Goal: Task Accomplishment & Management: Manage account settings

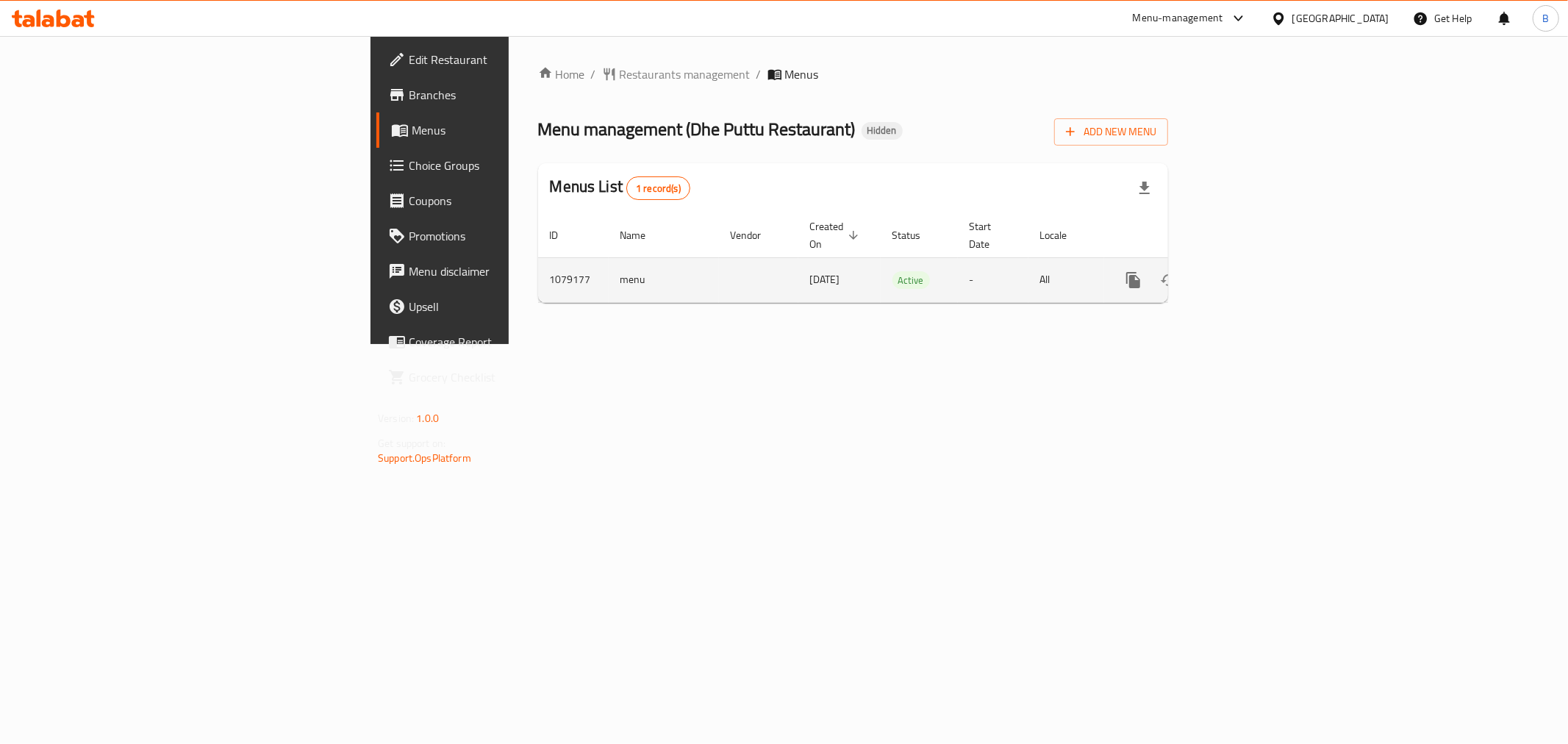
click at [538, 277] on td "1079177" at bounding box center [574, 279] width 71 height 45
copy td "1079177"
click at [1248, 271] on icon "enhanced table" at bounding box center [1240, 280] width 18 height 18
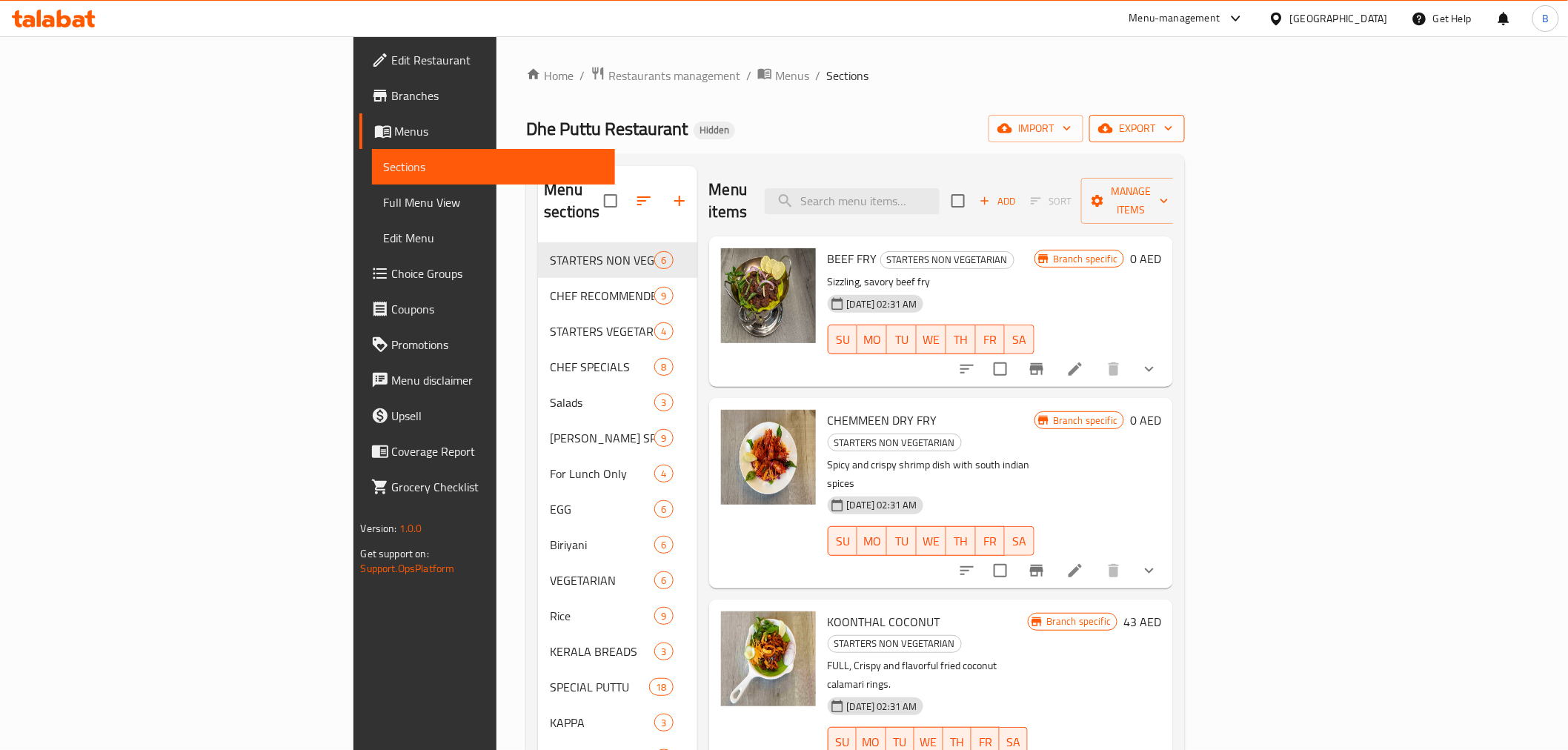
click at [1185, 122] on button "export" at bounding box center [1137, 128] width 96 height 28
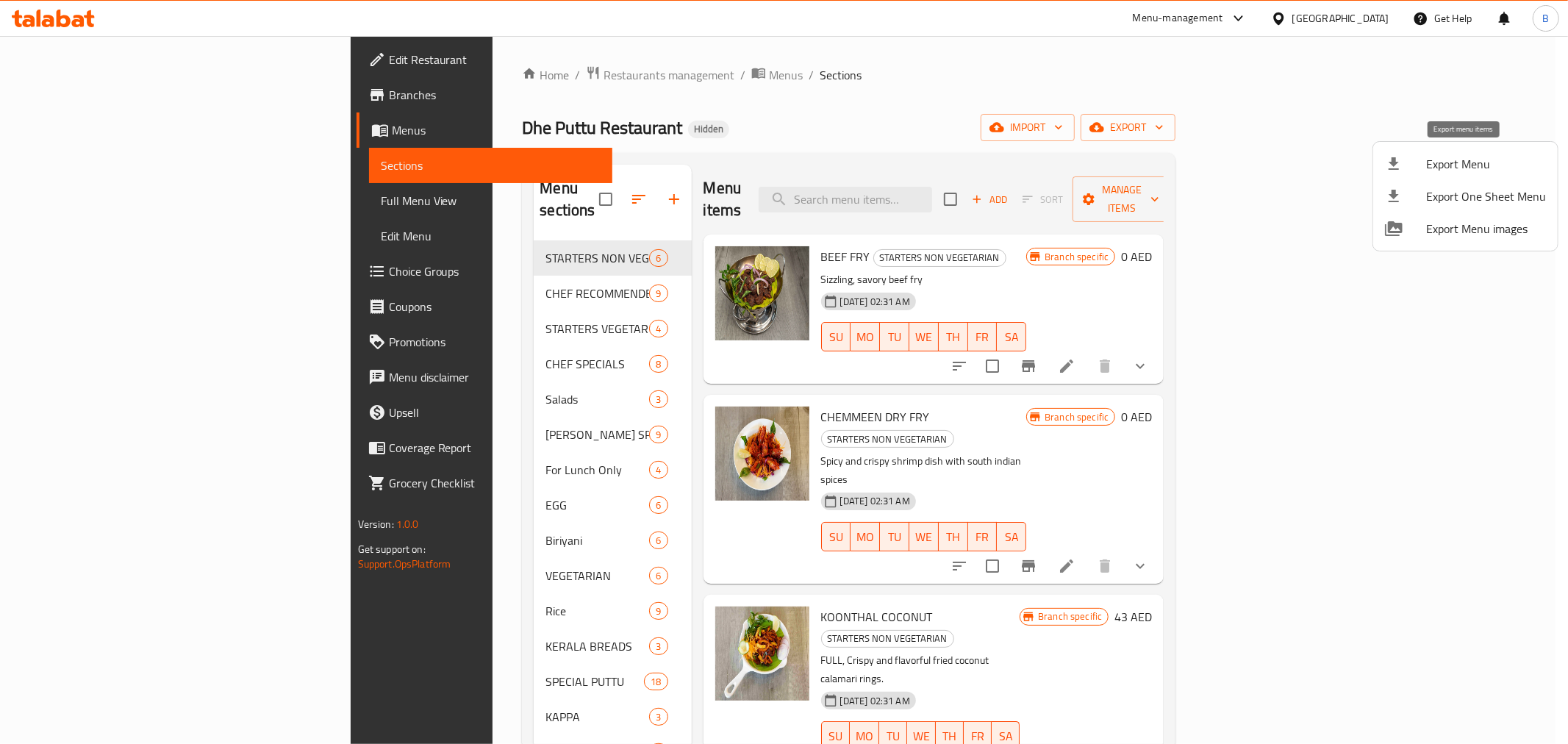
click at [1394, 160] on icon at bounding box center [1393, 164] width 10 height 13
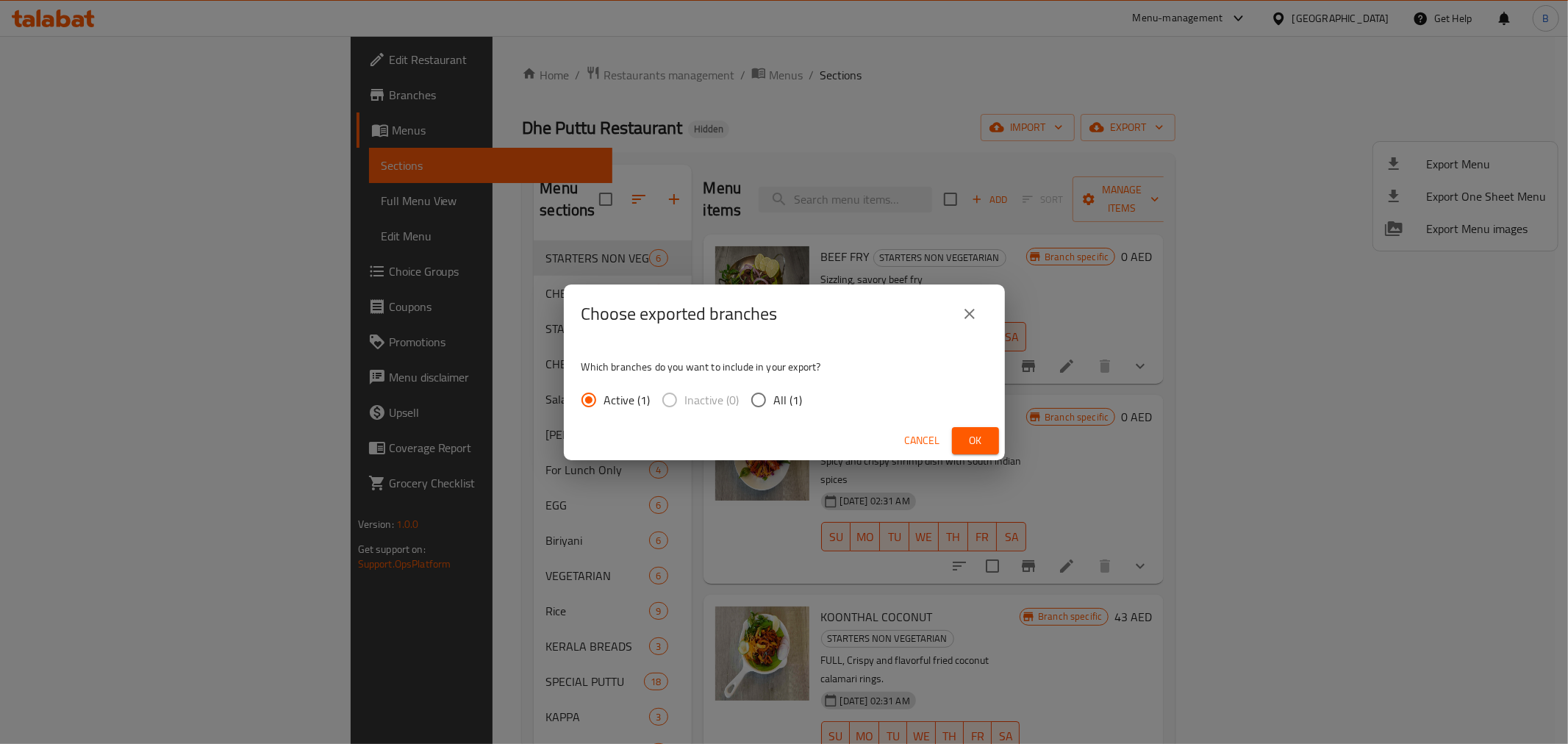
click at [768, 411] on input "All (1)" at bounding box center [759, 400] width 31 height 31
radio input "true"
click at [964, 445] on span "Ok" at bounding box center [976, 441] width 24 height 18
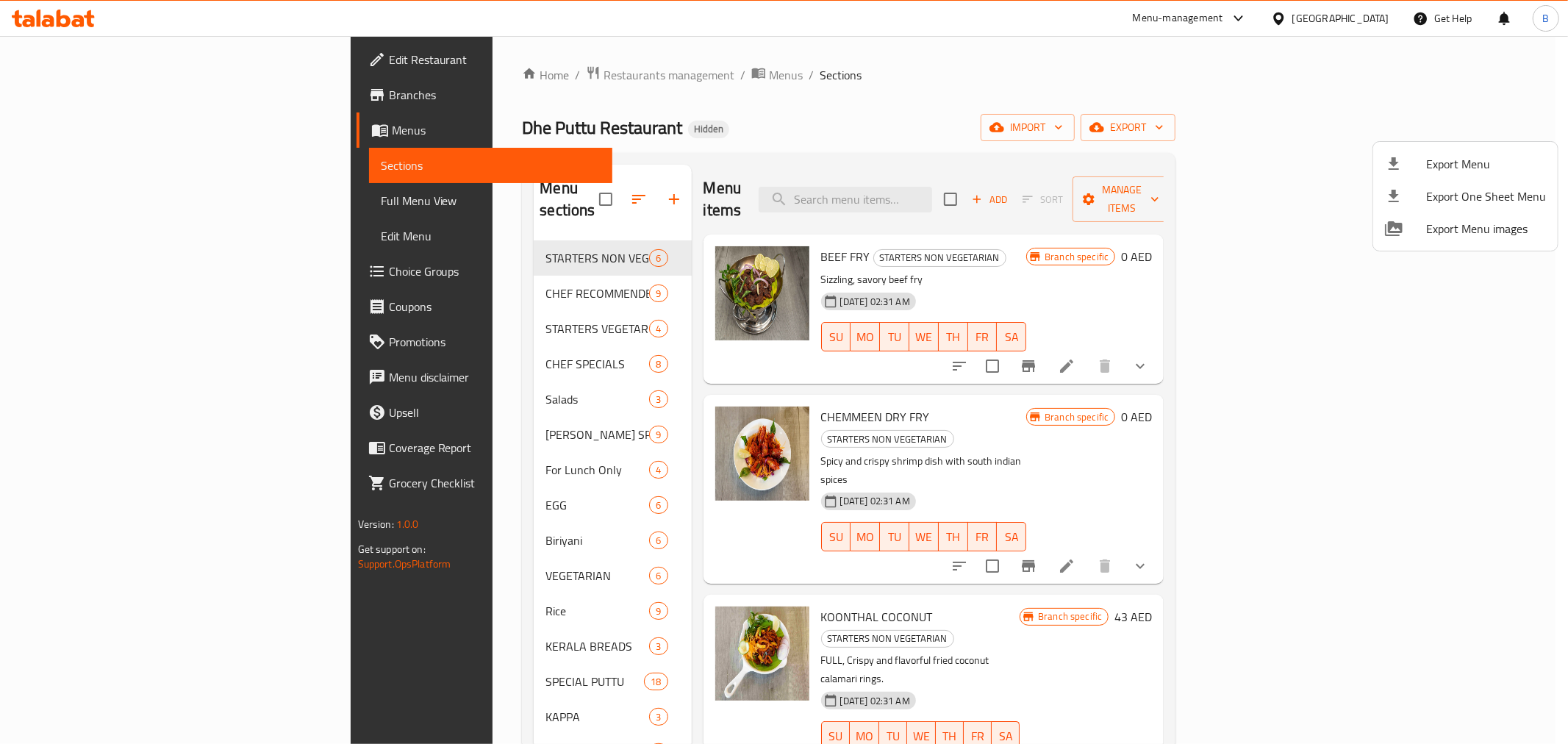
click at [383, 600] on div at bounding box center [784, 372] width 1568 height 744
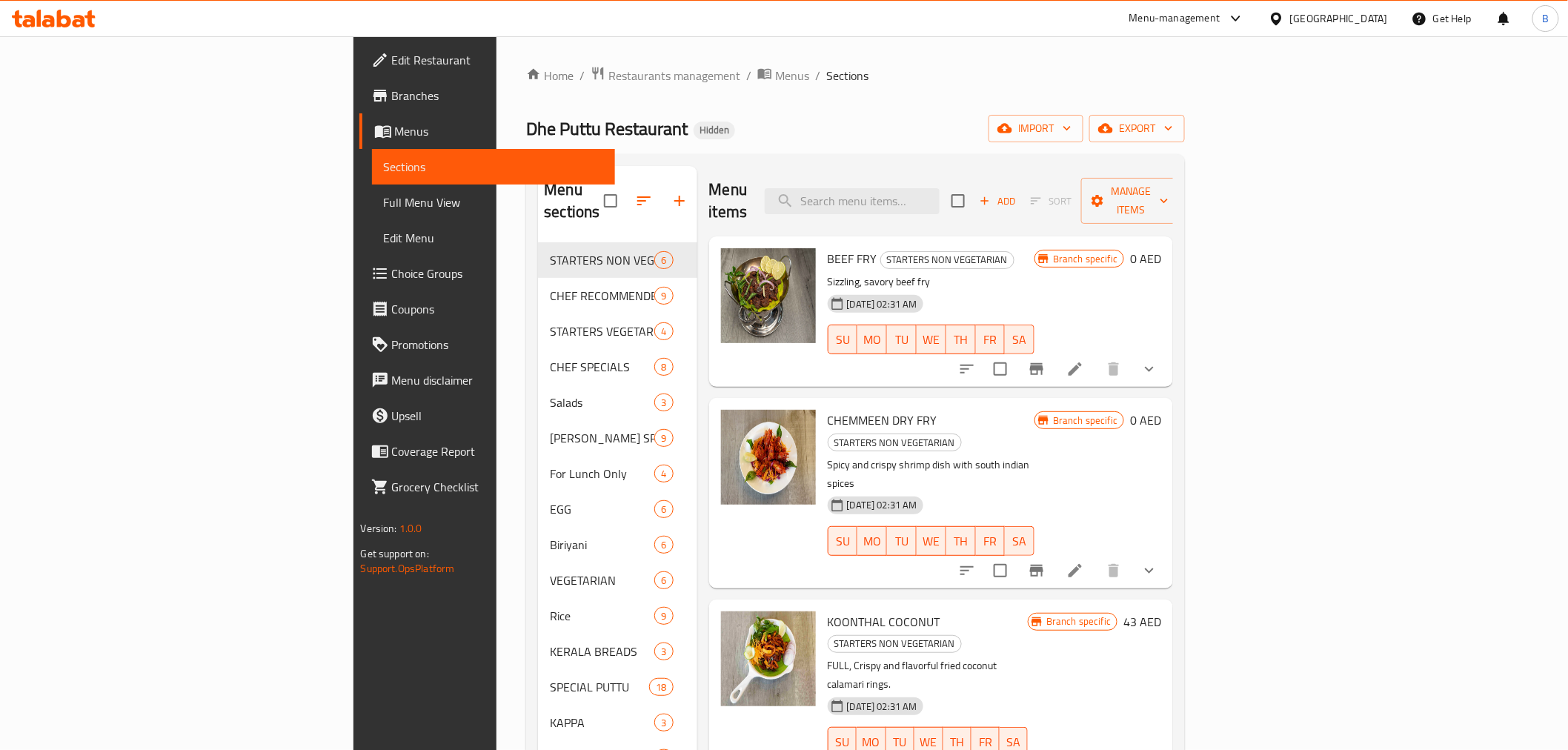
click at [1023, 203] on div "Menu items Add Sort Manage items" at bounding box center [942, 201] width 464 height 70
click at [940, 198] on input "search" at bounding box center [852, 201] width 175 height 26
paste input "MASALA DOSA"
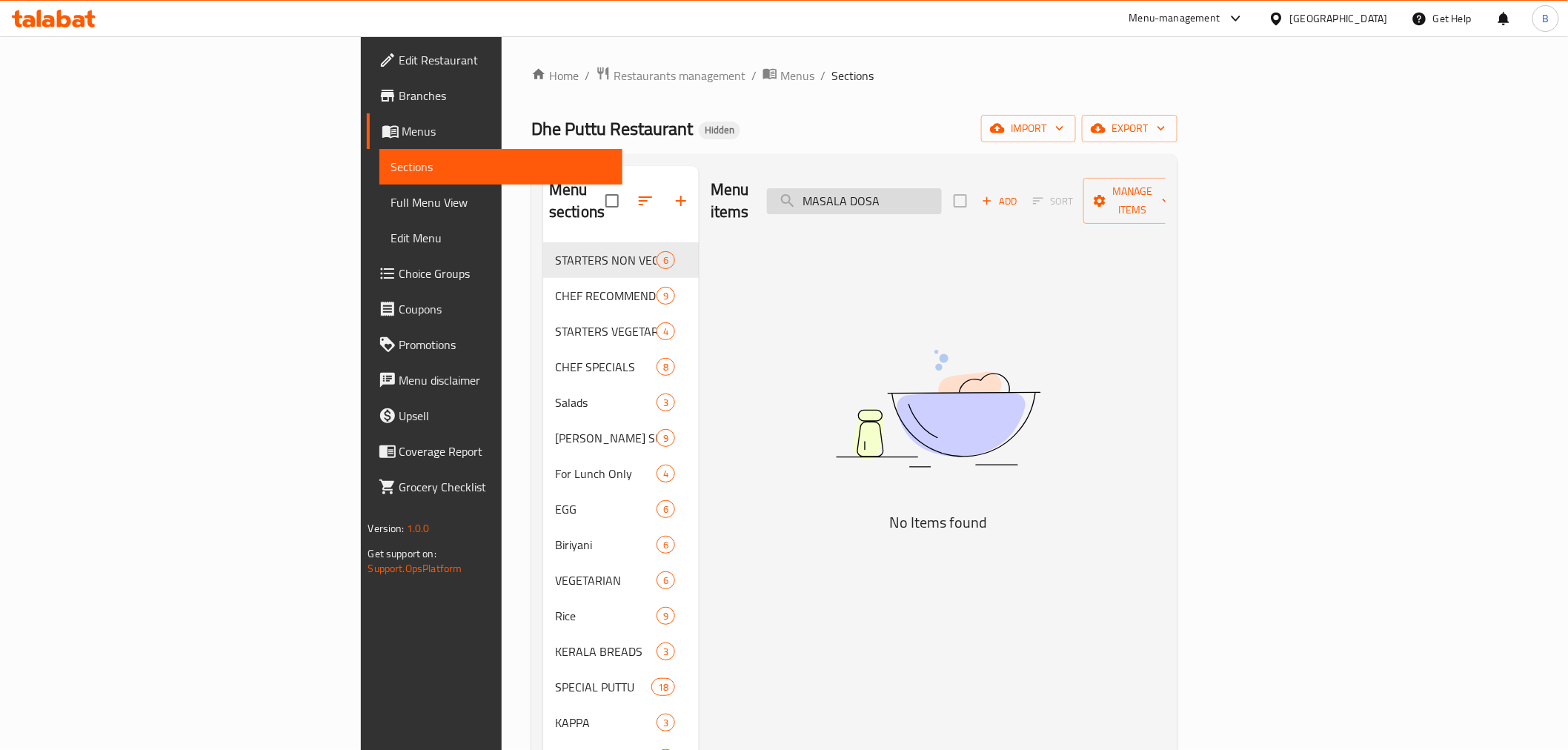
click at [942, 198] on input "MASALA DOSA" at bounding box center [854, 201] width 175 height 26
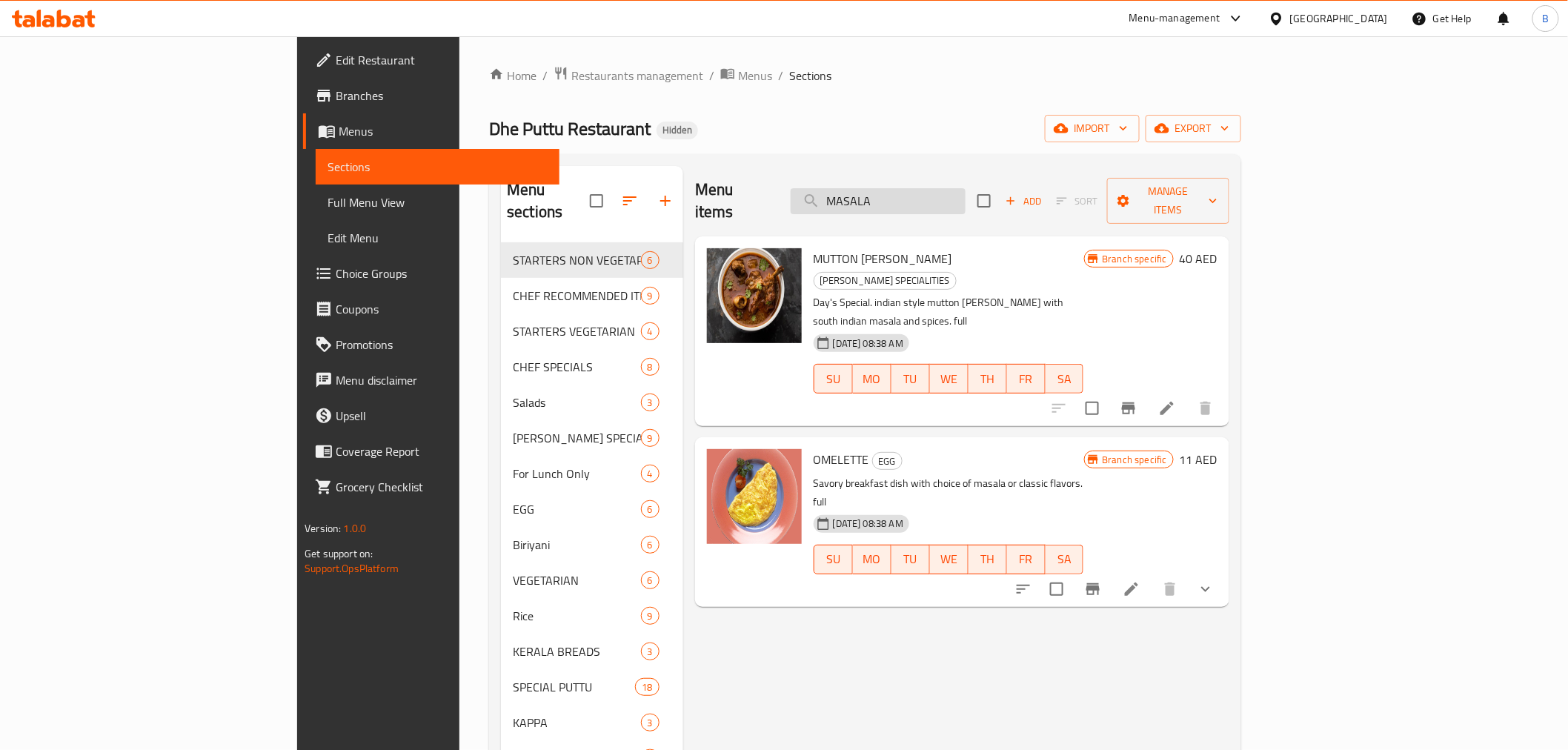
type input "MASALA"
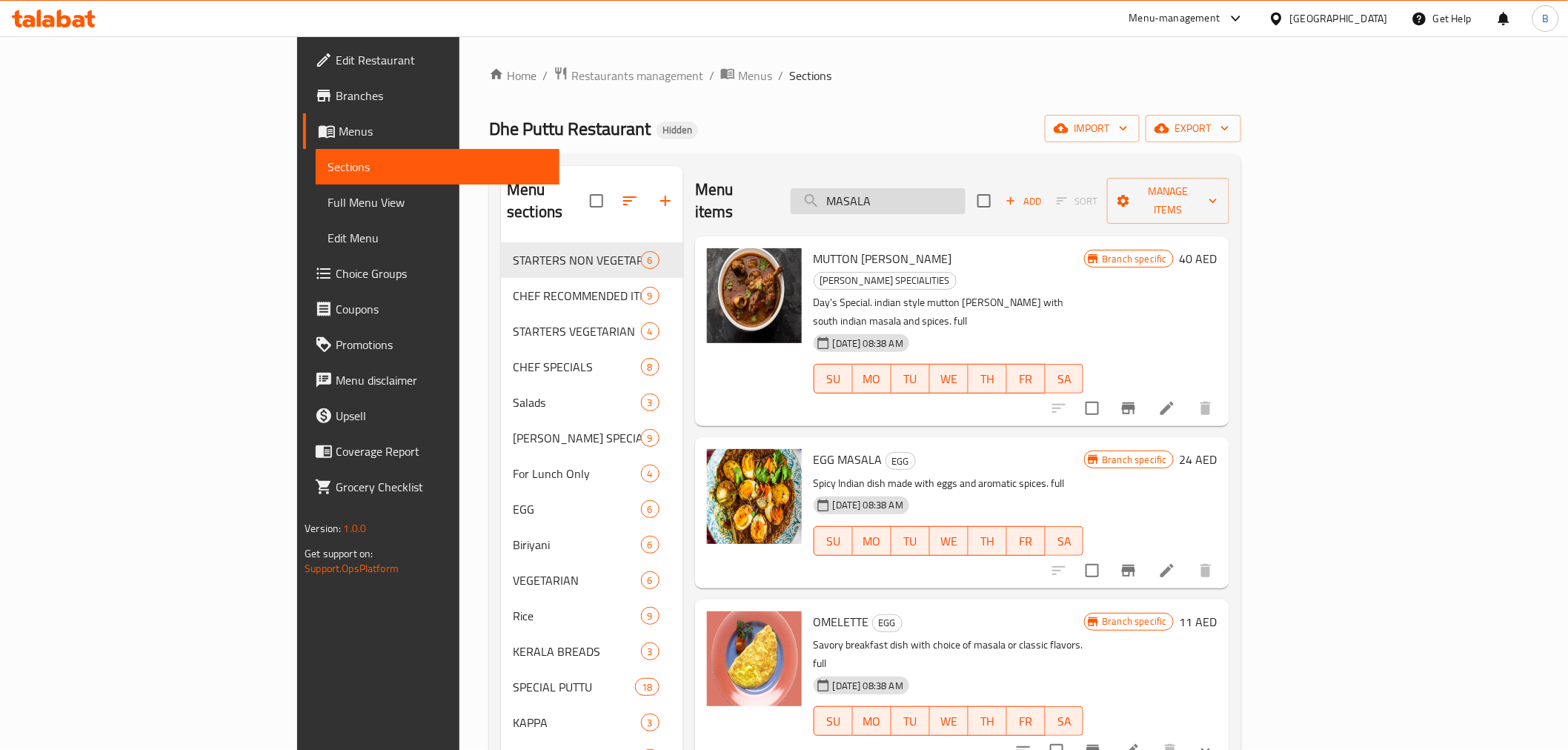
click at [945, 198] on input "MASALA" at bounding box center [878, 201] width 175 height 26
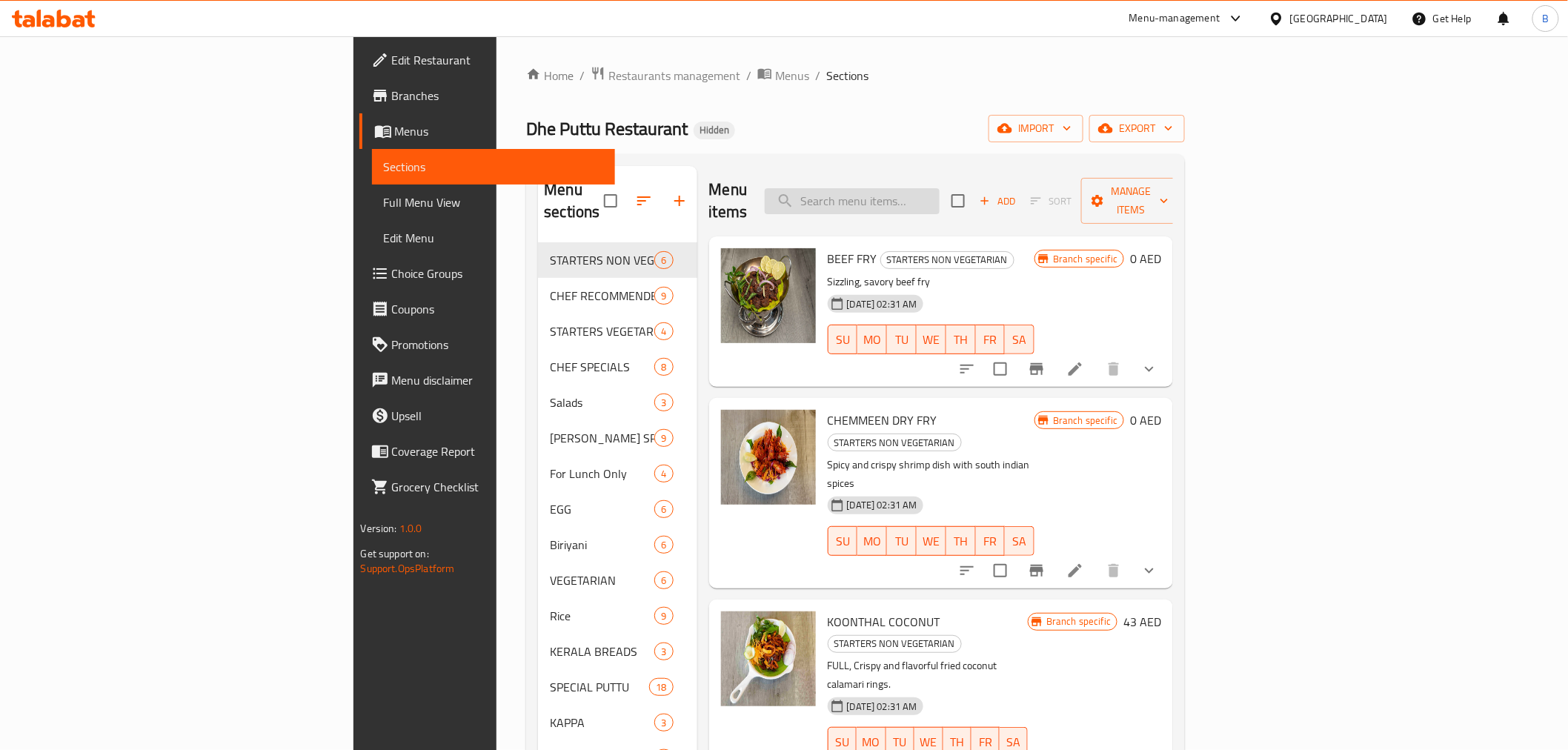
click at [918, 188] on input "search" at bounding box center [852, 201] width 175 height 26
type input "dosa"
click at [1185, 156] on div "Menu sections STARTERS NON VEGETARIAN 6 CHEF RECOMMENDED ITEMS combos 9 STARTER…" at bounding box center [855, 541] width 659 height 774
click at [940, 190] on input "search" at bounding box center [852, 201] width 175 height 26
paste input "MASALA DOSA"
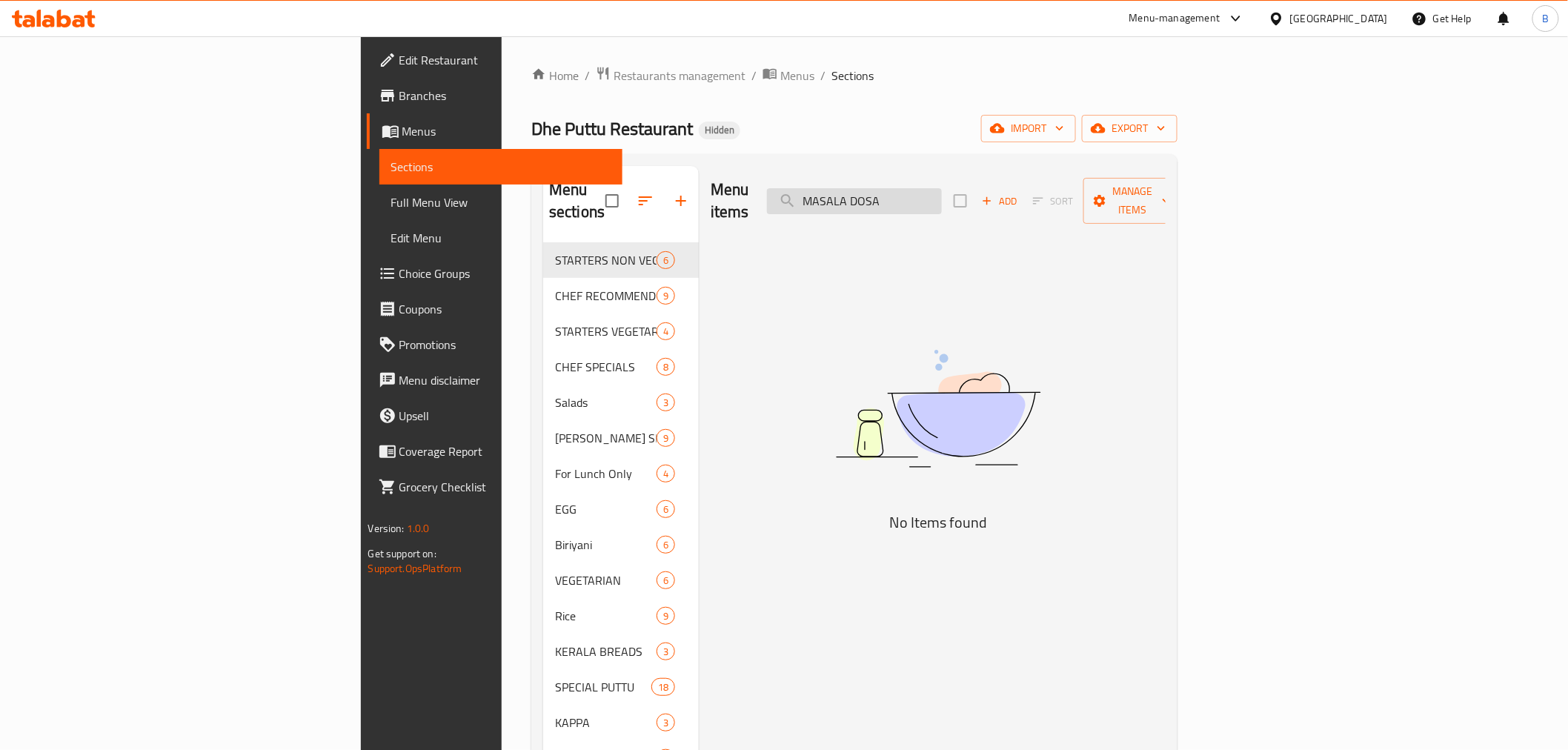
click at [942, 193] on input "MASALA DOSA" at bounding box center [854, 201] width 175 height 26
type input "MASALA"
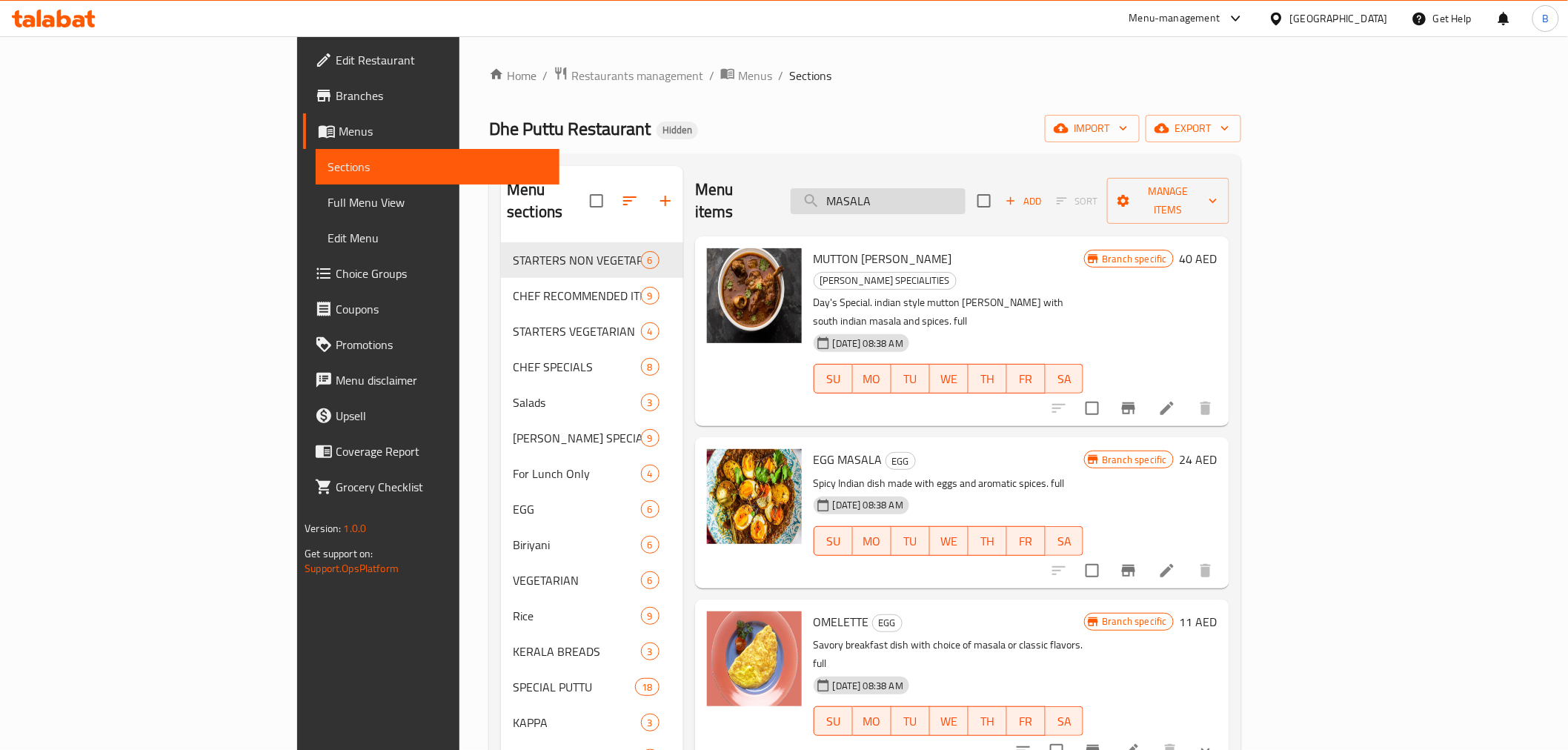
click at [942, 188] on input "MASALA" at bounding box center [878, 201] width 175 height 26
click at [943, 188] on input "MASALA" at bounding box center [878, 201] width 175 height 26
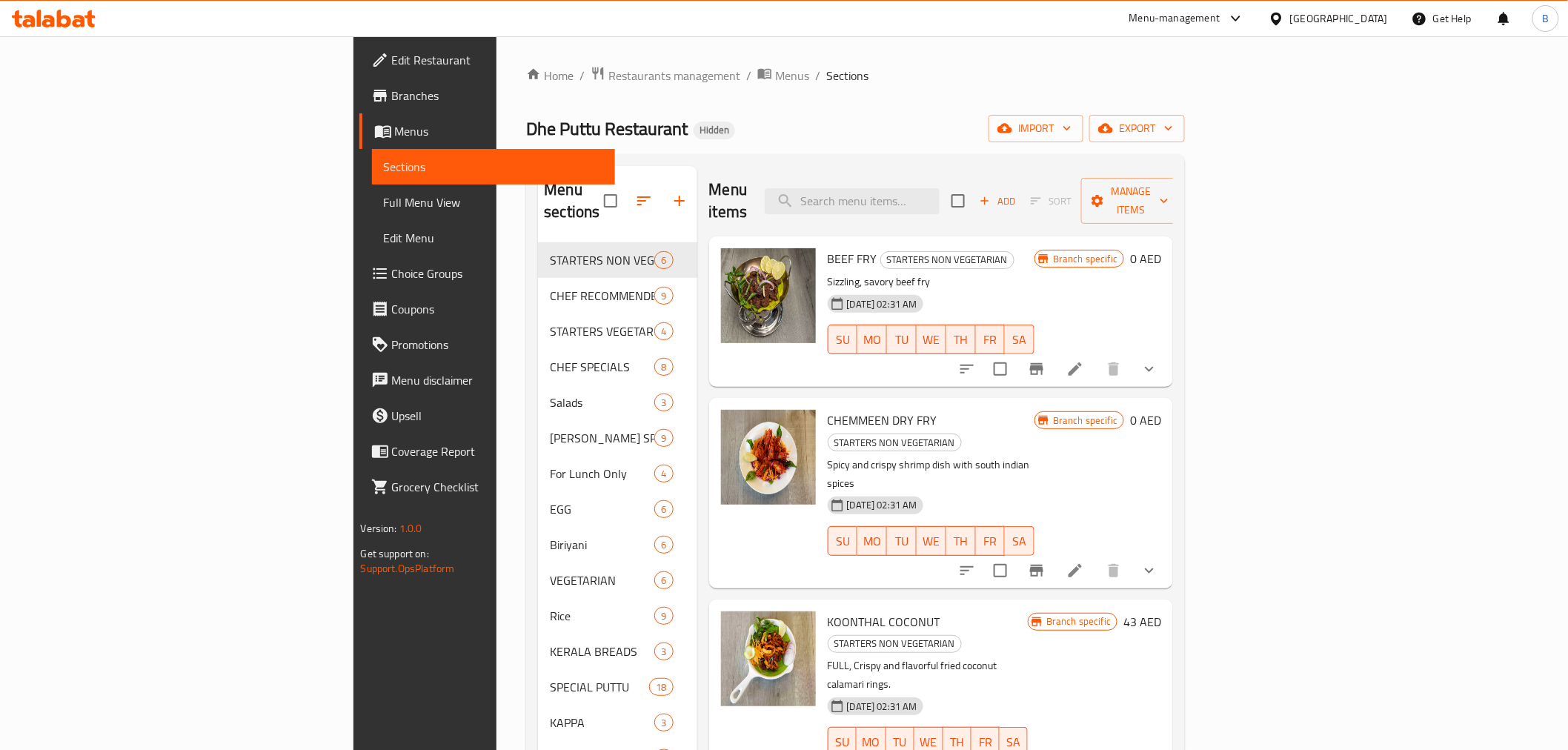
click at [729, 121] on div "Dhe Puttu Restaurant Hidden import export" at bounding box center [855, 128] width 659 height 28
click at [1185, 83] on ol "Home / Restaurants management / Menus / Sections" at bounding box center [855, 76] width 659 height 19
click at [940, 188] on input "search" at bounding box center [852, 201] width 175 height 26
paste input "GHEE ROAST"
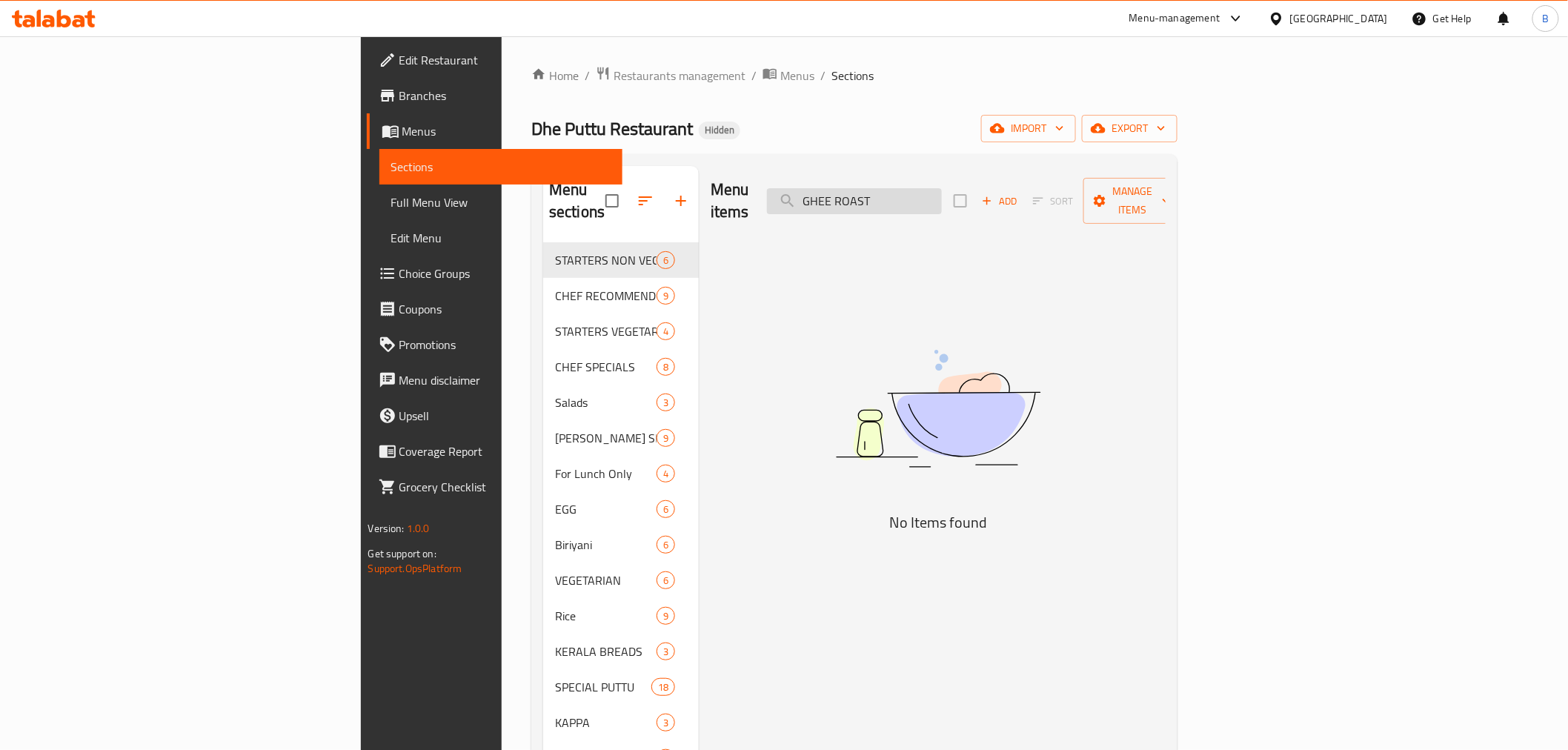
click at [942, 188] on input "GHEE ROAST" at bounding box center [854, 201] width 175 height 26
type input "GHEE"
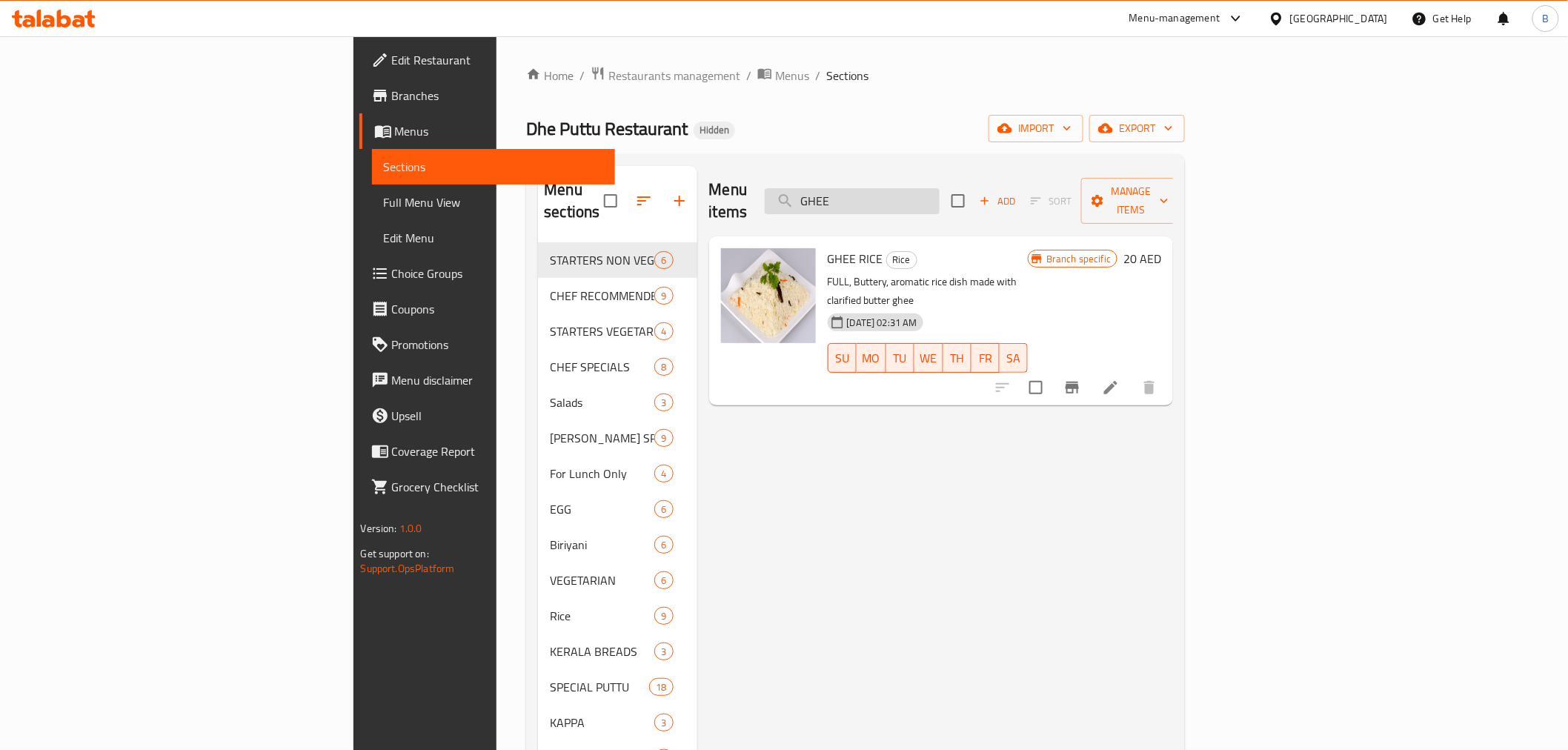
click at [940, 188] on input "GHEE" at bounding box center [852, 201] width 175 height 26
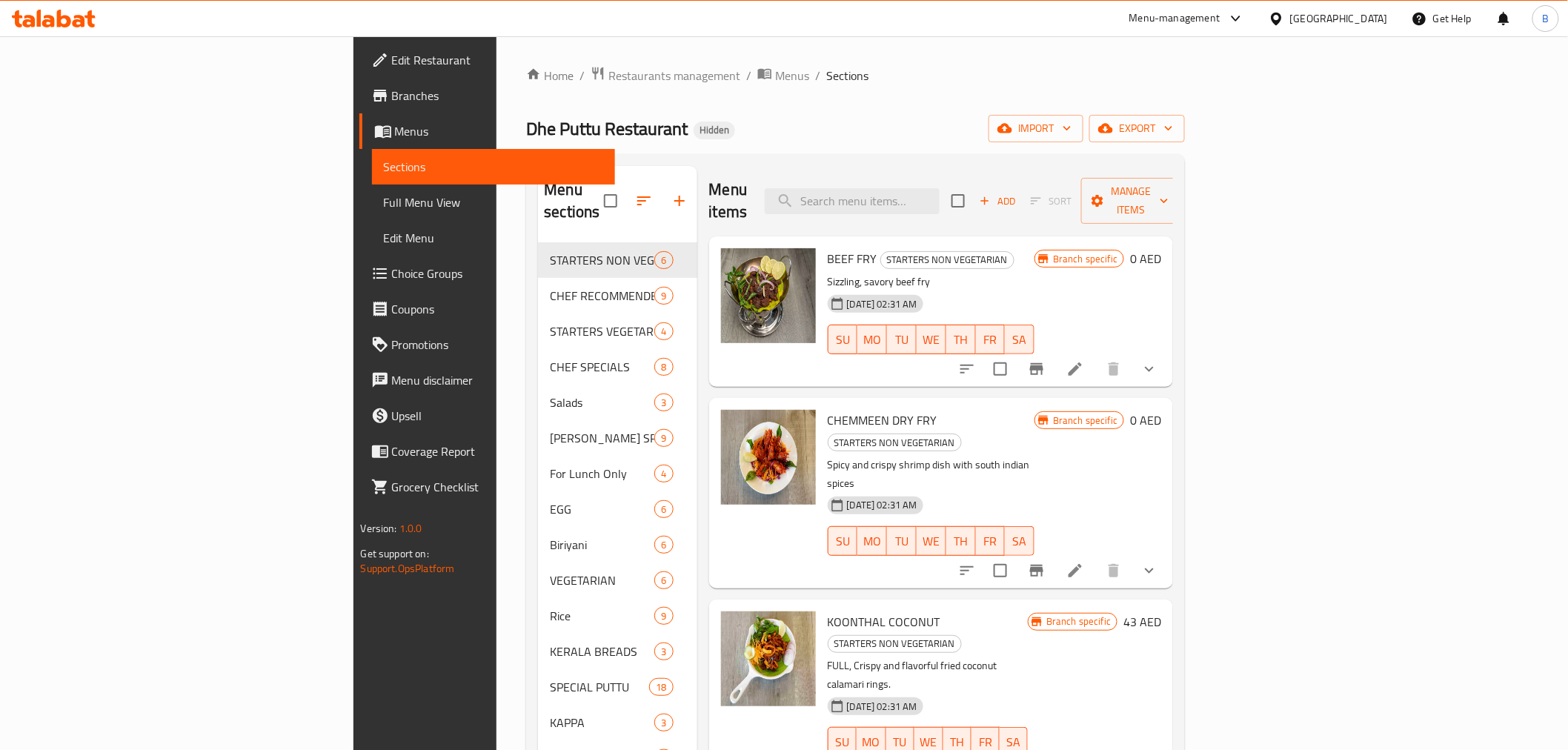
click at [1185, 77] on ol "Home / Restaurants management / Menus / Sections" at bounding box center [855, 76] width 659 height 19
click at [940, 188] on input "search" at bounding box center [852, 201] width 175 height 26
paste input "THATTU DOSA"
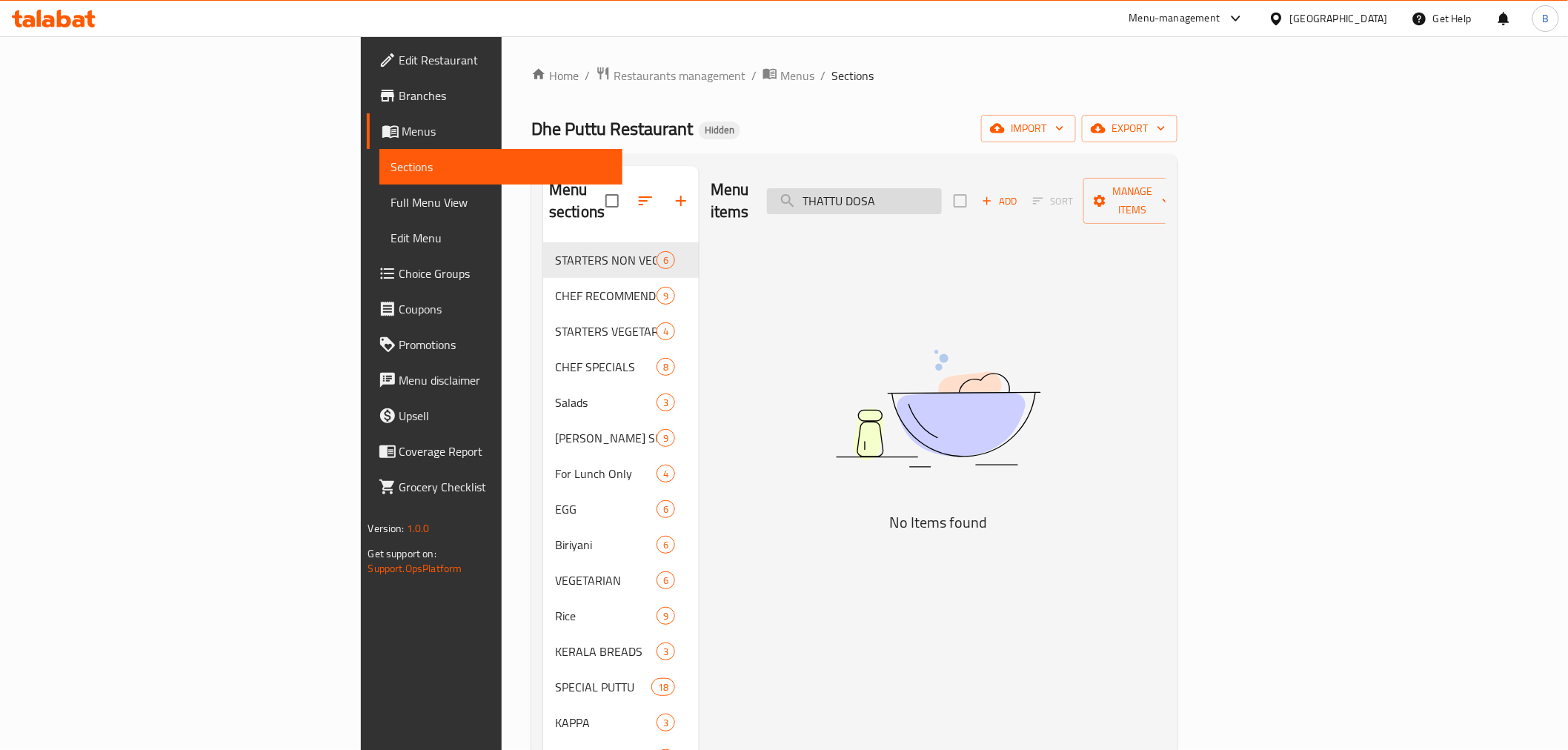
click at [942, 188] on input "THATTU DOSA" at bounding box center [854, 201] width 175 height 26
click at [942, 189] on input "THATTU DOSA" at bounding box center [854, 201] width 175 height 26
click at [942, 202] on input "DOSA" at bounding box center [854, 201] width 175 height 26
type input "D"
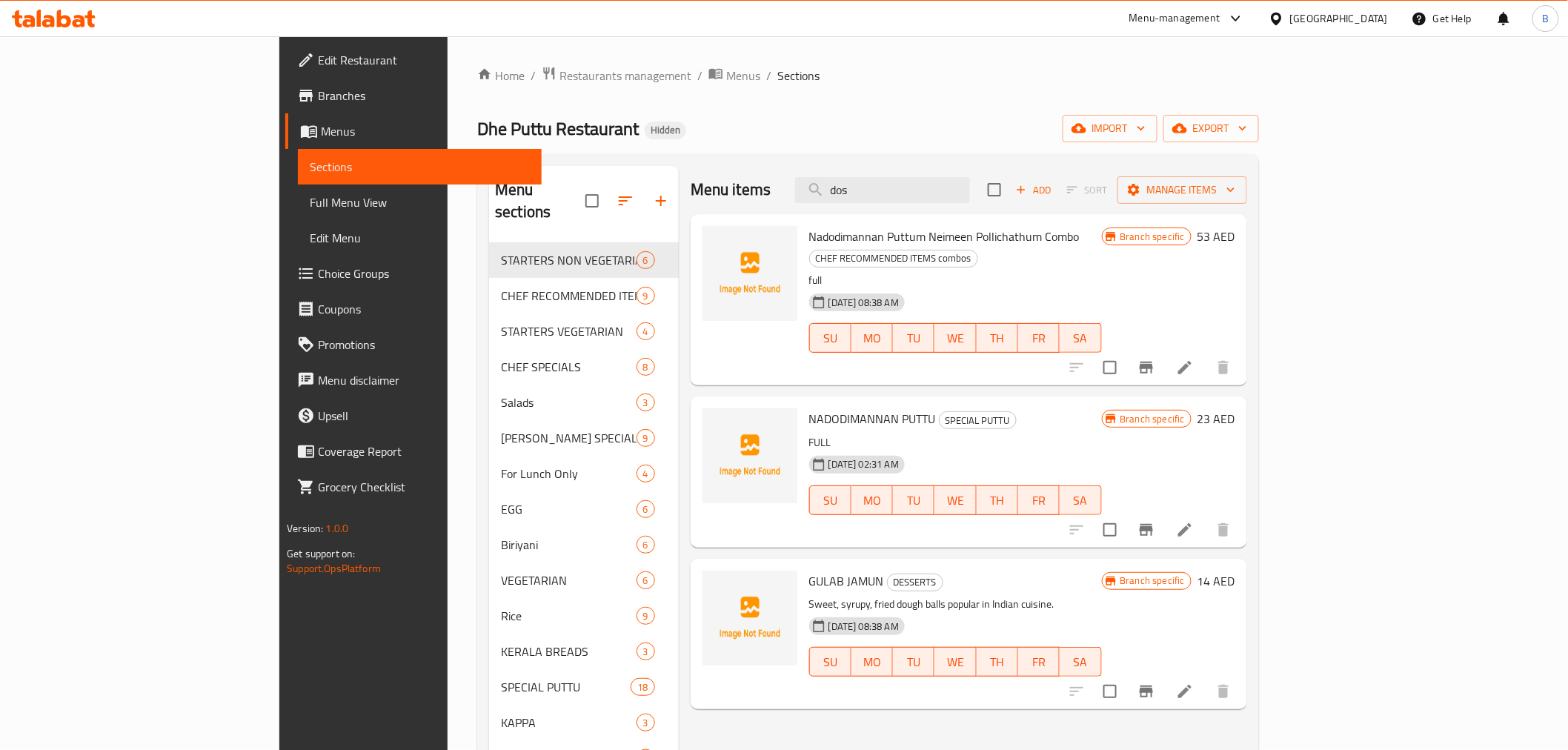
type input "dosa"
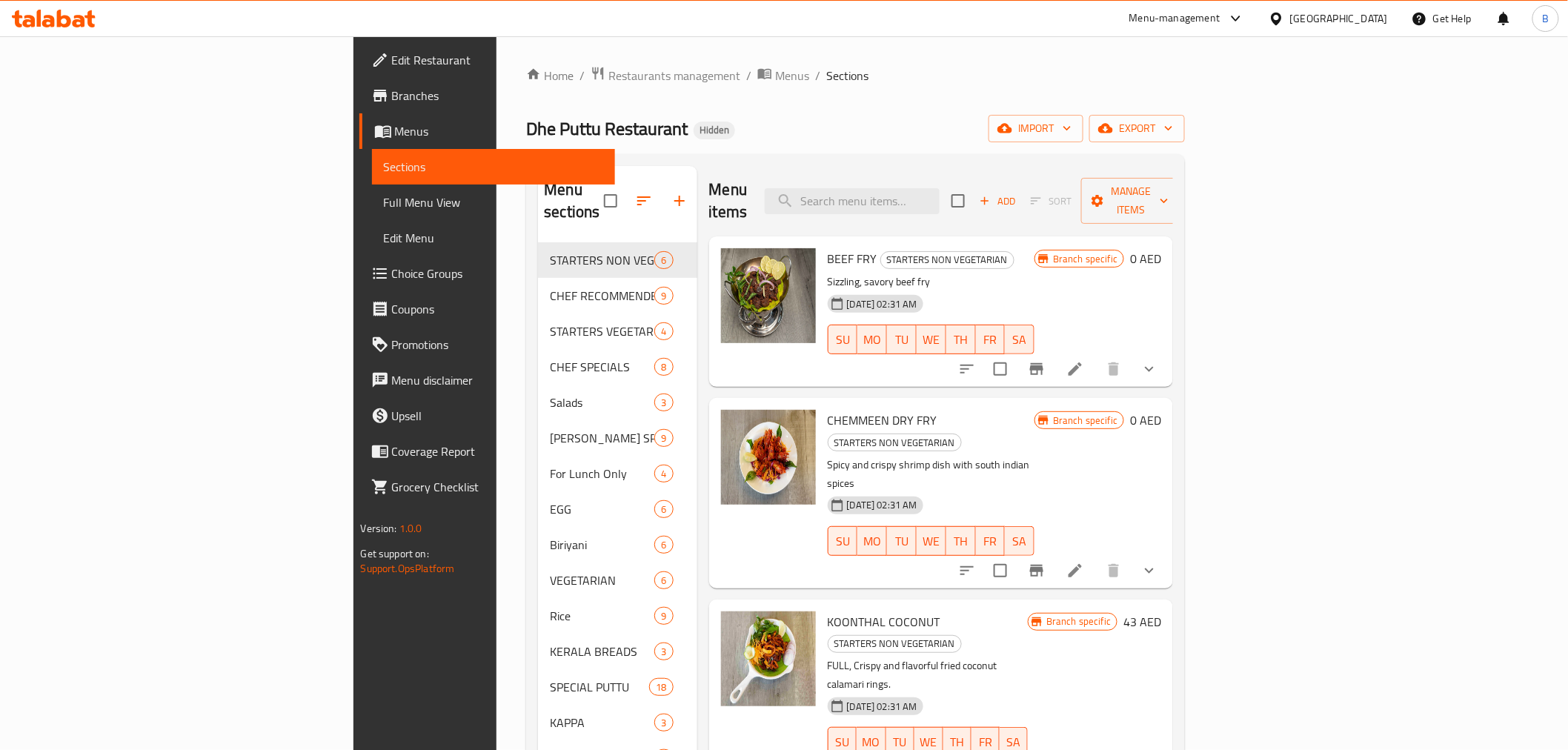
click at [1185, 85] on div "Home / Restaurants management / Menus / Sections Dhe Puttu Restaurant Hidden im…" at bounding box center [855, 497] width 659 height 862
click at [932, 190] on input "search" at bounding box center [852, 201] width 175 height 26
paste input "IDLY SET"
type input "IDLY SET"
paste input "IDLY SET"
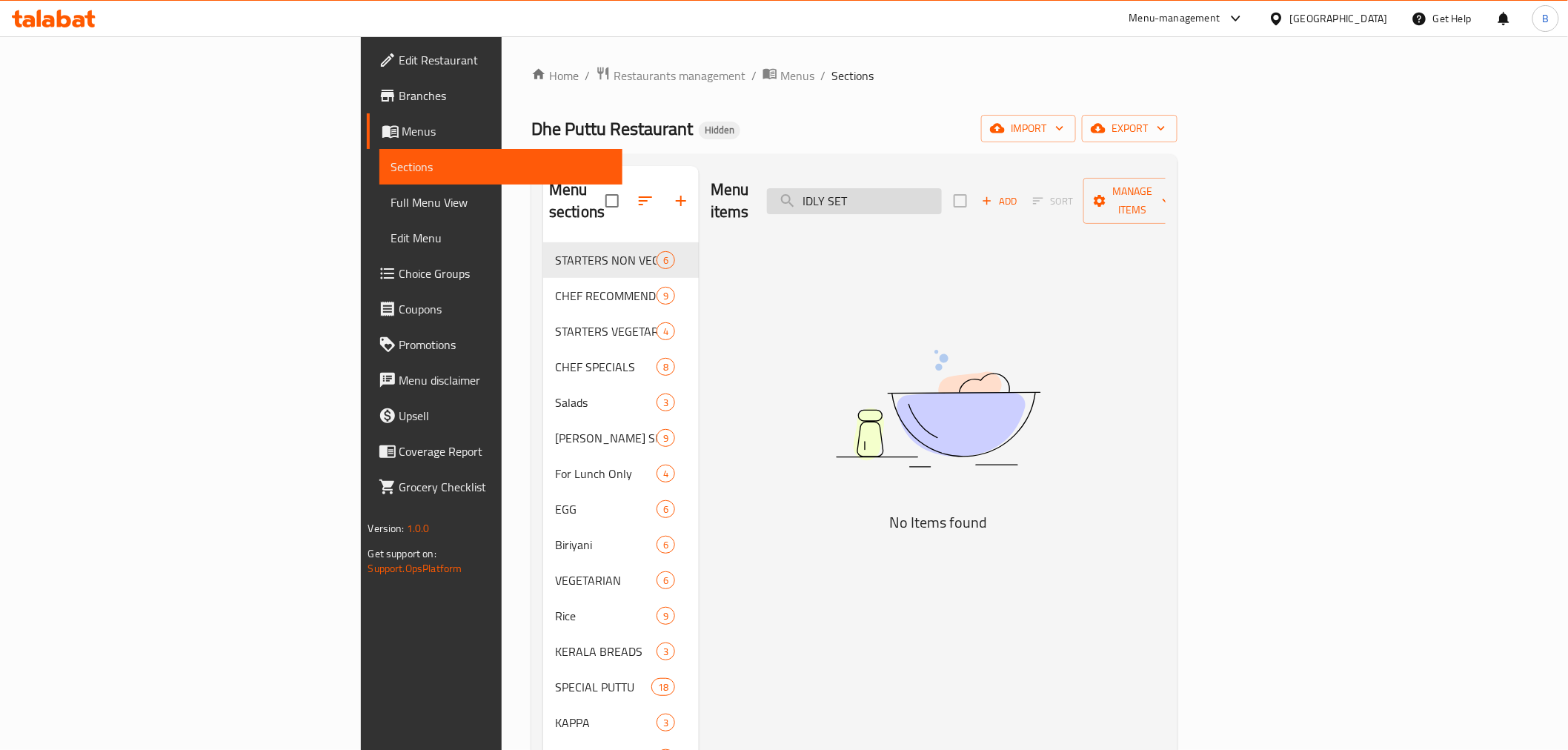
click at [942, 188] on input "IDLY SET" at bounding box center [854, 201] width 175 height 26
click at [942, 188] on input "SET" at bounding box center [854, 201] width 175 height 26
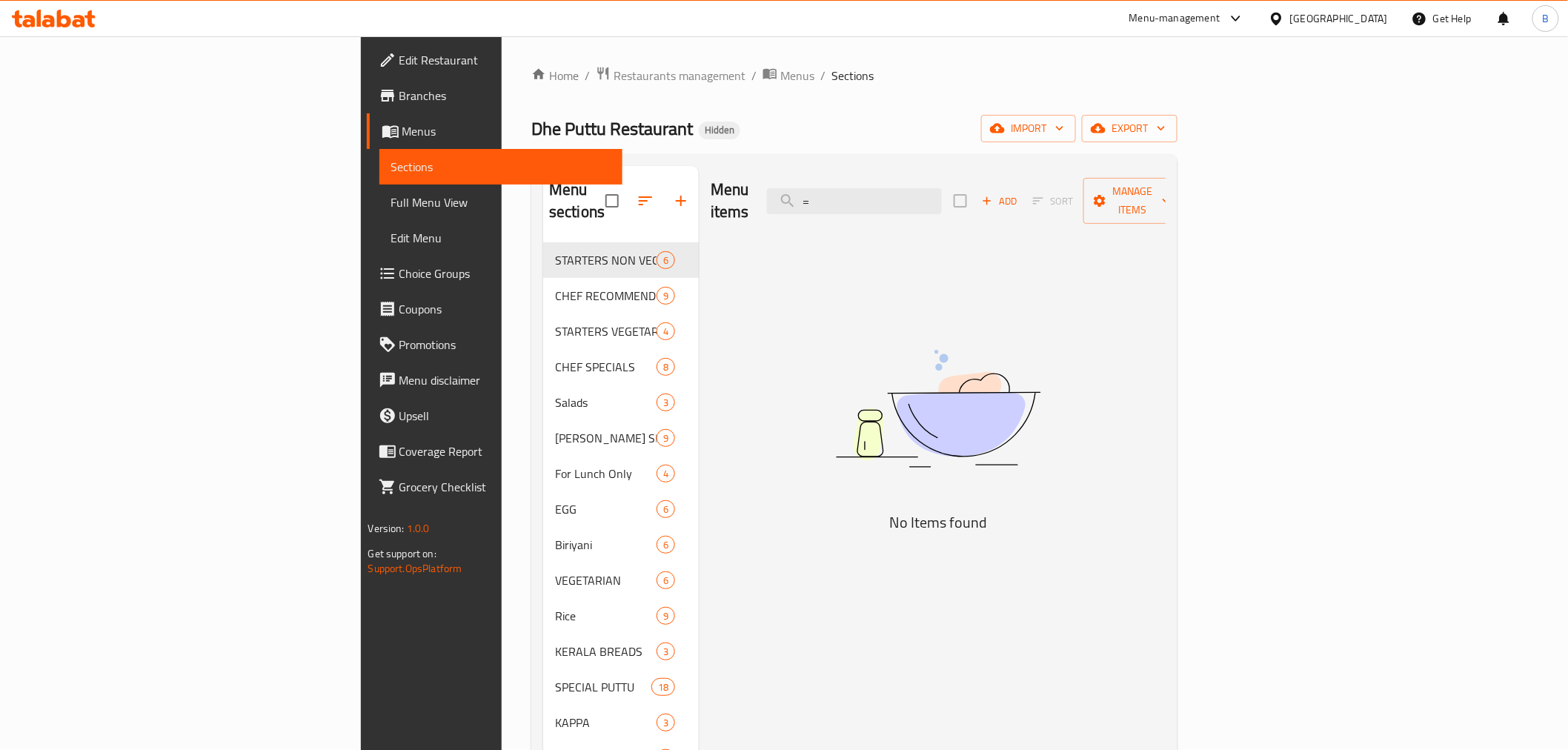
click at [1166, 337] on div "Menu items = Add Sort Manage items No Items found" at bounding box center [932, 541] width 467 height 750
click at [942, 188] on input "=" at bounding box center [854, 201] width 175 height 26
paste input "UPPUMAVU"
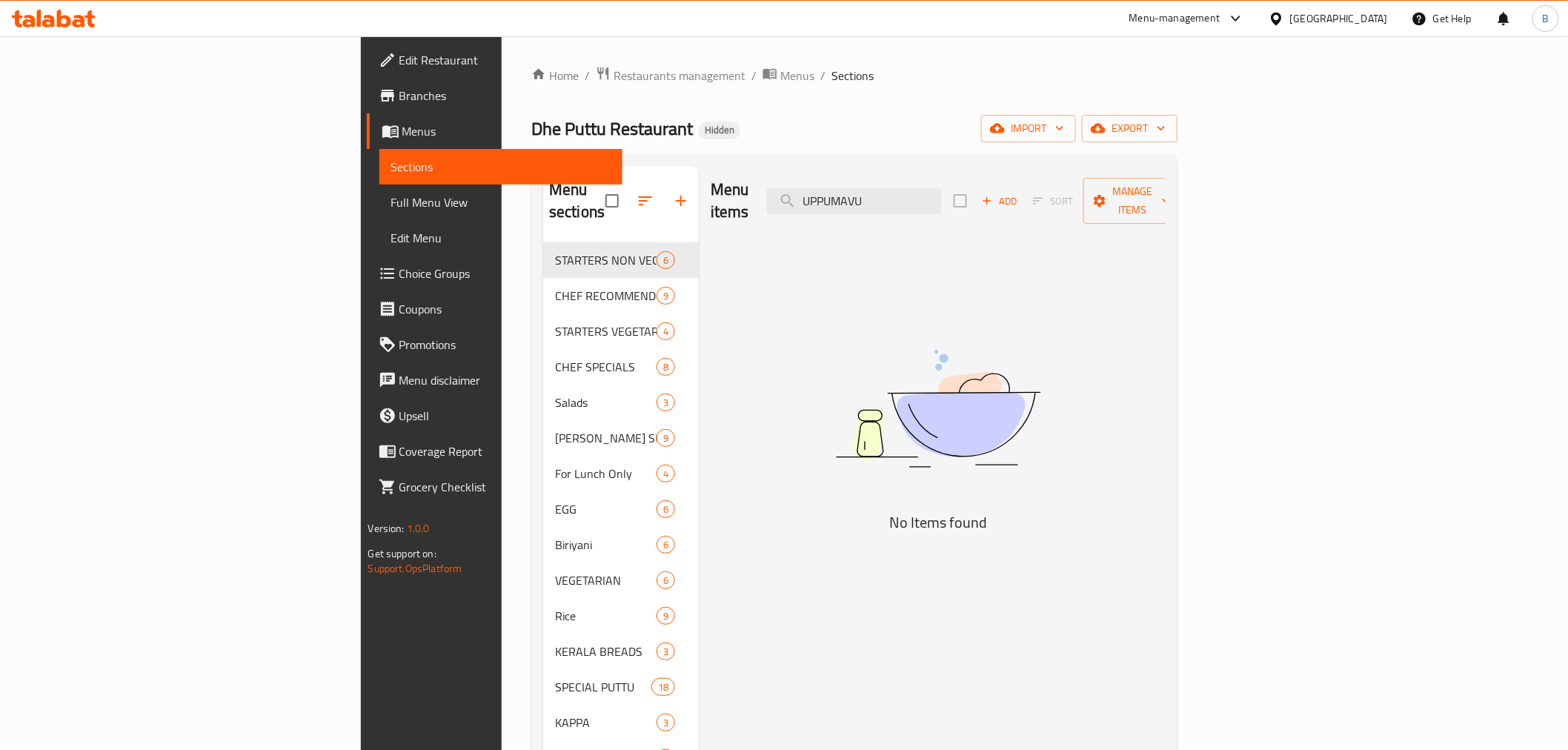
type input "="
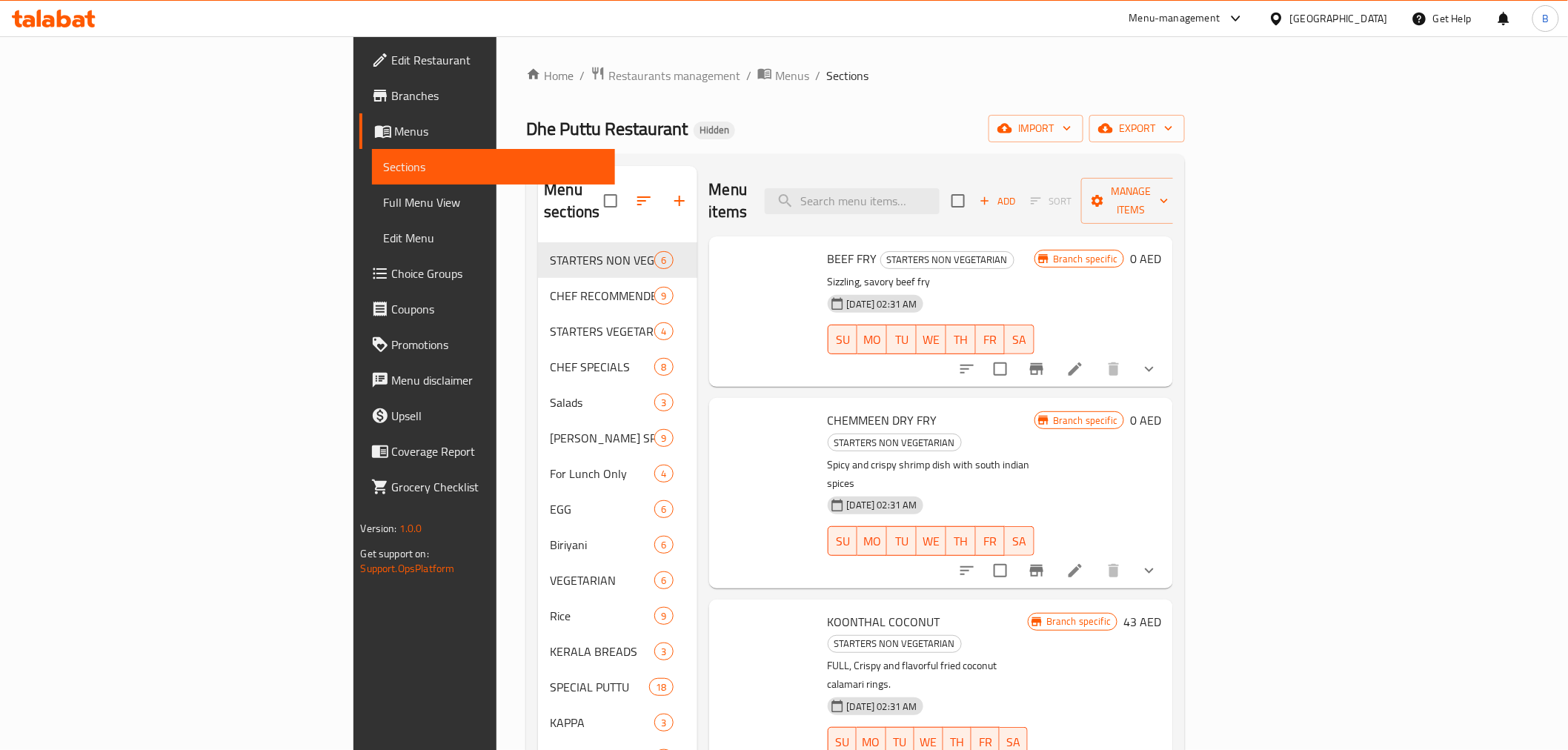
paste input "UPPUMAVU"
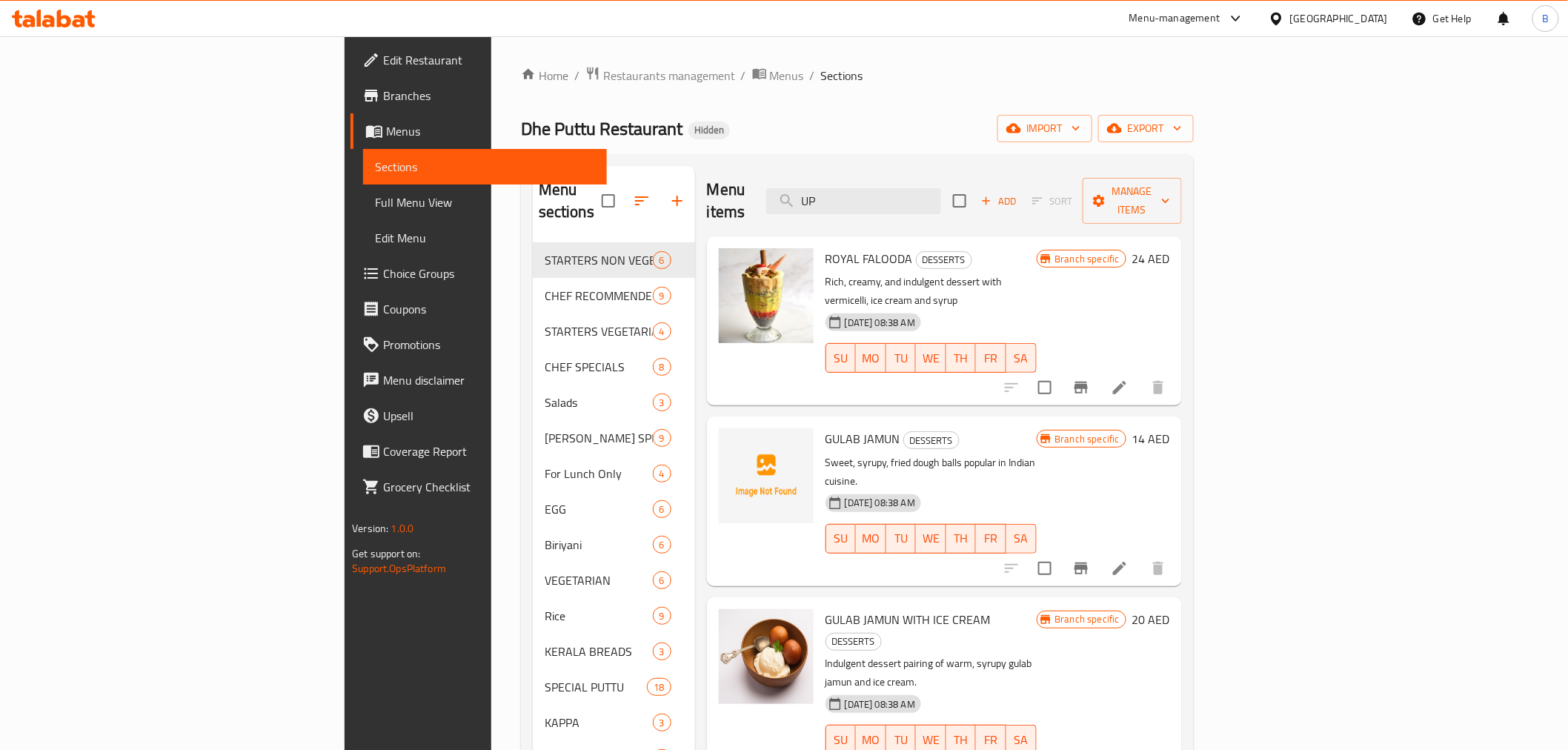
type input "U"
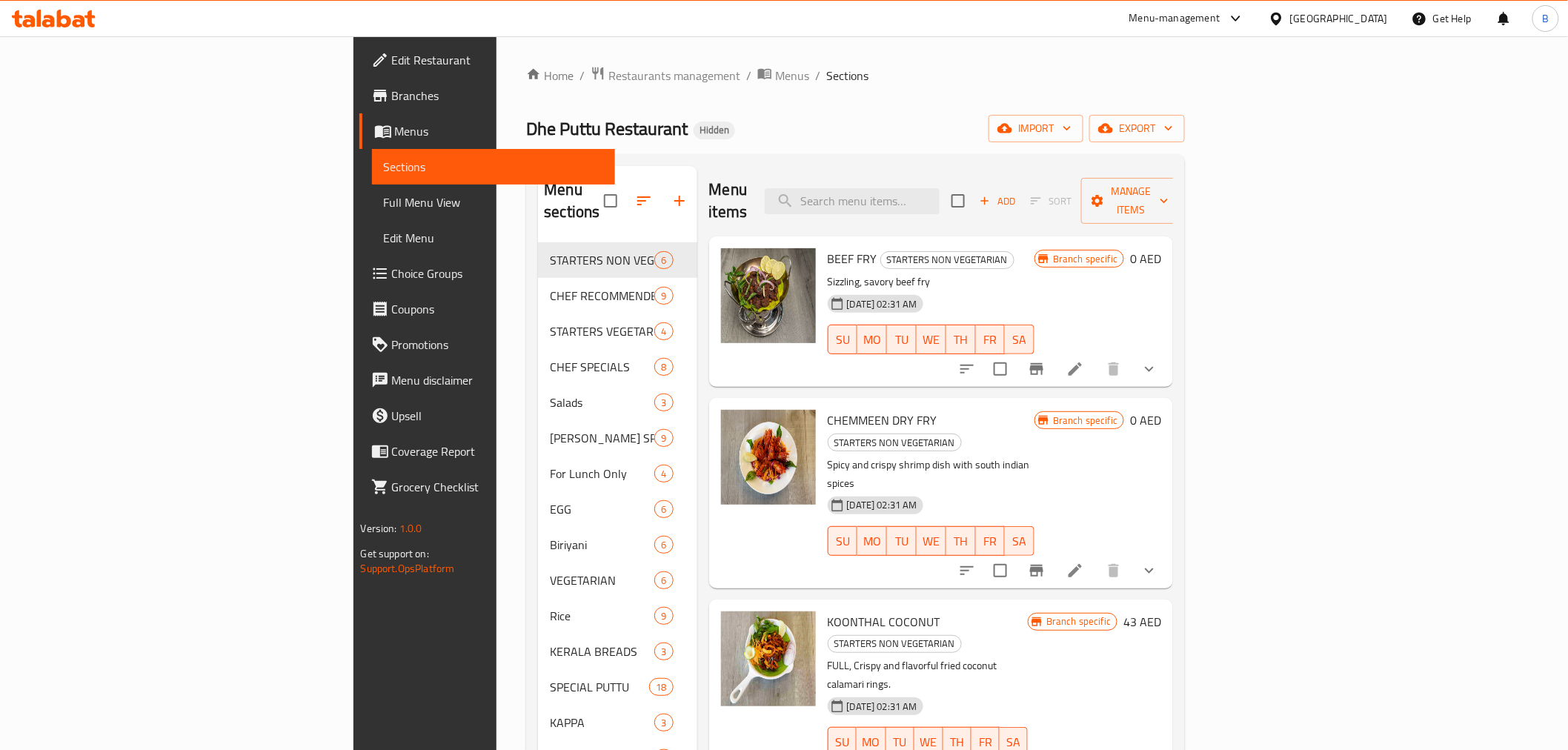
click at [1185, 73] on ol "Home / Restaurants management / Menus / Sections" at bounding box center [855, 76] width 659 height 19
click at [953, 205] on div "Menu items Add Sort Manage items" at bounding box center [942, 201] width 464 height 70
paste input "KAPPA [PERSON_NAME]"
click at [940, 188] on input "KAPPA [PERSON_NAME]" at bounding box center [852, 201] width 175 height 26
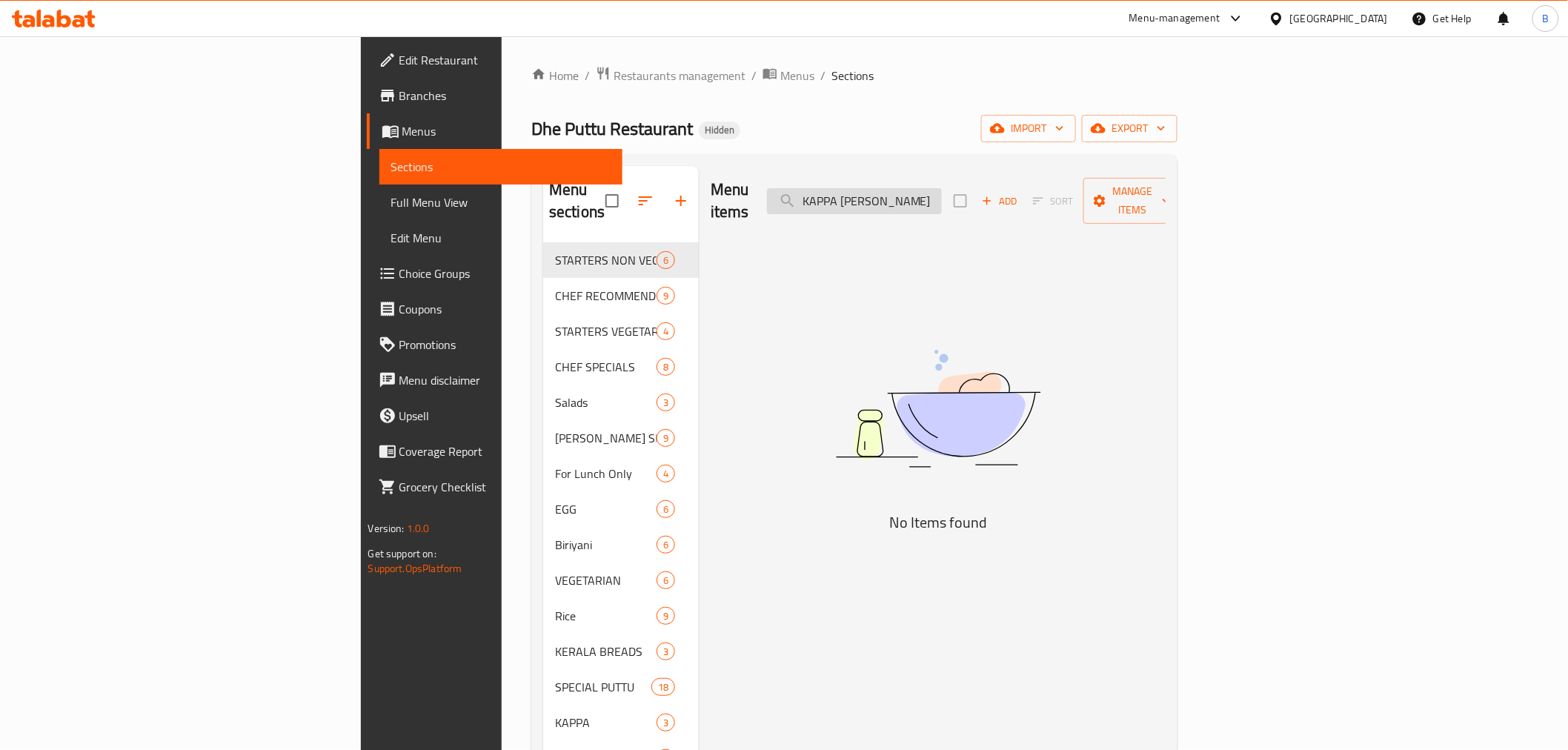
click at [940, 188] on input "KAPPA [PERSON_NAME]" at bounding box center [854, 201] width 175 height 26
drag, startPoint x: 987, startPoint y: 187, endPoint x: 1063, endPoint y: 197, distance: 76.7
click at [942, 197] on input "KAPPA [PERSON_NAME]" at bounding box center [854, 201] width 175 height 26
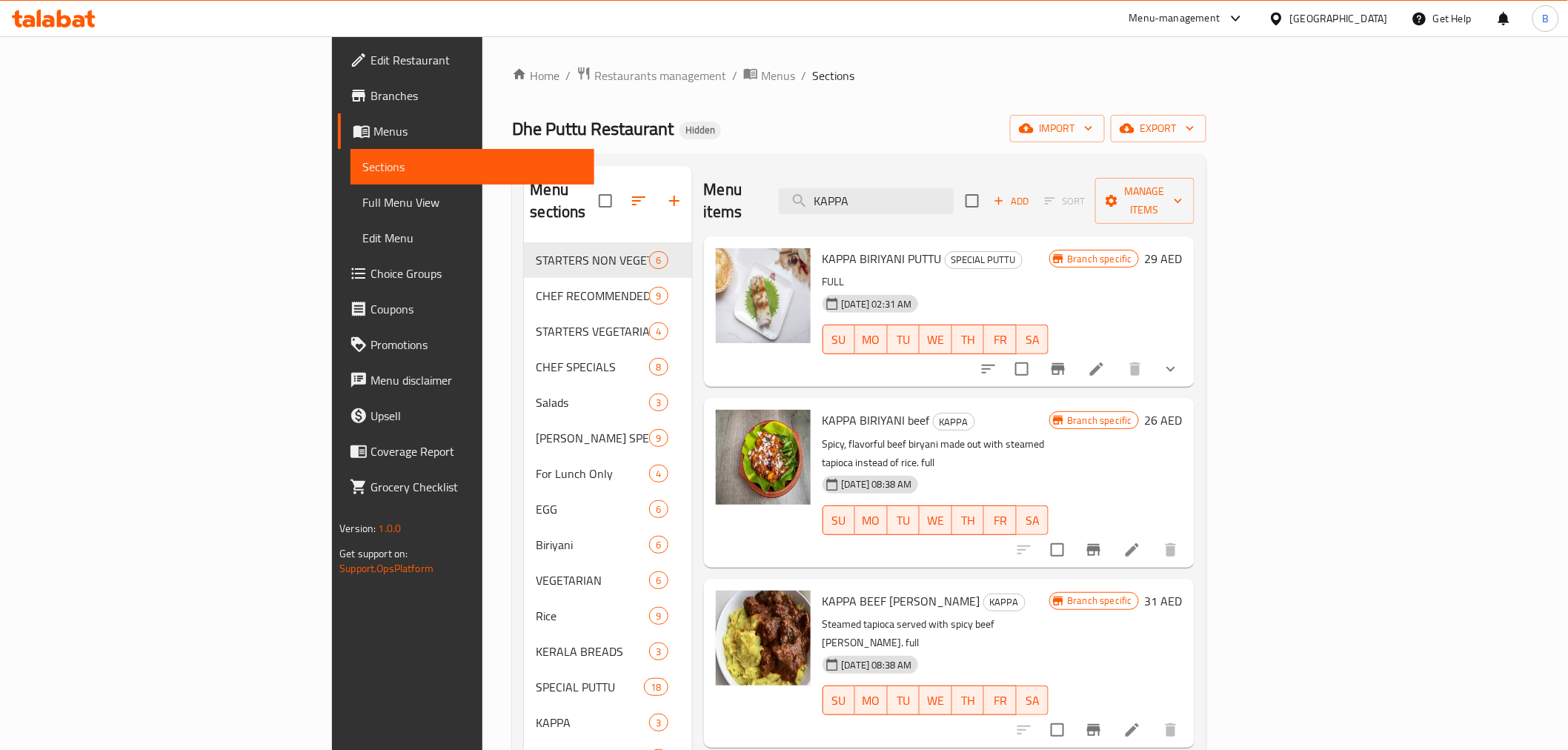
click at [822, 590] on span "KAPPA BEEF [PERSON_NAME]" at bounding box center [901, 601] width 158 height 22
click at [832, 590] on span "KAPPA BEEF [PERSON_NAME]" at bounding box center [901, 601] width 158 height 22
copy h6 "[PERSON_NAME]"
drag, startPoint x: 990, startPoint y: 194, endPoint x: 993, endPoint y: 186, distance: 8.5
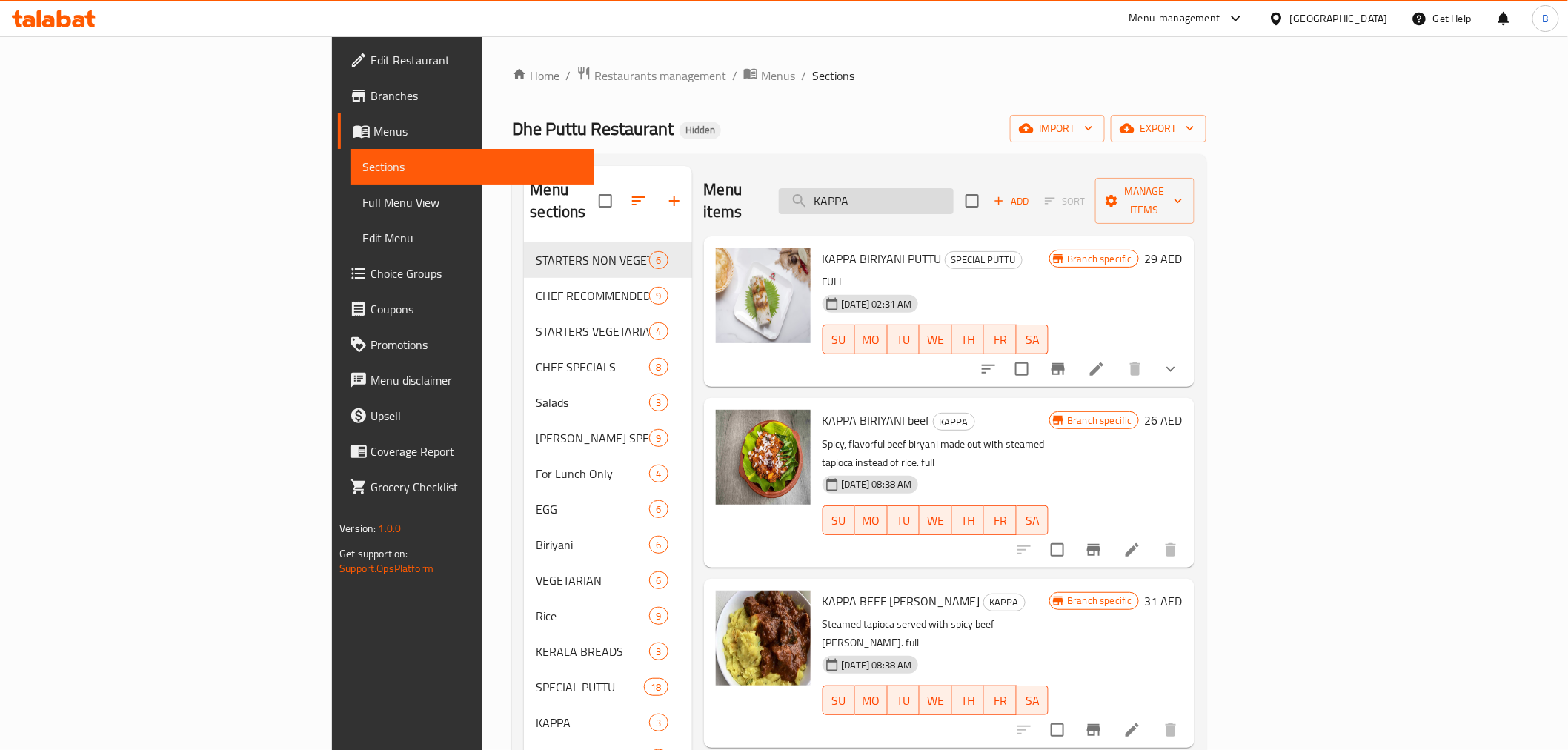
click at [954, 188] on input "KAPPA" at bounding box center [866, 201] width 175 height 26
paste input "[PERSON_NAME]"
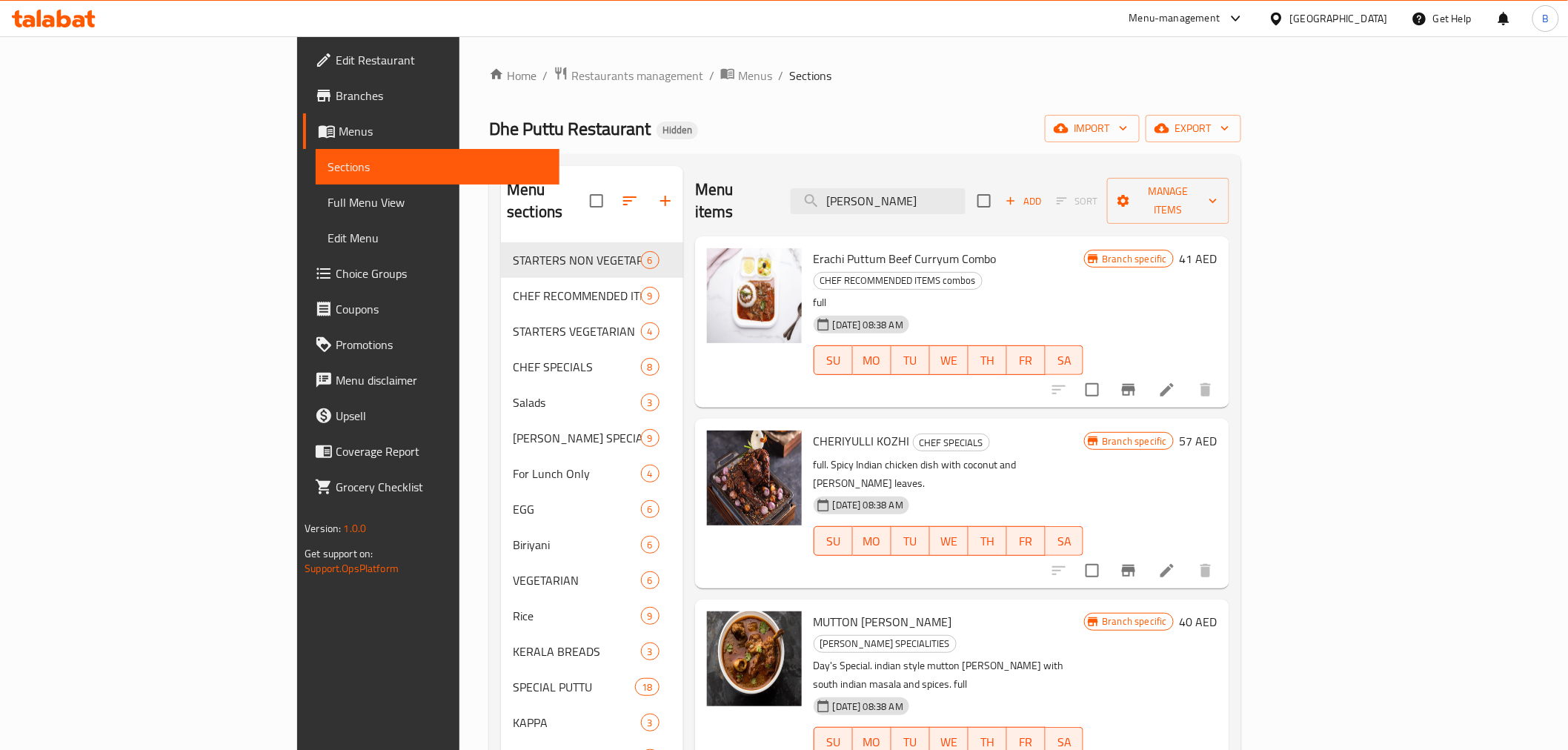
drag, startPoint x: 1461, startPoint y: 281, endPoint x: 1446, endPoint y: 274, distance: 16.6
click at [1218, 281] on div "Branch specific 41 AED" at bounding box center [1151, 322] width 133 height 148
click at [966, 189] on input "[PERSON_NAME]" at bounding box center [878, 201] width 175 height 26
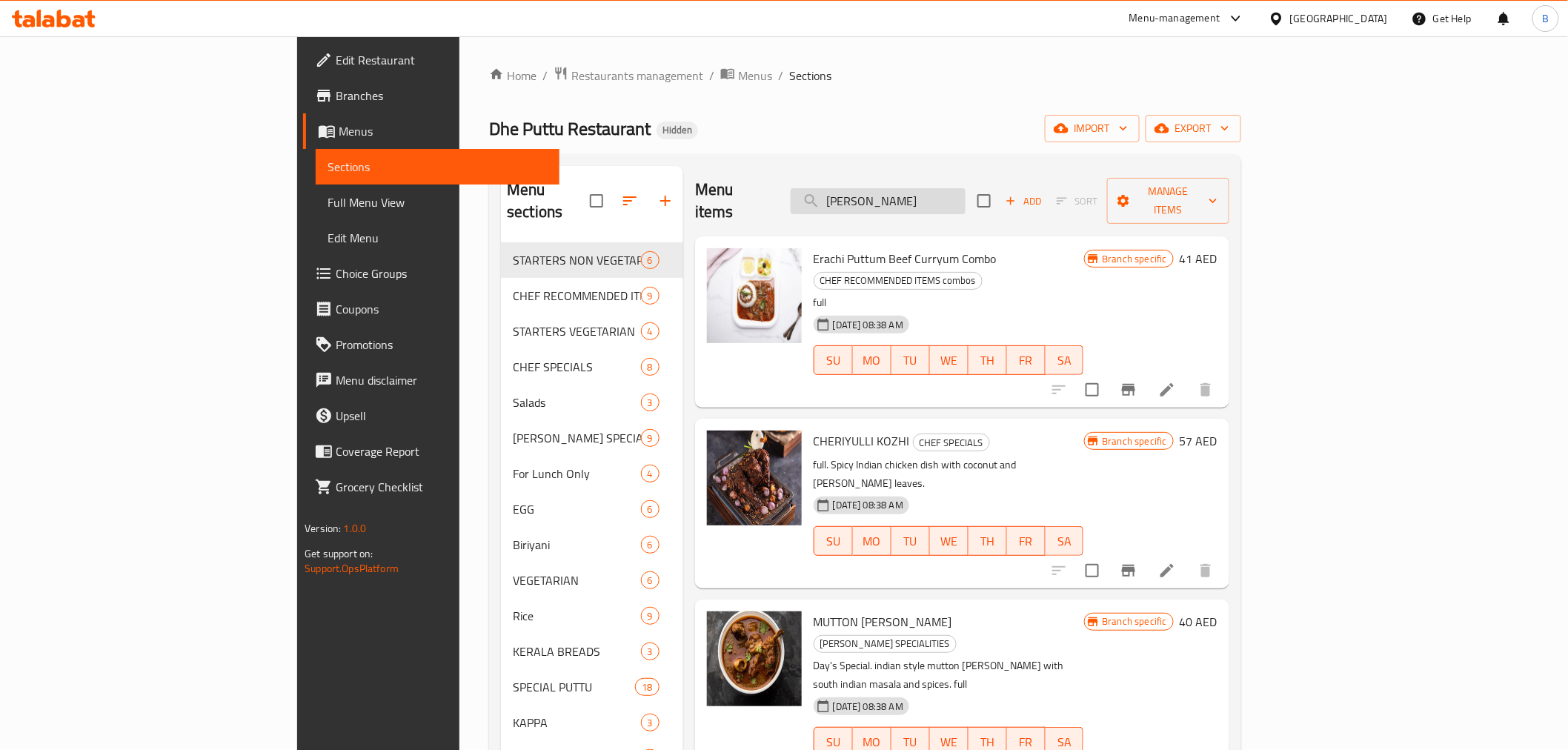
paste input "PUTTU & KADALA [PERSON_NAME] COMBO"
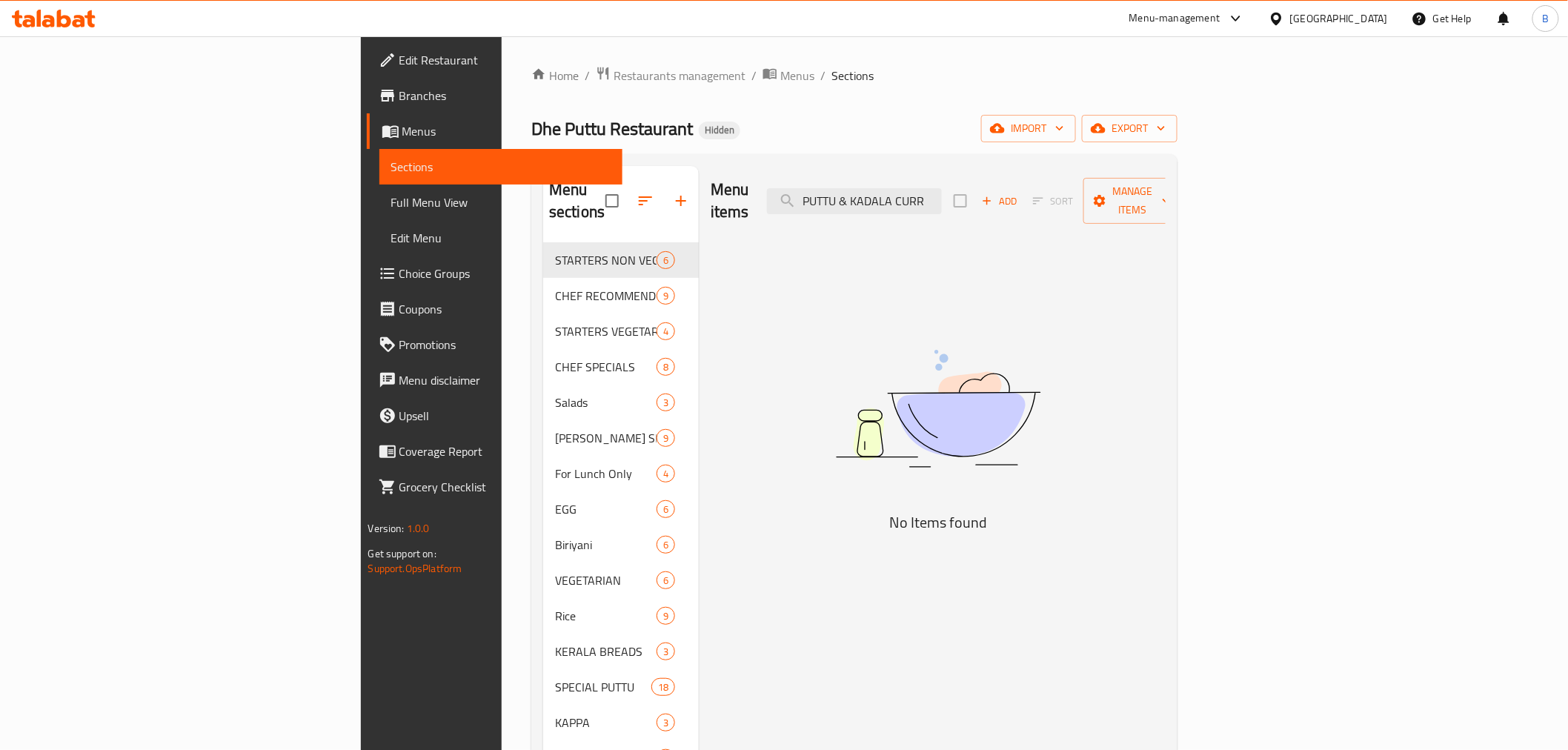
drag, startPoint x: 972, startPoint y: 183, endPoint x: 1112, endPoint y: 190, distance: 140.2
click at [1112, 190] on div "Menu items [PERSON_NAME] & KADALA CURR Add Sort Manage items" at bounding box center [938, 201] width 455 height 70
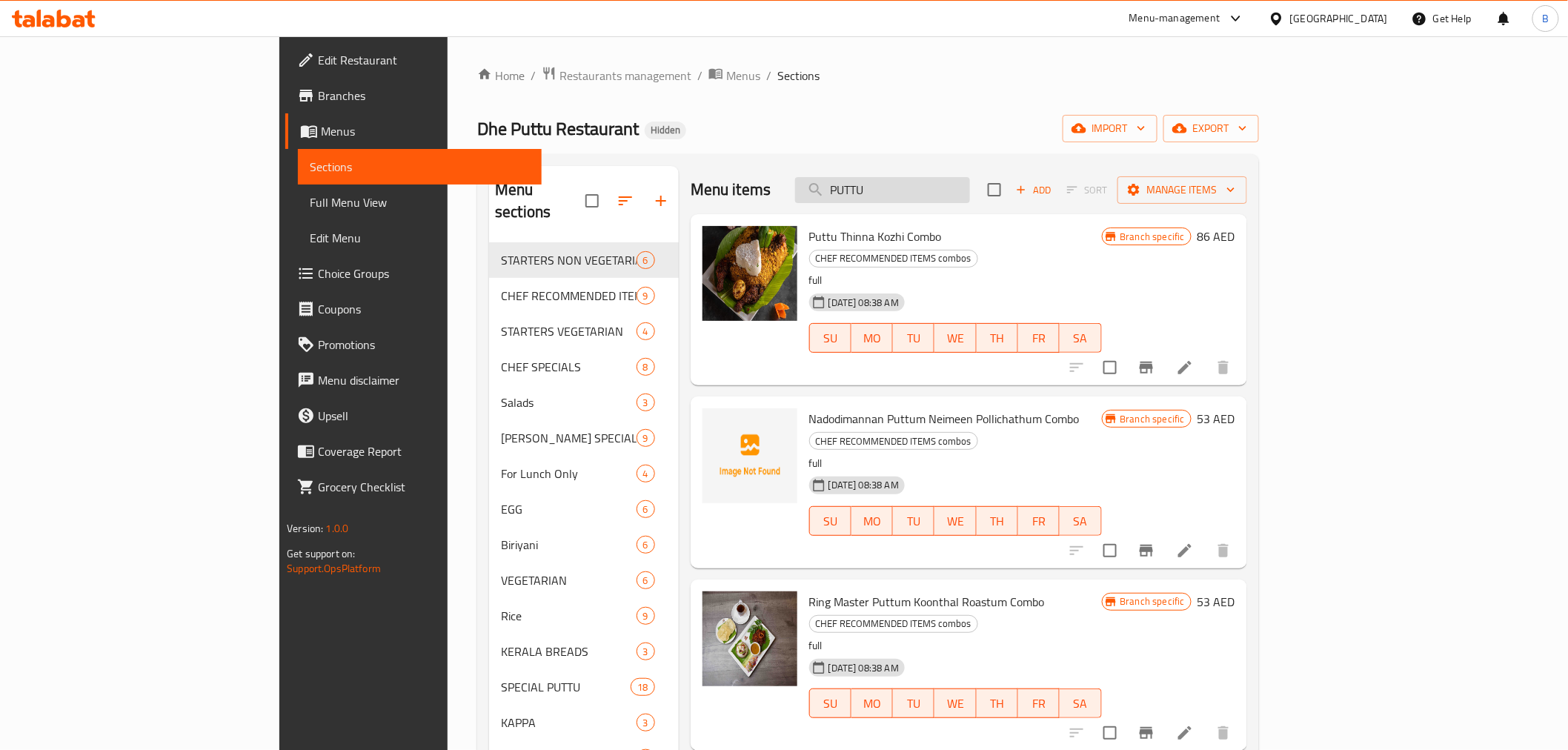
click at [949, 191] on input "PUTTU" at bounding box center [882, 190] width 175 height 26
click at [959, 197] on input "PUTTU" at bounding box center [882, 190] width 175 height 26
click at [959, 198] on input "PUTTU" at bounding box center [882, 190] width 175 height 26
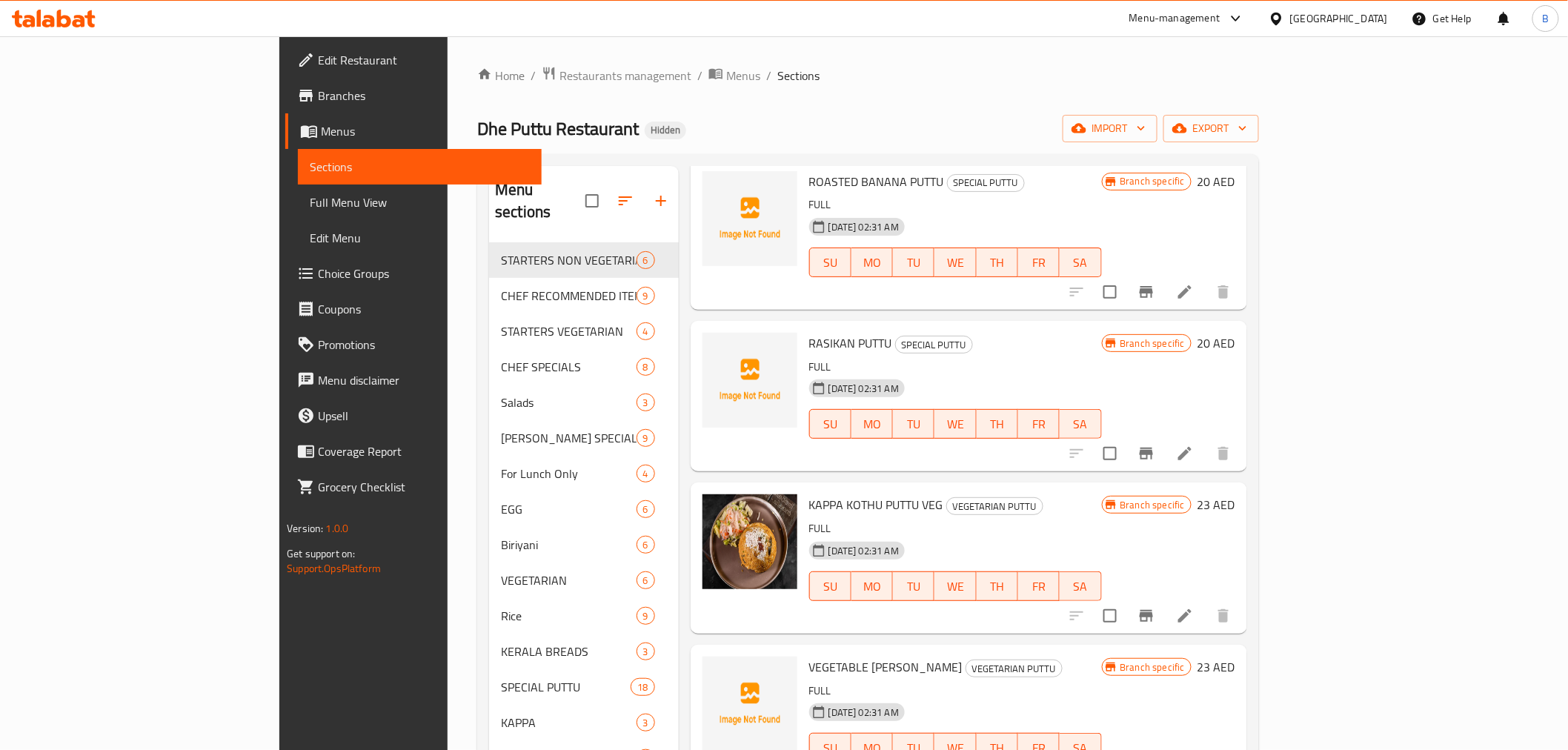
scroll to position [4220, 0]
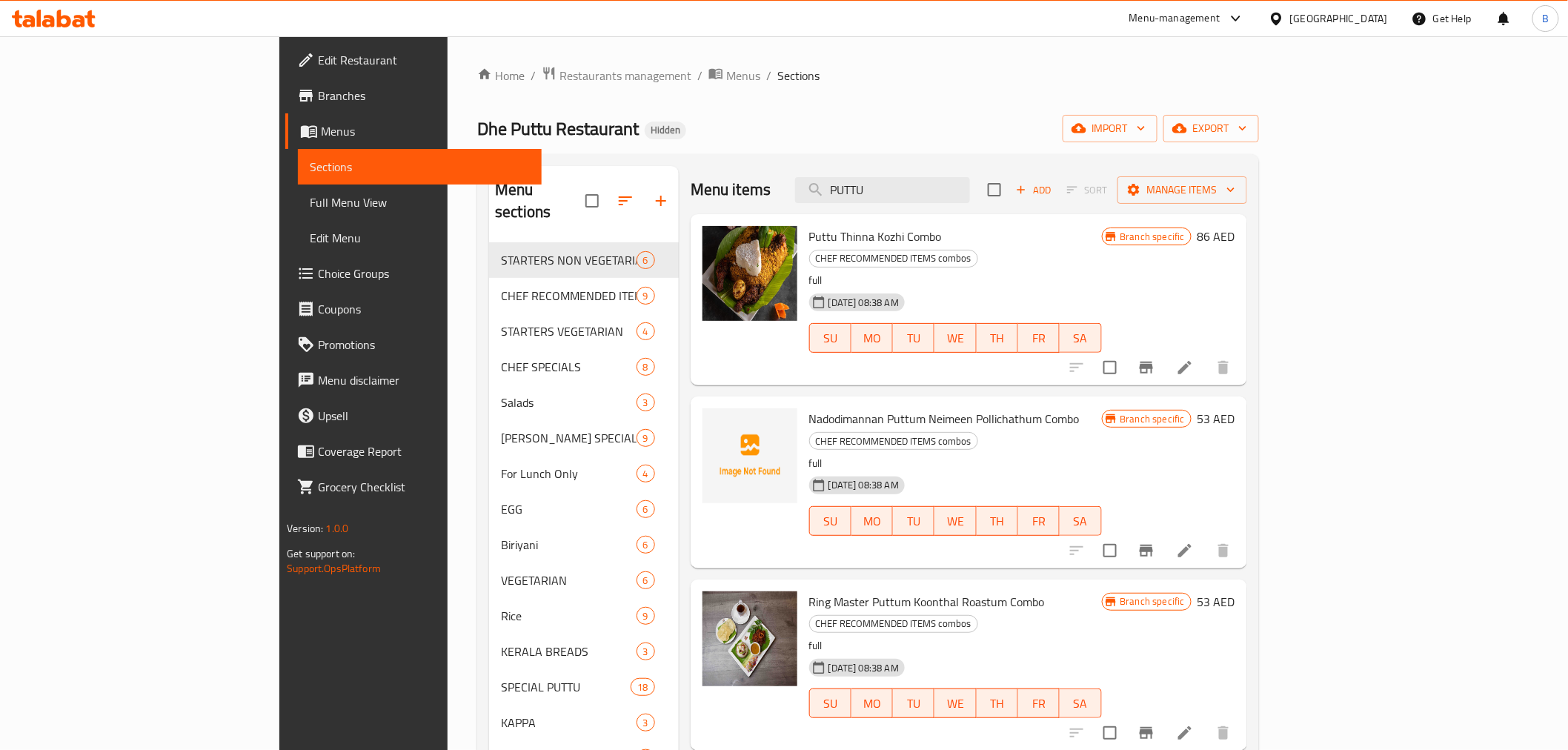
click at [1005, 174] on div "Menu items PUTTU Add Sort Manage items" at bounding box center [968, 190] width 557 height 48
click at [970, 179] on input "PUTTU" at bounding box center [882, 190] width 175 height 26
paste input "& KADALA [PERSON_NAME] COMBO"
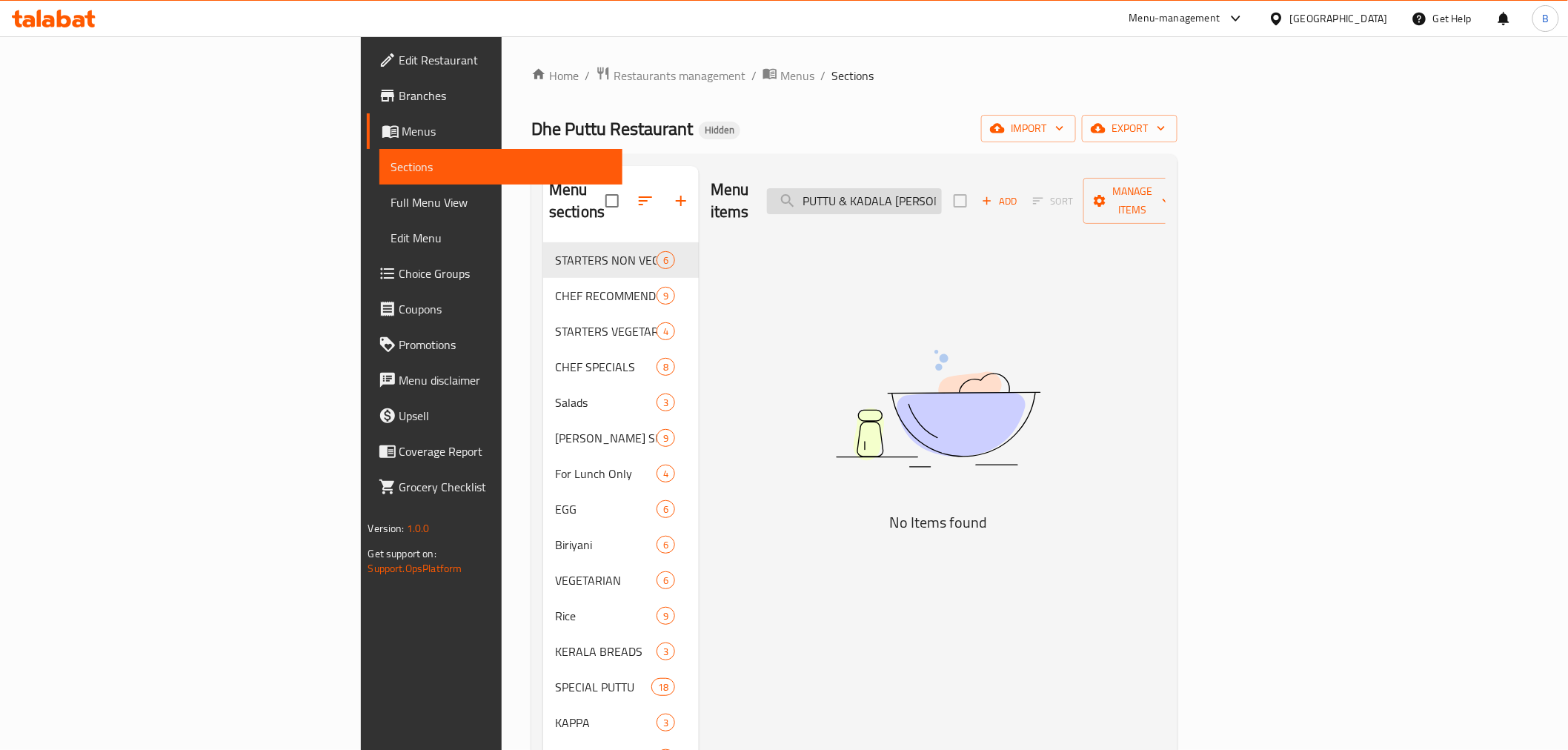
drag, startPoint x: 946, startPoint y: 186, endPoint x: 918, endPoint y: 194, distance: 29.1
click at [918, 194] on input "PUTTU & KADALA [PERSON_NAME] COMBO" at bounding box center [854, 201] width 175 height 26
drag, startPoint x: 977, startPoint y: 194, endPoint x: 1112, endPoint y: 195, distance: 135.0
click at [1112, 195] on div "Menu items KADALA [PERSON_NAME] COMBO Add Sort Manage items" at bounding box center [938, 201] width 455 height 70
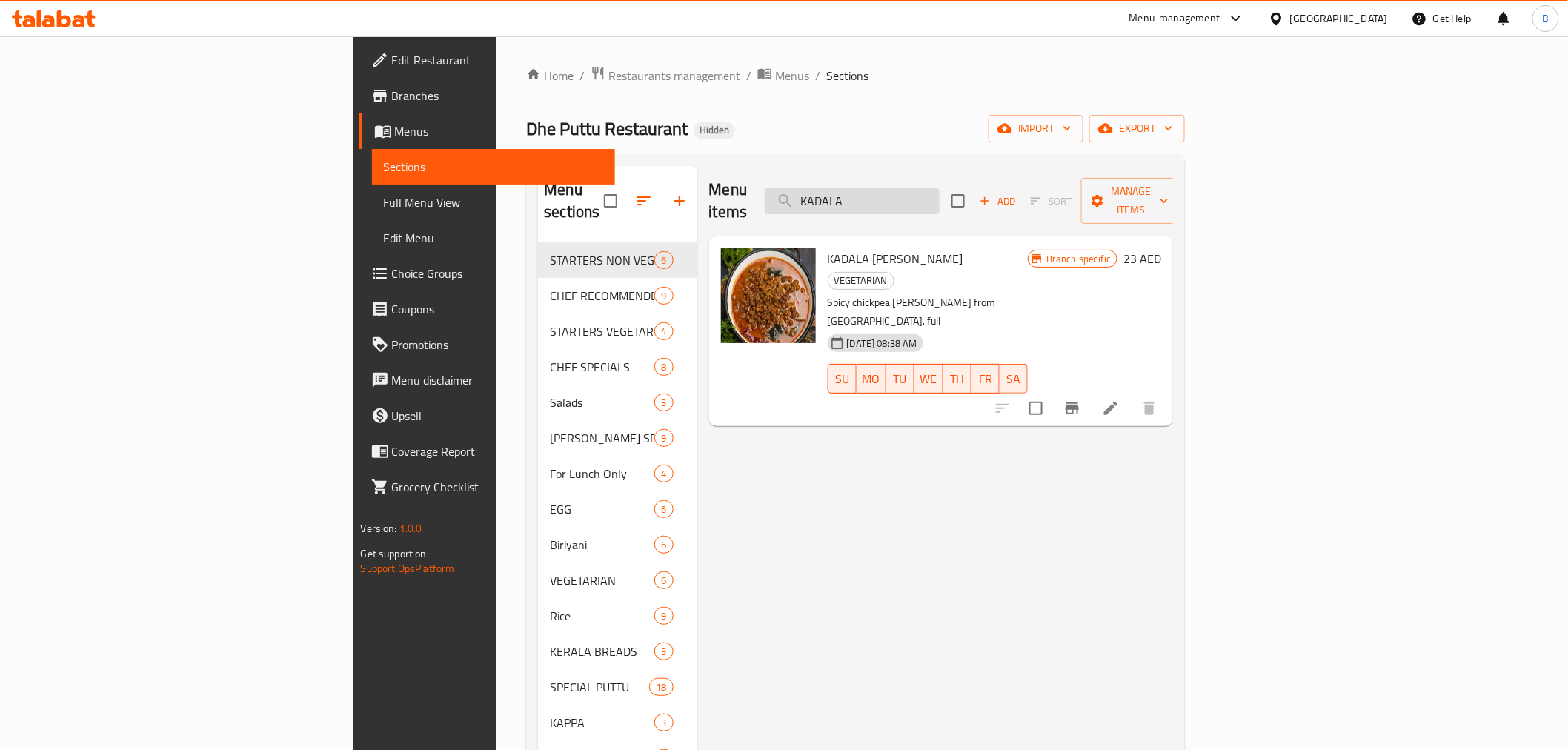
click at [940, 202] on input "KADALA" at bounding box center [852, 201] width 175 height 26
paste input "PUTTU & KADALA [PERSON_NAME] COMBO"
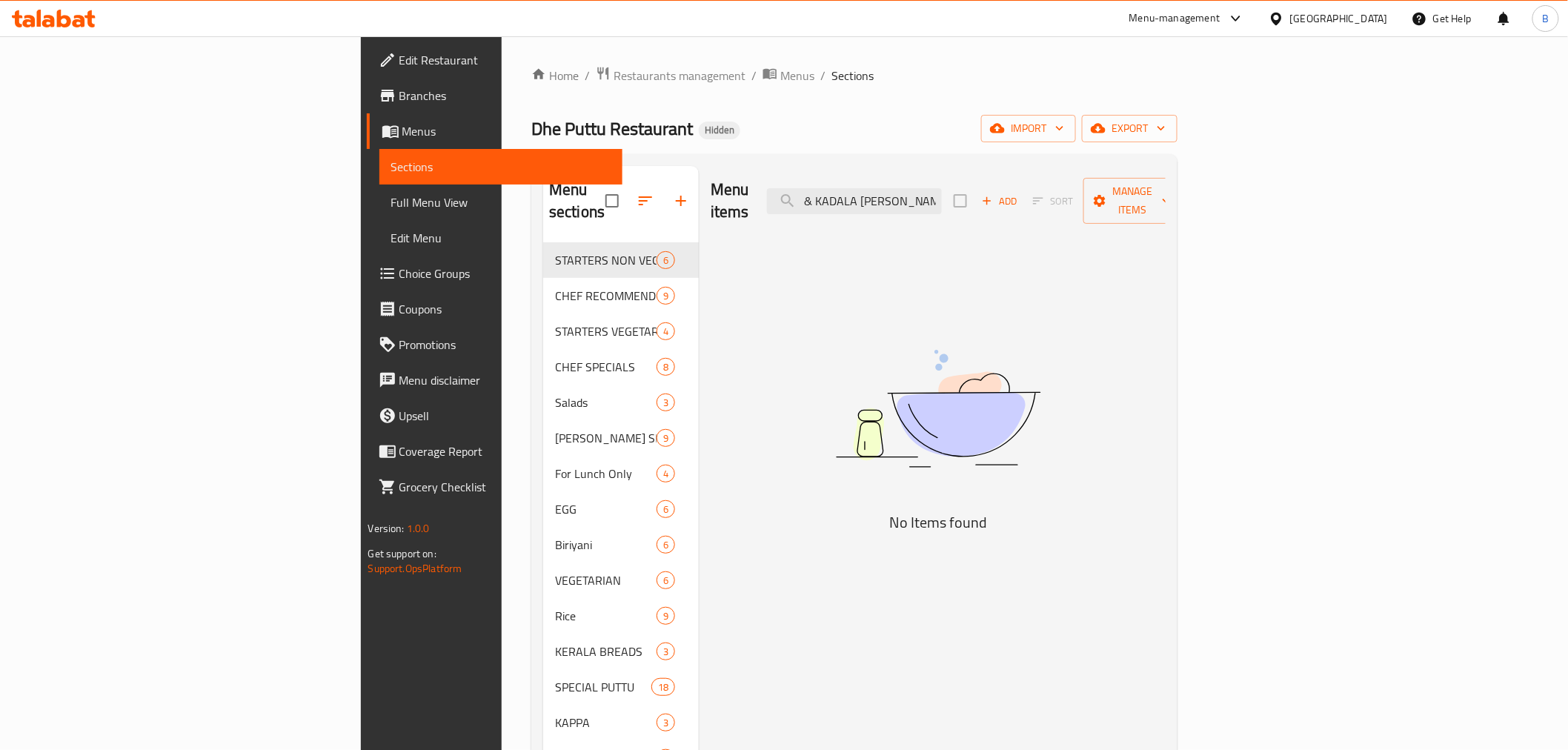
drag, startPoint x: 972, startPoint y: 198, endPoint x: 1077, endPoint y: 202, distance: 105.1
click at [1077, 202] on div "Menu items PUTTU & KADALA [PERSON_NAME] COMBO Add Sort Manage items" at bounding box center [938, 201] width 455 height 70
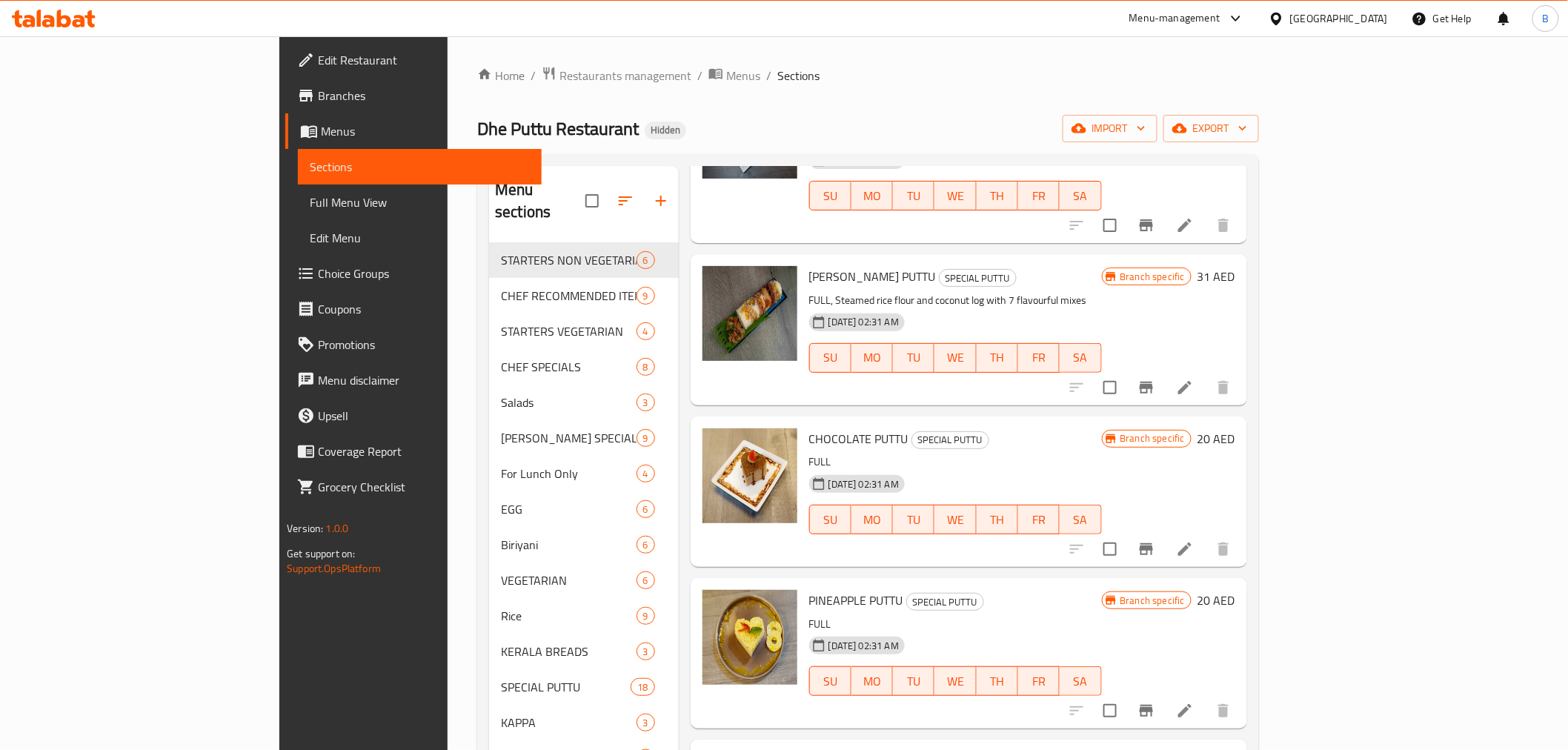
scroll to position [1419, 0]
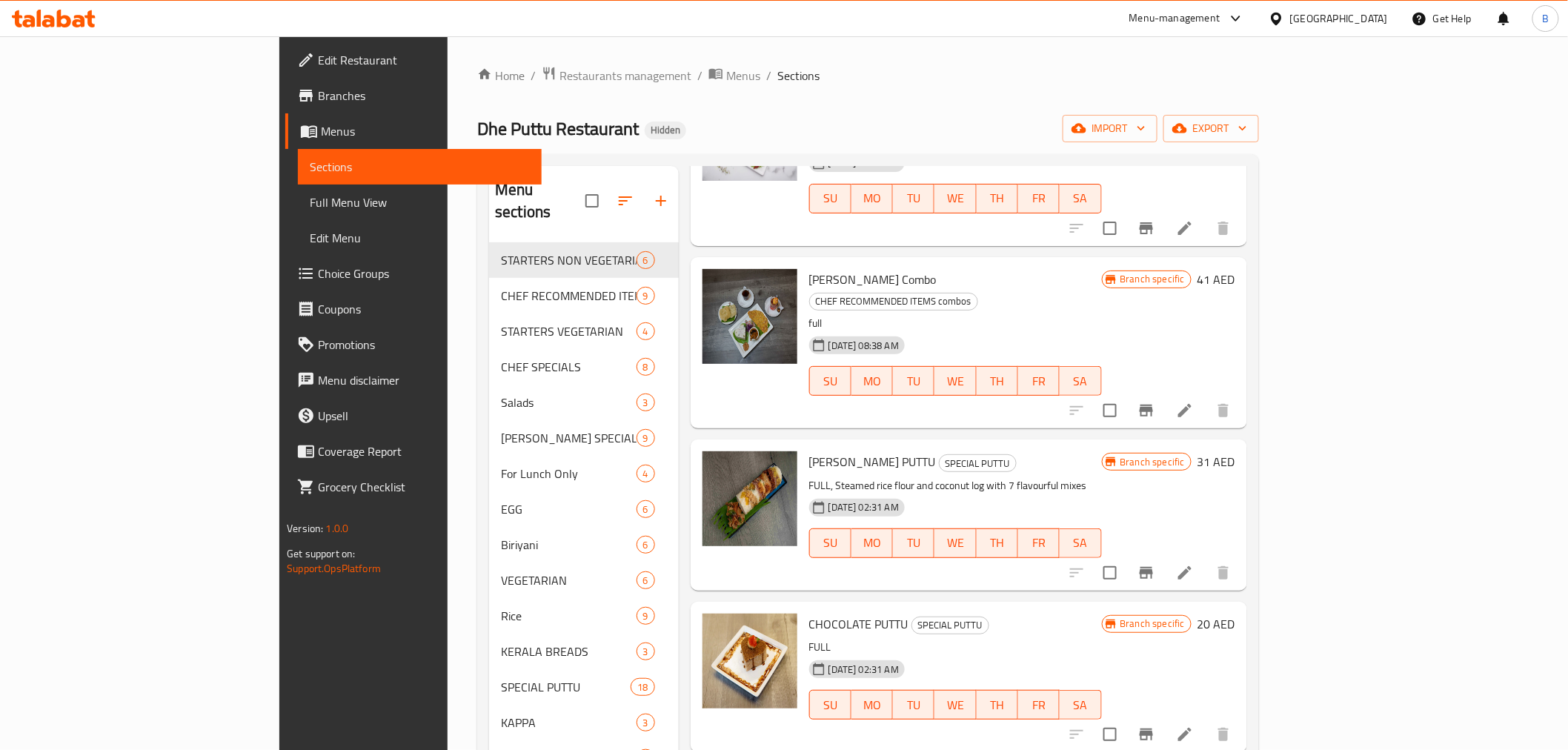
click at [1289, 415] on div "Home / Restaurants management / Menus / Sections Dhe Puttu Restaurant Hidden im…" at bounding box center [868, 497] width 841 height 921
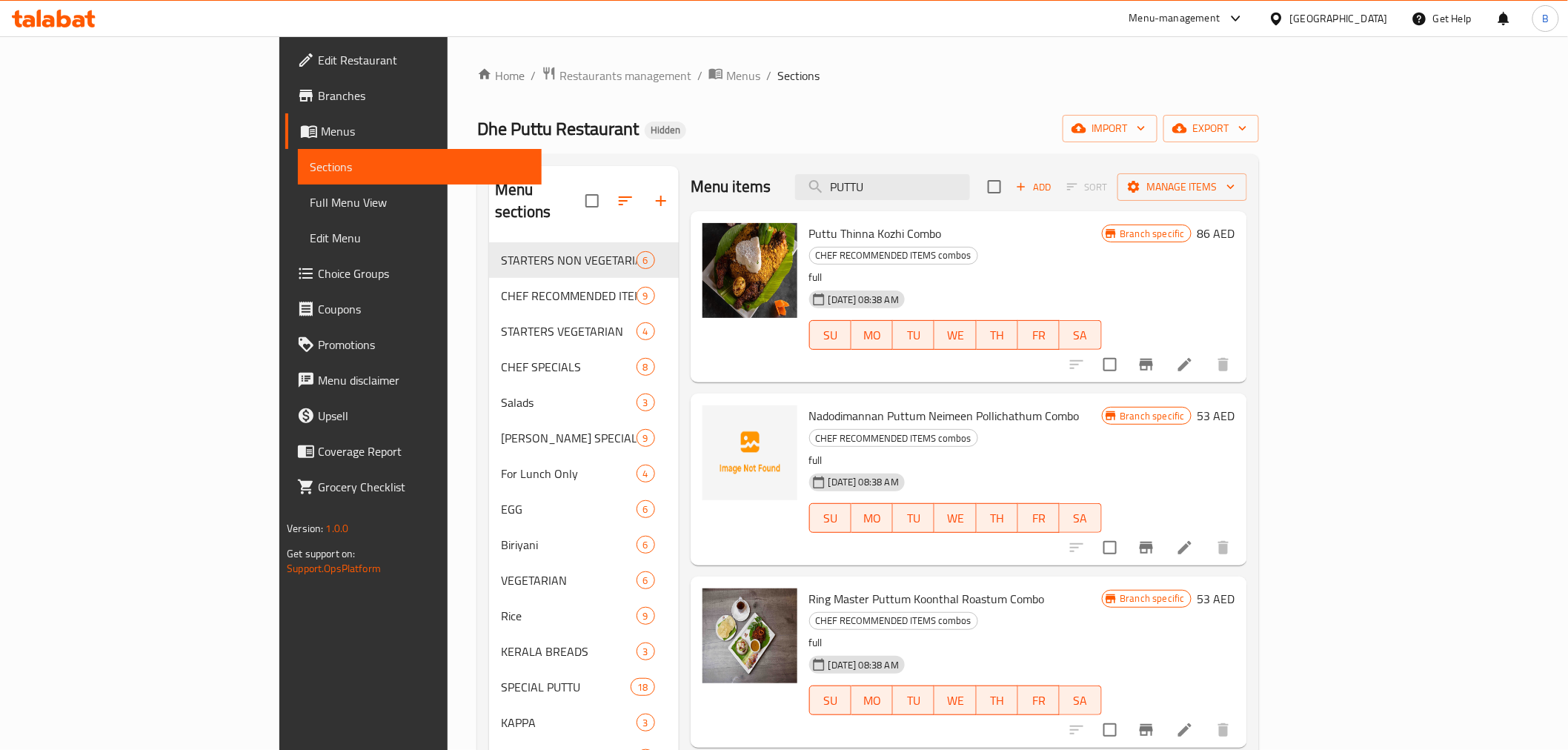
scroll to position [0, 0]
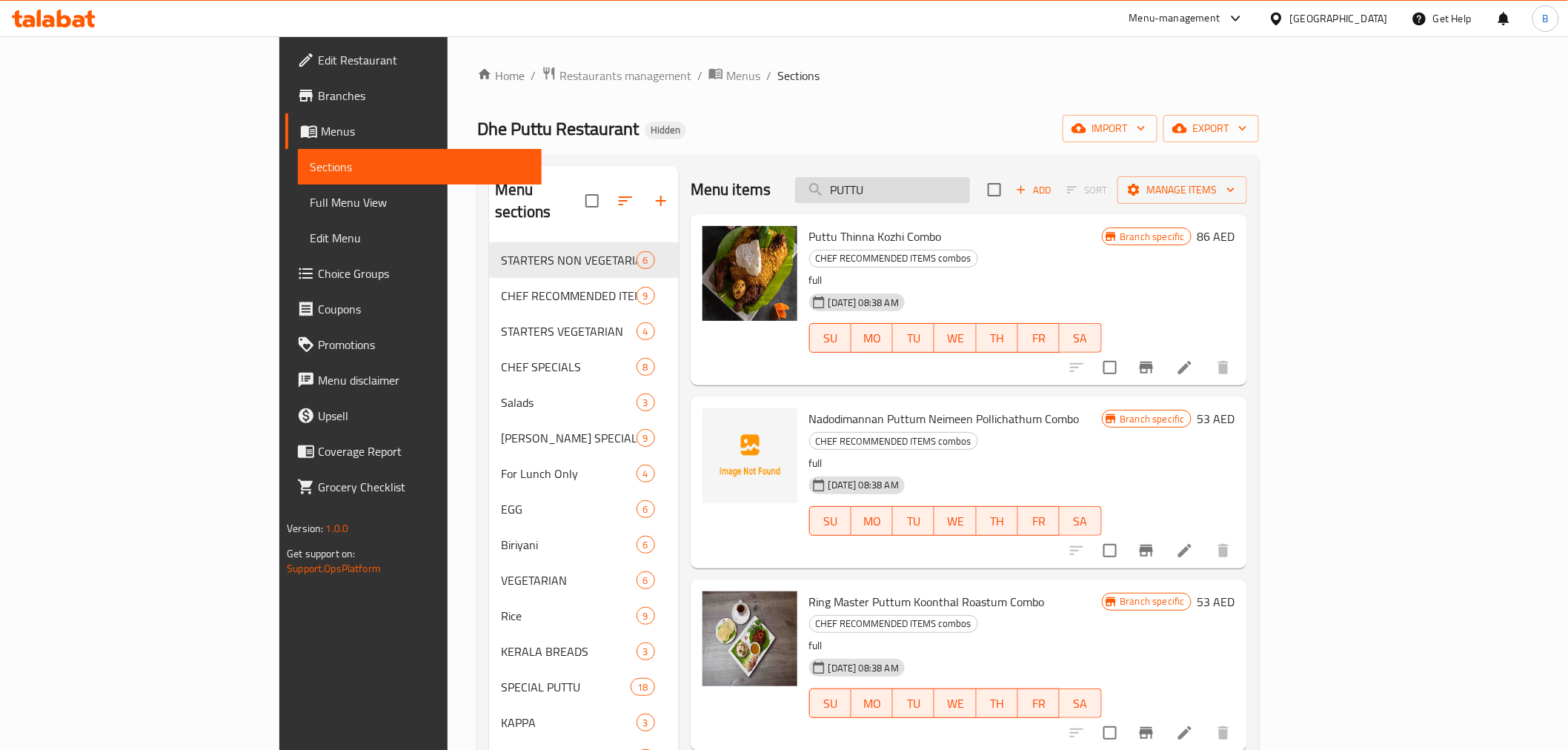
click at [970, 179] on input "PUTTU" at bounding box center [882, 190] width 175 height 26
click at [970, 180] on input "PUTTU" at bounding box center [882, 190] width 175 height 26
paste input "& PAYARU [PERSON_NAME] COMBO"
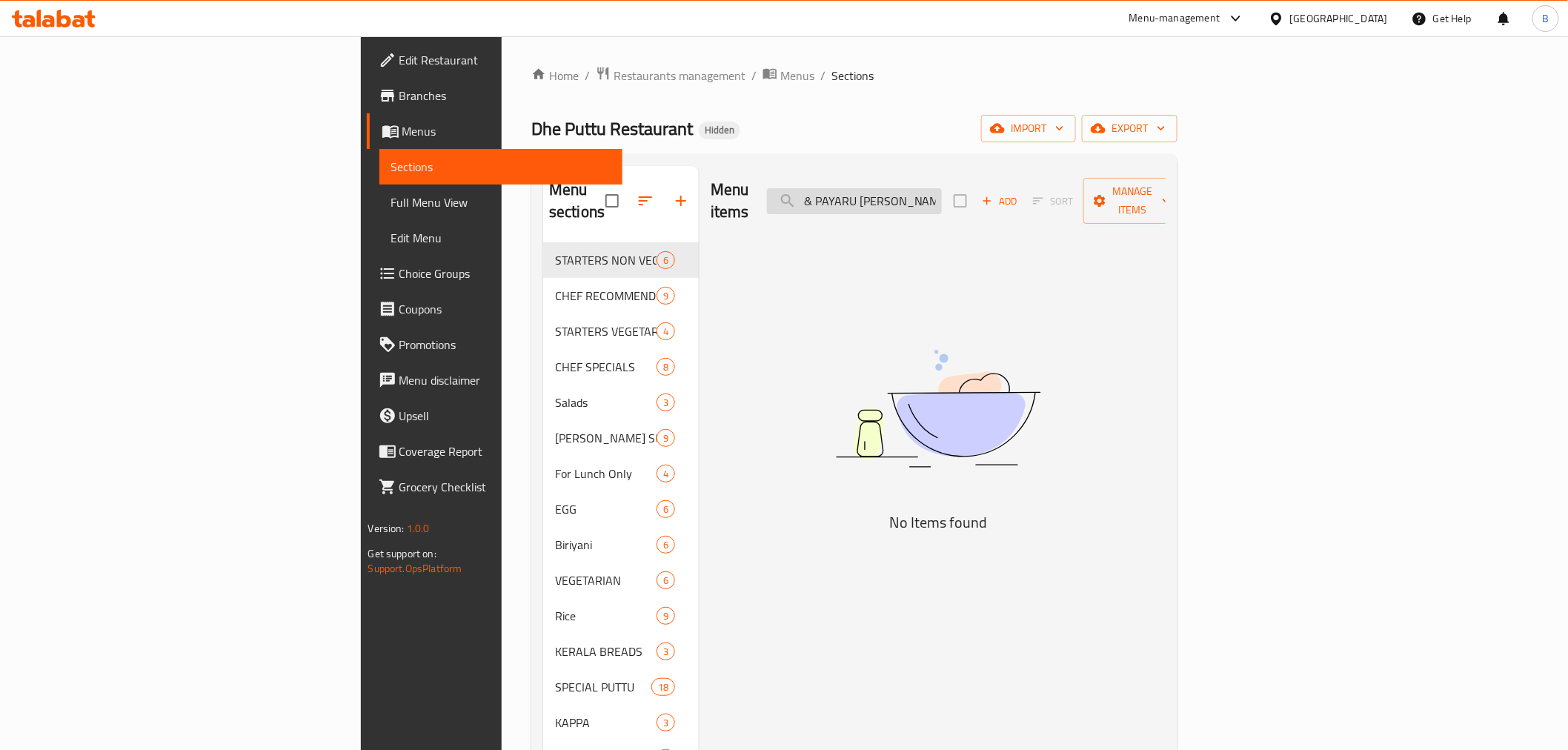
click at [942, 188] on input "PUTTU & PAYARU [PERSON_NAME] COMBO" at bounding box center [854, 201] width 175 height 26
click at [942, 188] on input "PUTTU & PAYARU [PERSON_NAME]" at bounding box center [854, 201] width 175 height 26
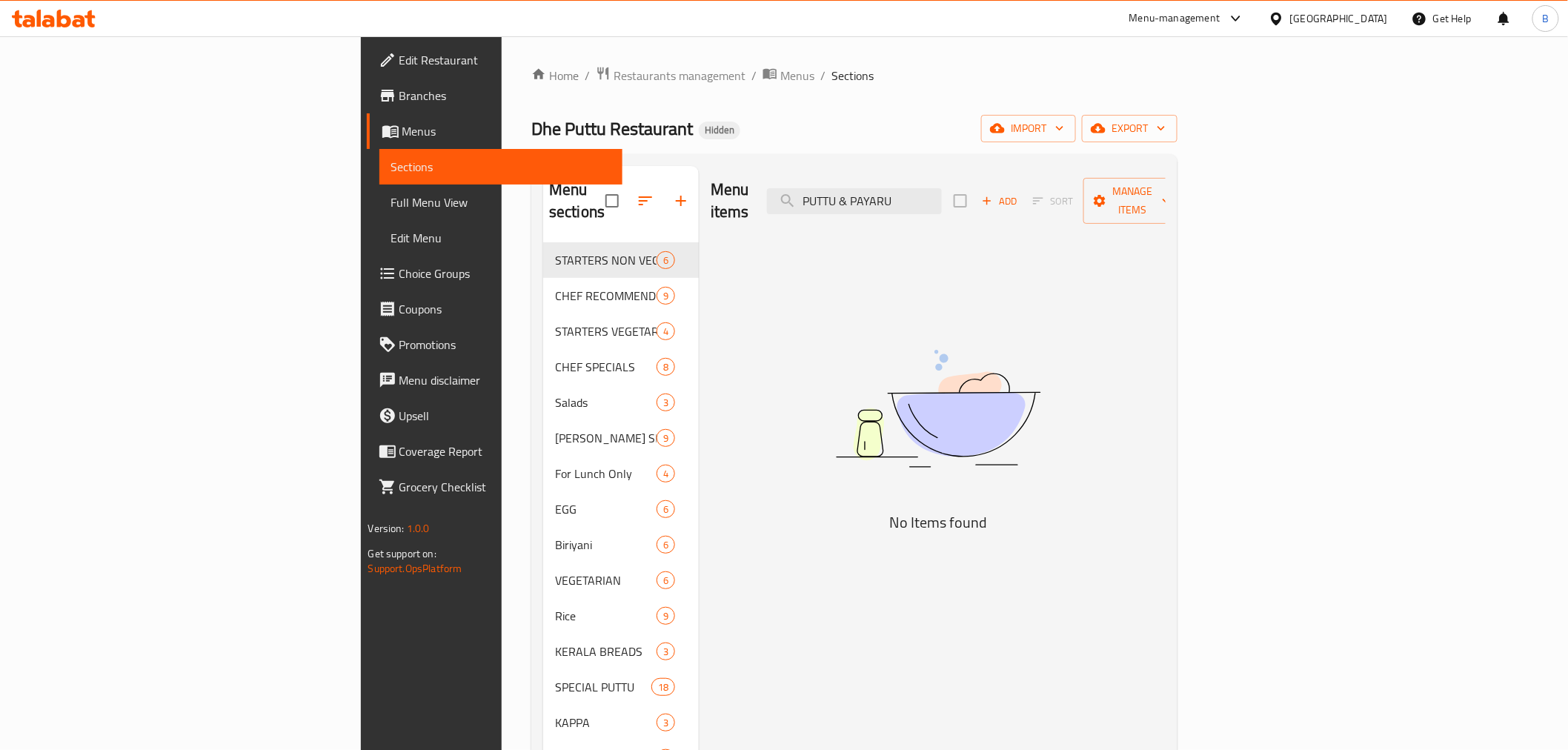
drag, startPoint x: 980, startPoint y: 198, endPoint x: 925, endPoint y: 203, distance: 55.2
click at [925, 203] on div "Menu items PUTTU & PAYARU Add Sort Manage items" at bounding box center [938, 201] width 455 height 70
click at [942, 188] on input "PAYARU" at bounding box center [854, 201] width 175 height 26
type input "PAYARU"
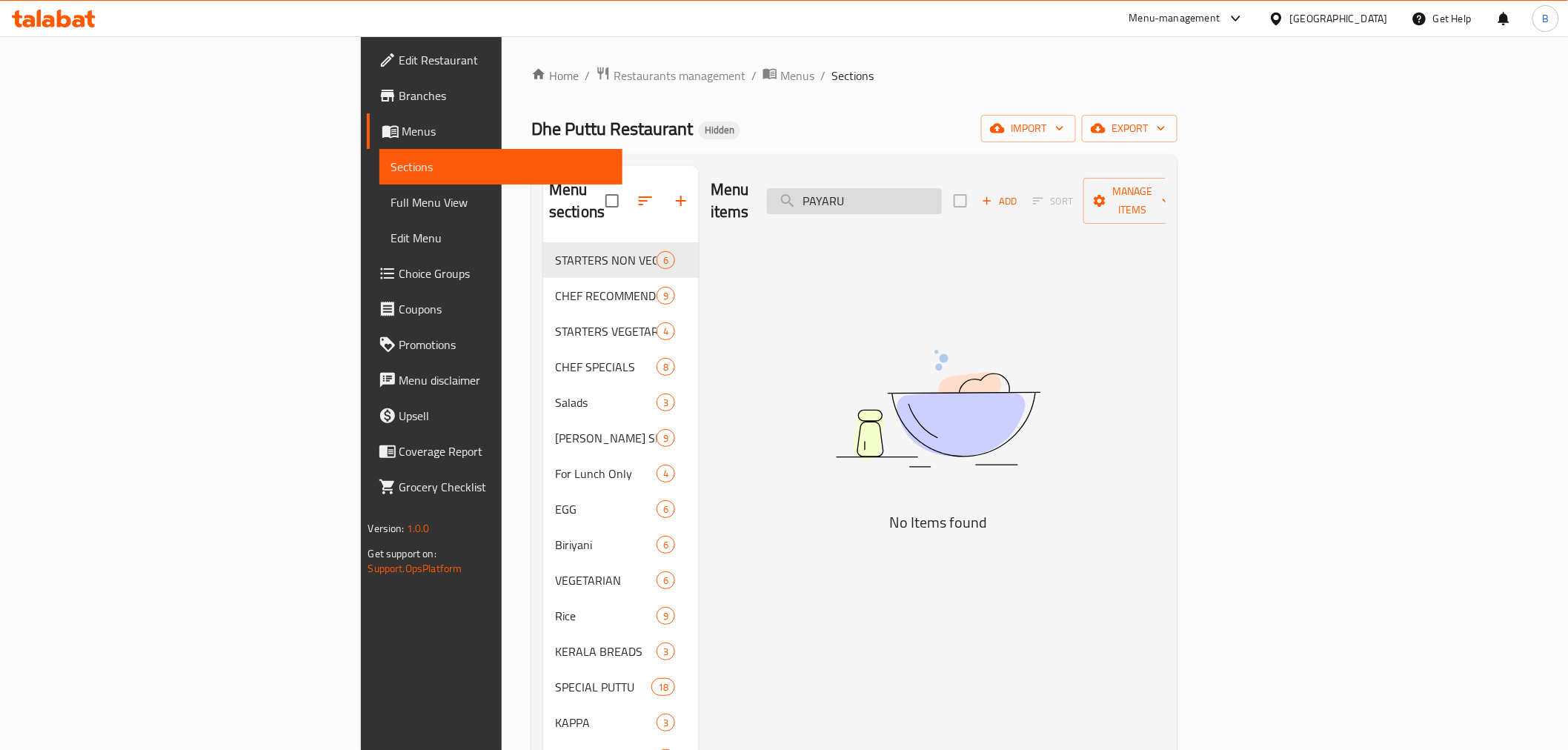
click at [942, 190] on input "PAYARU" at bounding box center [854, 201] width 175 height 26
click at [942, 190] on input "search" at bounding box center [854, 201] width 175 height 26
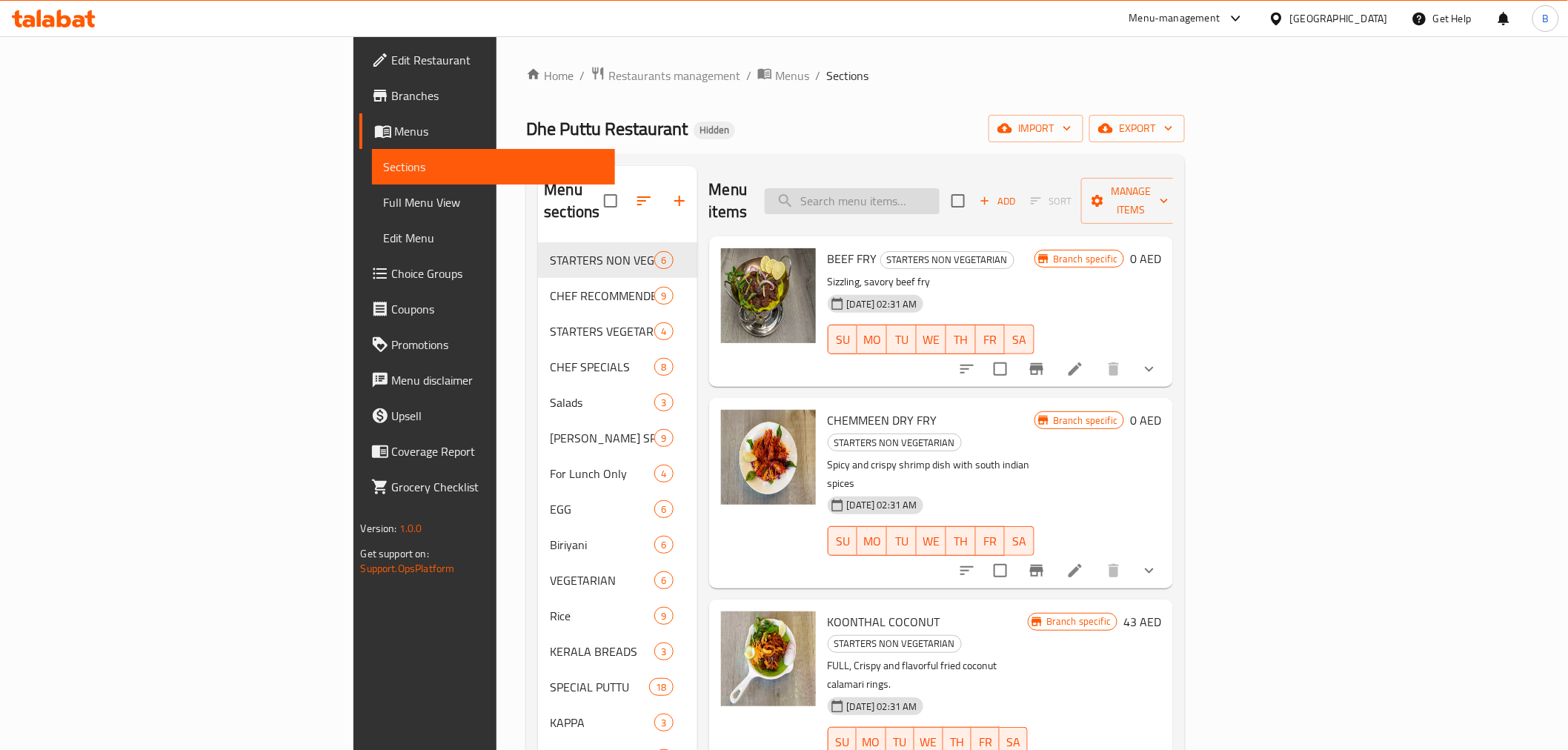
paste input "PUTTU & KADALA [PERSON_NAME] COMBO"
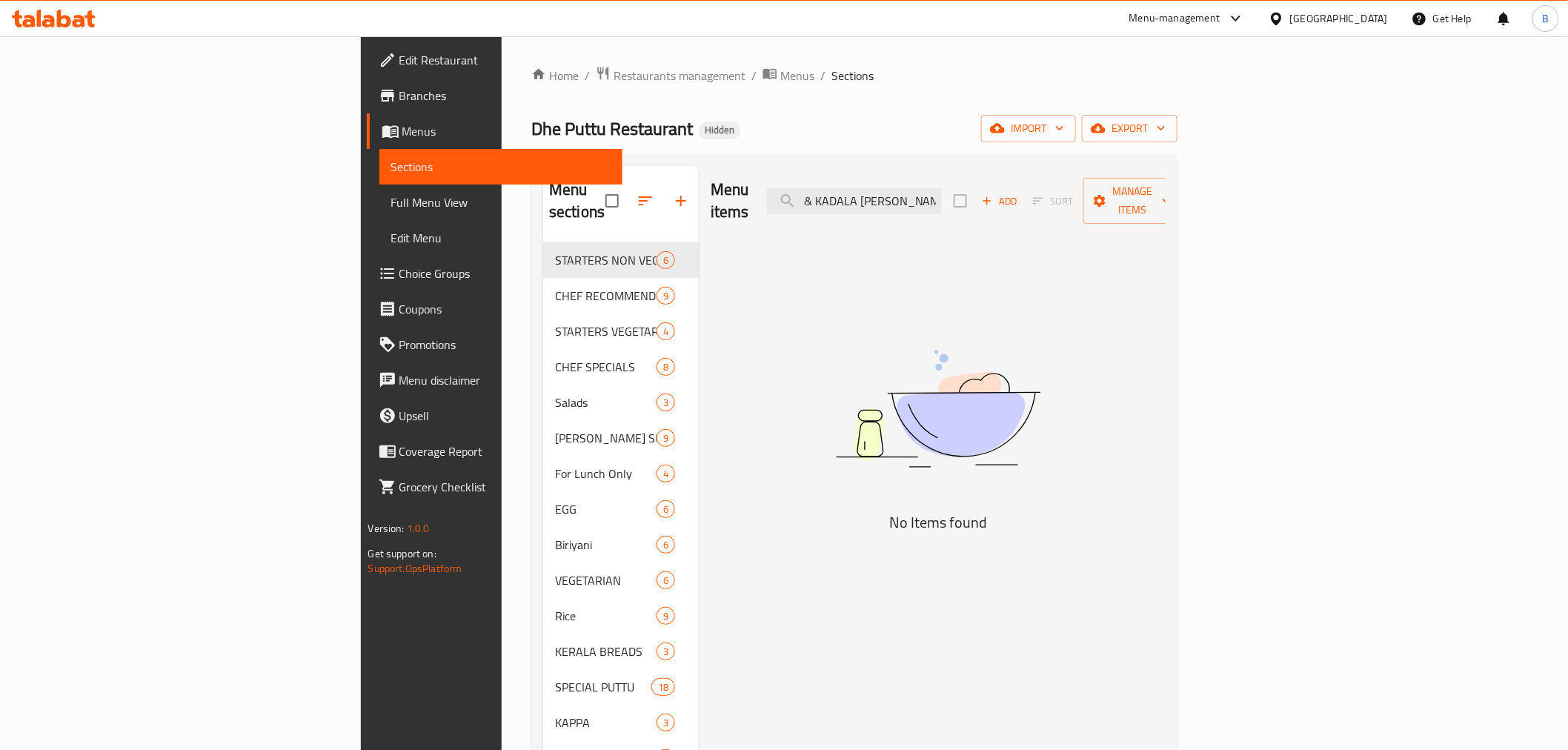
click at [987, 213] on div "Menu items PUTTU & KADALA [PERSON_NAME] COMBO Add Sort Manage items" at bounding box center [938, 201] width 455 height 70
drag, startPoint x: 974, startPoint y: 198, endPoint x: 1199, endPoint y: 162, distance: 227.9
click at [1178, 162] on div "Menu sections STARTERS NON VEGETARIAN 6 CHEF RECOMMENDED ITEMS combos 9 STARTER…" at bounding box center [855, 541] width 646 height 774
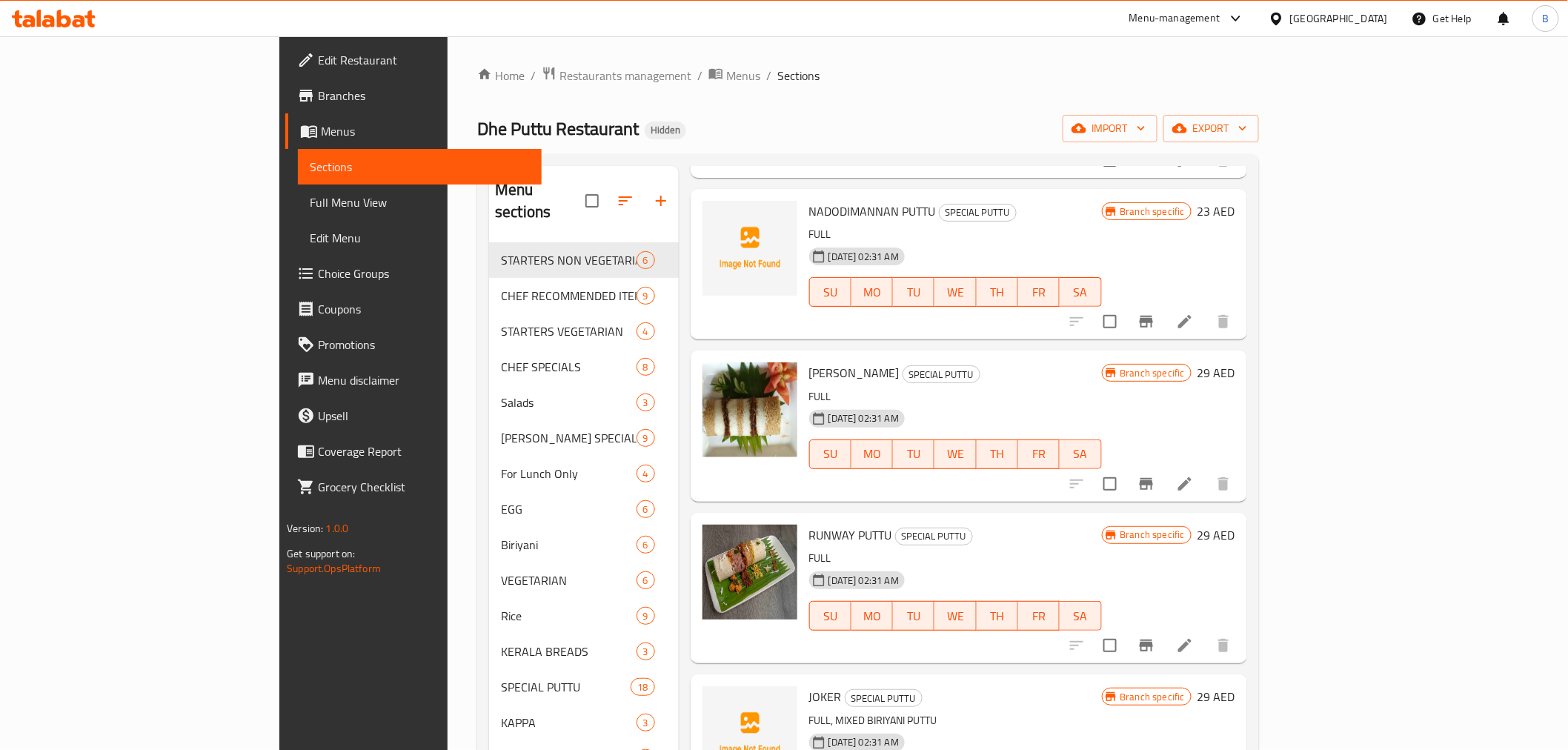
scroll to position [3378, 0]
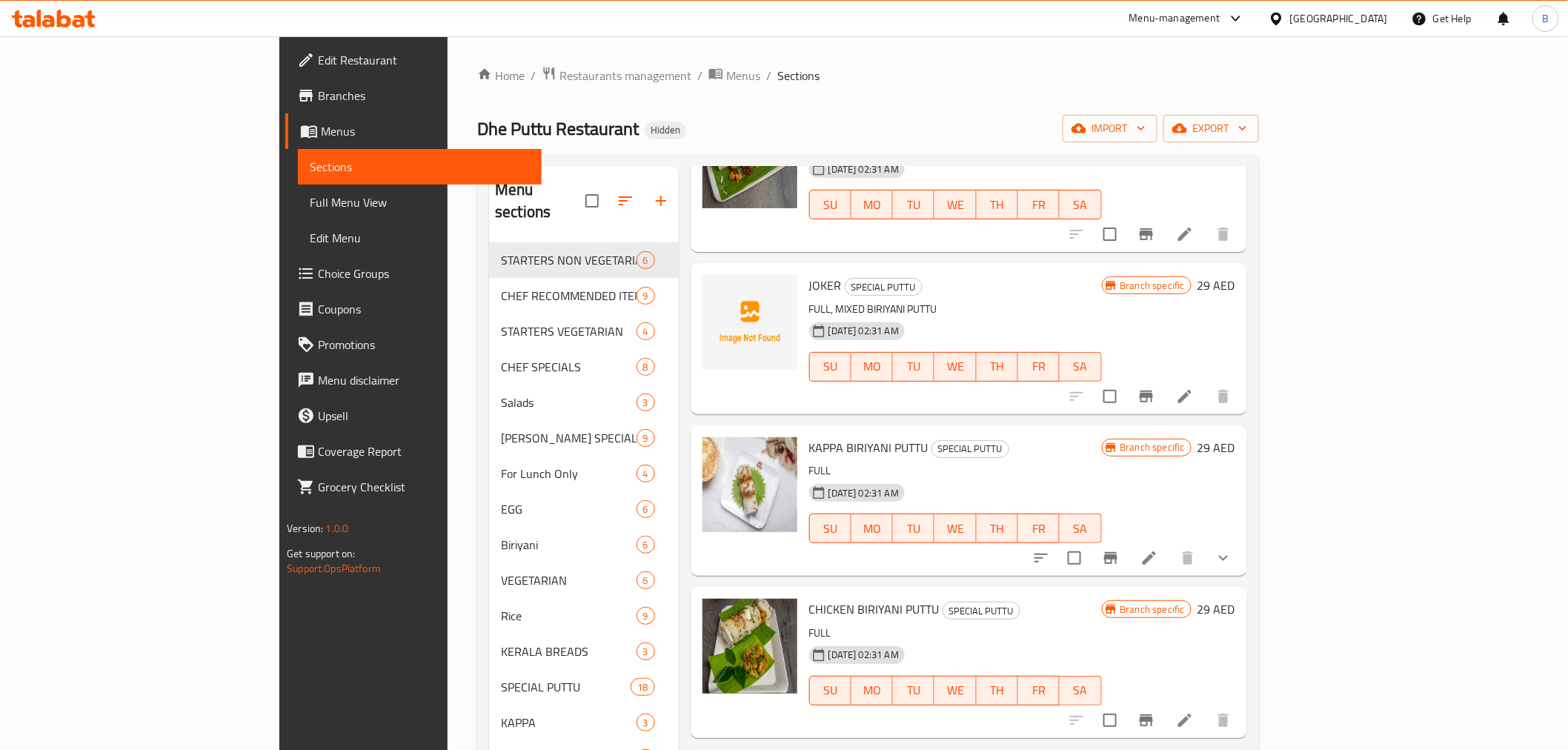
click at [1289, 306] on div "Home / Restaurants management / Menus / Sections Dhe Puttu Restaurant Hidden im…" at bounding box center [868, 497] width 841 height 921
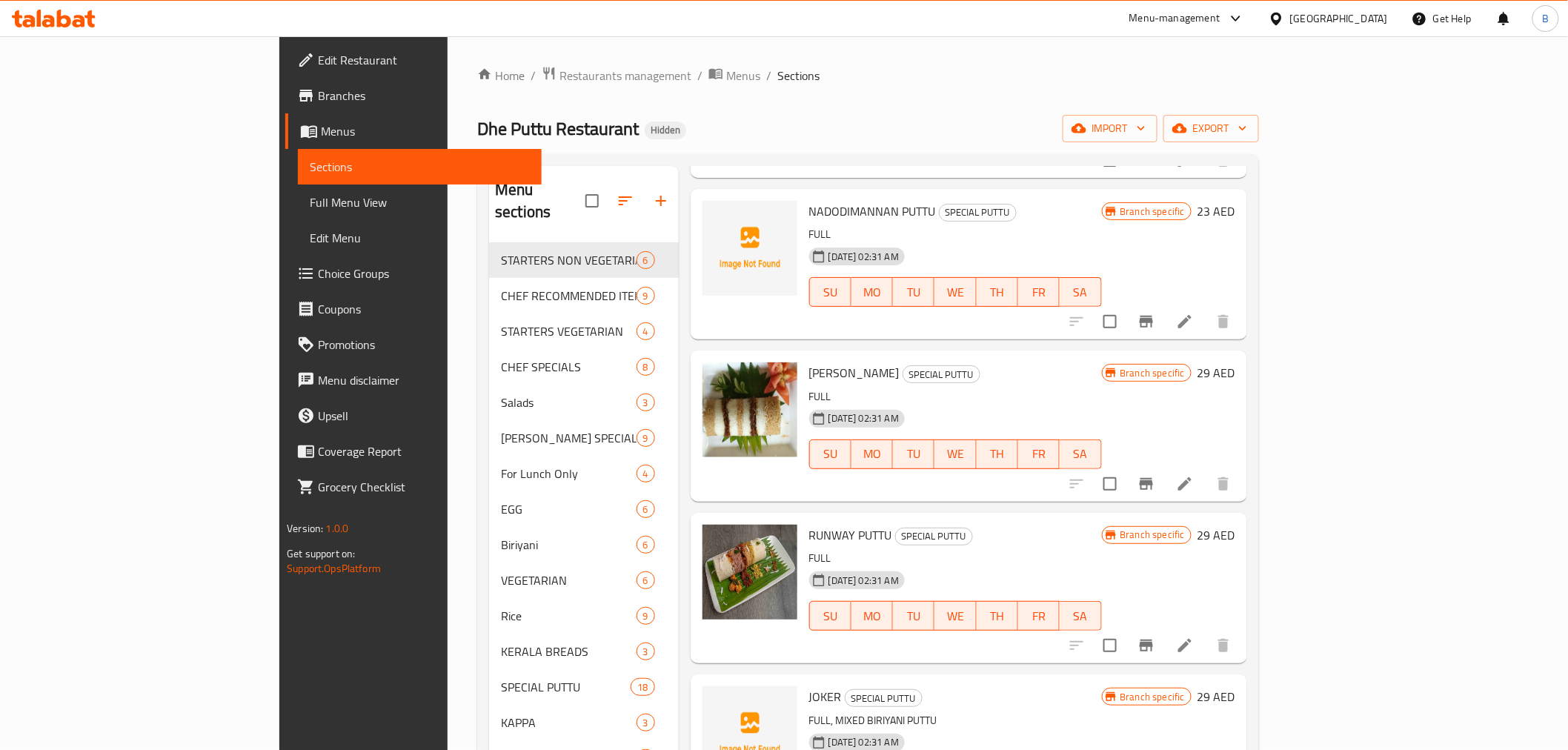
scroll to position [0, 0]
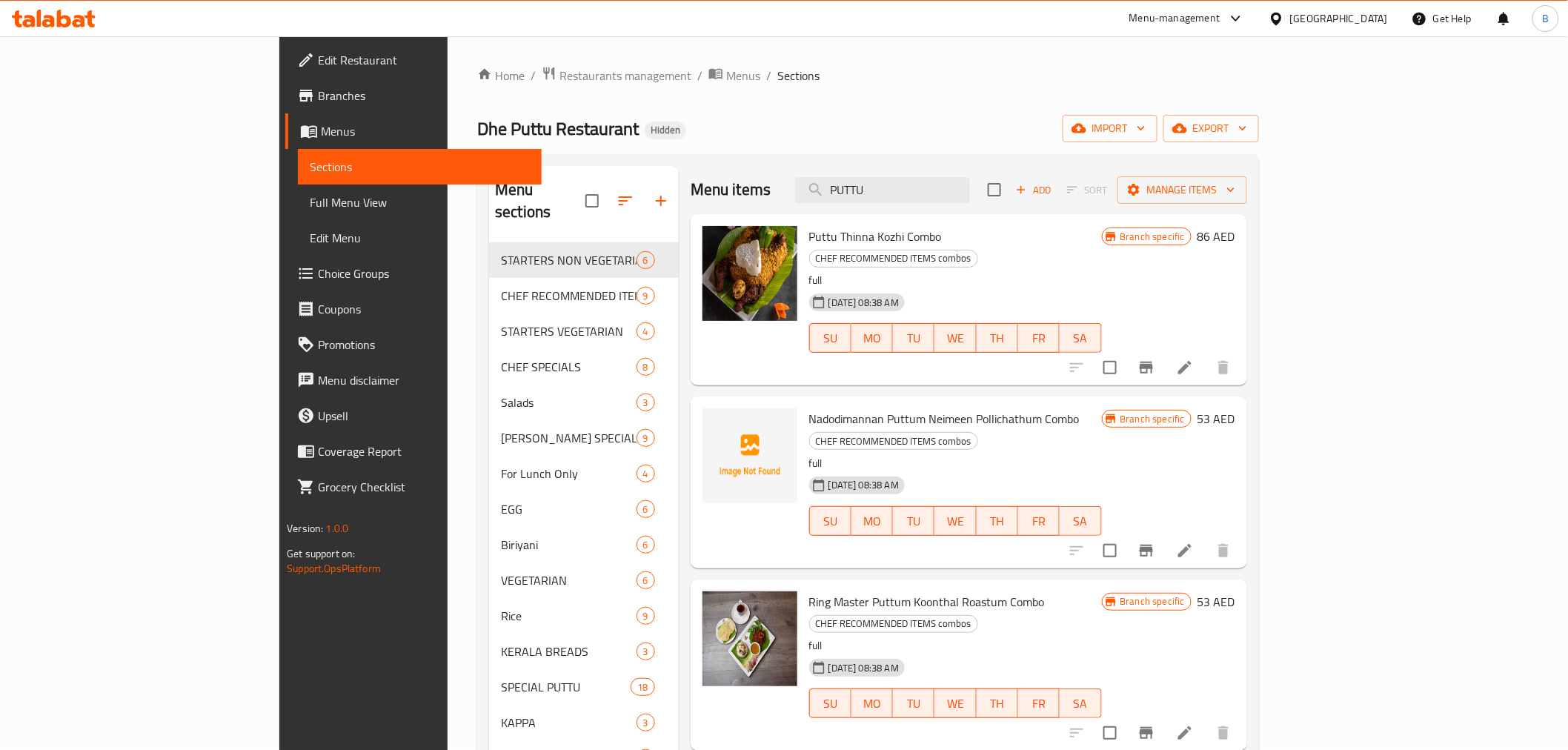
click at [996, 174] on div "Menu items PUTTU Add Sort Manage items" at bounding box center [968, 190] width 557 height 48
click at [970, 193] on input "PUTTU" at bounding box center [882, 190] width 175 height 26
click at [970, 194] on input "PUTTU" at bounding box center [882, 190] width 175 height 26
paste input "JEERA RICE"
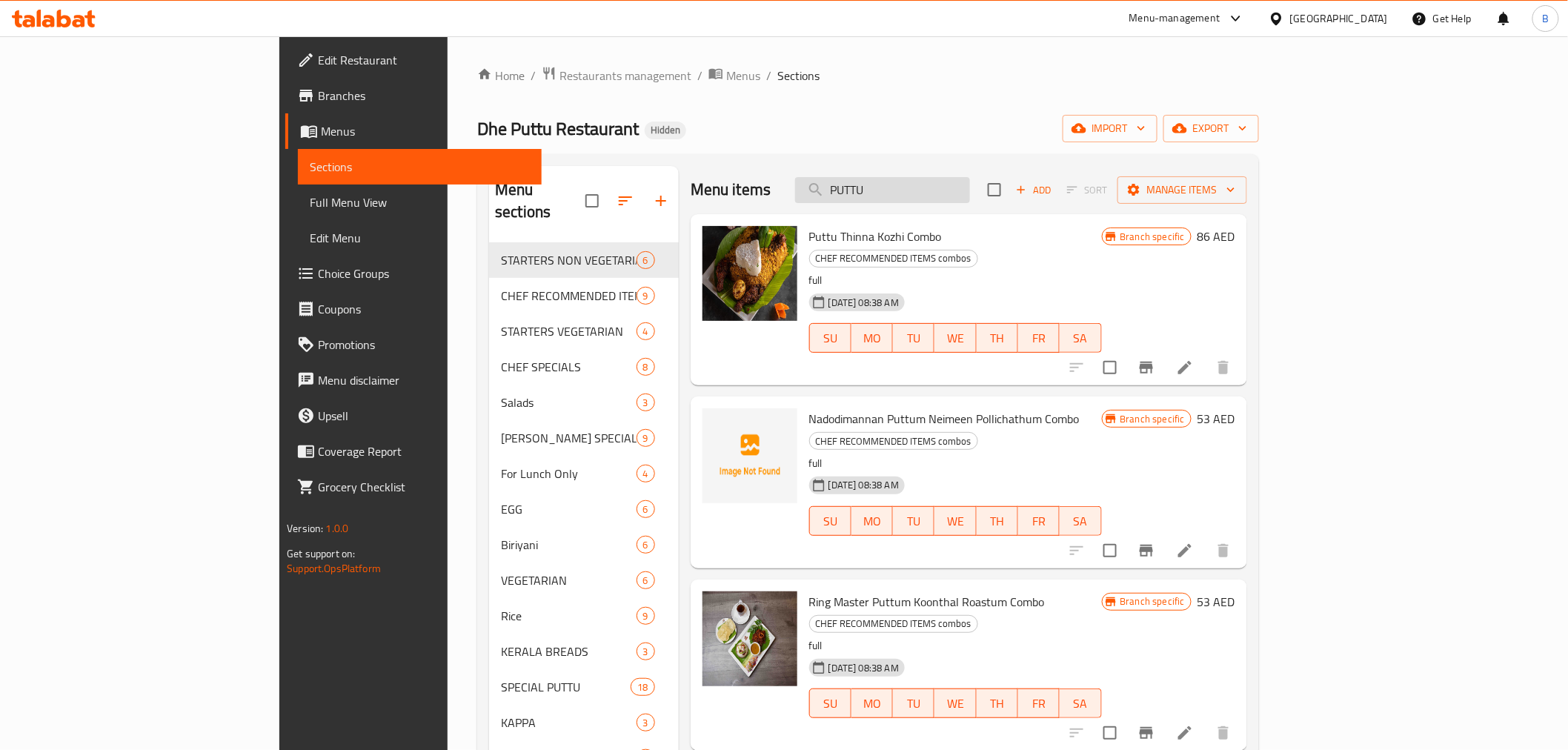
type input "JEERA RICE"
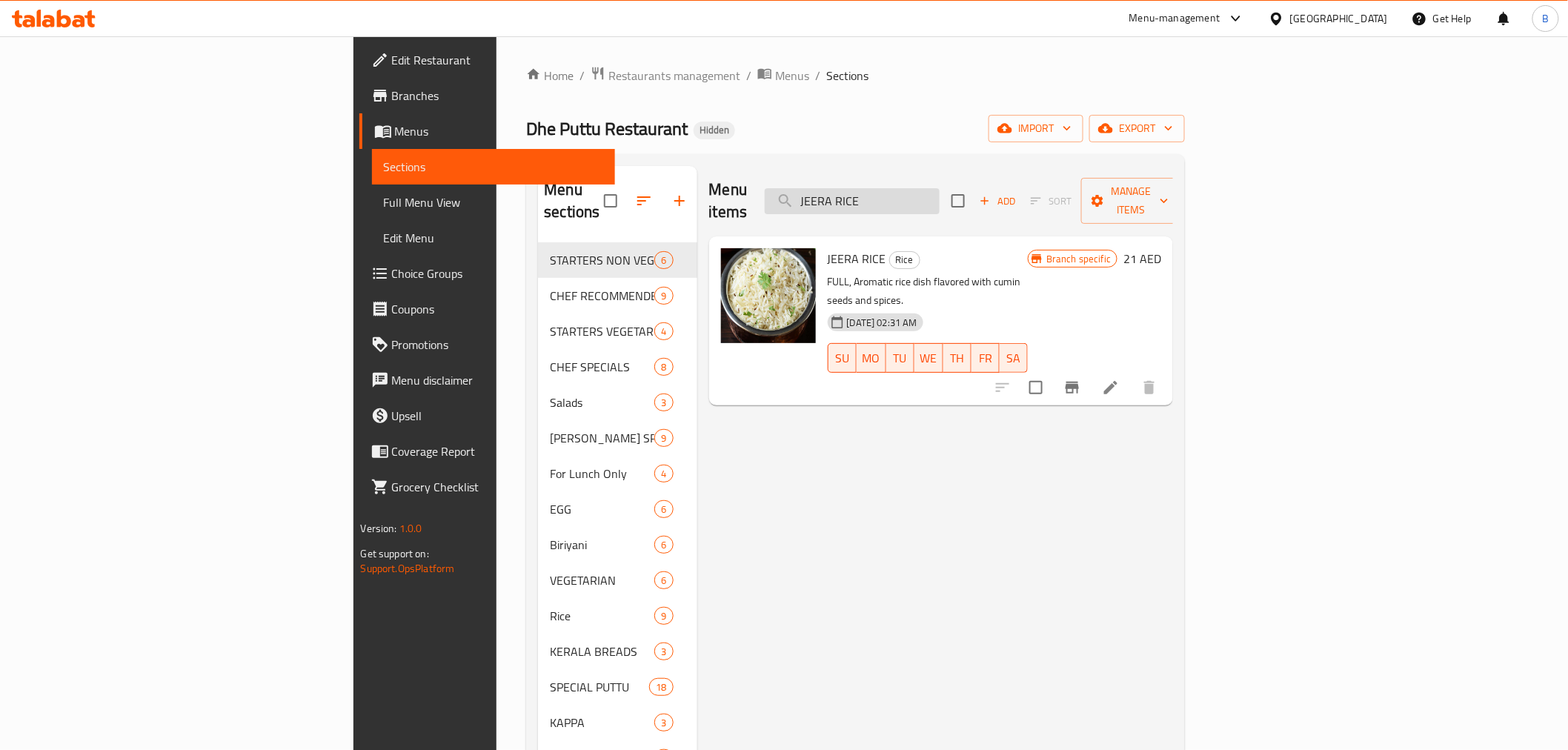
click at [940, 194] on input "JEERA RICE" at bounding box center [852, 201] width 175 height 26
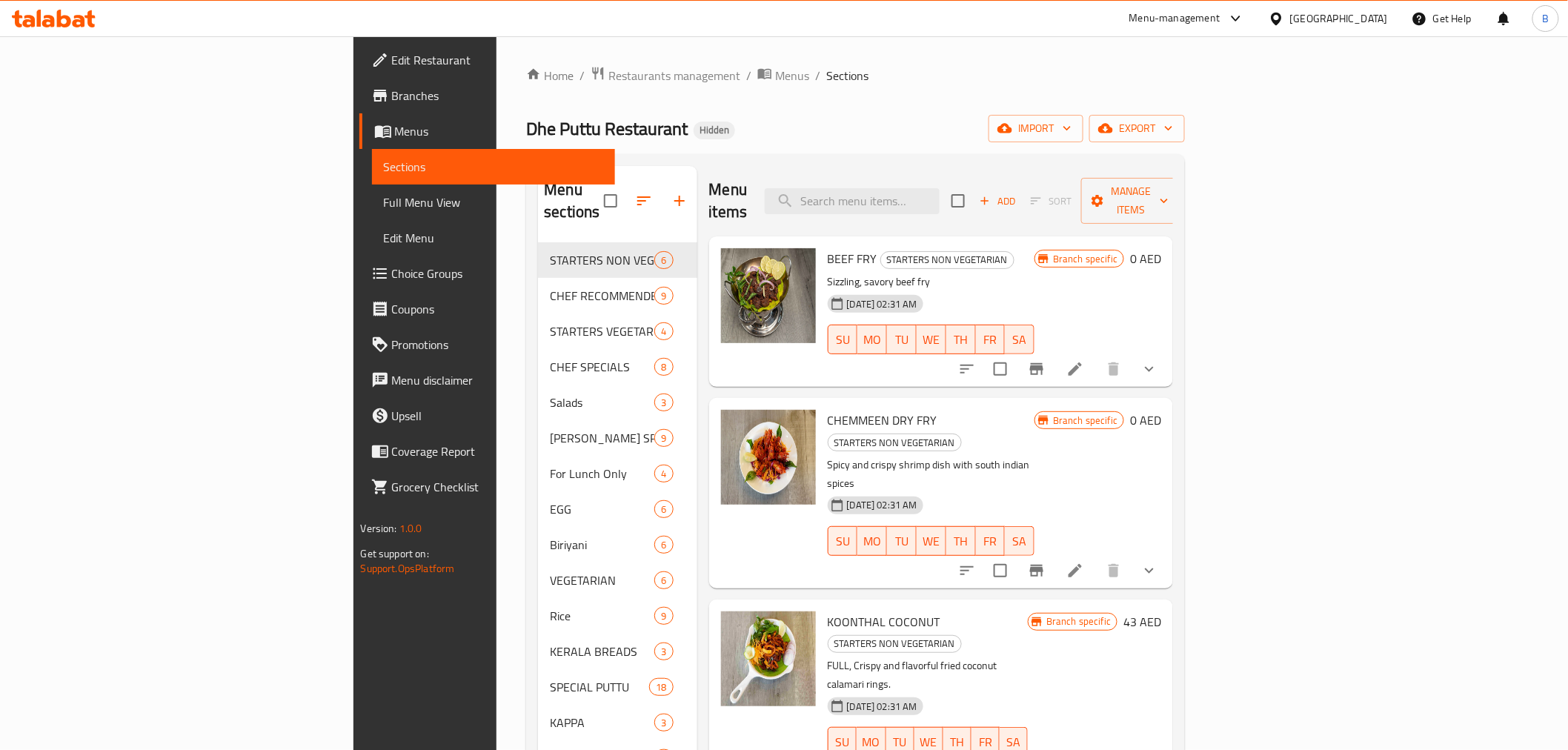
click at [1185, 70] on ol "Home / Restaurants management / Menus / Sections" at bounding box center [855, 76] width 659 height 19
click at [940, 188] on input "search" at bounding box center [852, 201] width 175 height 26
paste input "PAROTTA & KADALA [PERSON_NAME] COMBO"
type input "PAROTTA & KADALA [PERSON_NAME] COMBO"
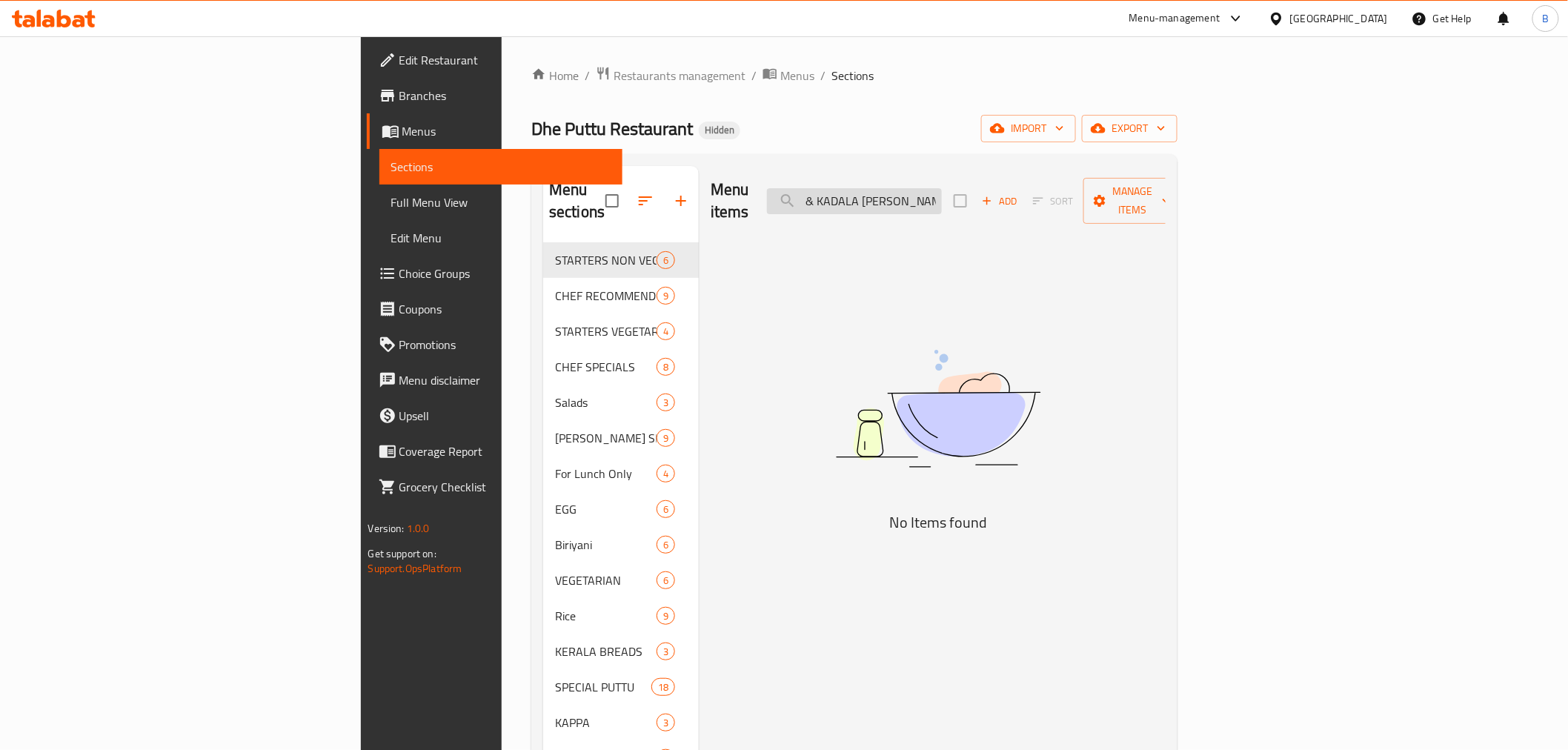
click at [940, 188] on input "PAROTTA & KADALA [PERSON_NAME] COMBO" at bounding box center [854, 201] width 175 height 26
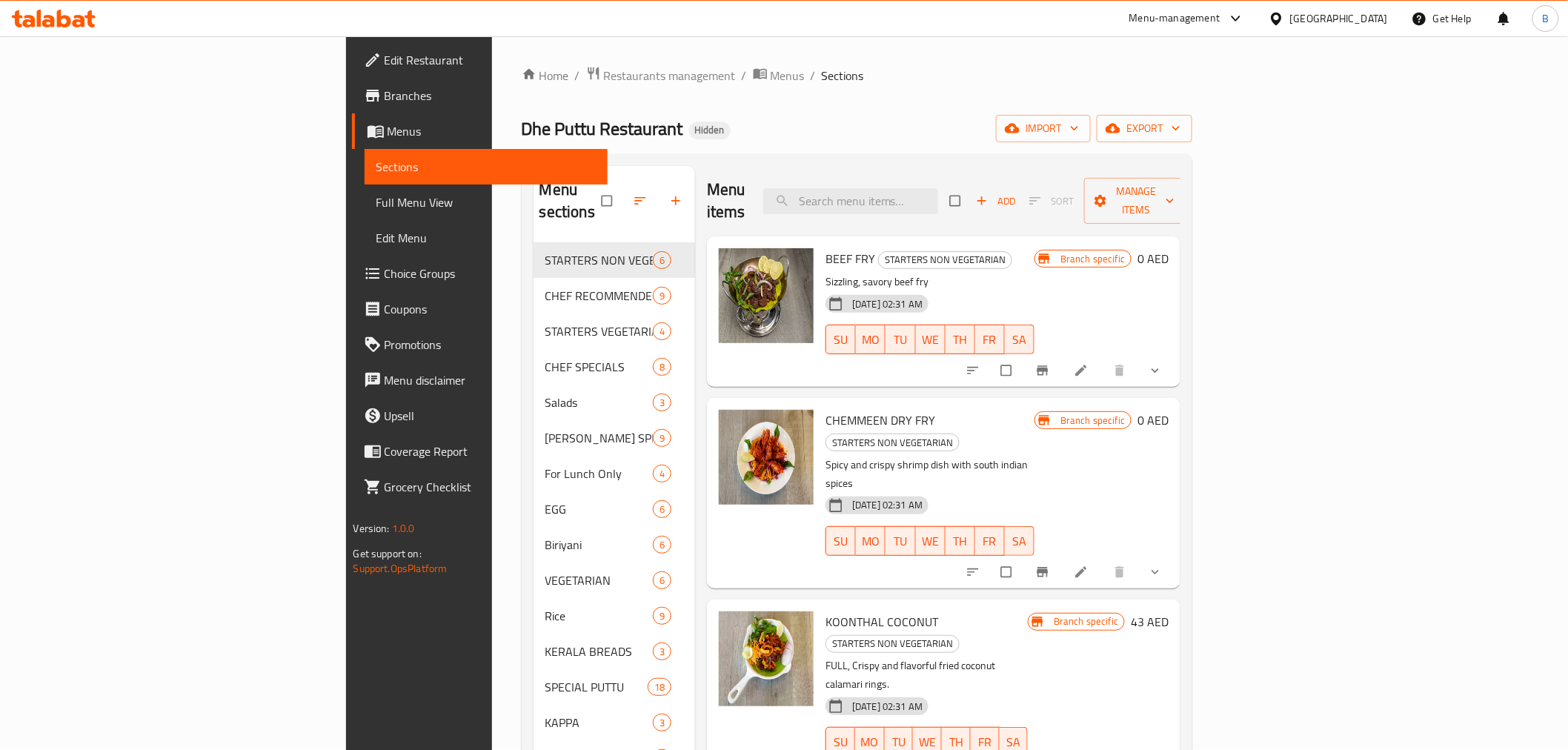
click at [1194, 90] on div "Home / Restaurants management / Menus / Sections Dhe Puttu Restaurant Hidden im…" at bounding box center [858, 497] width 671 height 862
click at [912, 193] on input "search" at bounding box center [850, 201] width 175 height 26
paste input "PAROTTA & KADALA [PERSON_NAME] COMBO"
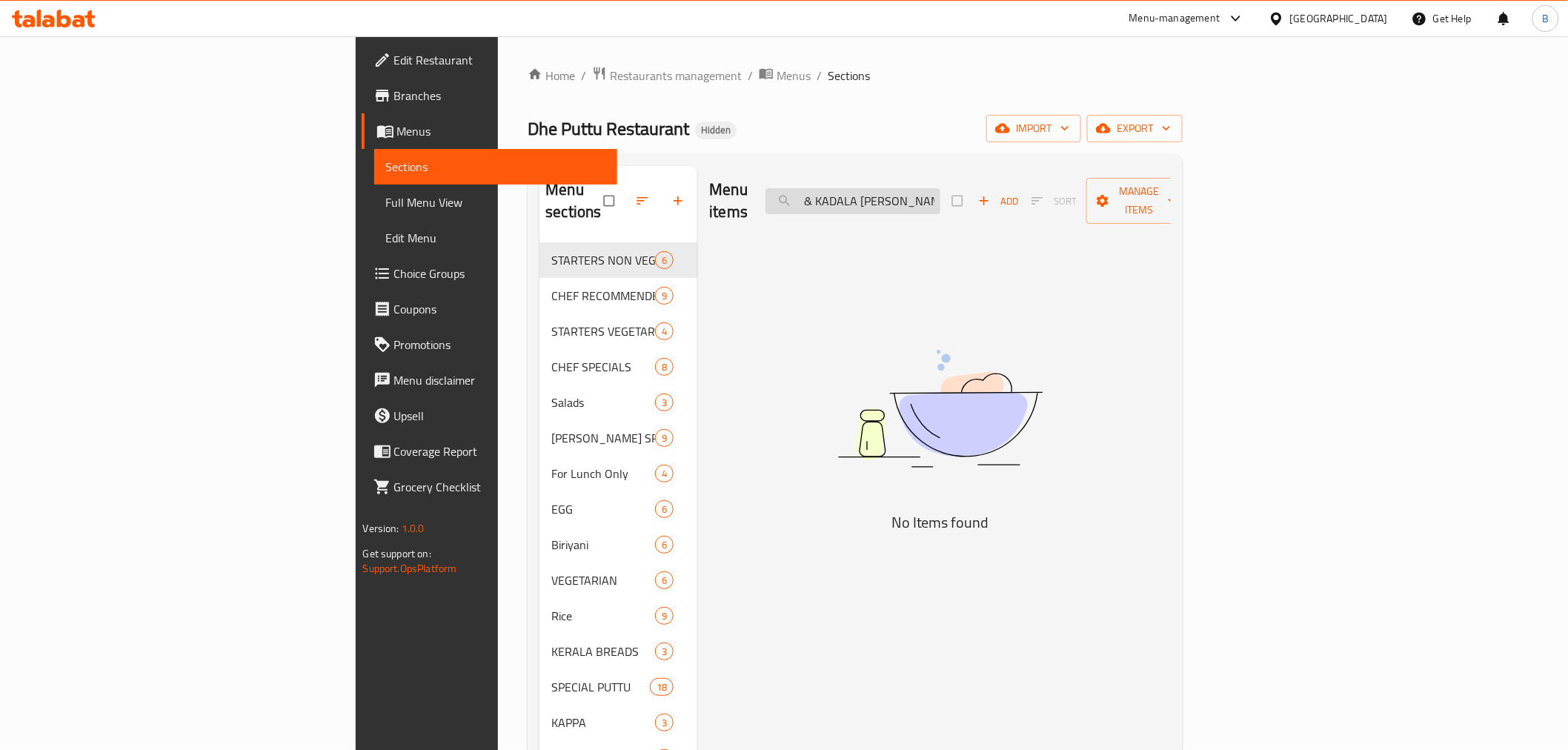
click at [941, 188] on input "PAROTTA & KADALA [PERSON_NAME] COMBO" at bounding box center [852, 201] width 175 height 26
click at [941, 188] on input "PAROTTA & KADALA CURRY" at bounding box center [852, 201] width 175 height 26
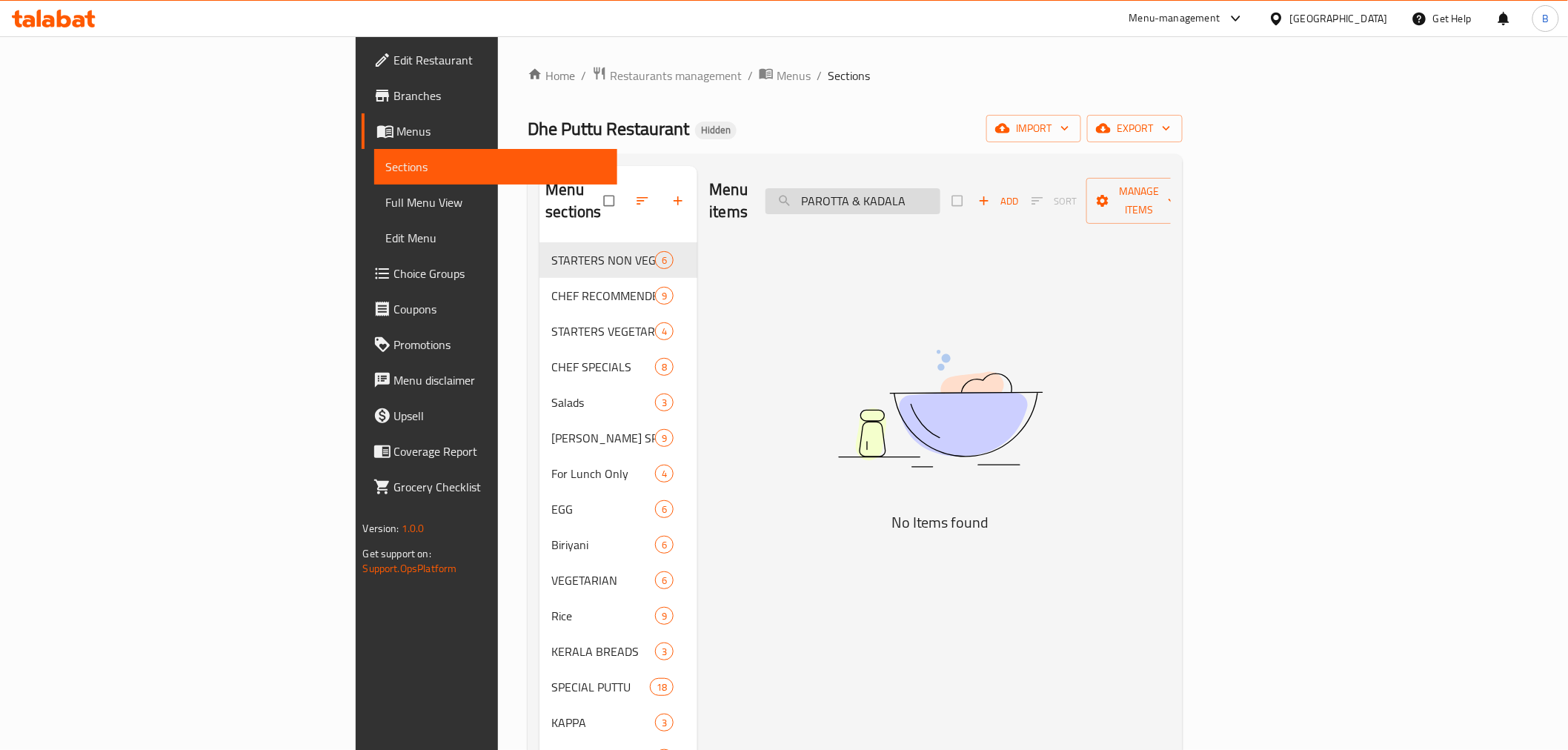
scroll to position [0, 0]
click at [941, 191] on input "PAROTTA & KADALA" at bounding box center [852, 201] width 175 height 26
drag, startPoint x: 987, startPoint y: 191, endPoint x: 1076, endPoint y: 191, distance: 89.0
click at [1076, 191] on div "Menu items PAROTTA & KADALA Add Sort Manage items" at bounding box center [940, 201] width 462 height 70
type input "PAROTTA"
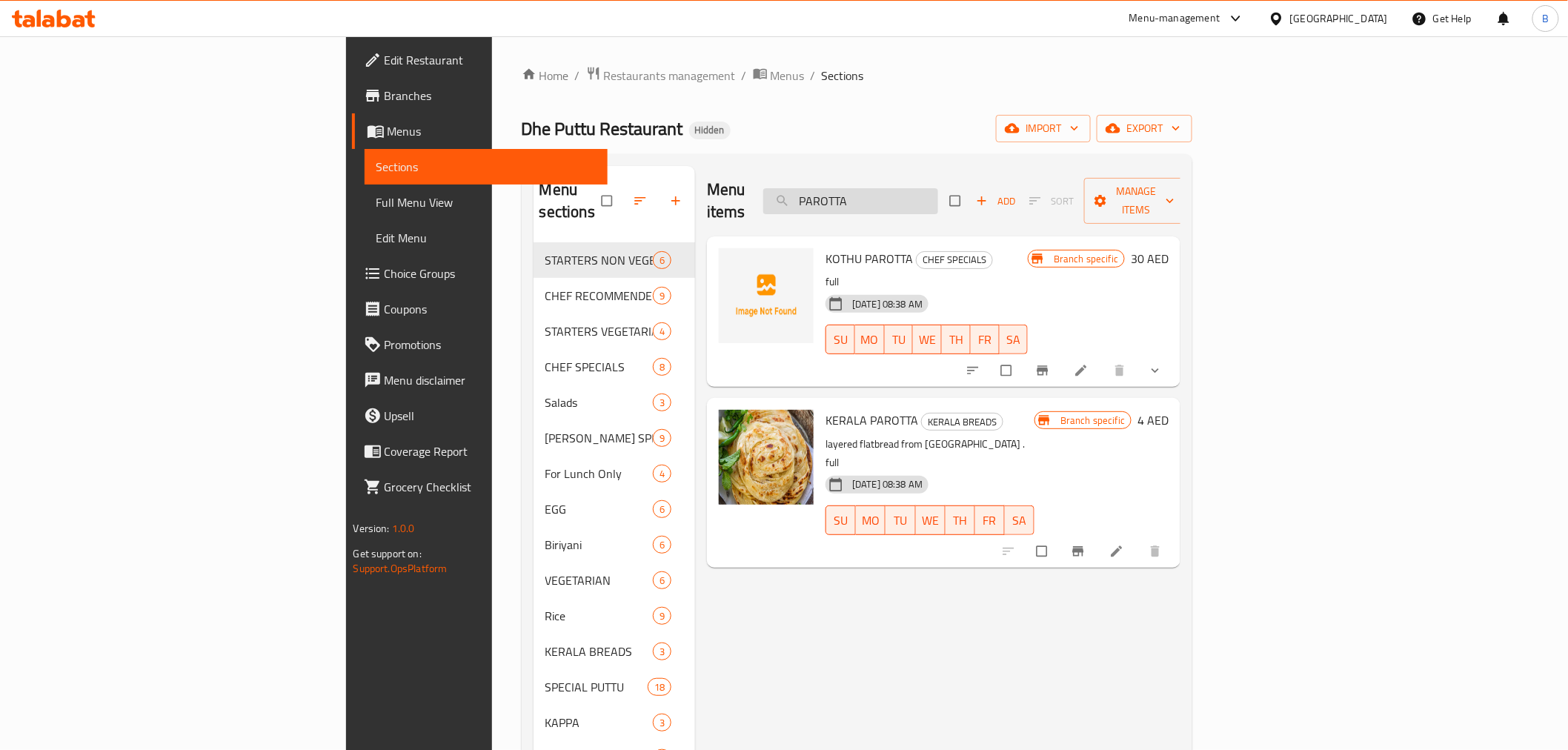
click at [938, 188] on input "PAROTTA" at bounding box center [850, 201] width 175 height 26
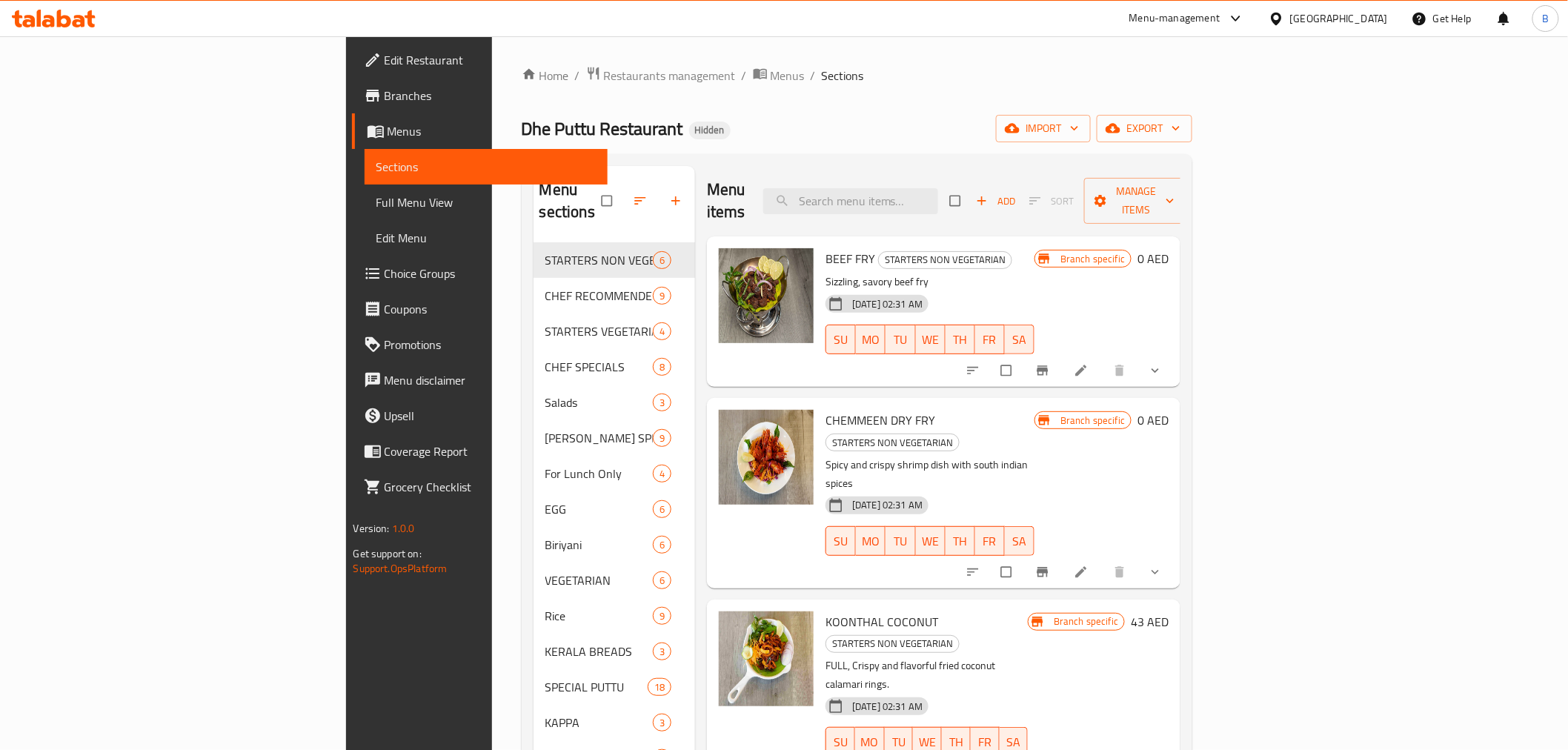
click at [1223, 65] on div "Home / Restaurants management / Menus / Sections Dhe Puttu Restaurant Hidden im…" at bounding box center [857, 497] width 731 height 921
click at [938, 191] on input "search" at bounding box center [850, 201] width 175 height 26
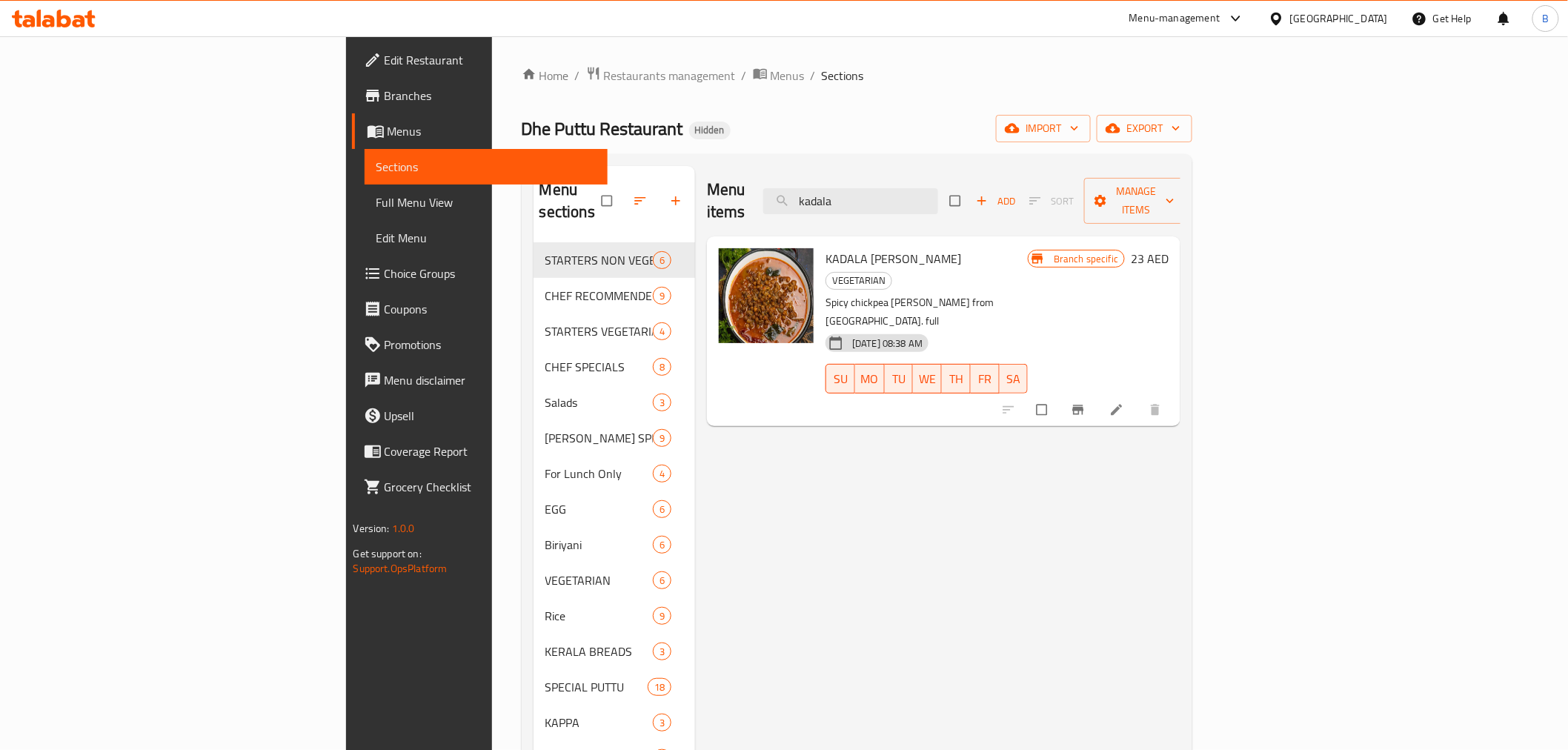
click at [1181, 448] on div "Menu items kadala Add Sort Manage items KADALA CURRY VEGETARIAN Spicy chickpea …" at bounding box center [938, 541] width 486 height 750
click at [938, 196] on input "kadala" at bounding box center [850, 201] width 175 height 26
click at [938, 195] on input "kadala" at bounding box center [850, 201] width 175 height 26
paste input "PAROTTA & PAYARY CURRY COMBO"
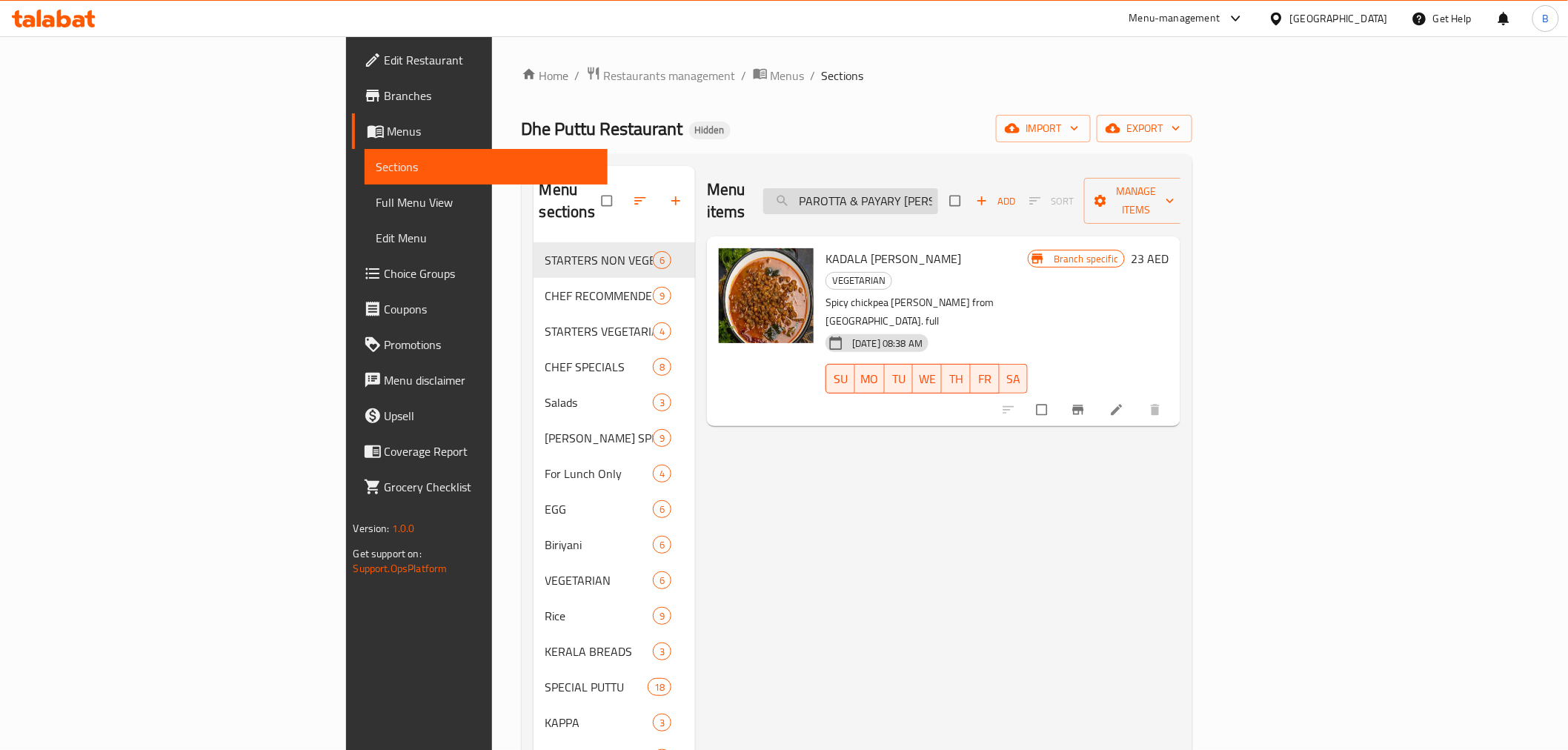
scroll to position [0, 47]
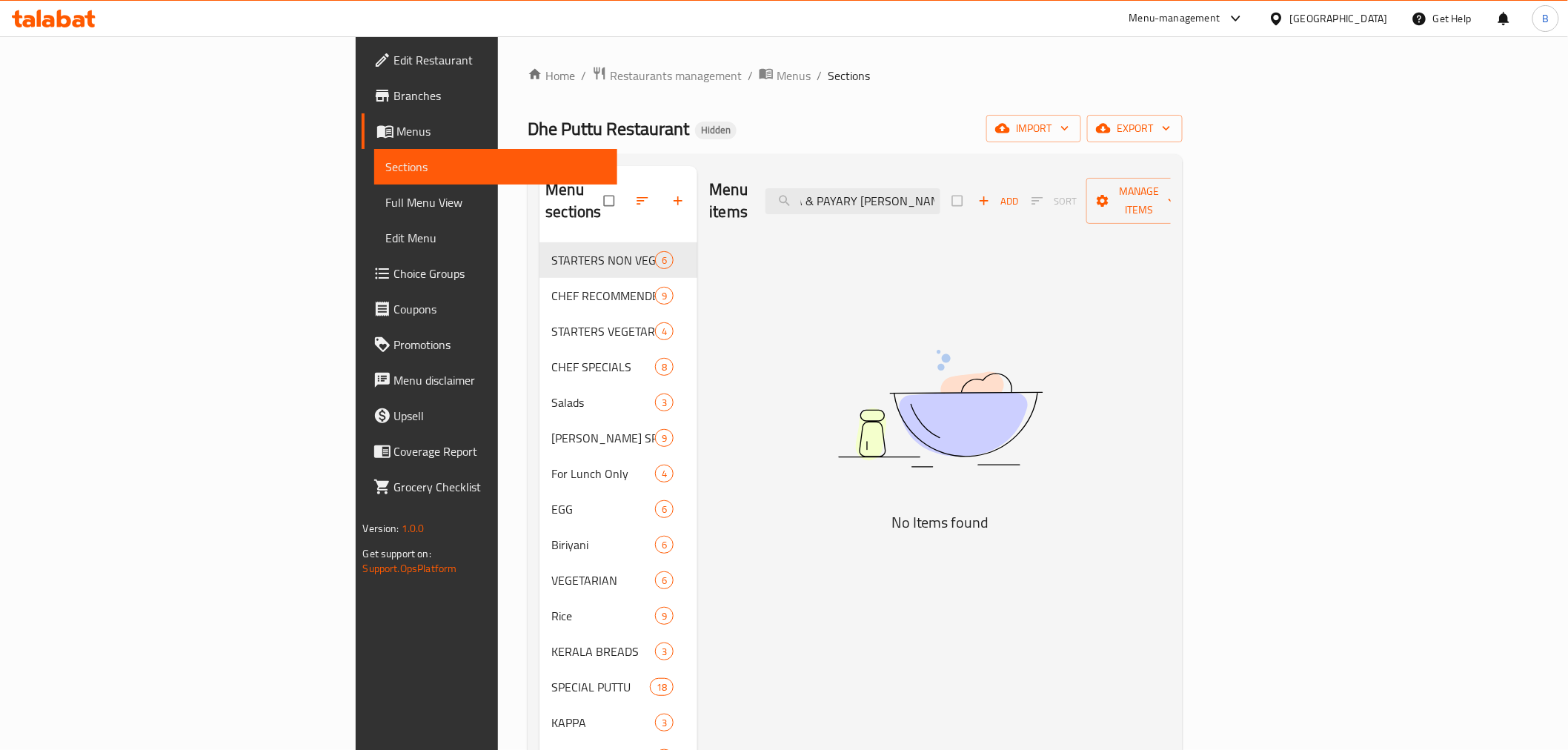
drag, startPoint x: 988, startPoint y: 195, endPoint x: 1098, endPoint y: 197, distance: 110.0
click at [1098, 197] on div "Menu items PAROTTA & PAYARY CURRY COMBO Add Sort Manage items" at bounding box center [940, 201] width 462 height 70
drag, startPoint x: 988, startPoint y: 179, endPoint x: 853, endPoint y: 195, distance: 135.9
click at [853, 195] on div "Menu items PAROTTA & PAYARY Add Sort Manage items" at bounding box center [940, 201] width 462 height 70
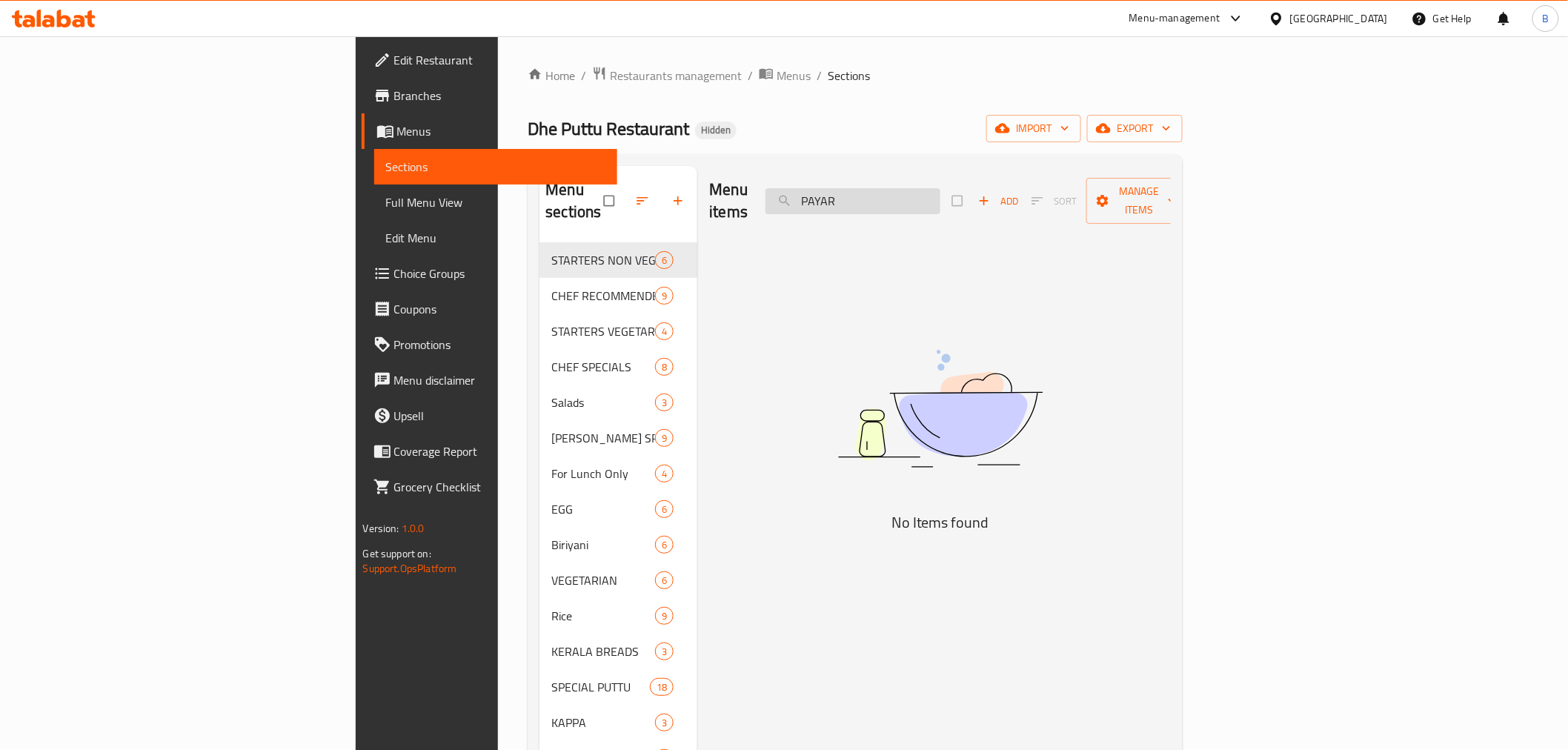
click at [929, 202] on input "PAYAR" at bounding box center [852, 201] width 175 height 26
type input "PAYAR"
click at [941, 190] on input "PAYAR" at bounding box center [852, 201] width 175 height 26
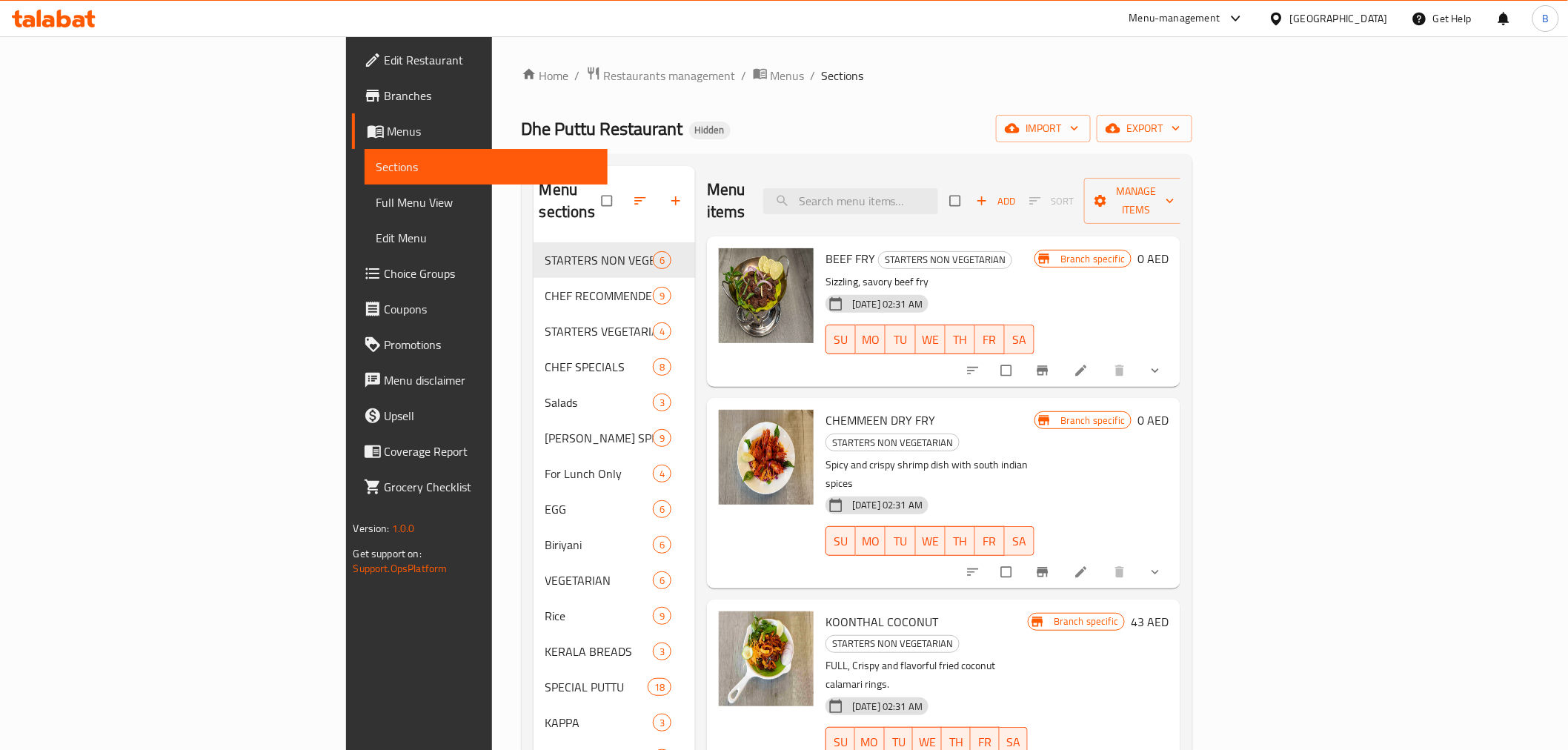
click at [1194, 98] on div "Home / Restaurants management / Menus / Sections Dhe Puttu Restaurant Hidden im…" at bounding box center [858, 497] width 671 height 862
drag, startPoint x: 915, startPoint y: 179, endPoint x: 929, endPoint y: 193, distance: 19.8
click at [920, 188] on input "search" at bounding box center [850, 201] width 175 height 26
paste input "PAROTTA & PAYARY CURRY COMBO"
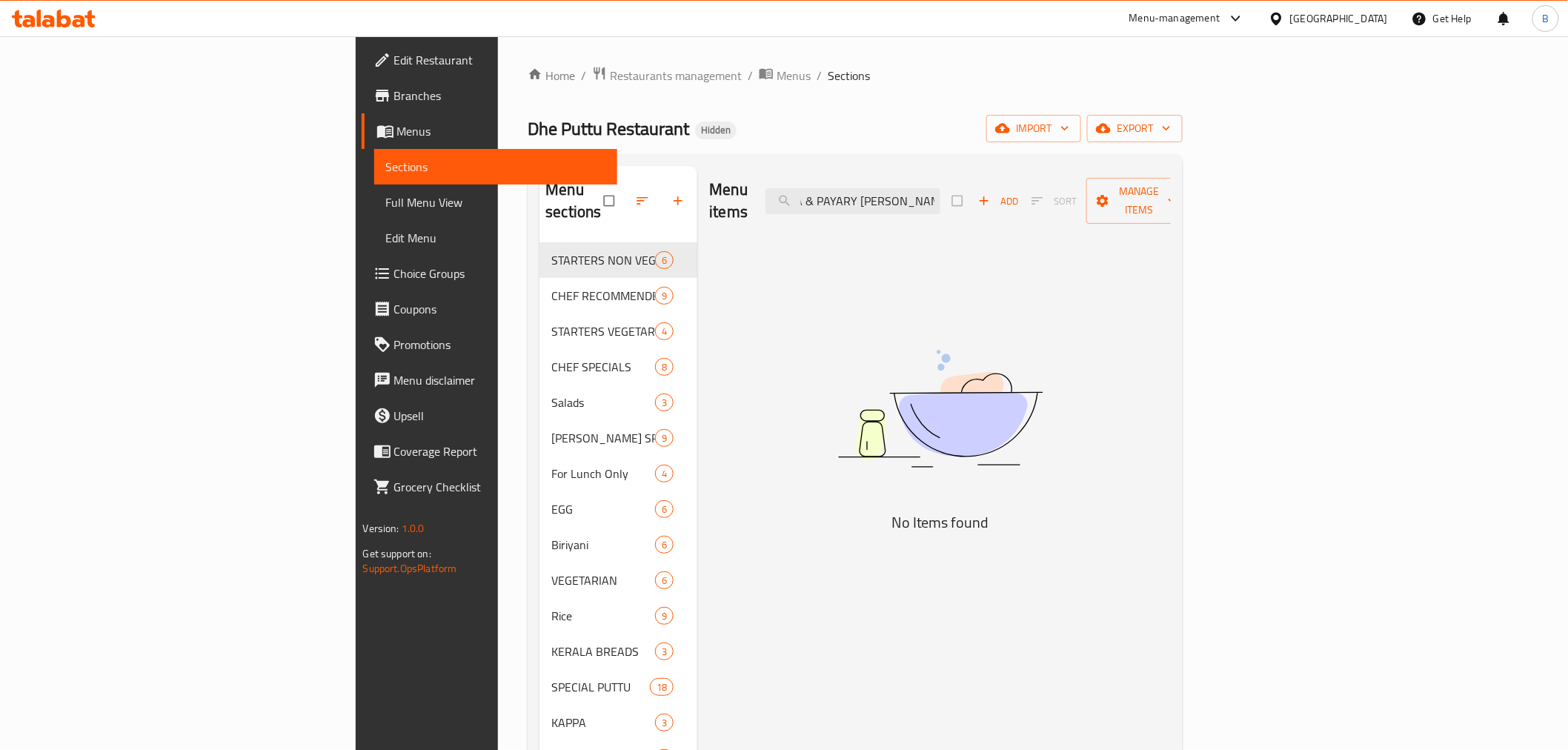
drag, startPoint x: 980, startPoint y: 197, endPoint x: 1211, endPoint y: 201, distance: 231.0
click at [1171, 201] on div "Menu items PAROTTA & PAYARY CURRY COMBO Add Sort Manage items" at bounding box center [940, 201] width 462 height 70
drag, startPoint x: 987, startPoint y: 194, endPoint x: 894, endPoint y: 190, distance: 93.1
click at [894, 190] on input "PAROTTA & PAYARY" at bounding box center [852, 201] width 175 height 26
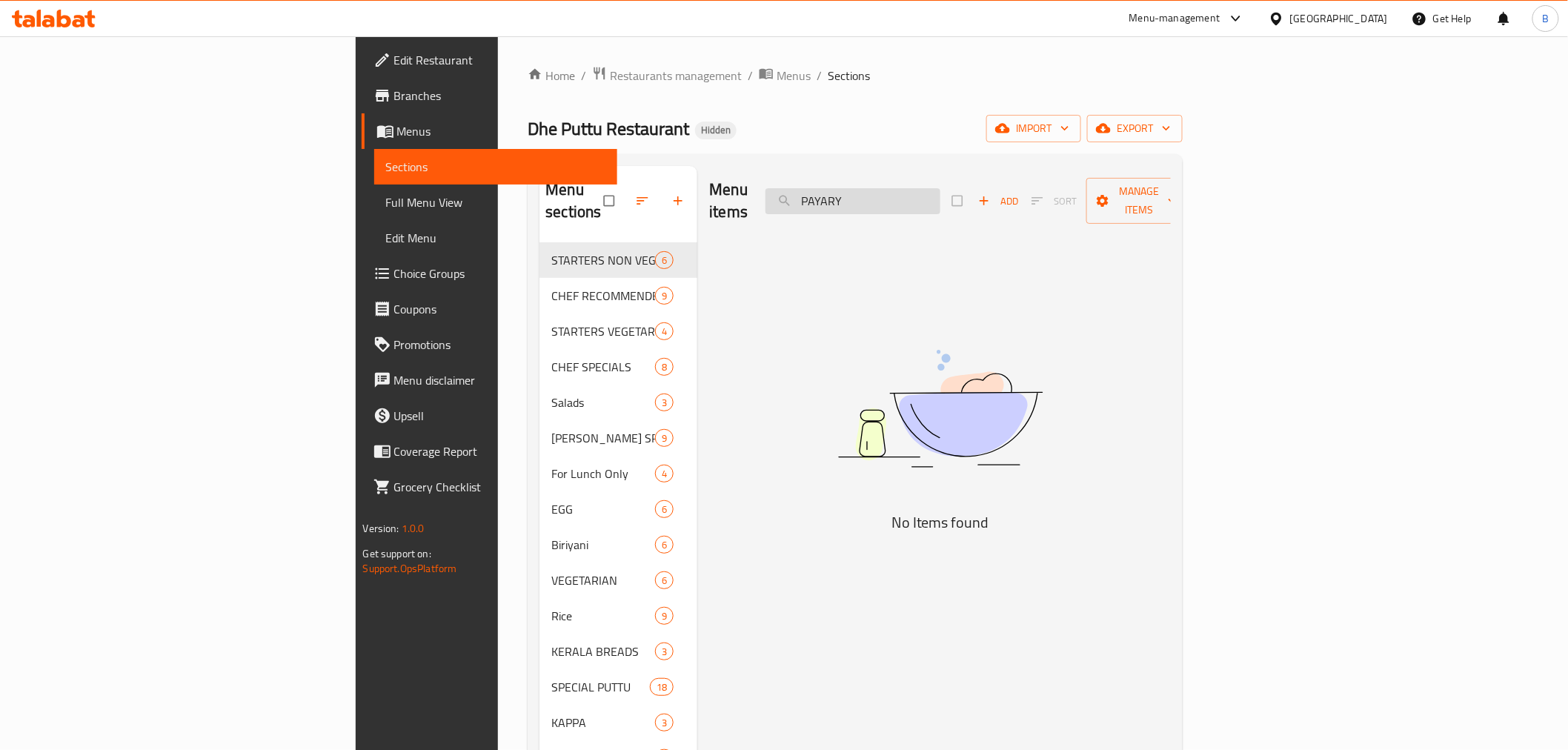
click at [936, 188] on input "PAYARY" at bounding box center [852, 201] width 175 height 26
click at [931, 188] on input "PAYARY" at bounding box center [852, 201] width 175 height 26
click at [930, 188] on input "PAYARY" at bounding box center [852, 201] width 175 height 26
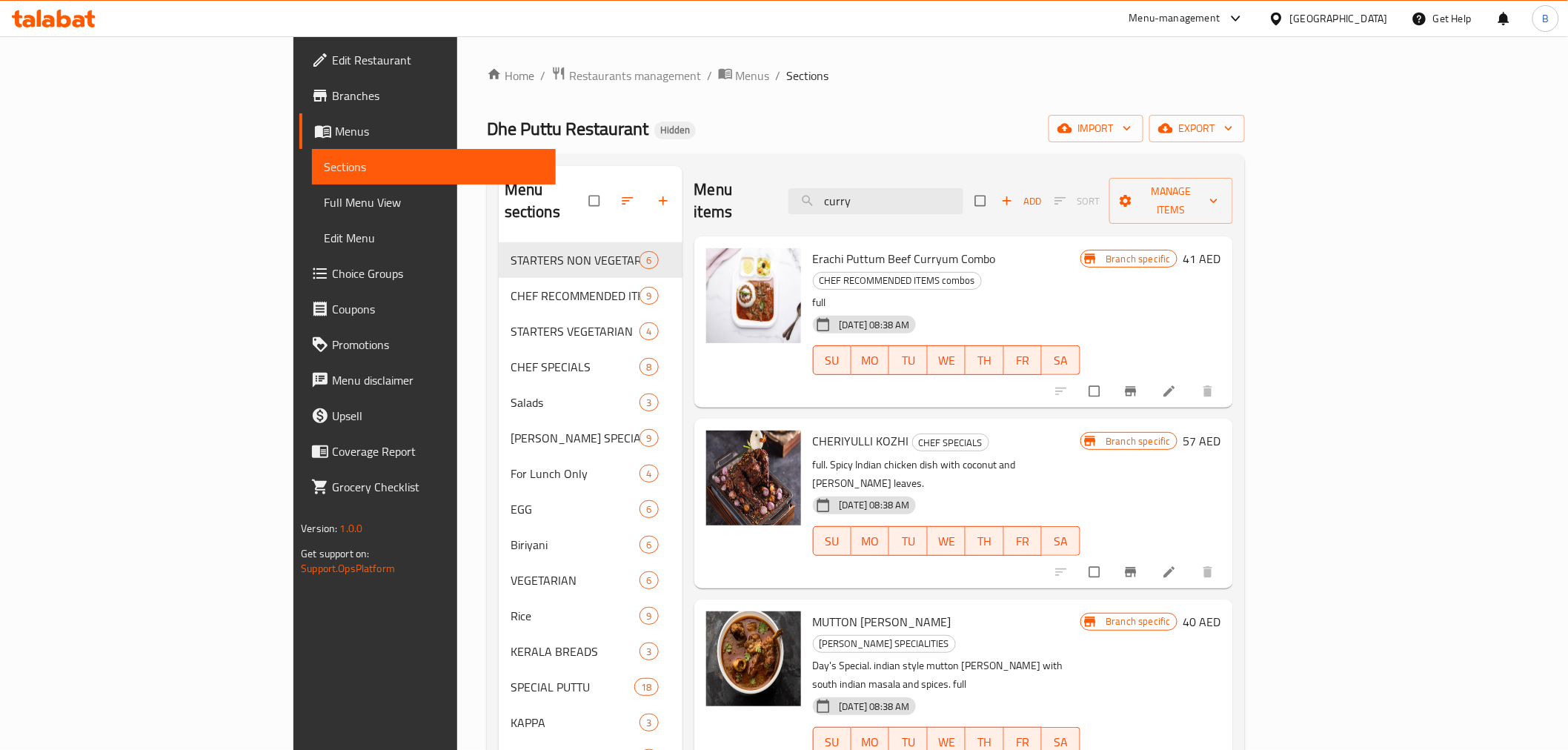
click at [947, 175] on div "Menu items curry Add Sort Manage items" at bounding box center [964, 201] width 539 height 70
click at [945, 189] on input "curry" at bounding box center [875, 201] width 175 height 26
paste input "PAROTTA & CHICKEN CURRY COMBO"
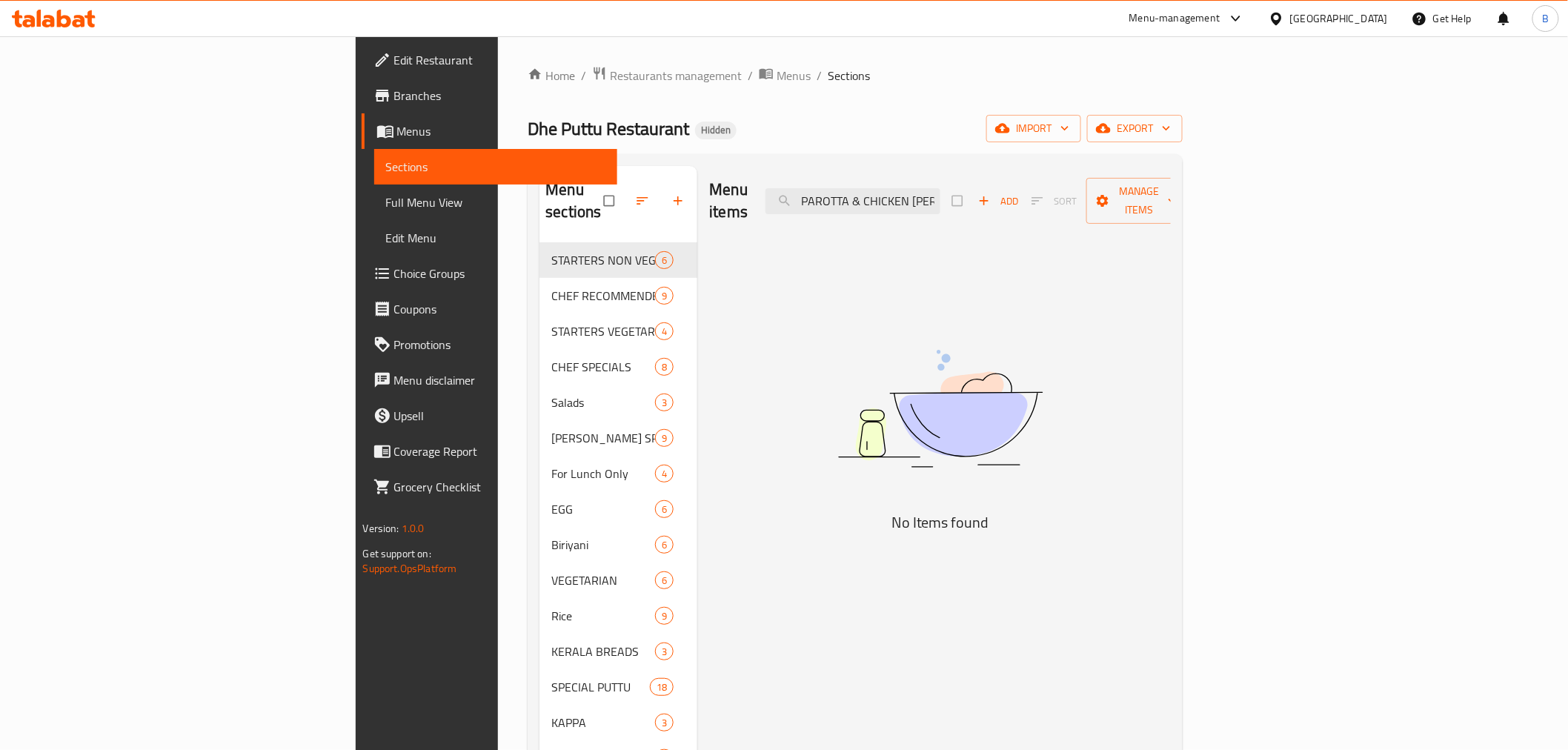
drag, startPoint x: 934, startPoint y: 187, endPoint x: 838, endPoint y: 200, distance: 96.9
click at [838, 200] on div "Menu items PAROTTA & CHICKEN CURRY COMBO Add Sort Manage items" at bounding box center [940, 201] width 462 height 70
click at [938, 194] on input "CHICKEN CURRY COMBO" at bounding box center [852, 201] width 175 height 26
click at [941, 188] on input "CHICKEN CURRY COMBO" at bounding box center [852, 201] width 175 height 26
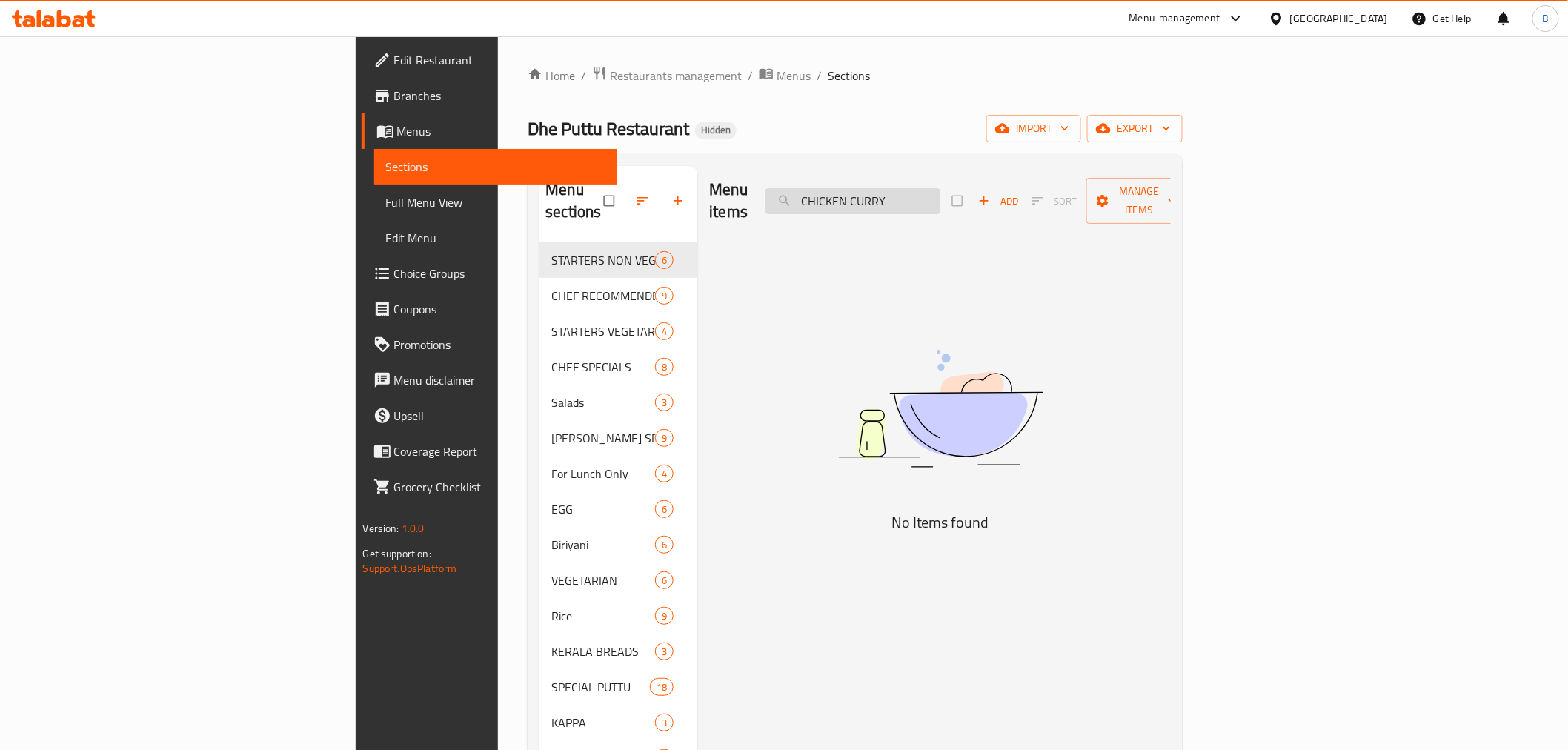
type input "CHICKEN CURRY"
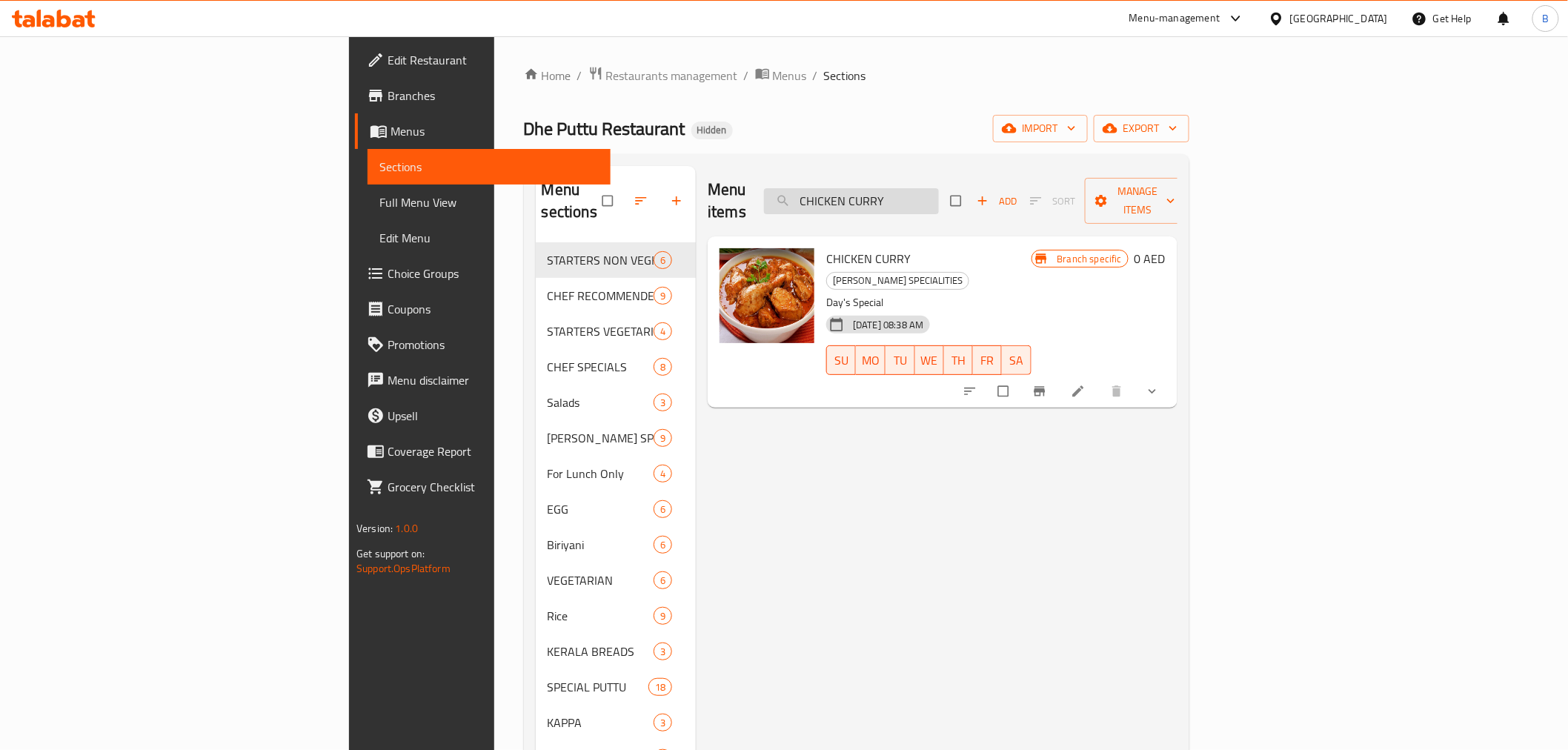
click at [939, 191] on input "CHICKEN CURRY" at bounding box center [851, 201] width 175 height 26
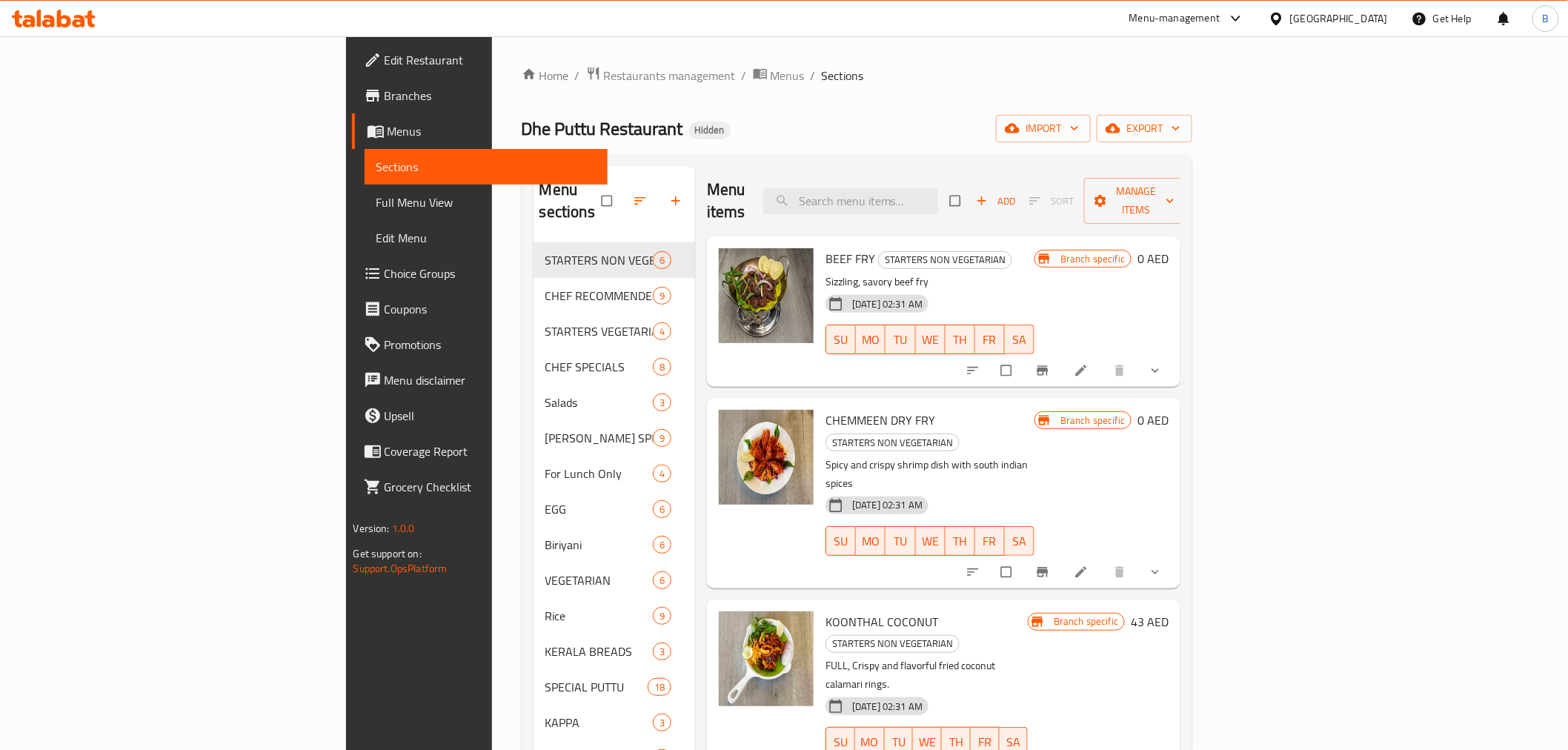
drag, startPoint x: 1409, startPoint y: 100, endPoint x: 1258, endPoint y: 138, distance: 155.7
click at [1194, 100] on div "Home / Restaurants management / Menus / Sections Dhe Puttu Restaurant Hidden im…" at bounding box center [858, 497] width 671 height 862
click at [938, 194] on input "search" at bounding box center [850, 201] width 175 height 26
paste input "PAROTTA & BEEF CURRY COMBO"
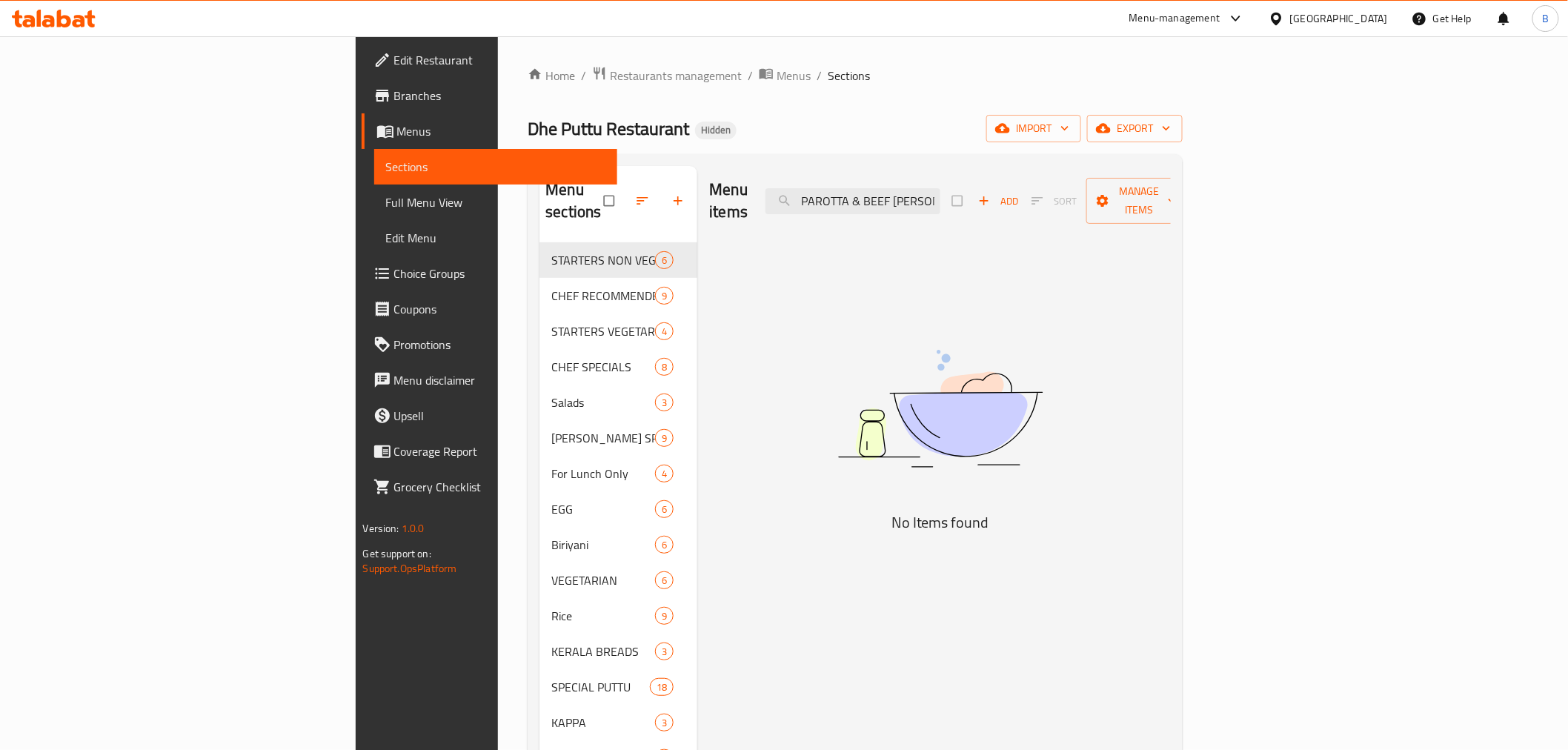
drag, startPoint x: 953, startPoint y: 189, endPoint x: 889, endPoint y: 196, distance: 64.4
click at [889, 196] on div "Menu items PAROTTA & BEEF CURRY COMBO Add Sort Manage items" at bounding box center [940, 201] width 462 height 70
click at [941, 188] on input "BEEF CURRY COMBO" at bounding box center [852, 201] width 175 height 26
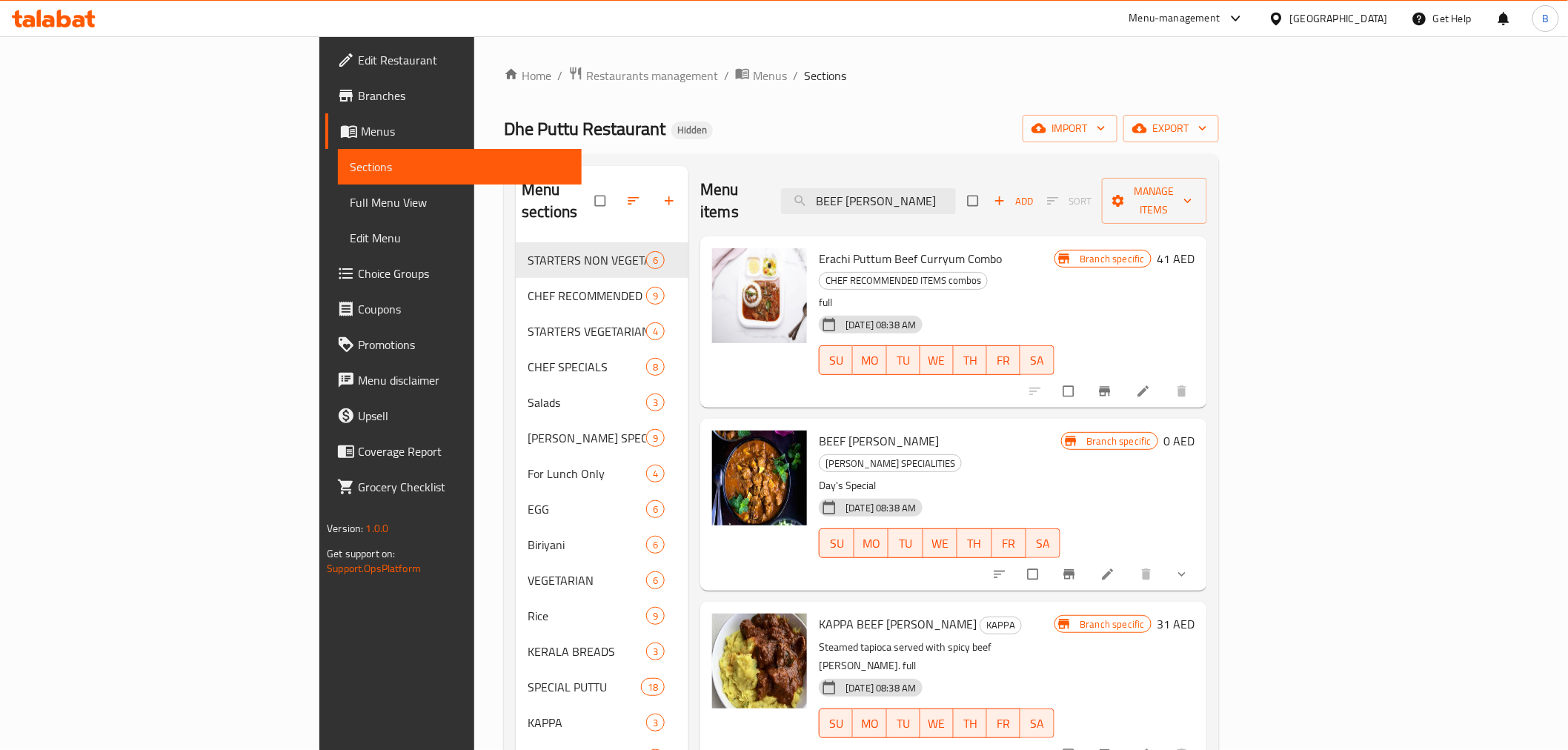
click at [1219, 70] on ol "Home / Restaurants management / Menus / Sections" at bounding box center [861, 76] width 715 height 19
click at [956, 195] on input "BEEF [PERSON_NAME]" at bounding box center [868, 201] width 175 height 26
paste input "PAROTTA & EGG ROAST COMBO"
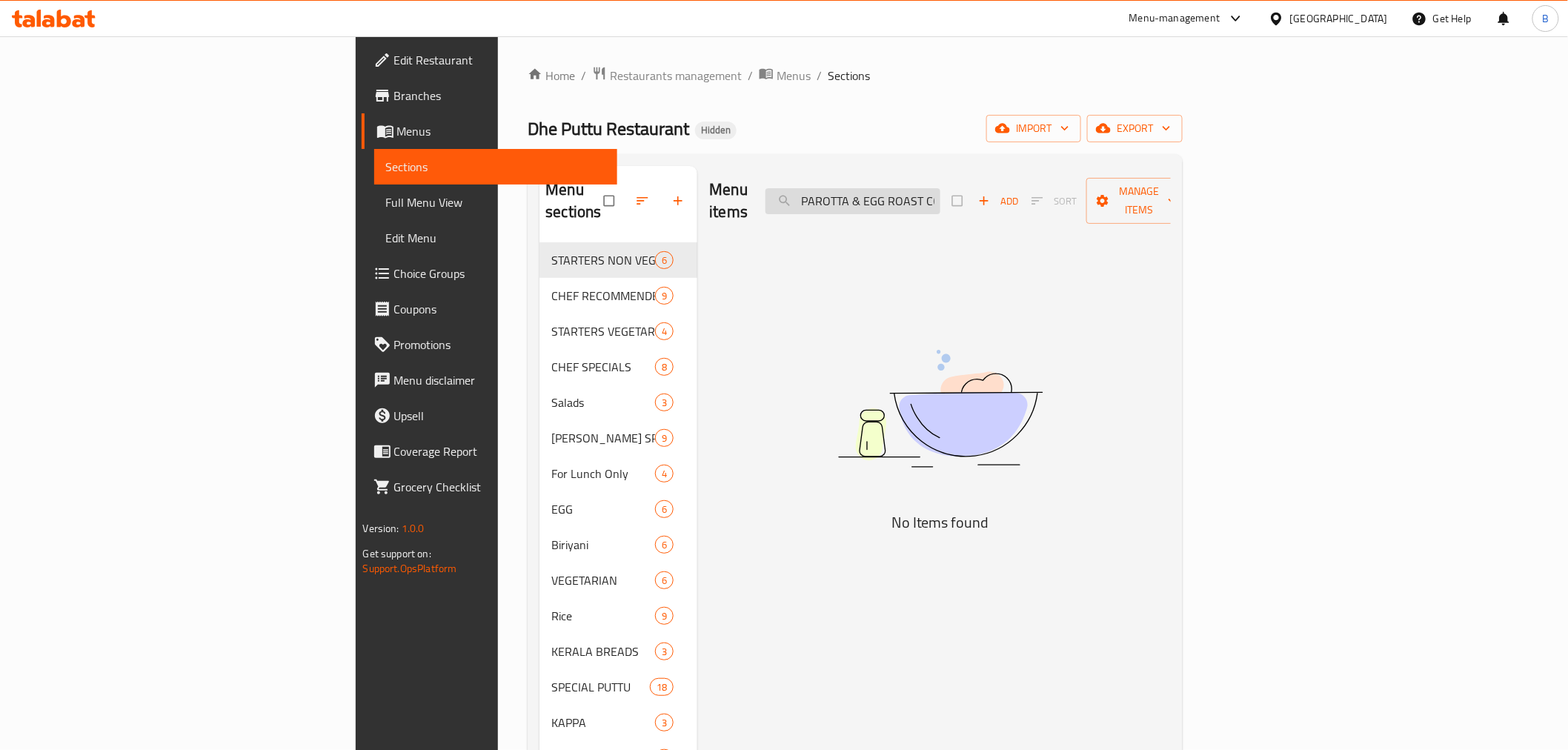
drag, startPoint x: 967, startPoint y: 190, endPoint x: 925, endPoint y: 202, distance: 43.7
click at [925, 202] on input "PAROTTA & EGG ROAST COMBO" at bounding box center [852, 201] width 175 height 26
click at [941, 202] on input "eGG ROAST COMBO" at bounding box center [852, 201] width 175 height 26
type input "eGG ROAST"
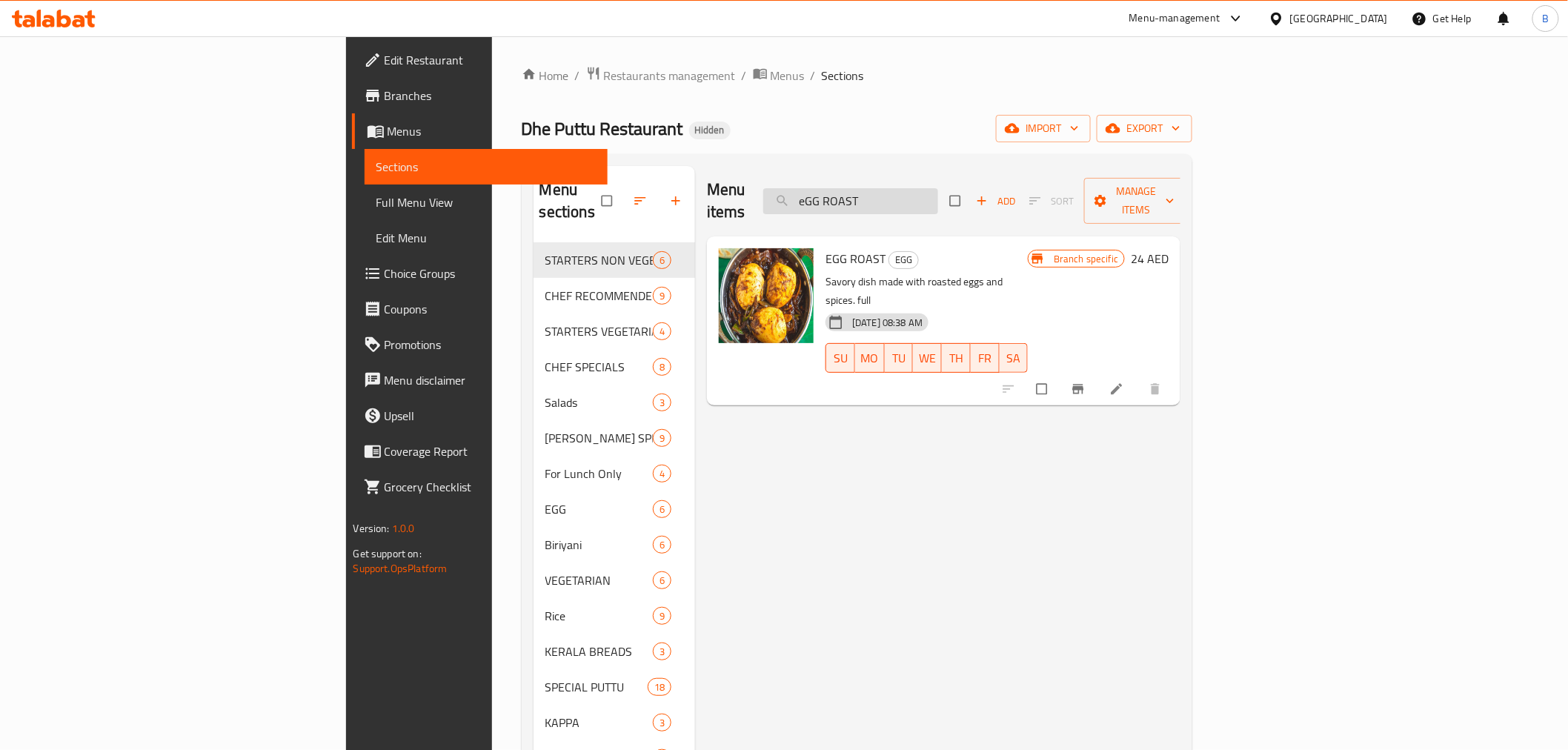
click at [938, 202] on input "eGG ROAST" at bounding box center [850, 201] width 175 height 26
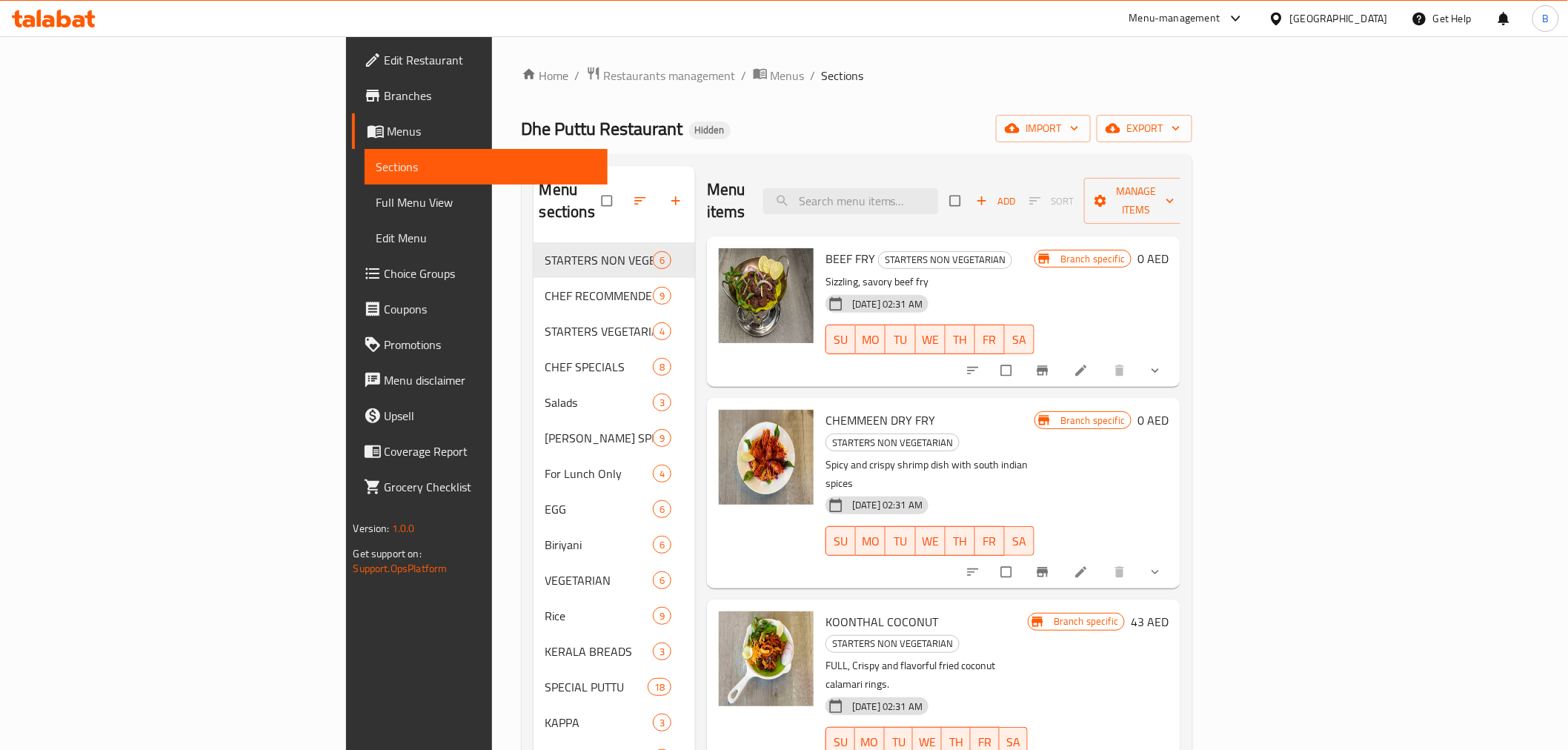
drag, startPoint x: 1405, startPoint y: 66, endPoint x: 1398, endPoint y: 67, distance: 7.1
click at [1194, 66] on ol "Home / Restaurants management / Menus / Sections" at bounding box center [858, 76] width 671 height 19
click at [938, 188] on input "search" at bounding box center [850, 201] width 175 height 26
paste input "PAROTTA & MATHI MULAKITTATHU COMBO"
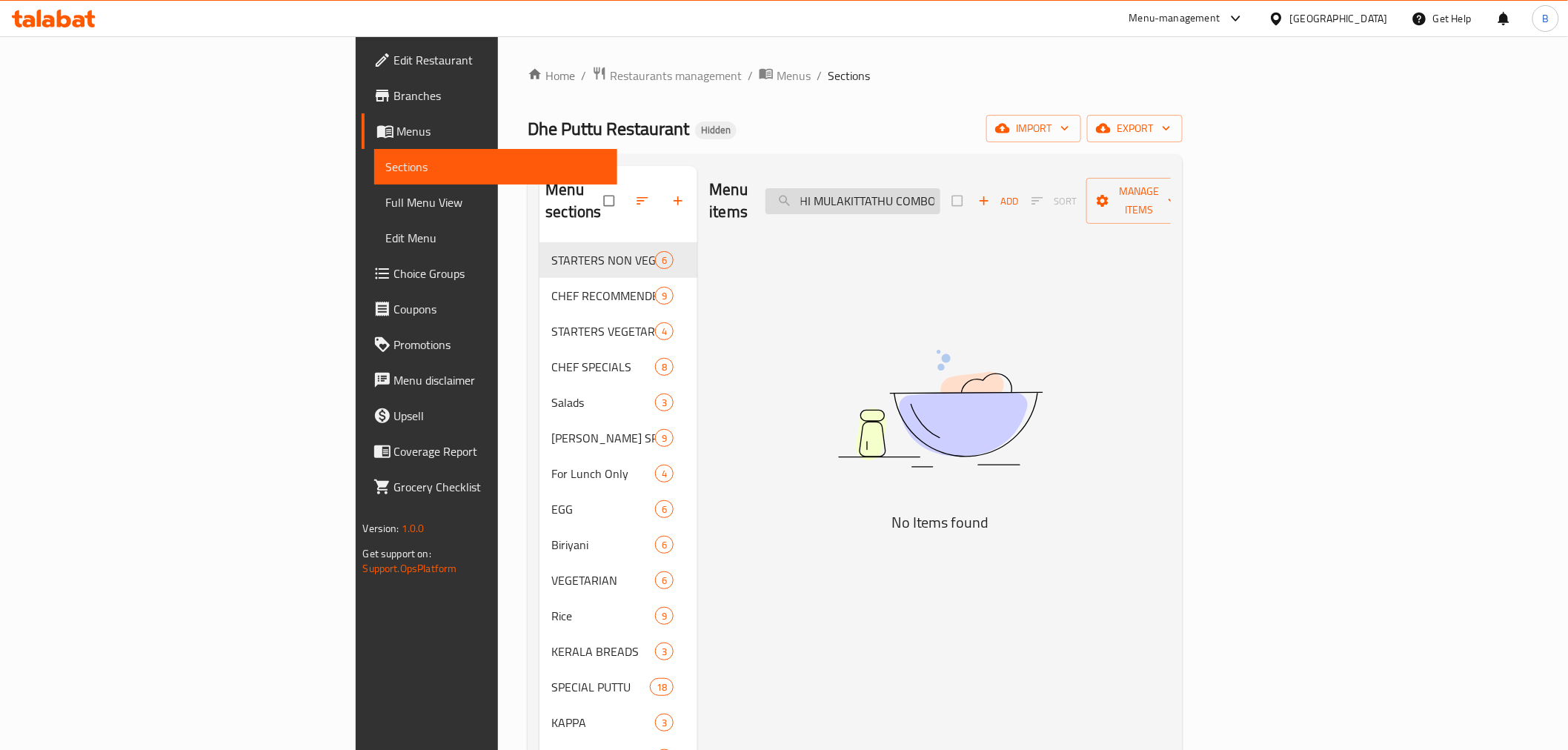
click at [941, 188] on input "PAROTTA & MATHI MULAKITTATHU COMBO" at bounding box center [852, 201] width 175 height 26
click at [938, 188] on input "PAROTTA & MATHI MULAKITTATHU" at bounding box center [852, 201] width 175 height 26
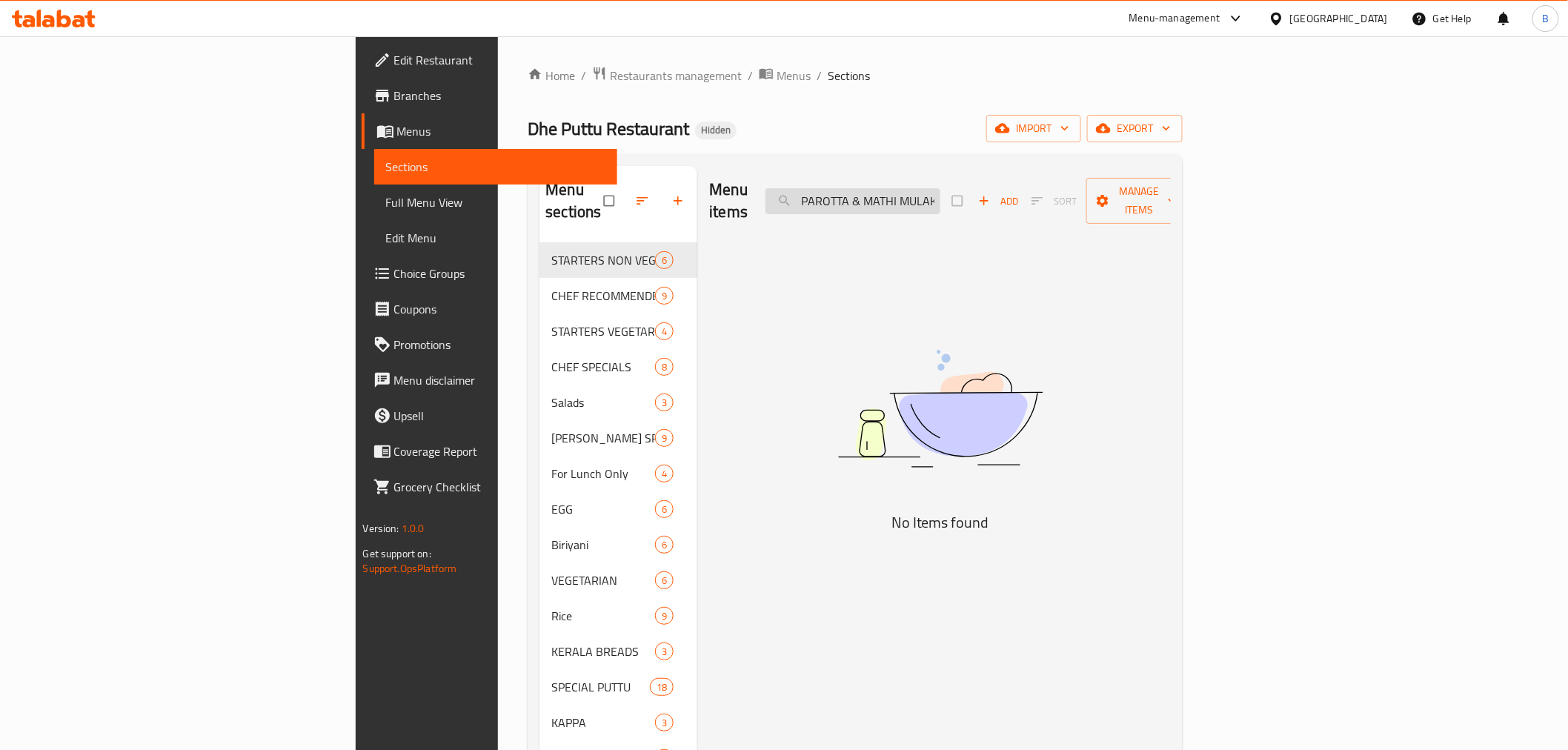
drag, startPoint x: 938, startPoint y: 186, endPoint x: 908, endPoint y: 190, distance: 30.3
click at [908, 190] on input "PAROTTA & MATHI MULAKITTATHU" at bounding box center [852, 201] width 175 height 26
click at [941, 194] on input "MATHI MULAKITTATHU" at bounding box center [852, 201] width 175 height 26
click at [941, 193] on input "MATHI MULAKITTATHU" at bounding box center [852, 201] width 175 height 26
type input "M"
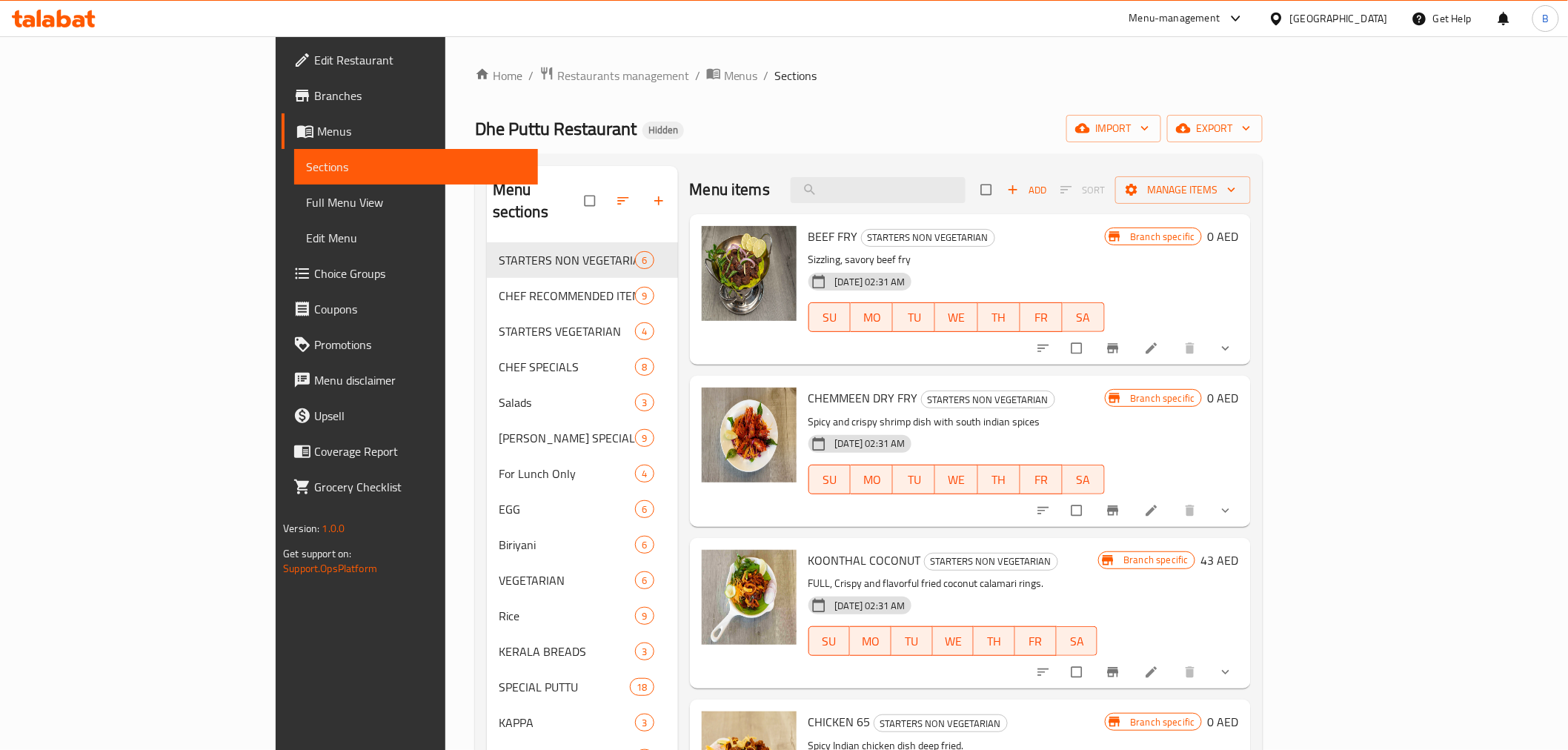
click at [1263, 70] on ol "Home / Restaurants management / Menus / Sections" at bounding box center [868, 76] width 788 height 19
click at [966, 180] on input "search" at bounding box center [878, 190] width 175 height 26
paste input "PAROTTA & CHEMMEEN ROAST COMBO"
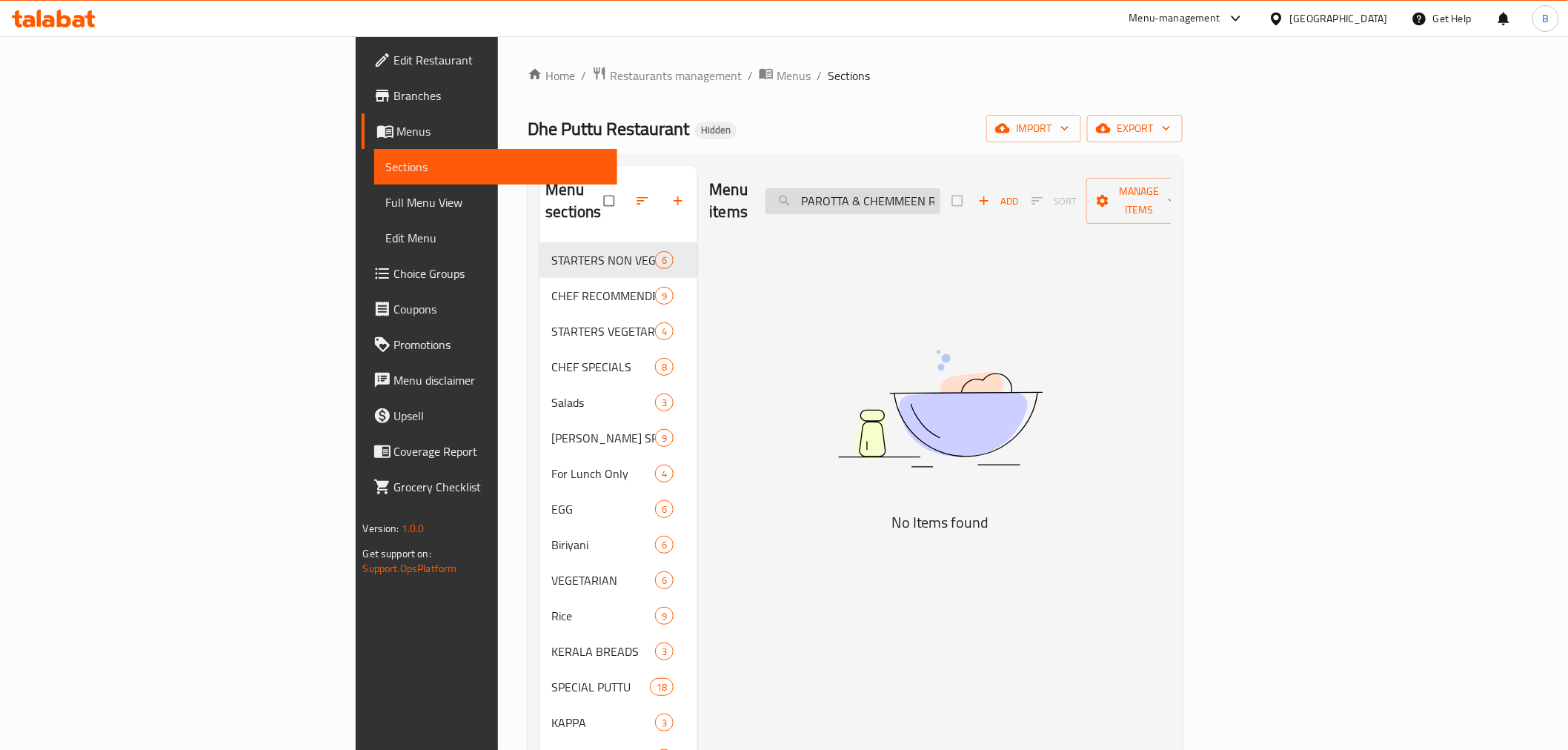
drag, startPoint x: 965, startPoint y: 187, endPoint x: 929, endPoint y: 198, distance: 37.6
click at [923, 198] on input "PAROTTA & CHEMMEEN ROAST COMBO" at bounding box center [852, 201] width 175 height 26
click at [941, 198] on input "PAROTTA & CHEMMEEN ROAST COMBO" at bounding box center [852, 201] width 175 height 26
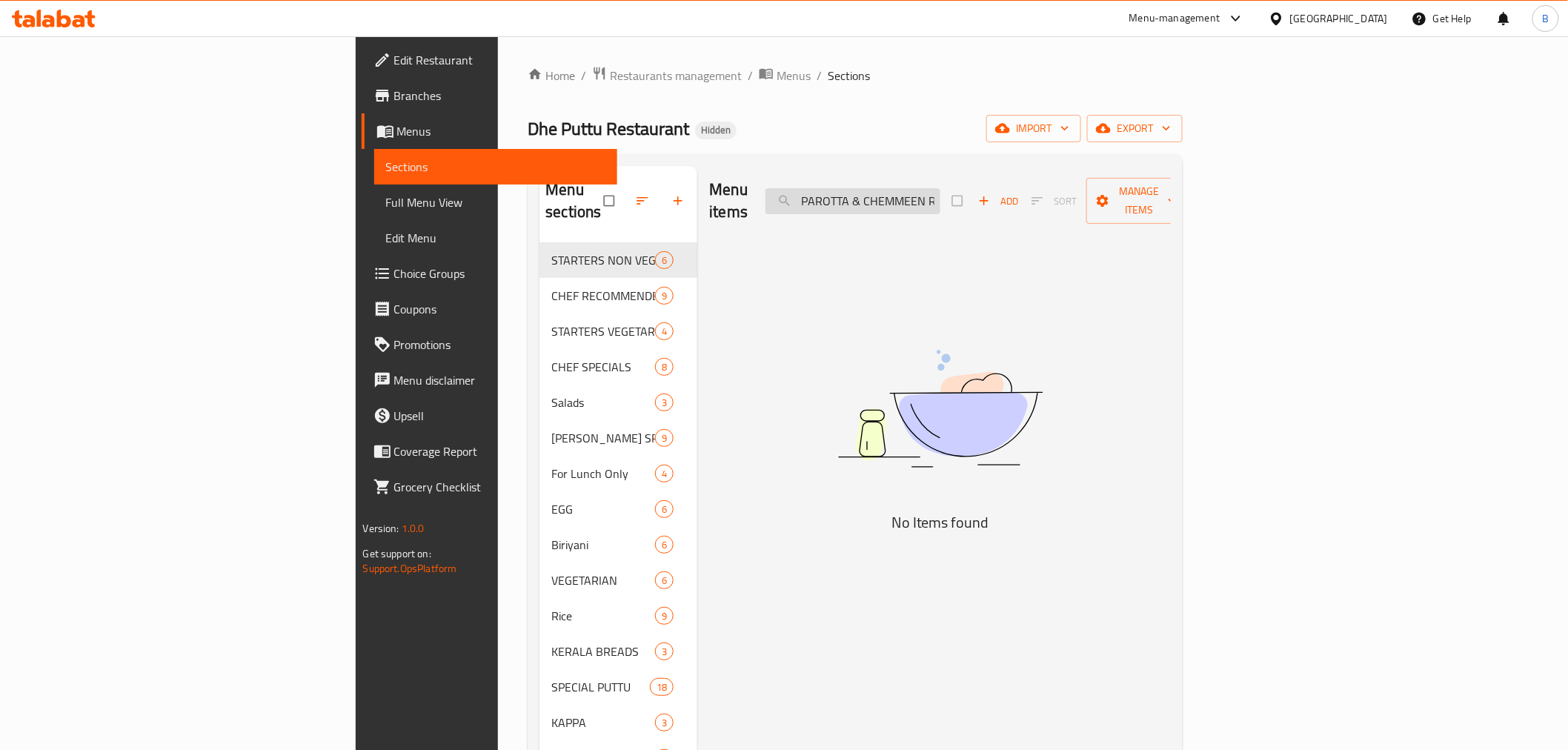
click at [941, 188] on input "PAROTTA & CHEMMEEN ROAST COMBO" at bounding box center [852, 201] width 175 height 26
drag, startPoint x: 991, startPoint y: 187, endPoint x: 905, endPoint y: 208, distance: 88.5
click at [905, 208] on div "Menu items PAROTTA & CHEMMEEN ROAST COMBO Add Sort Manage items" at bounding box center [940, 201] width 462 height 70
drag, startPoint x: 998, startPoint y: 183, endPoint x: 1152, endPoint y: 186, distance: 154.0
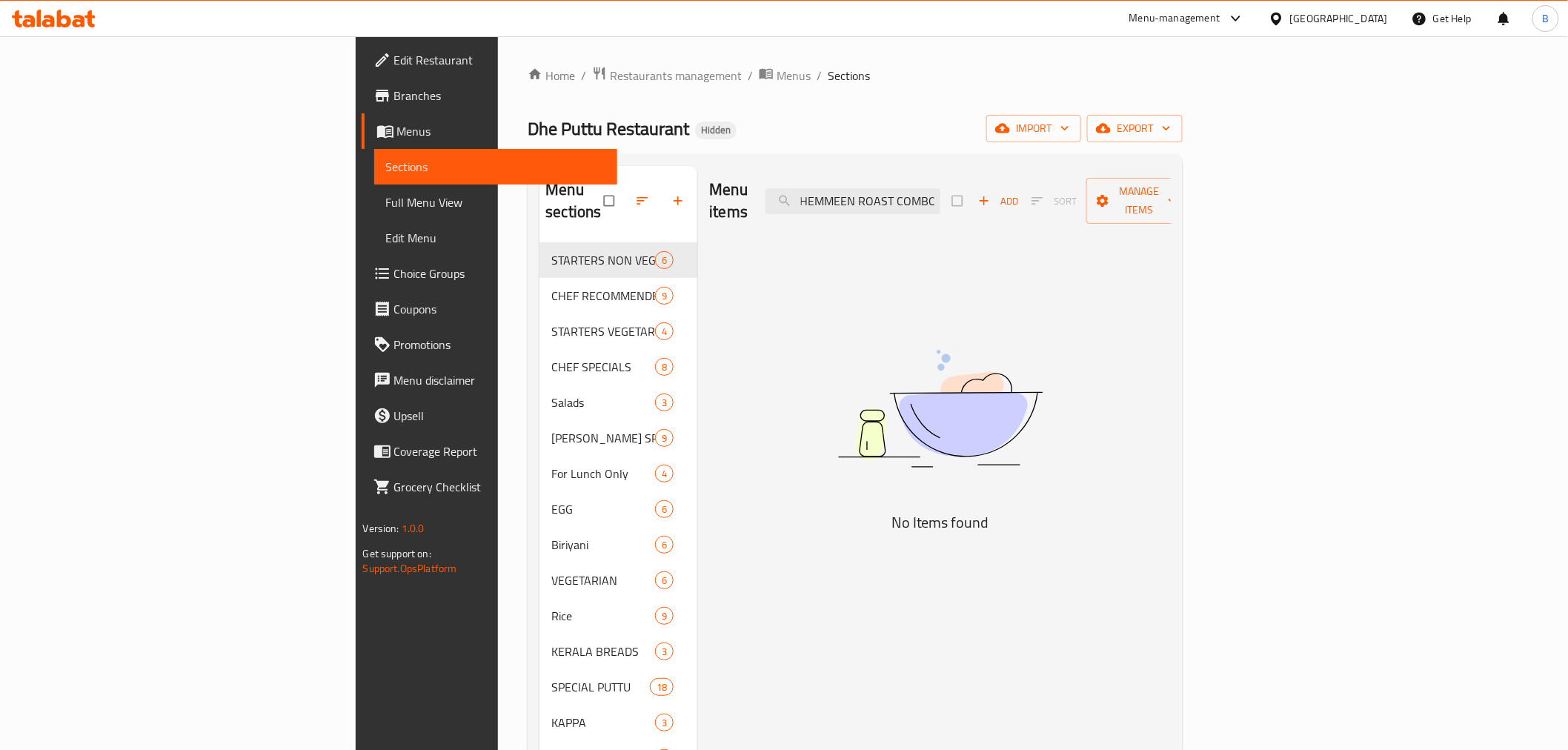
click at [1152, 186] on div "Menu items CHEMMEEN ROAST COMBO Add Sort Manage items" at bounding box center [940, 201] width 462 height 70
type input "CHEMMEEN"
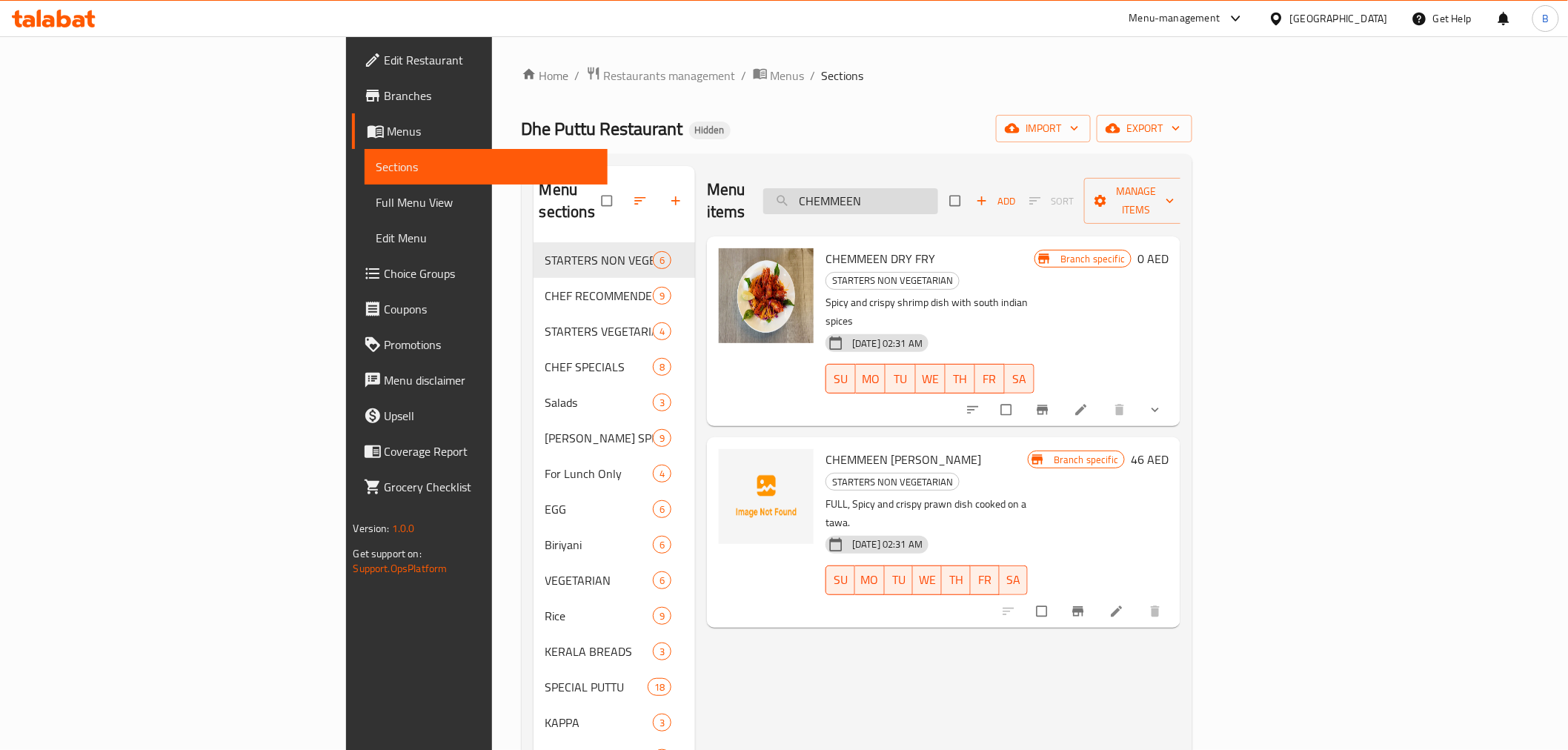
click at [938, 193] on input "CHEMMEEN" at bounding box center [850, 201] width 175 height 26
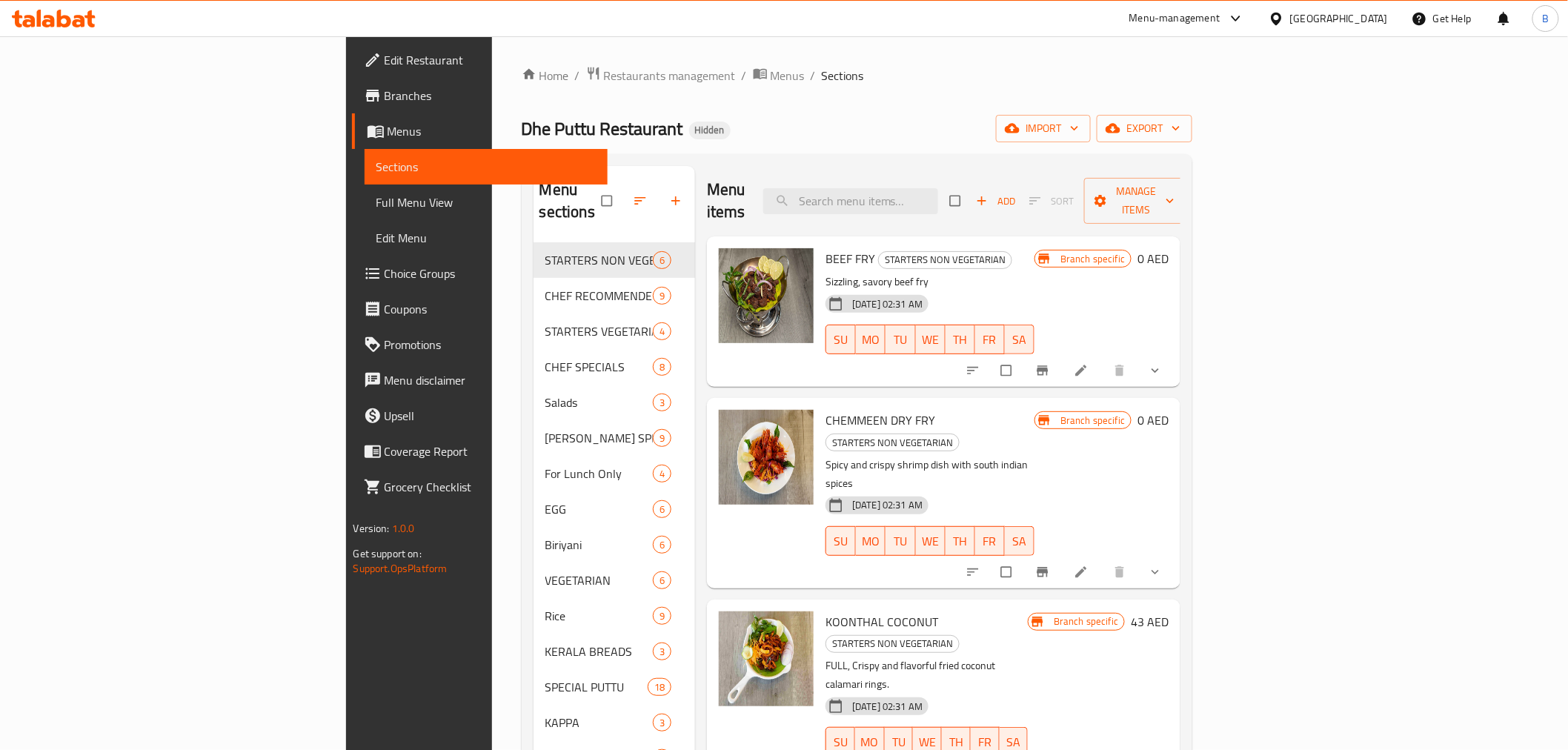
click at [1194, 85] on div "Home / Restaurants management / Menus / Sections Dhe Puttu Restaurant Hidden im…" at bounding box center [858, 497] width 671 height 862
click at [938, 198] on input "search" at bounding box center [850, 201] width 175 height 26
paste input "PUTTU & CHICKEN CURRY COMBO"
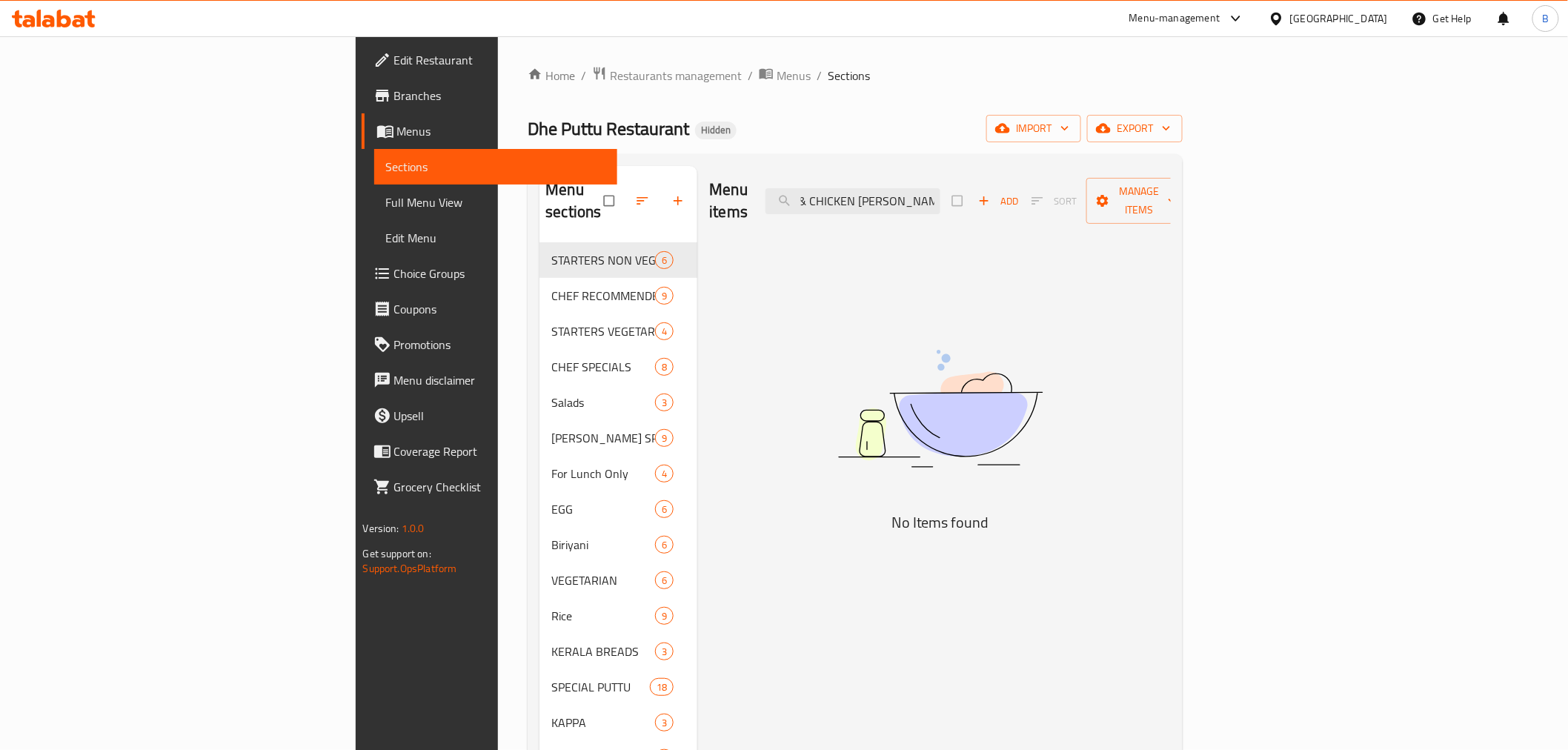
drag, startPoint x: 1001, startPoint y: 198, endPoint x: 1090, endPoint y: 198, distance: 89.0
click at [1090, 198] on div "Menu items PUTTU & CHICKEN CURRY COMBO Add Sort Manage items" at bounding box center [940, 201] width 462 height 70
drag, startPoint x: 968, startPoint y: 194, endPoint x: 902, endPoint y: 197, distance: 66.1
click at [902, 197] on input "PUTTU & CHICKEN CU" at bounding box center [852, 201] width 175 height 26
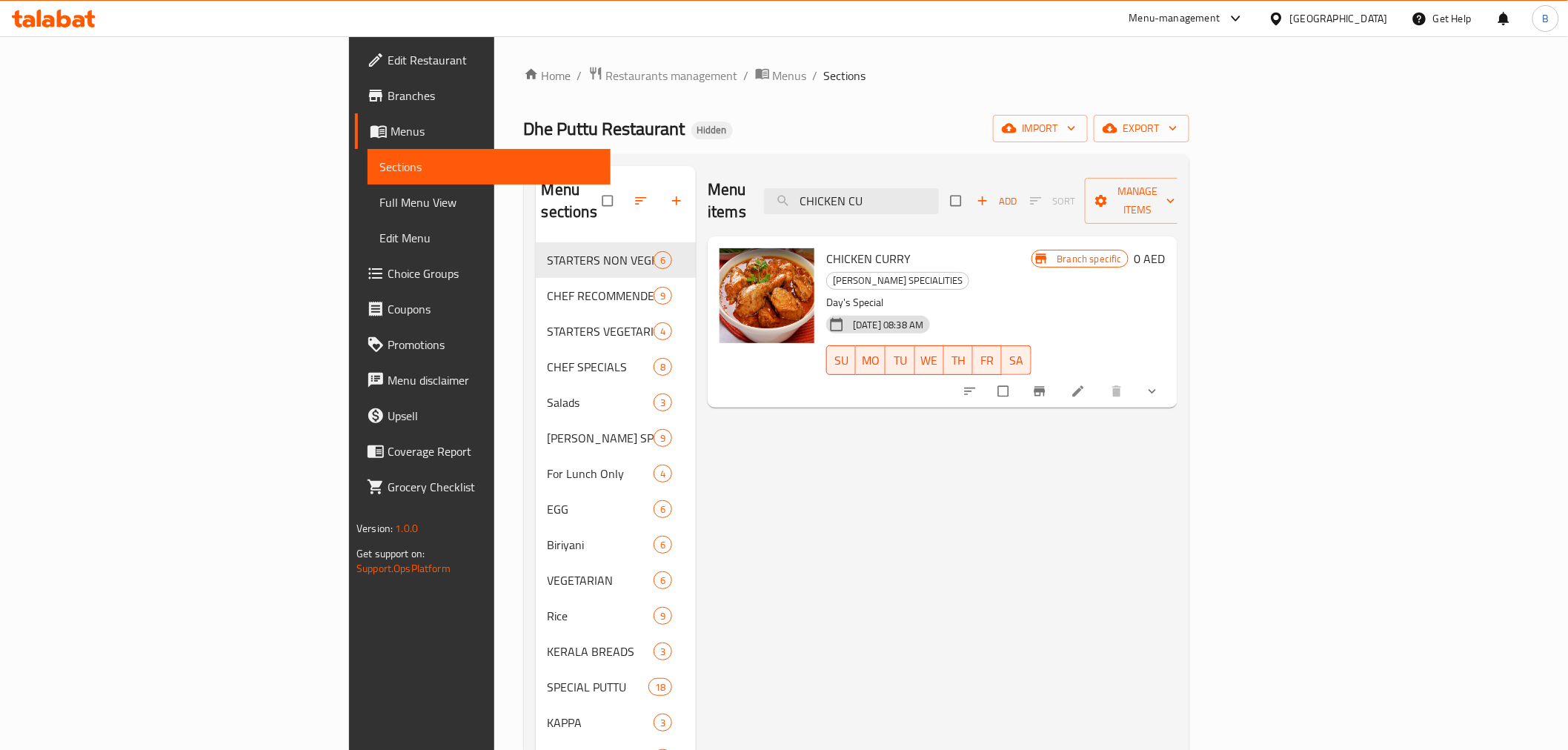
click at [1178, 409] on div "Menu items CHICKEN CU Add Sort Manage items CHICKEN CURRY CURRY SPECIALITIES Da…" at bounding box center [937, 541] width 482 height 750
click at [1050, 172] on div "Menu items CHICKEN CU Add Sort Manage items" at bounding box center [942, 201] width 470 height 70
click at [939, 190] on input "CHICKEN CU" at bounding box center [851, 201] width 175 height 26
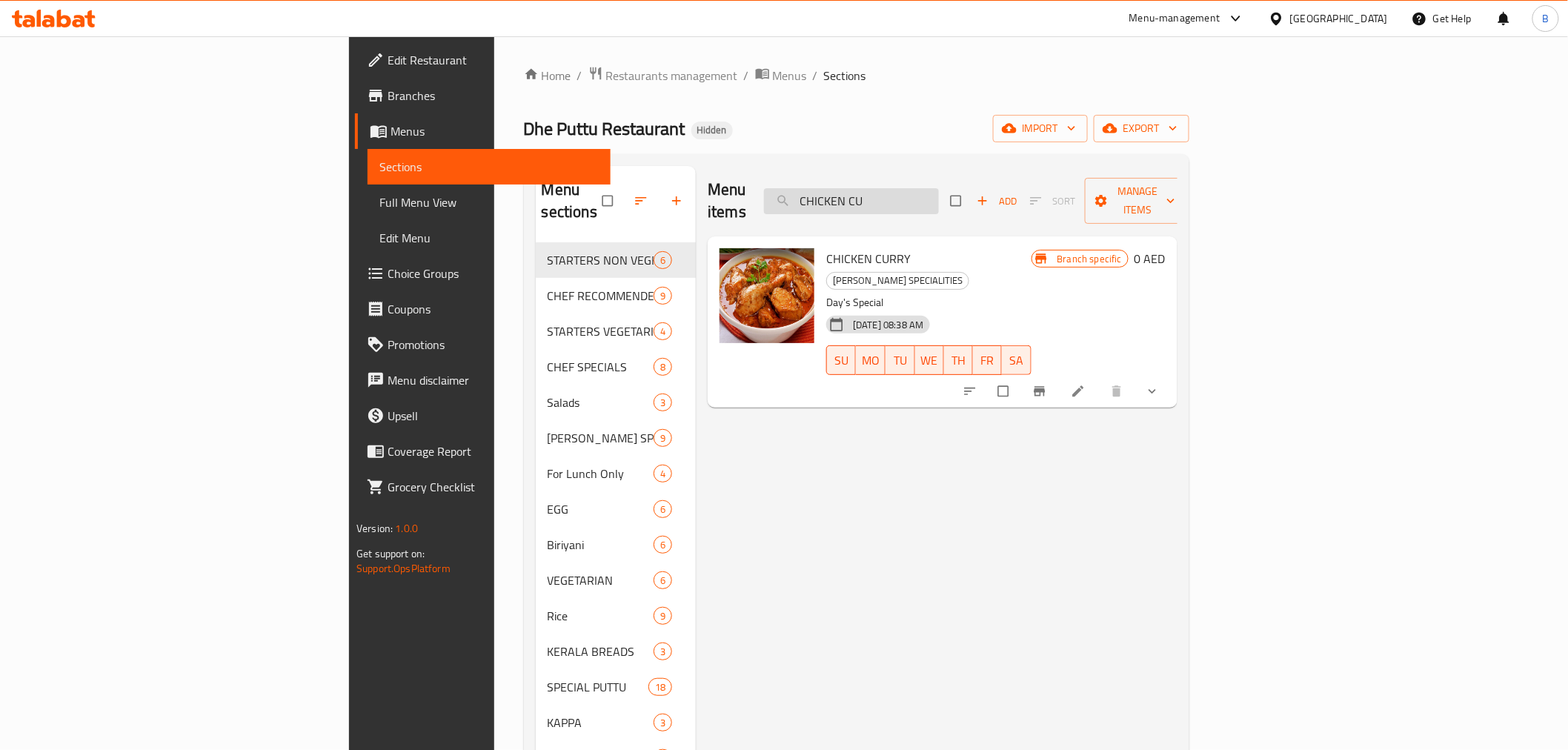
paste input "PUTTU & CHICKEN BEEF COMBO"
click at [939, 198] on input "PUTTU & CHICKEN BEEF COMBO" at bounding box center [851, 201] width 175 height 26
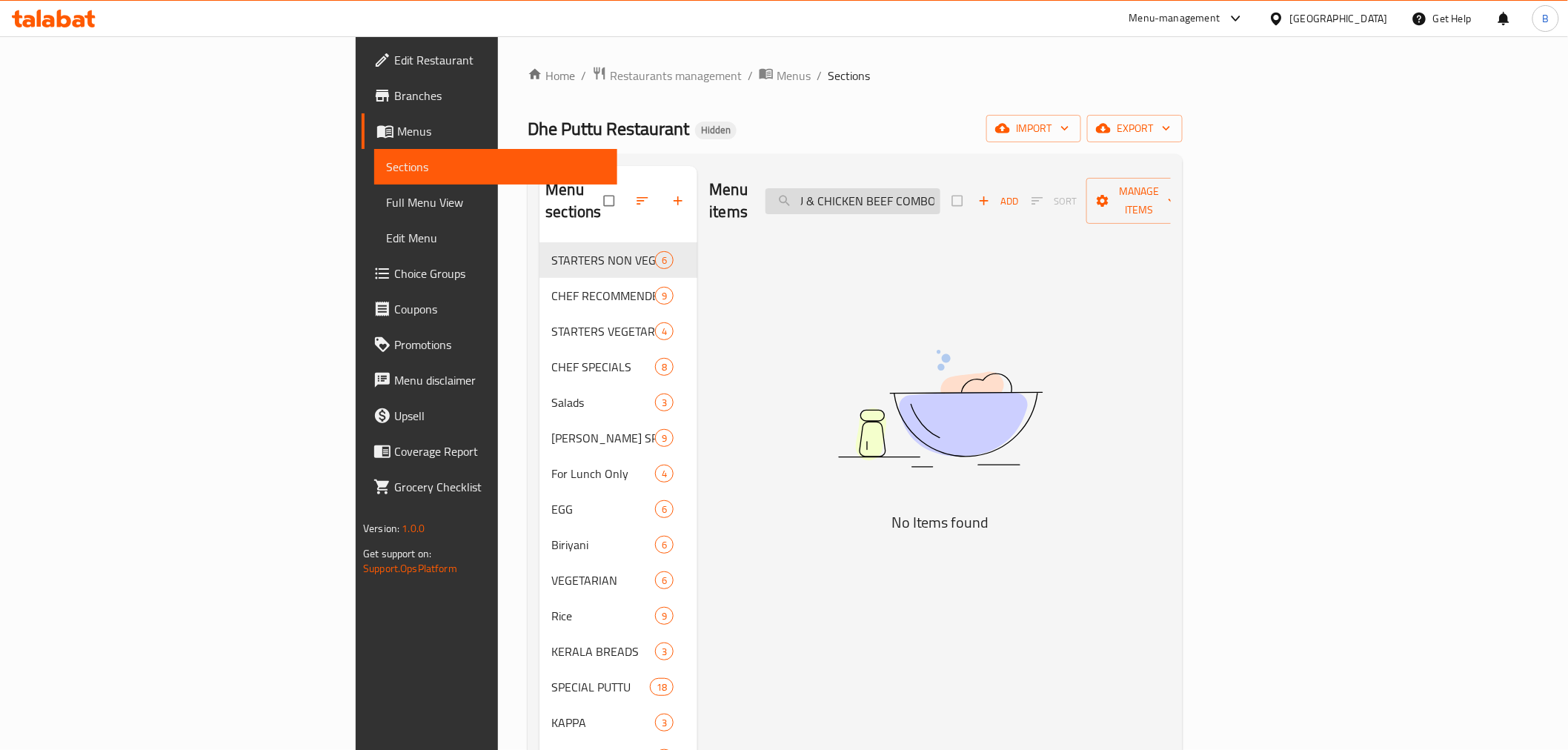
click at [941, 198] on input "PUTTU & CHICKEN BEEF COMBO" at bounding box center [852, 201] width 175 height 26
drag, startPoint x: 976, startPoint y: 183, endPoint x: 786, endPoint y: 186, distance: 190.0
click at [786, 186] on div "Menu items PUTTU & CHICKEN BEEF Add Sort Manage items" at bounding box center [940, 201] width 462 height 70
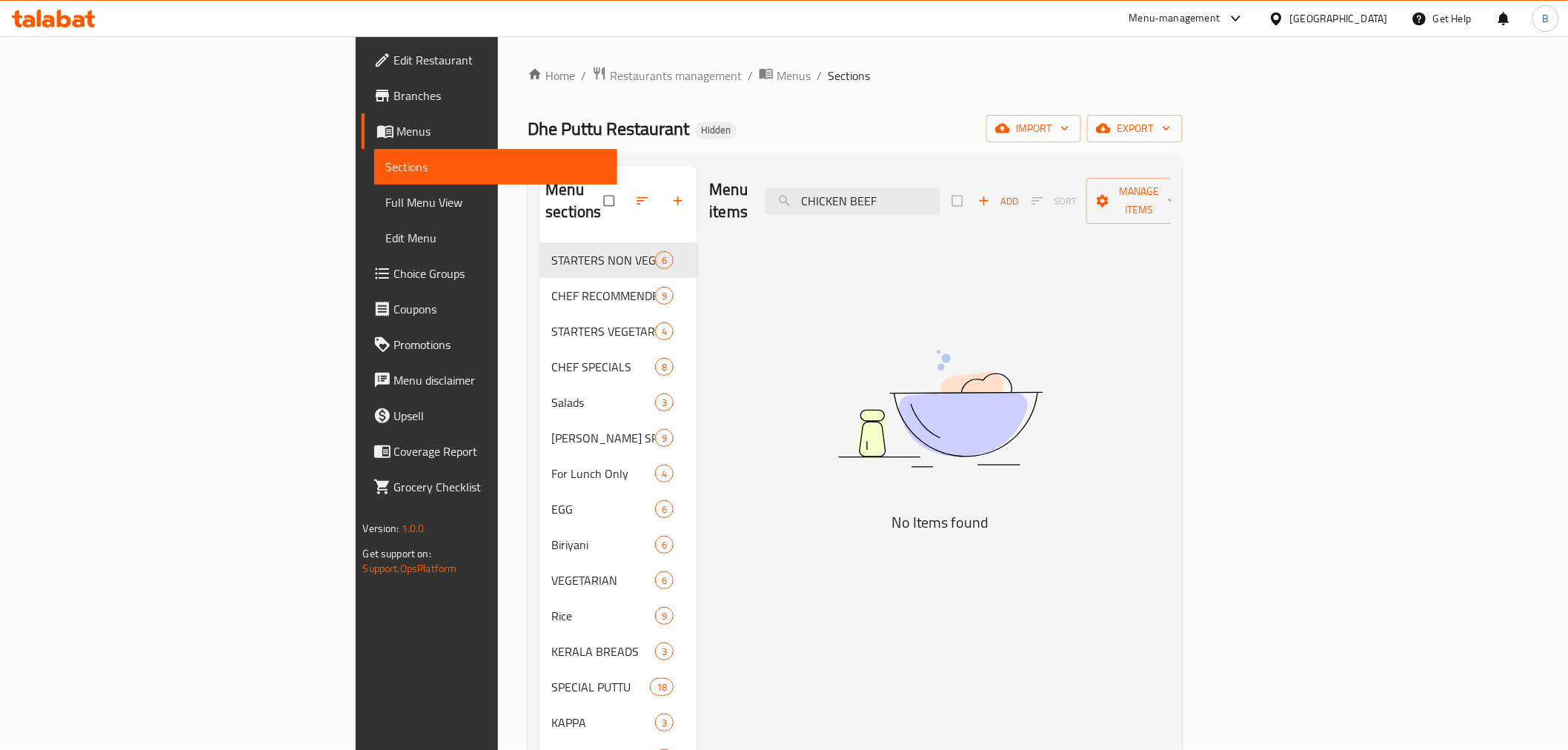
type input "CHICKEN BEEF"
click at [941, 195] on input "CHICKEN BEEF" at bounding box center [852, 201] width 175 height 26
click at [941, 191] on input "CHICKEN BEEF" at bounding box center [852, 201] width 175 height 26
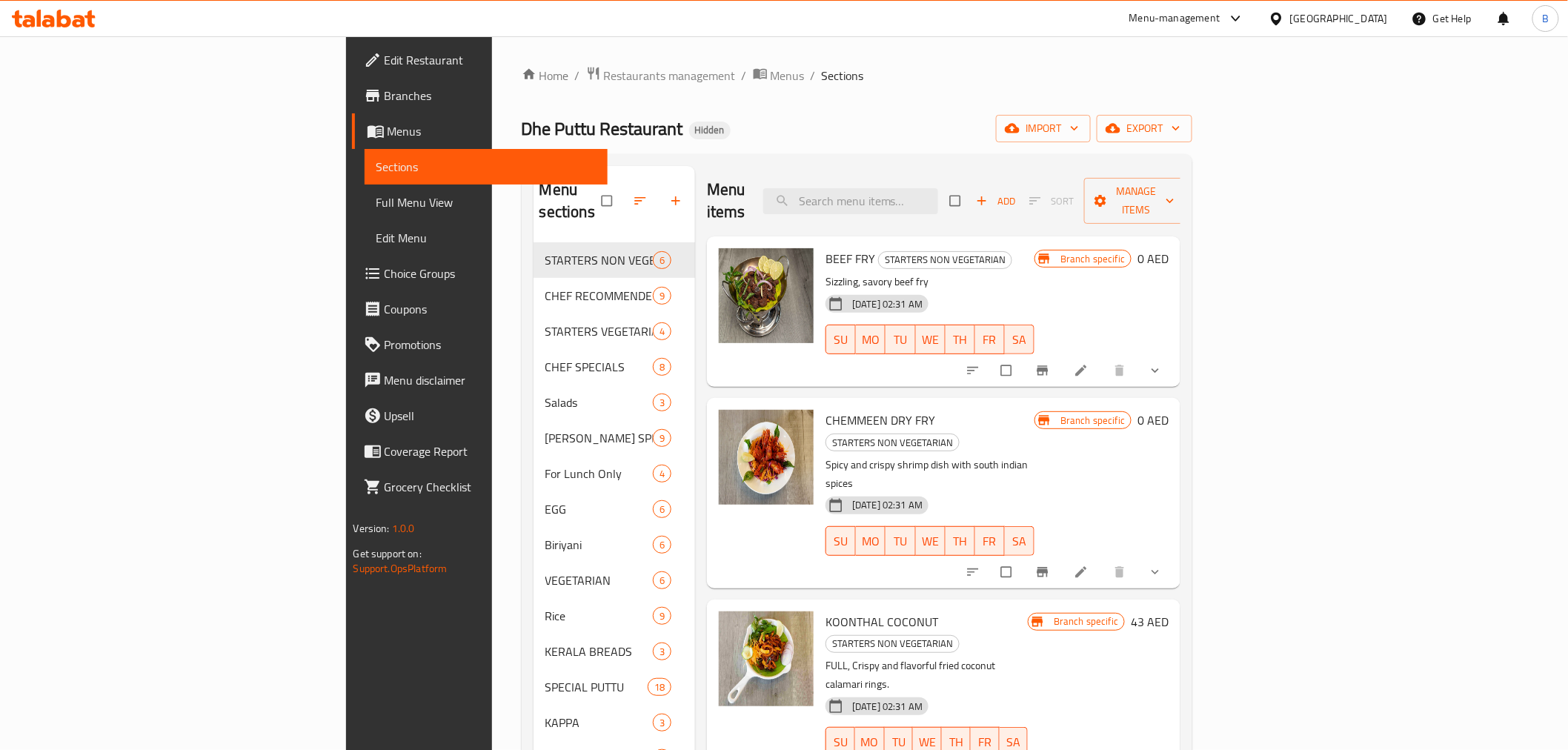
click at [1194, 78] on ol "Home / Restaurants management / Menus / Sections" at bounding box center [858, 76] width 671 height 19
drag, startPoint x: 953, startPoint y: 166, endPoint x: 925, endPoint y: 213, distance: 54.7
click at [953, 167] on div "Menu items Add Sort Manage items" at bounding box center [944, 201] width 474 height 70
click at [938, 188] on input "search" at bounding box center [850, 201] width 175 height 26
paste input "PUTTU & CHICKEN BEEF COMBO"
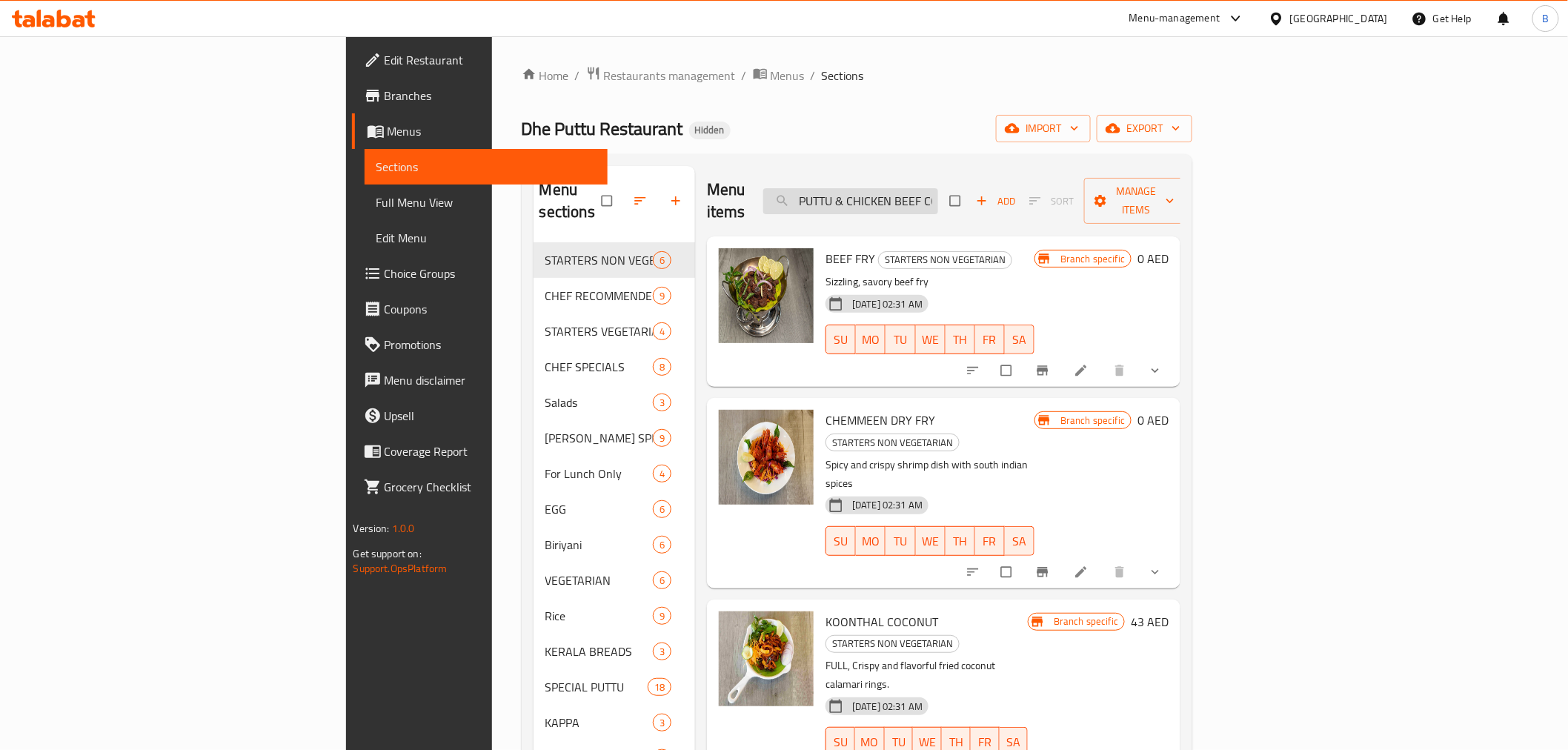
scroll to position [0, 31]
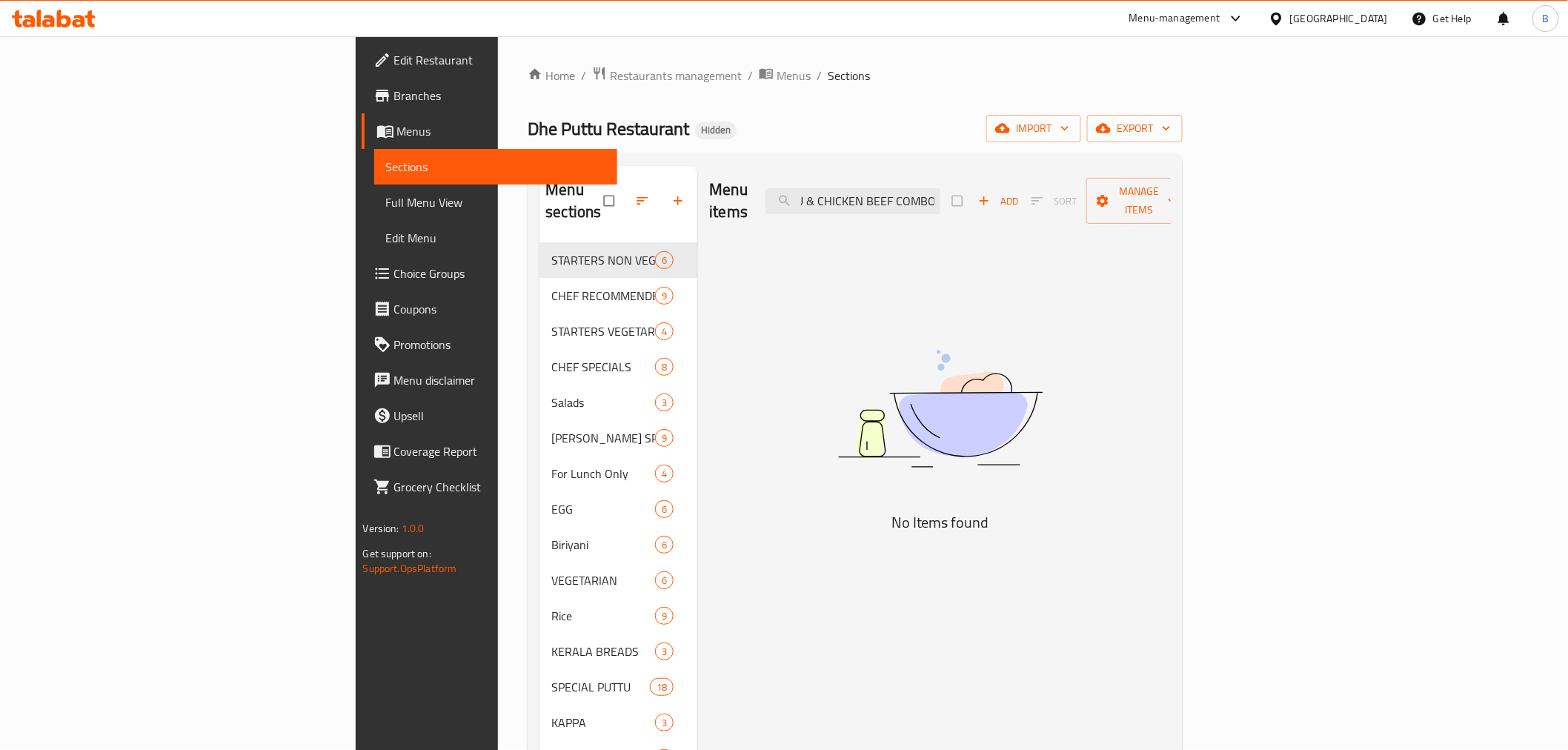
drag, startPoint x: 946, startPoint y: 191, endPoint x: 1108, endPoint y: 186, distance: 162.1
click at [1108, 186] on div "Menu items PUTTU & CHICKEN BEEF COMBO Add Sort Manage items" at bounding box center [940, 201] width 462 height 70
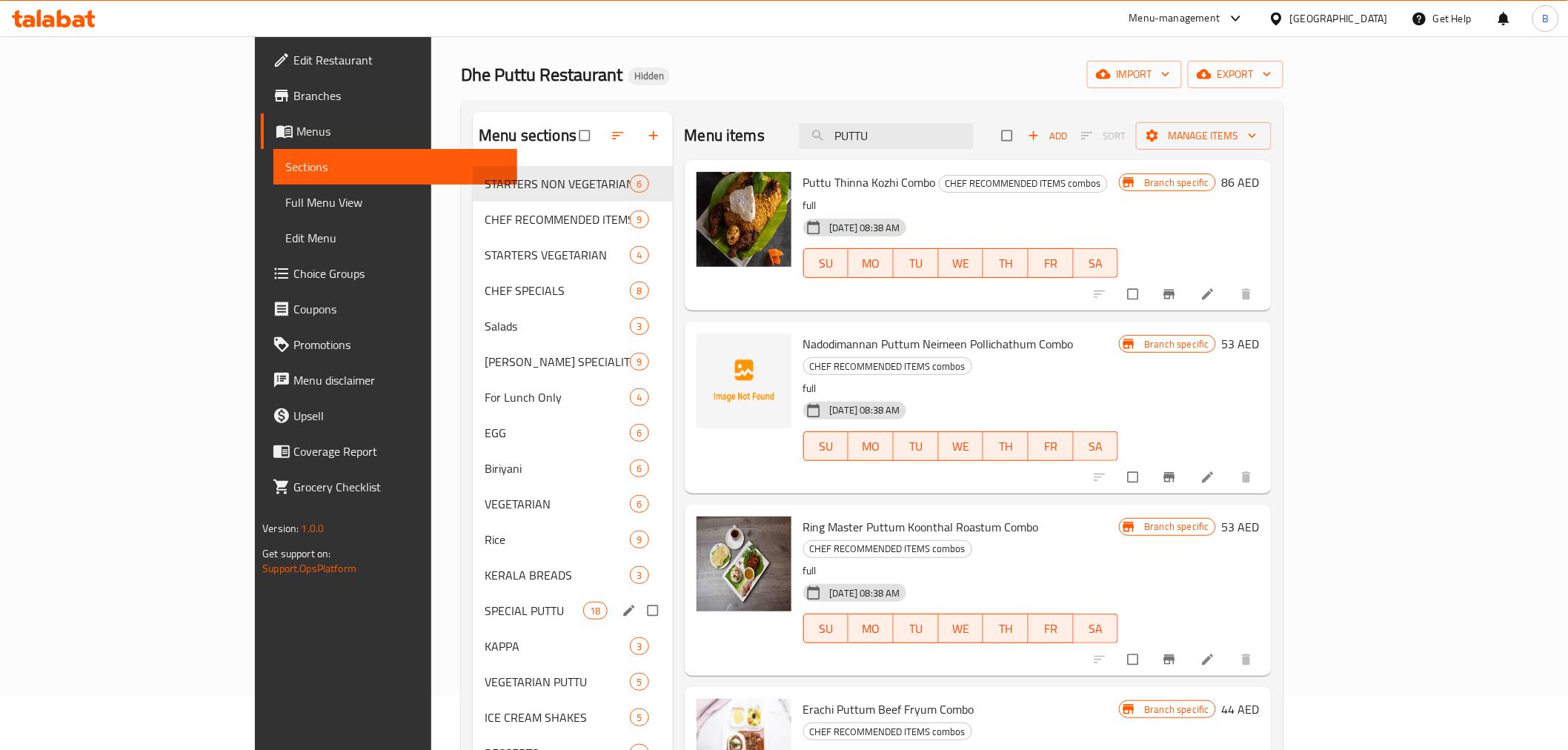
scroll to position [0, 0]
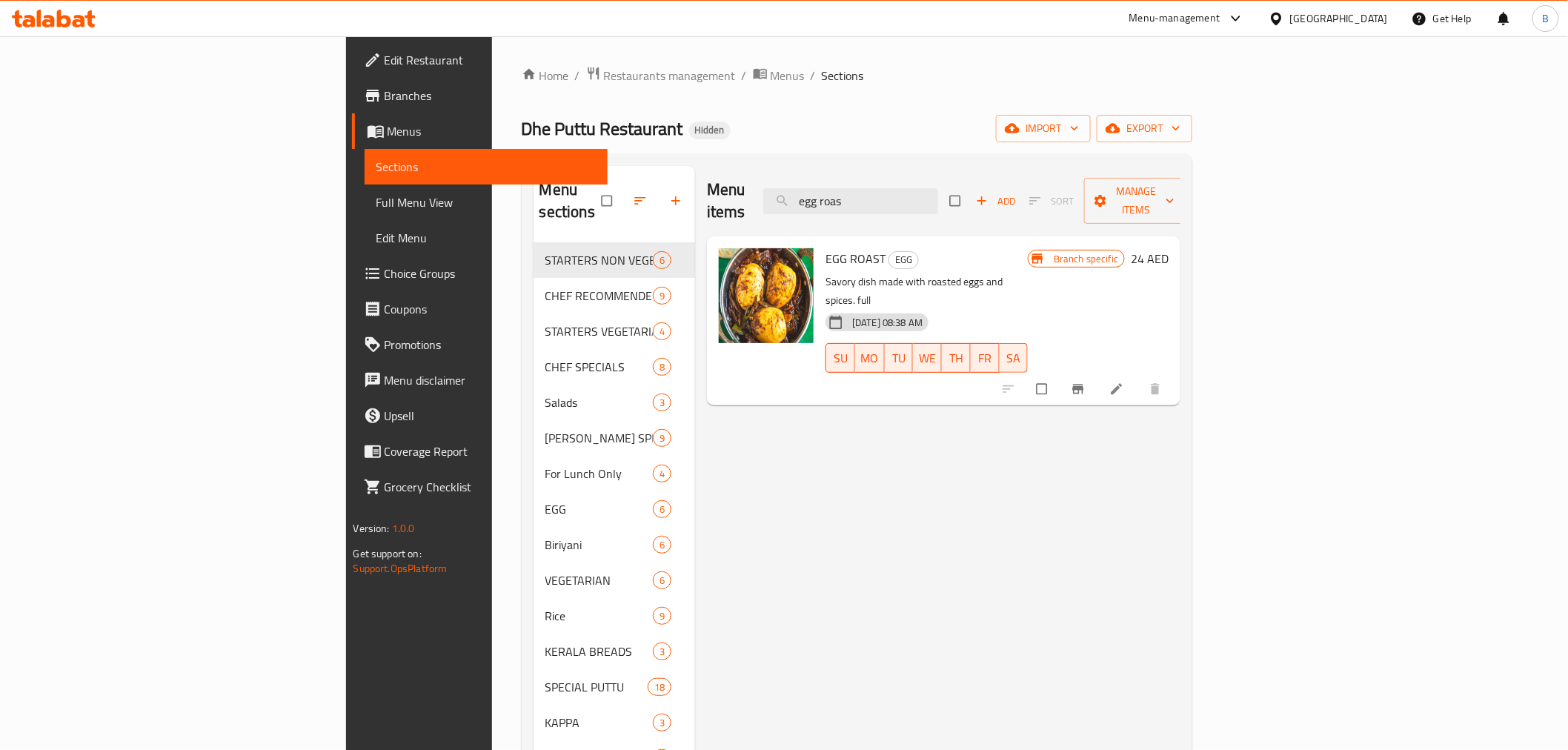
click at [1181, 450] on div "Menu items egg roas Add Sort Manage items EGG ROAST EGG Savory dish made with r…" at bounding box center [938, 541] width 486 height 750
click at [938, 188] on input "egg roas" at bounding box center [850, 201] width 175 height 26
click at [938, 189] on input "egg roas" at bounding box center [850, 201] width 175 height 26
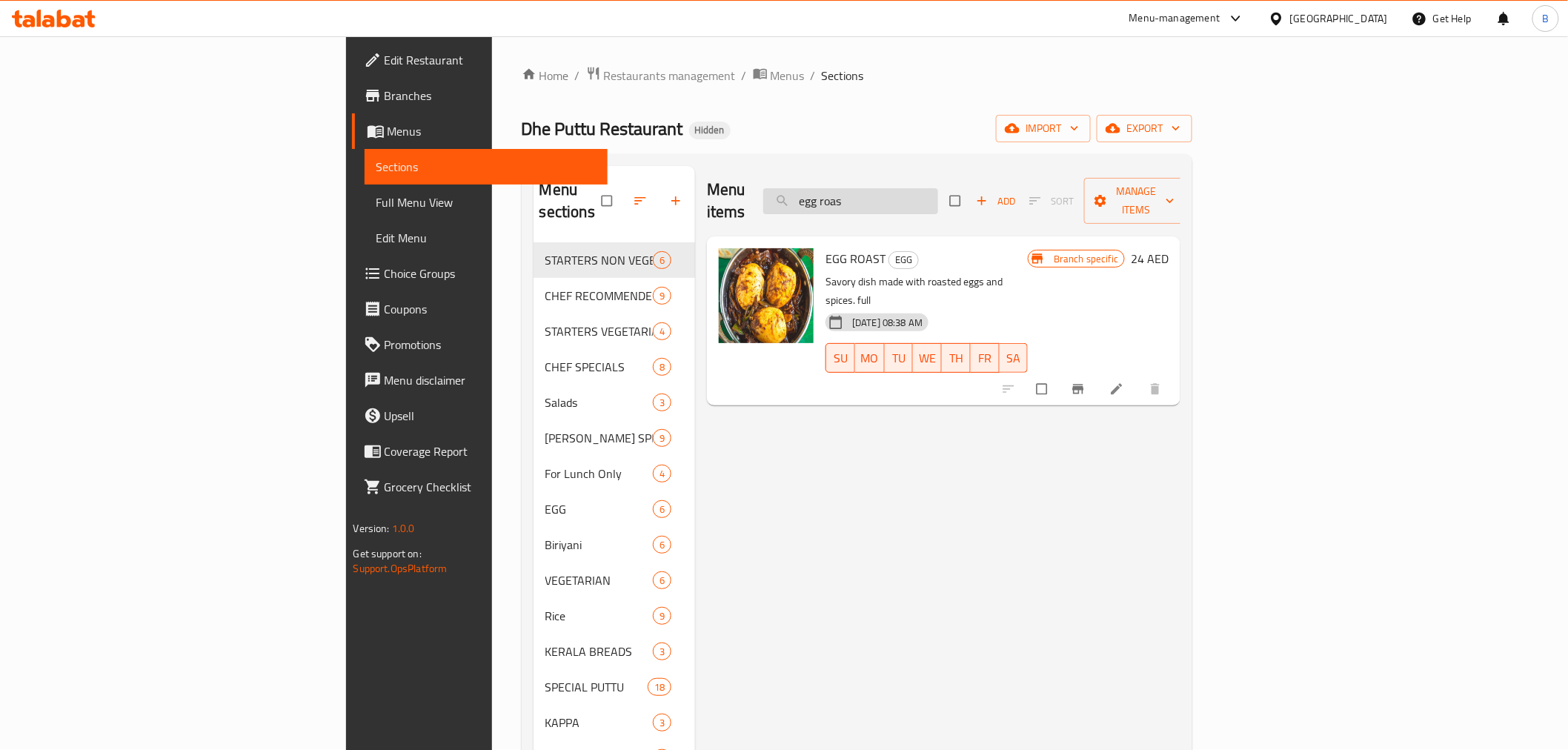
drag, startPoint x: 984, startPoint y: 189, endPoint x: 983, endPoint y: 197, distance: 8.1
click at [938, 197] on input "egg roas" at bounding box center [850, 201] width 175 height 26
paste input "PUTTU & MATHI MULAKITTATHU COMBO"
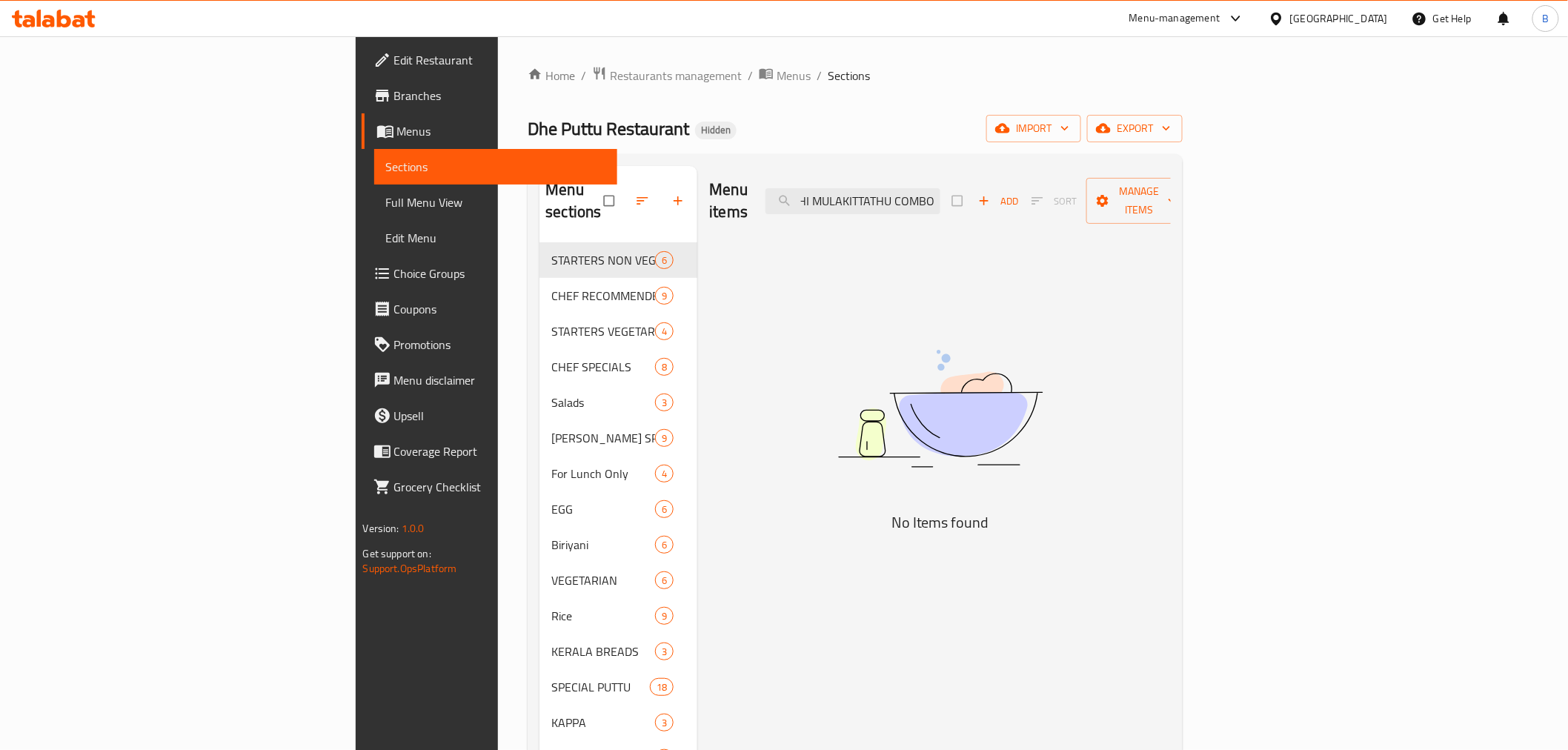
drag, startPoint x: 1043, startPoint y: 198, endPoint x: 1043, endPoint y: 210, distance: 12.0
click at [1043, 209] on div "Menu items egg roasPUTTU & MATHI MULAKITTATHU COMBO Add Sort Manage items" at bounding box center [940, 201] width 462 height 70
click at [1043, 210] on div "Menu items egg roasPUTTU & MATHI MULAKITTATHU COMBO Add Sort Manage items" at bounding box center [940, 201] width 462 height 70
drag, startPoint x: 1025, startPoint y: 195, endPoint x: 906, endPoint y: 197, distance: 119.0
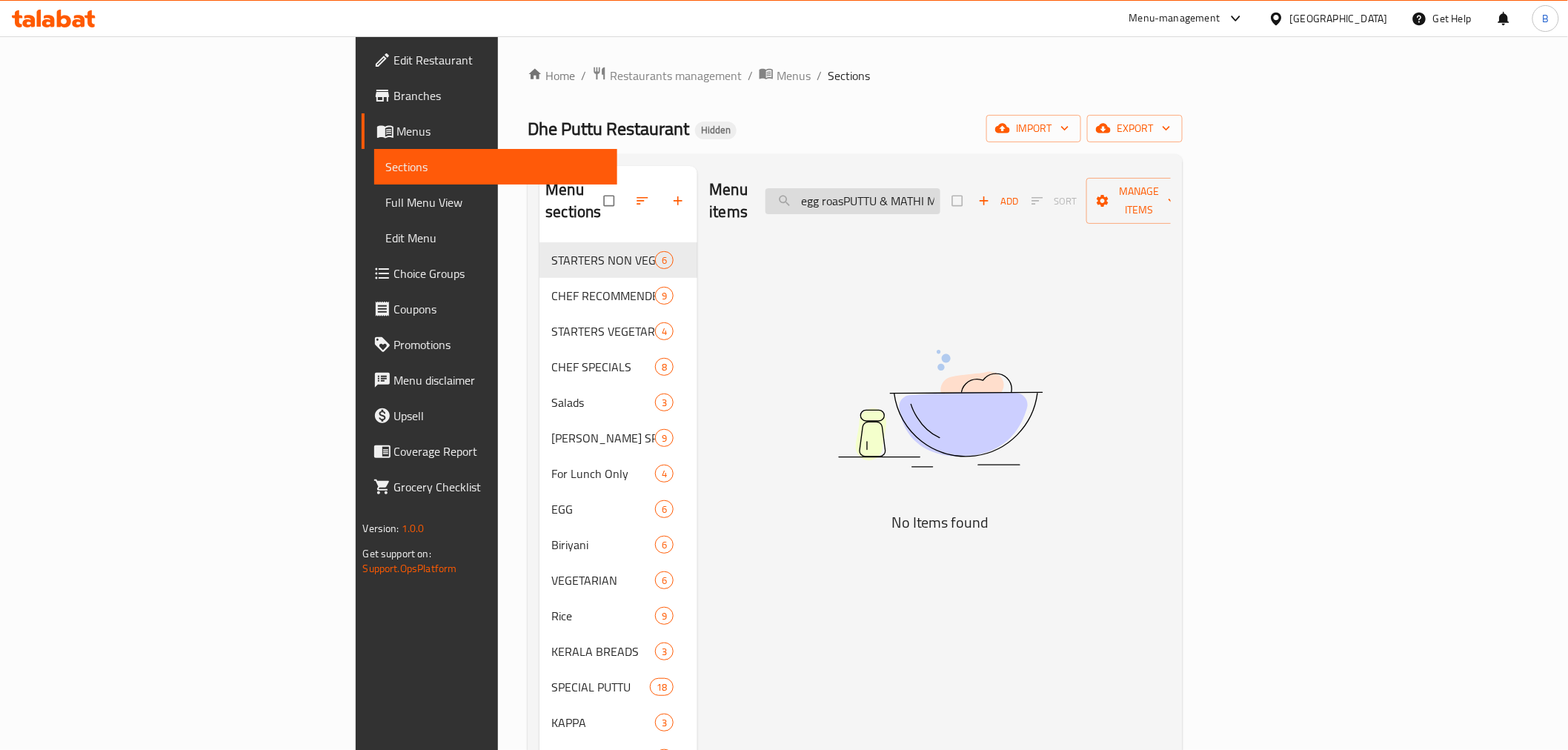
click at [906, 197] on input "egg roasPUTTU & MATHI MULAKITTATHU COMBO" at bounding box center [852, 201] width 175 height 26
click at [935, 190] on input "MATHI MULAKITTATHU COMBO" at bounding box center [852, 201] width 175 height 26
click at [941, 188] on input "MULAKITTATHU COMBO" at bounding box center [852, 201] width 175 height 26
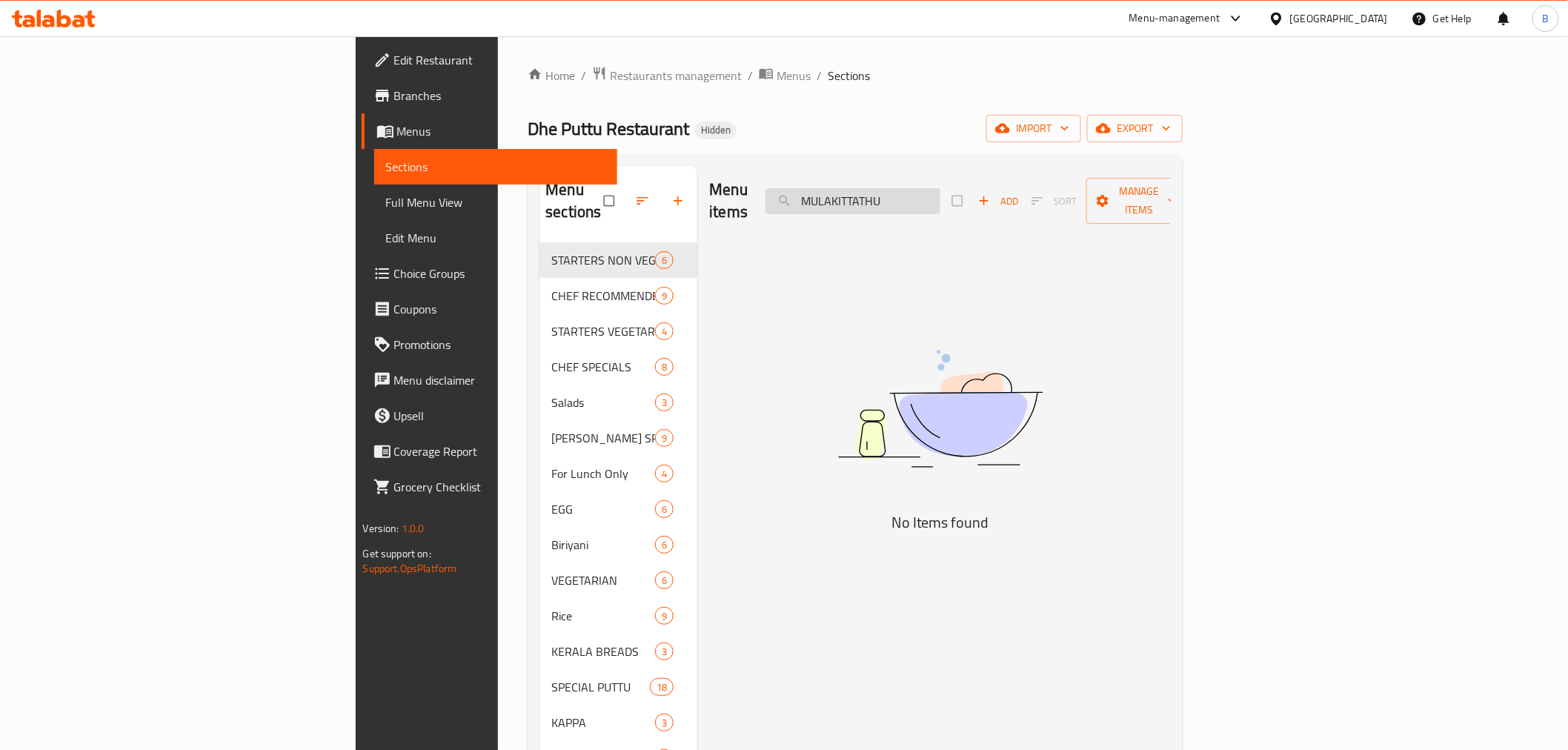
type input "MULAKITTATHU"
click at [941, 198] on input "MULAKITTATHU" at bounding box center [852, 201] width 175 height 26
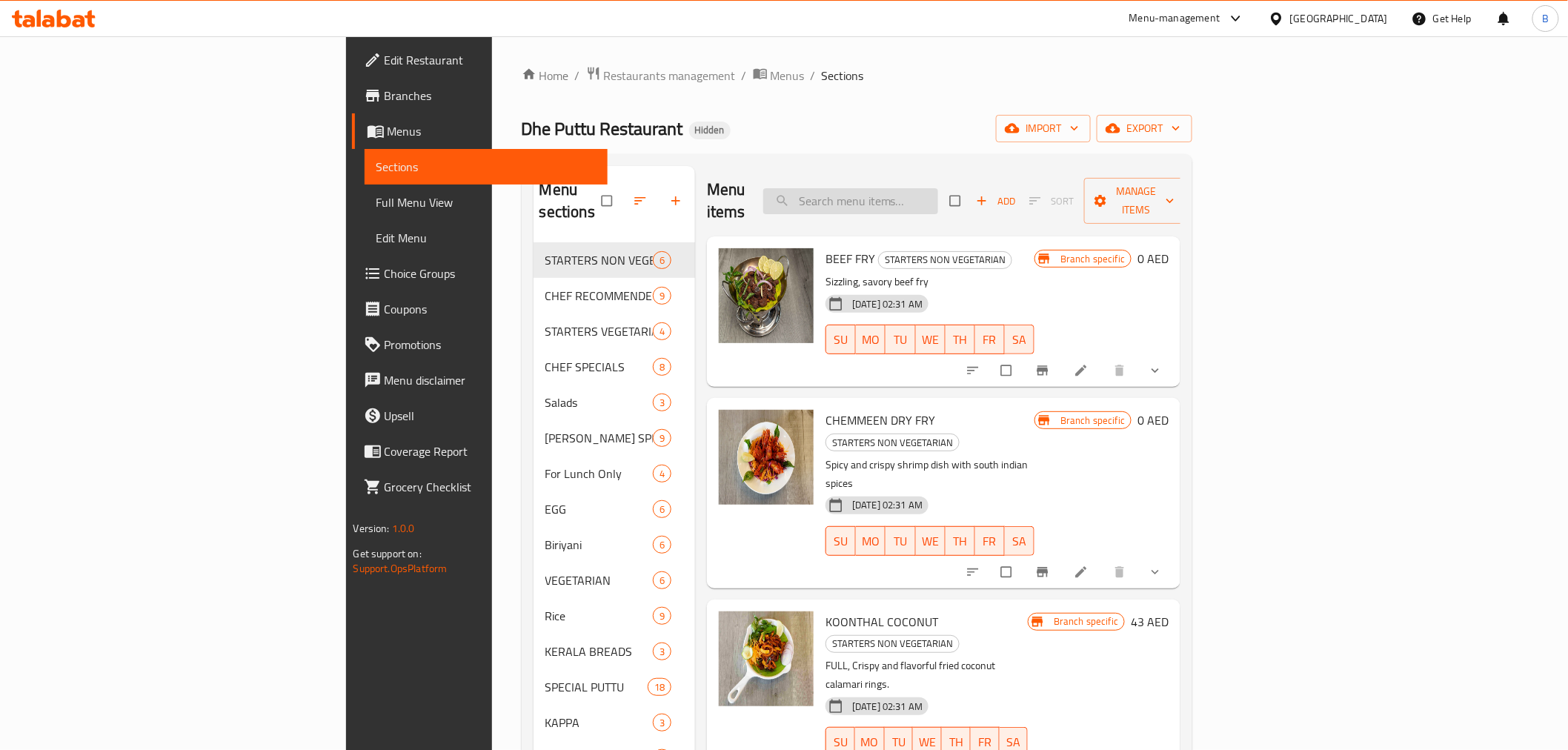
paste input "PUTTU & CHEMMEEN ROAST COMBO"
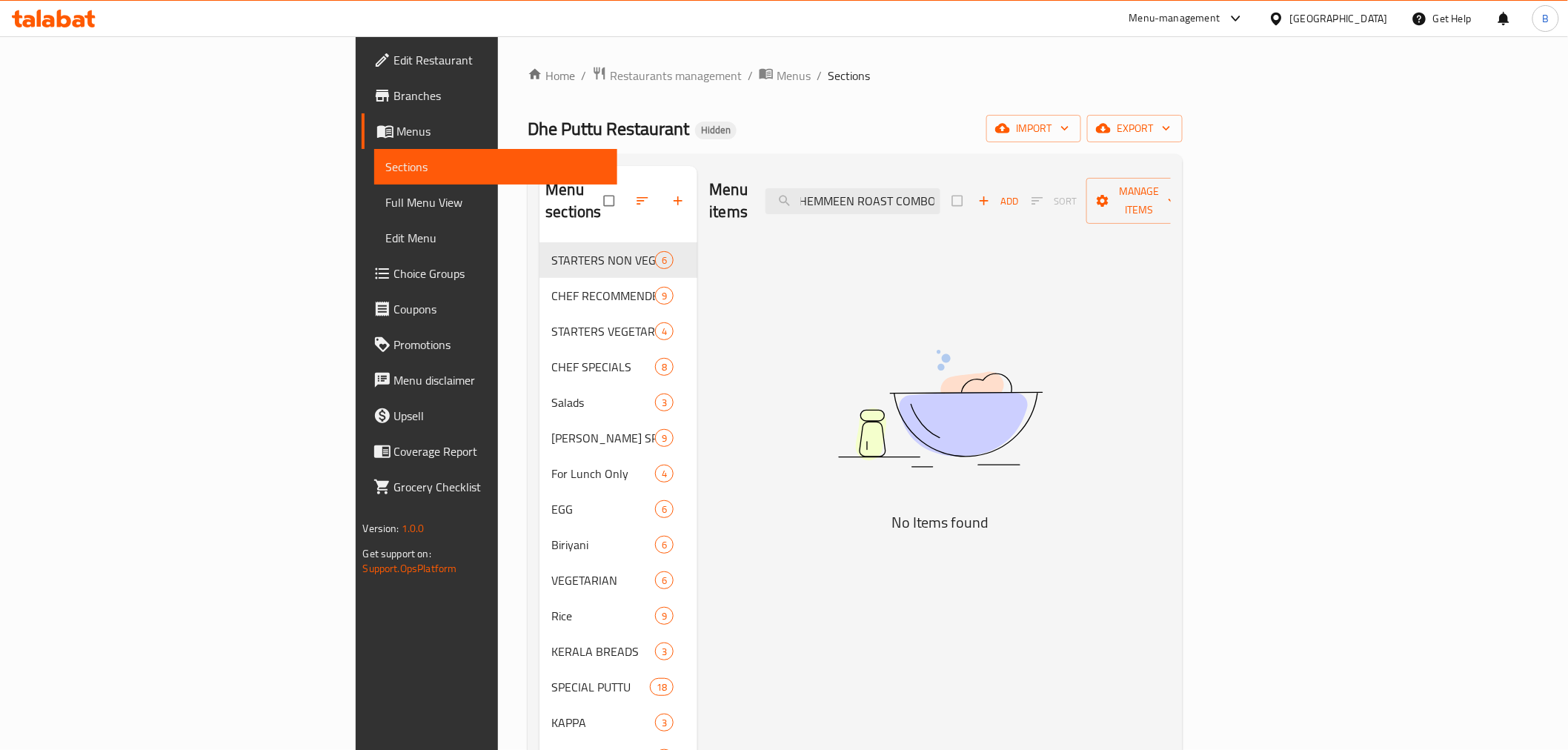
drag, startPoint x: 1019, startPoint y: 194, endPoint x: 1137, endPoint y: 202, distance: 118.3
click at [1137, 202] on div "Menu items PUTTU & CHEMMEEN ROAST COMBO Add Sort Manage items" at bounding box center [940, 201] width 462 height 70
click at [941, 188] on input "PUTTU & CHEMMEEN ROAST" at bounding box center [852, 201] width 175 height 26
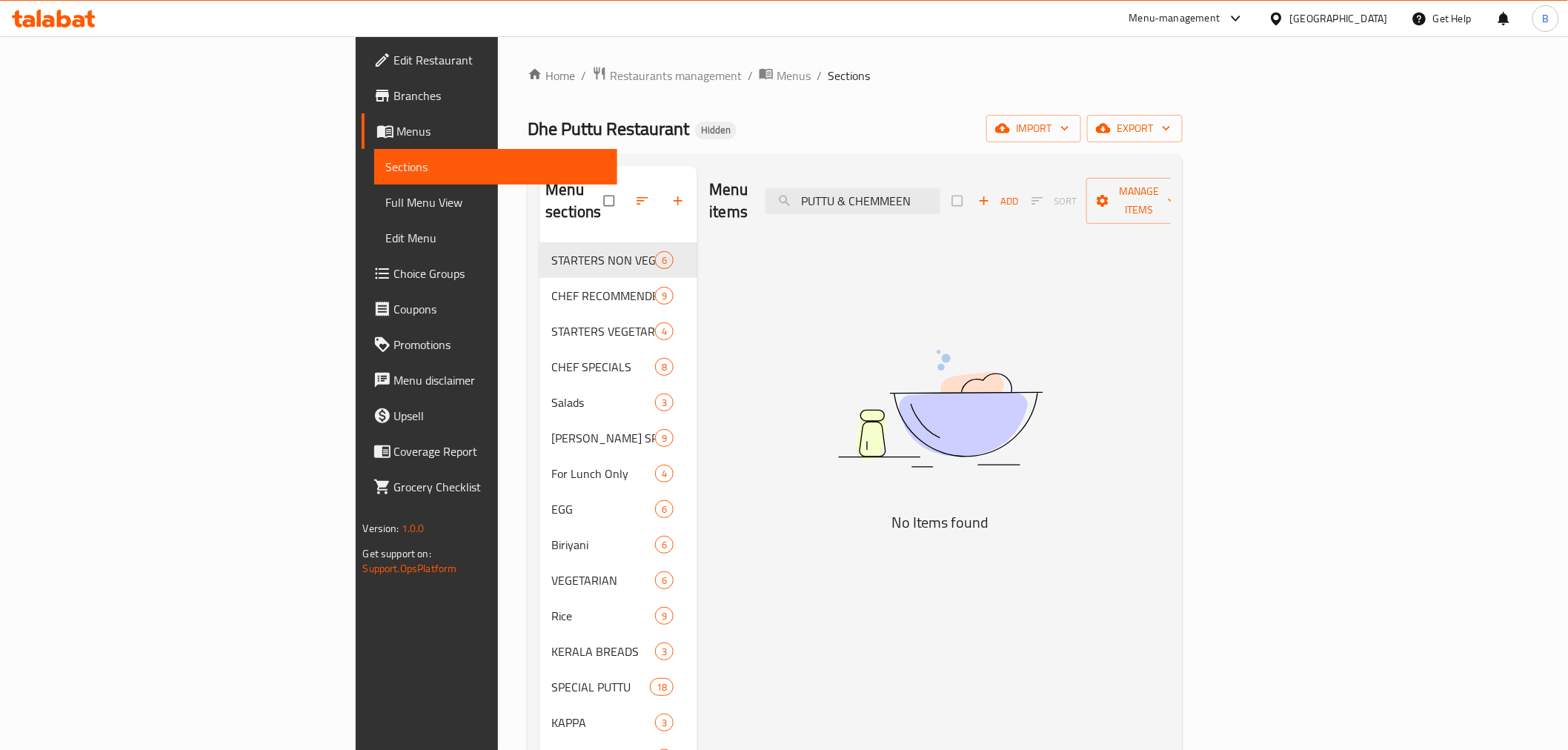
scroll to position [0, 0]
drag, startPoint x: 965, startPoint y: 198, endPoint x: 858, endPoint y: 189, distance: 107.4
click at [858, 189] on div "Menu items PUTTU & CHEMMEEN Add Sort Manage items" at bounding box center [940, 201] width 462 height 70
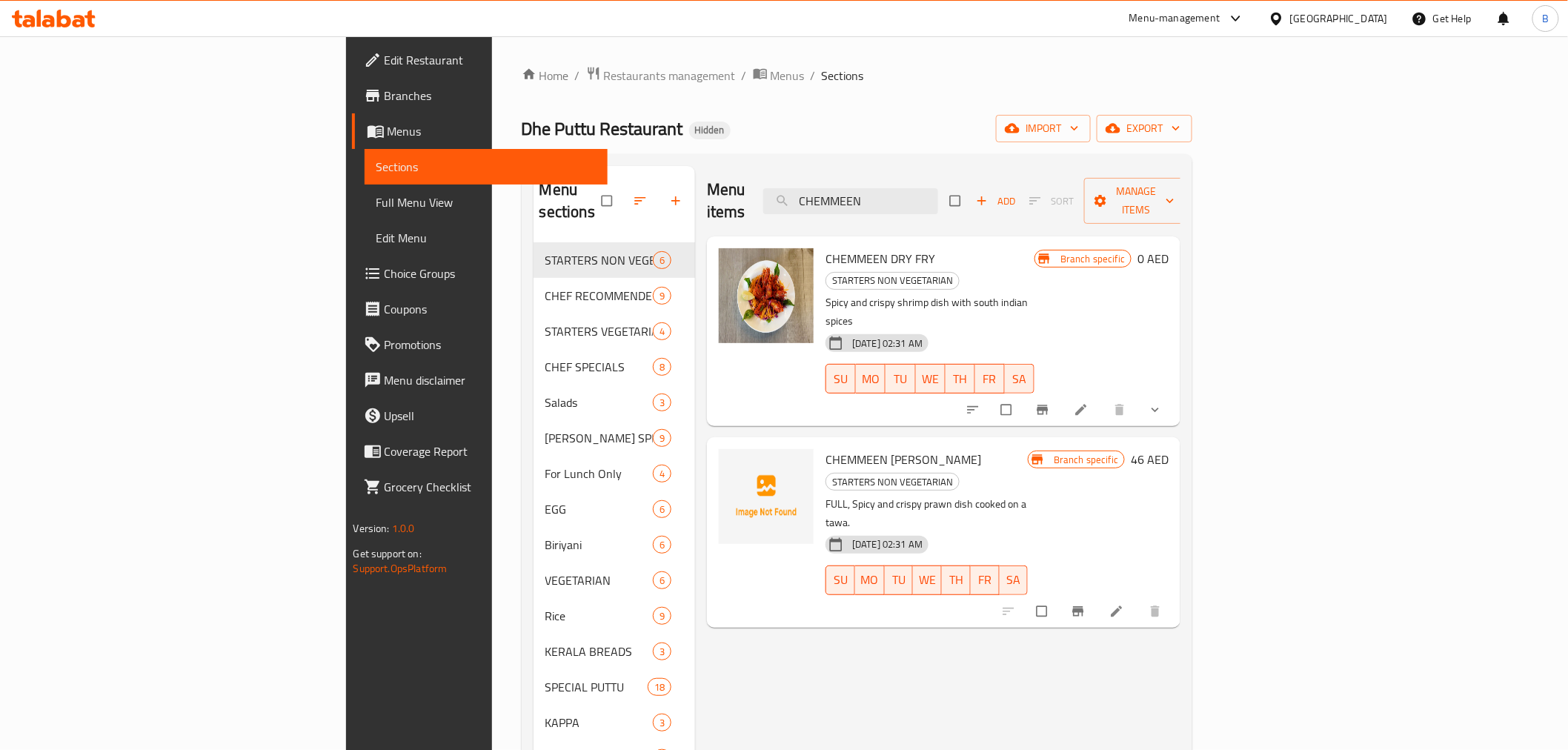
click at [1181, 552] on div "Menu items CHEMMEEN Add Sort Manage items CHEMMEEN DRY FRY STARTERS NON VEGETAR…" at bounding box center [938, 541] width 486 height 750
click at [938, 188] on input "CHEMMEEN" at bounding box center [850, 201] width 175 height 26
paste input "IDIYAPPAM &BEEF CURRY COMBO"
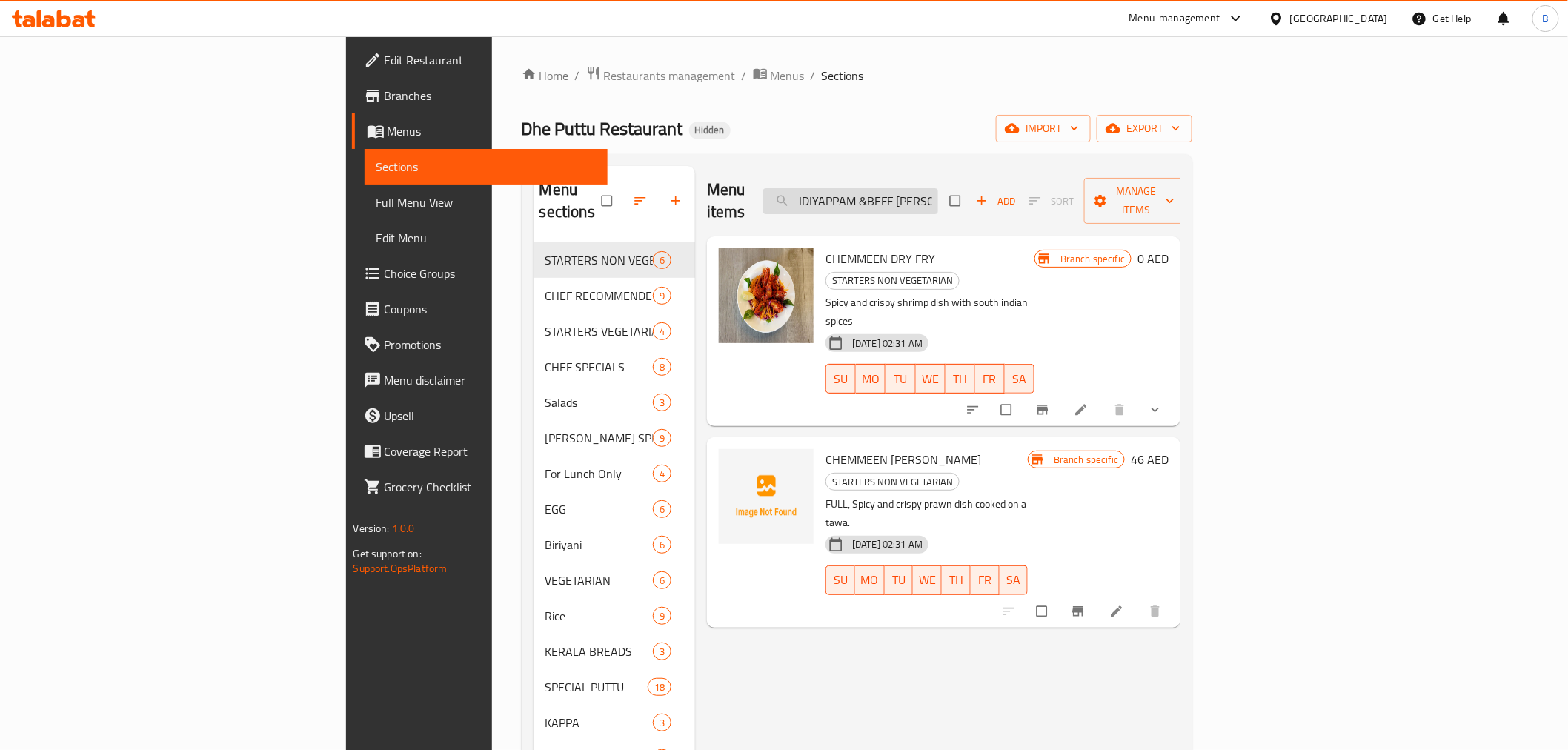
scroll to position [0, 41]
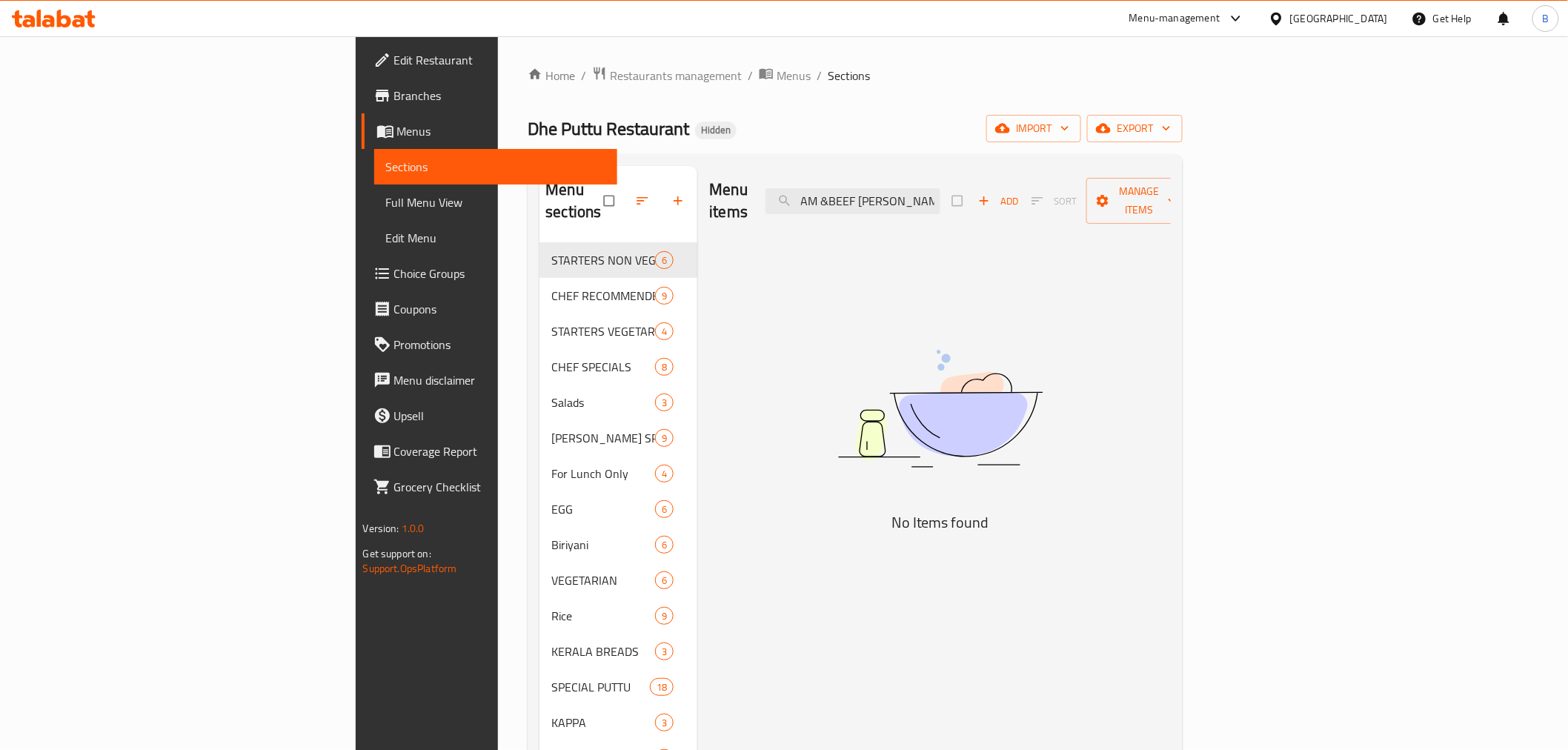
drag, startPoint x: 1028, startPoint y: 203, endPoint x: 1122, endPoint y: 211, distance: 94.3
click at [1122, 211] on div "Menu items IDIYAPPAM &BEEF CURRY COMBO Add Sort Manage items" at bounding box center [940, 201] width 462 height 70
drag, startPoint x: 990, startPoint y: 204, endPoint x: 1017, endPoint y: 194, distance: 28.8
click at [1025, 198] on div "Menu items IDIYAPPAM &BEEF CU Add Sort Manage items" at bounding box center [940, 201] width 462 height 70
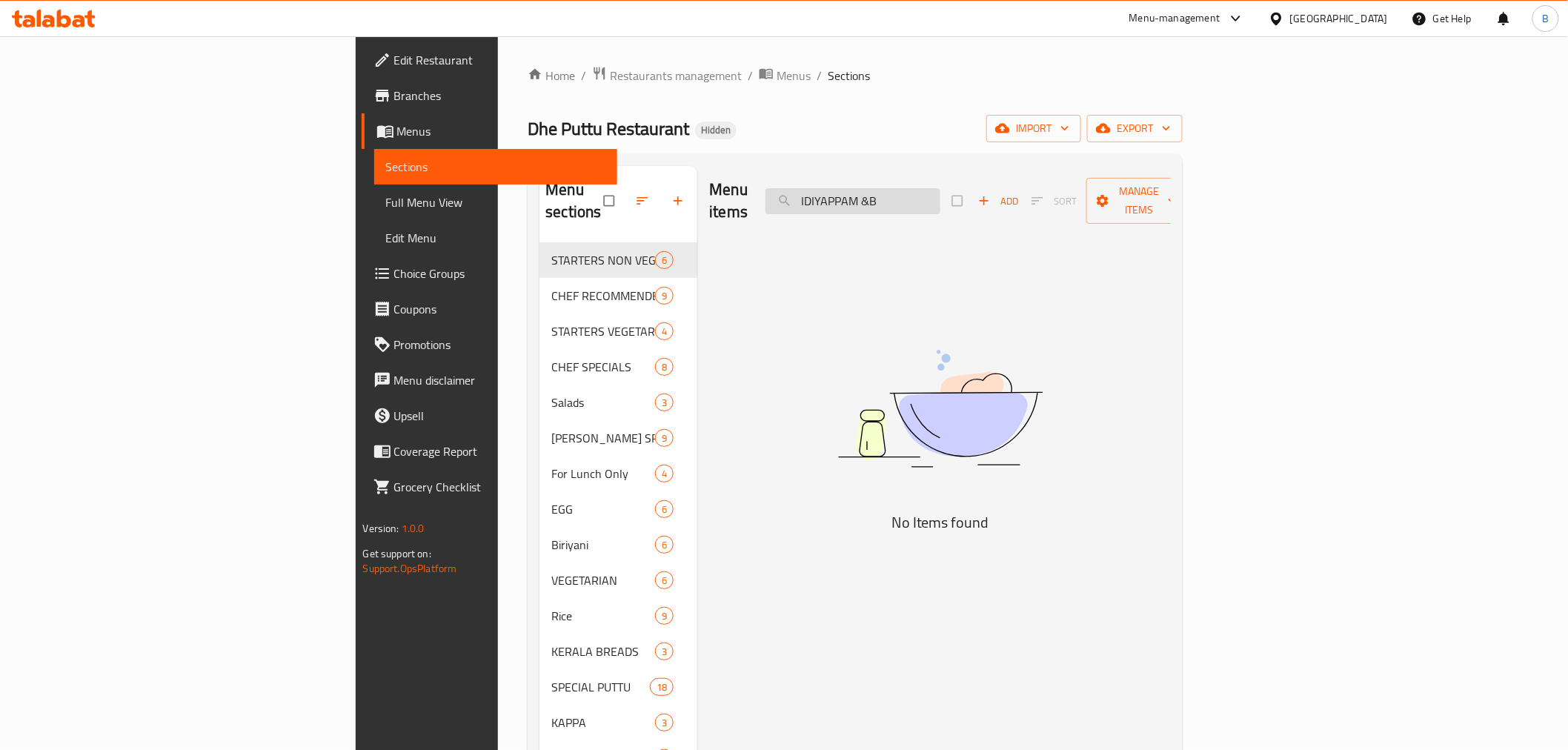
drag, startPoint x: 1002, startPoint y: 193, endPoint x: 1063, endPoint y: 188, distance: 61.2
click at [941, 188] on input "IDIYAPPAM &B" at bounding box center [852, 201] width 175 height 26
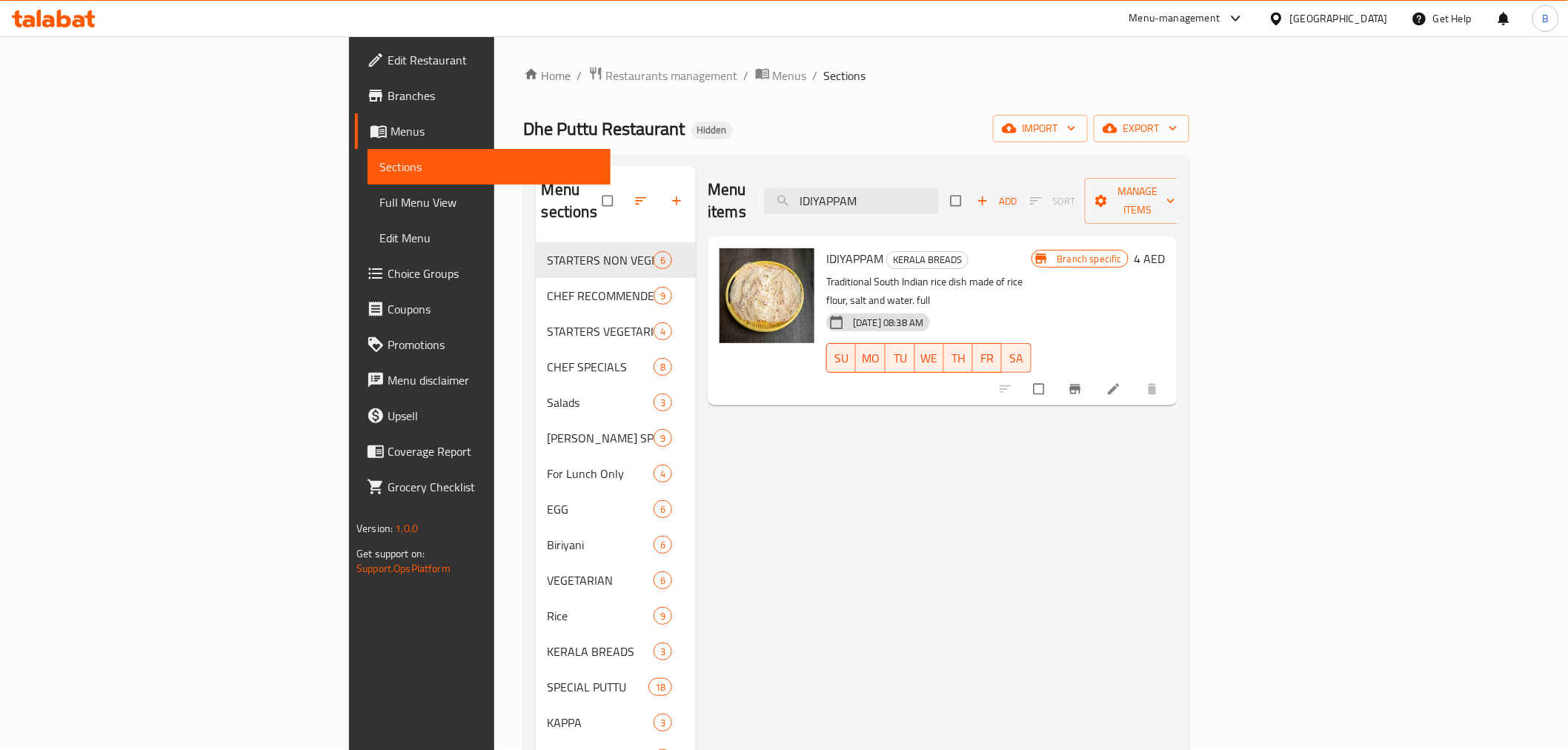
click at [1178, 468] on div "Menu items IDIYAPPAM Add Sort Manage items IDIYAPPAM KERALA BREADS Traditional …" at bounding box center [937, 541] width 482 height 750
click at [939, 191] on input "IDIYAPPAM" at bounding box center [851, 201] width 175 height 26
click at [939, 190] on input "IDIYAPPAM" at bounding box center [851, 201] width 175 height 26
paste input "PATHIRI & CHEMMEEN ROAST COMBO"
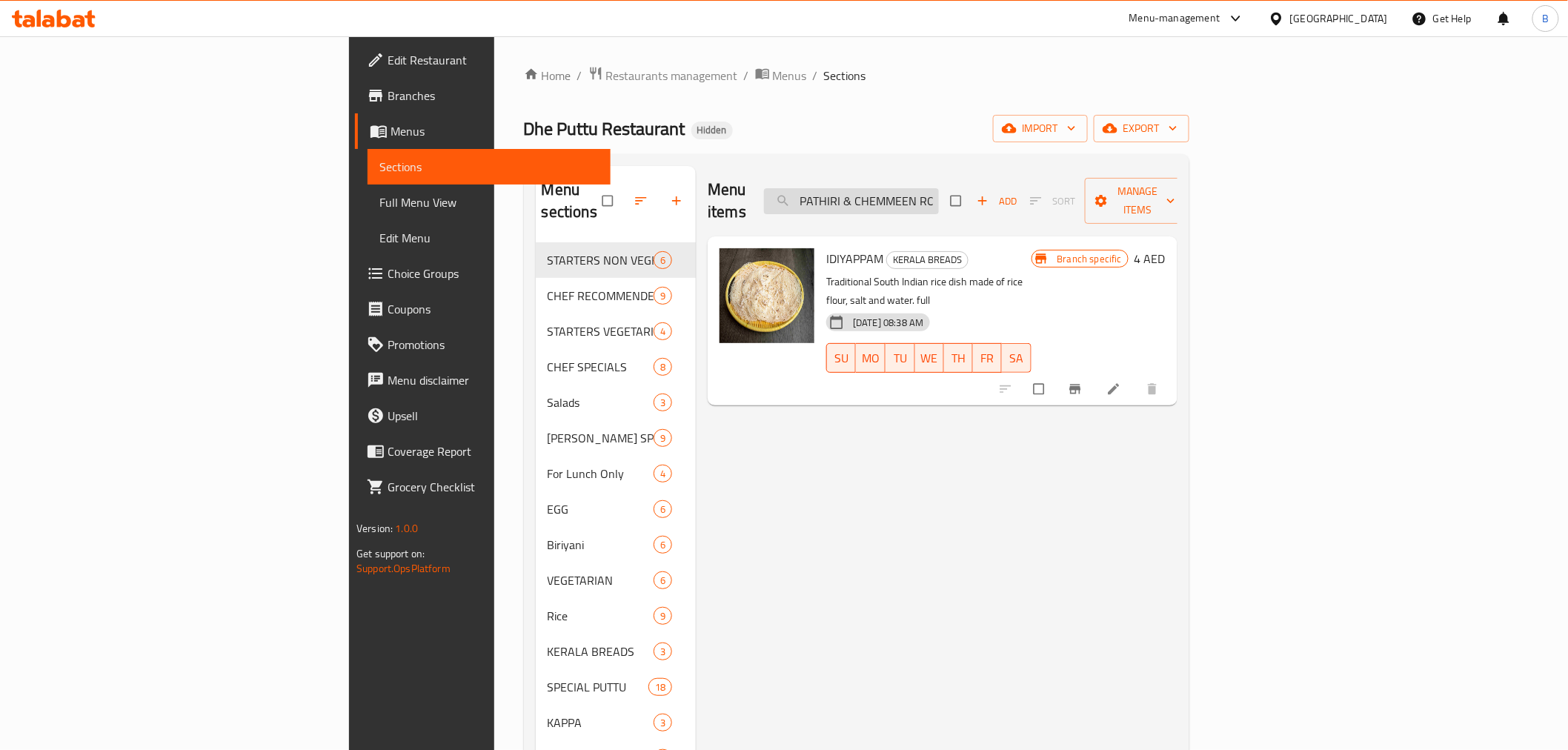
scroll to position [0, 62]
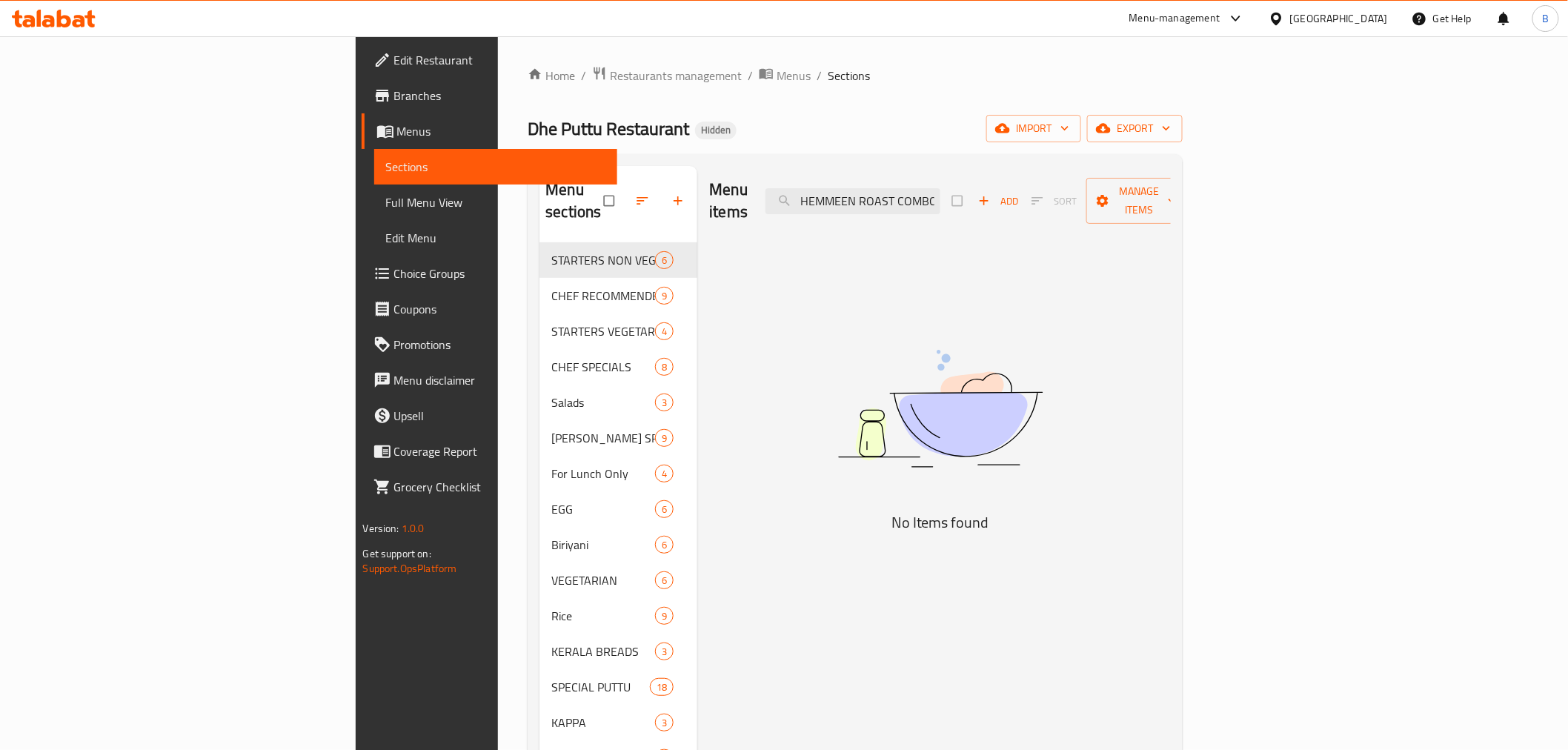
drag, startPoint x: 1004, startPoint y: 191, endPoint x: 1072, endPoint y: 217, distance: 72.8
click at [1072, 217] on div "Menu items PATHIRI & CHEMMEEN ROAST COMBO Add Sort Manage items No Items found" at bounding box center [934, 541] width 474 height 750
drag, startPoint x: 975, startPoint y: 195, endPoint x: 882, endPoint y: 188, distance: 93.3
click at [882, 188] on div "Menu items PATHIRI & CHEMMEEN Add Sort Manage items" at bounding box center [940, 201] width 462 height 70
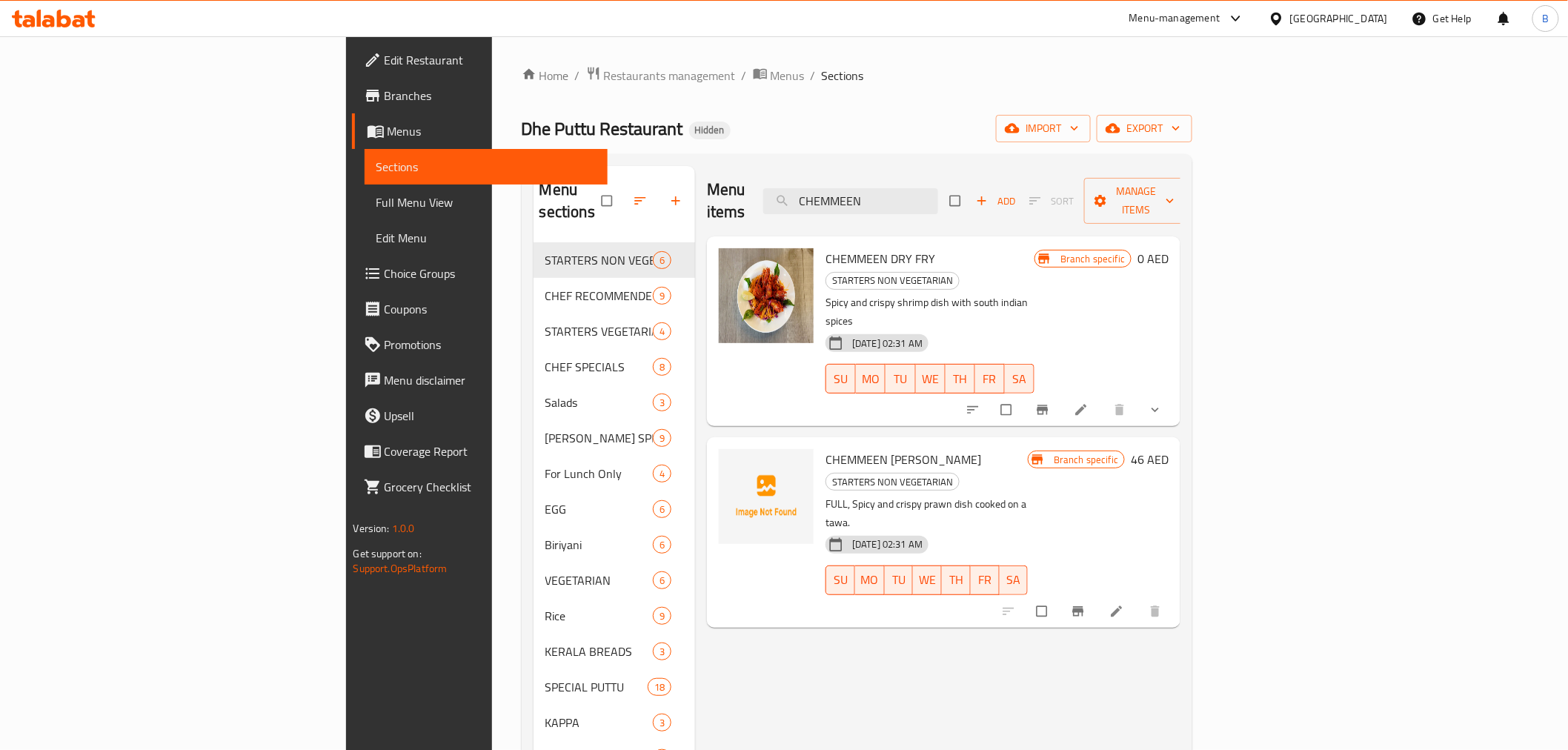
click at [1169, 274] on div "Branch specific 0 AED" at bounding box center [1102, 331] width 134 height 166
click at [938, 188] on input "CHEMMEEN" at bounding box center [850, 201] width 175 height 26
paste input "OMELETTE"
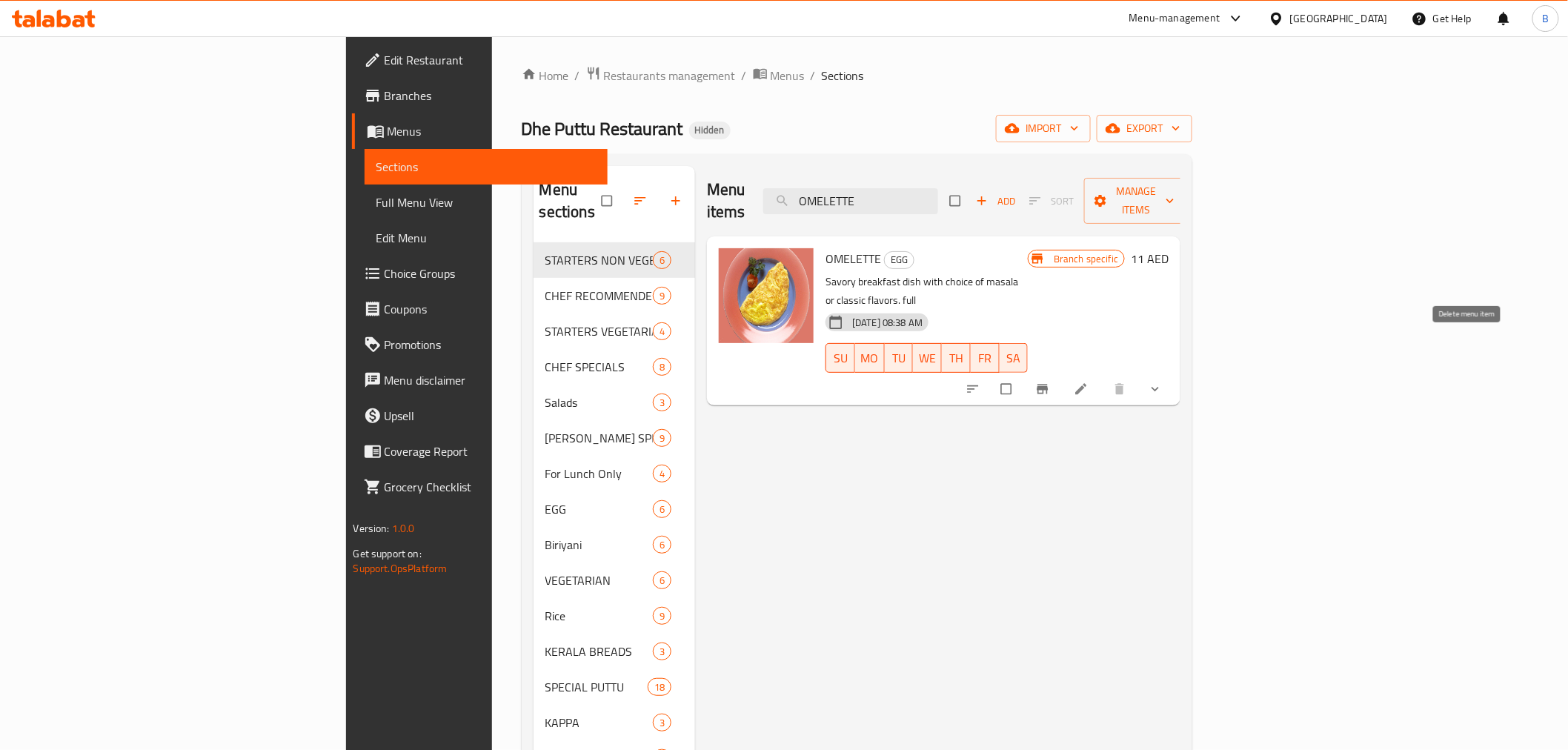
type input "OMELETTE"
click at [1163, 382] on icon "show more" at bounding box center [1155, 389] width 15 height 15
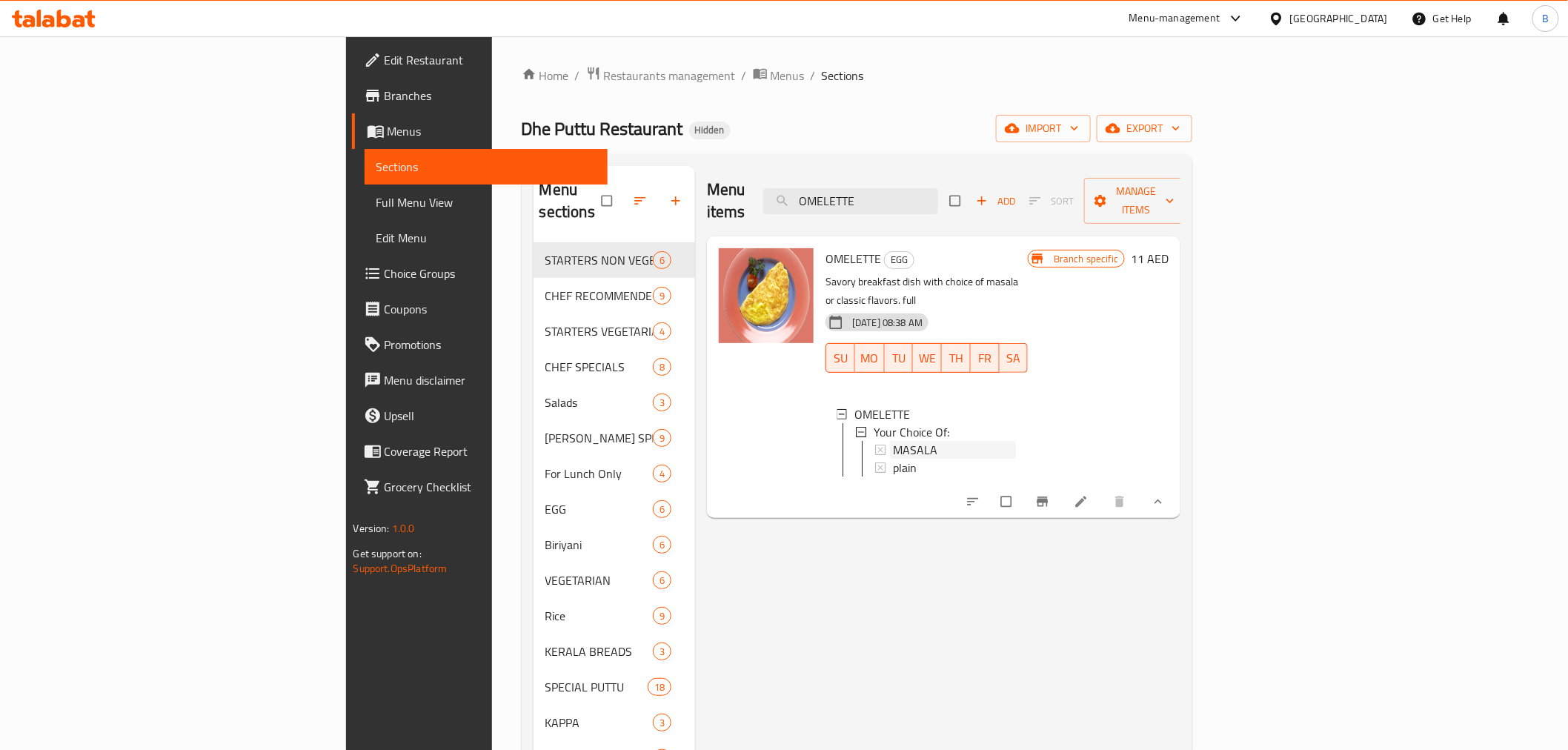
click at [893, 441] on div "MASALA" at bounding box center [955, 450] width 123 height 18
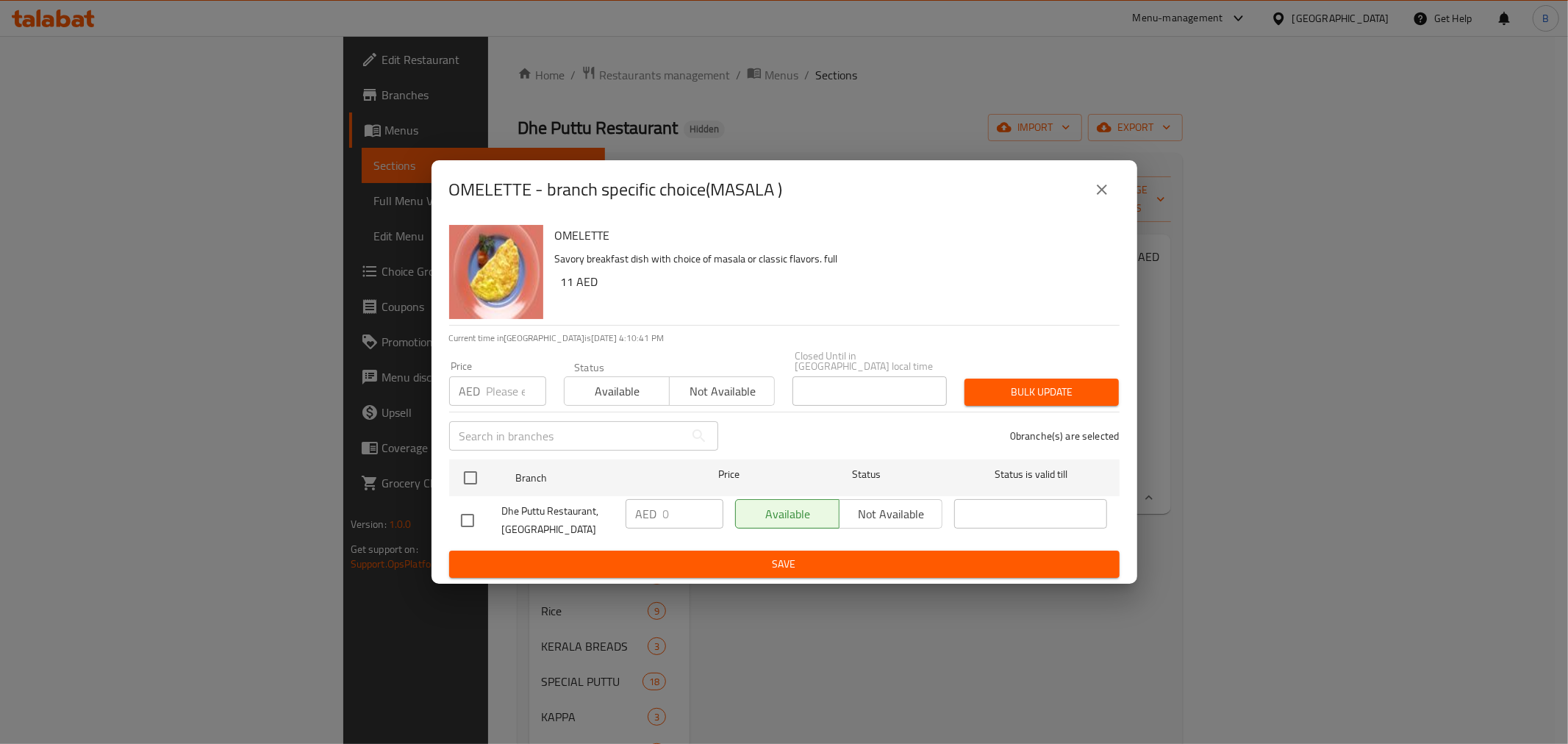
click at [1171, 734] on div "OMELETTE - branch specific choice(MASALA ) OMELETTE Savory breakfast dish with …" at bounding box center [784, 372] width 1568 height 744
click at [1112, 162] on div "OMELETTE - branch specific choice(MASALA )" at bounding box center [784, 190] width 706 height 59
click at [1095, 192] on icon "close" at bounding box center [1102, 190] width 18 height 18
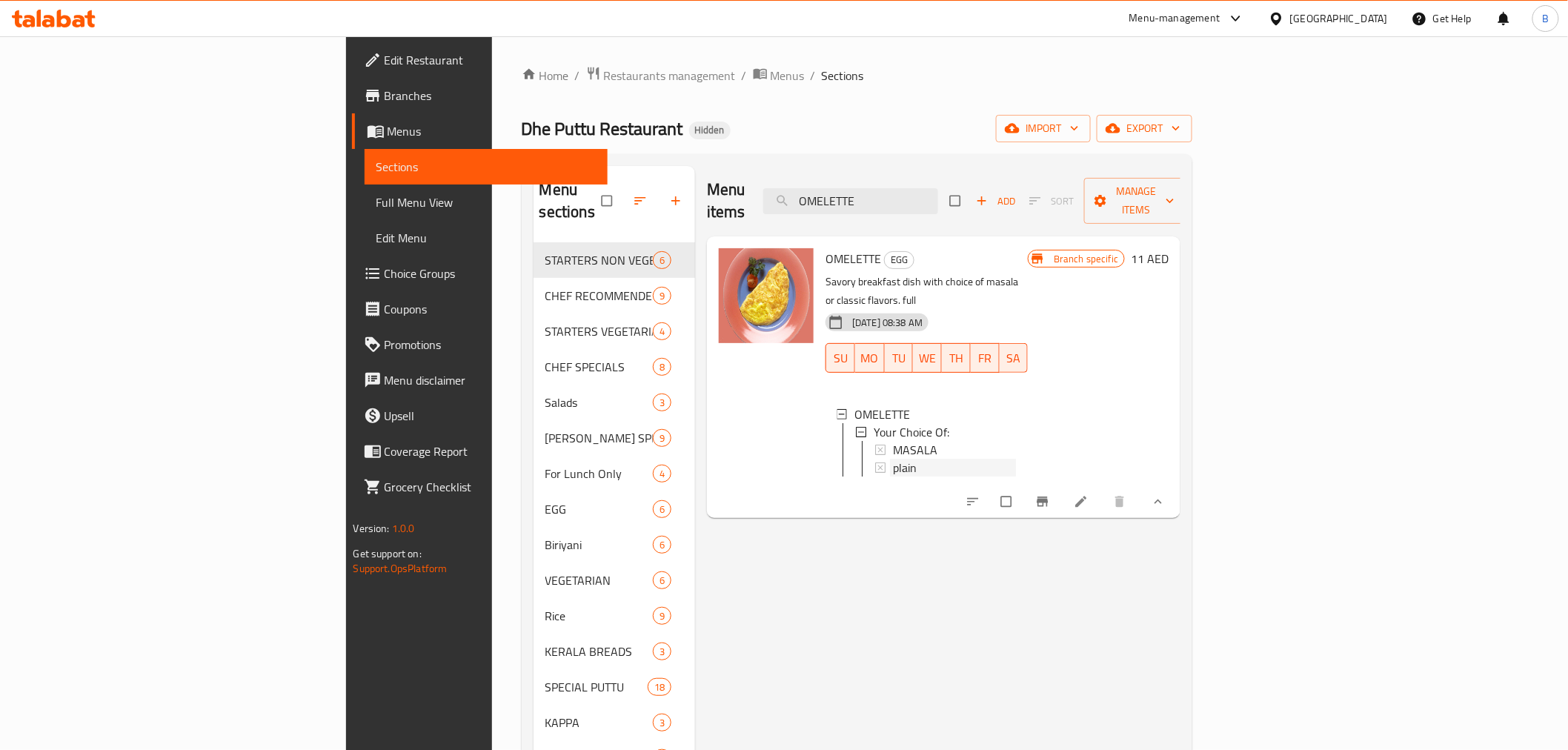
click at [893, 459] on span "plain" at bounding box center [905, 468] width 24 height 18
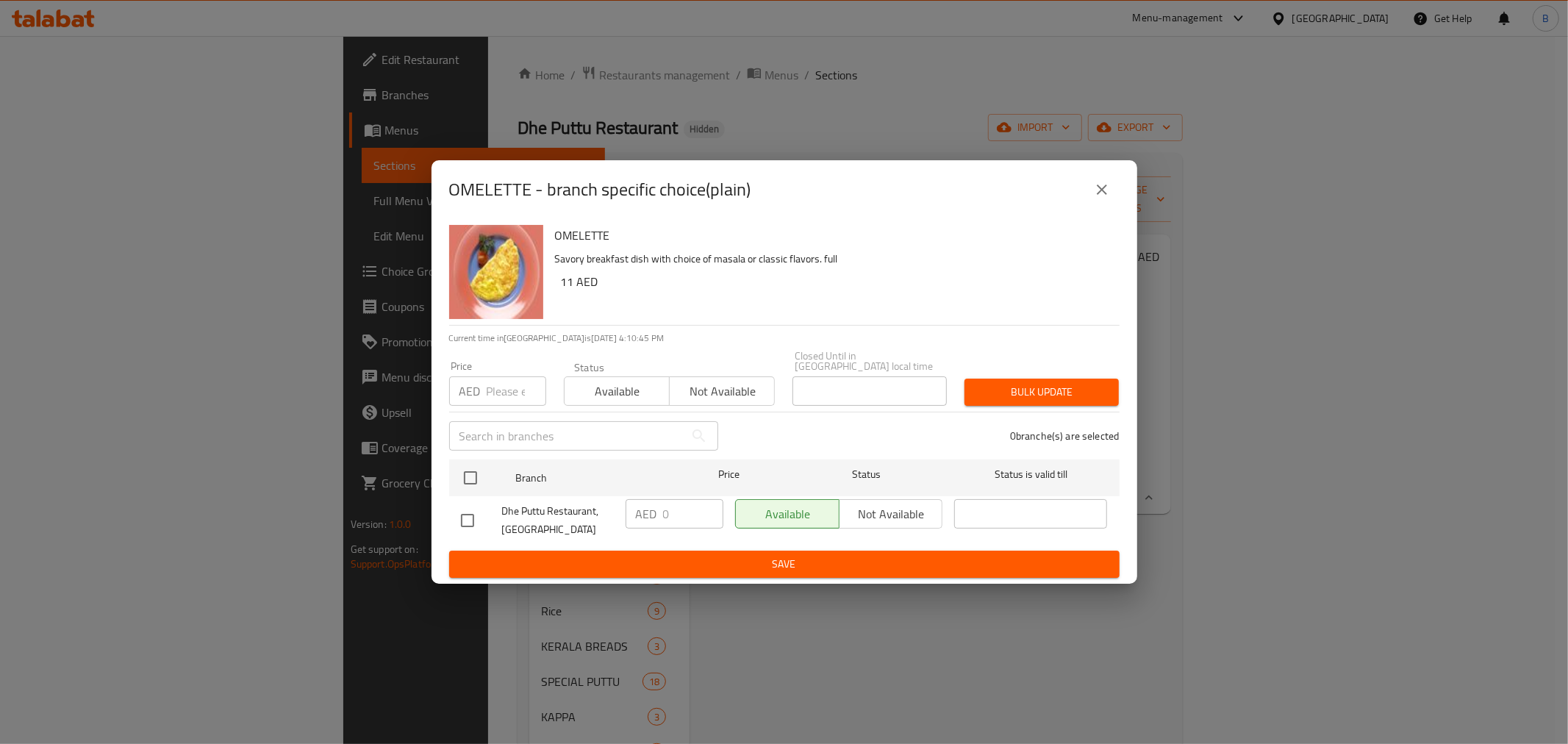
click at [1107, 200] on button "close" at bounding box center [1102, 190] width 35 height 35
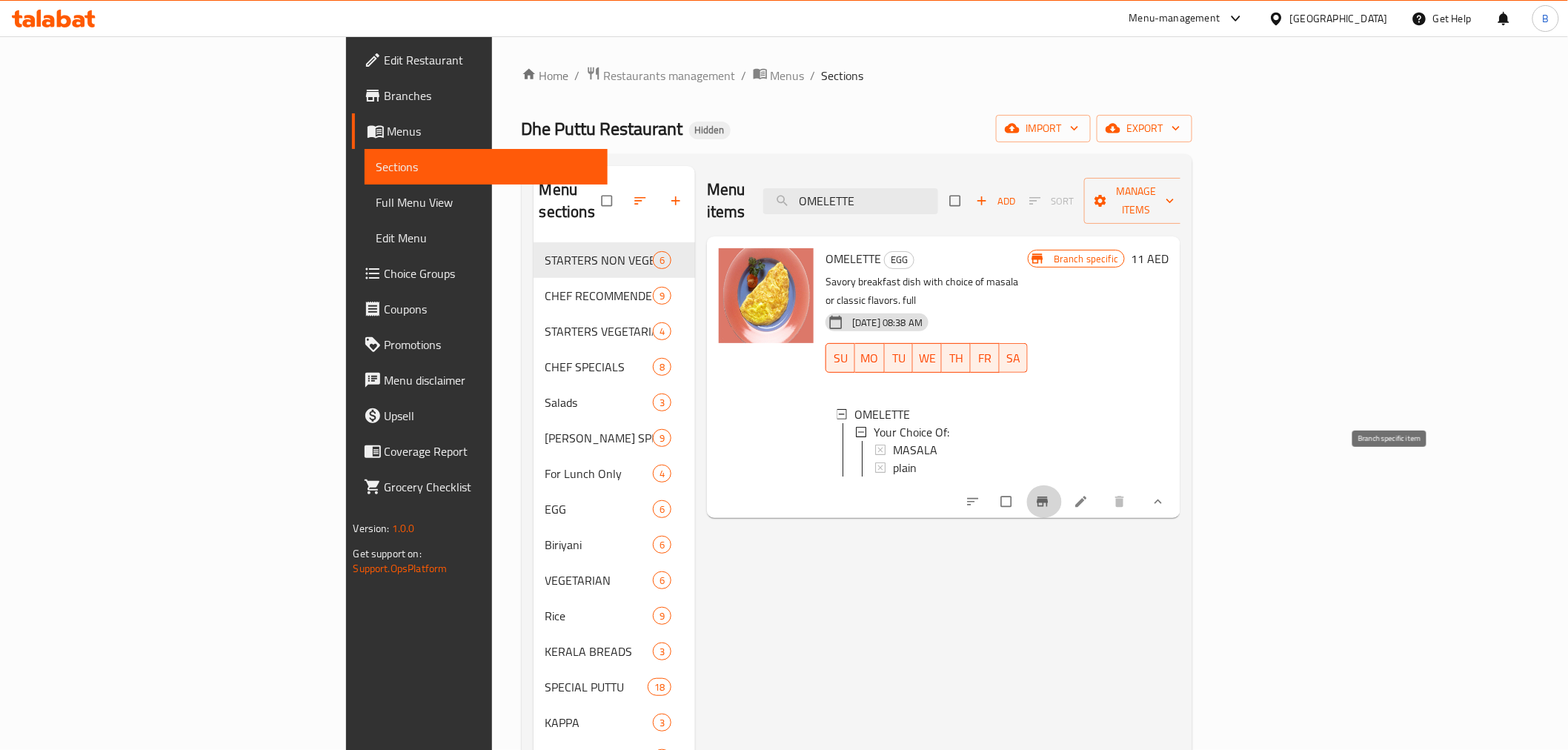
click at [1049, 498] on icon "Branch-specific-item" at bounding box center [1043, 503] width 11 height 9
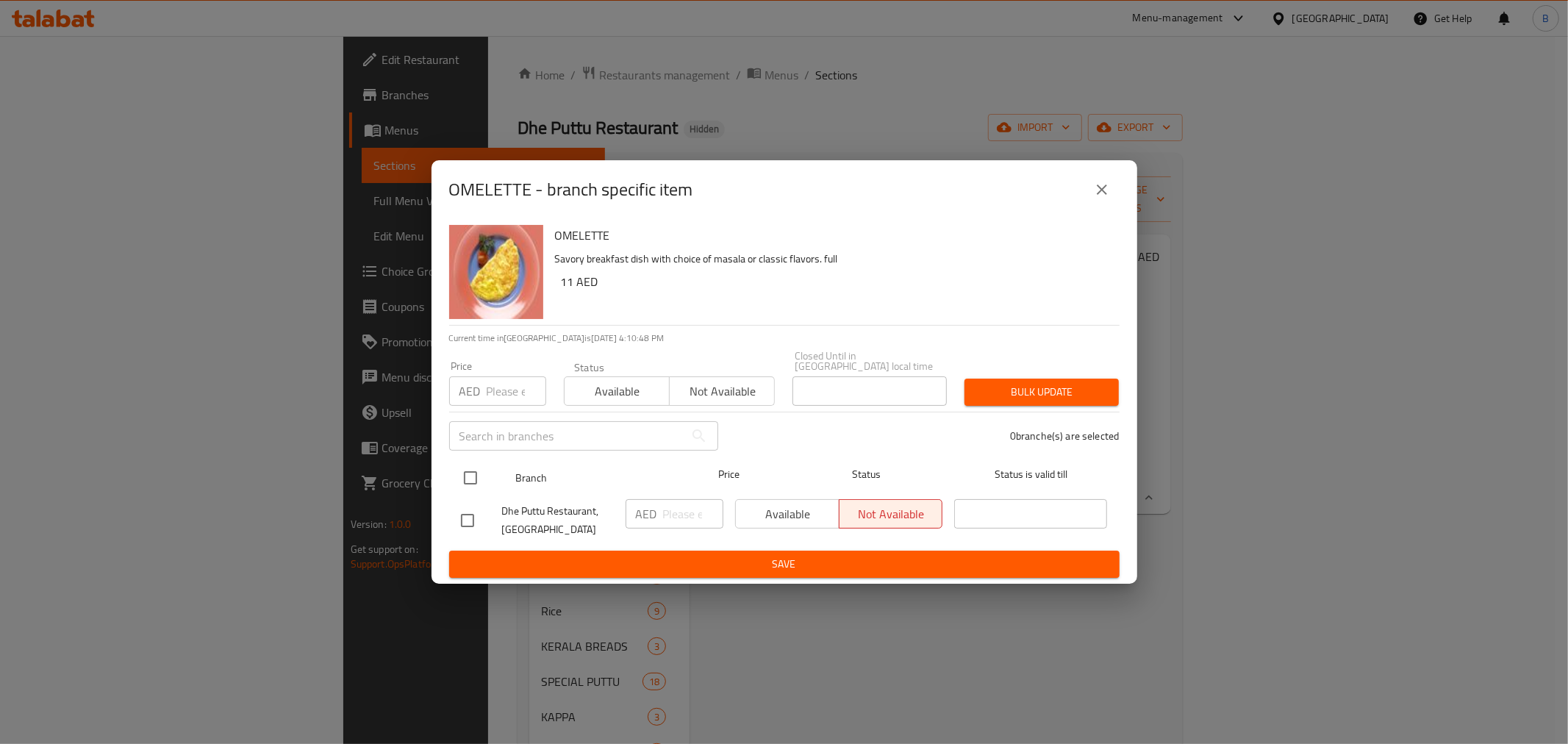
click at [475, 466] on input "checkbox" at bounding box center [470, 477] width 31 height 31
checkbox input "true"
click at [672, 517] on input "number" at bounding box center [693, 514] width 60 height 30
type input "8"
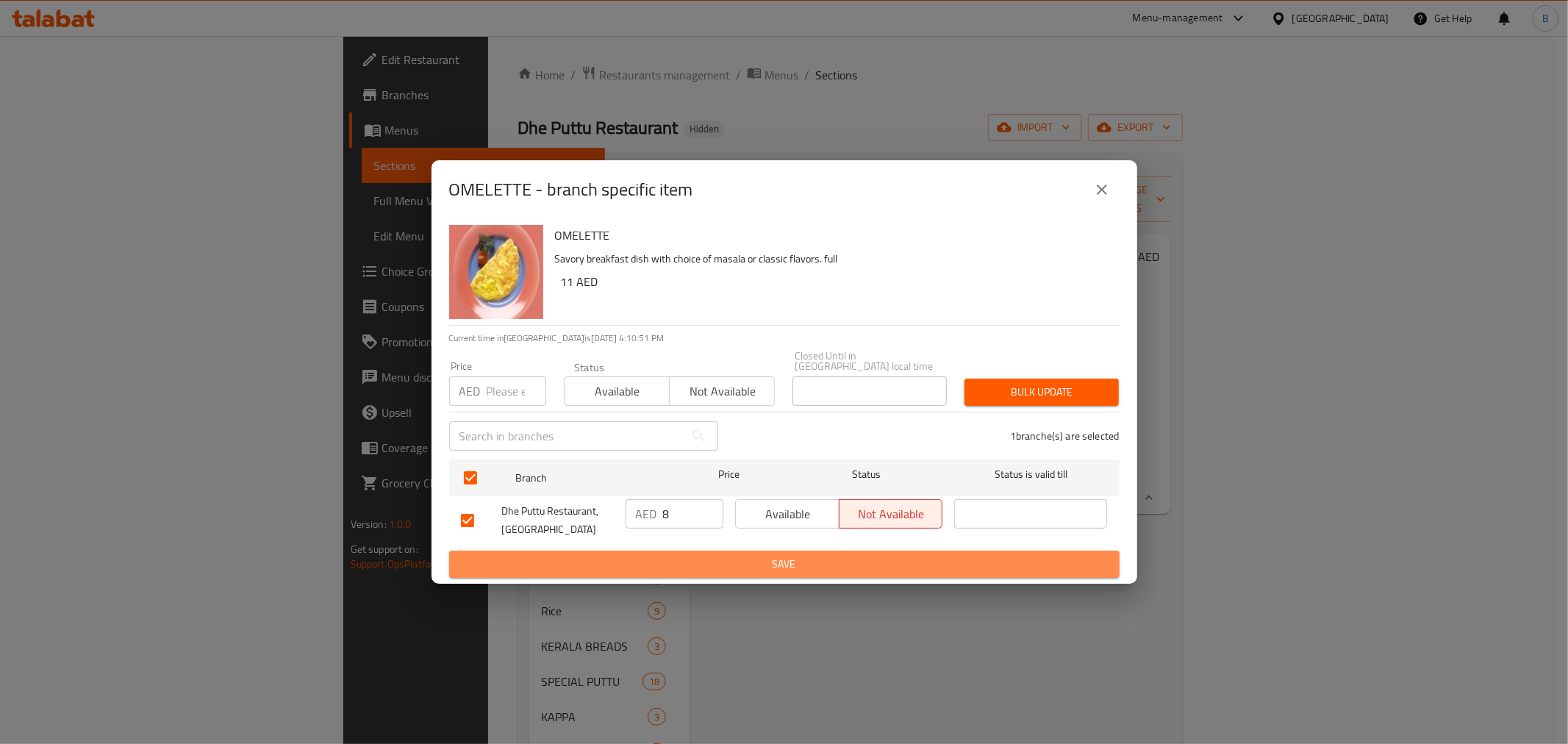
click at [676, 559] on span "Save" at bounding box center [784, 564] width 647 height 18
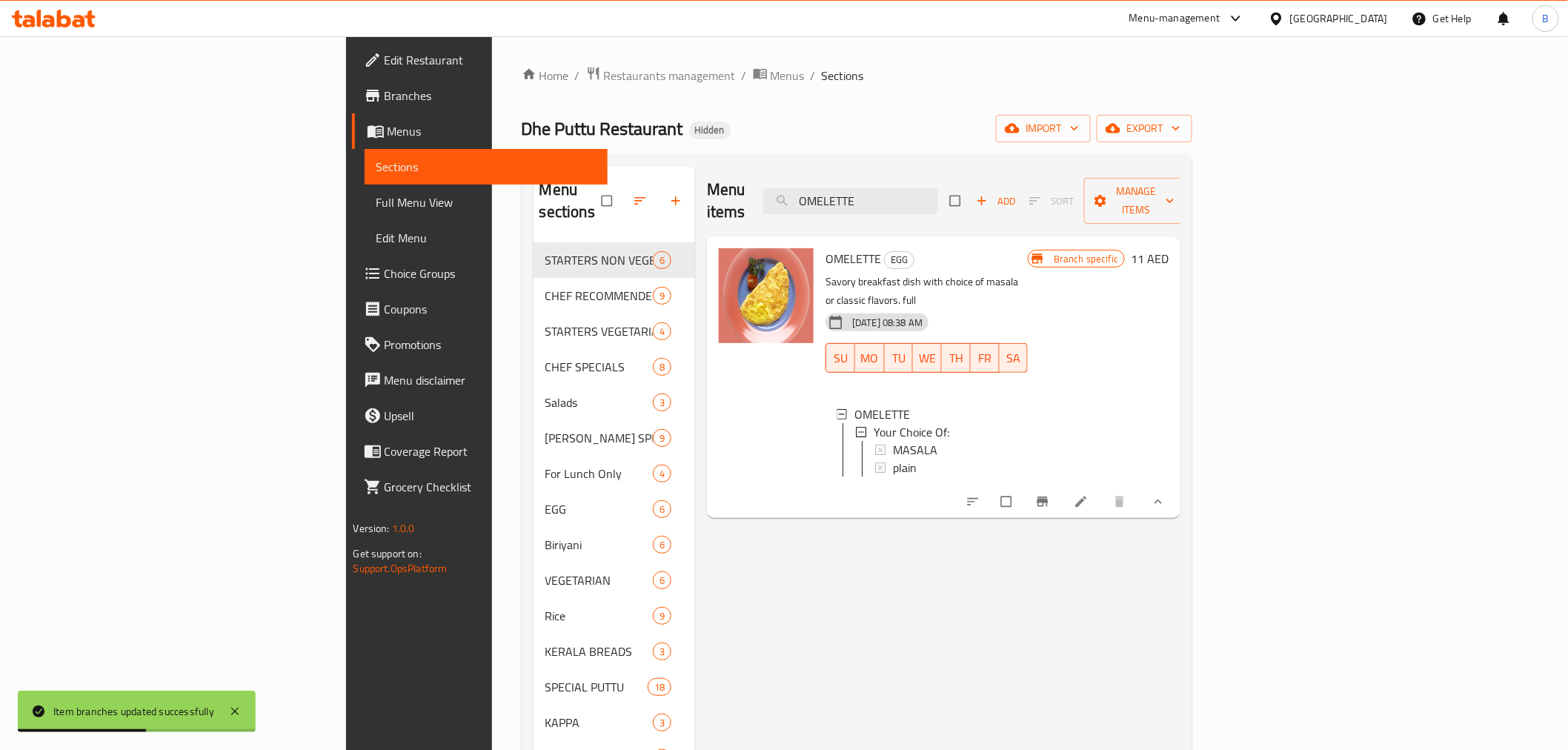
click at [1181, 519] on div "Menu items OMELETTE Add Sort Manage items OMELETTE EGG Savory breakfast dish wi…" at bounding box center [938, 541] width 486 height 750
click at [1017, 205] on div "Menu items OMELETTE Add Sort Manage items" at bounding box center [944, 201] width 474 height 70
click at [938, 202] on input "OMELETTE" at bounding box center [850, 201] width 175 height 26
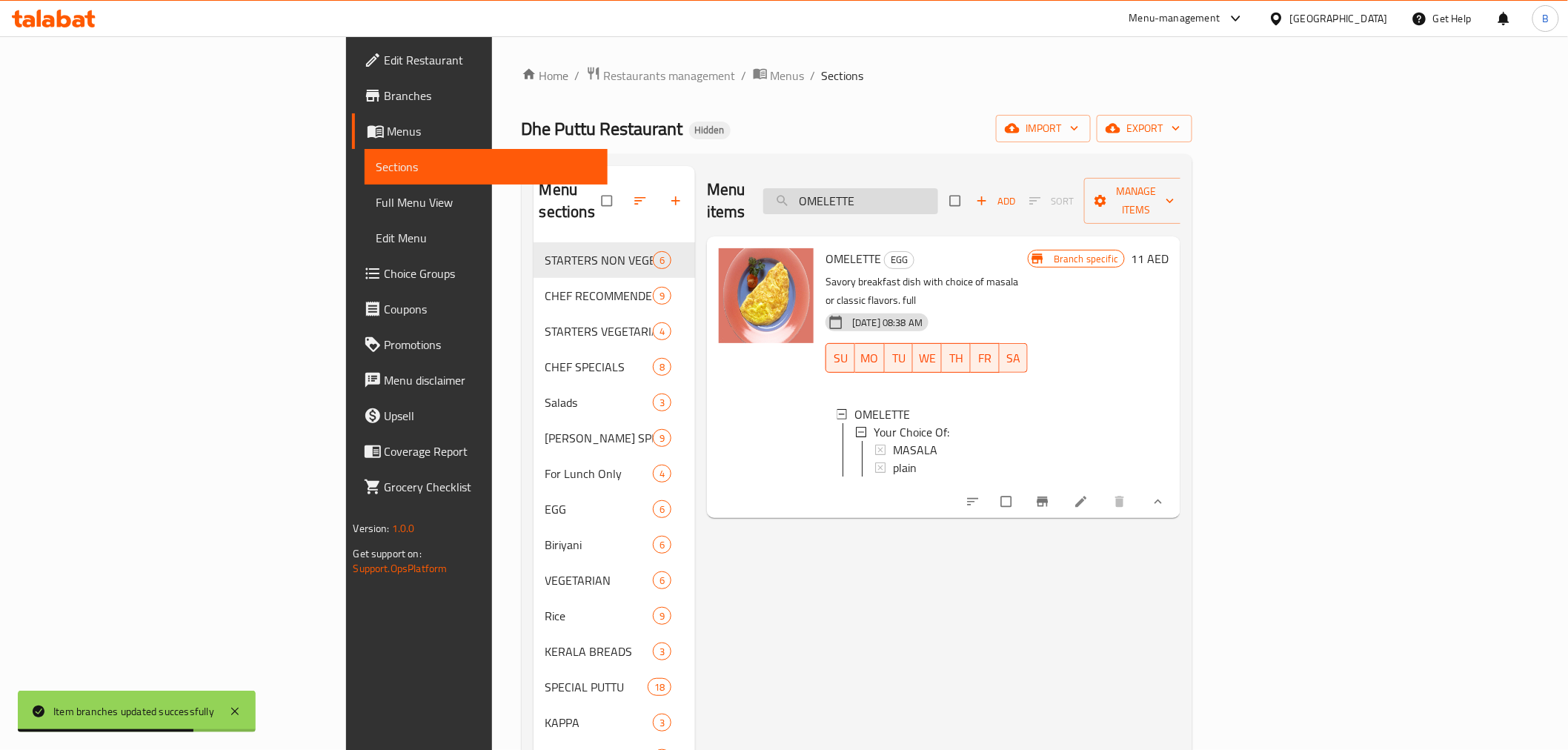
paste input "BOILED EGG"
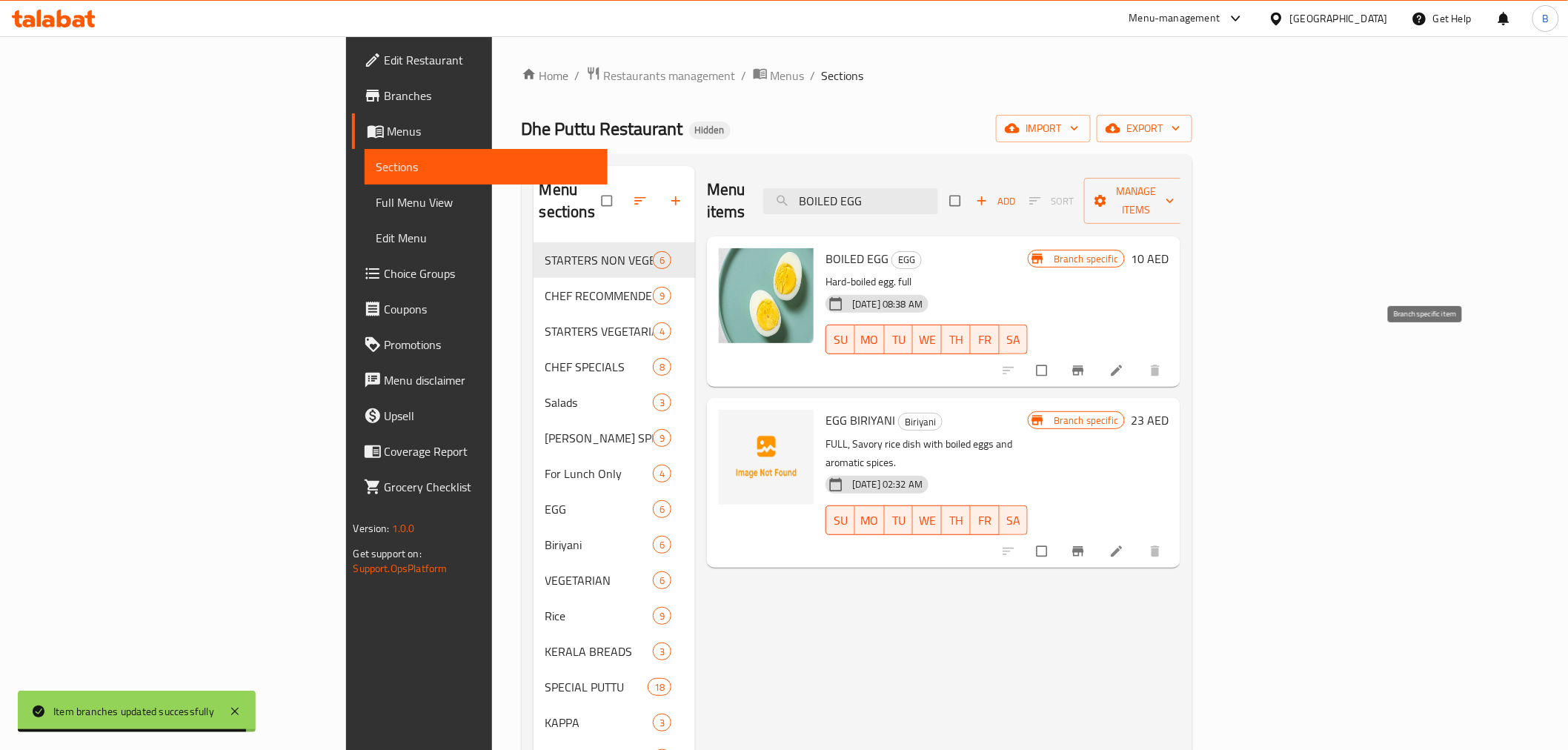
type input "BOILED EGG"
click at [1085, 366] on icon "Branch-specific-item" at bounding box center [1079, 371] width 11 height 9
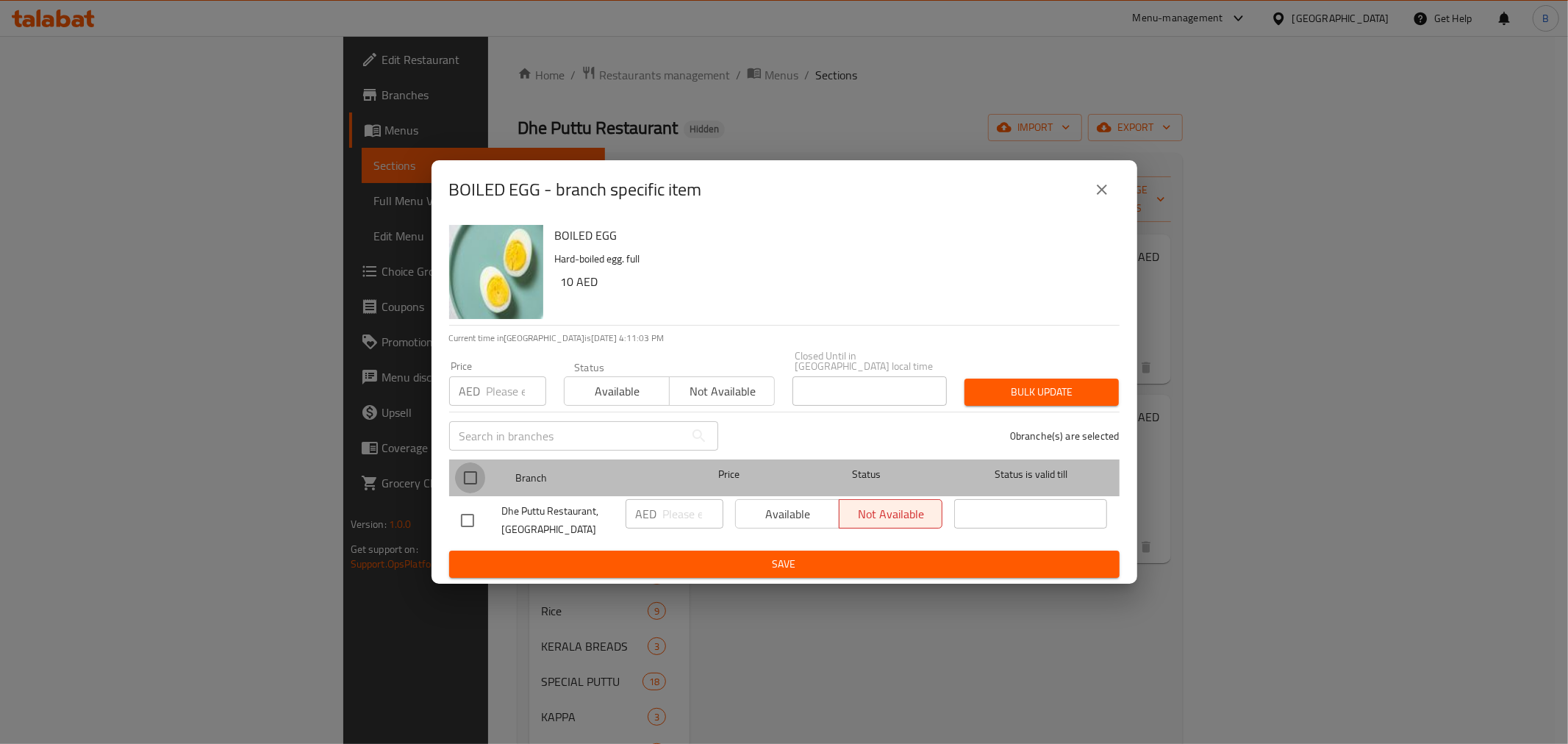
click at [462, 488] on input "checkbox" at bounding box center [470, 477] width 31 height 31
checkbox input "true"
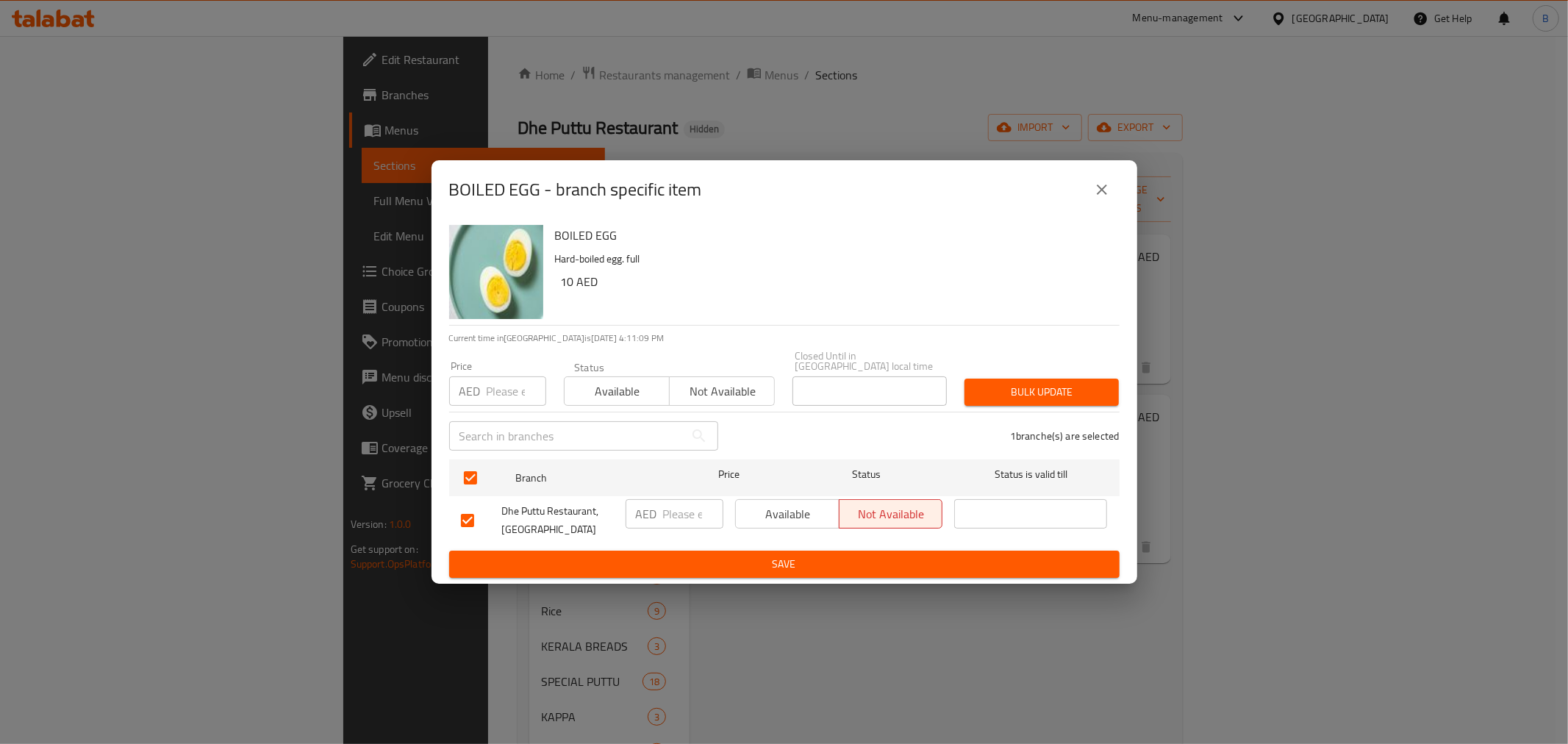
click at [687, 509] on input "number" at bounding box center [693, 514] width 60 height 30
type input "3"
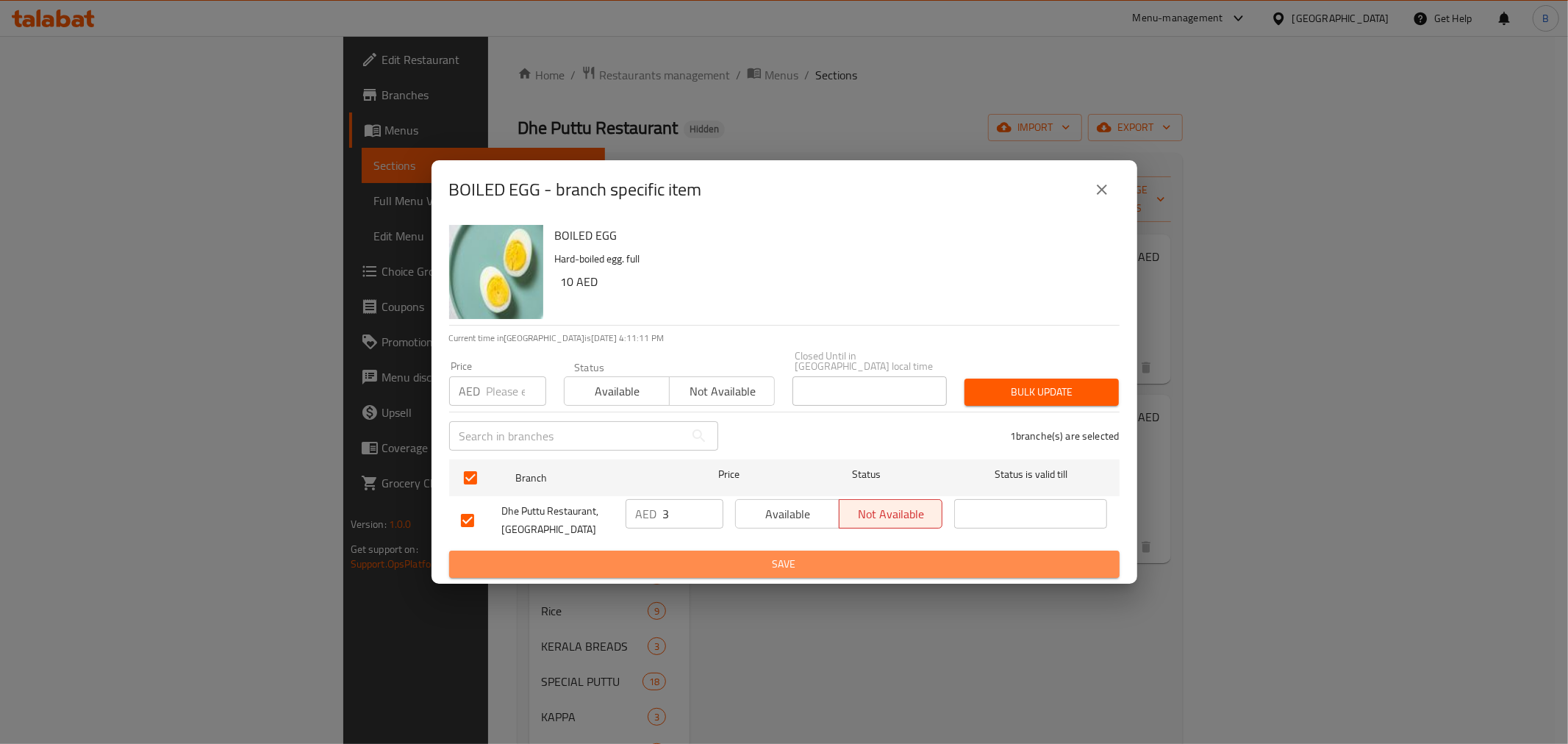
click at [634, 553] on button "Save" at bounding box center [784, 564] width 671 height 27
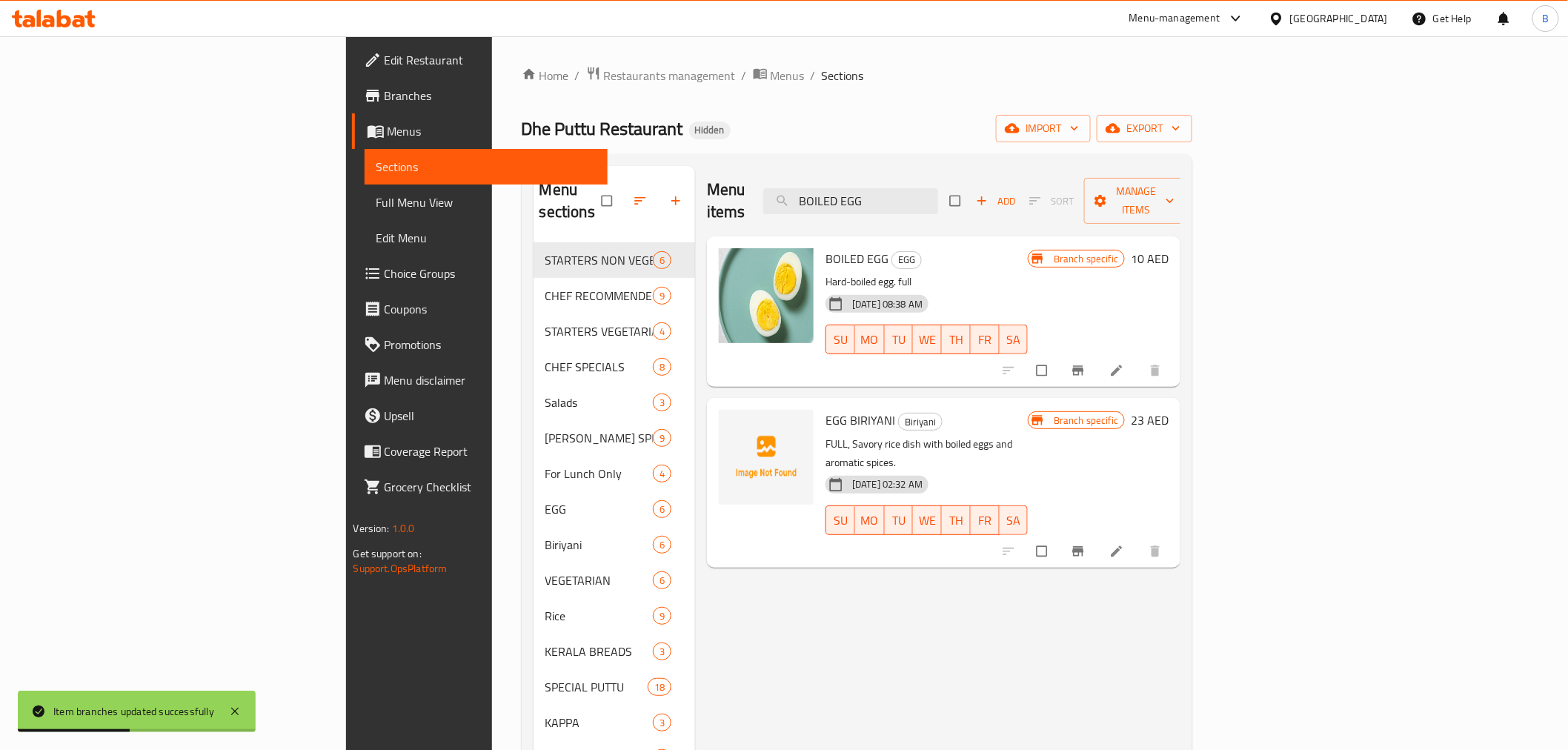
click at [1181, 591] on div "Menu items BOILED EGG Add Sort Manage items BOILED EGG EGG Hard-boiled egg. ful…" at bounding box center [938, 541] width 486 height 750
click at [938, 198] on input "BOILED EGG" at bounding box center [850, 201] width 175 height 26
paste input "BANANA (SMALL PIECE)"
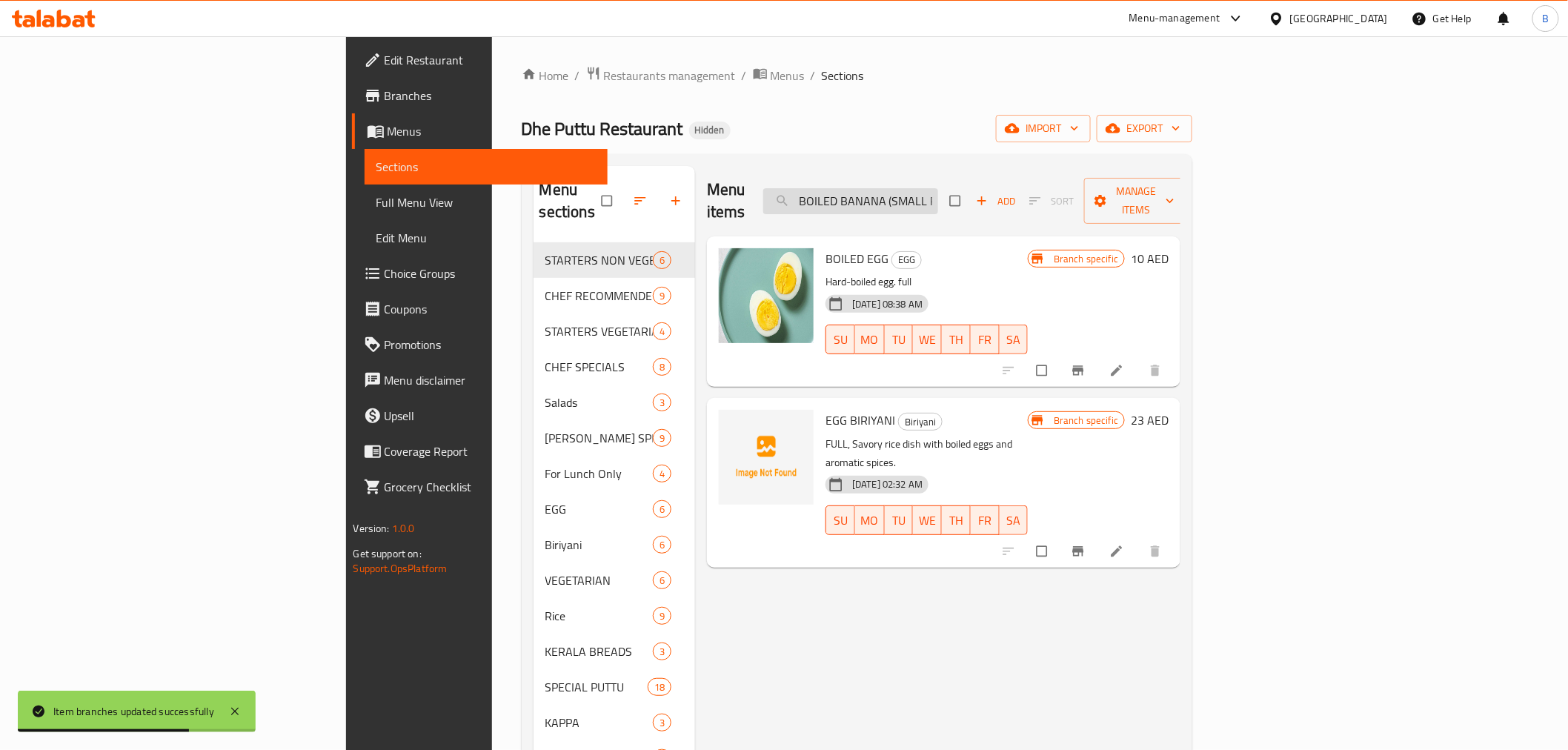
scroll to position [0, 28]
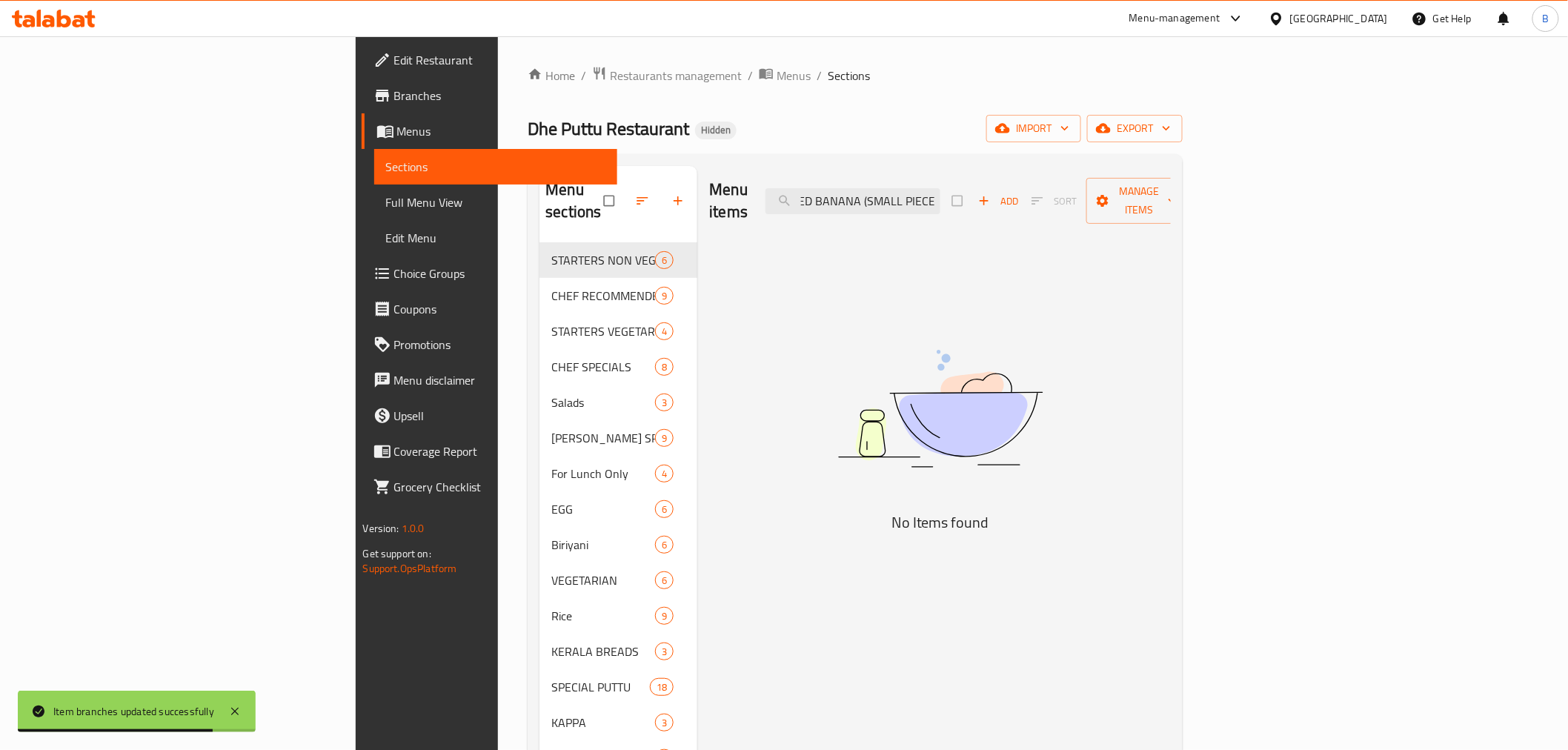
drag, startPoint x: 1016, startPoint y: 189, endPoint x: 1158, endPoint y: 198, distance: 142.3
click at [1158, 198] on div "Menu items BOILED BANANA (SMALL PIECE) Add Sort Manage items" at bounding box center [940, 201] width 462 height 70
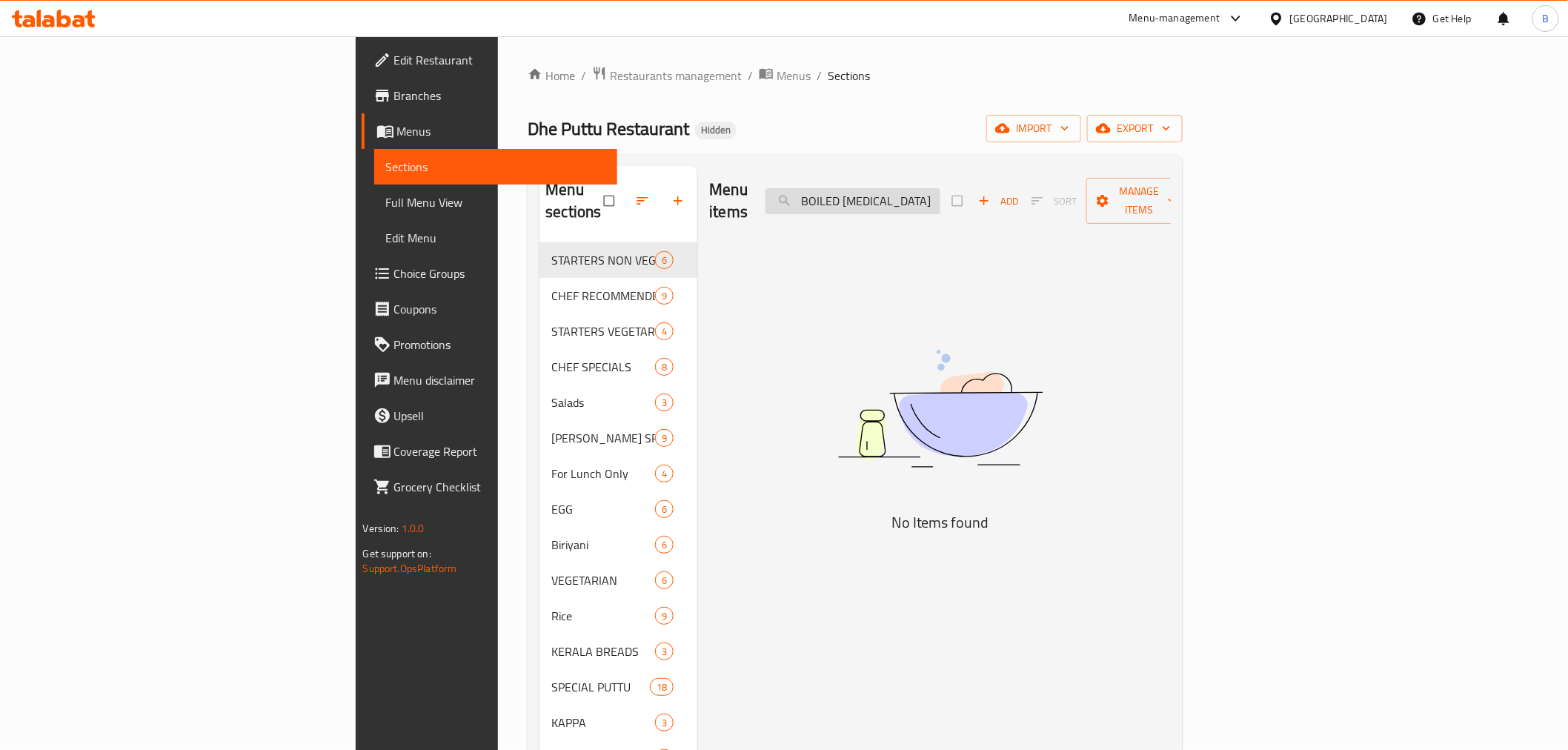
click at [941, 188] on input "BOILED BANAN" at bounding box center [852, 201] width 175 height 26
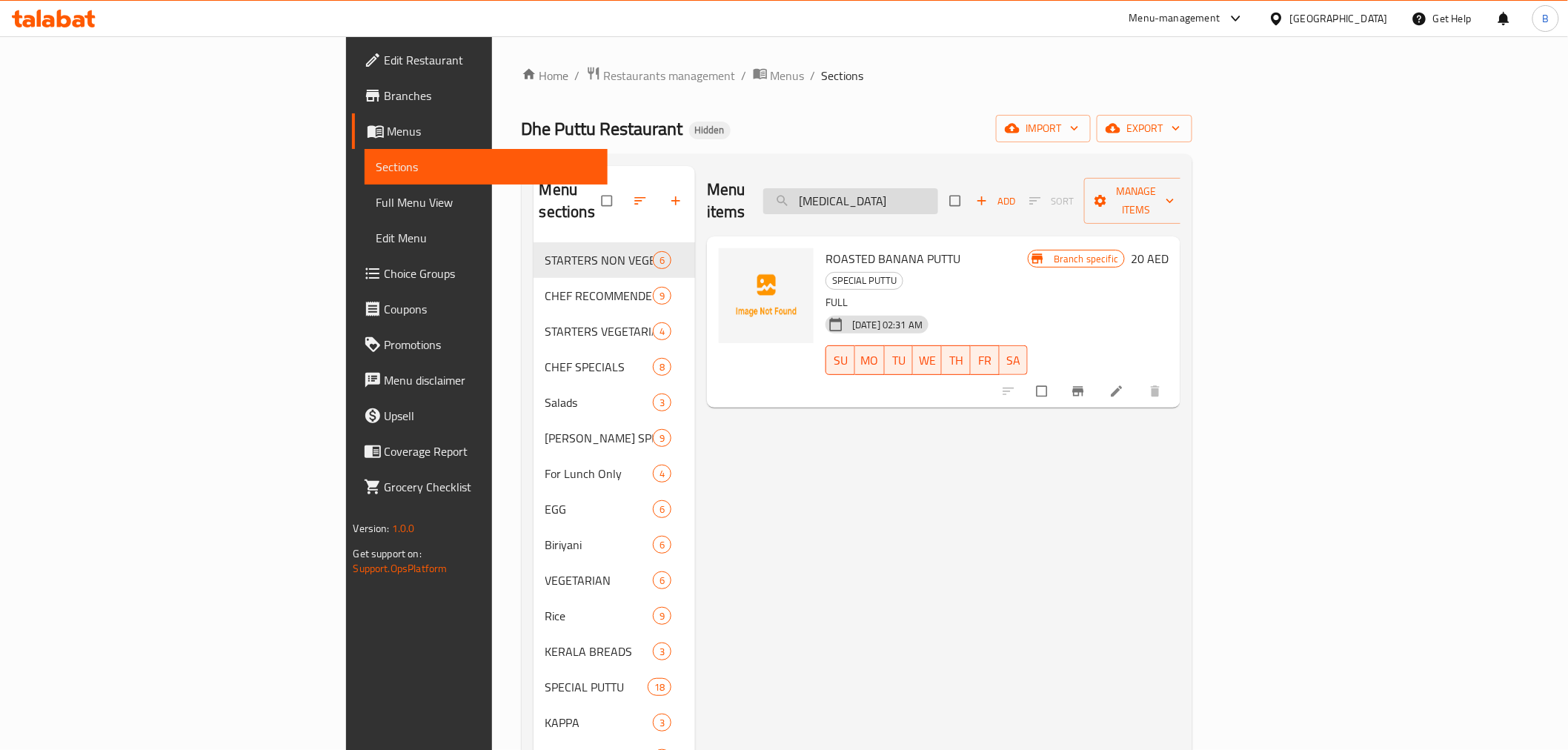
click at [938, 188] on input "BANAN" at bounding box center [850, 201] width 175 height 26
drag, startPoint x: 1419, startPoint y: 439, endPoint x: 1340, endPoint y: 373, distance: 102.9
click at [1181, 439] on div "Menu items BANAN Add Sort Manage items ROASTED BANANA PUTTU SPECIAL PUTTU FULL …" at bounding box center [938, 541] width 486 height 750
click at [938, 196] on input "BANAN" at bounding box center [850, 201] width 175 height 26
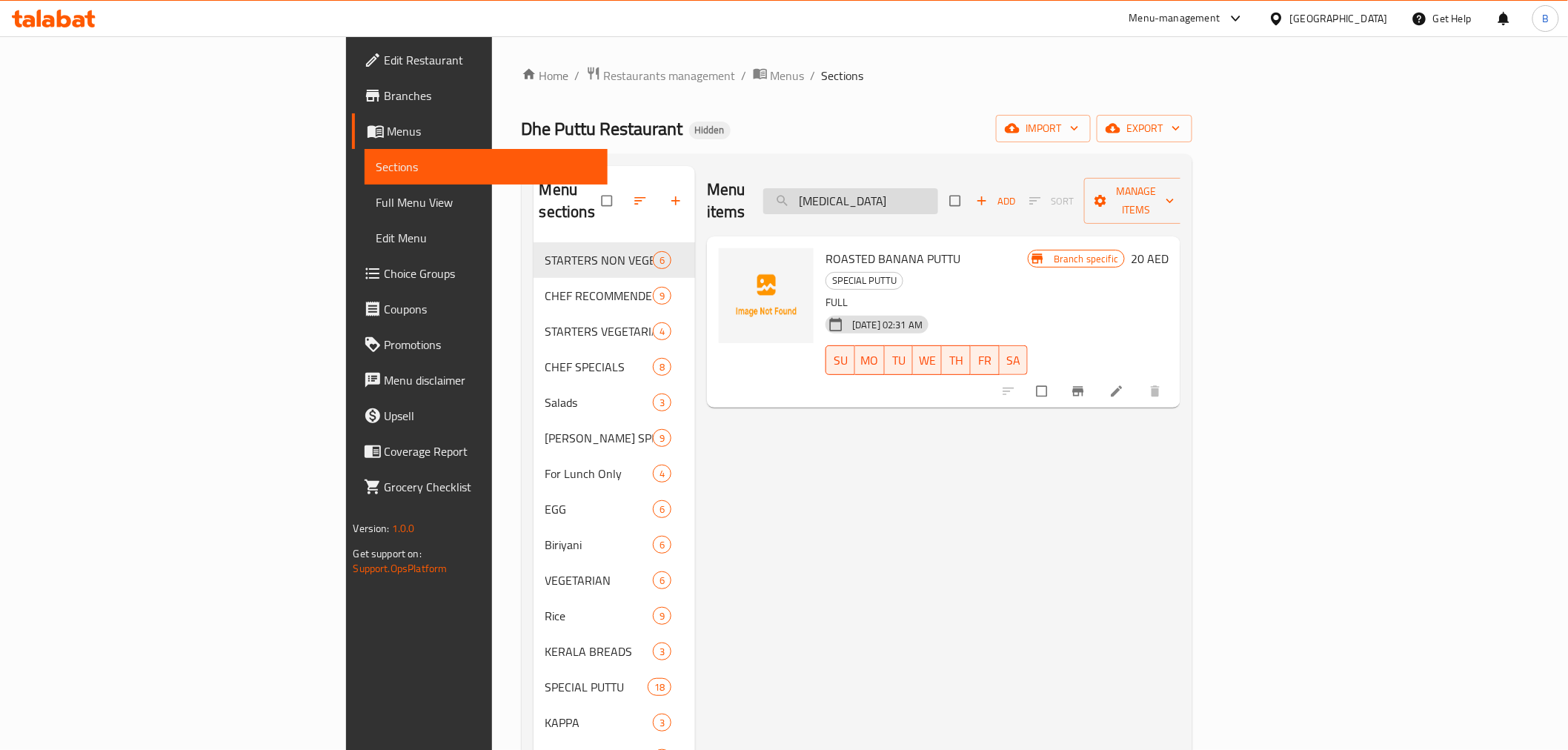
click at [938, 196] on input "BANAN" at bounding box center [850, 201] width 175 height 26
paste input "THATTU DOSA"
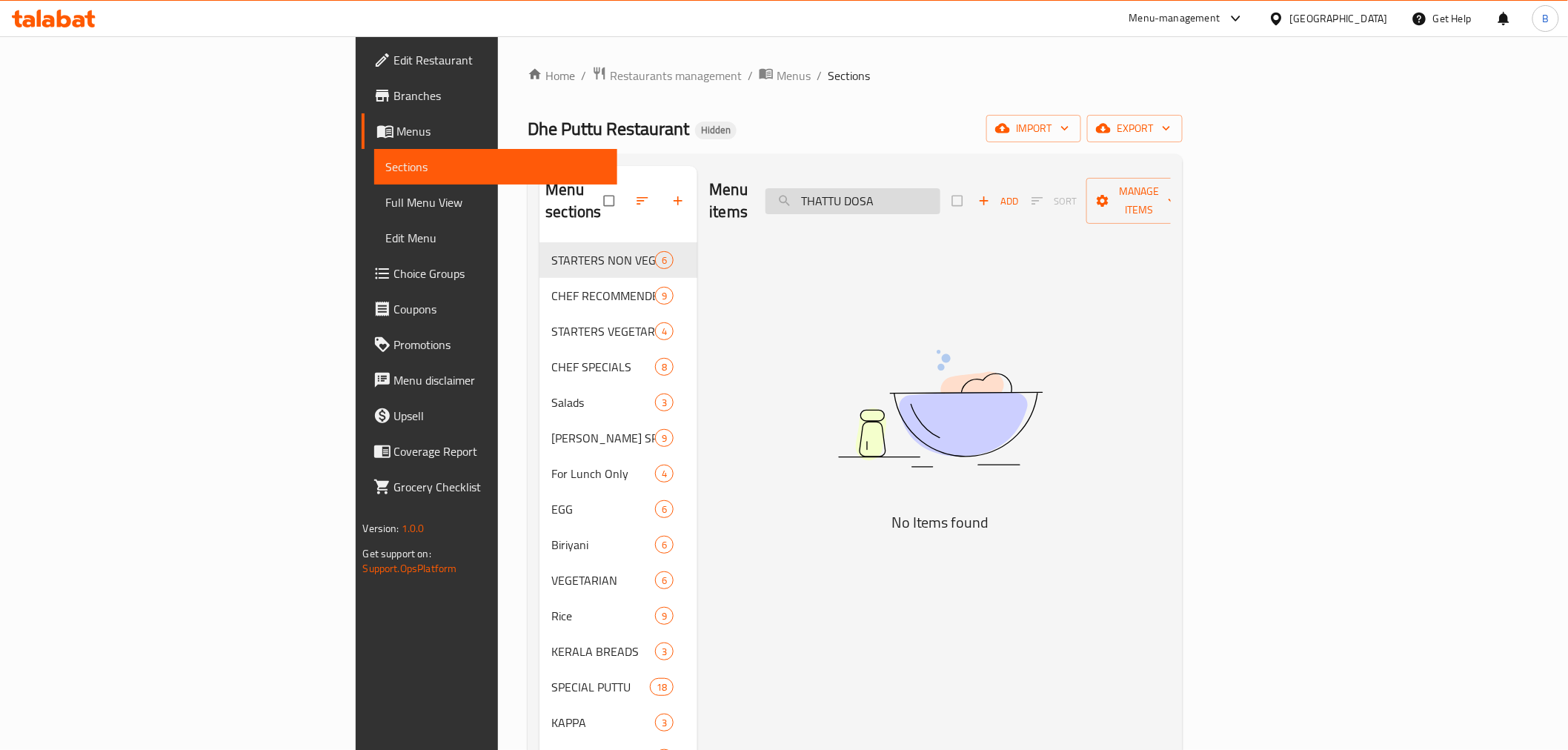
click at [941, 188] on input "THATTU DOSA" at bounding box center [852, 201] width 175 height 26
drag, startPoint x: 1441, startPoint y: 390, endPoint x: 1199, endPoint y: 262, distance: 273.8
click at [1171, 390] on div "Menu items DOSA Add Sort Manage items No Items found" at bounding box center [934, 541] width 474 height 750
click at [1028, 210] on div "Menu items DOSA Add Sort Manage items" at bounding box center [940, 201] width 462 height 70
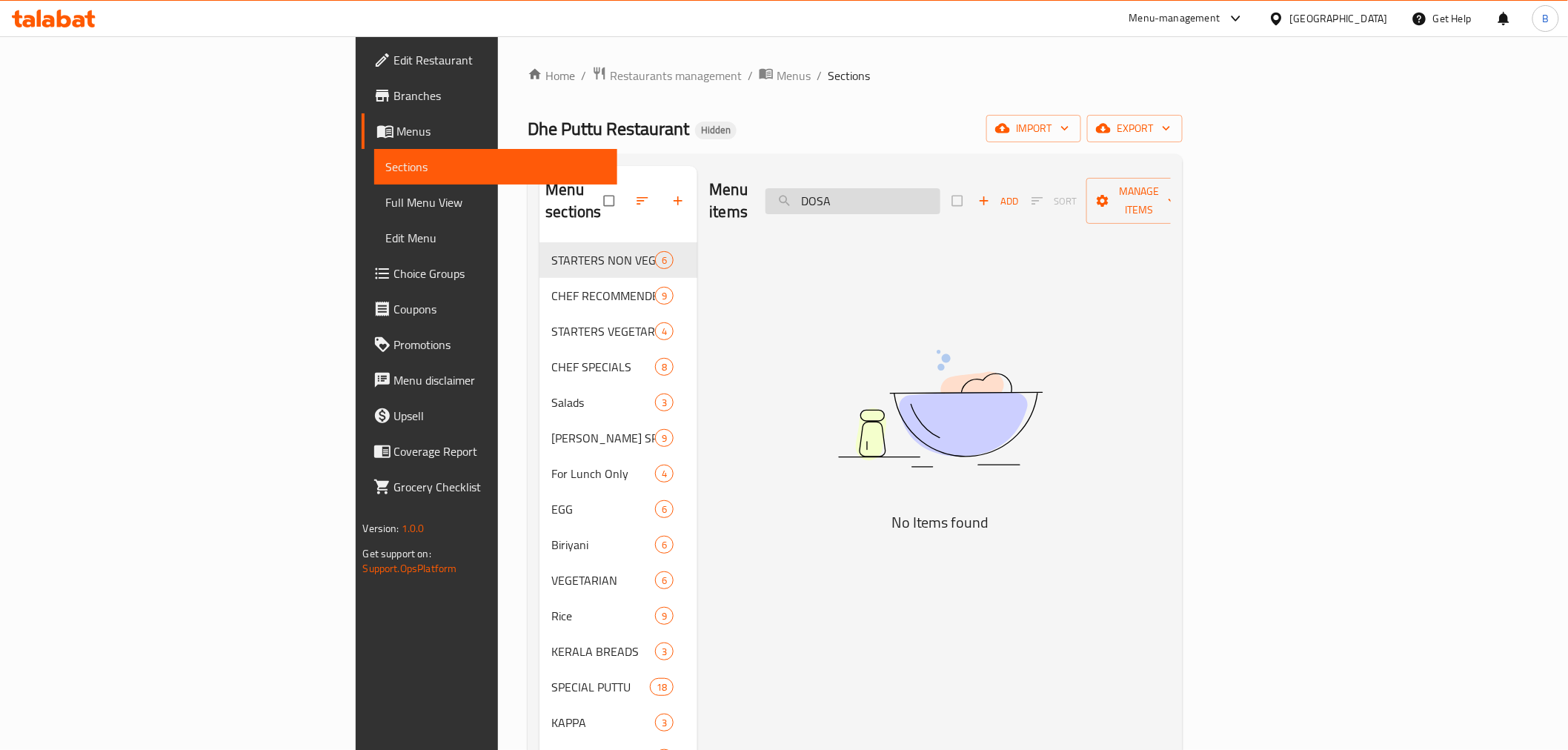
click at [941, 193] on input "DOSA" at bounding box center [852, 201] width 175 height 26
paste input "PAROTTA BF"
click at [941, 193] on input "PAROTTA BF" at bounding box center [852, 201] width 175 height 26
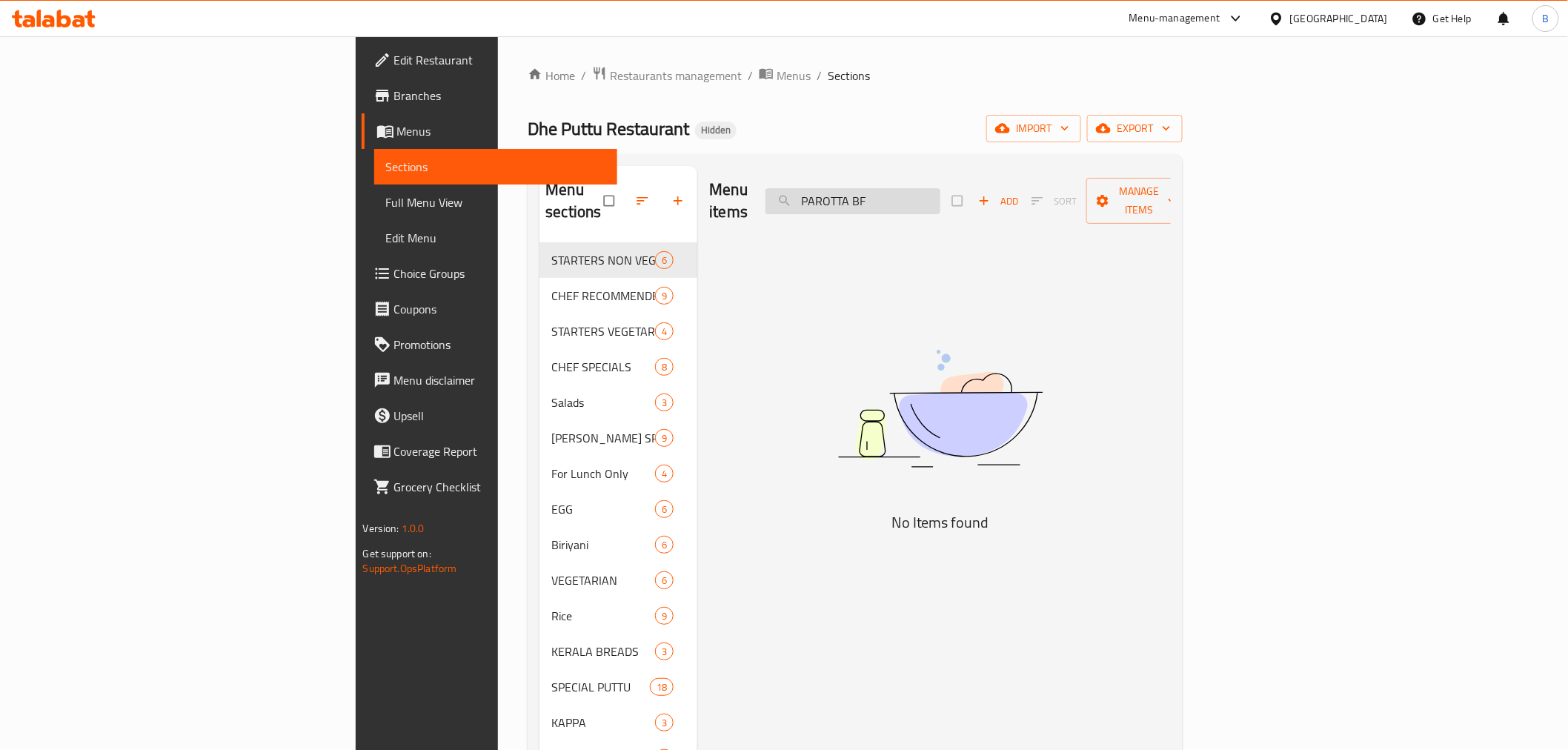
click at [941, 193] on input "PAROTTA BF" at bounding box center [852, 201] width 175 height 26
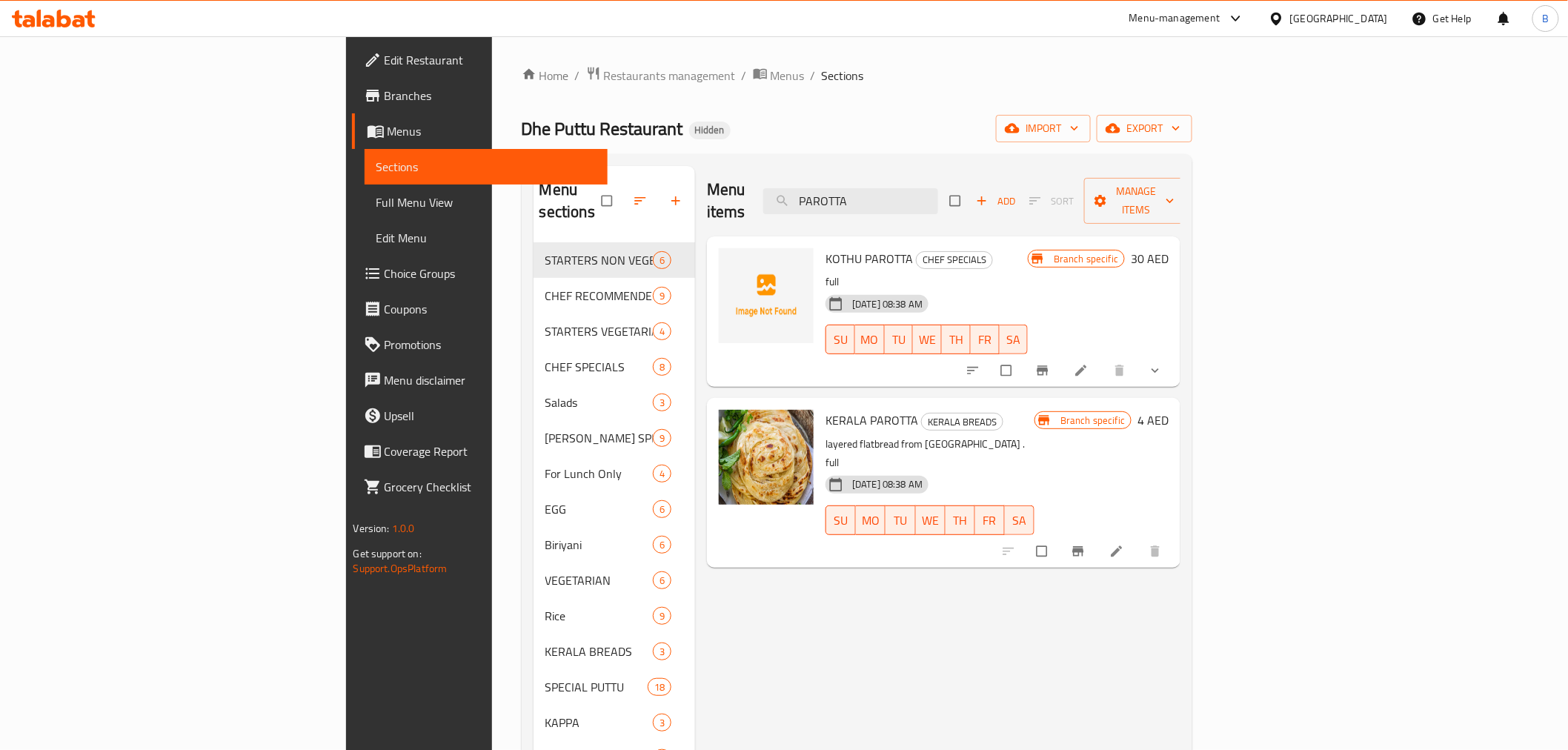
click at [1004, 209] on div "Menu items PAROTTA Add Sort Manage items" at bounding box center [944, 201] width 474 height 70
click at [1004, 209] on div "Menu items PAROTTA Add Sort Manage items" at bounding box center [944, 201] width 474 height 70
click at [938, 194] on input "PAROTTA" at bounding box center [850, 201] width 175 height 26
click at [938, 193] on input "PAROTTA" at bounding box center [850, 201] width 175 height 26
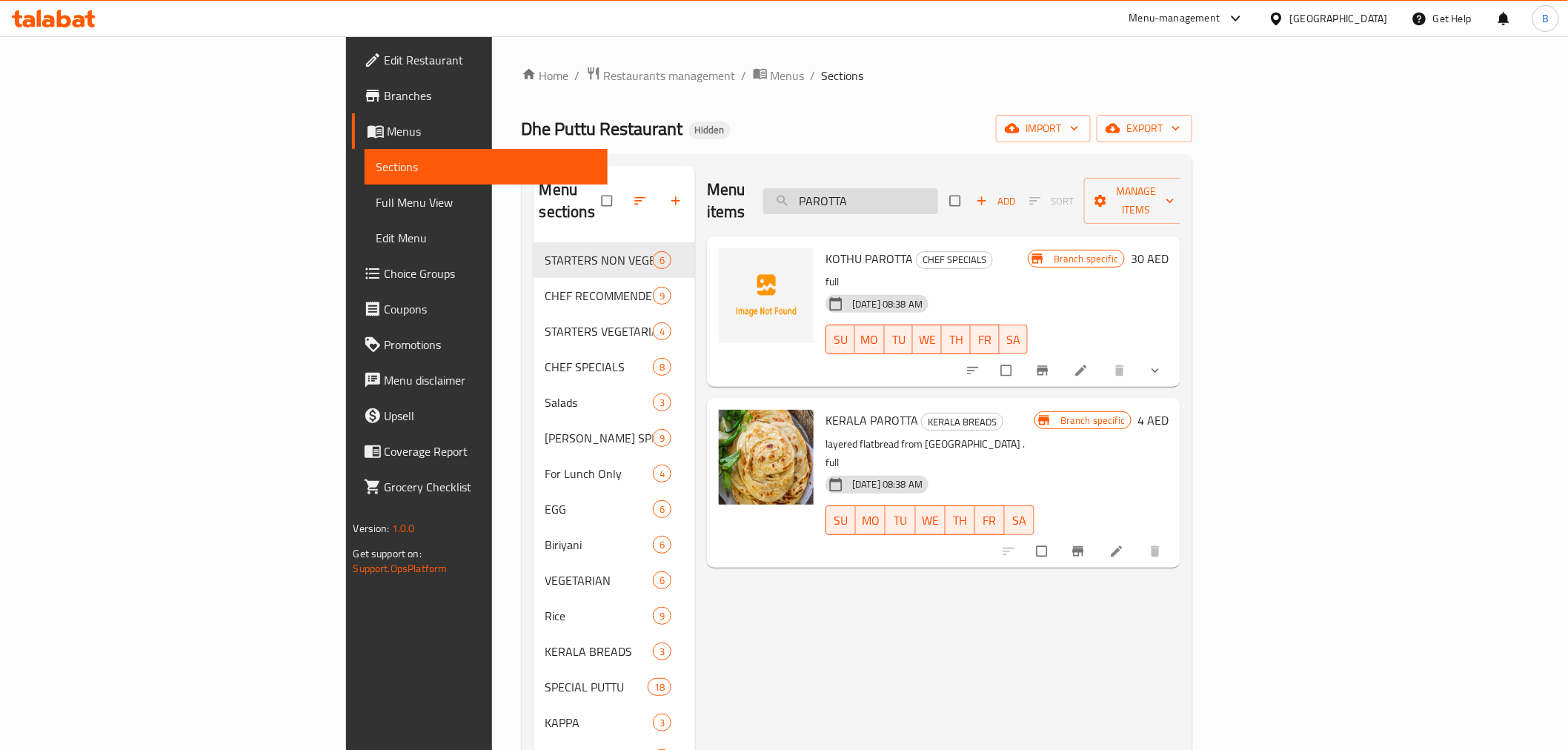
click at [938, 193] on input "PAROTTA" at bounding box center [850, 201] width 175 height 26
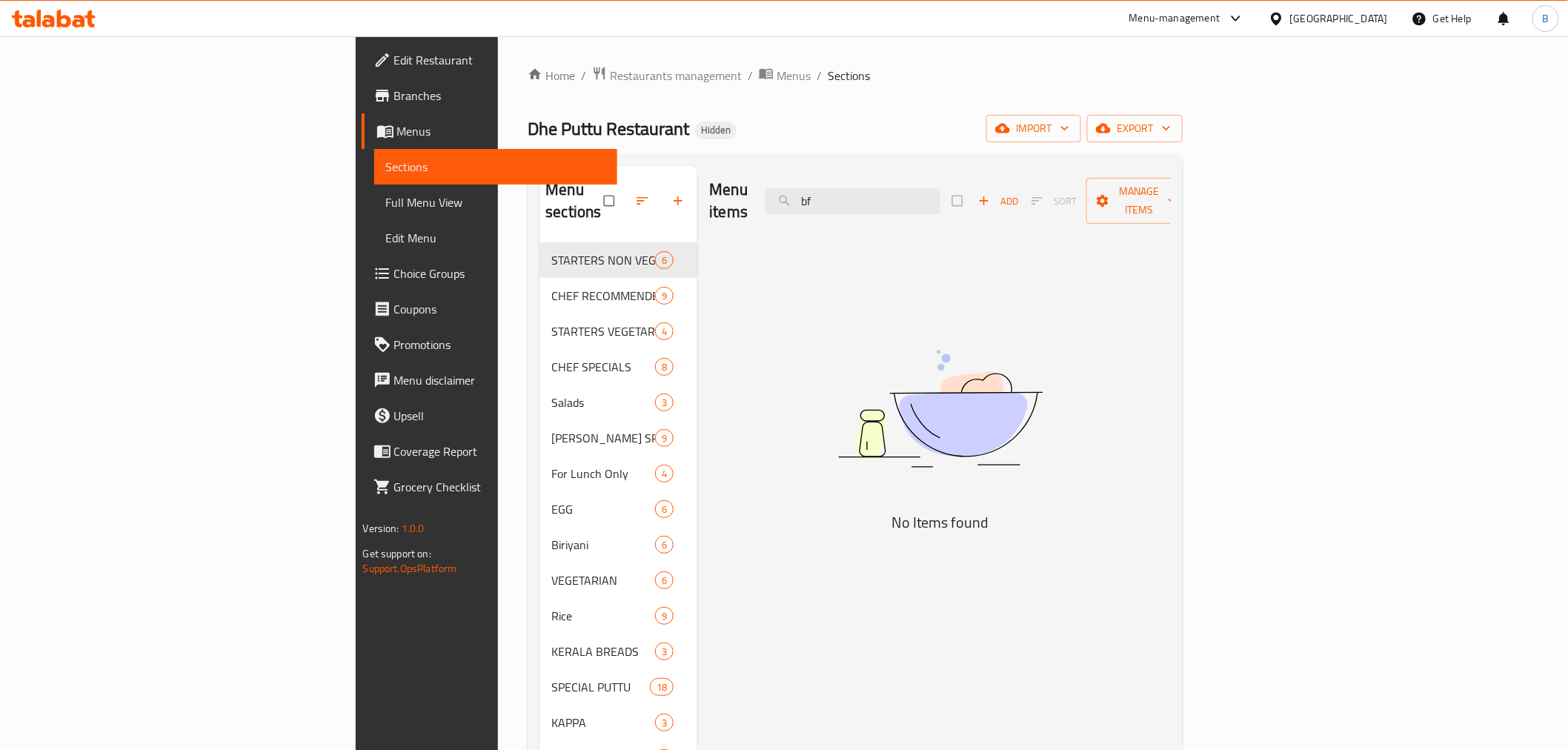
click at [1171, 266] on div "Menu items bf Add Sort Manage items No Items found" at bounding box center [934, 541] width 474 height 750
click at [941, 198] on input "bf" at bounding box center [852, 201] width 175 height 26
click at [941, 195] on input "bf" at bounding box center [852, 201] width 175 height 26
paste input "WHEAT PAROTTA BF"
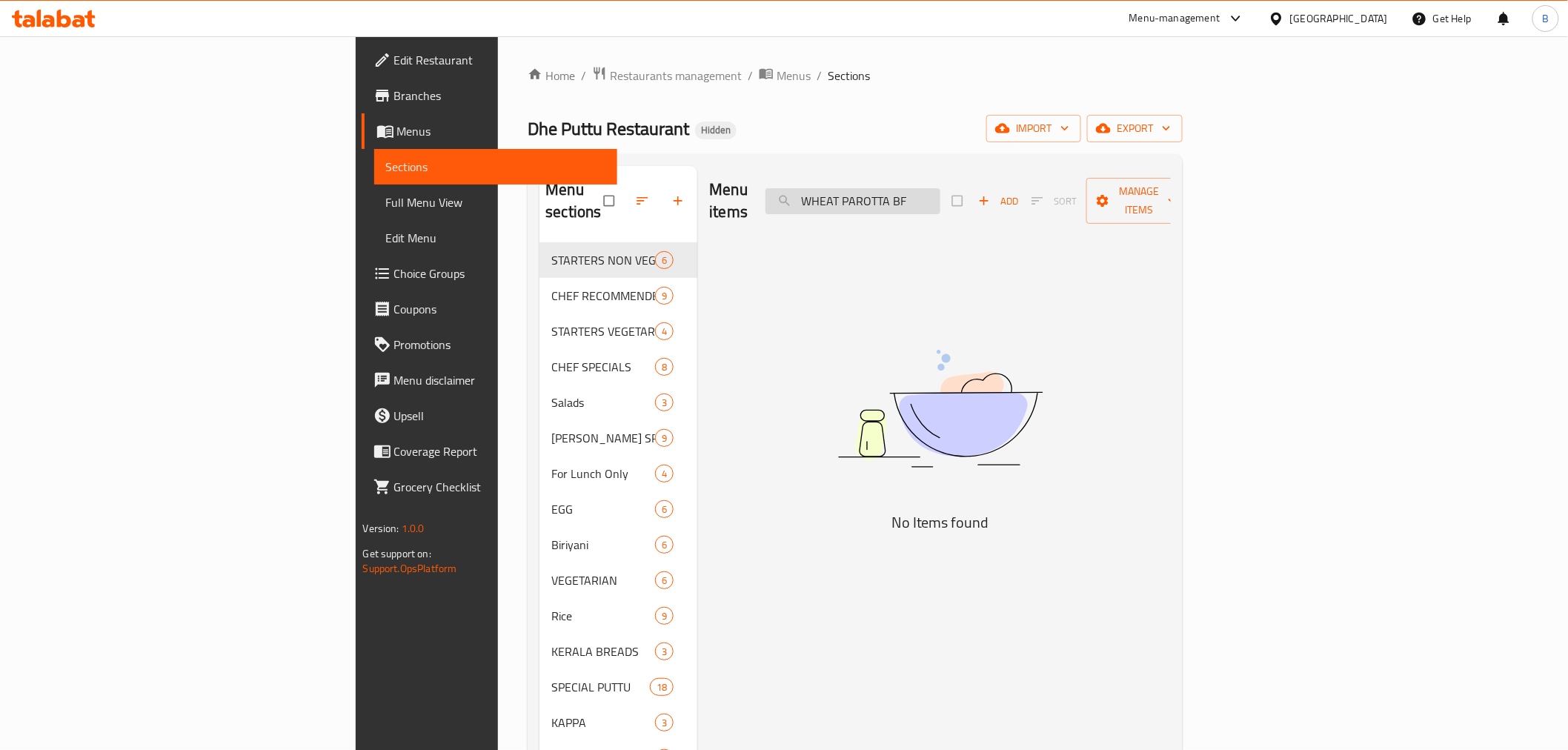
click at [941, 195] on input "WHEAT PAROTTA BF" at bounding box center [852, 201] width 175 height 26
click at [941, 190] on input "WHEAT PAROTTA BF" at bounding box center [852, 201] width 175 height 26
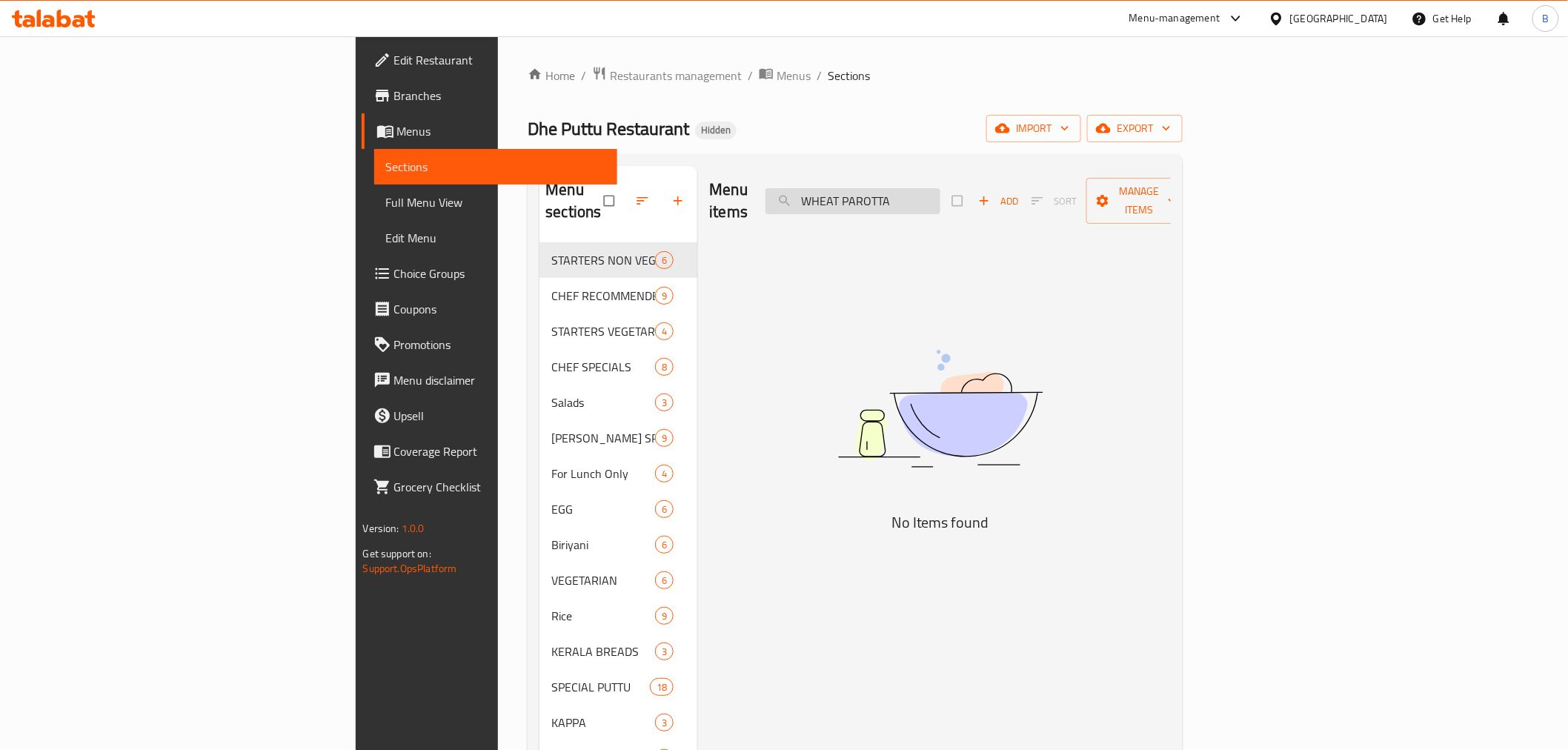
click at [941, 190] on input "WHEAT PAROTTA" at bounding box center [852, 201] width 175 height 26
click at [941, 188] on input "WHEAT PAROTTA" at bounding box center [852, 201] width 175 height 26
click at [941, 188] on input "WEAT PAROTTA" at bounding box center [852, 201] width 175 height 26
click at [941, 193] on input "WEAT PAROTTA" at bounding box center [852, 201] width 175 height 26
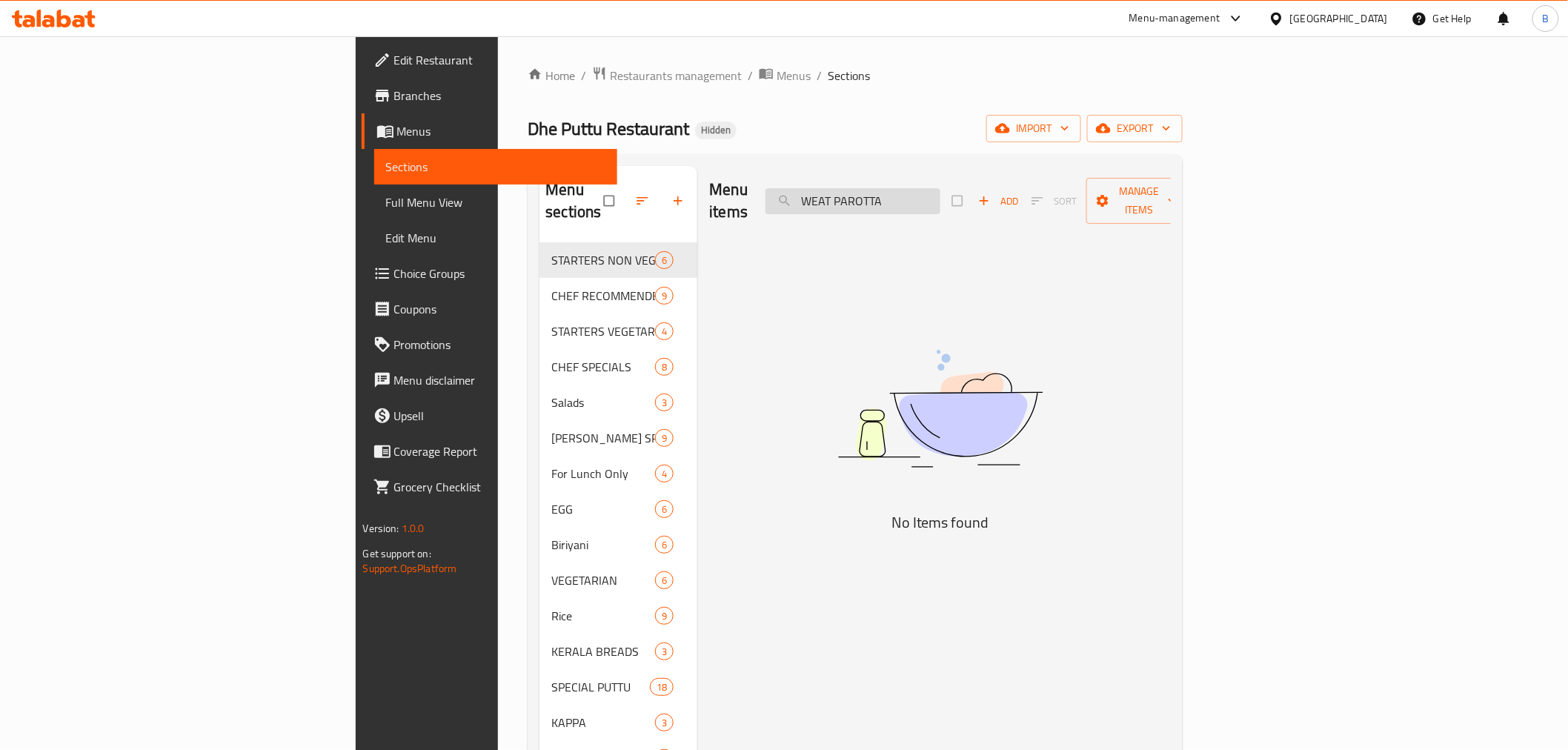
click at [941, 193] on input "WEAT PAROTTA" at bounding box center [852, 201] width 175 height 26
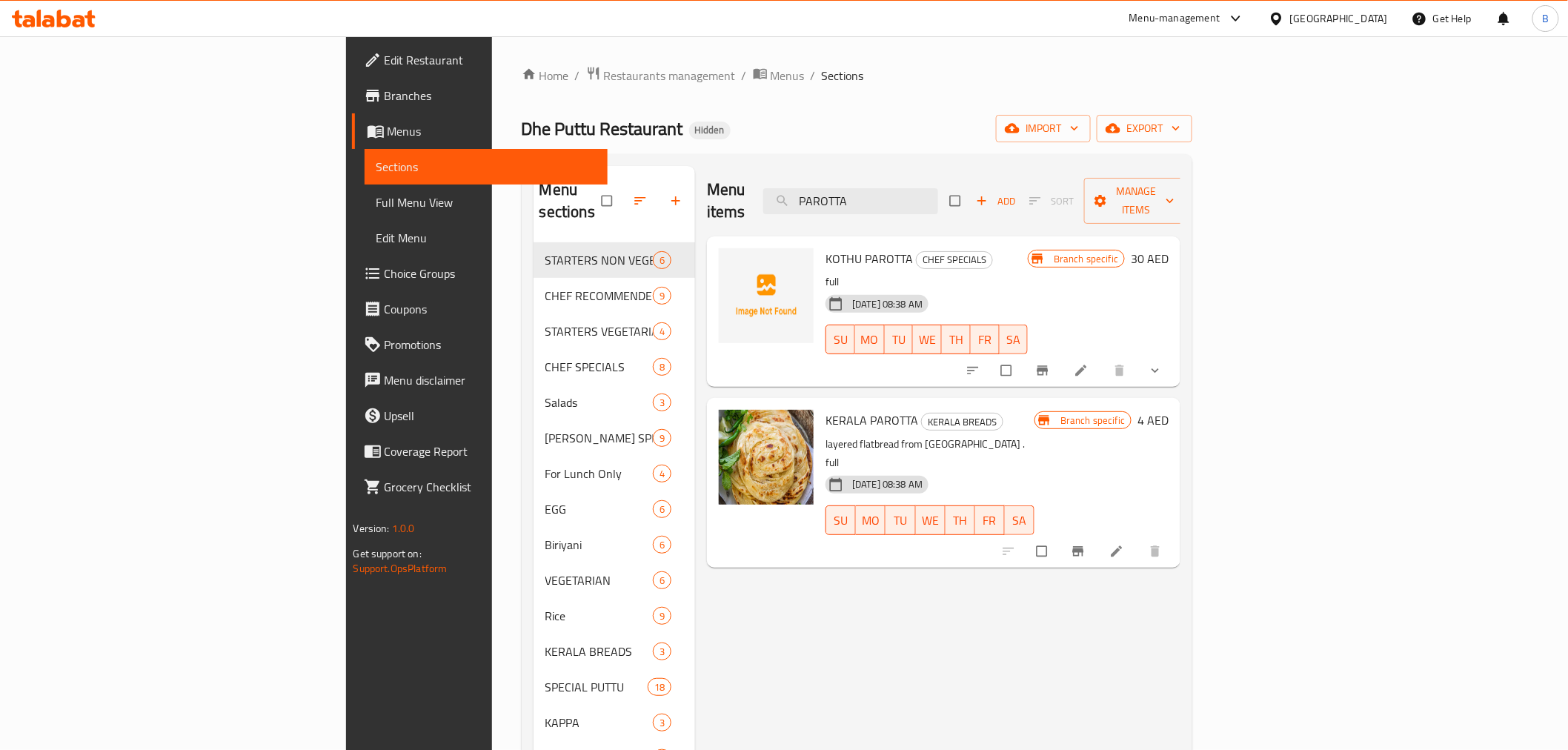
click at [1181, 605] on div "Menu items PAROTTA Add Sort Manage items KOTHU PAROTTA CHEF SPECIALS full 14-06…" at bounding box center [938, 541] width 486 height 750
click at [938, 194] on input "PAROTTA" at bounding box center [850, 201] width 175 height 26
paste input "THIRI BF"
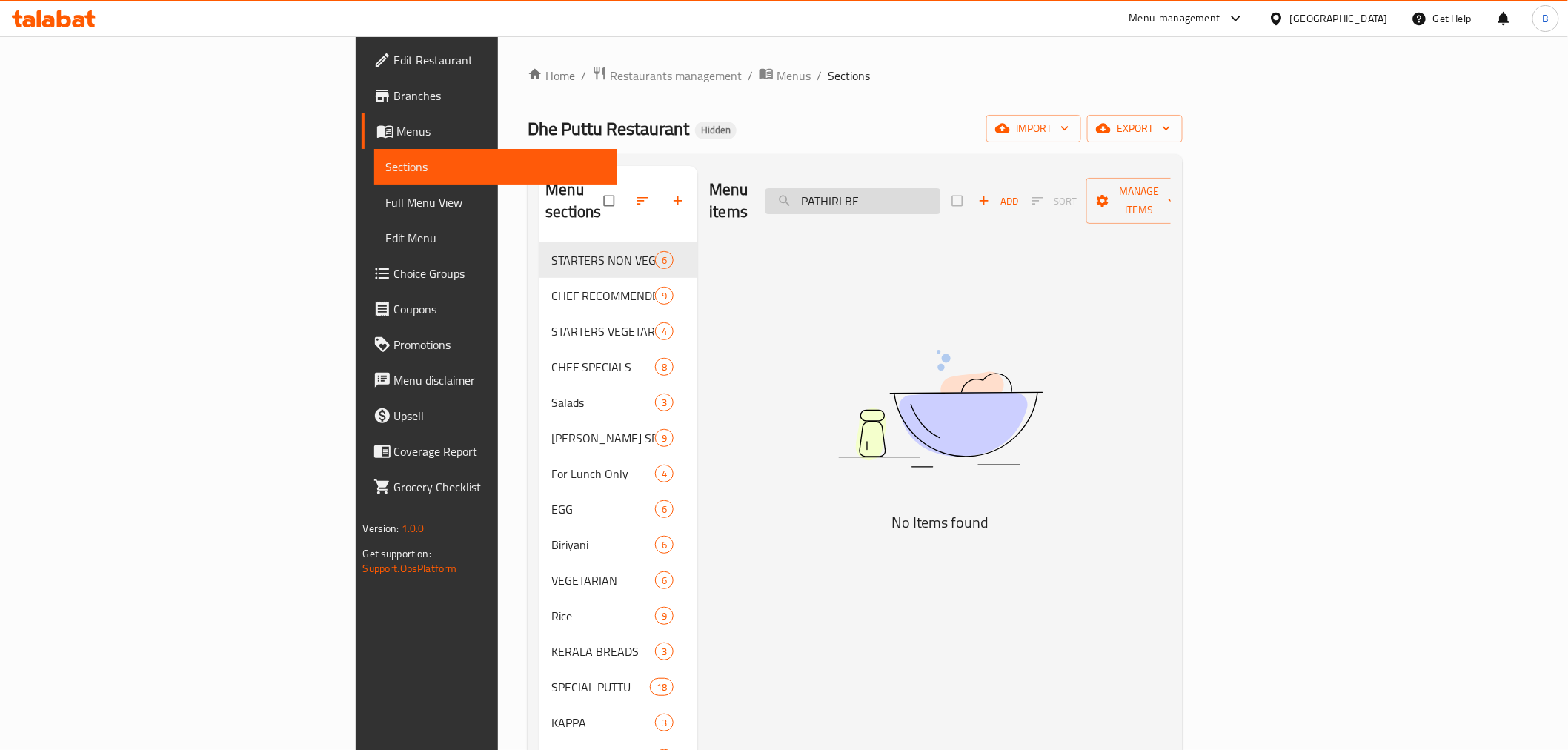
click at [941, 193] on input "PATHIRI BF" at bounding box center [852, 201] width 175 height 26
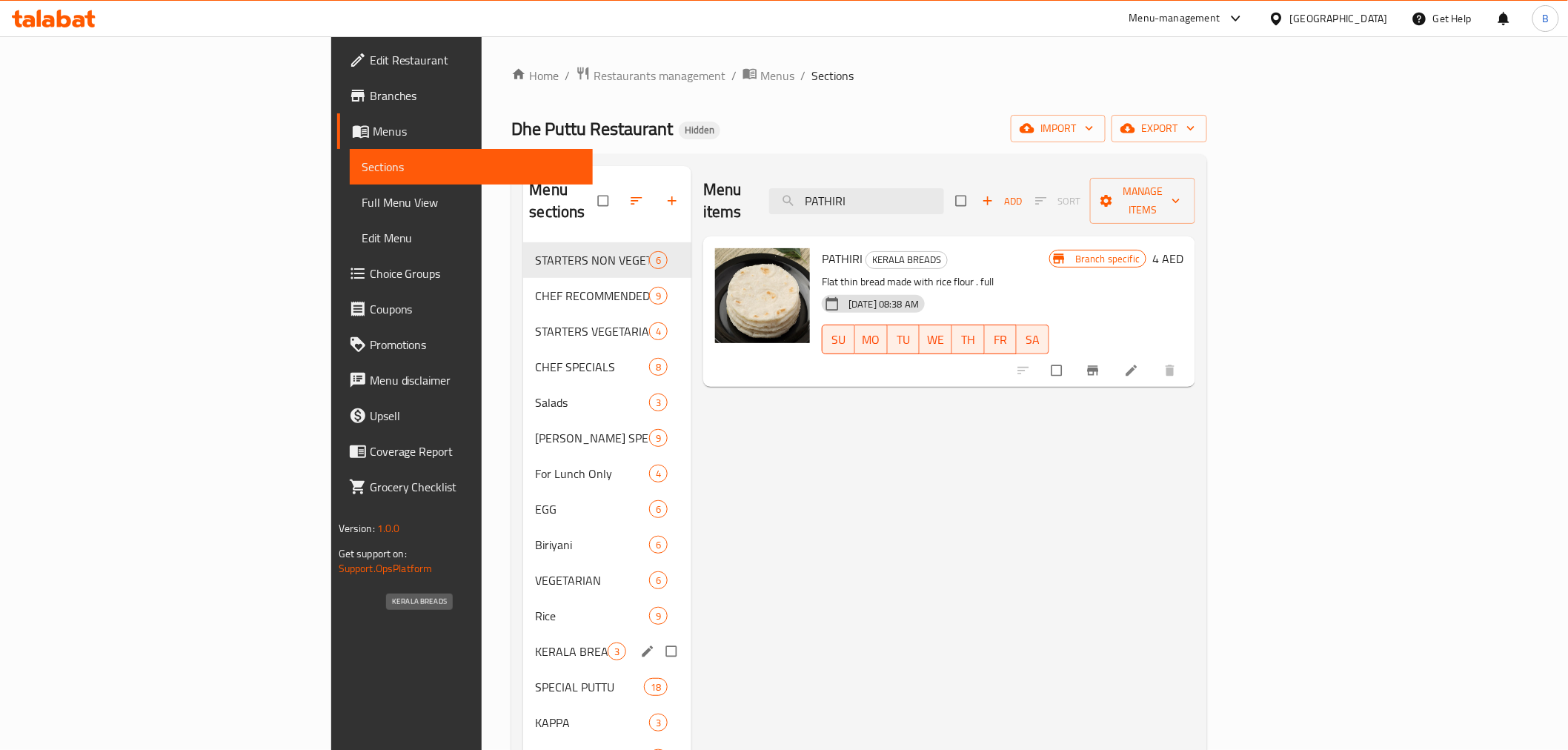
click at [535, 643] on span "KERALA BREADS" at bounding box center [571, 651] width 73 height 18
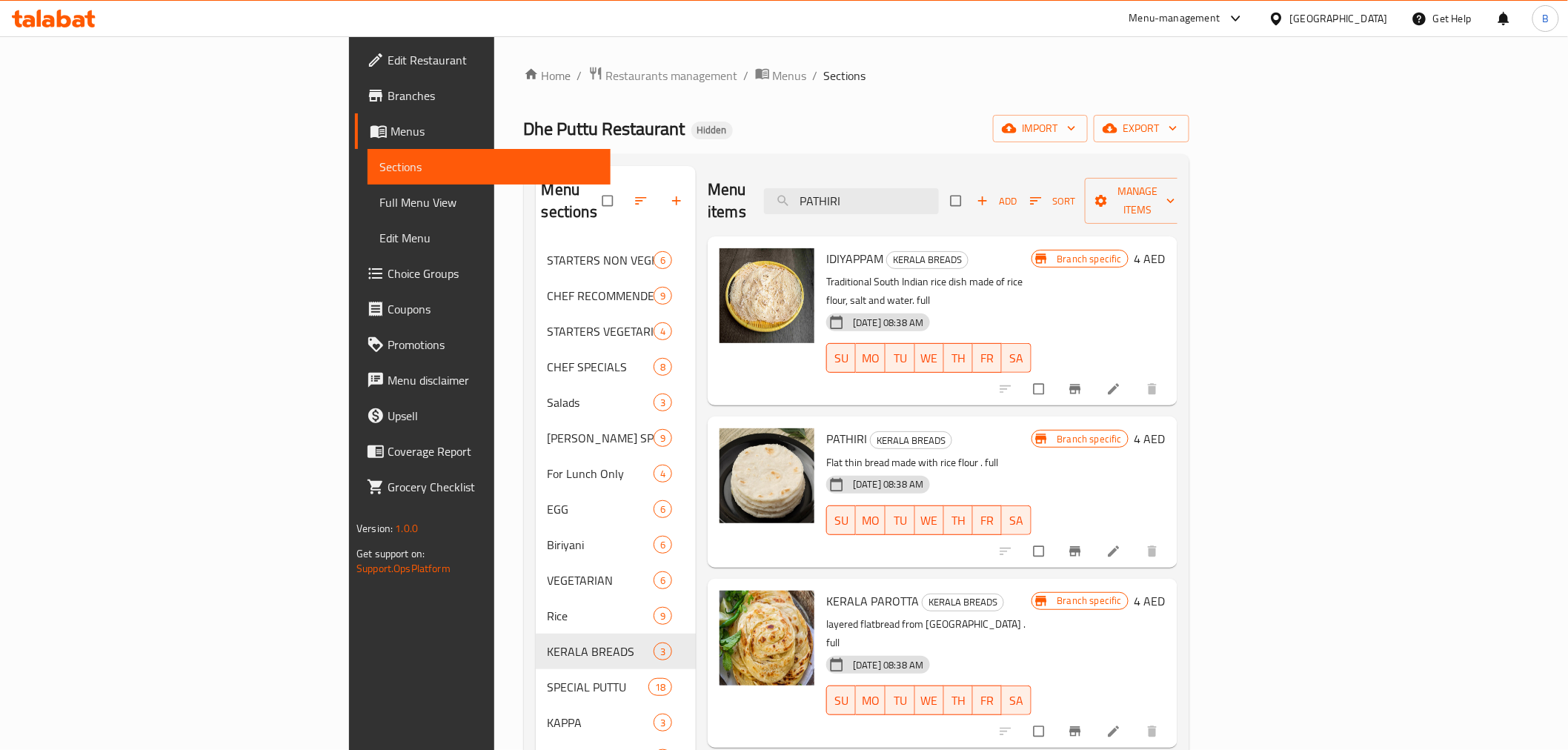
click at [795, 730] on div "Menu items PATHIRI Add Sort Manage items IDIYAPPAM KERALA BREADS Traditional So…" at bounding box center [937, 541] width 482 height 750
click at [826, 428] on span "PATHIRI" at bounding box center [847, 439] width 41 height 22
copy h6 "PATHIRI"
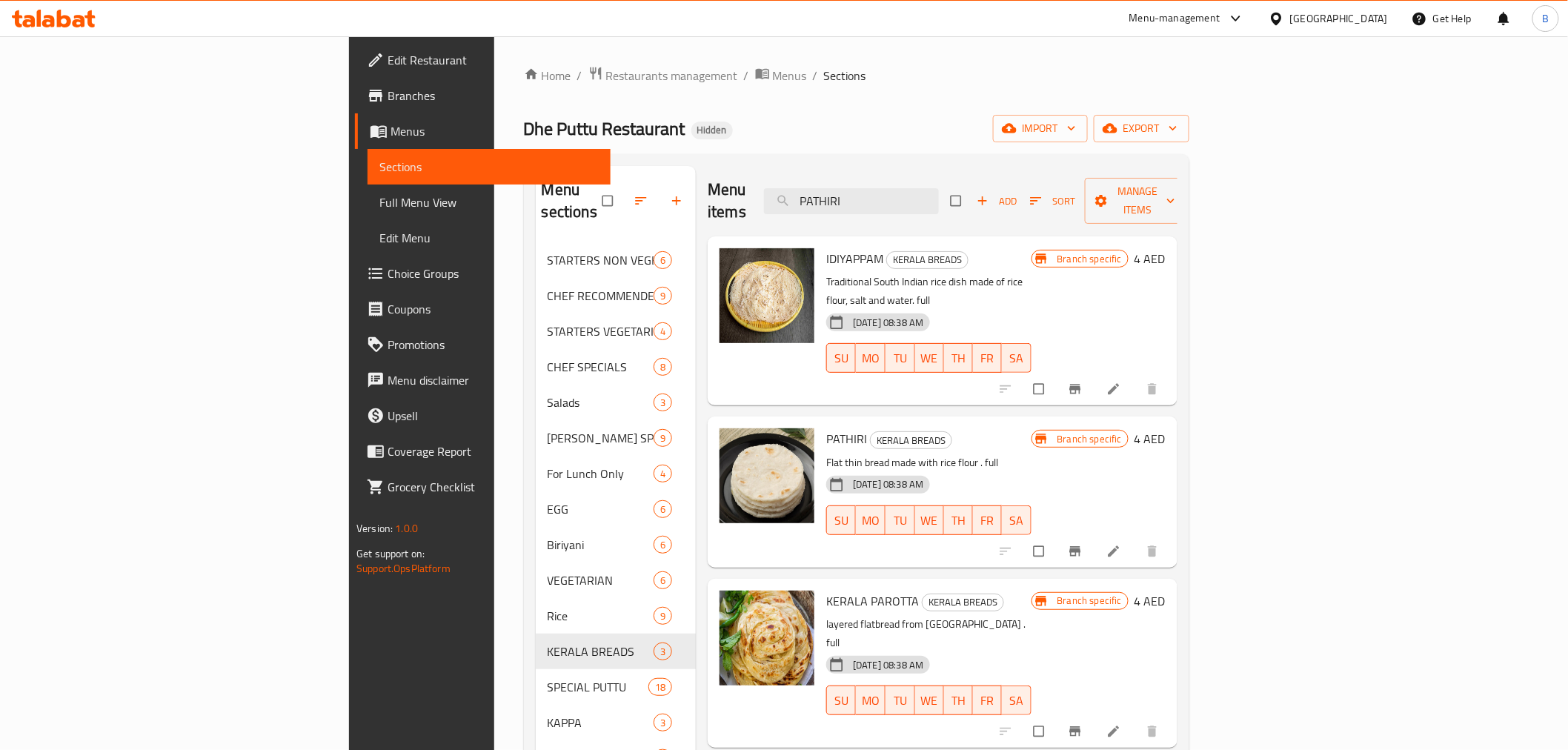
click at [826, 247] on span "IDIYAPPAM" at bounding box center [855, 258] width 57 height 22
copy h6 "IDIYAPPAM"
click at [826, 247] on span "IDIYAPPAM" at bounding box center [855, 258] width 57 height 22
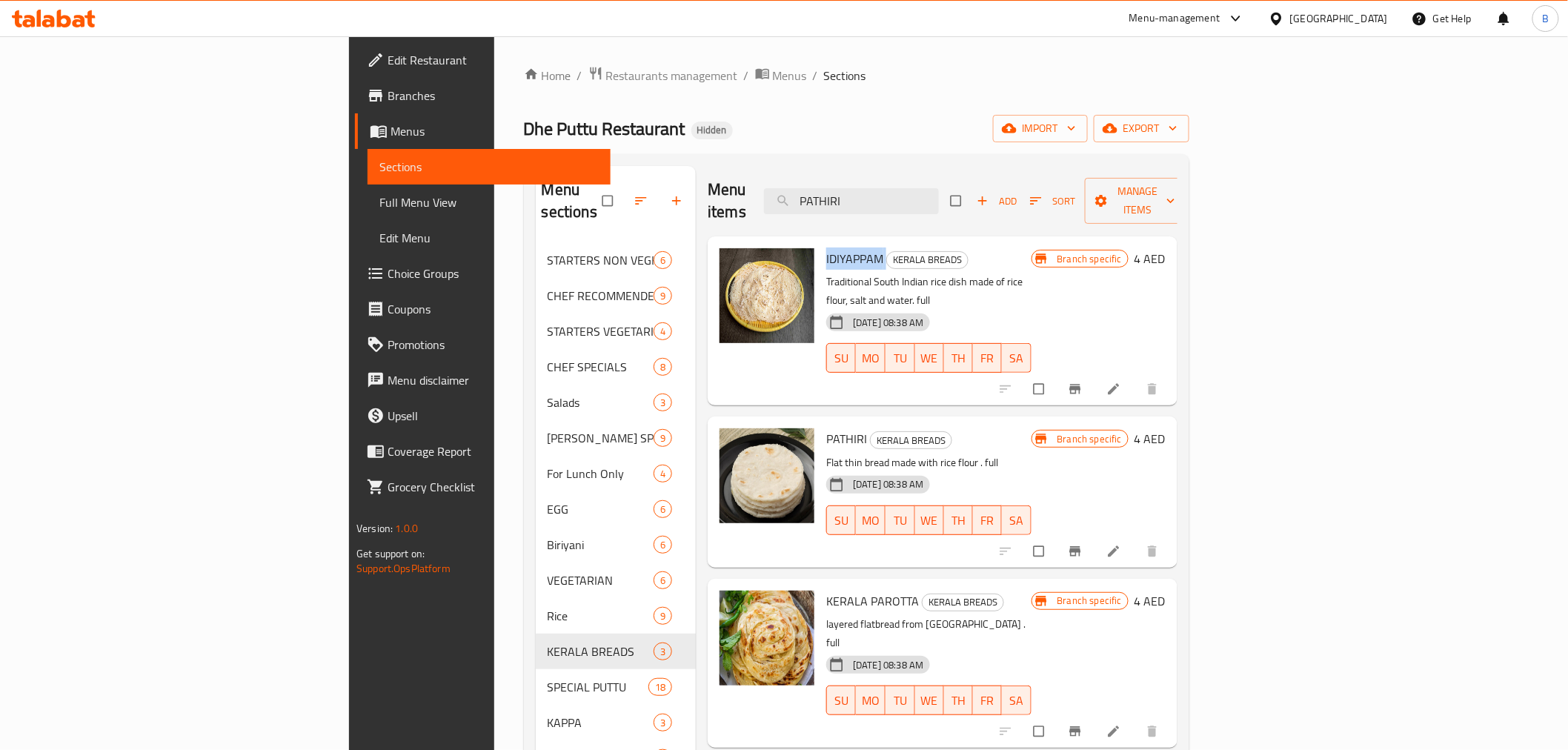
click at [826, 247] on span "IDIYAPPAM" at bounding box center [855, 258] width 57 height 22
click at [895, 730] on div "Menu items PATHIRI Add Sort Manage items IDIYAPPAM KERALA BREADS Traditional So…" at bounding box center [937, 541] width 482 height 750
click at [1041, 178] on div "Menu items PATHIRI Add Sort Manage items" at bounding box center [942, 201] width 470 height 70
click at [939, 188] on input "PATHIRI" at bounding box center [851, 201] width 175 height 26
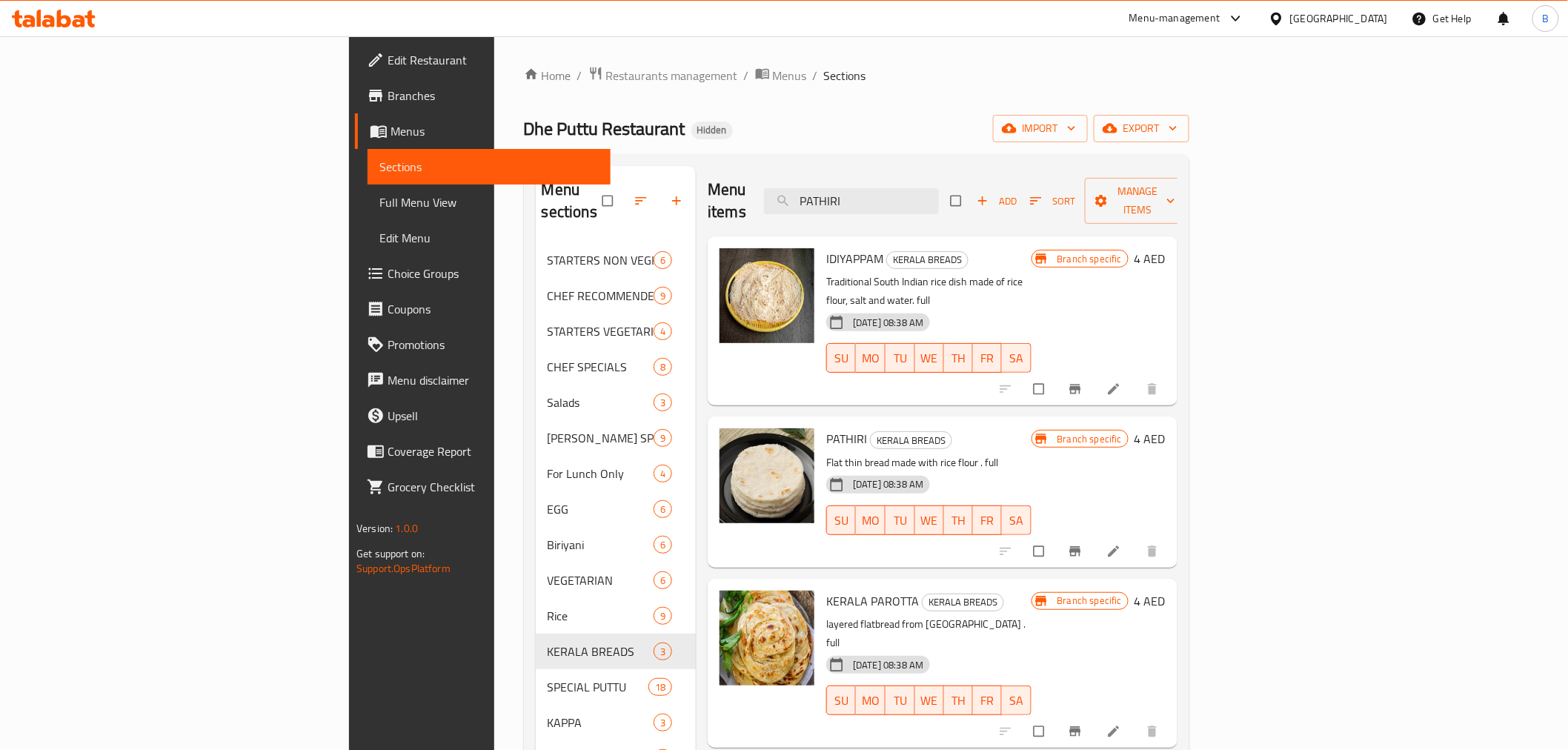
click at [1032, 174] on div "Menu items PATHIRI Add Sort Manage items" at bounding box center [942, 201] width 470 height 70
click at [1032, 167] on div "Menu items PATHIRI Add Sort Manage items" at bounding box center [942, 201] width 470 height 70
click at [998, 248] on h6 "IDIYAPPAM KERALA BREADS" at bounding box center [928, 258] width 205 height 21
click at [939, 191] on input "PATHIRI" at bounding box center [851, 201] width 175 height 26
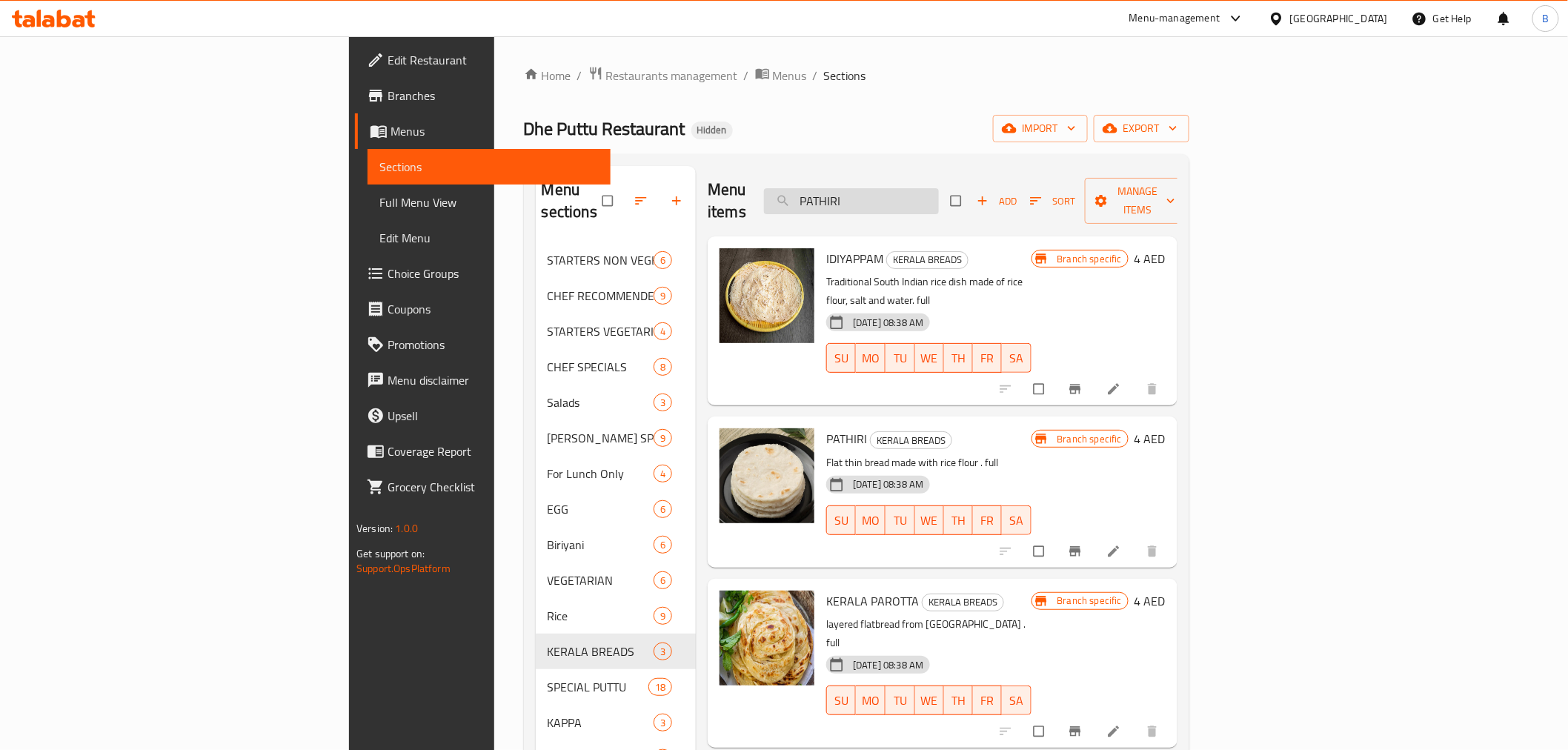
click at [939, 191] on input "PATHIRI" at bounding box center [851, 201] width 175 height 26
paste input "WHITE PUTTU BF"
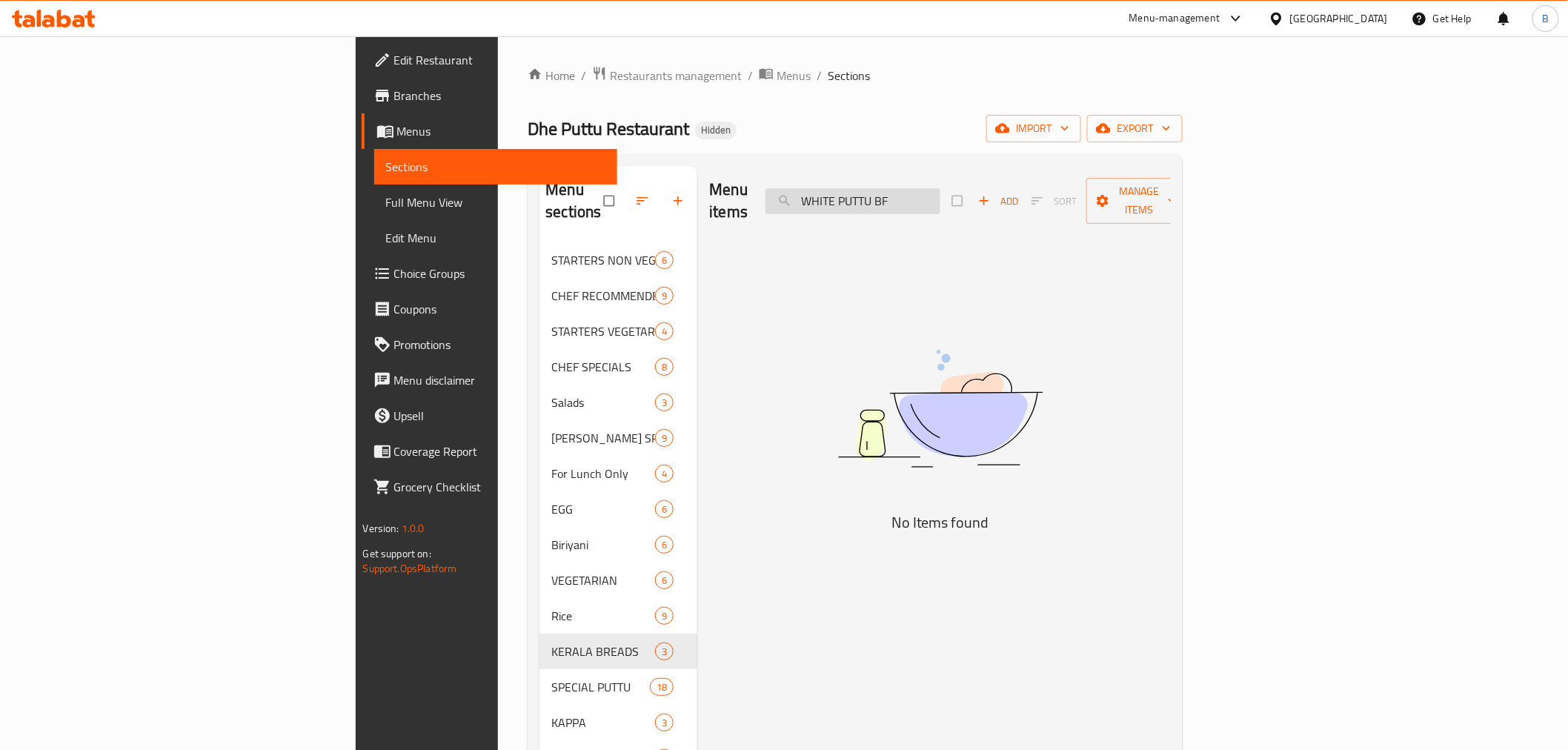
click at [941, 200] on input "WHITE PUTTU BF" at bounding box center [852, 201] width 175 height 26
click at [941, 201] on input "WHITE PUTTU BF" at bounding box center [852, 201] width 175 height 26
click at [1010, 205] on div "Menu items WHITE PUTTU BF Add Sort Manage items" at bounding box center [940, 201] width 462 height 70
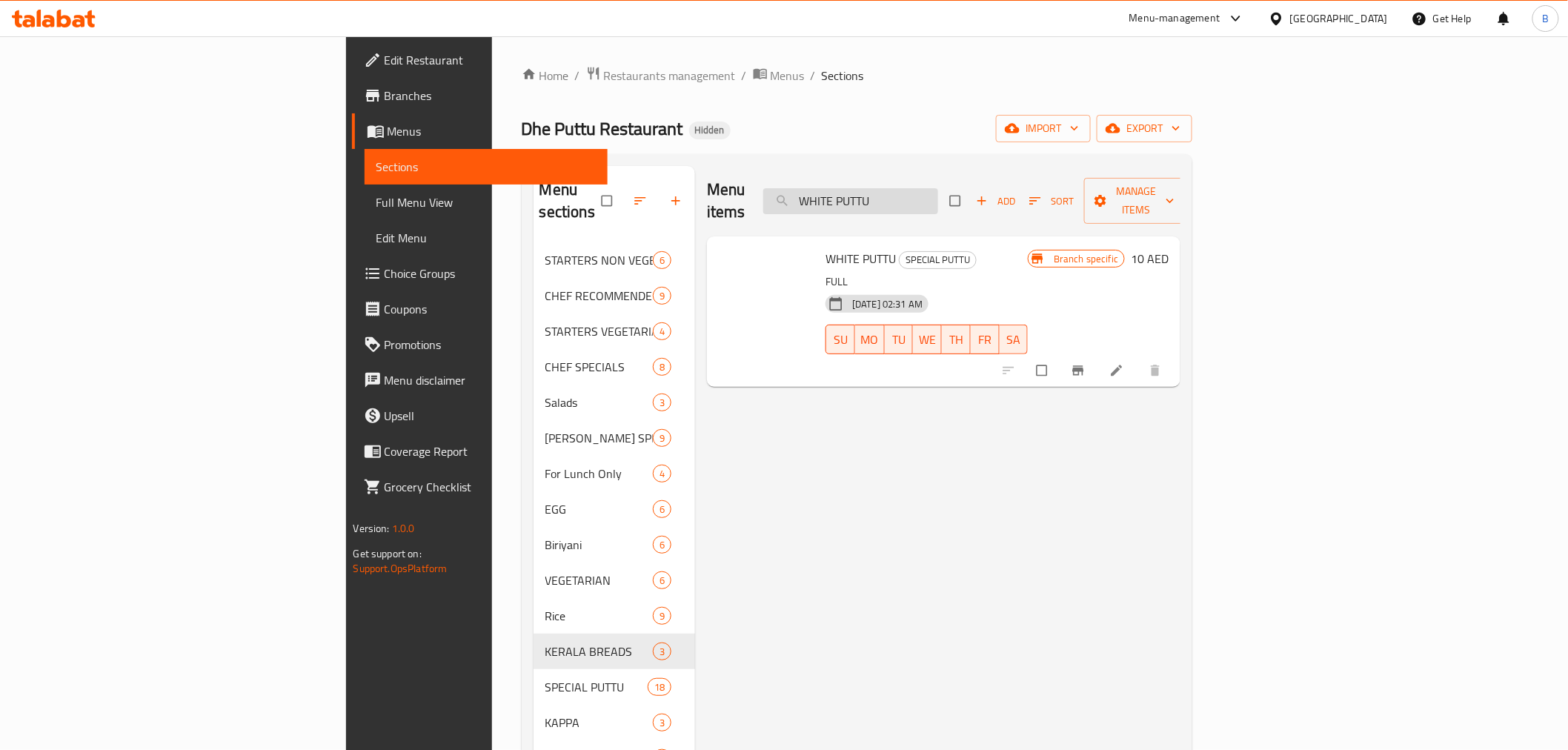
click at [938, 194] on input "WHITE PUTTU" at bounding box center [850, 201] width 175 height 26
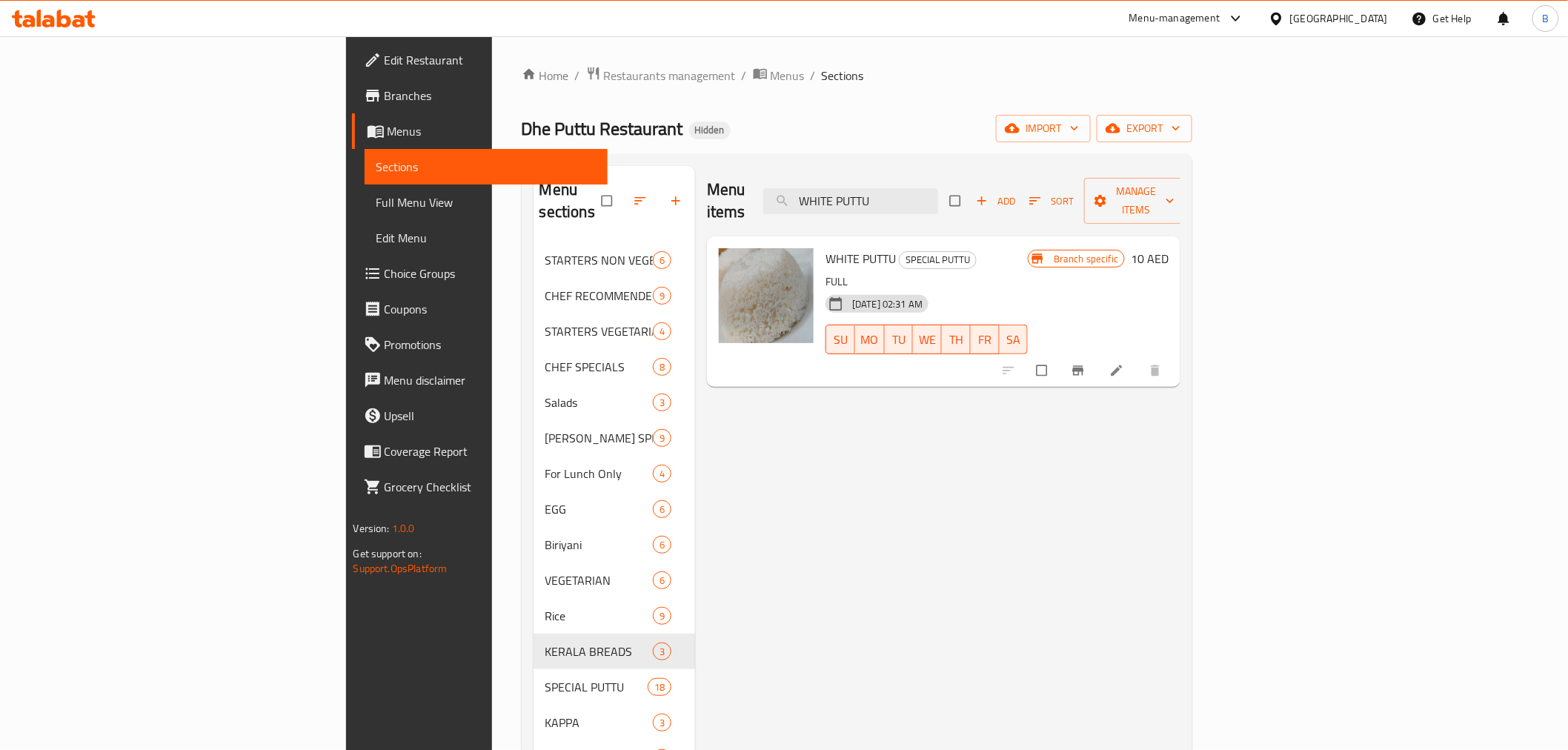
click at [825, 247] on span "WHITE PUTTU" at bounding box center [860, 258] width 70 height 22
click at [820, 246] on div "WHITE PUTTU SPECIAL PUTTU FULL 14-06-2023 02:31 AM SU MO TU WE TH FR SA" at bounding box center [927, 311] width 214 height 138
click at [825, 247] on span "WHITE PUTTU" at bounding box center [860, 258] width 70 height 22
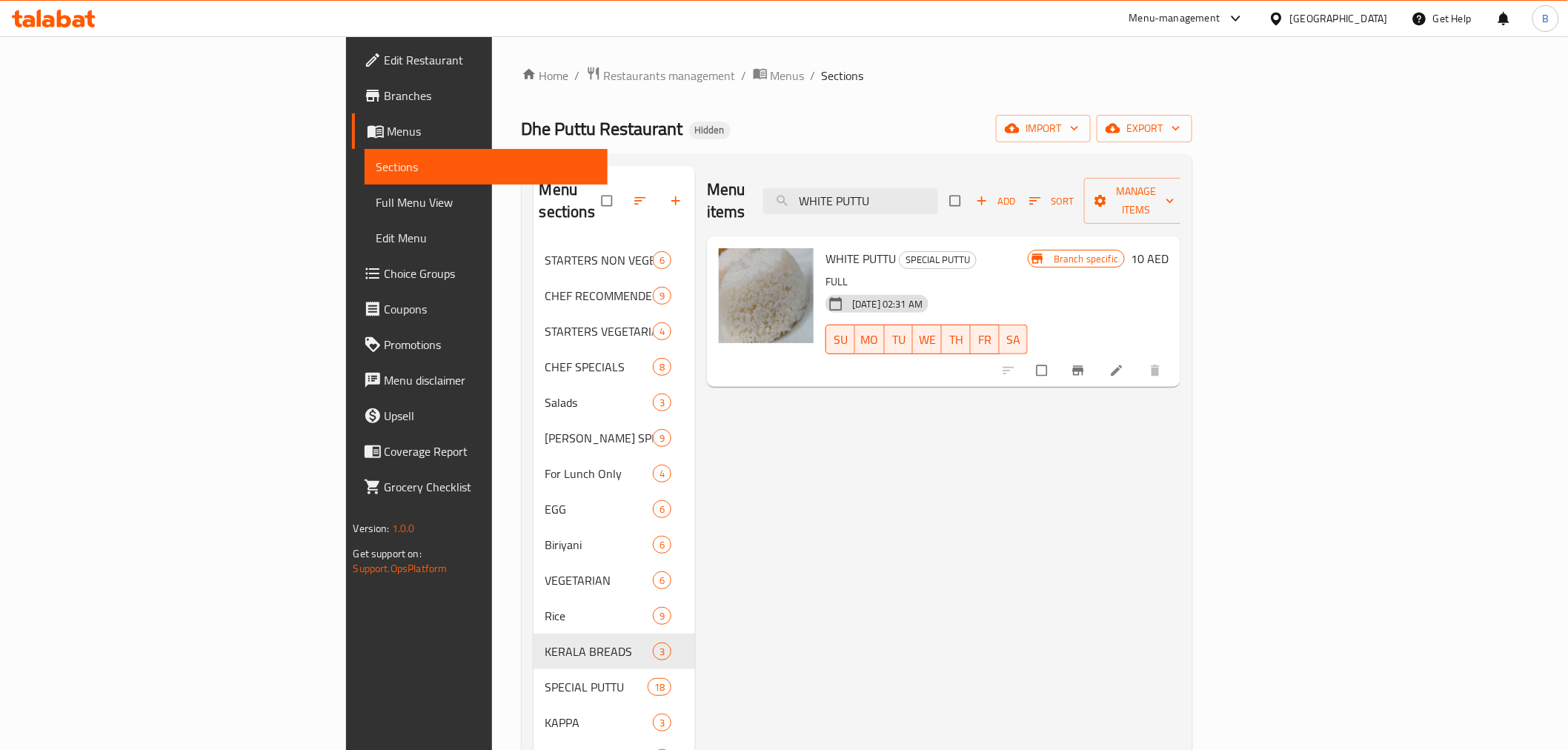
click at [825, 247] on span "WHITE PUTTU" at bounding box center [860, 258] width 70 height 22
copy h6 "WHITE PUTTU"
drag, startPoint x: 1480, startPoint y: 465, endPoint x: 1234, endPoint y: 172, distance: 382.6
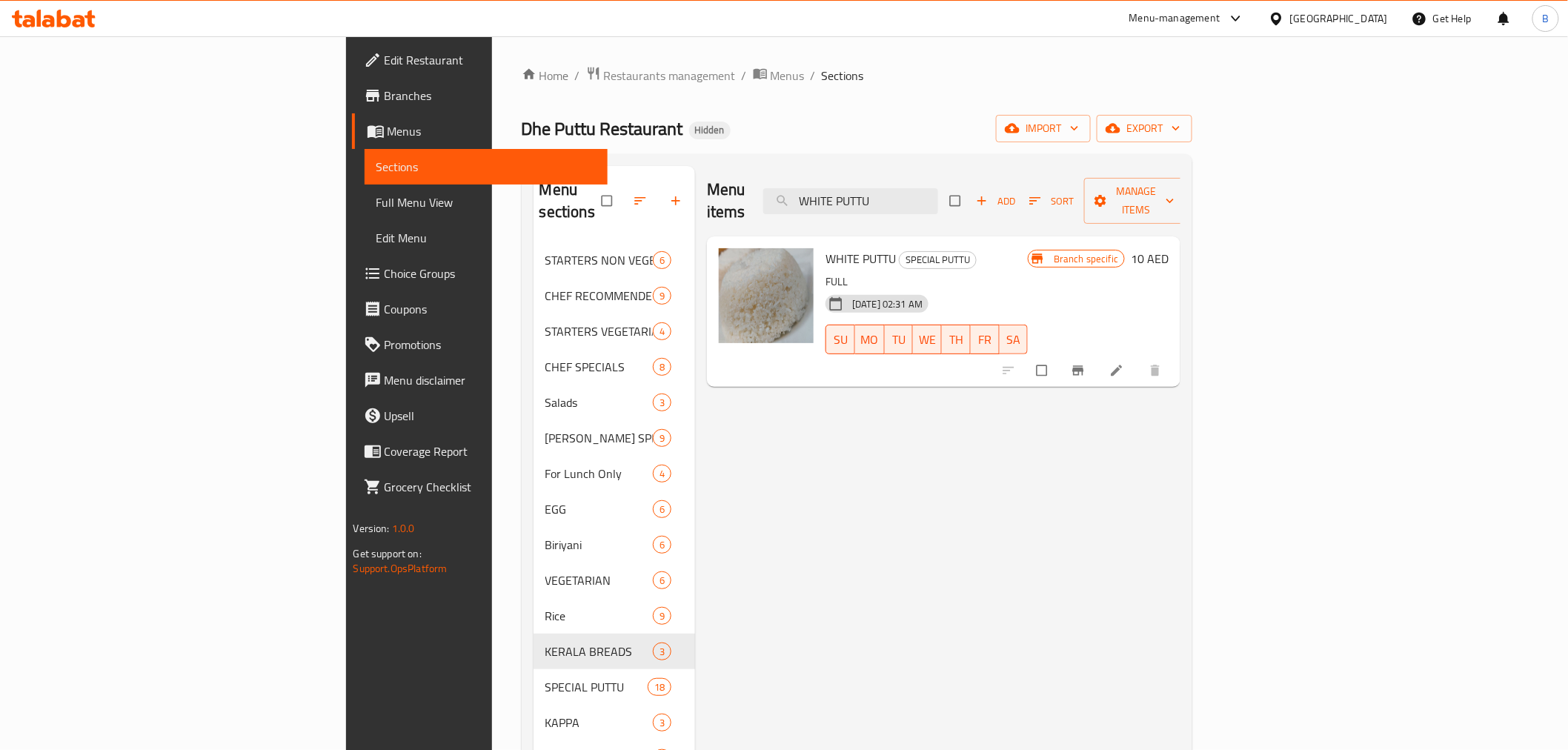
click at [1181, 465] on div "Menu items WHITE PUTTU Add Sort Manage items WHITE PUTTU SPECIAL PUTTU FULL 14-…" at bounding box center [938, 541] width 486 height 750
click at [938, 190] on input "WHITE PUTTU" at bounding box center [850, 201] width 175 height 26
paste input "MALABARI CHICKEN CURRY FULL"
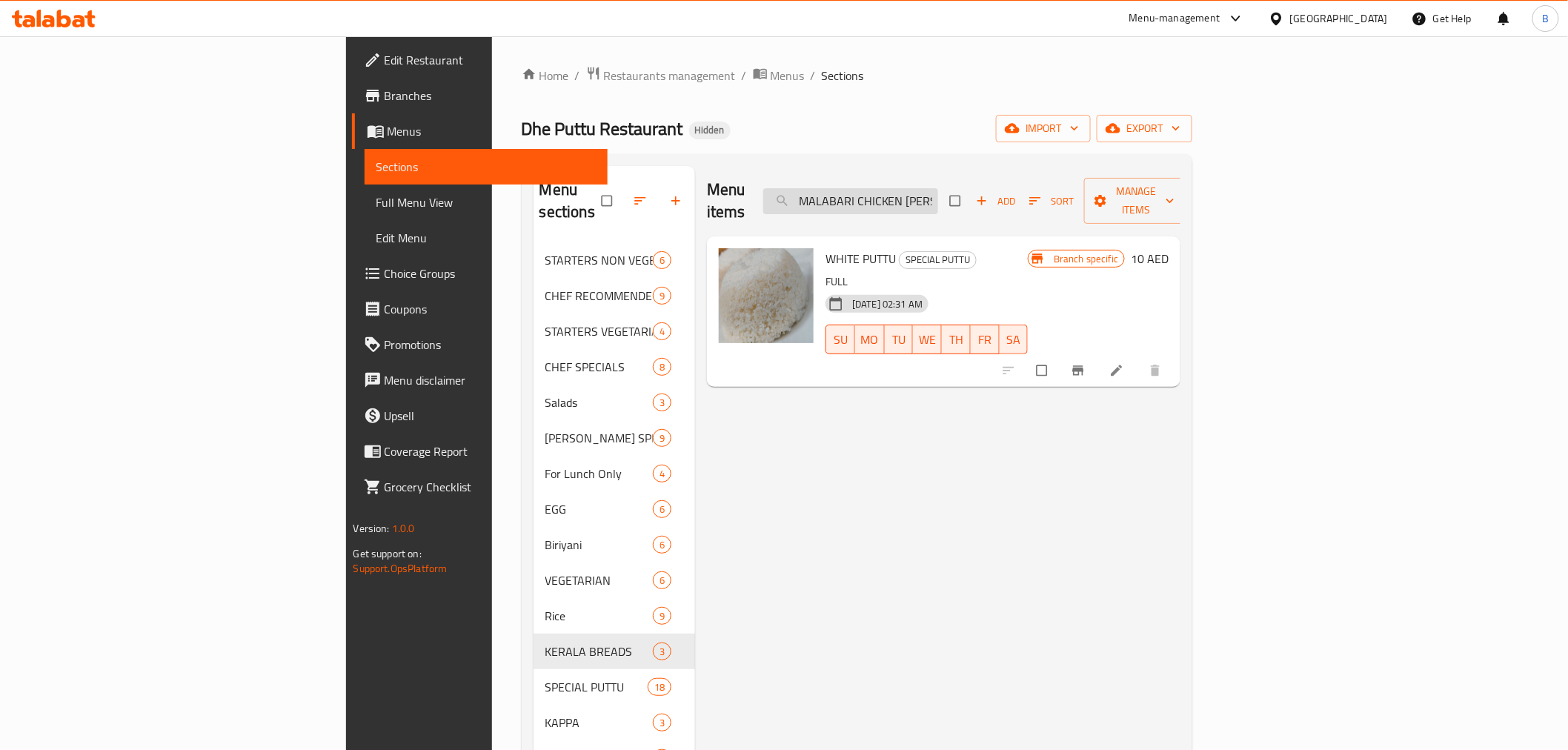
scroll to position [0, 34]
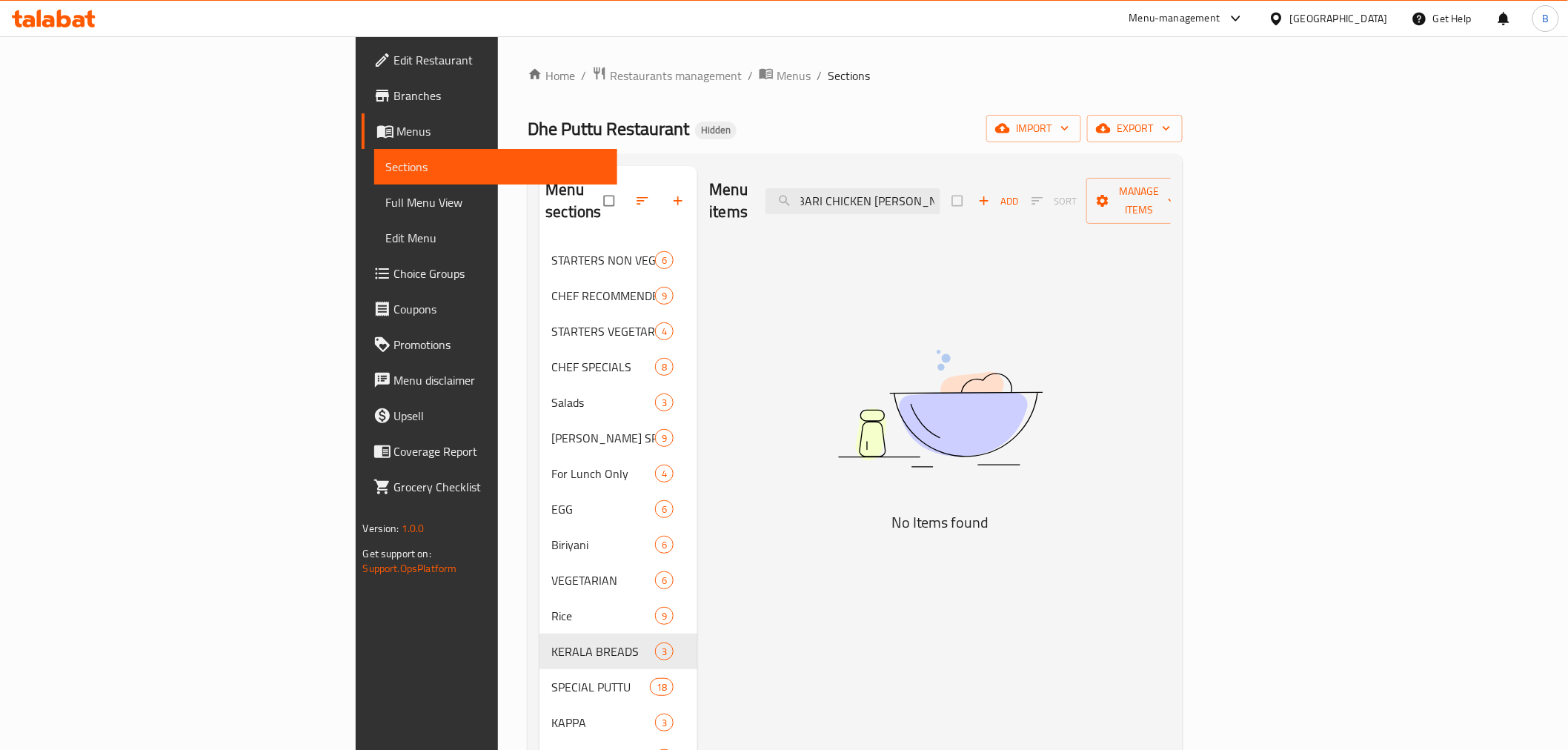
drag, startPoint x: 974, startPoint y: 190, endPoint x: 1103, endPoint y: 197, distance: 129.2
click at [1103, 197] on div "Menu items MALABARI CHICKEN CURRY FULL Add Sort Manage items" at bounding box center [940, 201] width 462 height 70
click at [941, 188] on input "MALABARI CHICKEN CURRY FULL" at bounding box center [852, 201] width 175 height 26
click at [927, 188] on input "MALABARI CHICKEN CURRY FULL" at bounding box center [852, 201] width 175 height 26
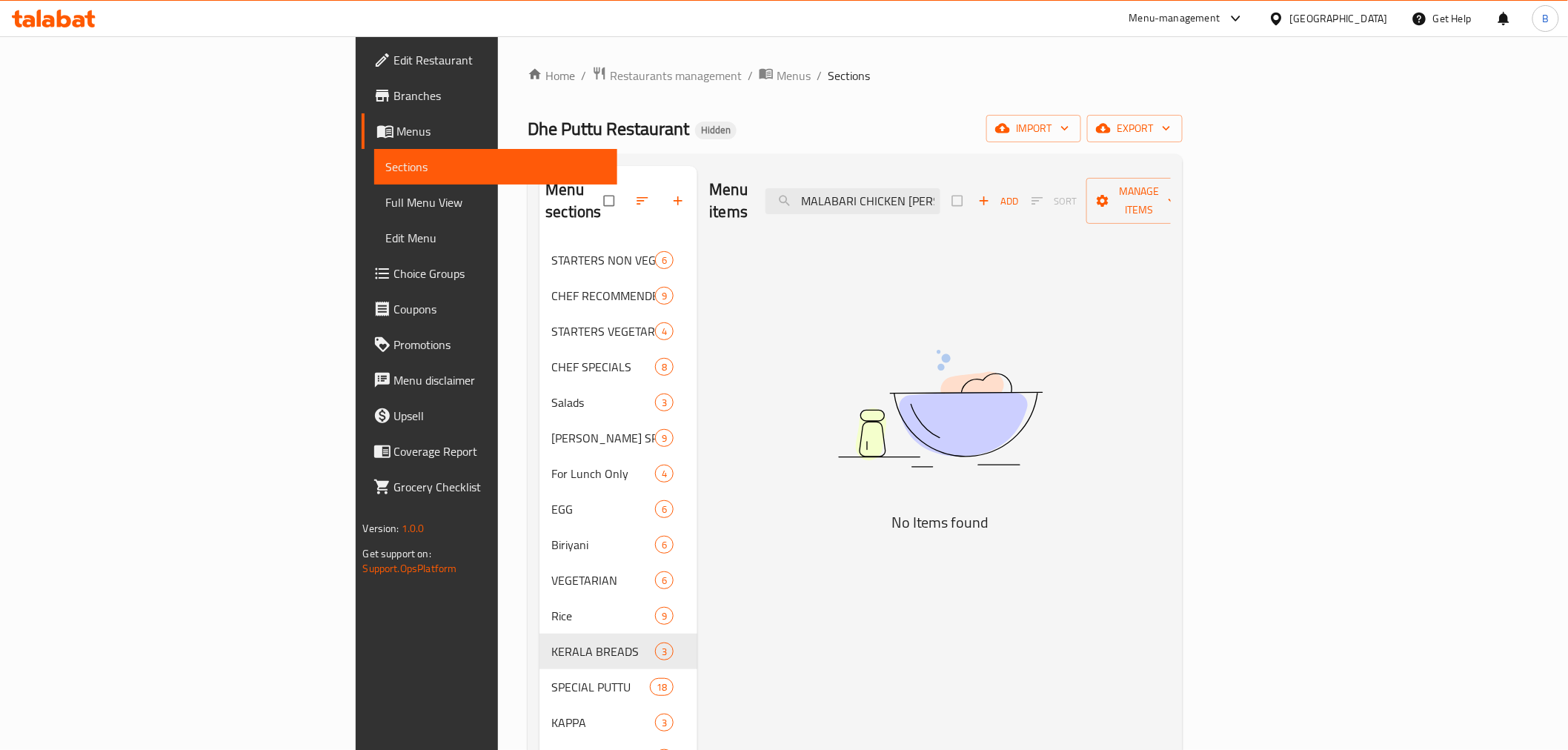
drag, startPoint x: 953, startPoint y: 191, endPoint x: 952, endPoint y: 202, distance: 11.0
click at [858, 216] on div "Menu items MALABARI CHICKEN CURRY FULL Add Sort Manage items No Items found" at bounding box center [934, 541] width 474 height 750
click at [941, 190] on input "MALABARI CHICKEN CURRY FULL" at bounding box center [852, 201] width 175 height 26
drag, startPoint x: 1038, startPoint y: 190, endPoint x: 1107, endPoint y: 197, distance: 69.4
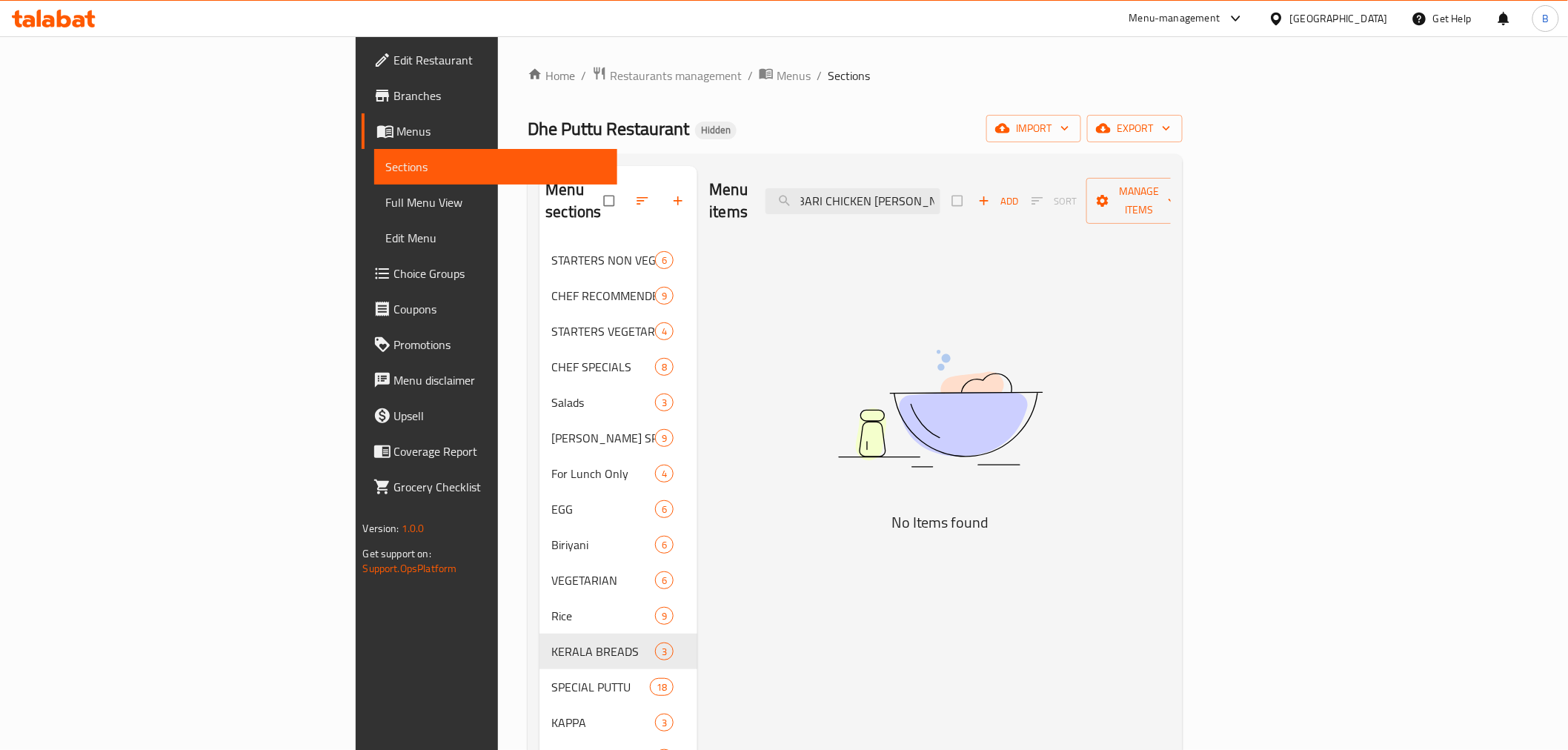
click at [1107, 197] on div "Menu items MALABARI CHICKEN CURRY FULL Add Sort Manage items" at bounding box center [940, 201] width 462 height 70
click at [941, 188] on input "MALABARI CHICKEN" at bounding box center [852, 201] width 175 height 26
type input "MALABARI"
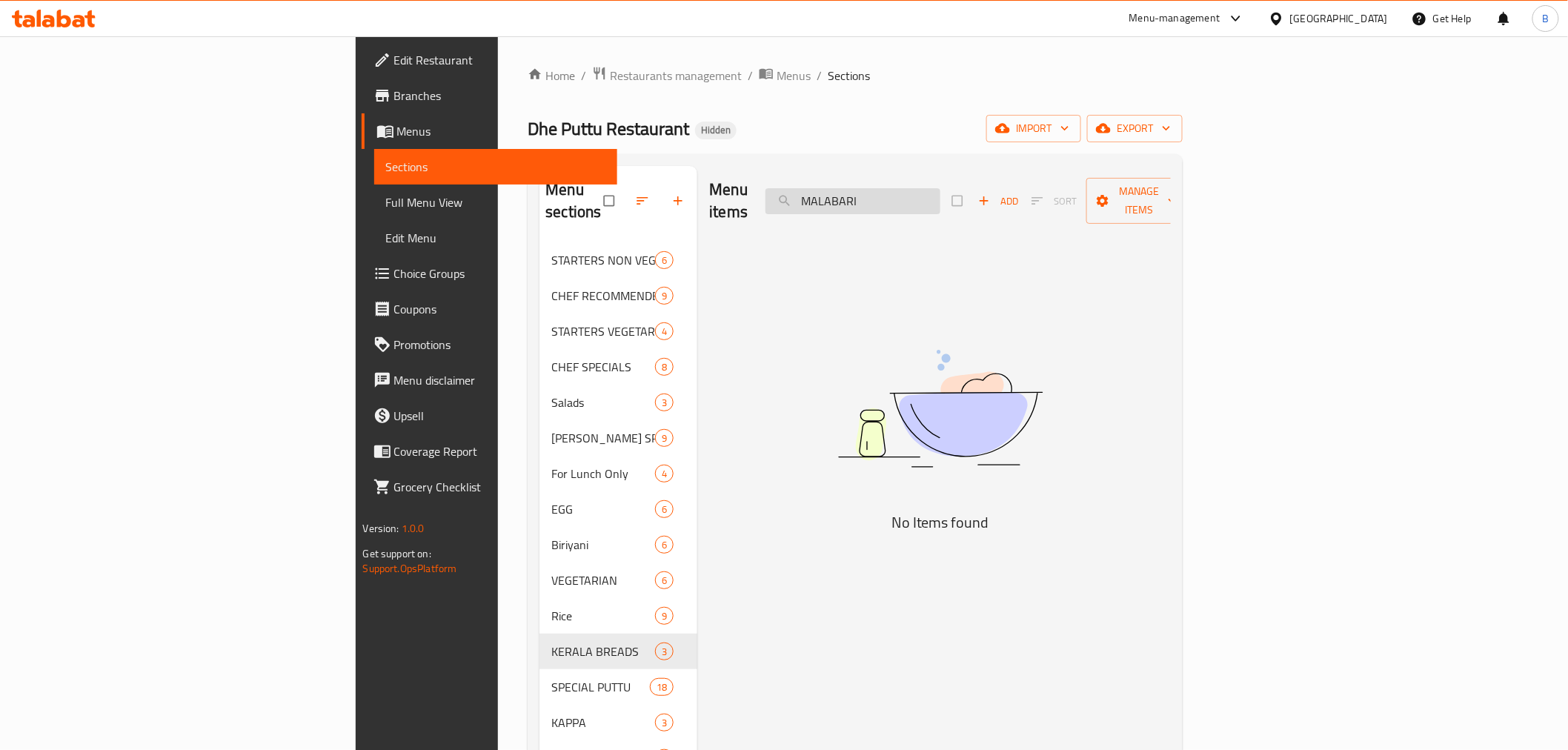
click at [941, 188] on input "MALABARI" at bounding box center [852, 201] width 175 height 26
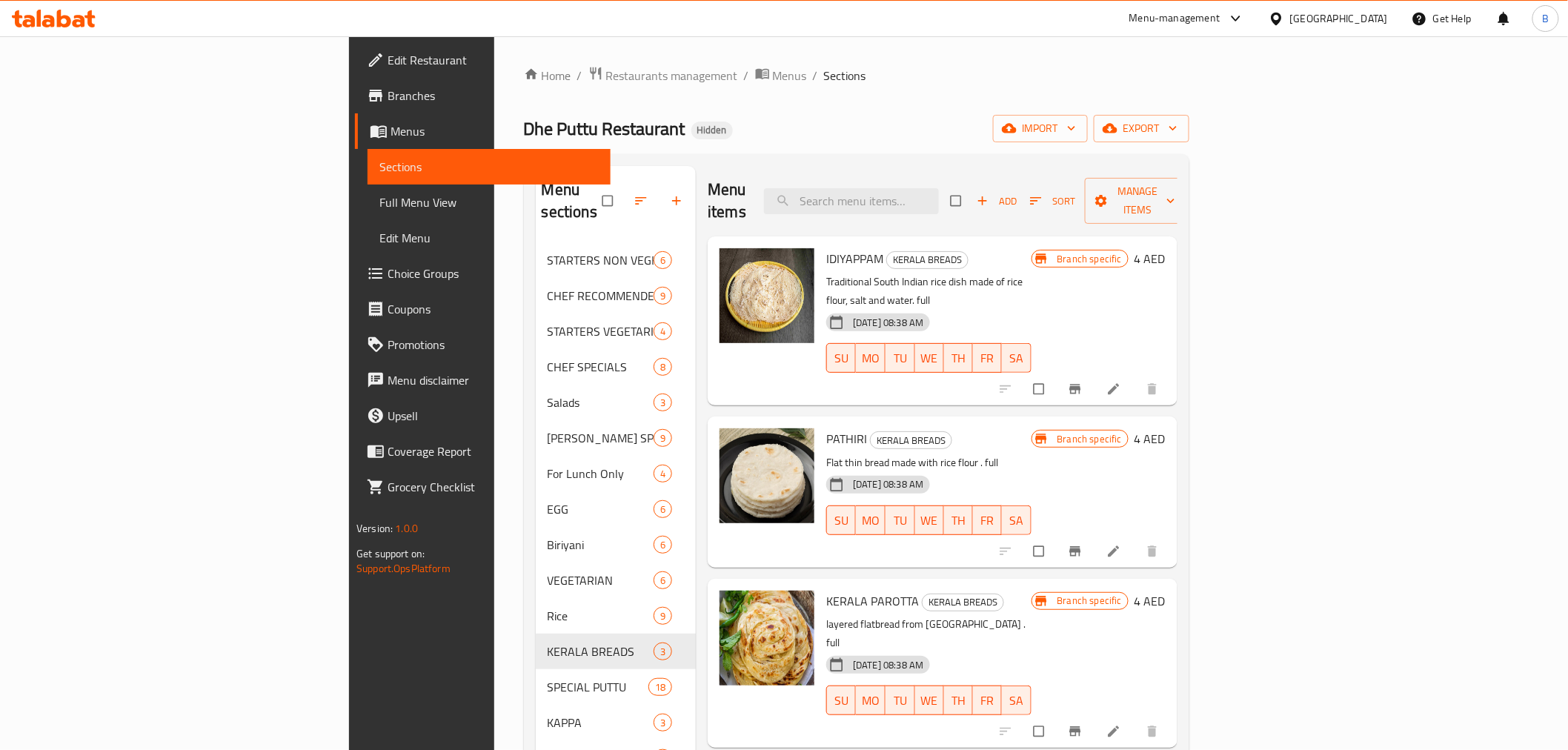
click at [1472, 36] on div "Get Help" at bounding box center [1442, 18] width 84 height 36
click at [939, 195] on input "search" at bounding box center [851, 201] width 175 height 26
paste input "MALABARI CHICKEN CURRY FULL"
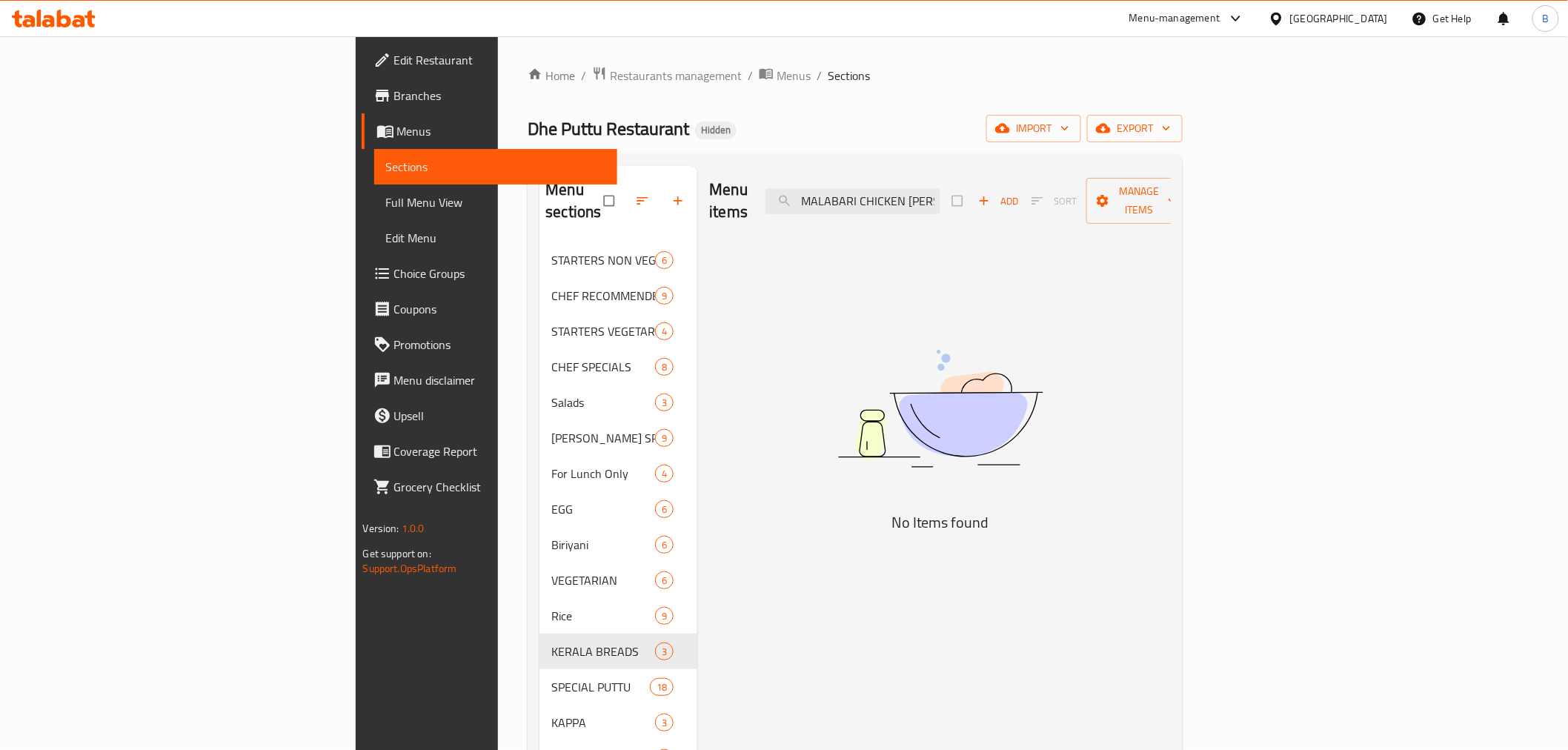
drag, startPoint x: 983, startPoint y: 194, endPoint x: 902, endPoint y: 175, distance: 83.2
click at [902, 175] on div "Menu items MALABARI CHICKEN CURRY FULL Add Sort Manage items" at bounding box center [940, 201] width 462 height 70
click at [941, 194] on input "CHICKEN CURRY FULL" at bounding box center [852, 201] width 175 height 26
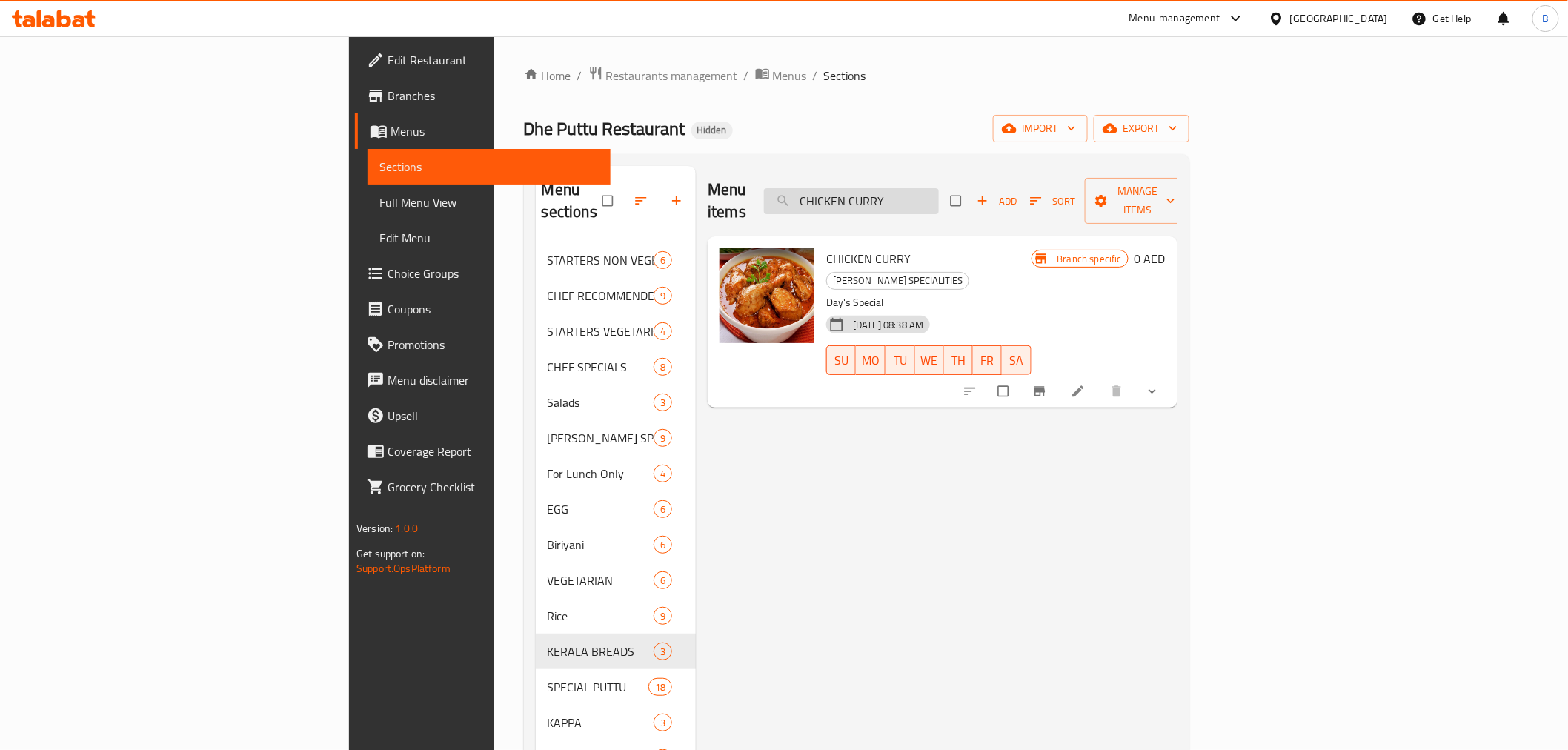
click at [939, 193] on input "CHICKEN CURRY" at bounding box center [851, 201] width 175 height 26
click at [939, 194] on input "CHICKEN CURRY" at bounding box center [851, 201] width 175 height 26
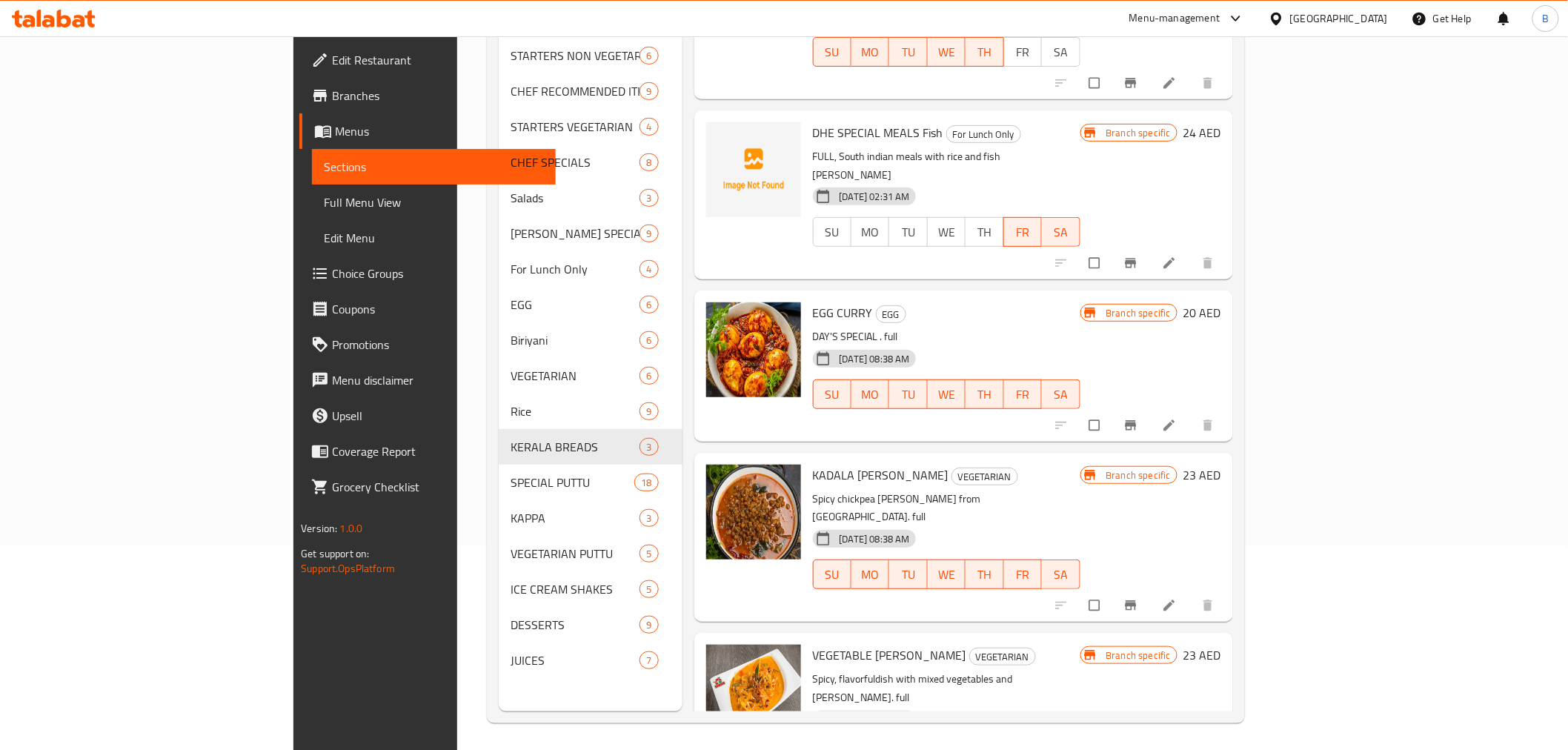
scroll to position [208, 0]
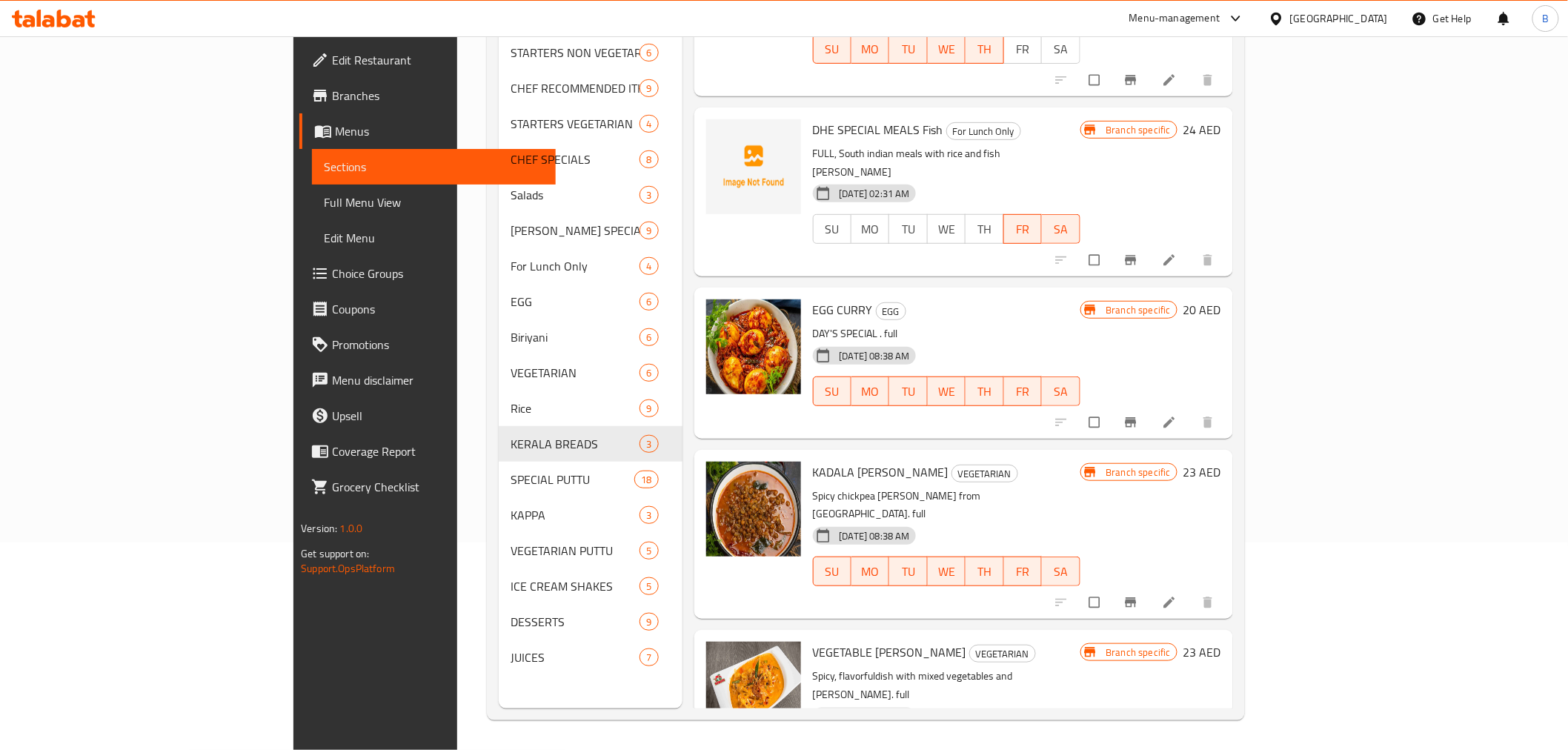
type input "[PERSON_NAME]"
click at [1221, 643] on div "Branch specific 23 AED" at bounding box center [1151, 715] width 141 height 145
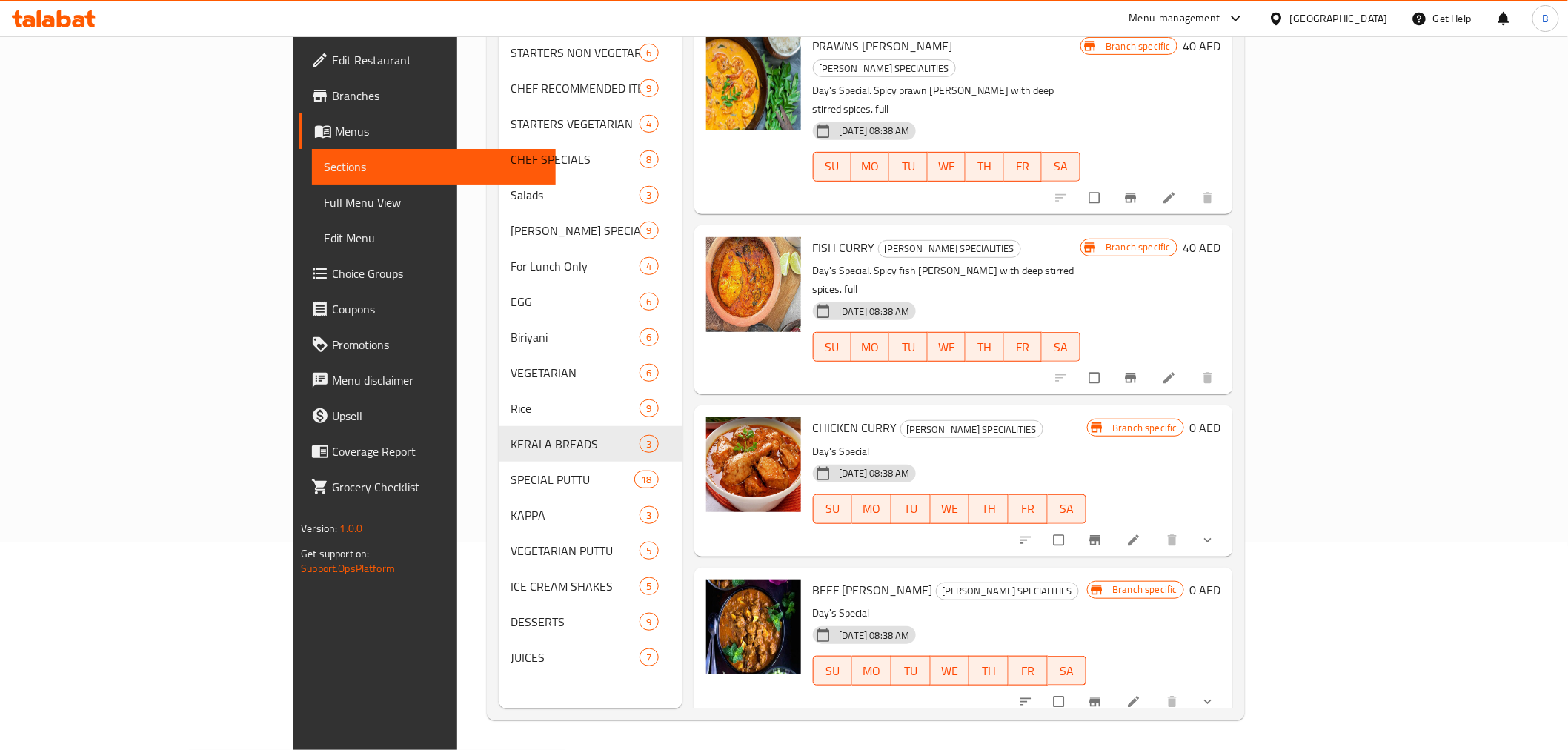
scroll to position [564, 0]
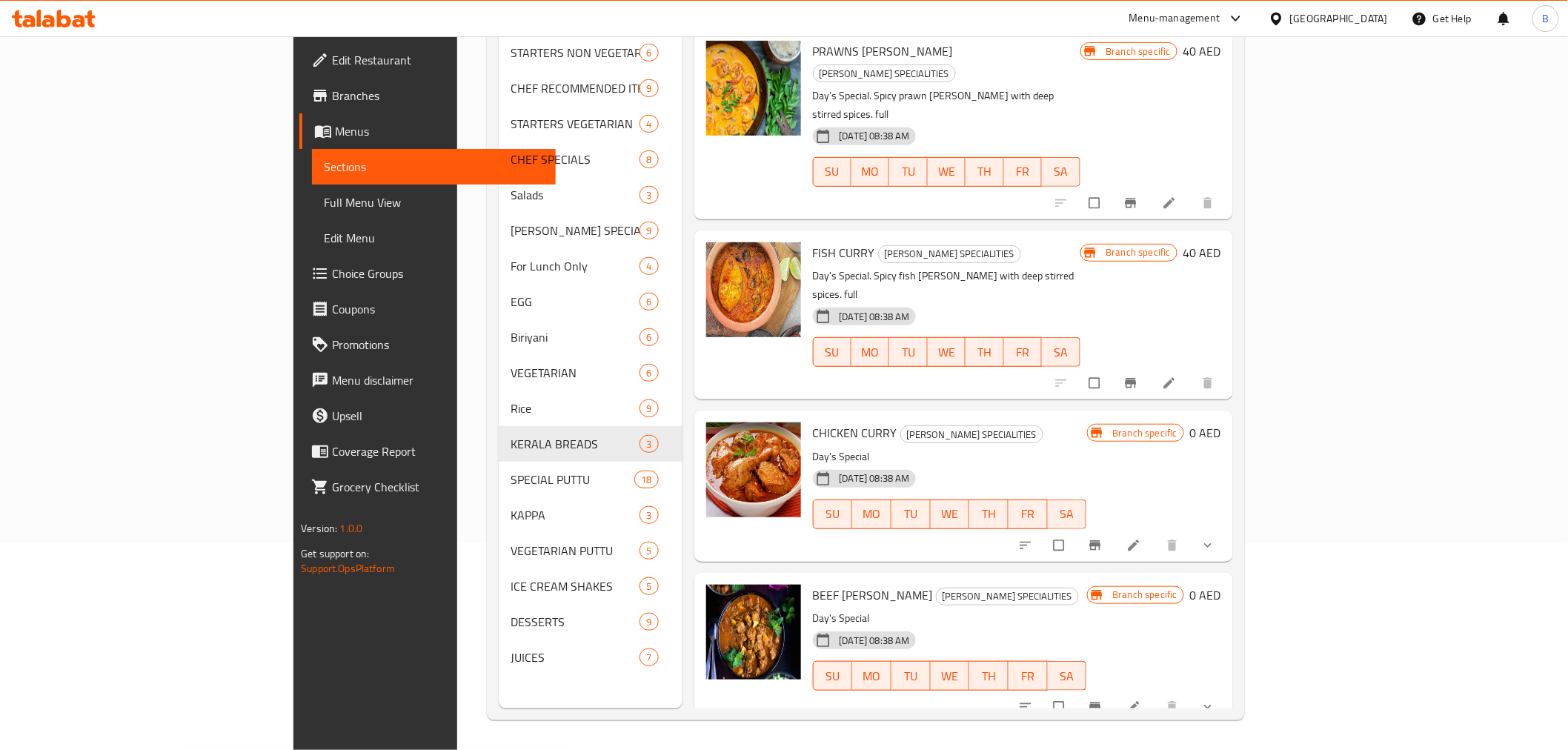
click at [813, 584] on span "BEEF [PERSON_NAME]" at bounding box center [873, 595] width 120 height 22
click at [1228, 691] on button "show more" at bounding box center [1209, 707] width 36 height 32
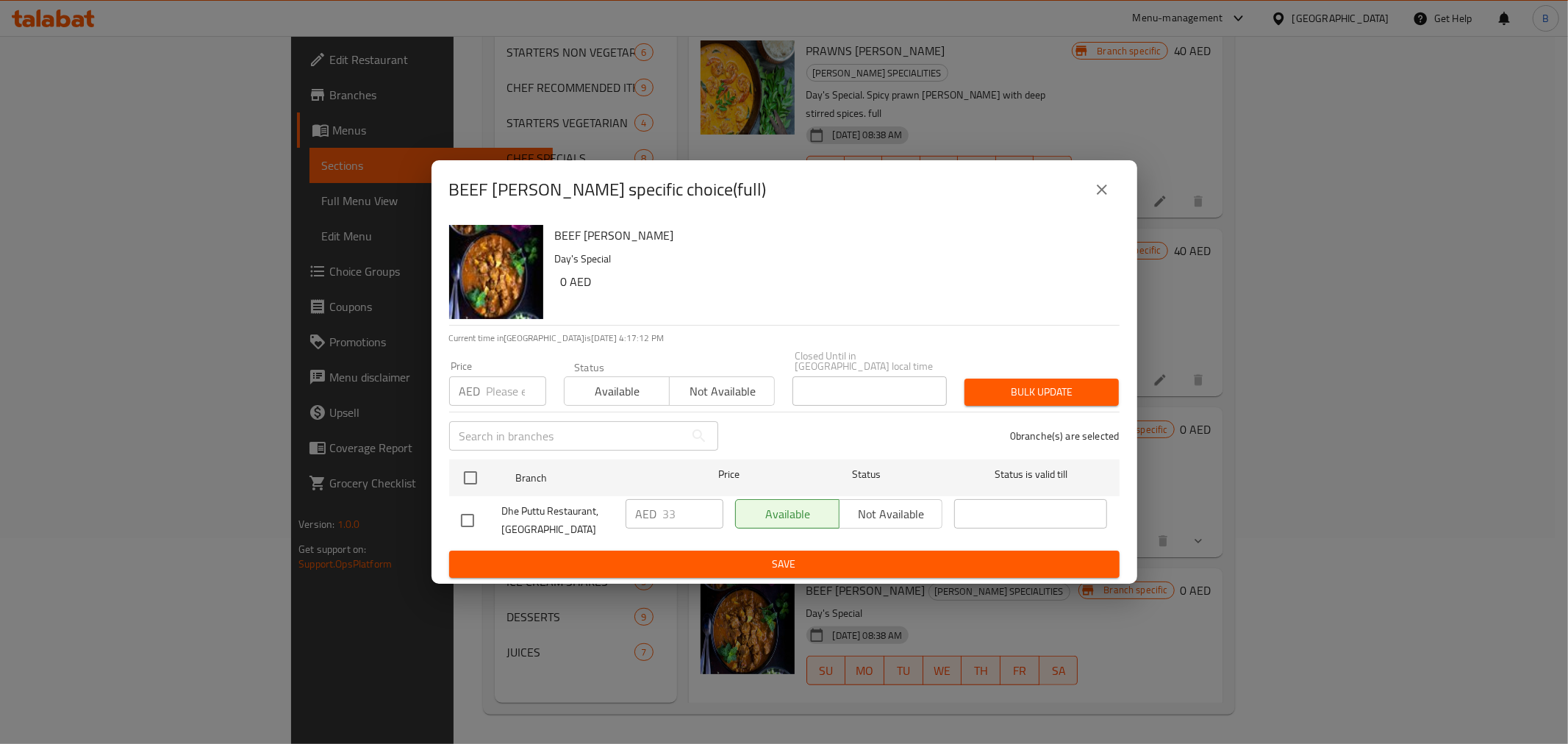
click at [1091, 196] on button "close" at bounding box center [1102, 190] width 35 height 35
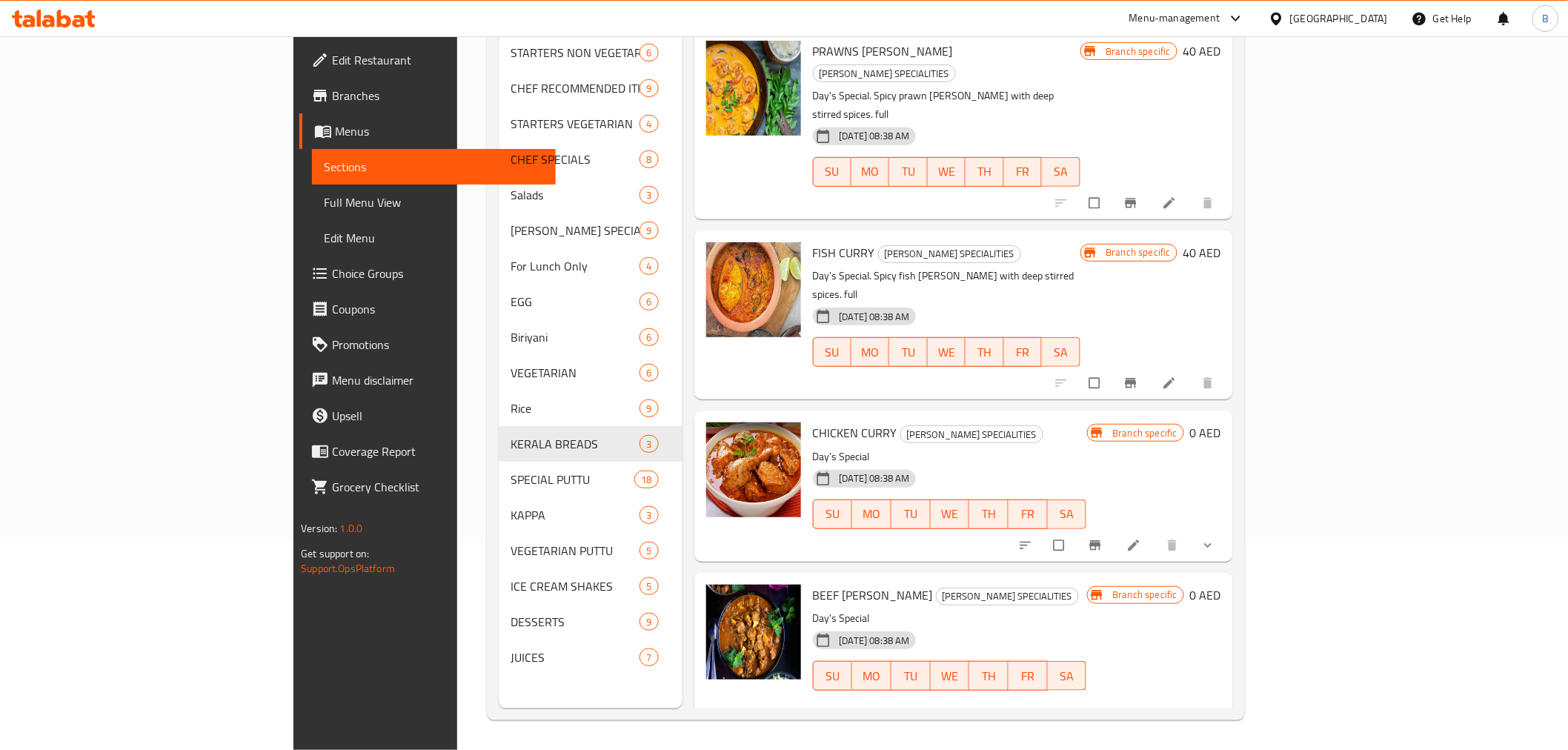
click at [1221, 585] on div "Branch specific 0 AED" at bounding box center [1154, 704] width 134 height 239
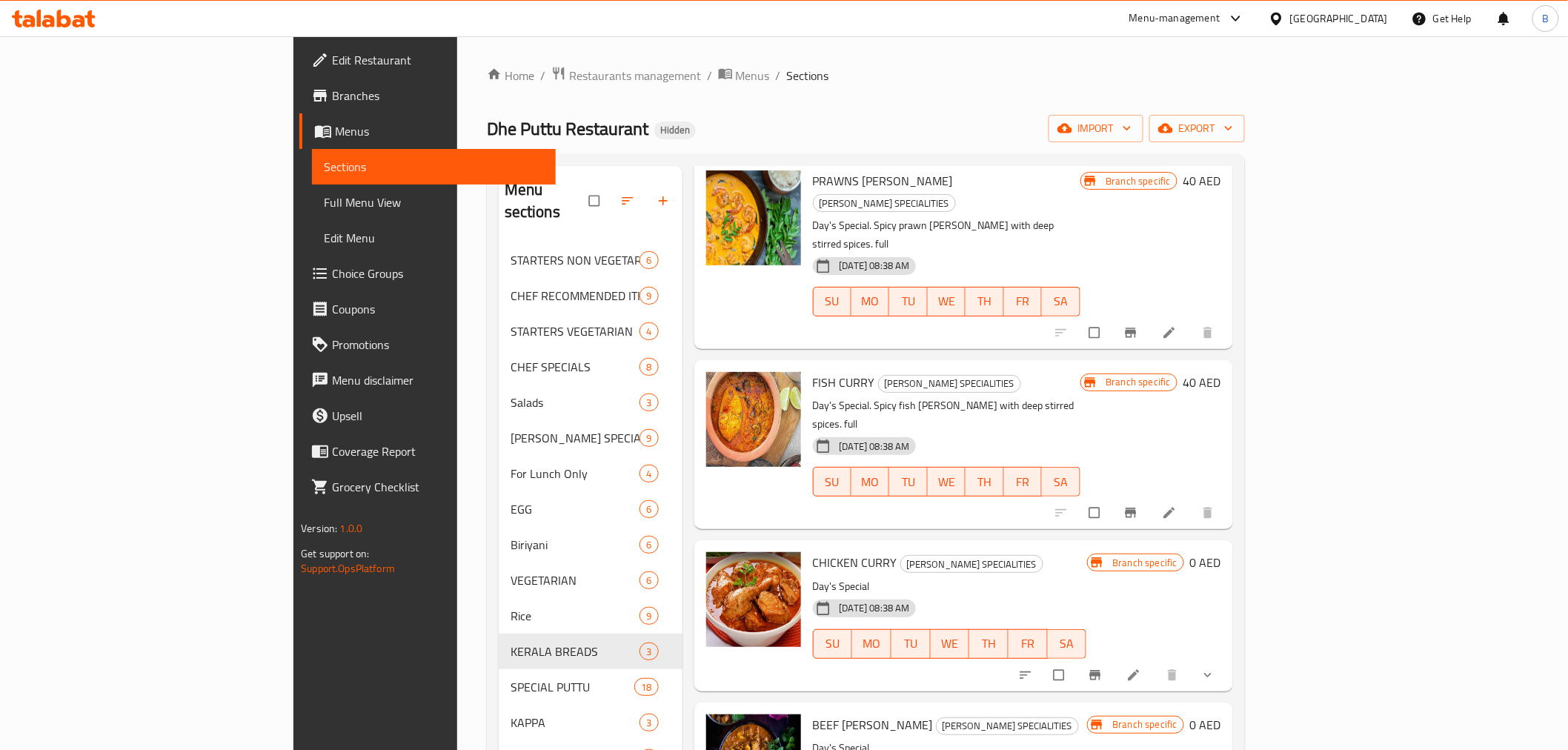
scroll to position [658, 0]
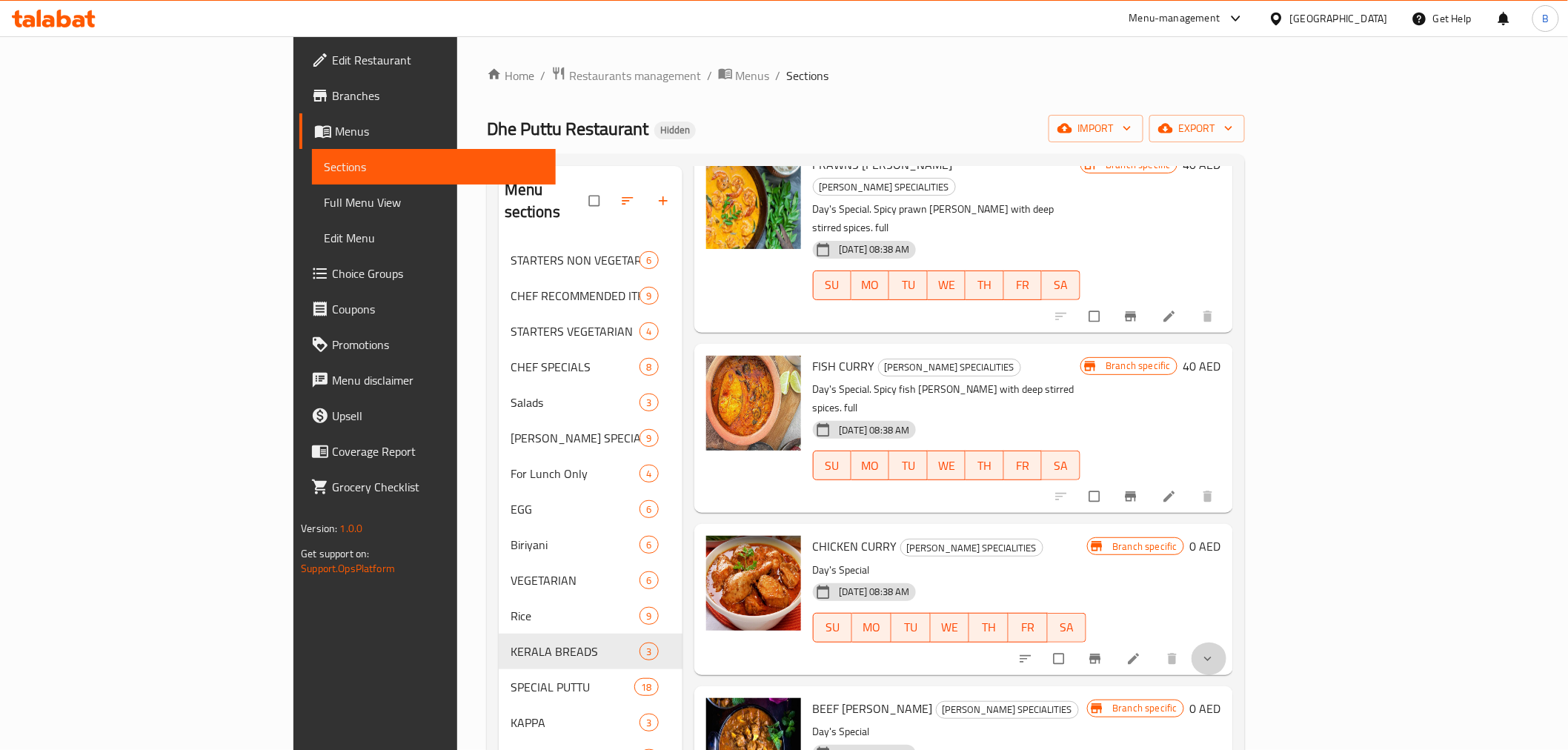
click at [1228, 643] on button "show more" at bounding box center [1209, 658] width 36 height 32
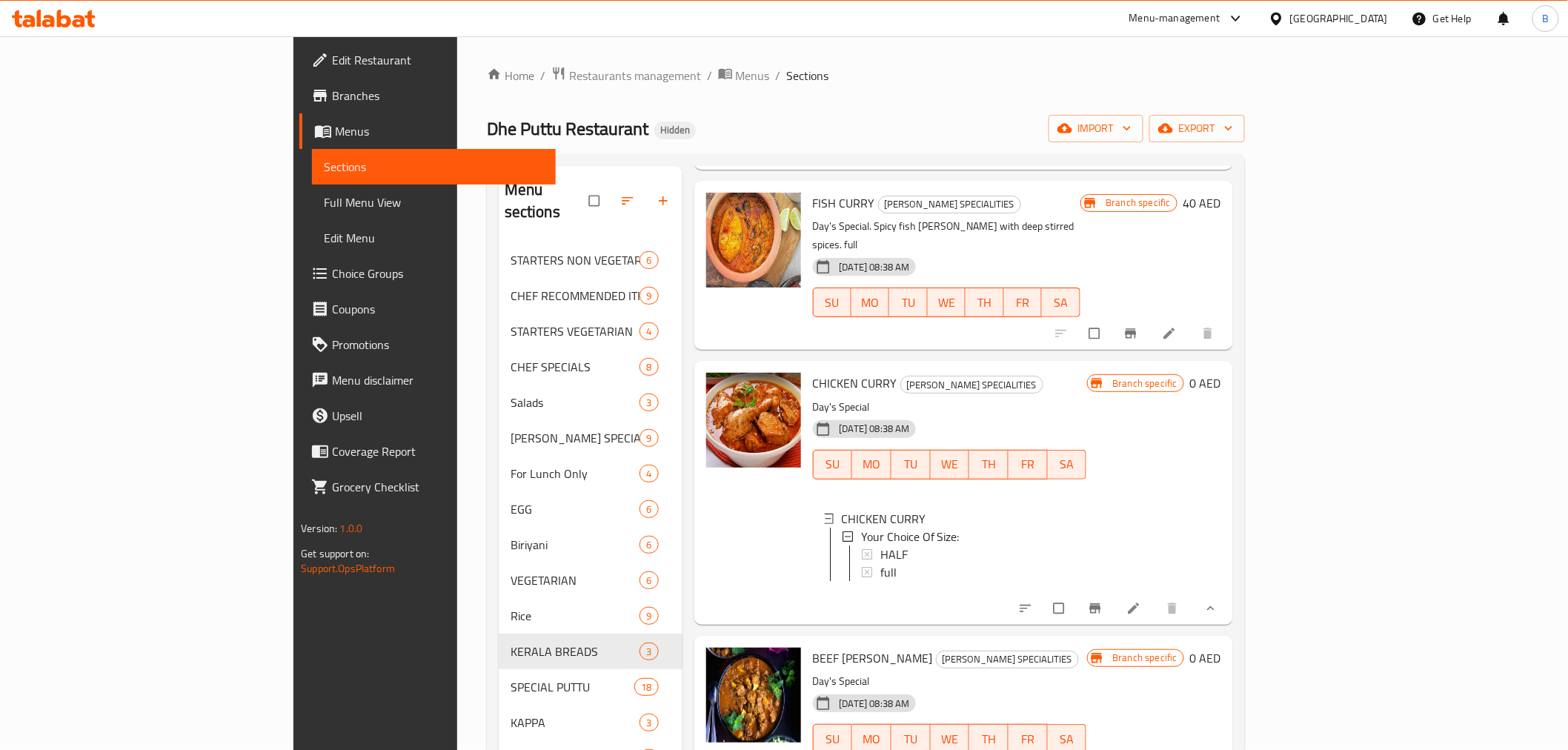
scroll to position [823, 0]
click at [881, 561] on div "full" at bounding box center [978, 570] width 195 height 18
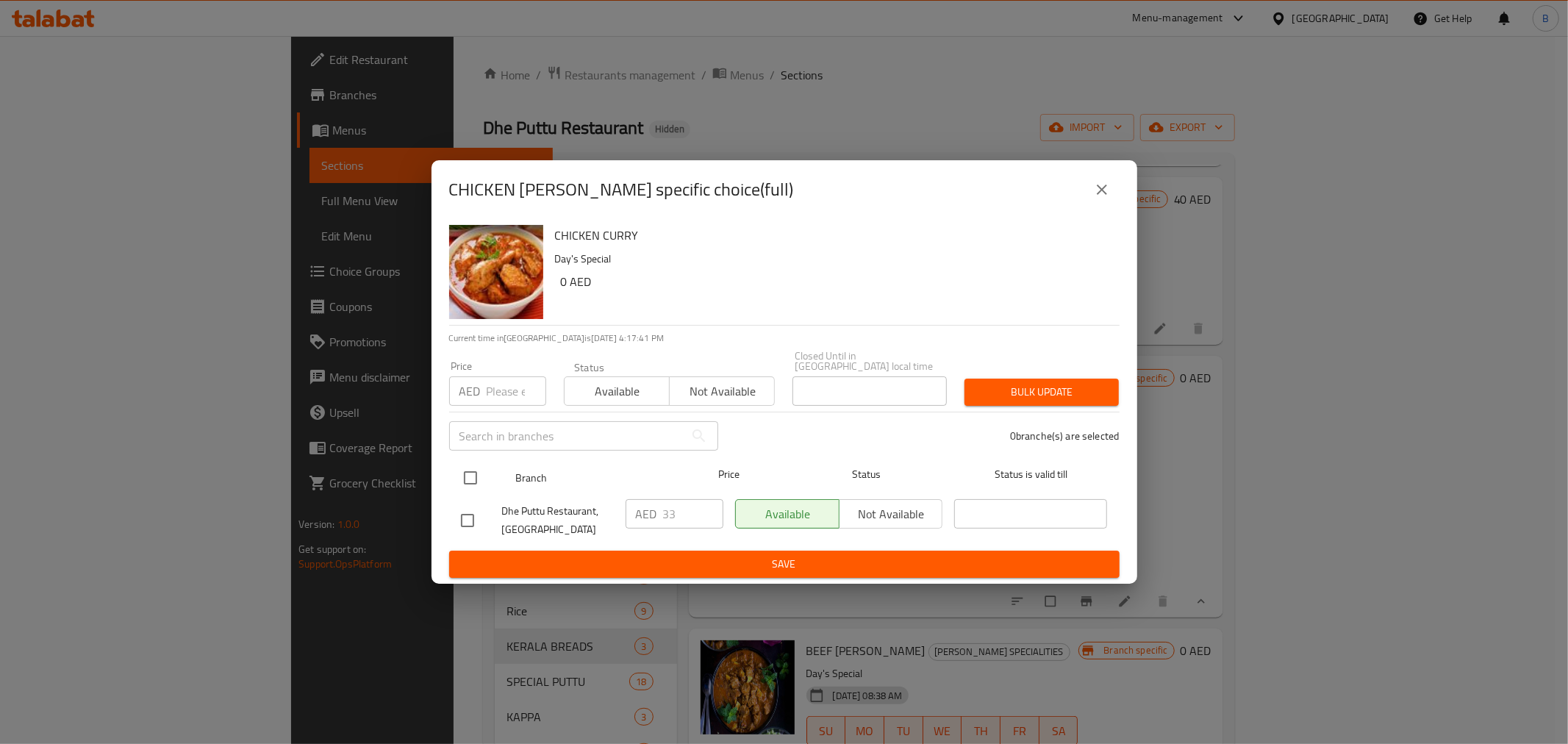
click at [457, 470] on input "checkbox" at bounding box center [470, 477] width 31 height 31
checkbox input "true"
click at [1105, 175] on button "close" at bounding box center [1102, 190] width 35 height 35
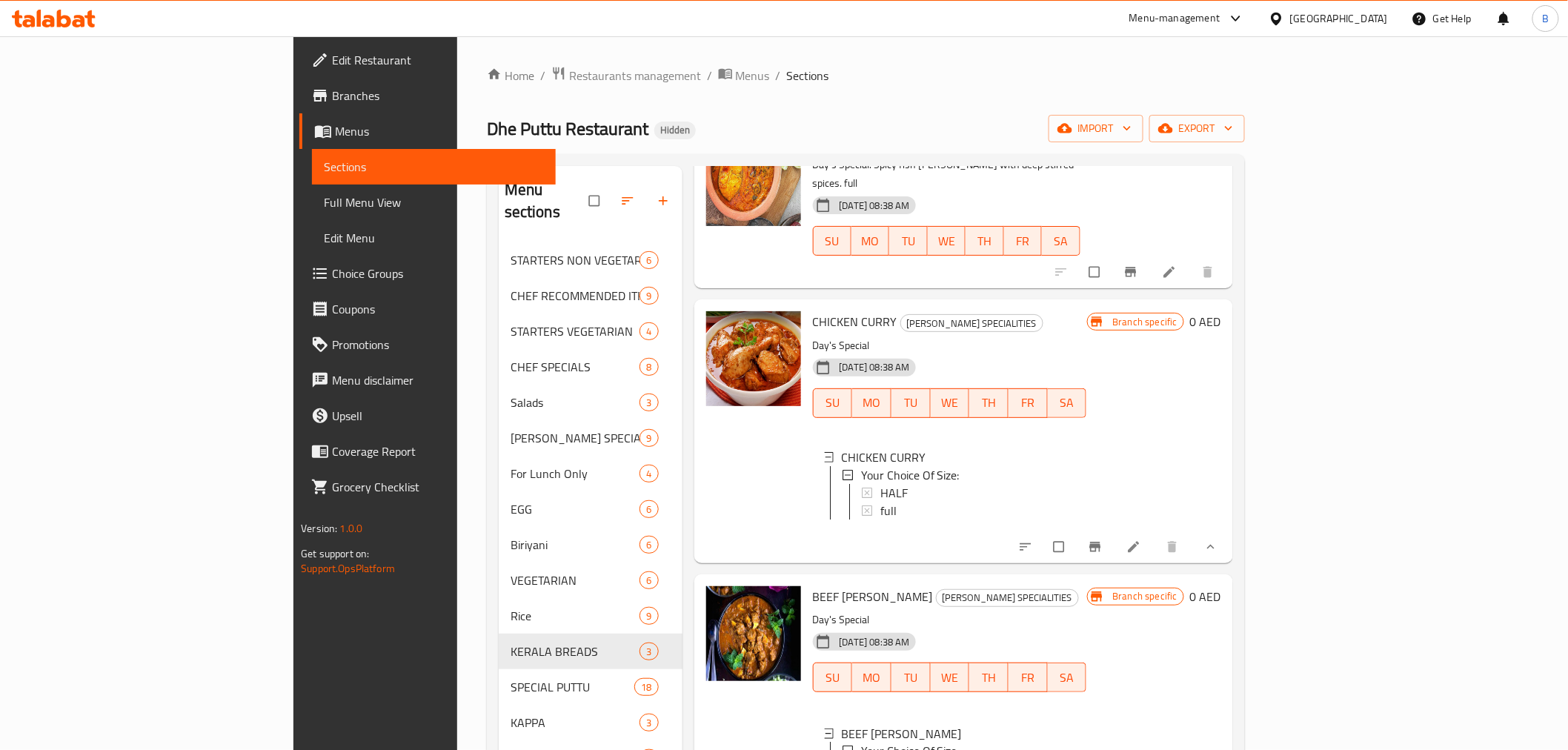
scroll to position [906, 0]
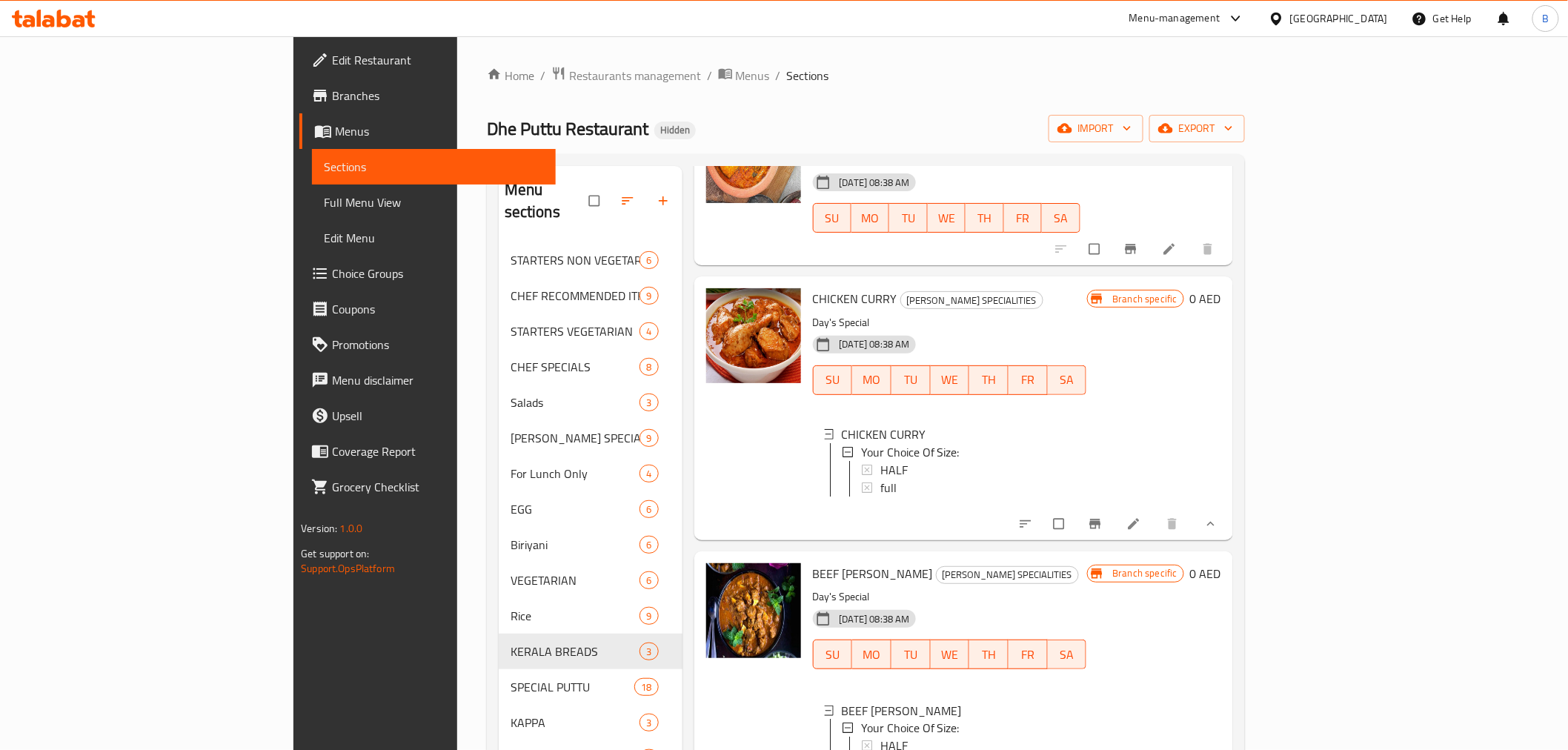
click at [881, 750] on div "full" at bounding box center [978, 764] width 195 height 18
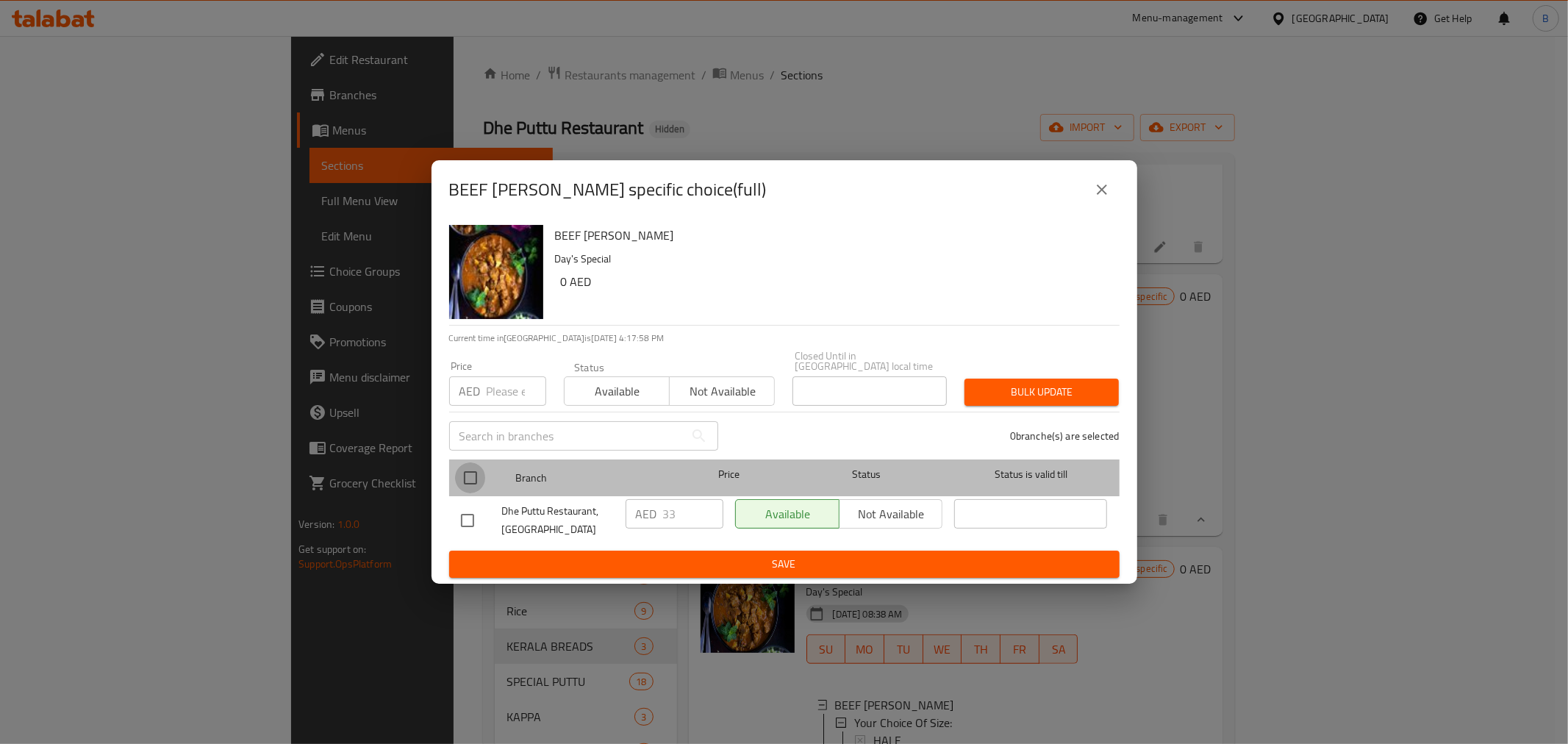
click at [476, 482] on input "checkbox" at bounding box center [470, 477] width 31 height 31
checkbox input "true"
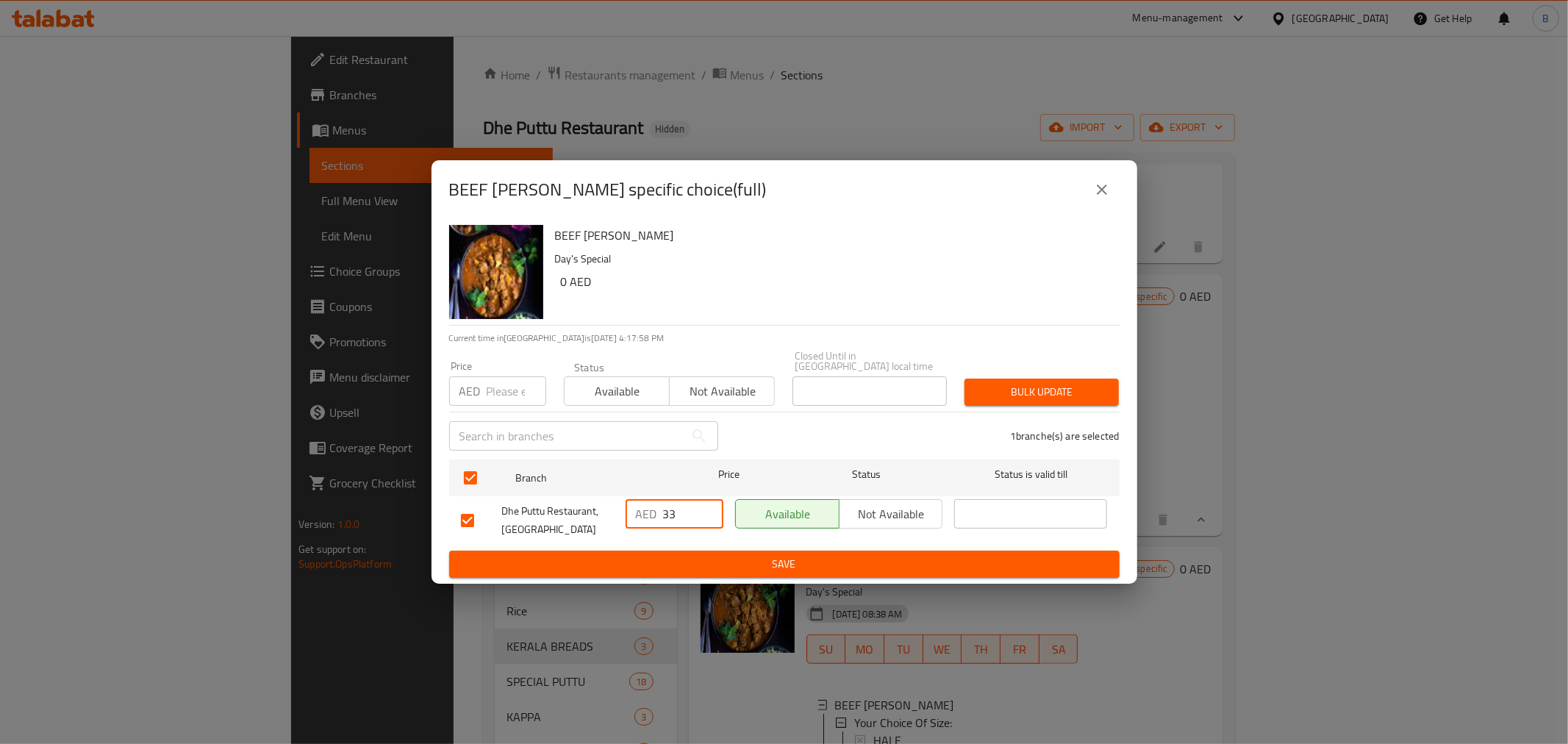
click at [668, 512] on input "33" at bounding box center [693, 514] width 60 height 30
type input "37"
click at [655, 564] on span "Save" at bounding box center [784, 564] width 647 height 18
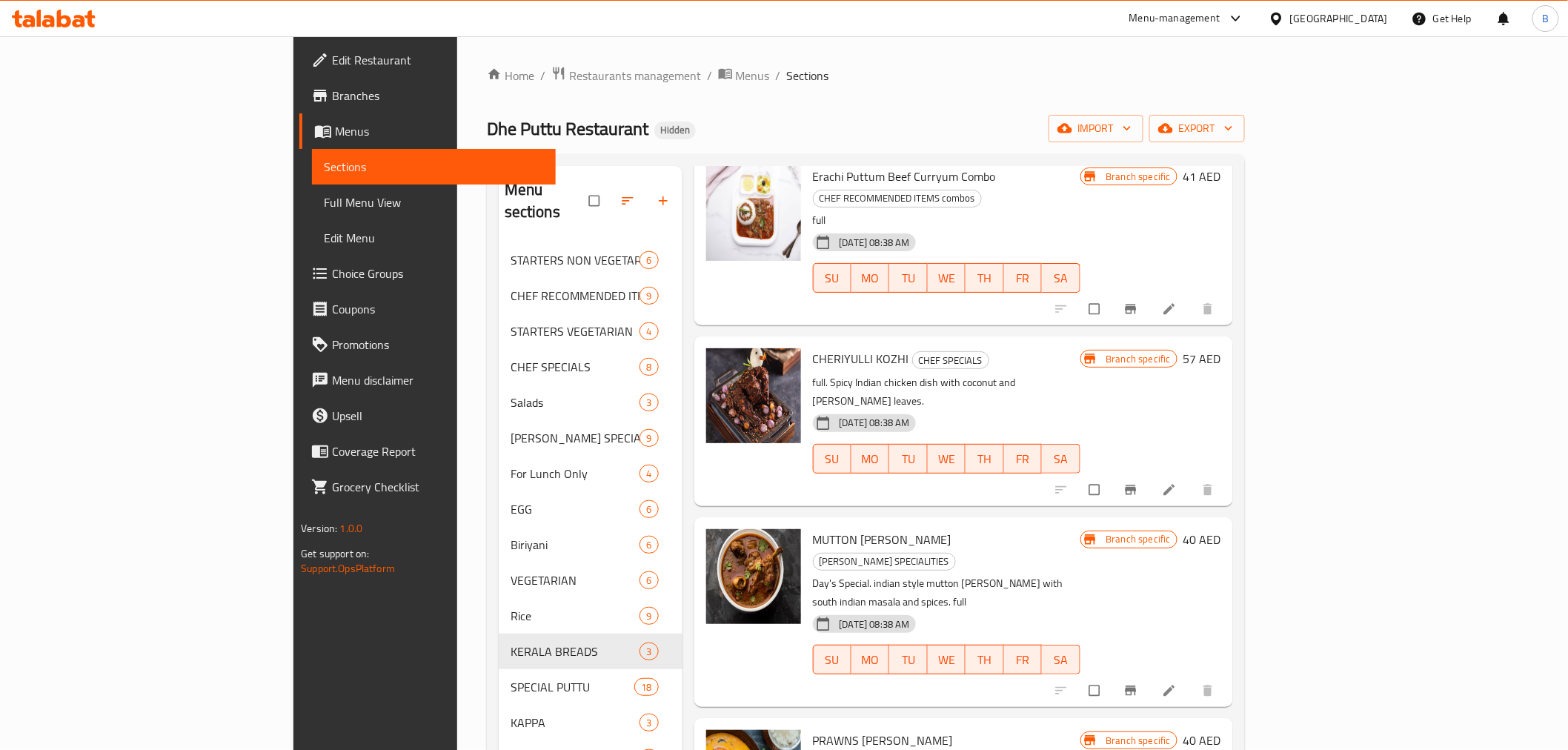
scroll to position [0, 0]
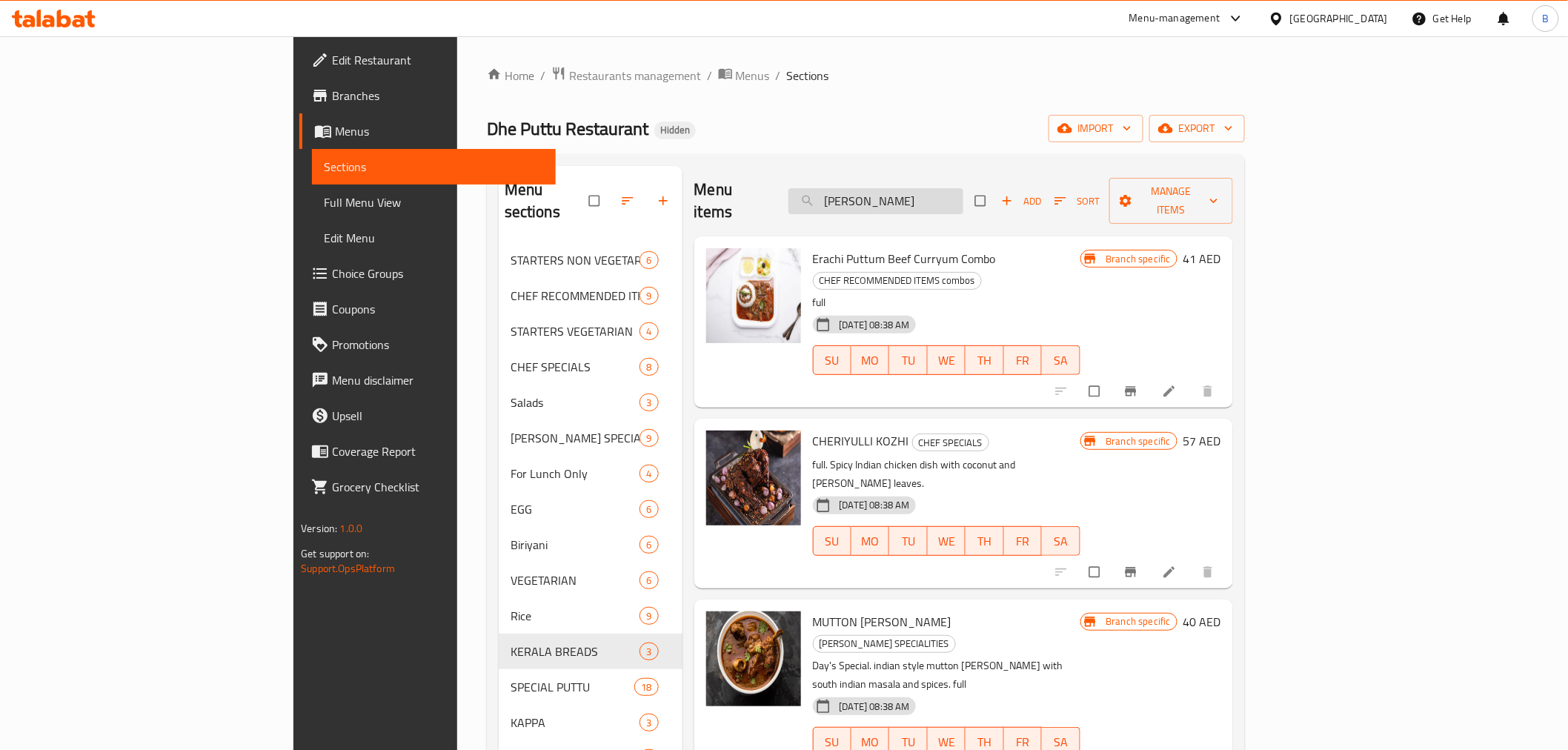
click at [920, 190] on input "[PERSON_NAME]" at bounding box center [875, 201] width 175 height 26
paste input "IDIYAPPAM"
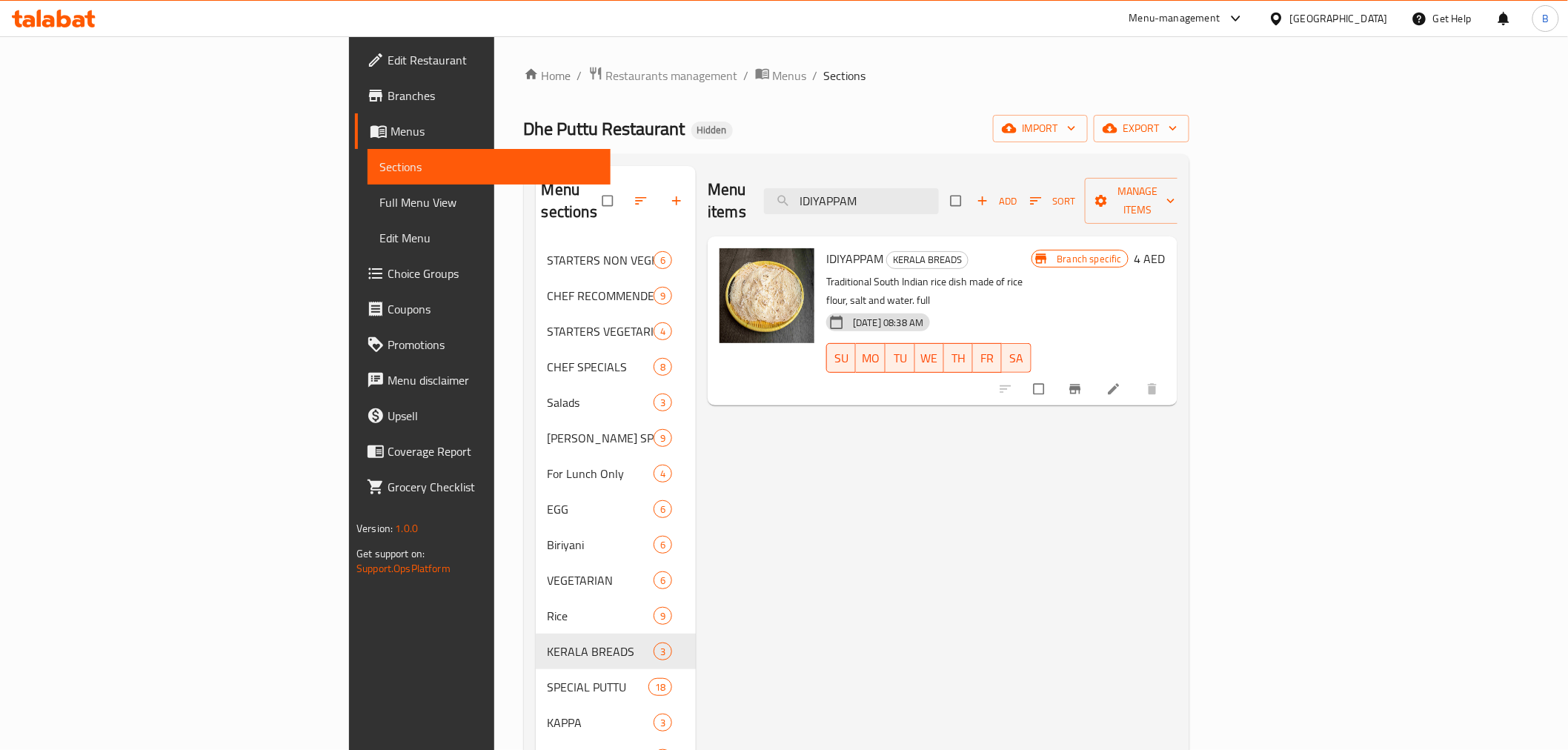
click at [745, 690] on div "Menu items IDIYAPPAM Add Sort Manage items IDIYAPPAM KERALA BREADS Traditional …" at bounding box center [937, 541] width 482 height 750
drag, startPoint x: 1002, startPoint y: 150, endPoint x: 1001, endPoint y: 182, distance: 32.0
click at [1001, 150] on div "Home / Restaurants management / Menus / Sections Dhe Puttu Restaurant Hidden im…" at bounding box center [856, 497] width 666 height 862
click at [939, 188] on input "IDIYAPPAM" at bounding box center [851, 201] width 175 height 26
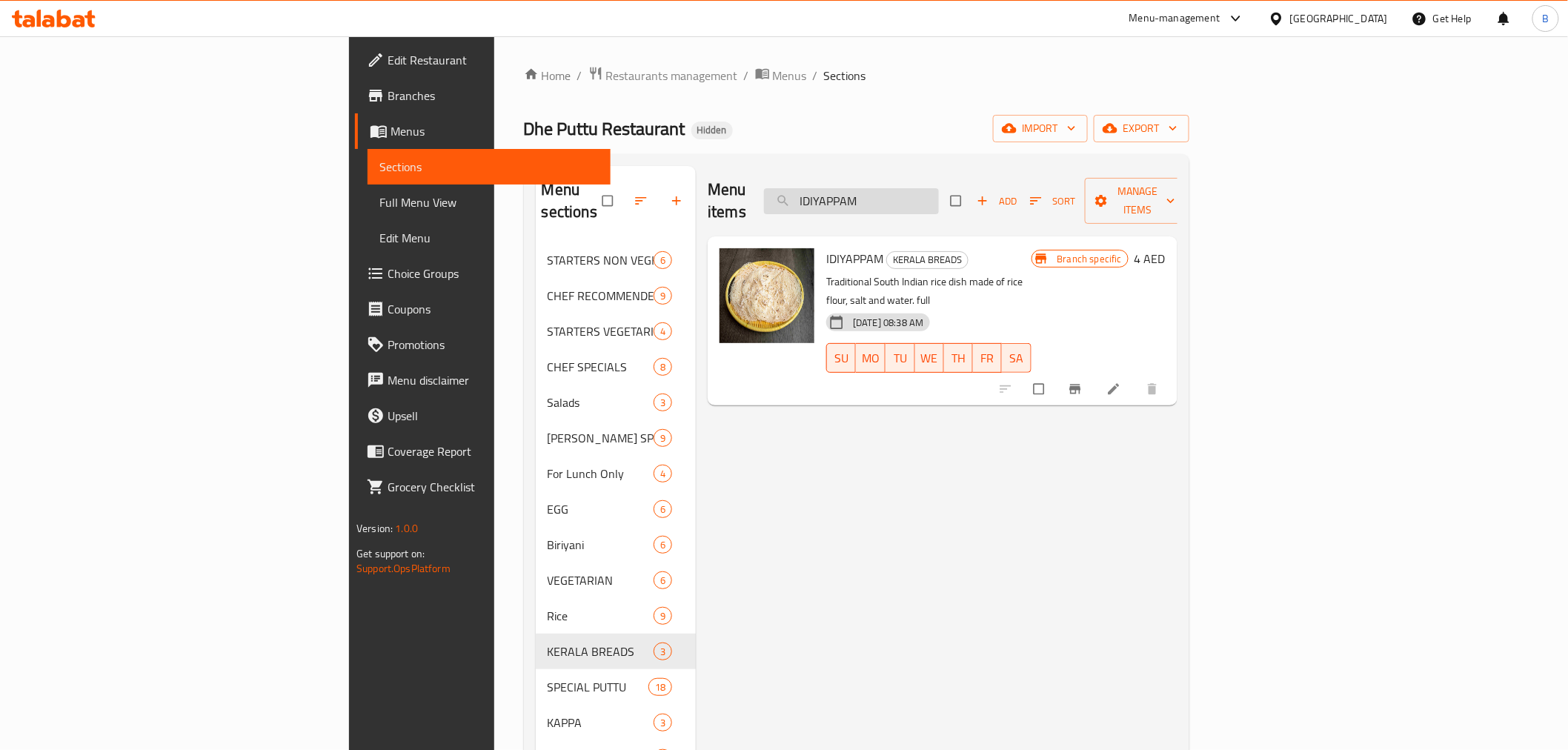
click at [939, 188] on input "IDIYAPPAM" at bounding box center [851, 201] width 175 height 26
paste input "KADALA CURRY FULL"
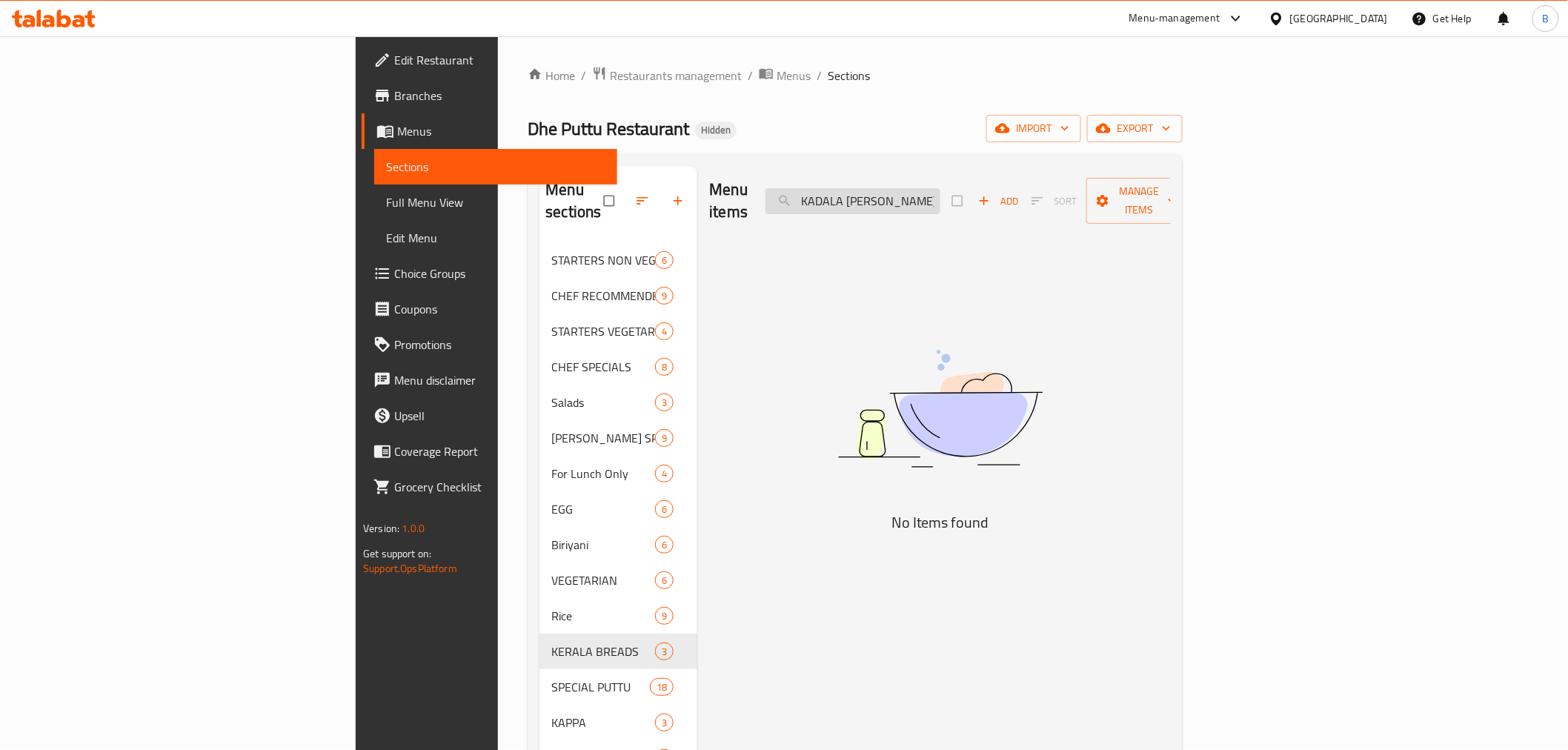
click at [941, 193] on input "KADALA CURRY FULL" at bounding box center [852, 201] width 175 height 26
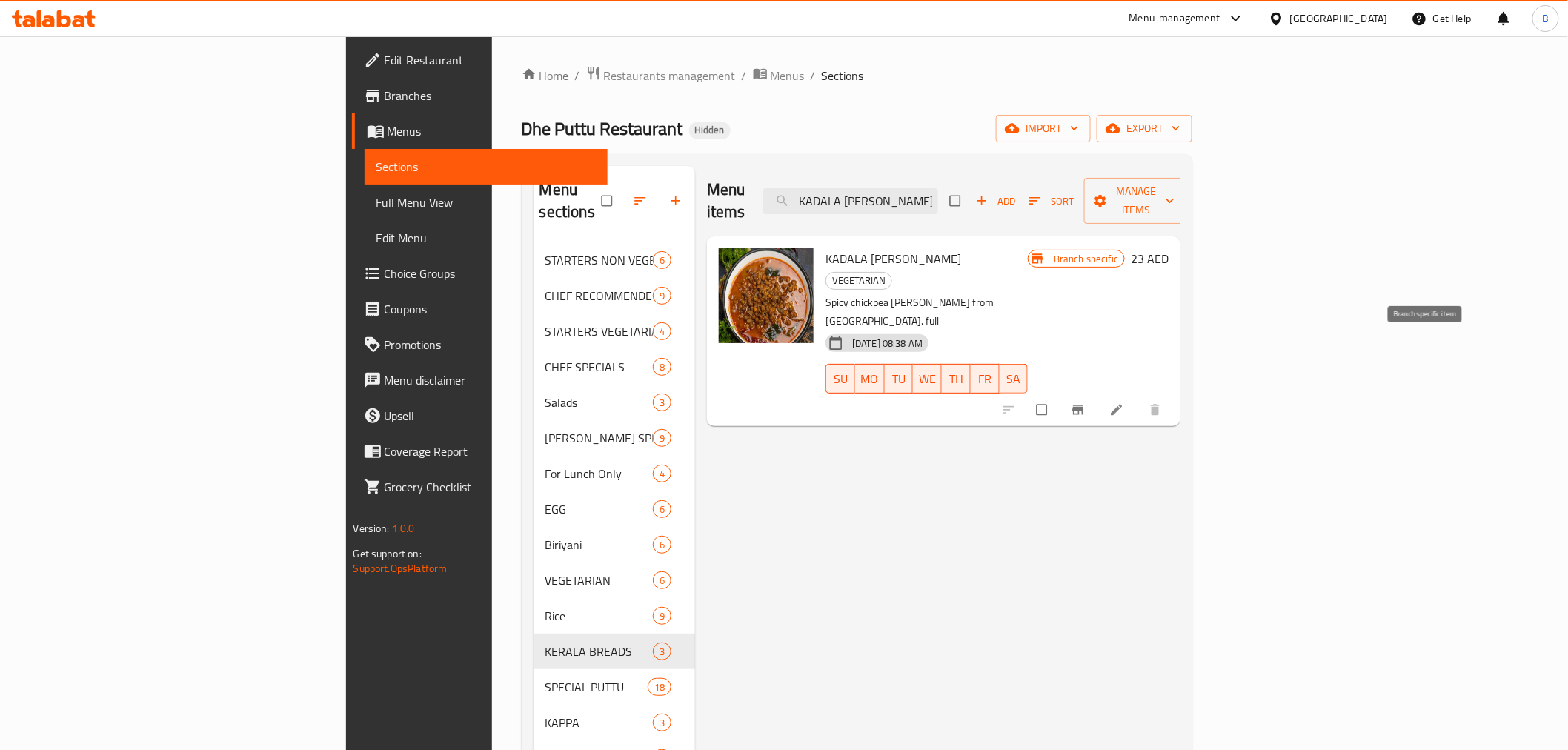
type input "KADALA [PERSON_NAME]"
click at [1098, 394] on button "Branch-specific-item" at bounding box center [1079, 409] width 36 height 32
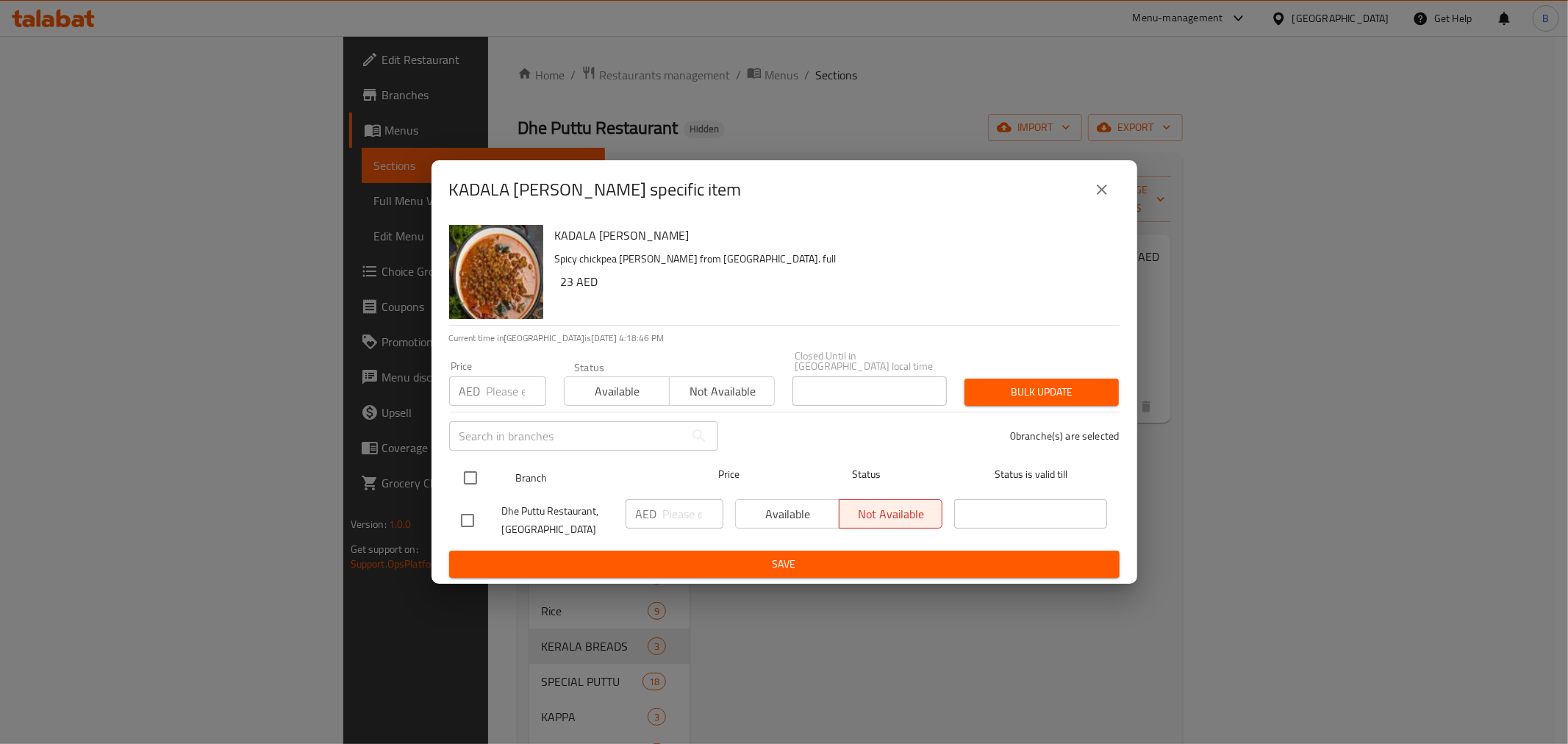
click at [465, 485] on input "checkbox" at bounding box center [470, 477] width 31 height 31
checkbox input "true"
click at [669, 517] on input "number" at bounding box center [693, 514] width 60 height 30
type input "23"
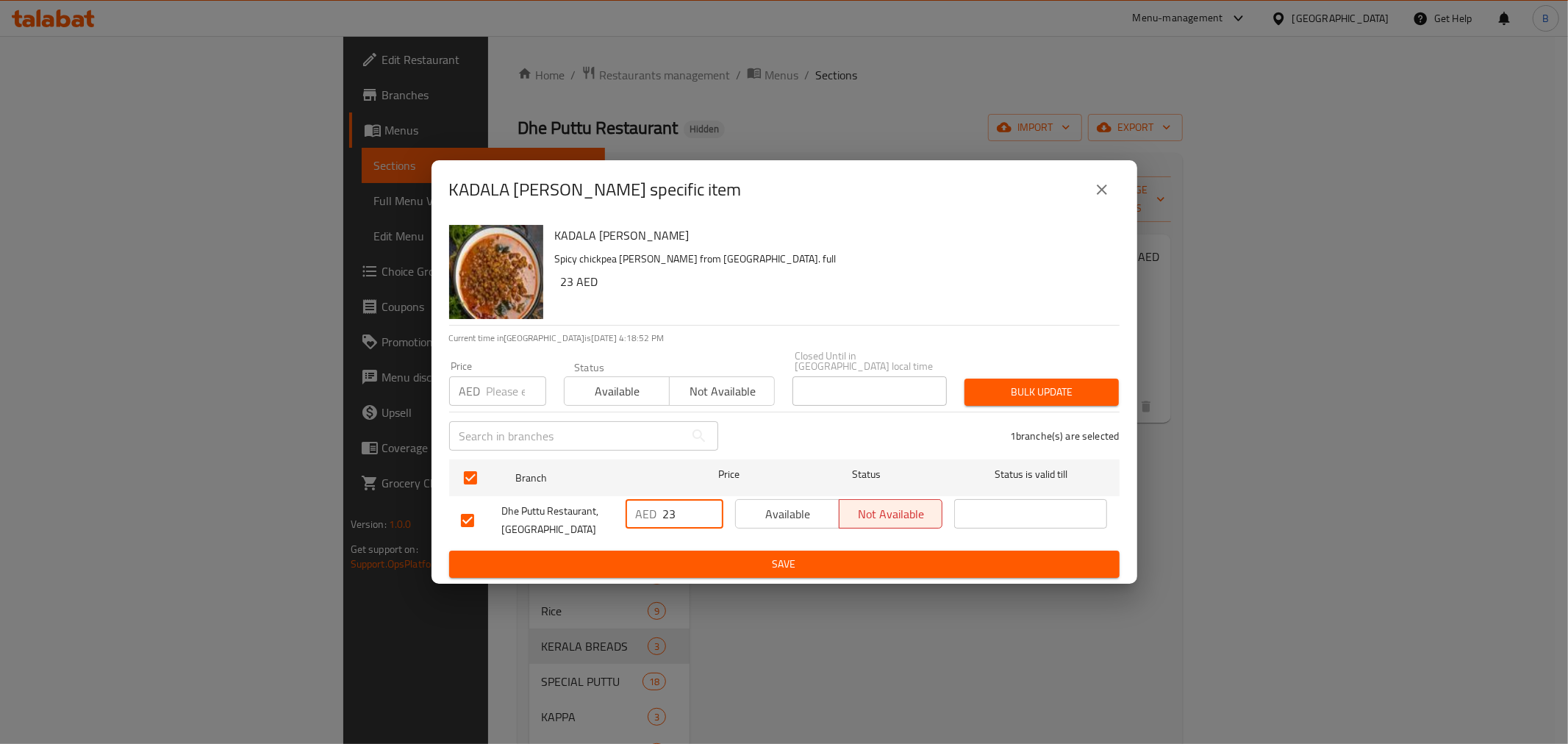
click at [672, 553] on button "Save" at bounding box center [784, 564] width 671 height 27
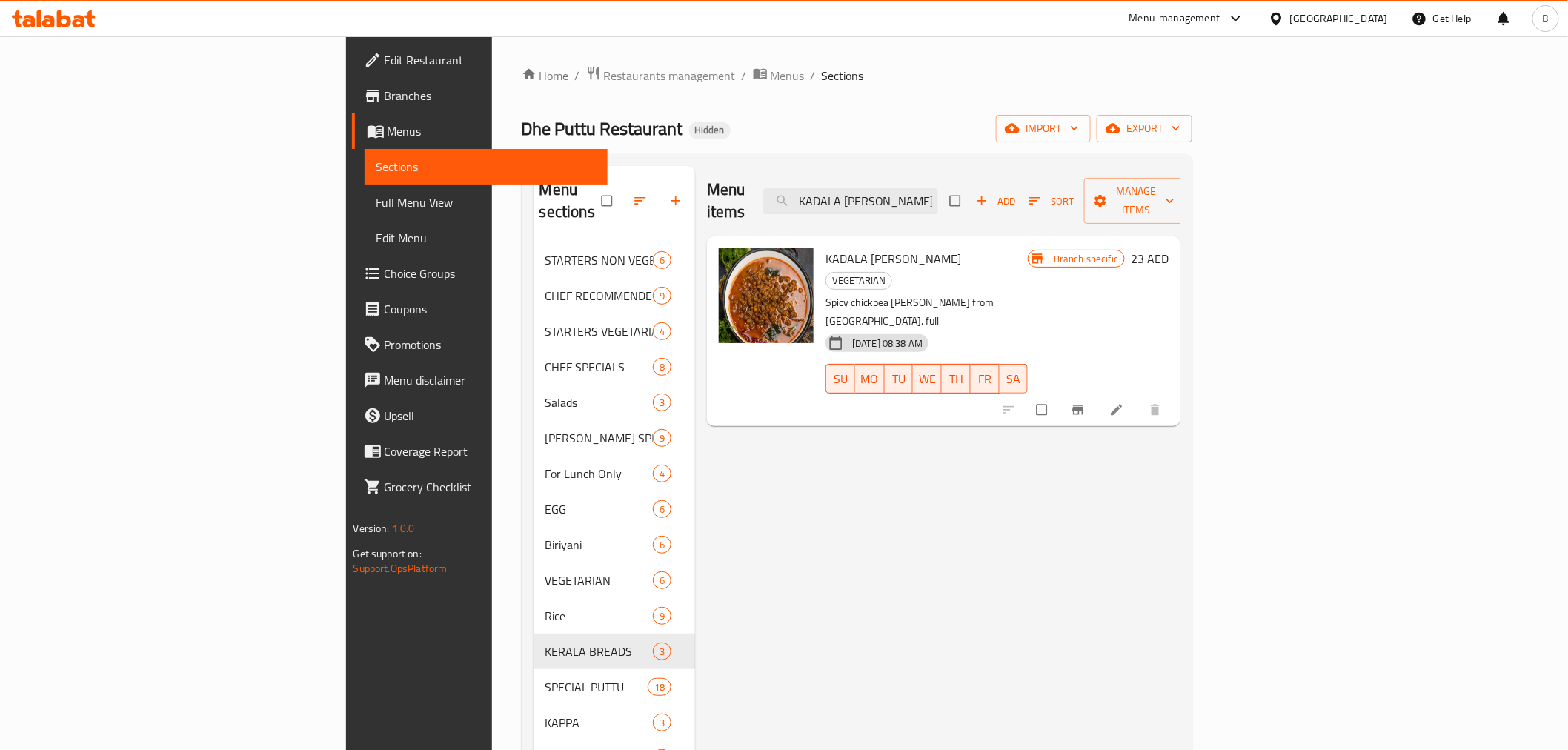
click at [754, 669] on div "Menu items KADALA CURRY Add Sort Manage items KADALA CURRY VEGETARIAN Spicy chi…" at bounding box center [938, 541] width 486 height 750
click at [938, 189] on input "KADALA [PERSON_NAME]" at bounding box center [850, 201] width 175 height 26
paste input "VEG MEALS"
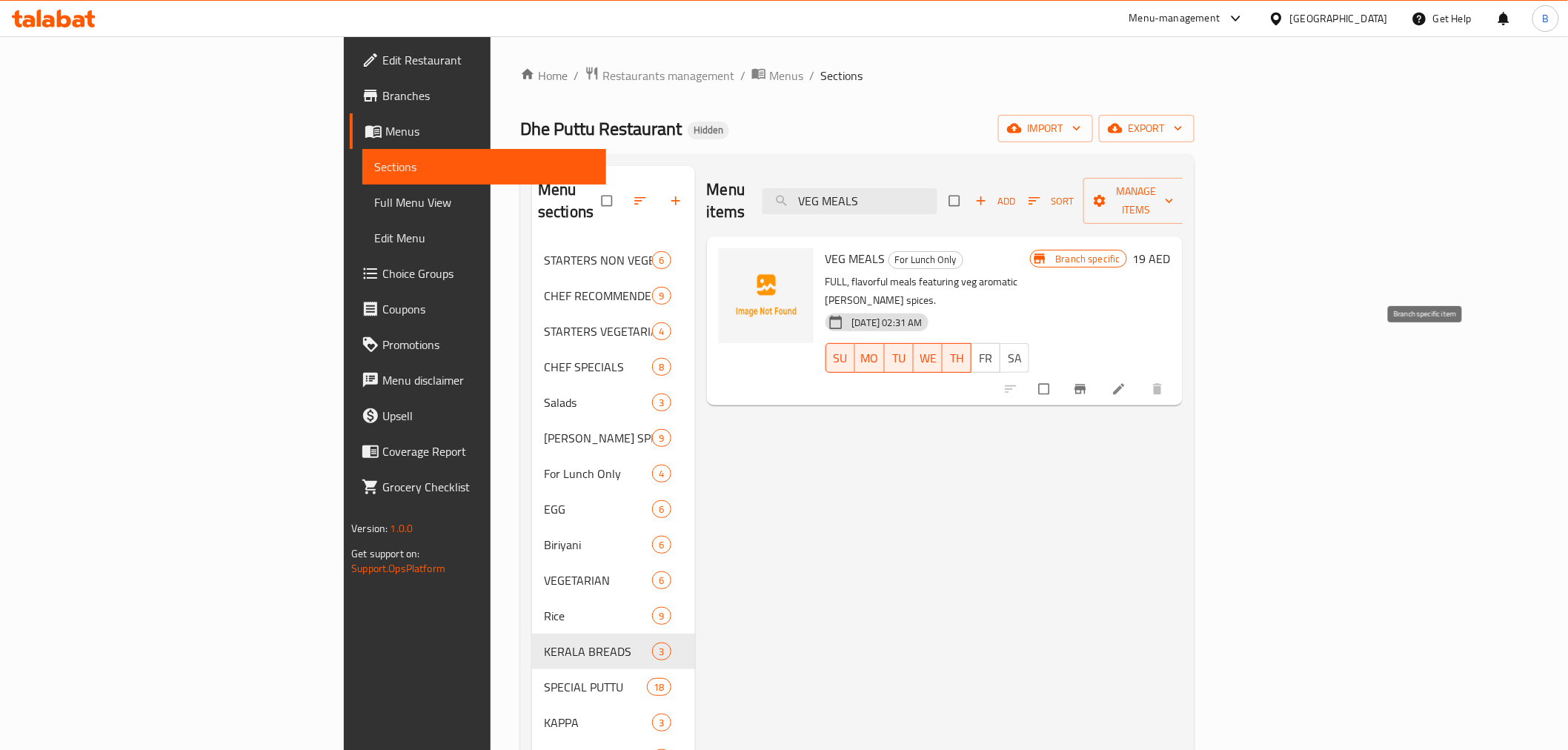
type input "VEG MEALS"
click at [1100, 373] on button "Branch-specific-item" at bounding box center [1081, 389] width 36 height 32
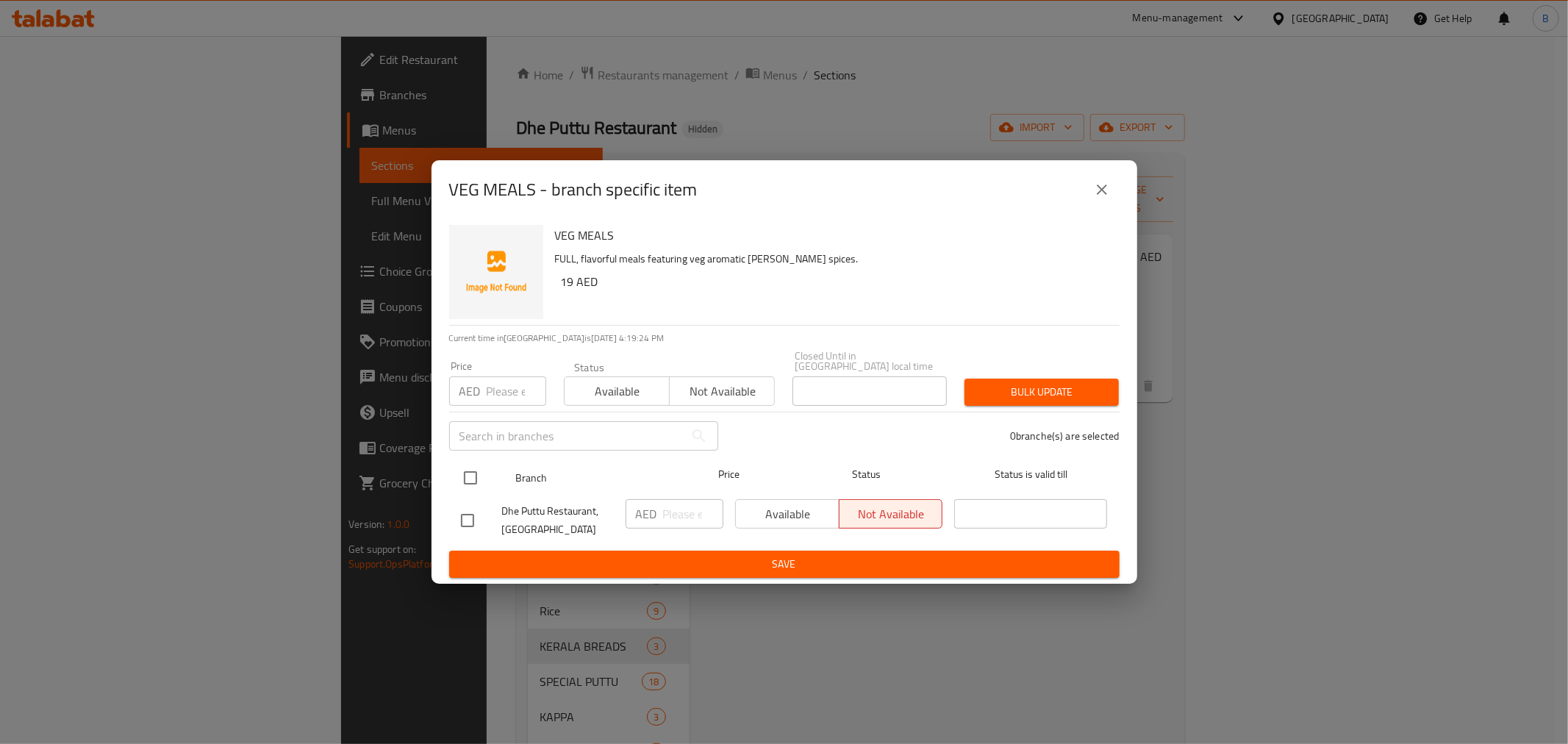
click at [473, 479] on input "checkbox" at bounding box center [470, 477] width 31 height 31
checkbox input "true"
click at [661, 501] on div "AED ​" at bounding box center [674, 514] width 98 height 30
type input "19"
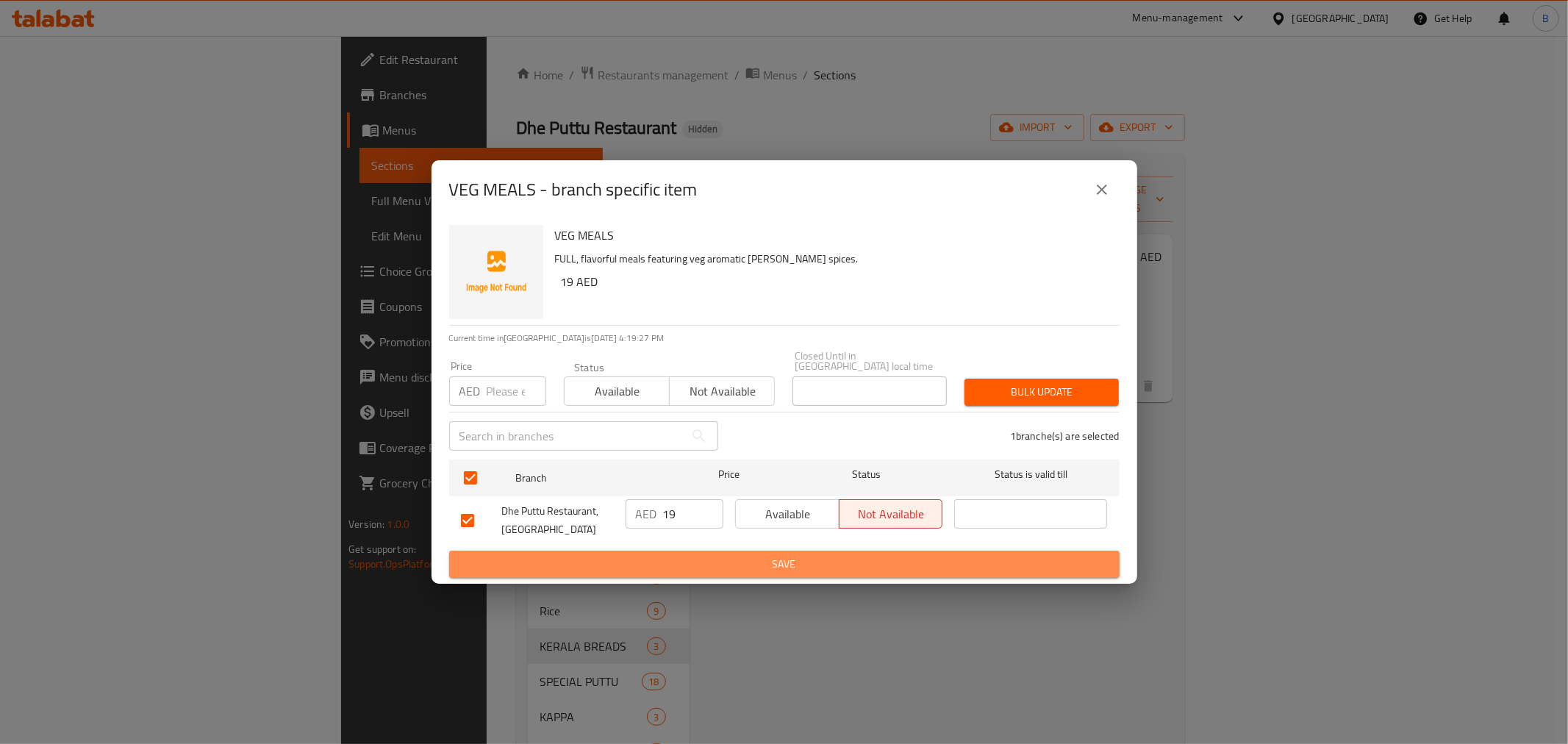
click at [637, 567] on span "Save" at bounding box center [784, 564] width 647 height 18
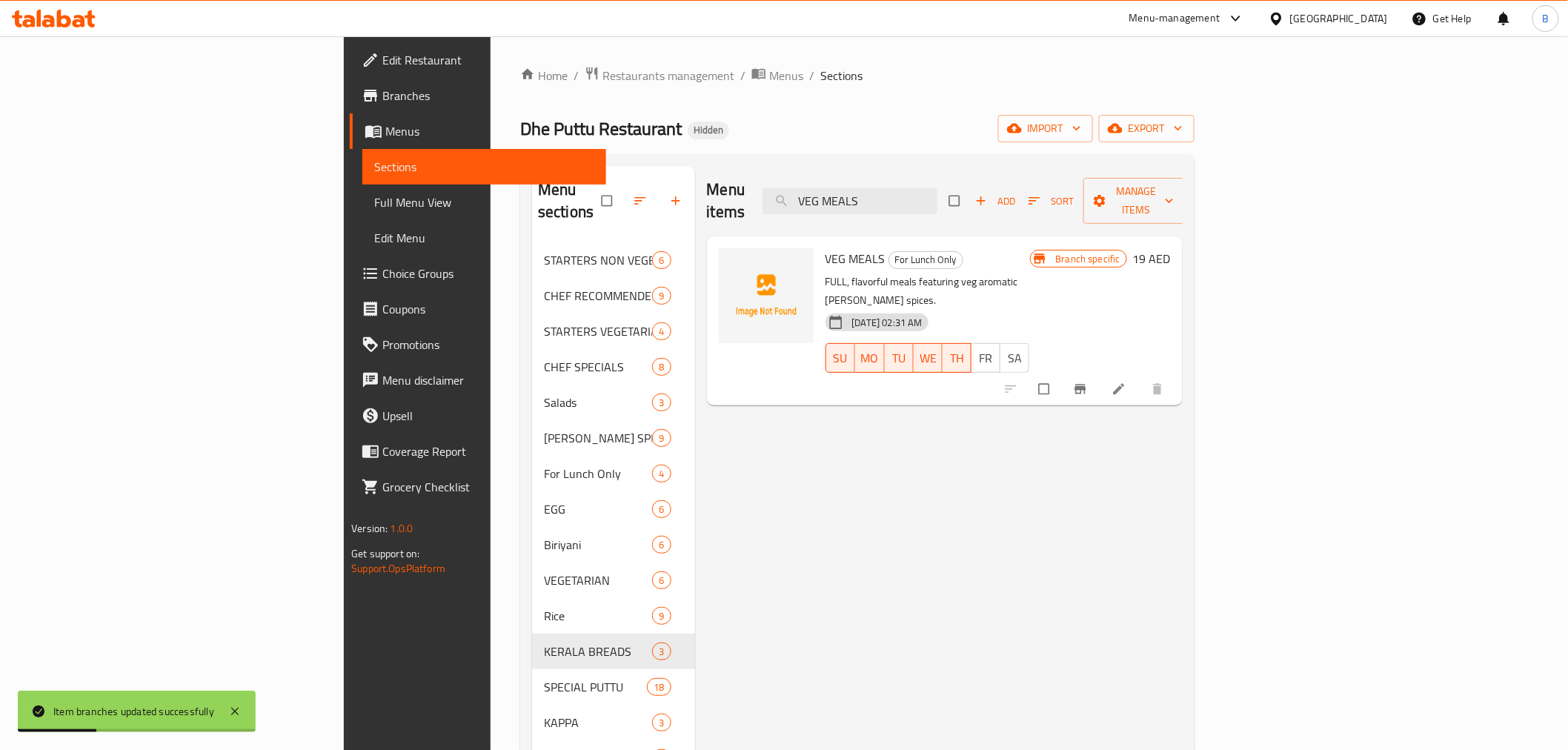
click at [918, 703] on div "Menu items VEG MEALS Add Sort Manage items VEG MEALS For Lunch Only FULL, flavo…" at bounding box center [938, 541] width 487 height 750
click at [938, 193] on input "VEG MEALS" at bounding box center [849, 201] width 175 height 26
paste input "FISH CURRY"
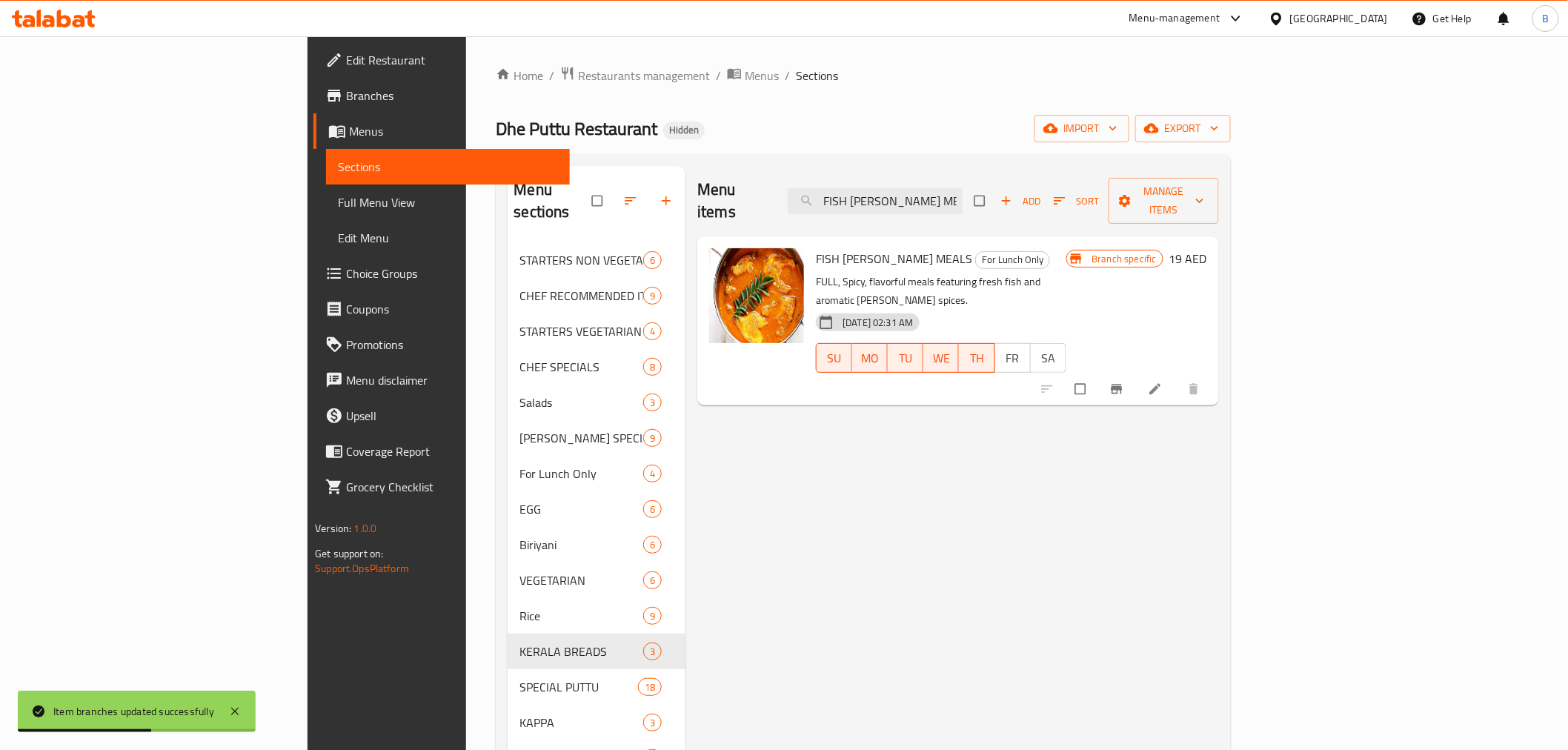
type input "FISH [PERSON_NAME] MEALS"
click at [1213, 373] on div at bounding box center [1122, 389] width 182 height 32
click at [1124, 382] on icon "Branch-specific-item" at bounding box center [1117, 389] width 15 height 15
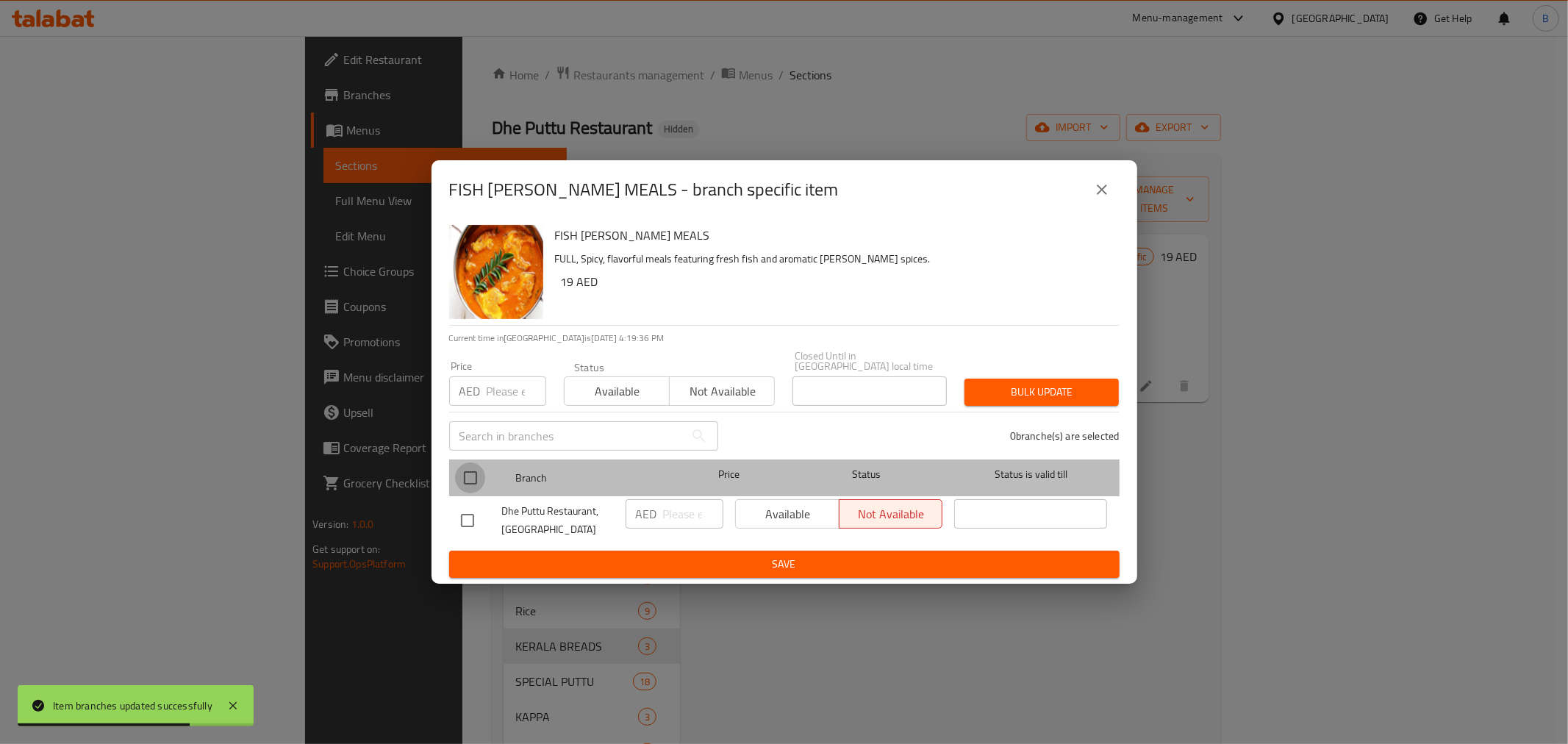
click at [469, 481] on input "checkbox" at bounding box center [470, 477] width 31 height 31
checkbox input "true"
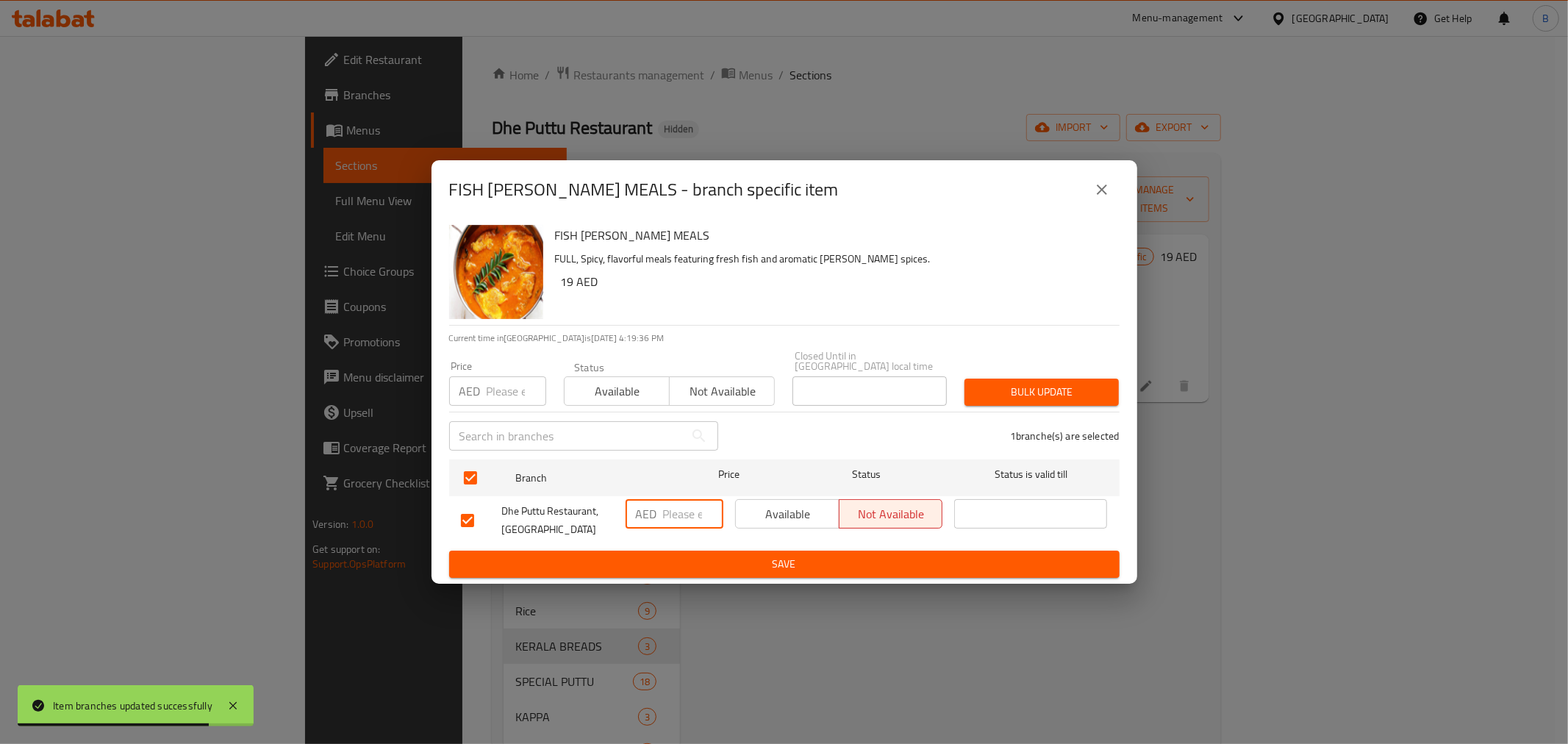
click at [679, 528] on input "number" at bounding box center [693, 514] width 60 height 30
type input "19"
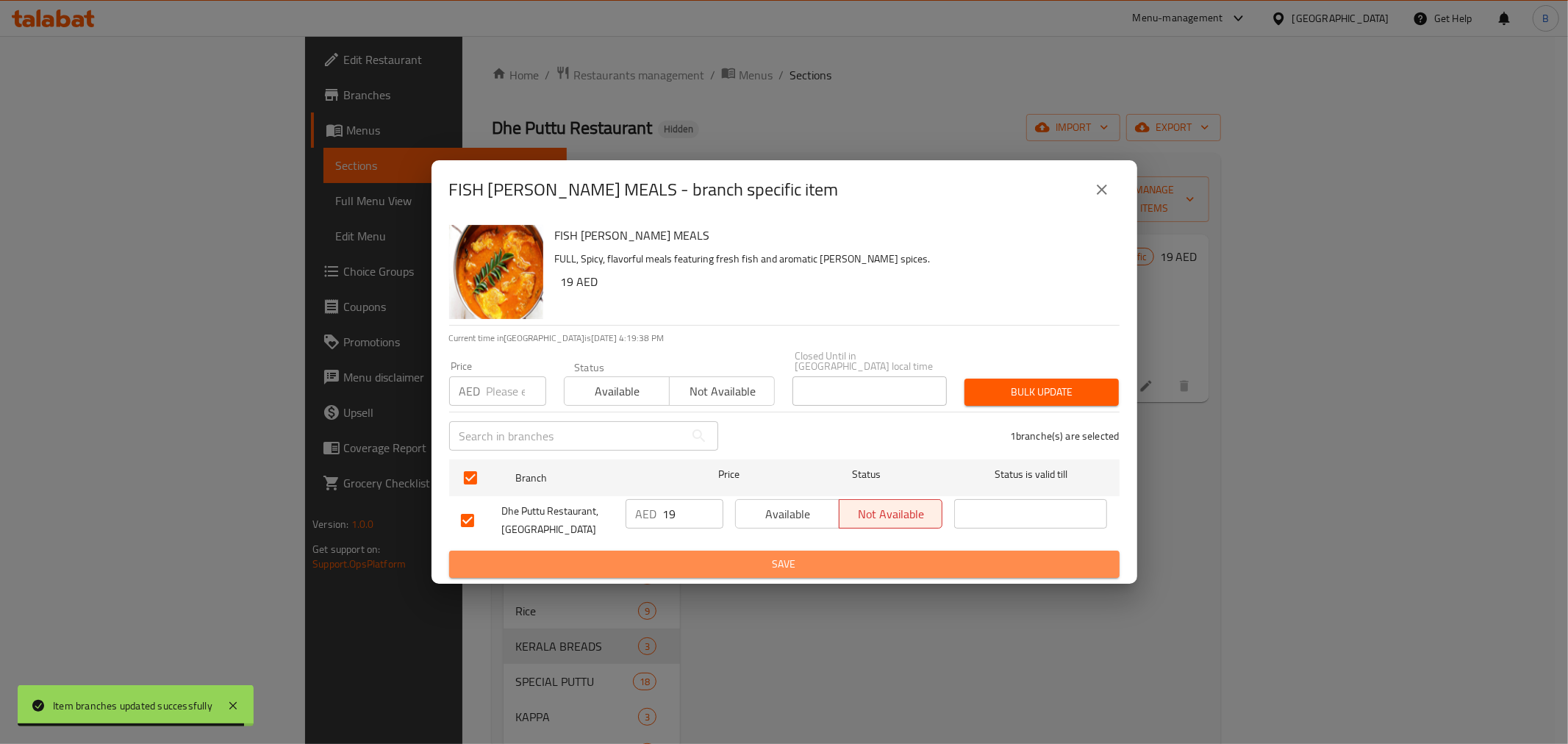
click at [672, 564] on span "Save" at bounding box center [784, 564] width 647 height 18
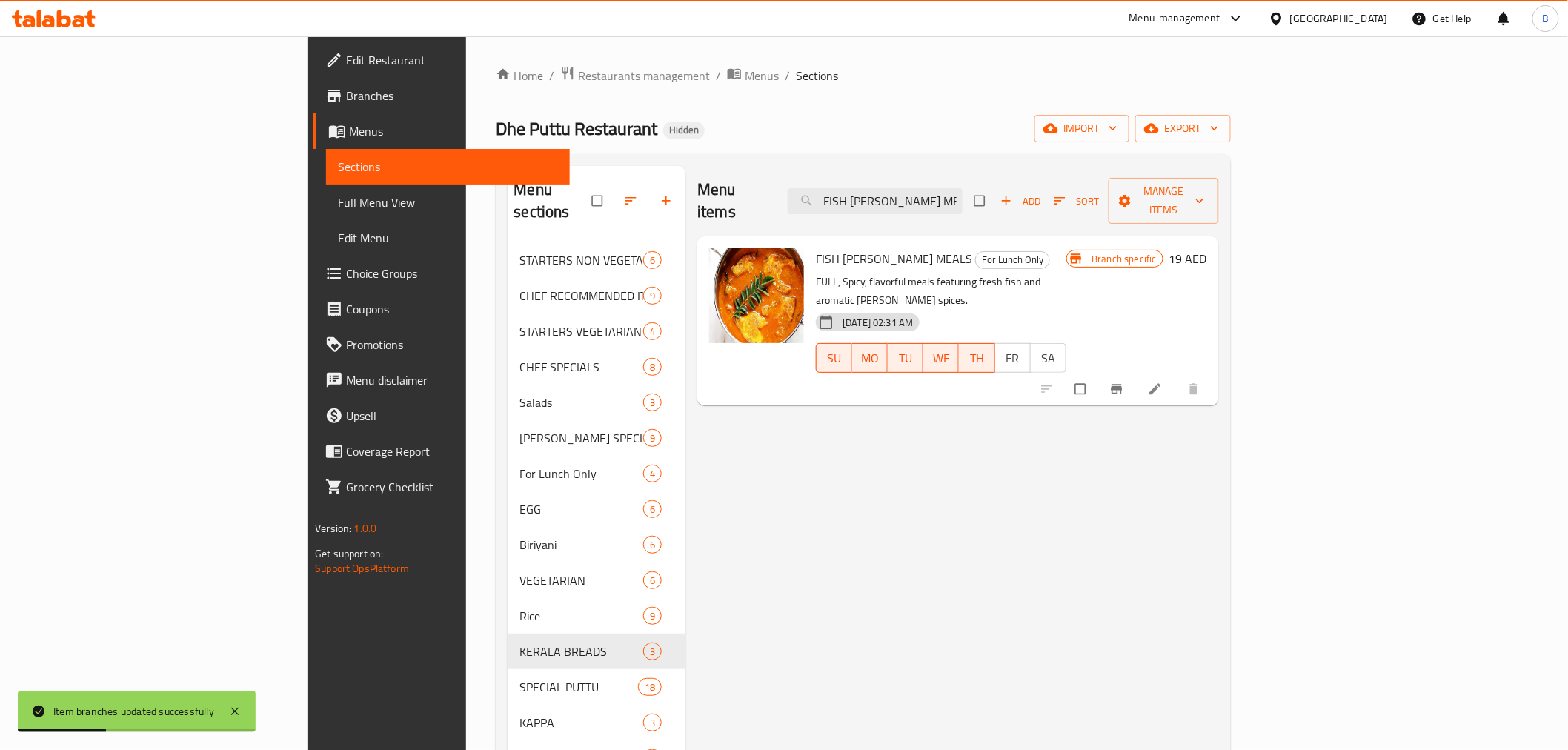
click at [861, 680] on div "Menu items FISH CURRY MEALS Add Sort Manage items FISH CURRY MEALS For Lunch On…" at bounding box center [952, 541] width 533 height 750
click at [961, 210] on div "Menu items FISH CURRY MEALS Add Sort Manage items" at bounding box center [958, 201] width 521 height 70
click at [962, 188] on input "FISH [PERSON_NAME] MEALS" at bounding box center [874, 201] width 175 height 26
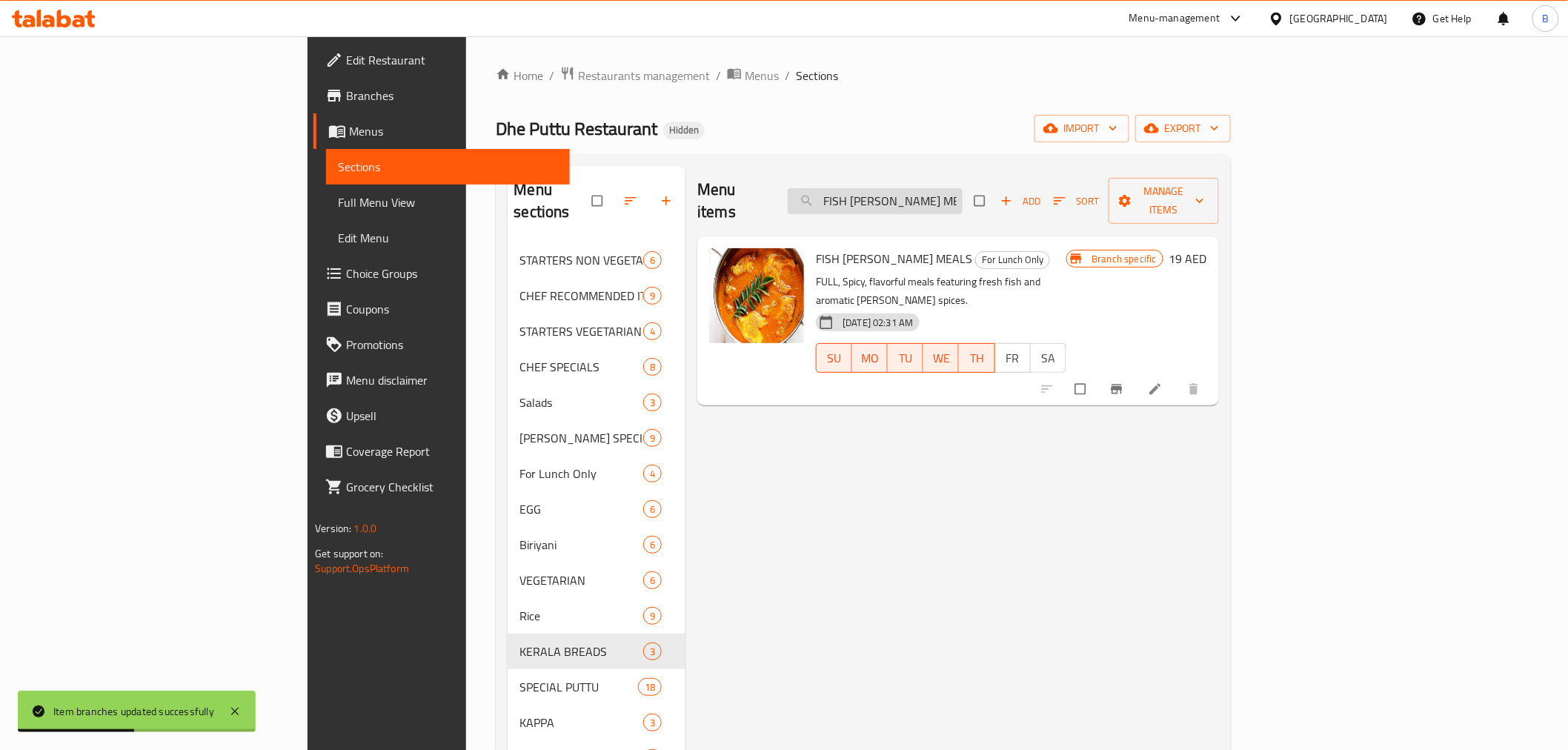
paste input "POTHICHORU"
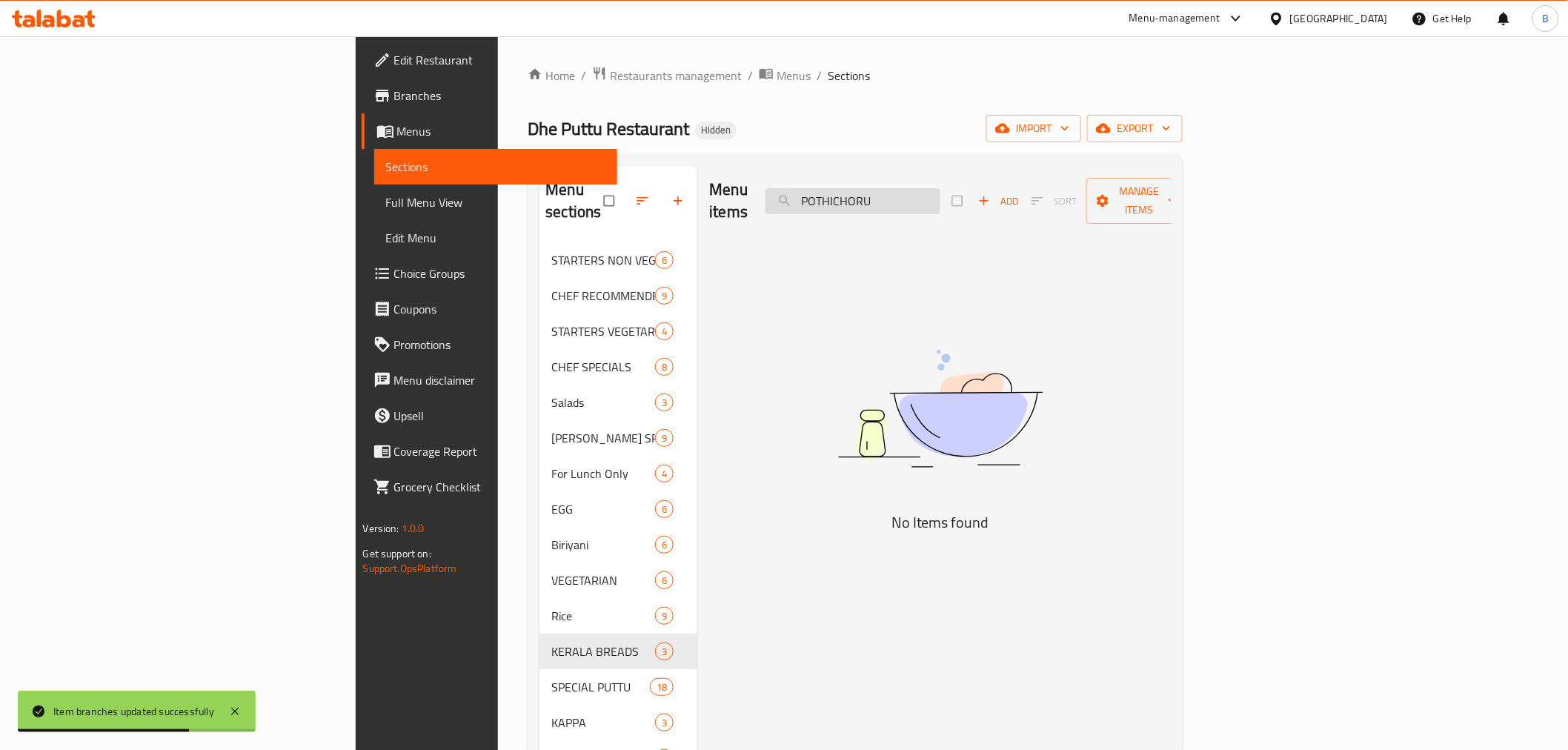
click at [941, 188] on input "POTHICHORU" at bounding box center [852, 201] width 175 height 26
drag, startPoint x: 1013, startPoint y: 190, endPoint x: 947, endPoint y: 196, distance: 66.3
click at [941, 196] on input "POTHICHOR" at bounding box center [852, 201] width 175 height 26
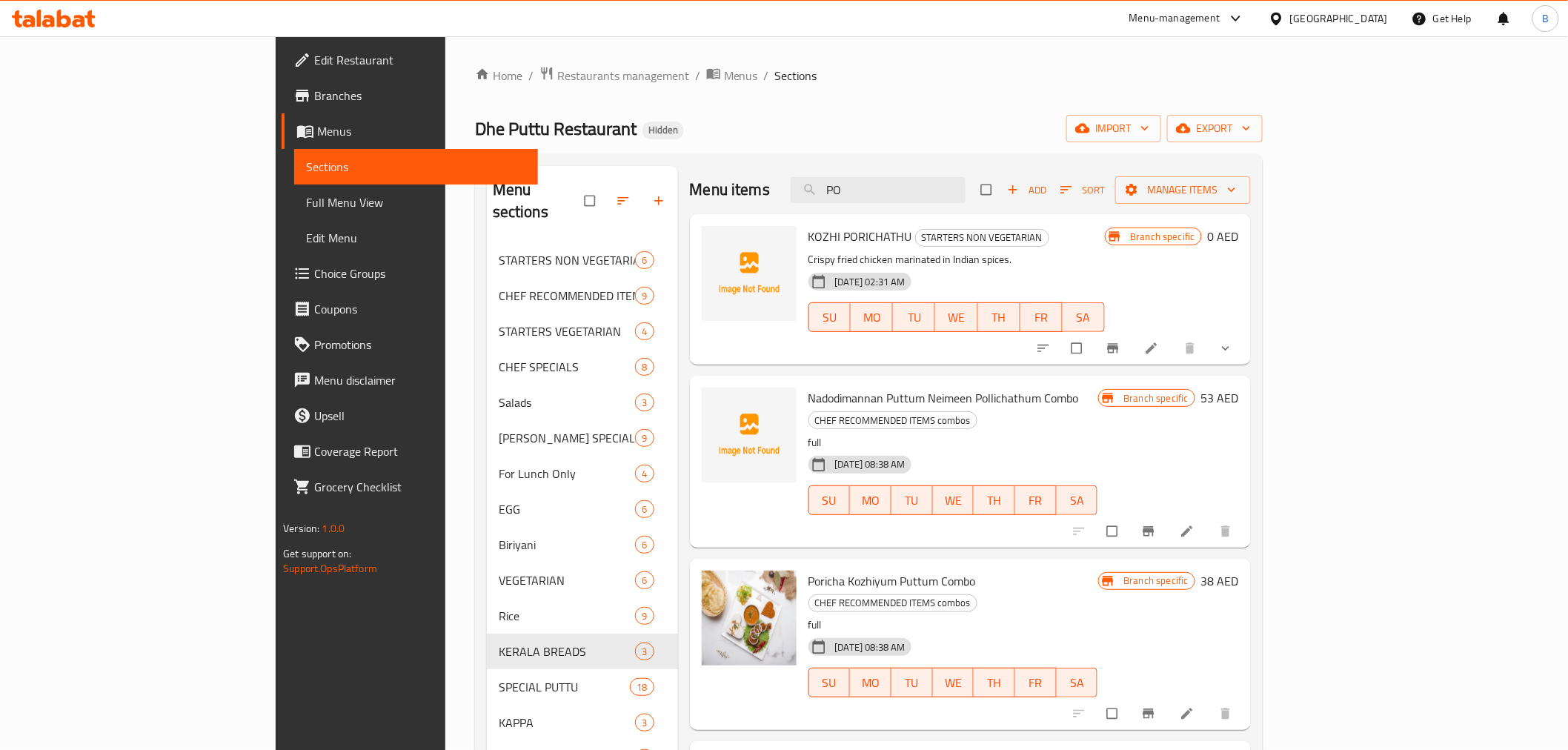
click at [832, 242] on span "KOZHI PORICHATHU" at bounding box center [860, 236] width 103 height 22
click at [809, 232] on span "KOZHI PORICHATHU" at bounding box center [860, 236] width 103 height 22
click at [809, 234] on span "KOZHI PORICHATHU" at bounding box center [860, 236] width 103 height 22
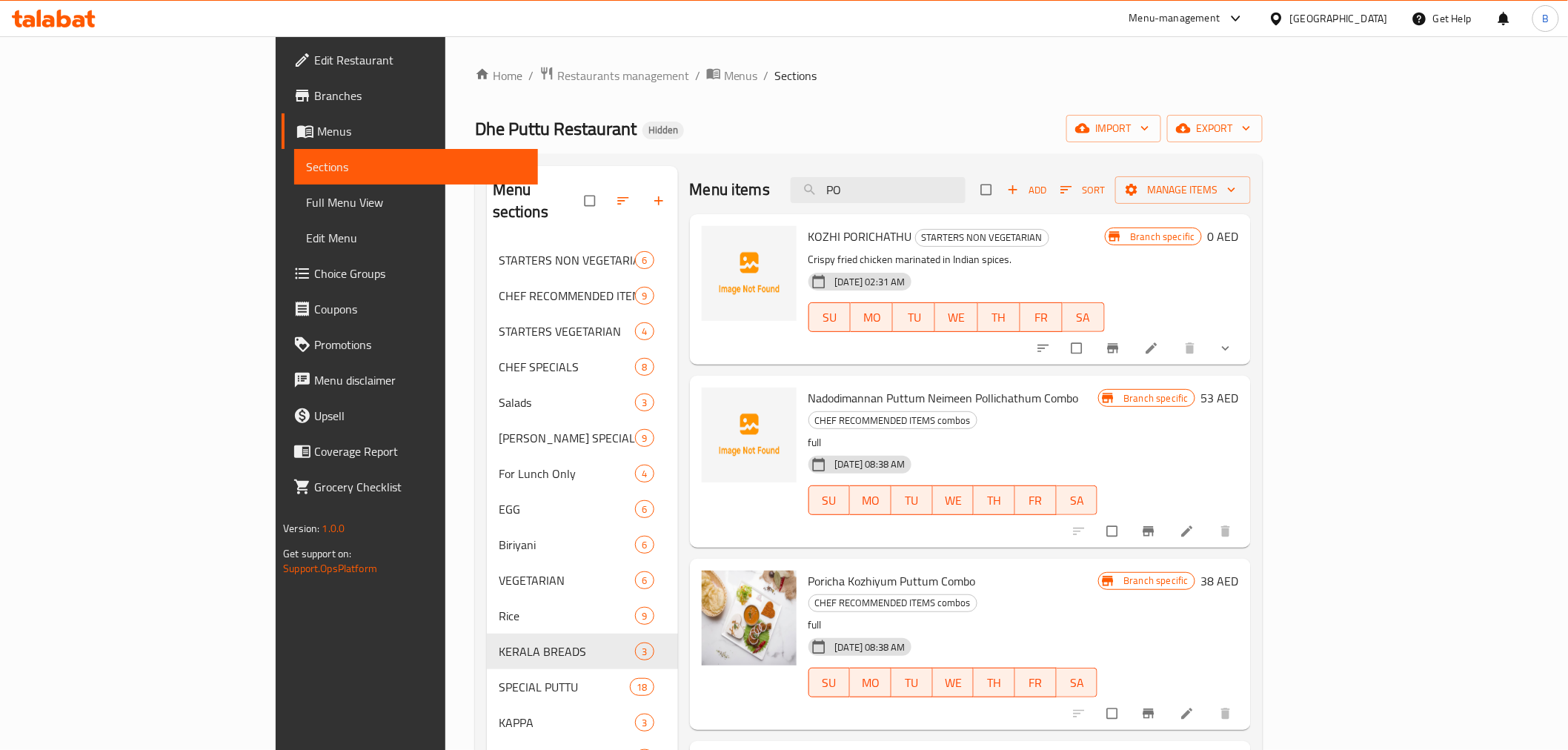
click at [809, 240] on span "KOZHI PORICHATHU" at bounding box center [860, 236] width 103 height 22
copy h6 "PORICHATHU"
click at [966, 194] on input "PO" at bounding box center [878, 190] width 175 height 26
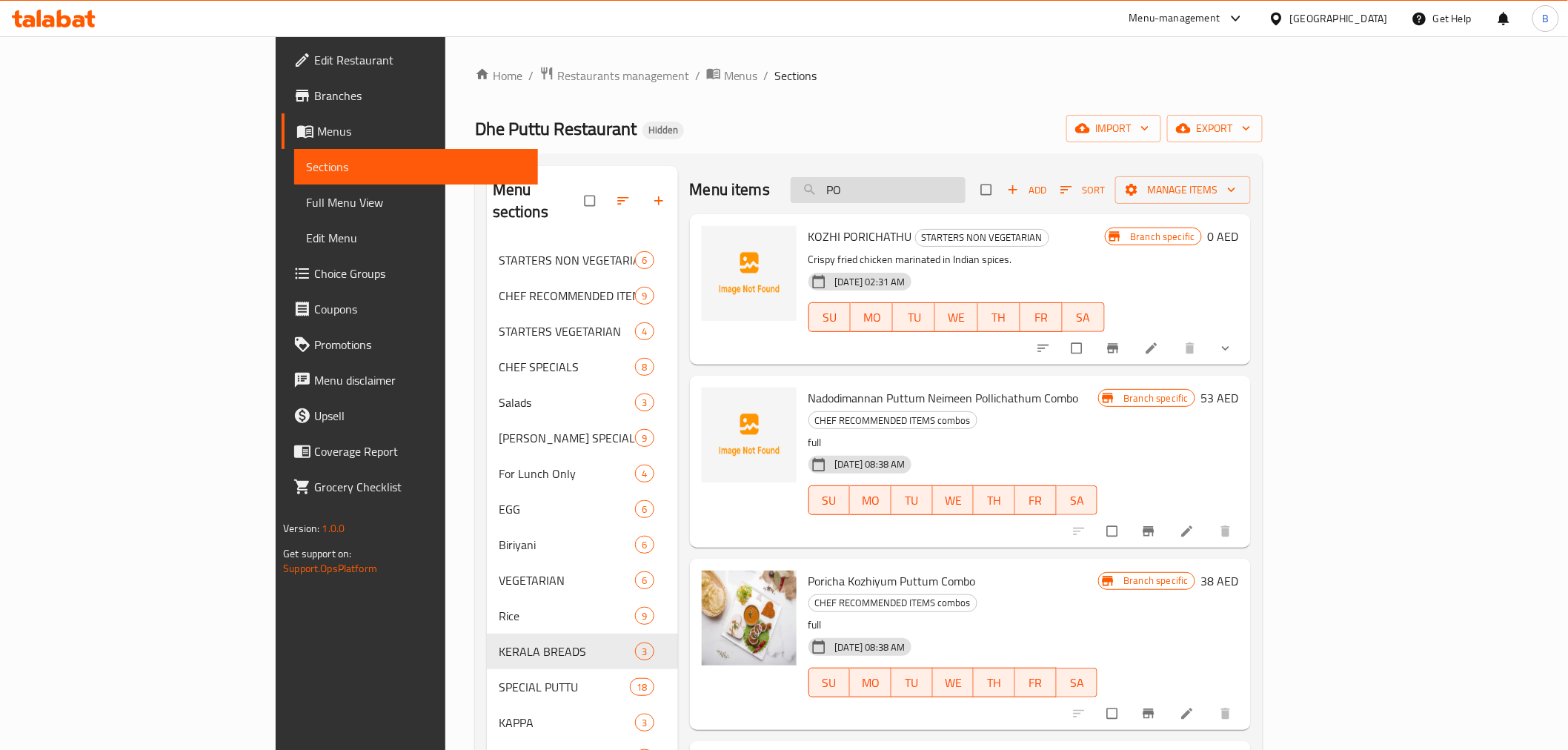
click at [966, 194] on input "PO" at bounding box center [878, 190] width 175 height 26
paste input "RICHATHU"
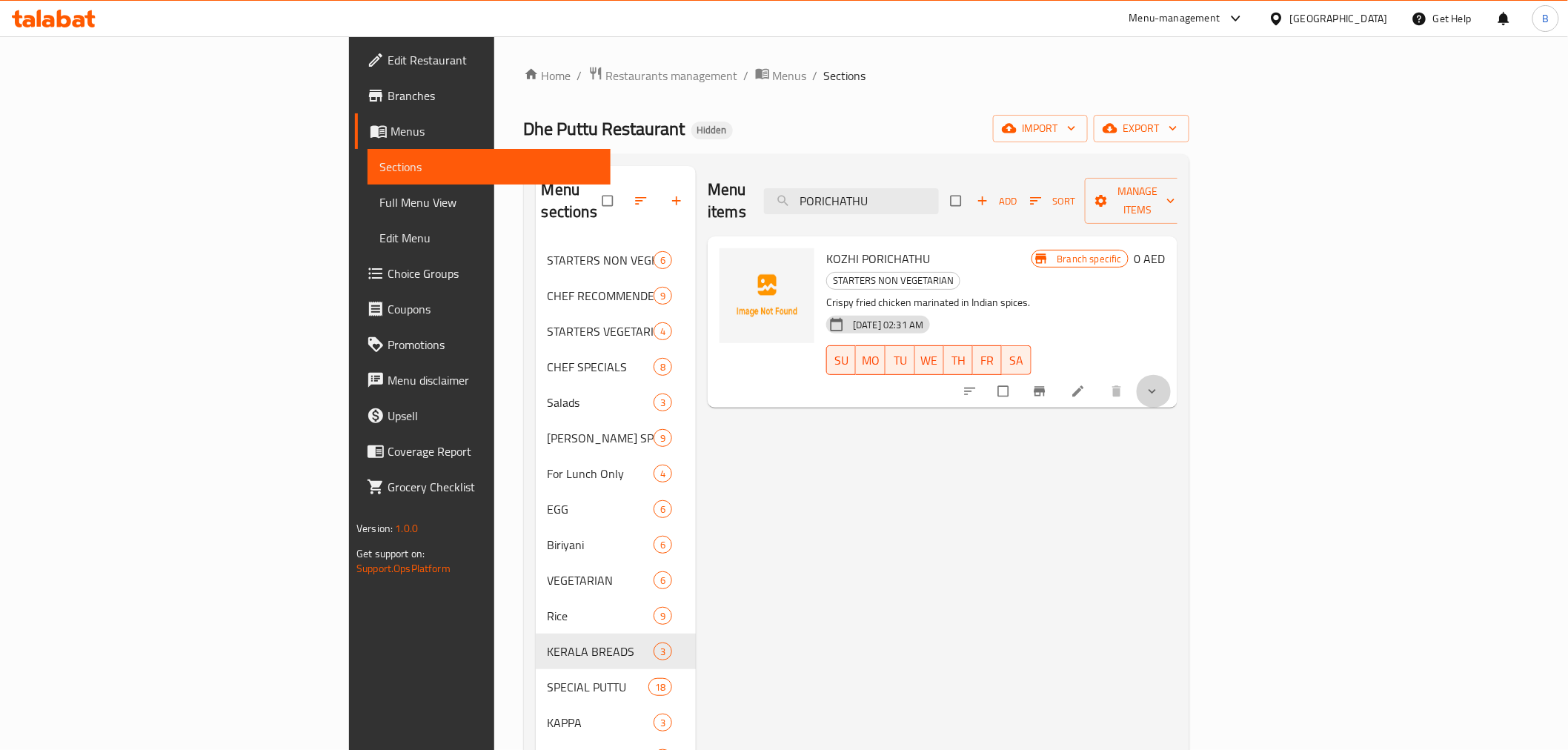
click at [1171, 375] on button "show more" at bounding box center [1153, 391] width 36 height 32
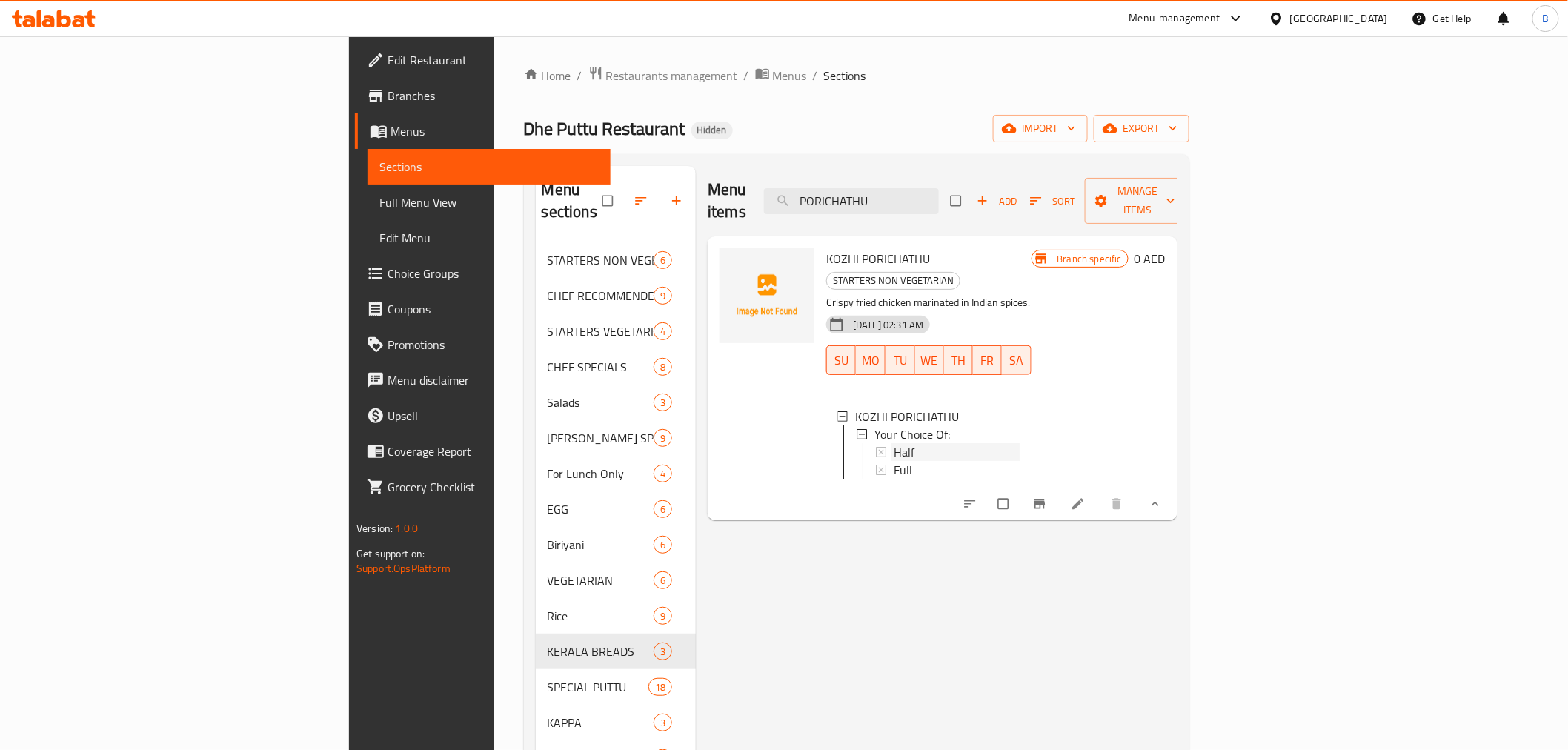
click at [894, 443] on div "Half" at bounding box center [957, 452] width 126 height 18
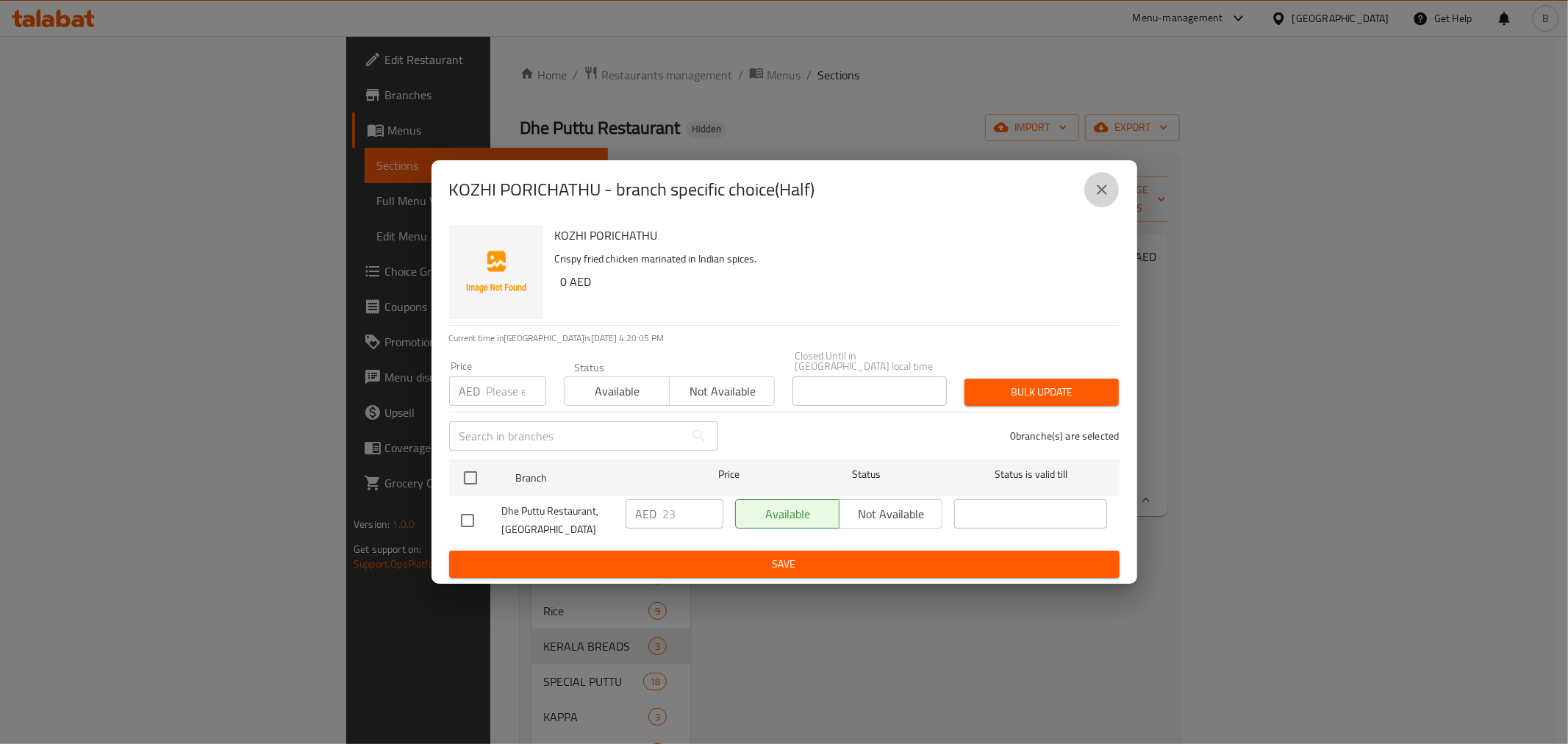
click at [1094, 191] on icon "close" at bounding box center [1102, 190] width 18 height 18
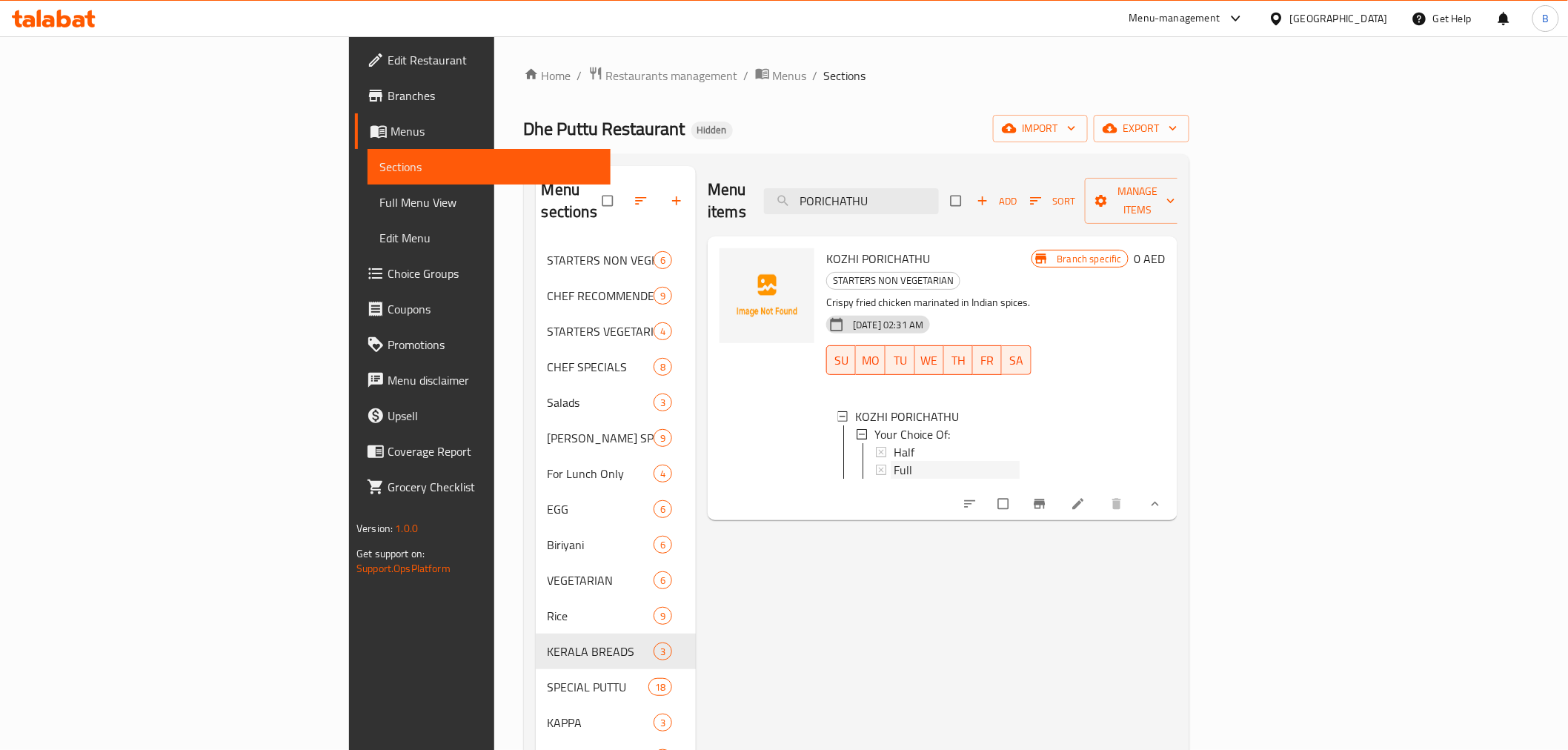
click at [894, 462] on span "Full" at bounding box center [903, 470] width 18 height 18
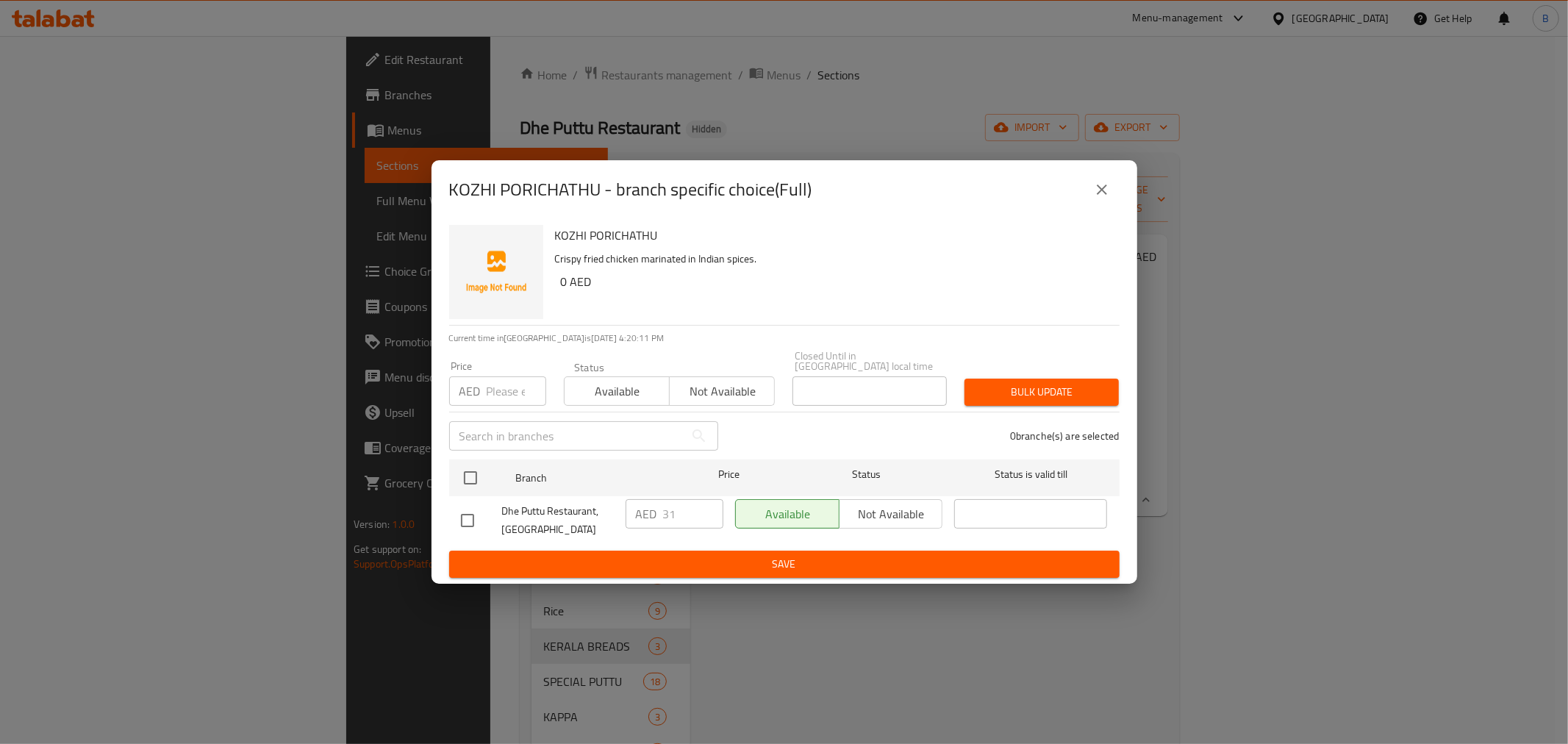
click at [882, 653] on div "KOZHI PORICHATHU - branch specific choice(Full) KOZHI PORICHATHU Crispy fried c…" at bounding box center [784, 372] width 1568 height 744
click at [1094, 202] on button "close" at bounding box center [1102, 190] width 35 height 35
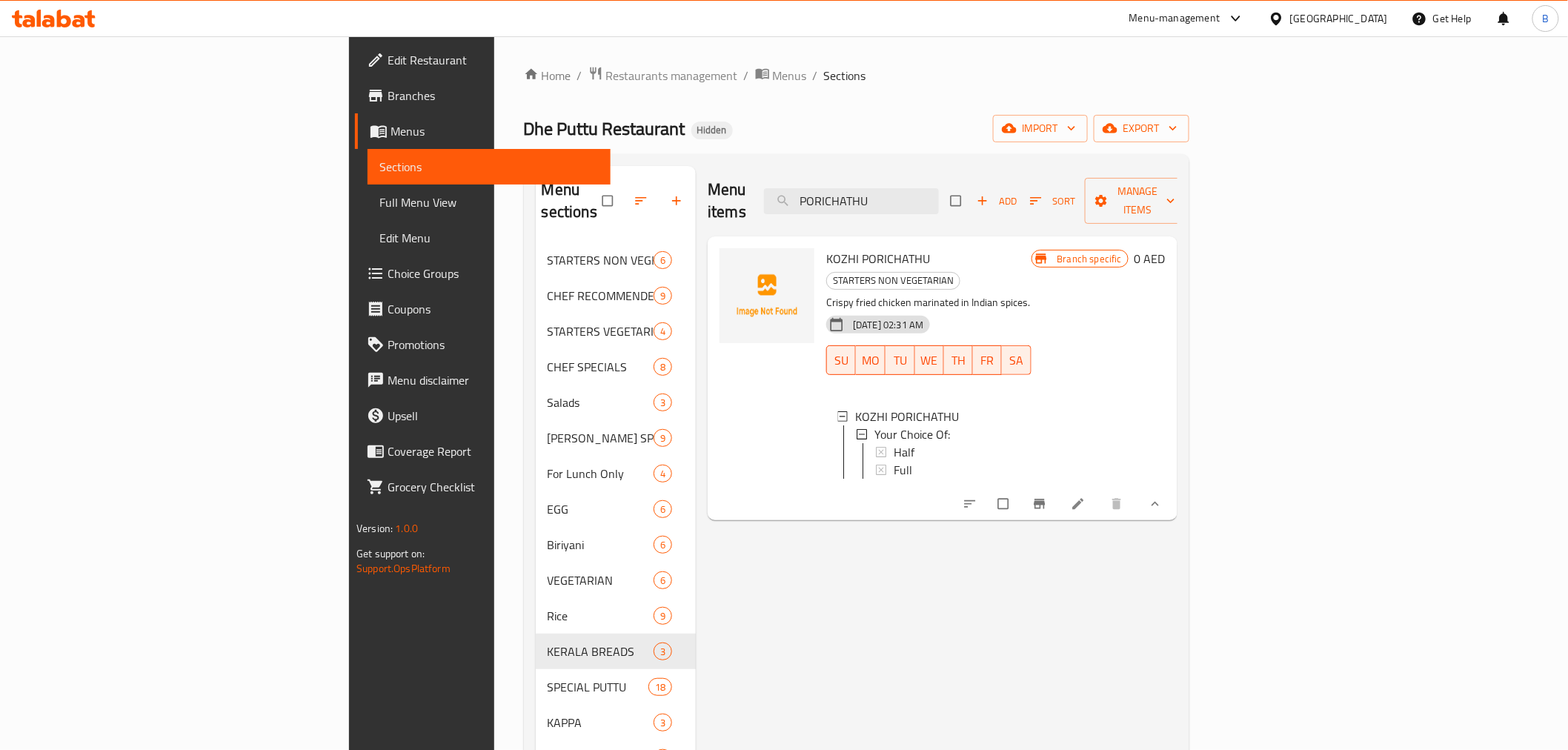
click at [821, 575] on div "Menu items PORICHATHU Add Sort Manage items KOZHI PORICHATHU STARTERS NON VEGET…" at bounding box center [937, 541] width 482 height 750
click at [731, 558] on div "Menu items PORICHATHU Add Sort Manage items KOZHI PORICHATHU STARTERS NON VEGET…" at bounding box center [937, 541] width 482 height 750
click at [781, 690] on div "Menu items PORICHATHU Add Sort Manage items KOZHI PORICHATHU STARTERS NON VEGET…" at bounding box center [937, 541] width 482 height 750
click at [939, 188] on input "PORICHATHU" at bounding box center [851, 201] width 175 height 26
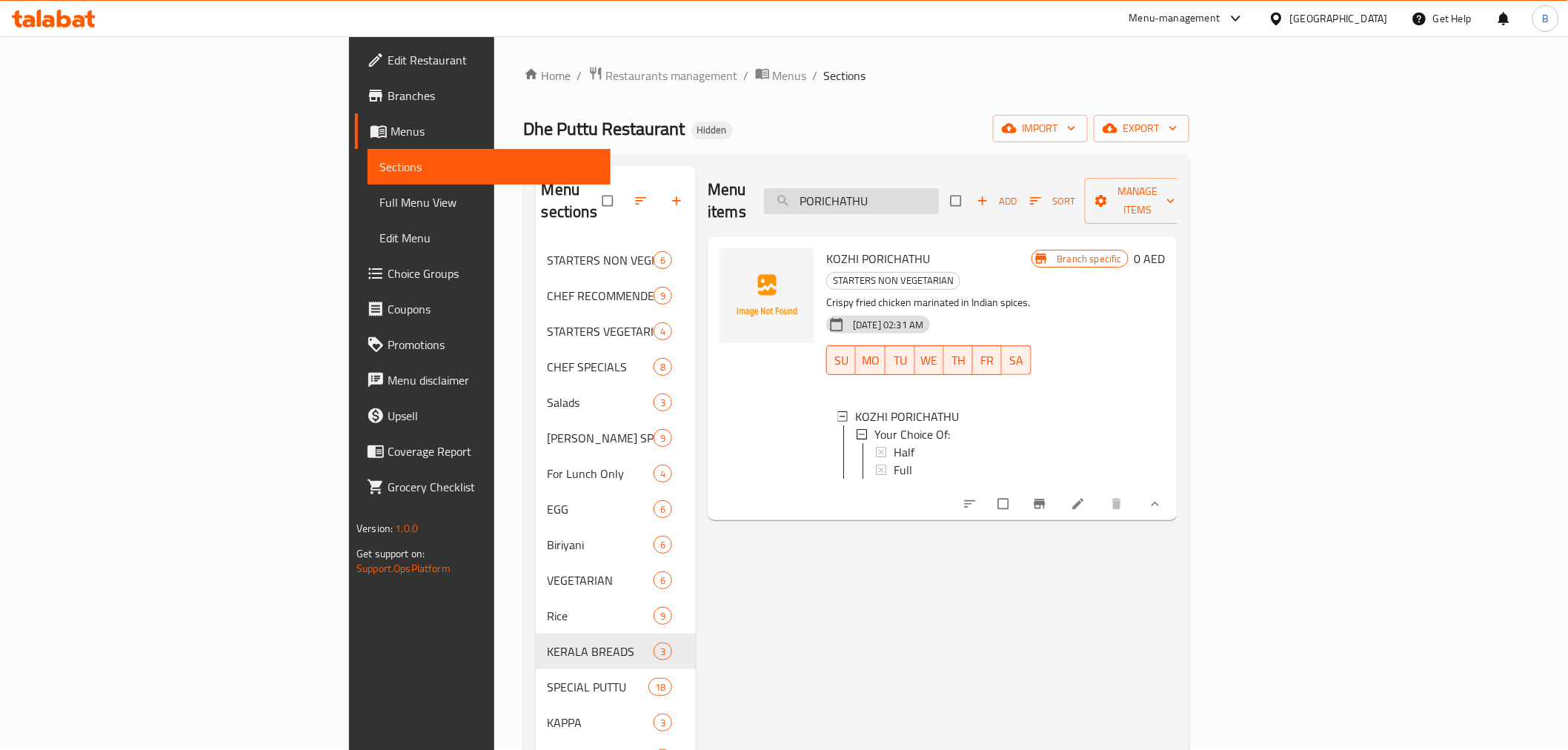
click at [939, 188] on input "PORICHATHU" at bounding box center [851, 201] width 175 height 26
paste input "THICHOR"
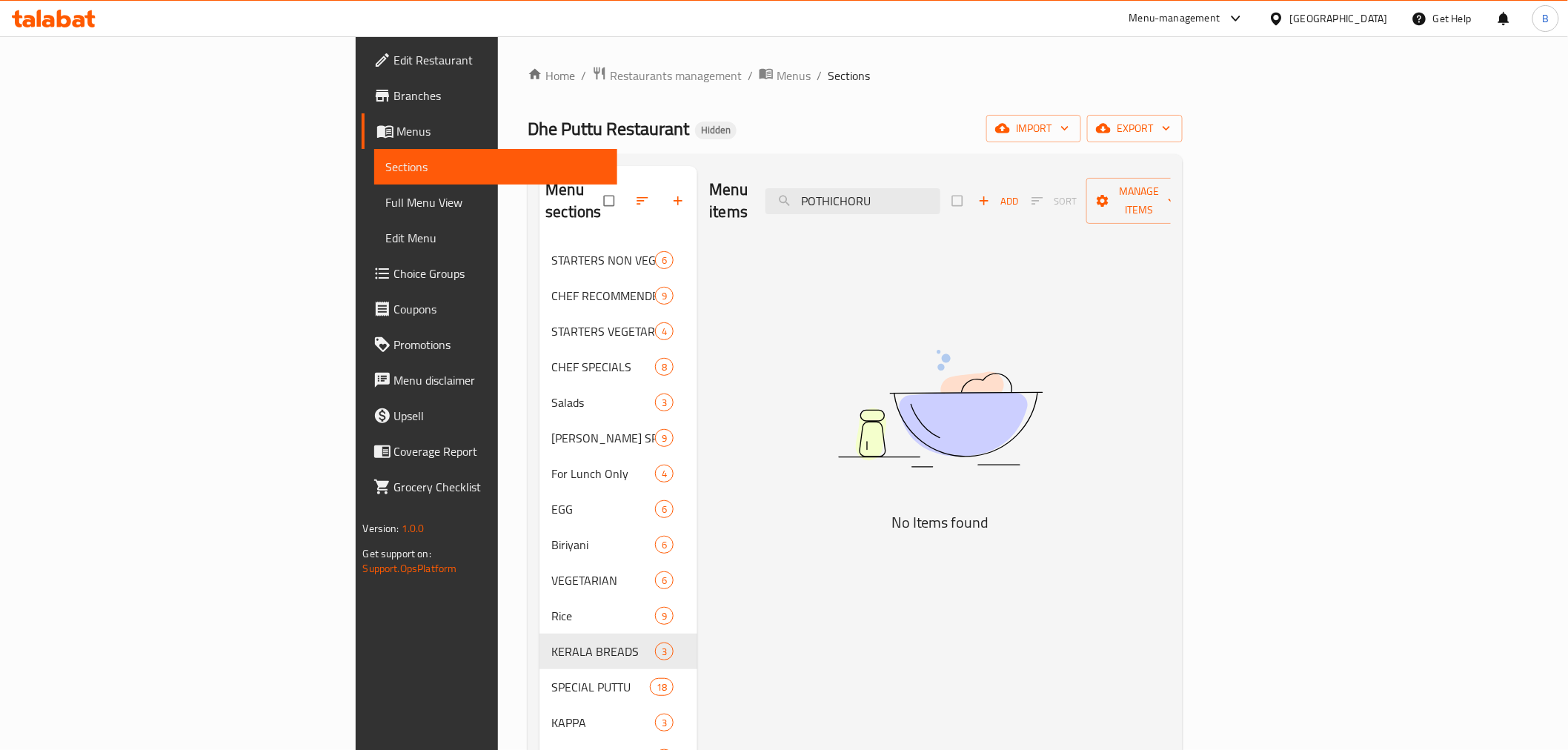
click at [1213, 438] on div "Home / Restaurants management / Menus / Sections Dhe Puttu Restaurant Hidden im…" at bounding box center [855, 497] width 714 height 921
click at [1028, 175] on div "Menu items POTHICHORU Add Sort Manage items" at bounding box center [940, 201] width 462 height 70
click at [941, 198] on input "POTHICHORU" at bounding box center [852, 201] width 175 height 26
click at [941, 198] on input "POTHICHORU" at bounding box center [852, 201] width 175 height 26
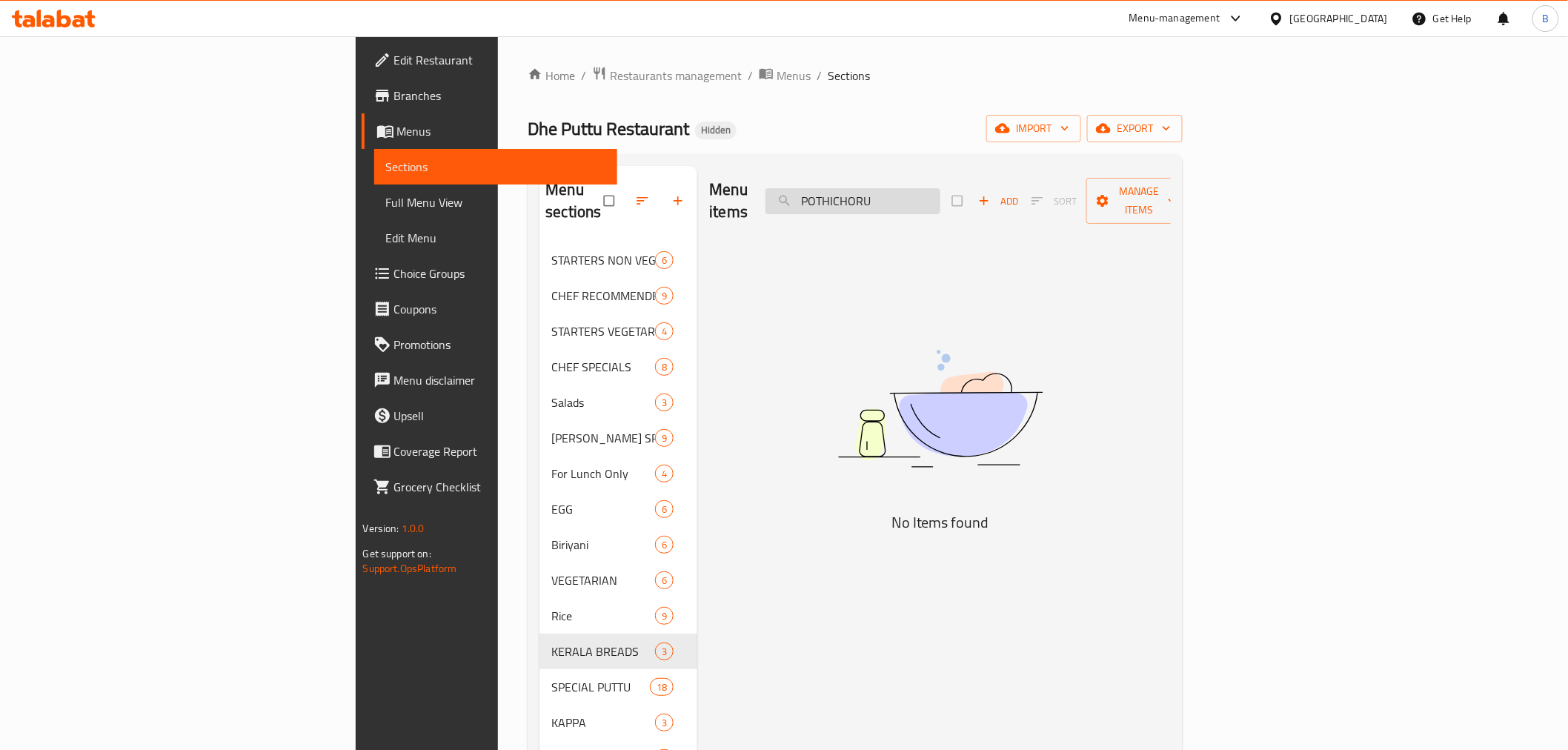
paste input "CHATTY CHORU LUNCH"
click at [941, 194] on input "CHATTY CHORU LUNCH" at bounding box center [852, 201] width 175 height 26
click at [941, 188] on input "CHATTY CHORU" at bounding box center [852, 201] width 175 height 26
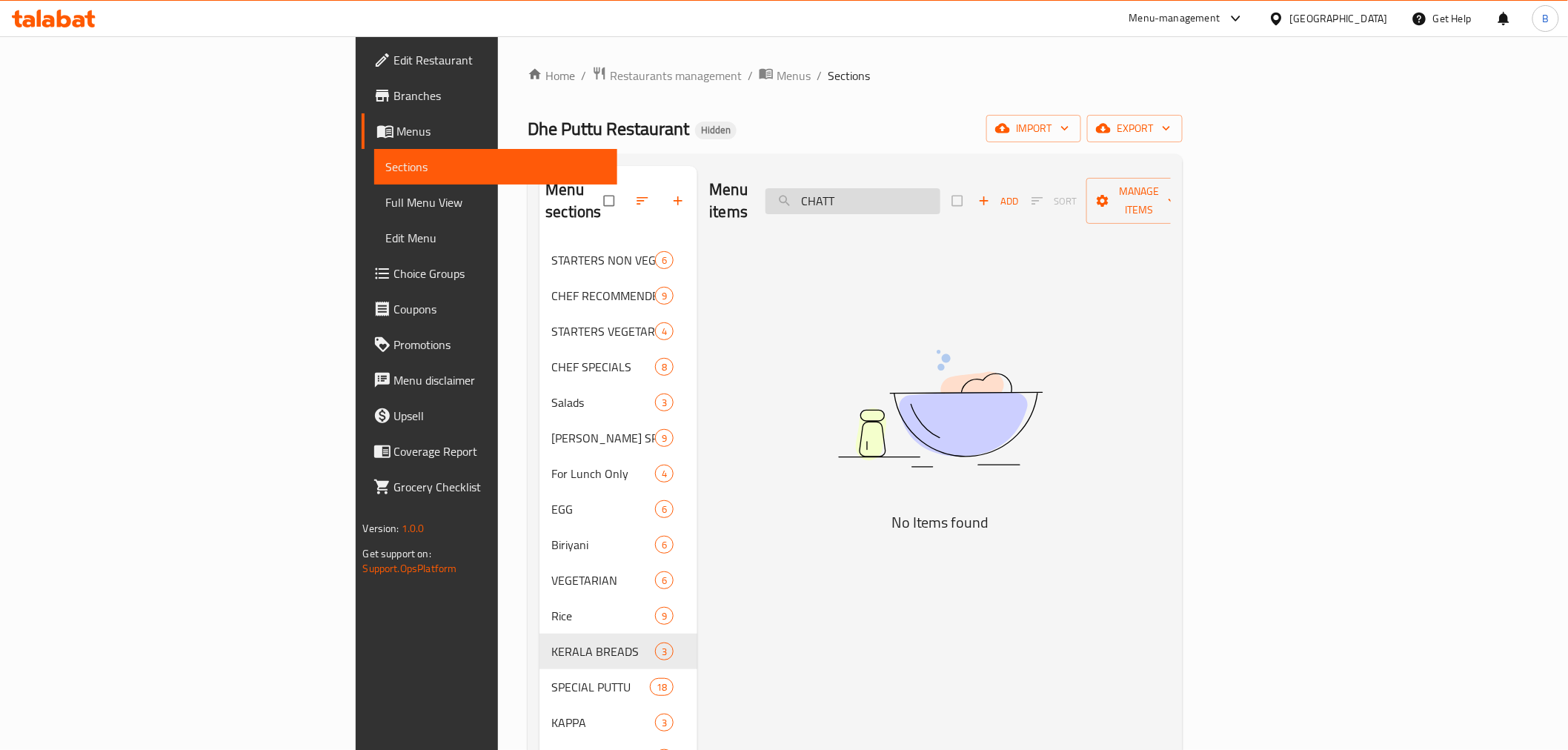
type input "CHAT"
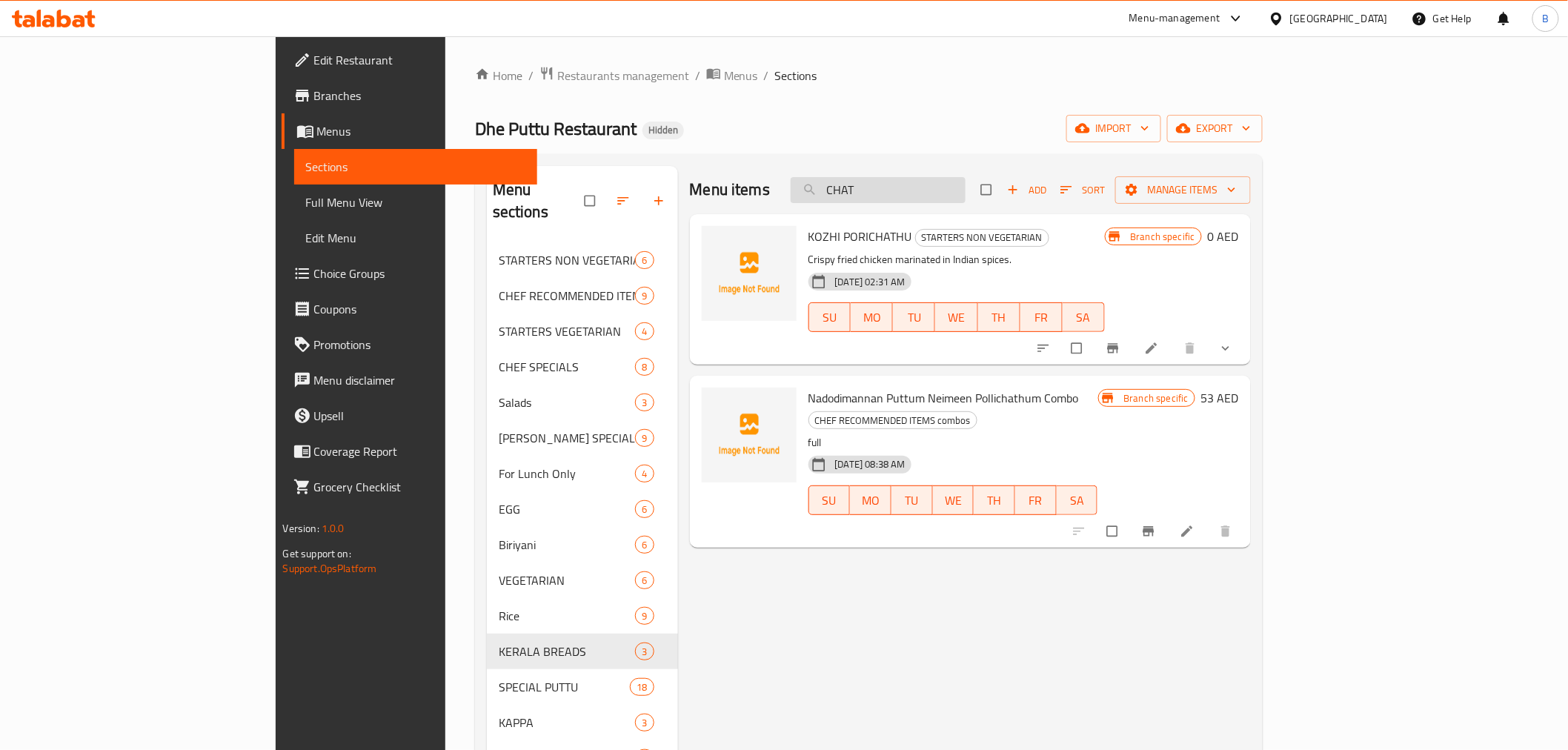
click at [954, 189] on input "CHAT" at bounding box center [878, 190] width 175 height 26
click at [958, 194] on input "CHAT" at bounding box center [878, 190] width 175 height 26
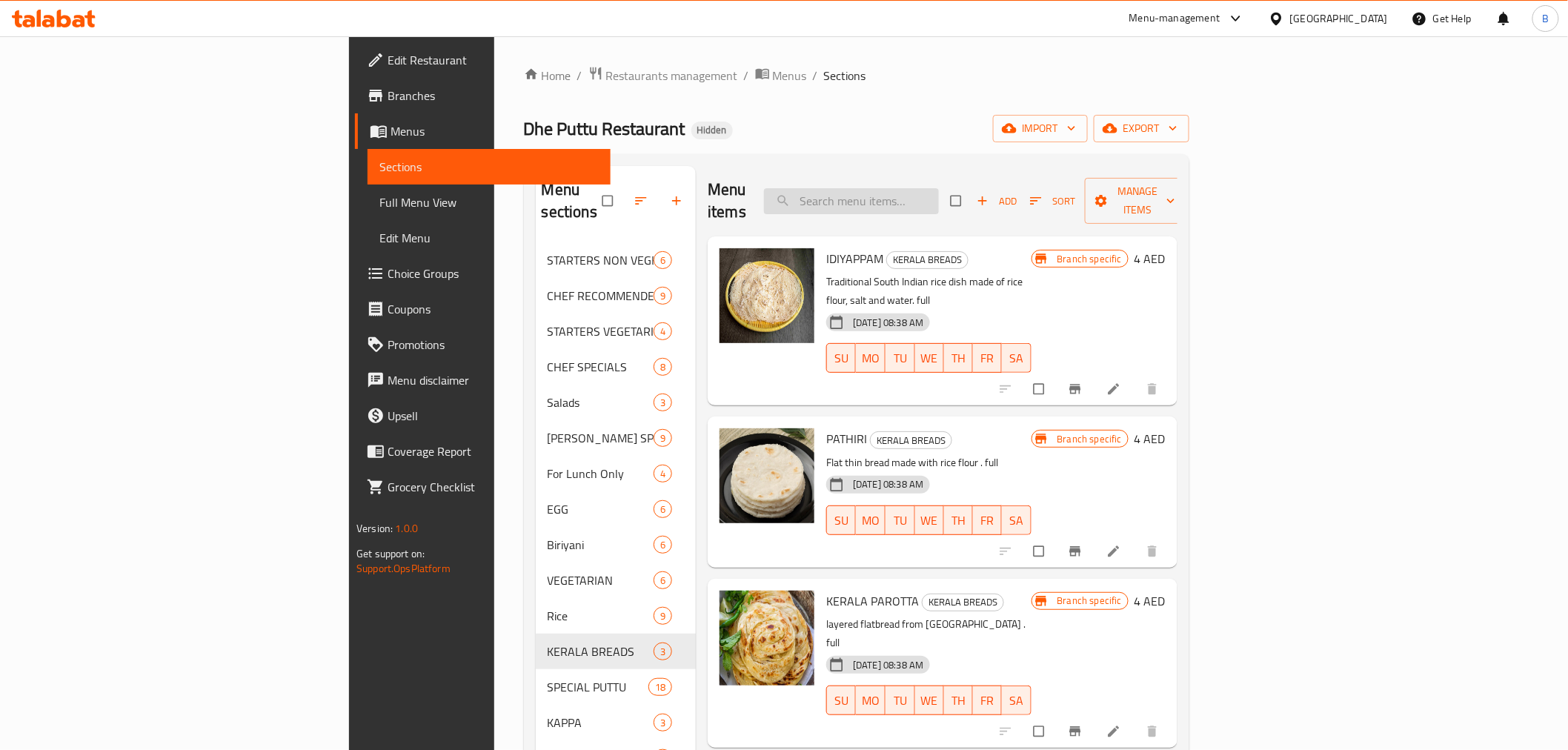
paste input "CHATTY CHORU LUNCH"
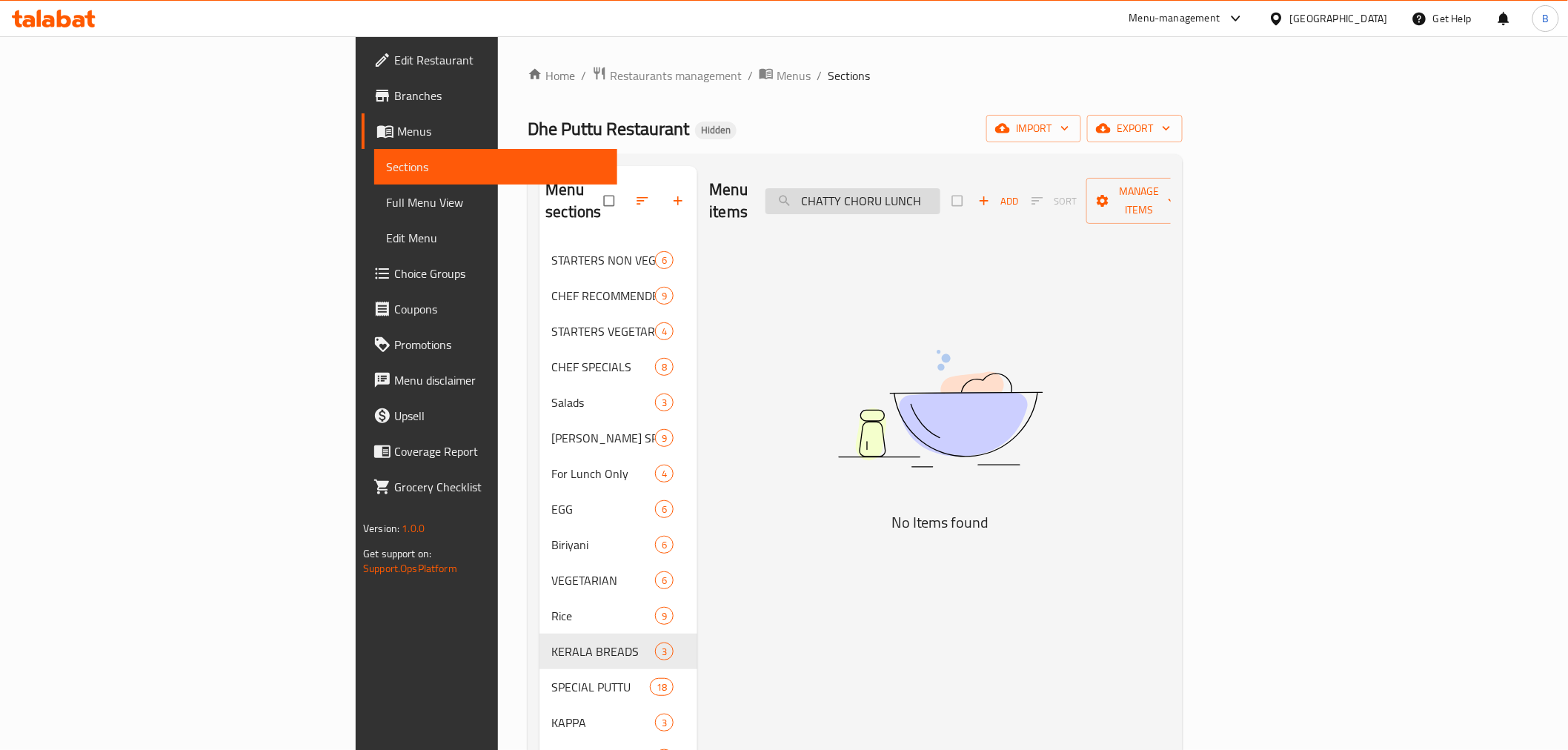
click at [941, 189] on input "CHATTY CHORU LUNCH" at bounding box center [852, 201] width 175 height 26
click at [941, 188] on input "CHATTY CHORU LUNCH" at bounding box center [852, 201] width 175 height 26
click at [941, 188] on input "CHORU LUNCH" at bounding box center [852, 201] width 175 height 26
drag, startPoint x: 1483, startPoint y: 368, endPoint x: 1389, endPoint y: 314, distance: 108.4
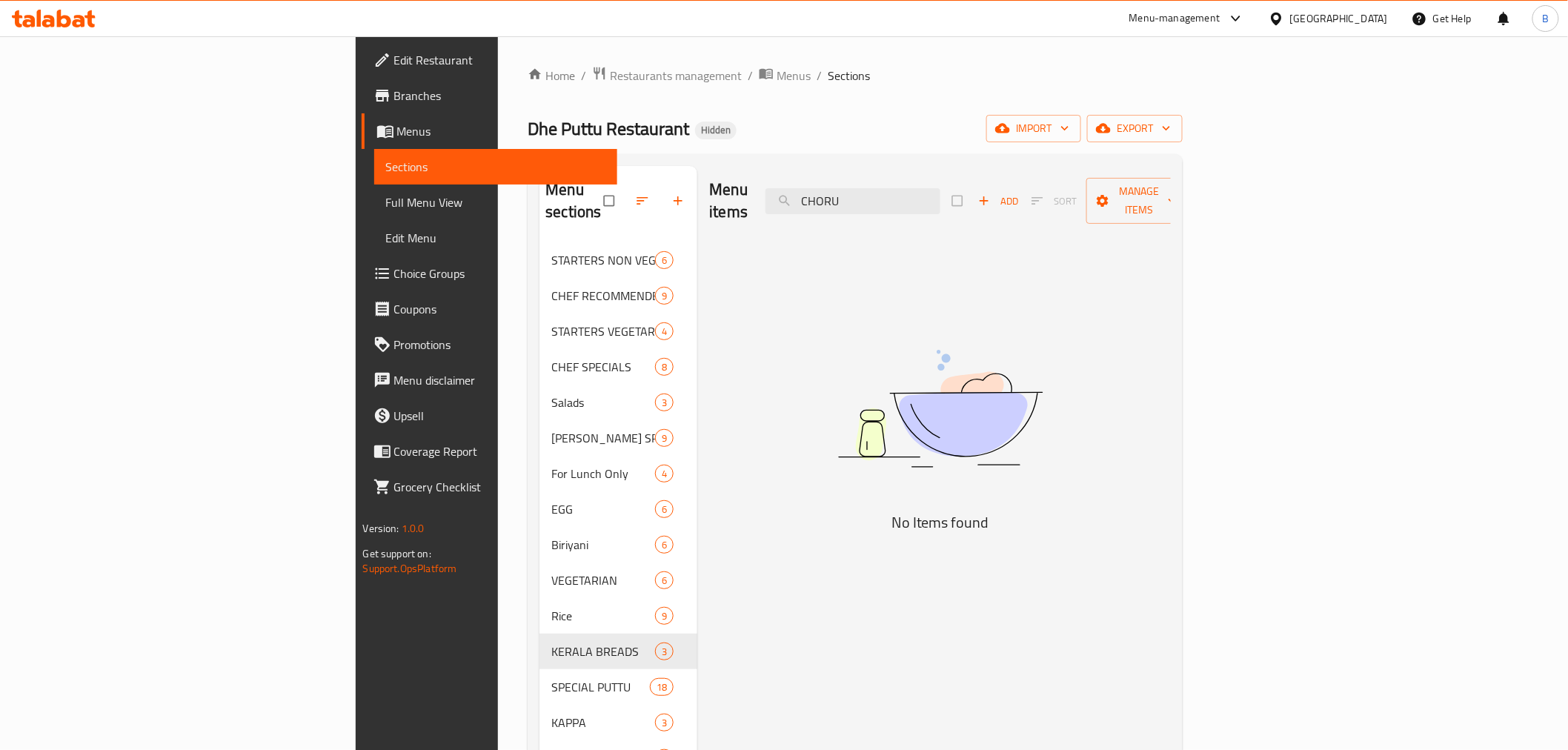
click at [1171, 367] on div "Menu items CHORU Add Sort Manage items No Items found" at bounding box center [934, 541] width 474 height 750
click at [941, 201] on input "CHORU" at bounding box center [852, 201] width 175 height 26
paste input "MATHI FRY@5"
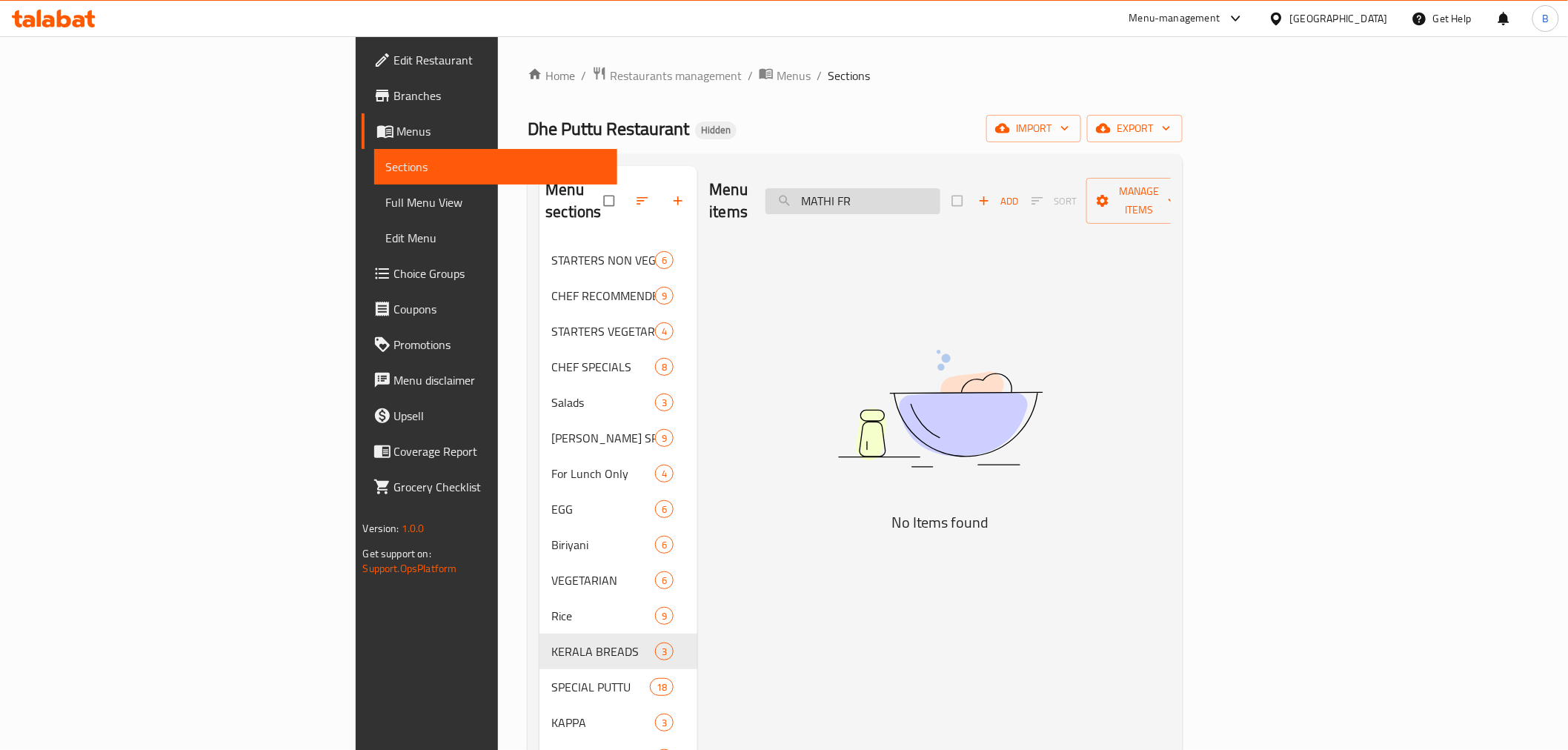
click at [941, 198] on input "MATHI FR" at bounding box center [852, 201] width 175 height 26
type input "MATHI"
click at [941, 193] on input "MATHI" at bounding box center [852, 201] width 175 height 26
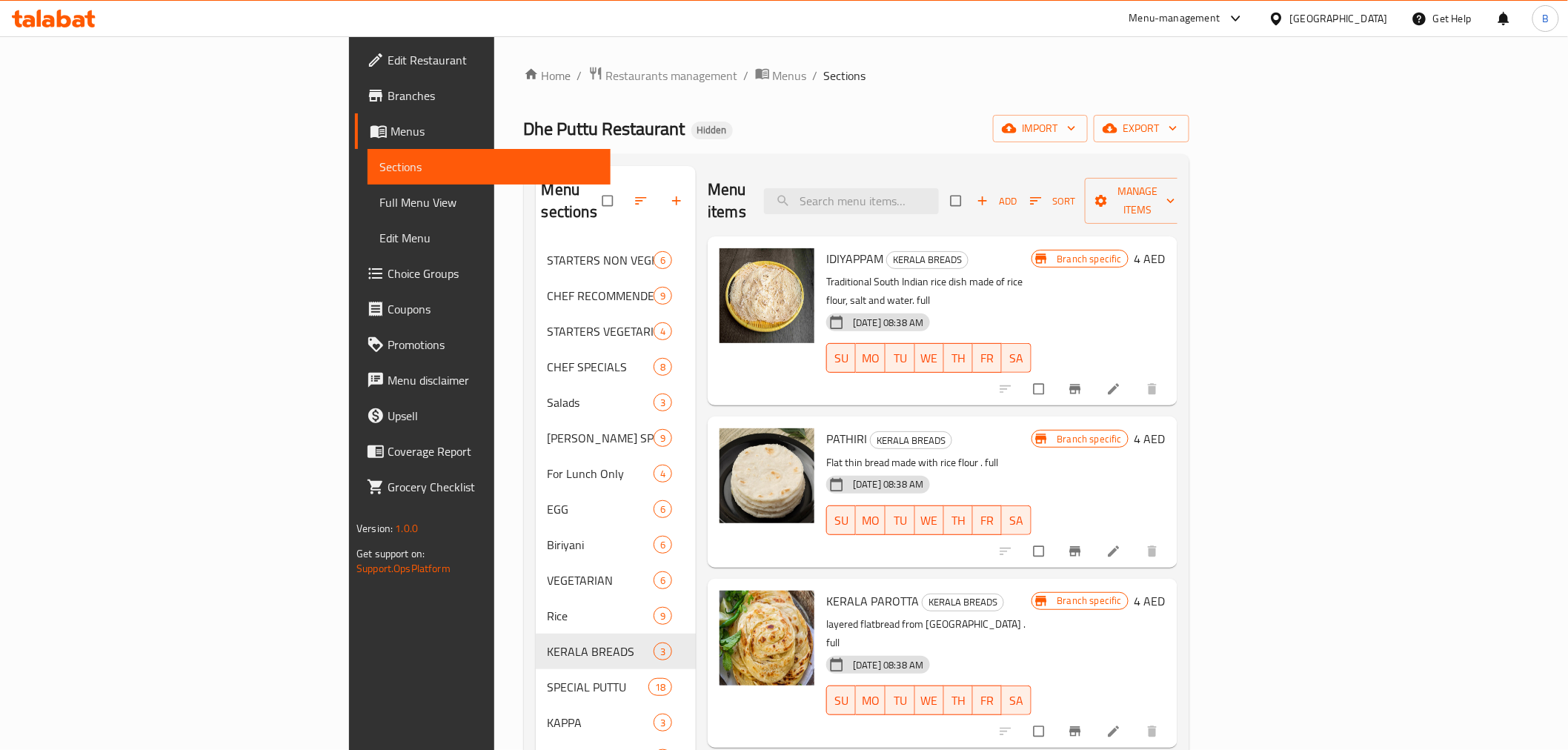
click at [1031, 248] on h6 "IDIYAPPAM KERALA BREADS" at bounding box center [928, 258] width 205 height 21
click at [939, 188] on input "search" at bounding box center [851, 201] width 175 height 26
paste input "MATHI FRY 2 PCS @10"
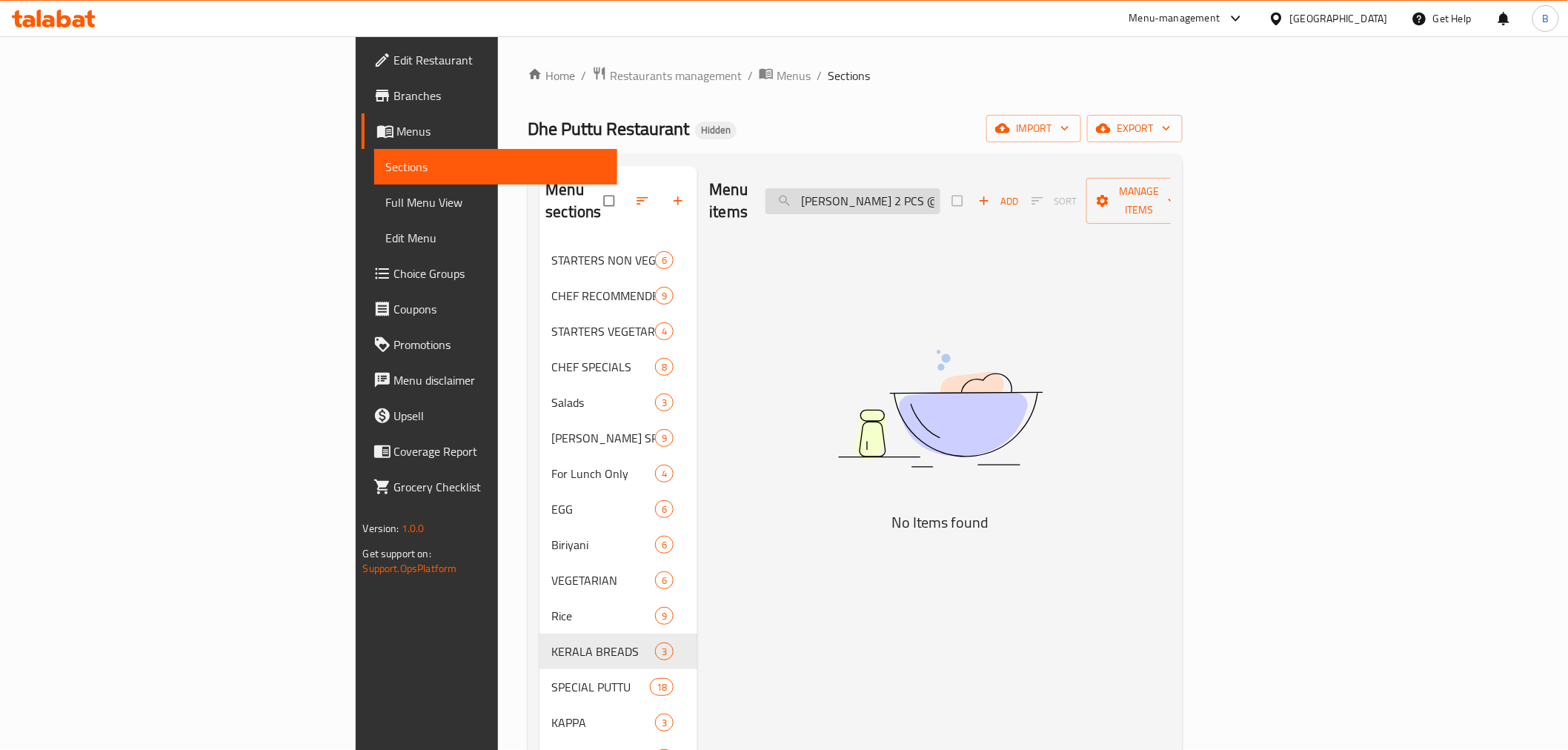
drag, startPoint x: 1026, startPoint y: 175, endPoint x: 1038, endPoint y: 193, distance: 21.6
click at [1038, 193] on div "Menu items MATHI FRY 2 PCS @10 Add Sort Manage items" at bounding box center [940, 201] width 462 height 70
click at [941, 193] on input "MATHI FRY 2 PCS @10" at bounding box center [852, 201] width 175 height 26
type input "M"
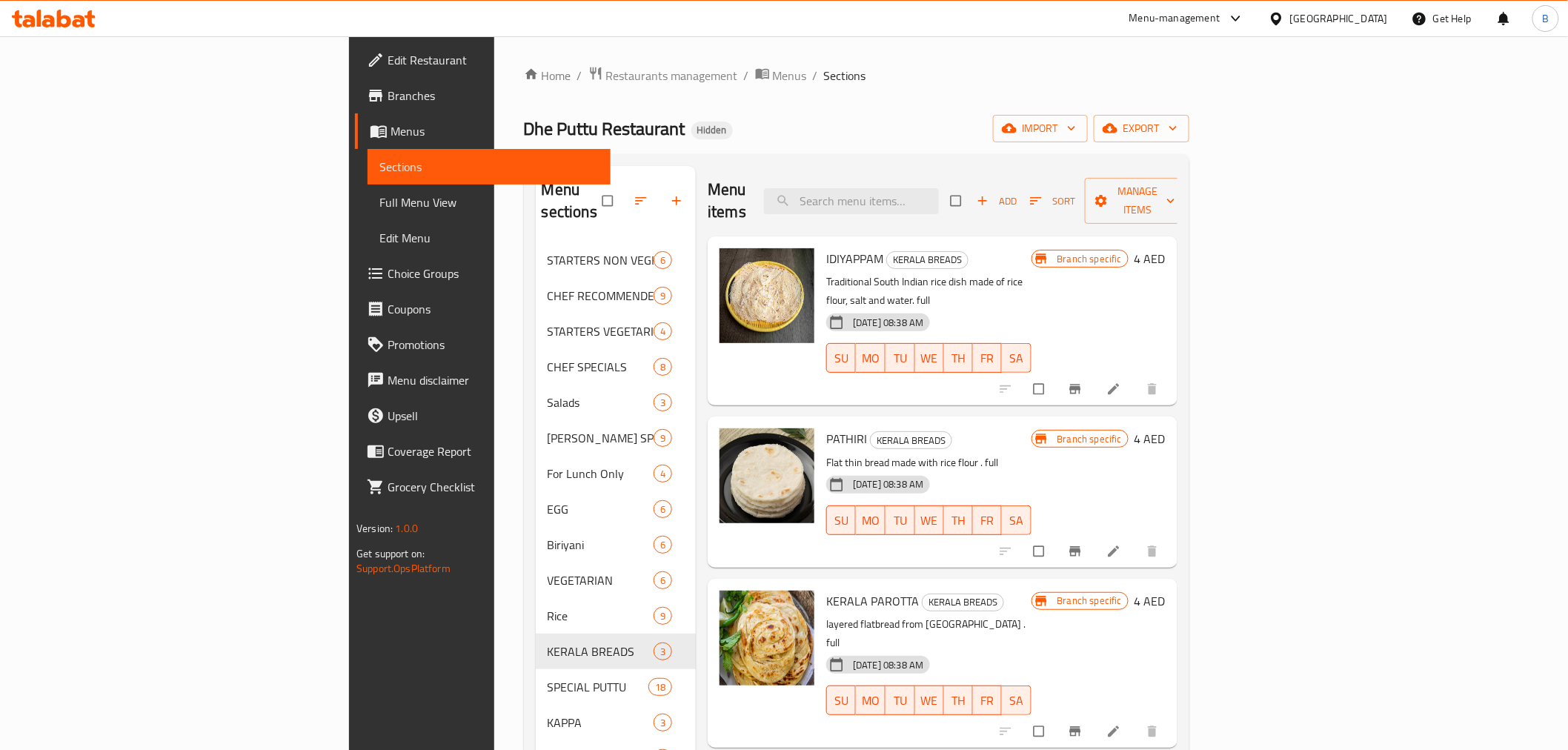
click at [1446, 27] on div "Get Help" at bounding box center [1442, 18] width 60 height 36
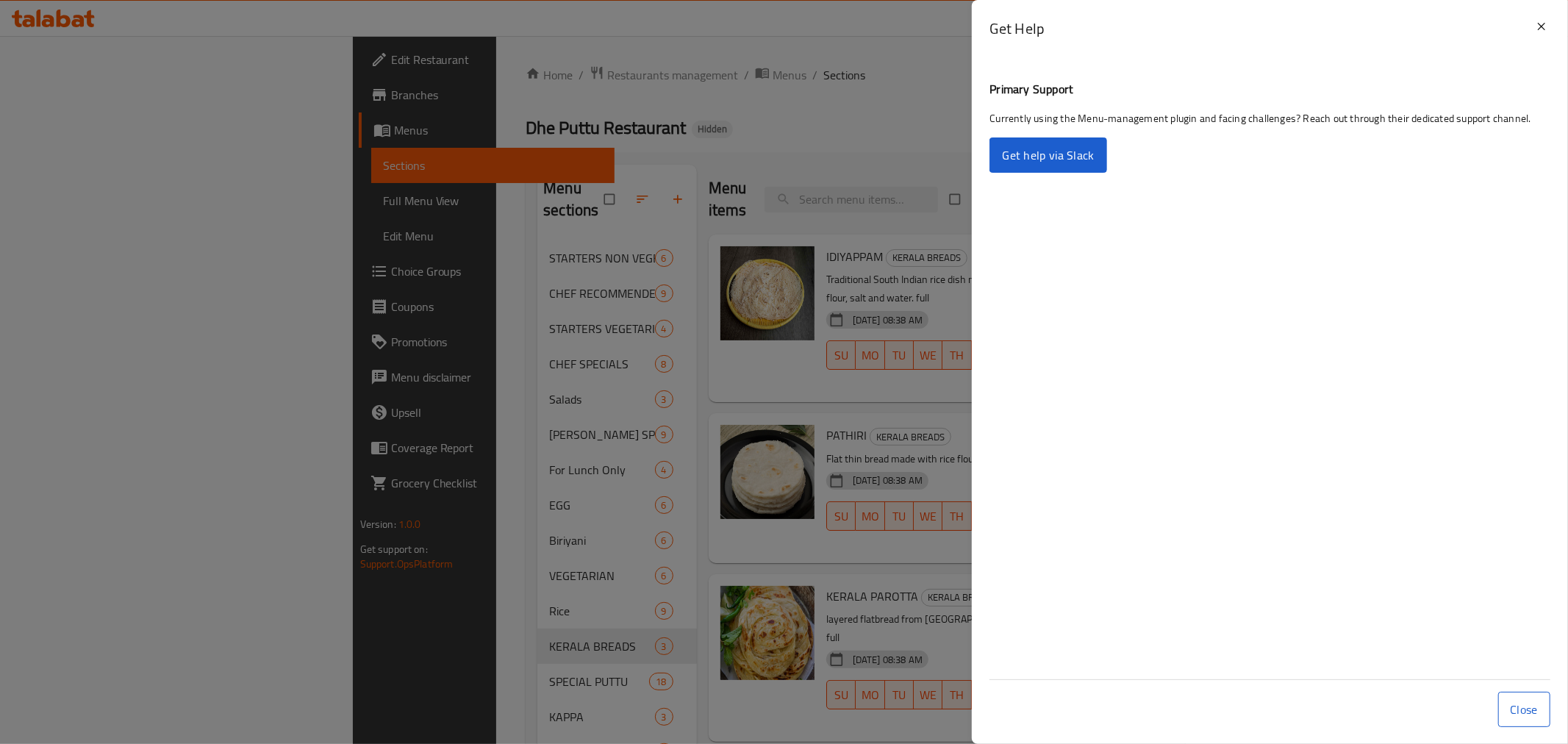
click at [928, 101] on div at bounding box center [784, 372] width 1568 height 744
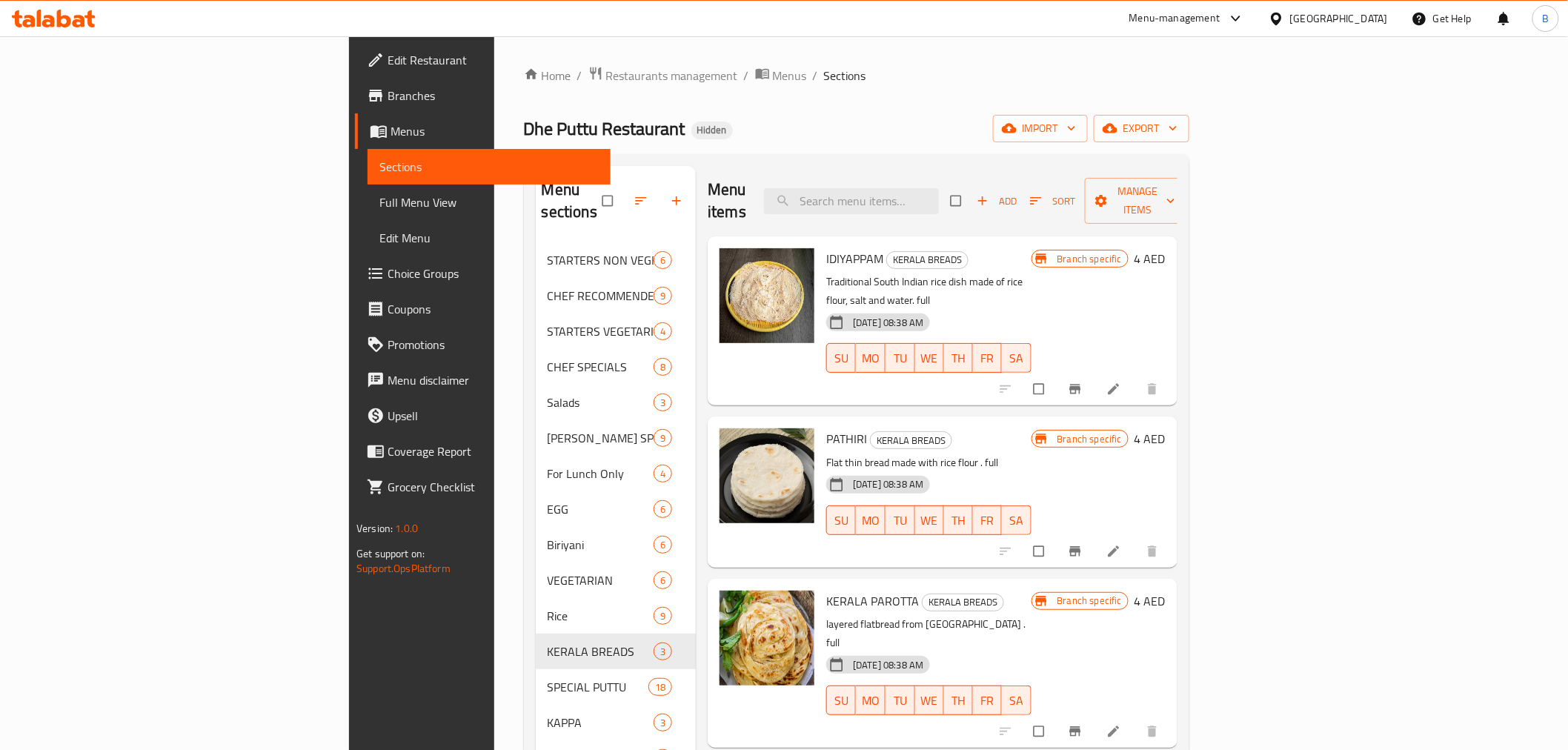
click at [998, 174] on div "Menu items Add Sort Manage items" at bounding box center [942, 201] width 470 height 70
click at [939, 188] on input "search" at bounding box center [851, 201] width 175 height 26
paste input "MANTHAL FRY @ 10"
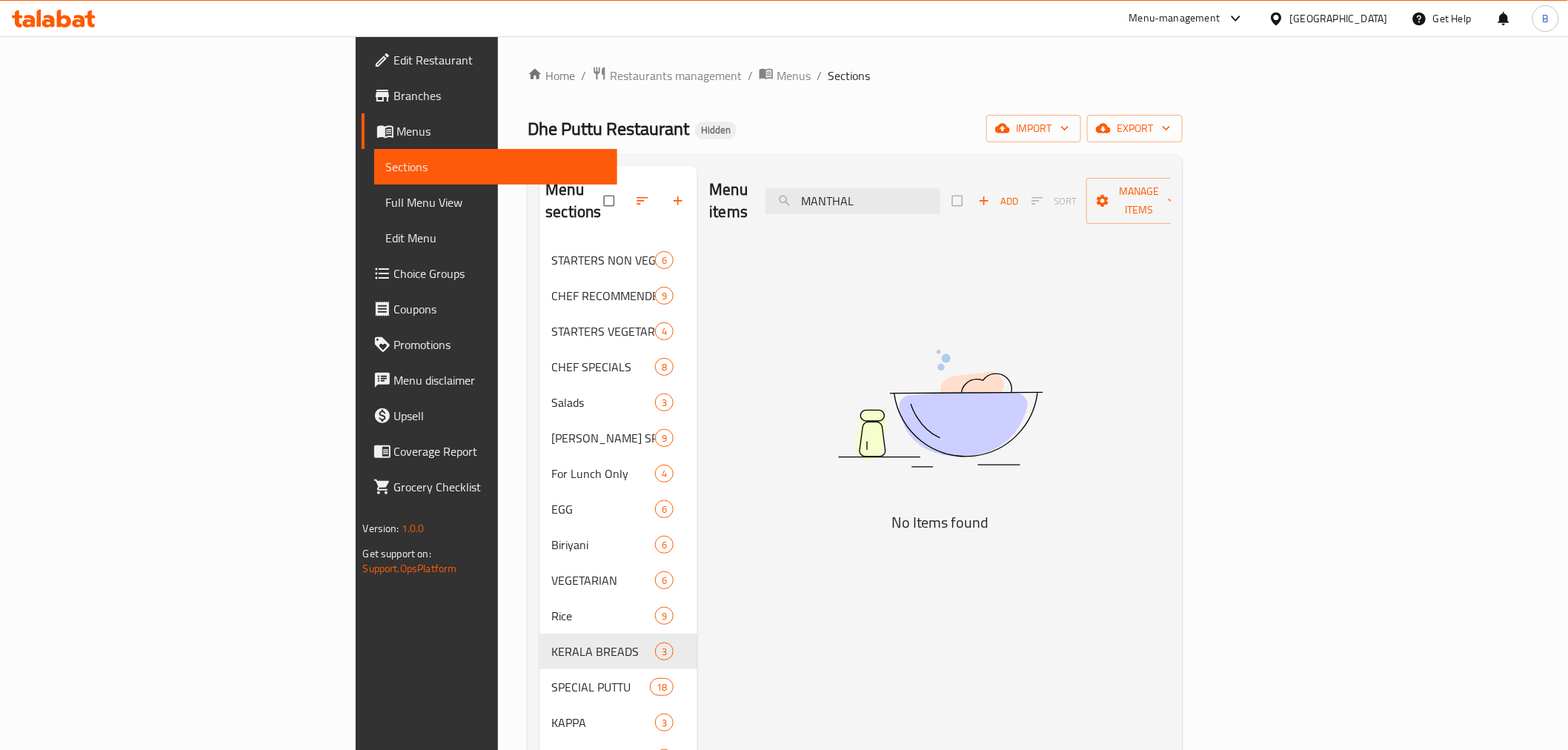
click at [1171, 387] on div "Menu items MANTHAL Add Sort Manage items No Items found" at bounding box center [934, 541] width 474 height 750
click at [941, 198] on input "MANTHAL" at bounding box center [852, 201] width 175 height 26
click at [941, 198] on input "MANTHAL" at bounding box center [852, 201] width 175 height 26
paste input "AYALA FRY @13"
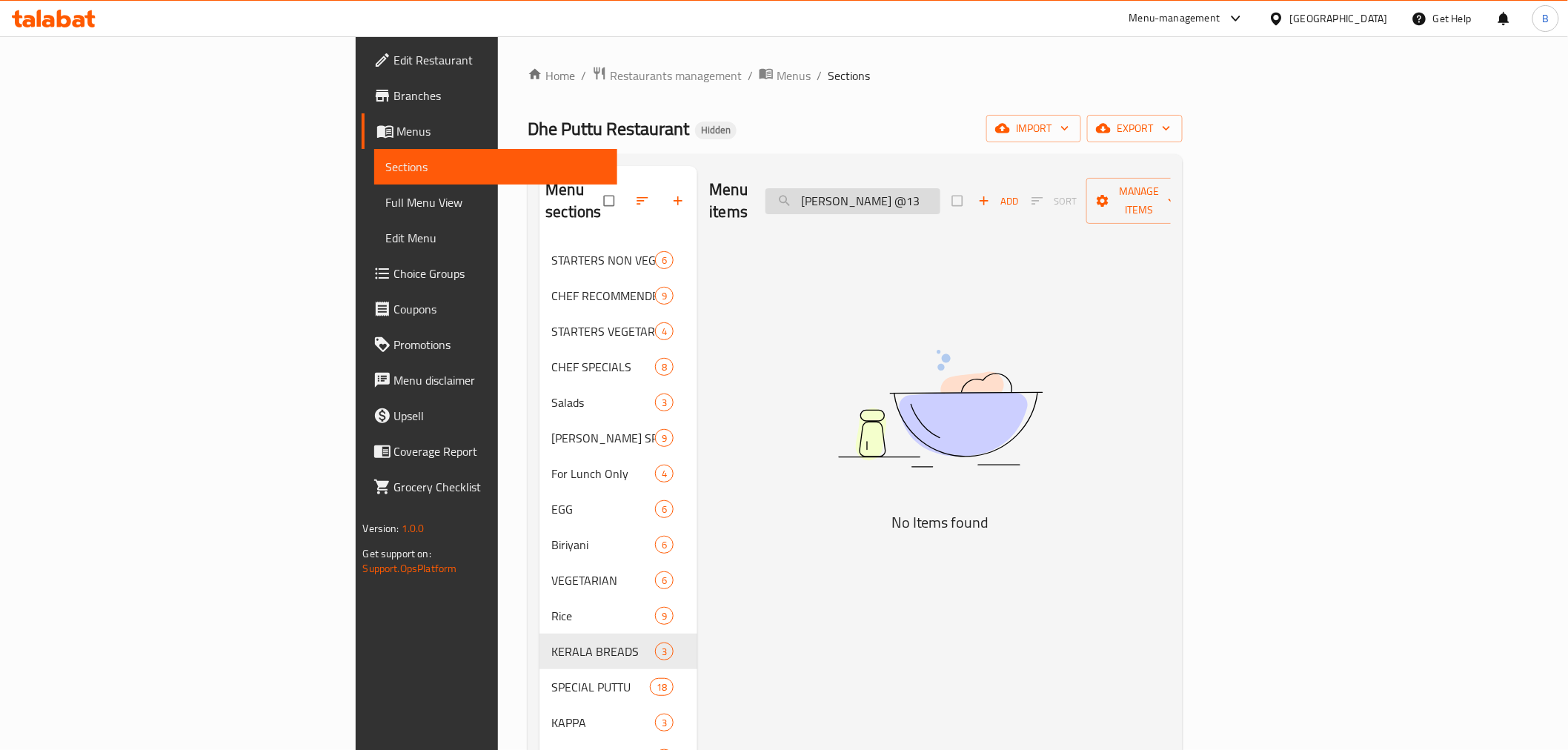
click at [941, 198] on input "AYALA FRY @13" at bounding box center [852, 201] width 175 height 26
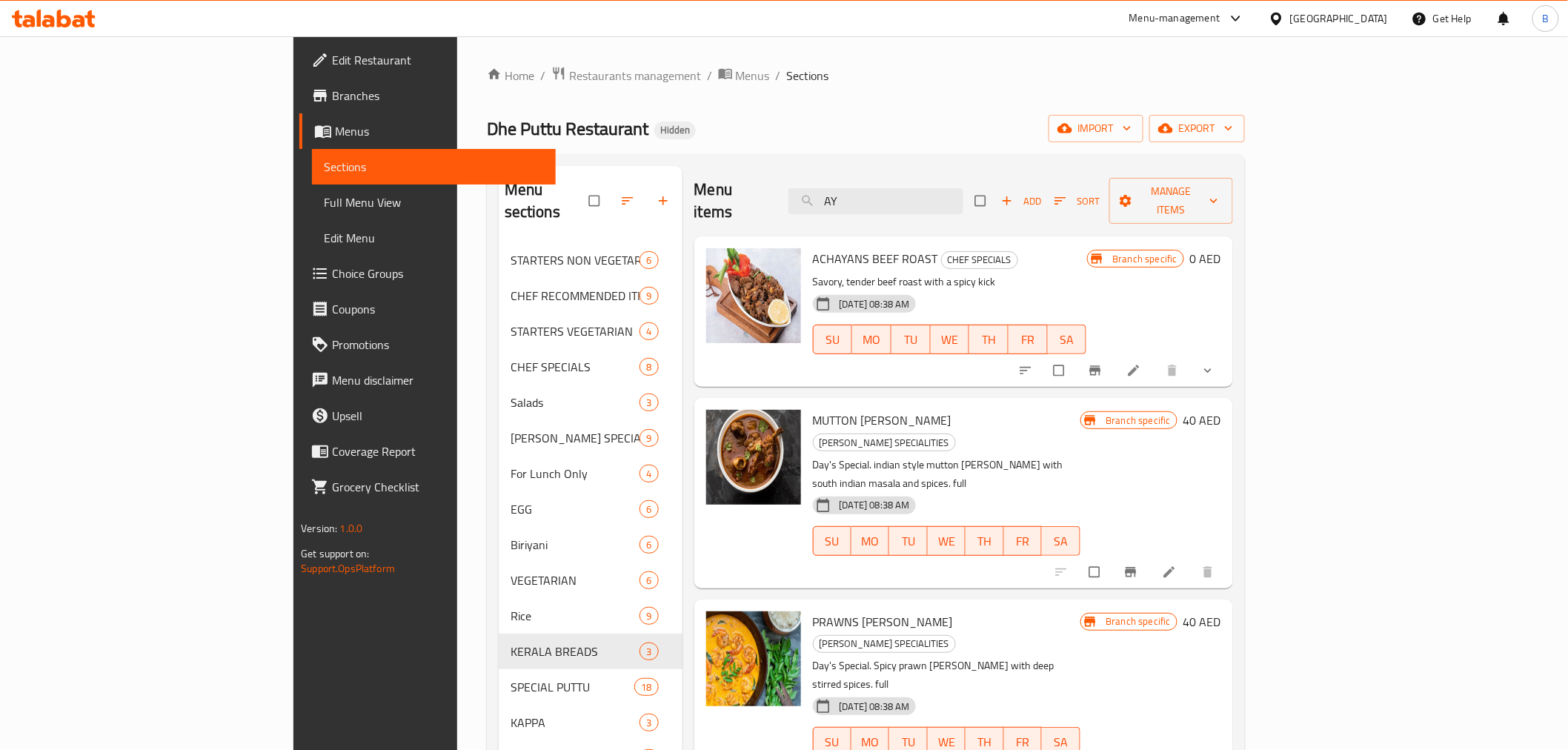
type input "A"
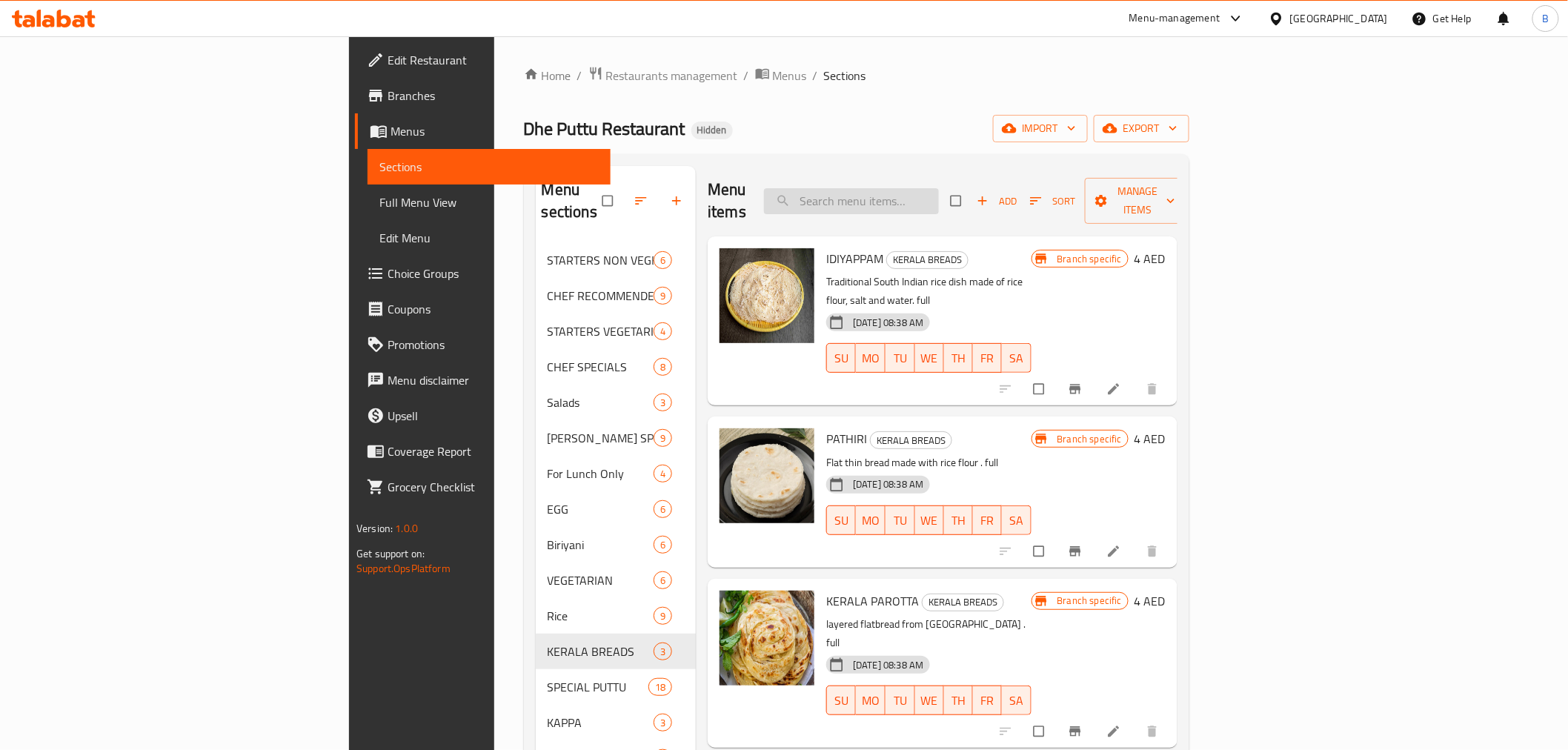
paste input "AYALA FRY @13"
click at [939, 188] on input "AYALA FRY @13" at bounding box center [851, 201] width 175 height 26
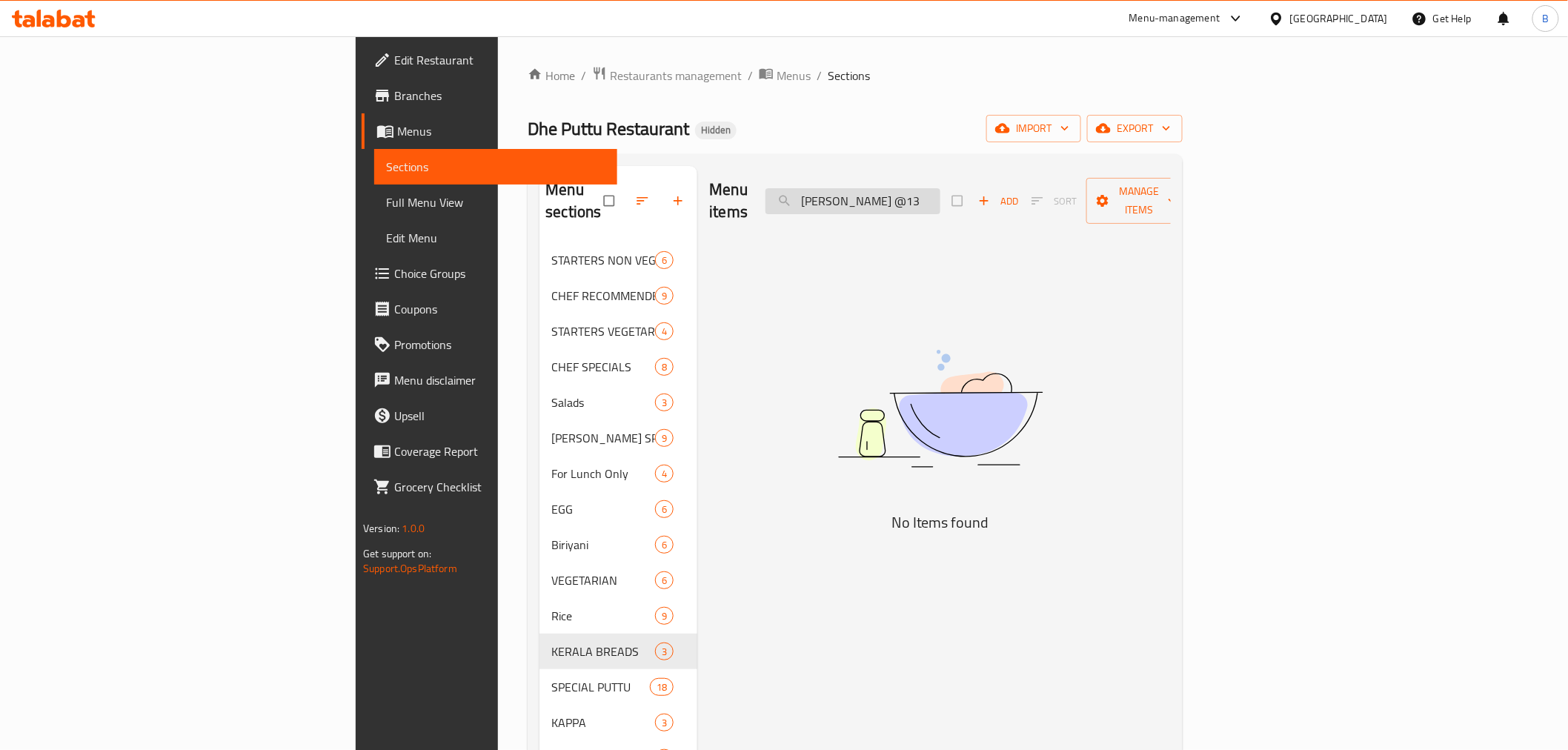
click at [941, 188] on input "AYALA FRY @13" at bounding box center [852, 201] width 175 height 26
click at [941, 198] on input "AYALA" at bounding box center [852, 201] width 175 height 26
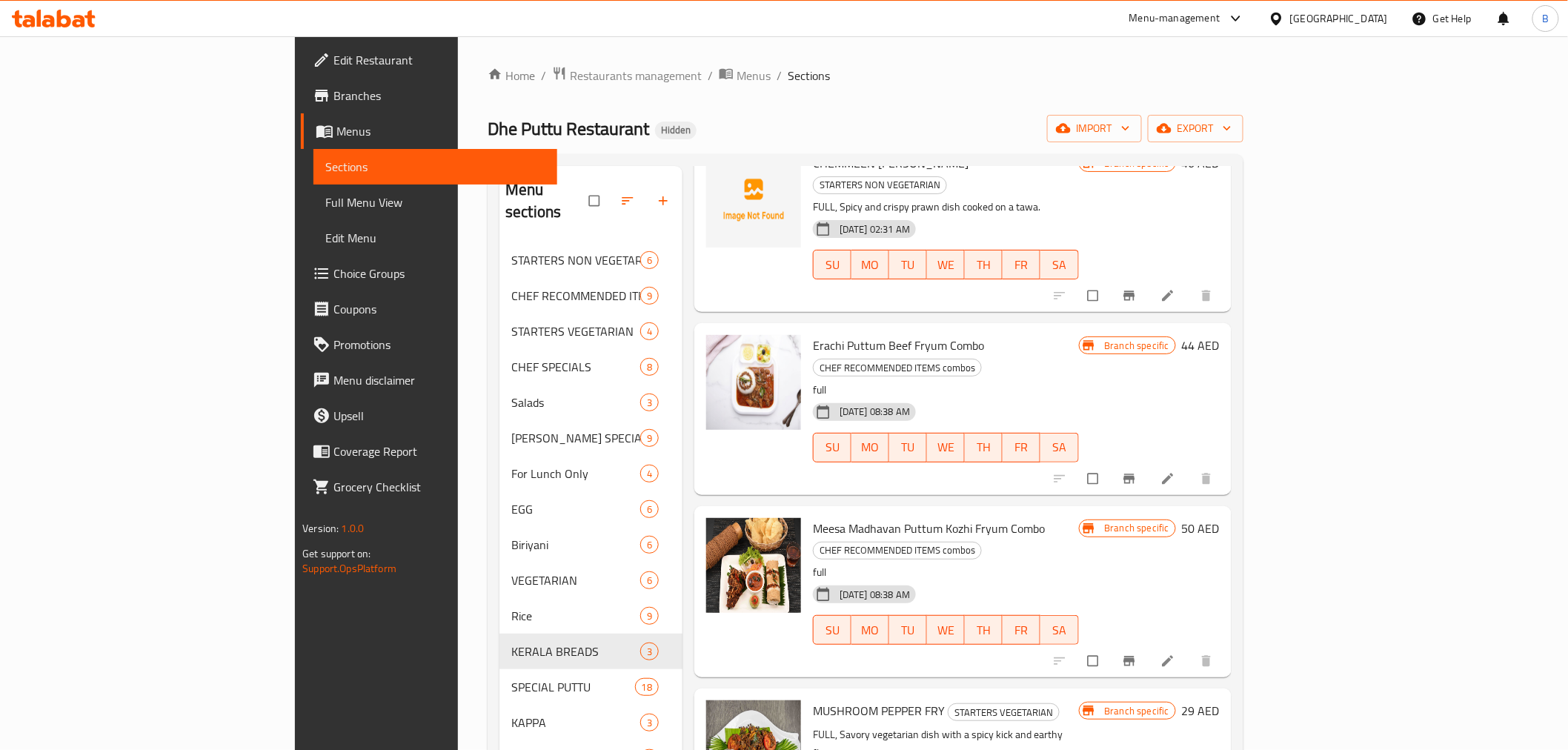
scroll to position [208, 0]
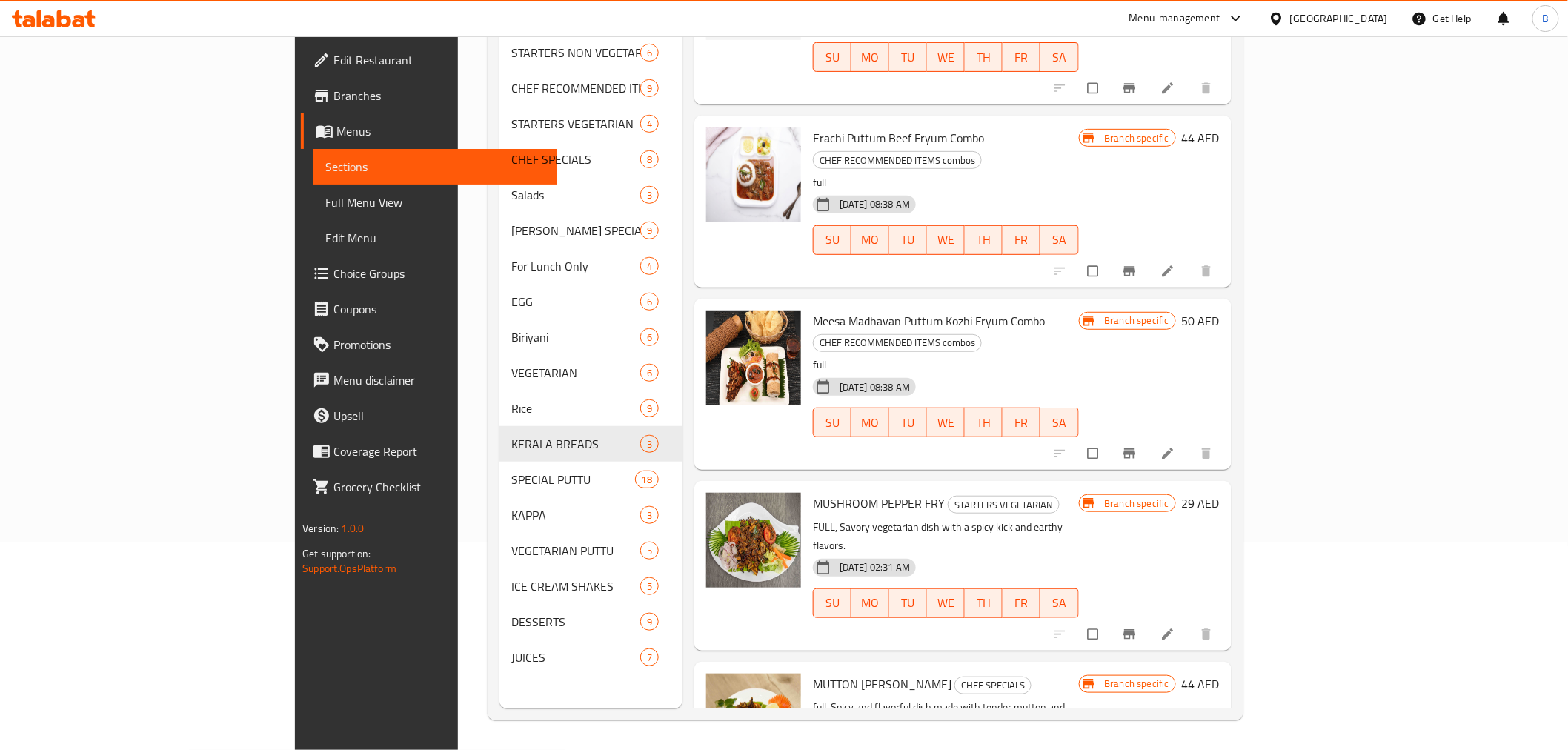
click at [1220, 493] on div "Branch specific 29 AED" at bounding box center [1149, 566] width 141 height 145
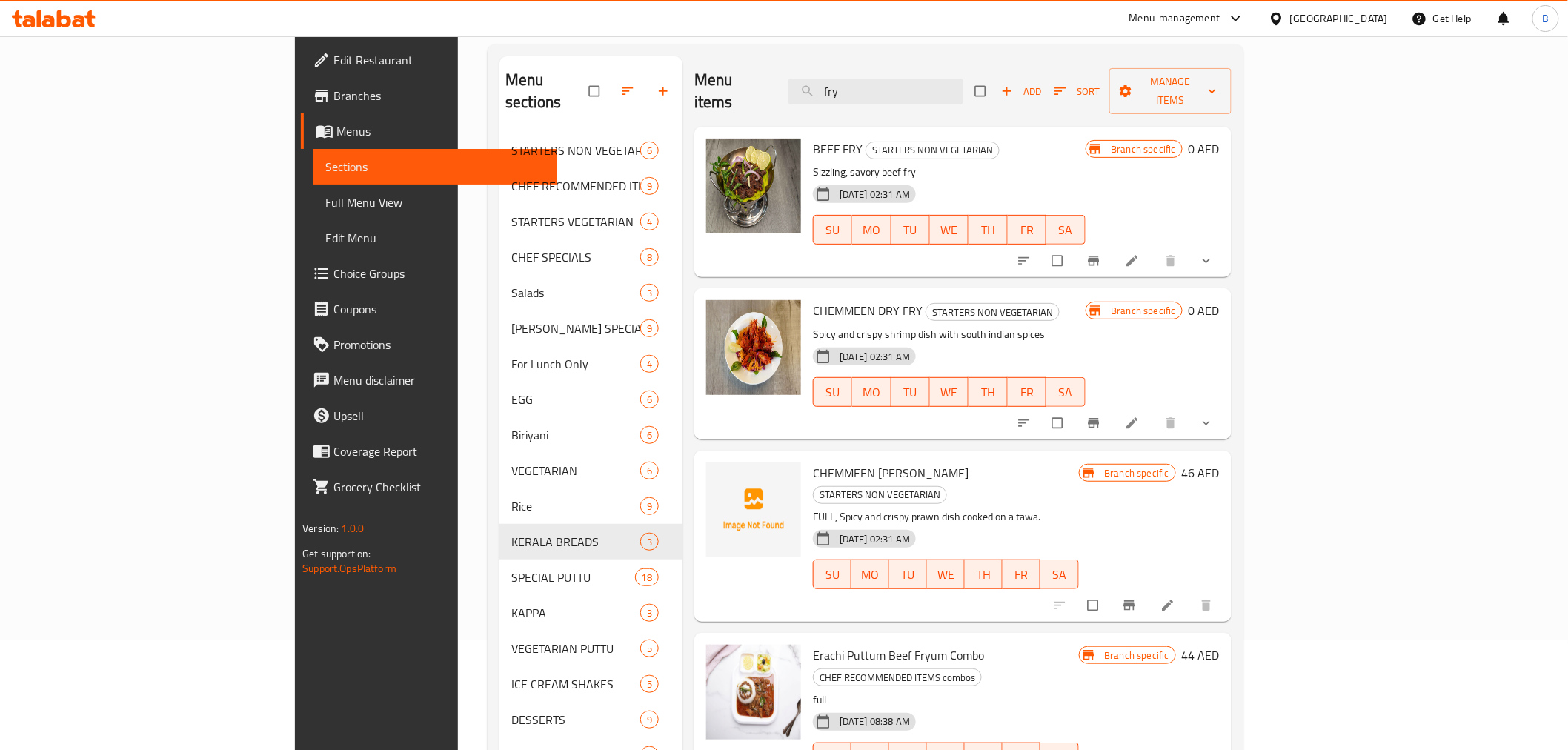
scroll to position [42, 0]
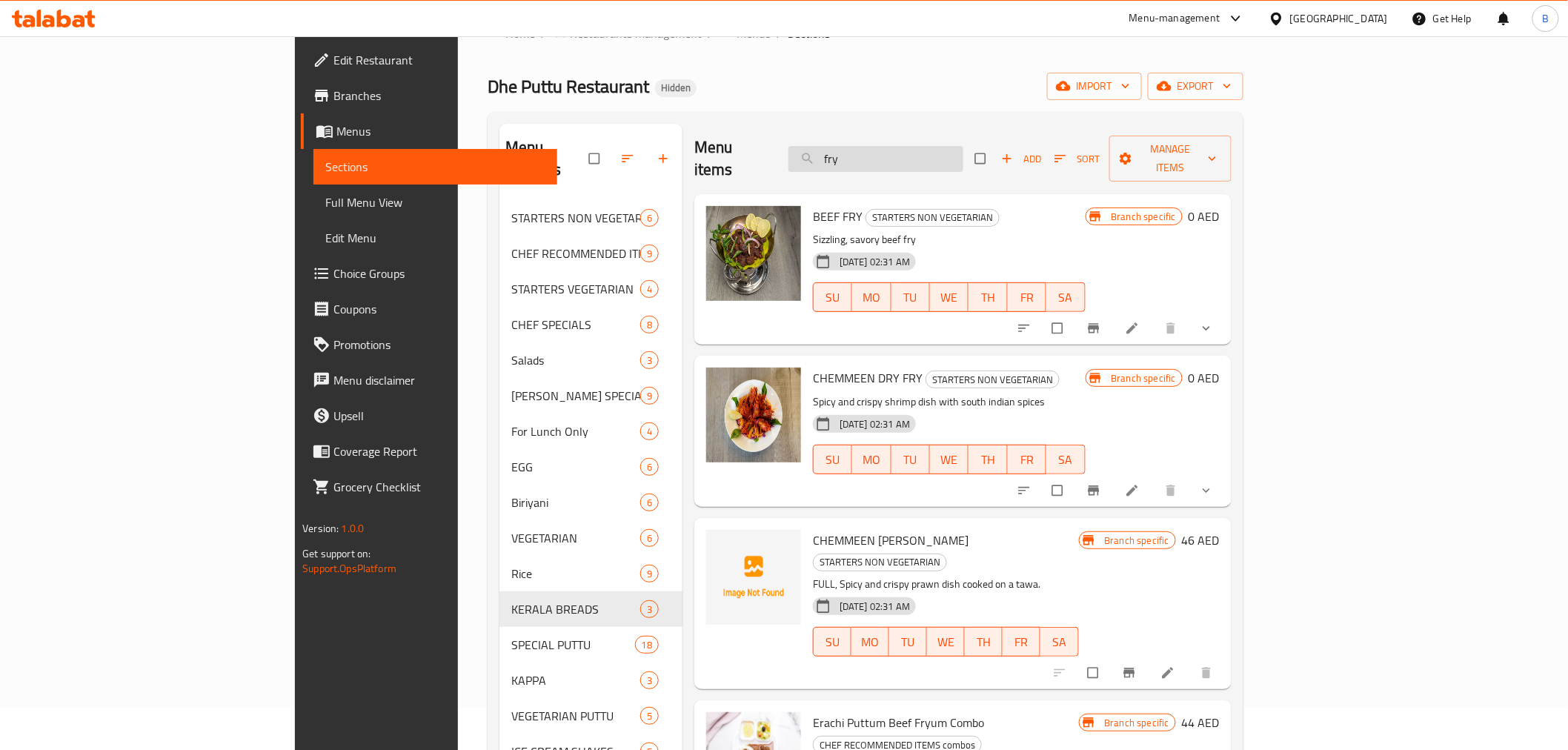
click at [964, 153] on input "fry" at bounding box center [875, 159] width 175 height 26
paste input "KING FISH FRY @13"
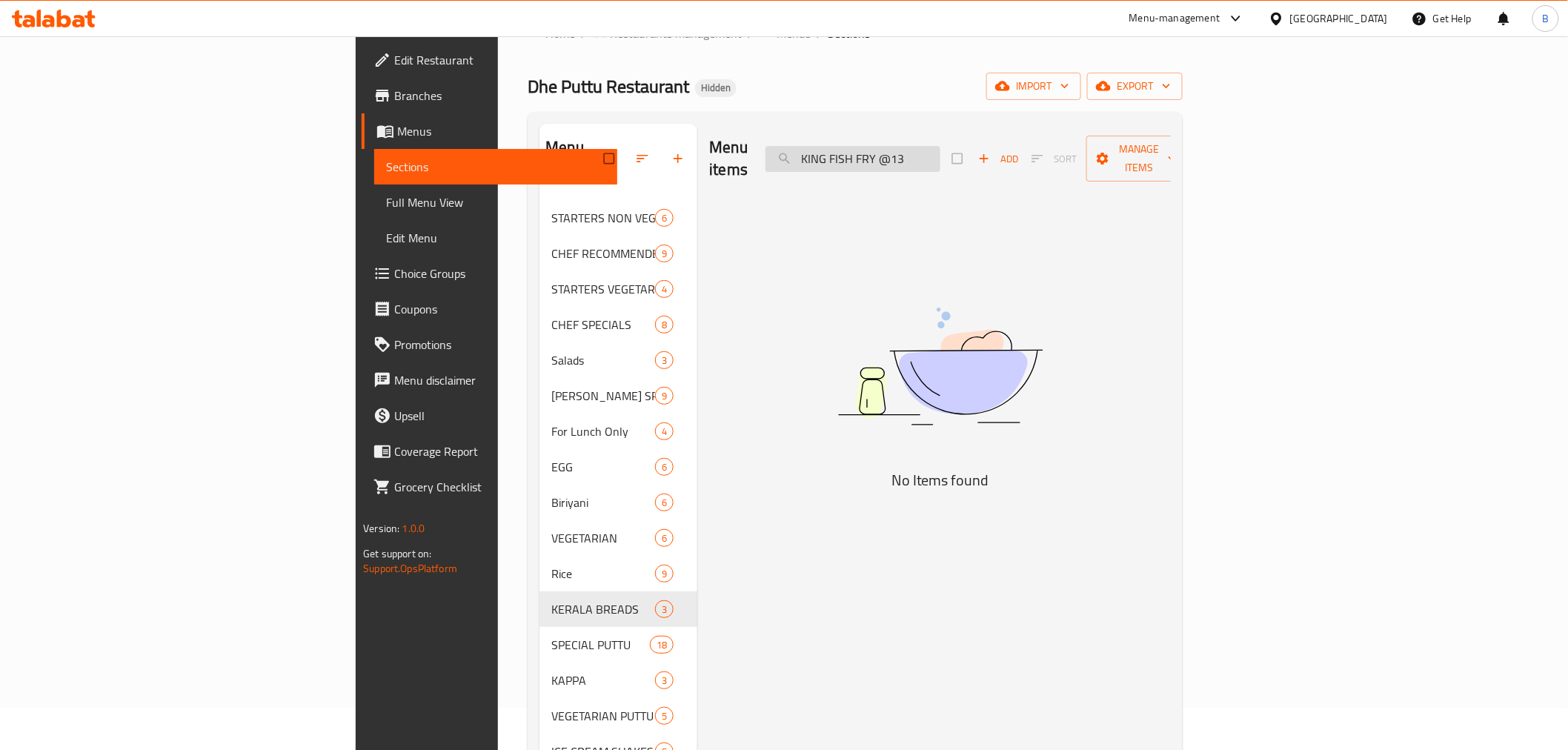
click at [941, 153] on input "KING FISH FRY @13" at bounding box center [852, 159] width 175 height 26
type input "KING FISH"
click at [941, 153] on input "KING FISH" at bounding box center [852, 159] width 175 height 26
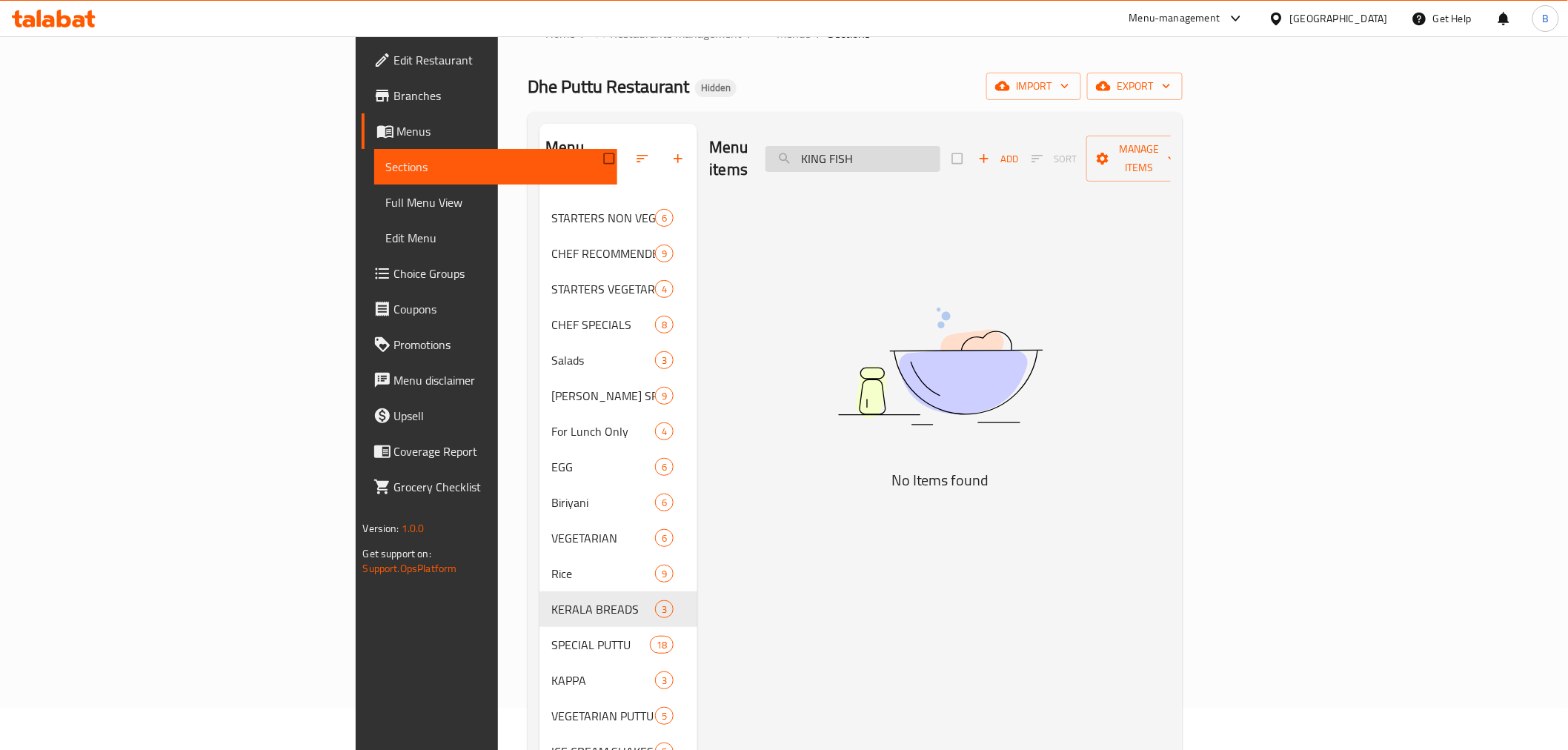
click at [941, 153] on input "KING FISH" at bounding box center [852, 159] width 175 height 26
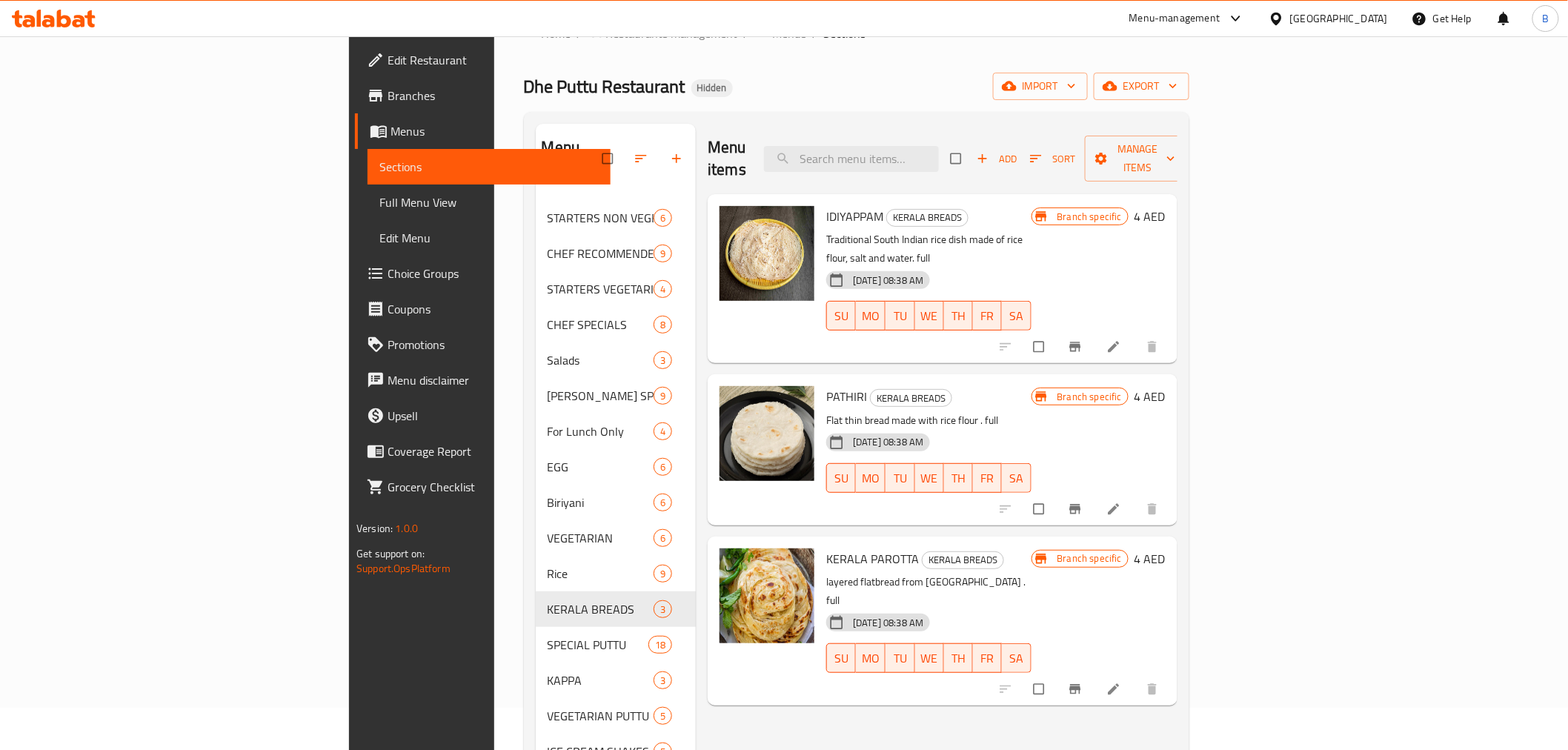
click at [810, 684] on div "Menu items Add Sort Manage items IDIYAPPAM KERALA BREADS Traditional South Indi…" at bounding box center [937, 499] width 482 height 750
click at [1032, 130] on div "Menu items Add Sort Manage items" at bounding box center [942, 159] width 470 height 70
drag, startPoint x: 1028, startPoint y: 134, endPoint x: 1028, endPoint y: 142, distance: 8.0
click at [1028, 142] on div "Menu items Add Sort Manage items" at bounding box center [942, 159] width 470 height 70
paste input "DHE SPECIAL MEALS ( Veg )"
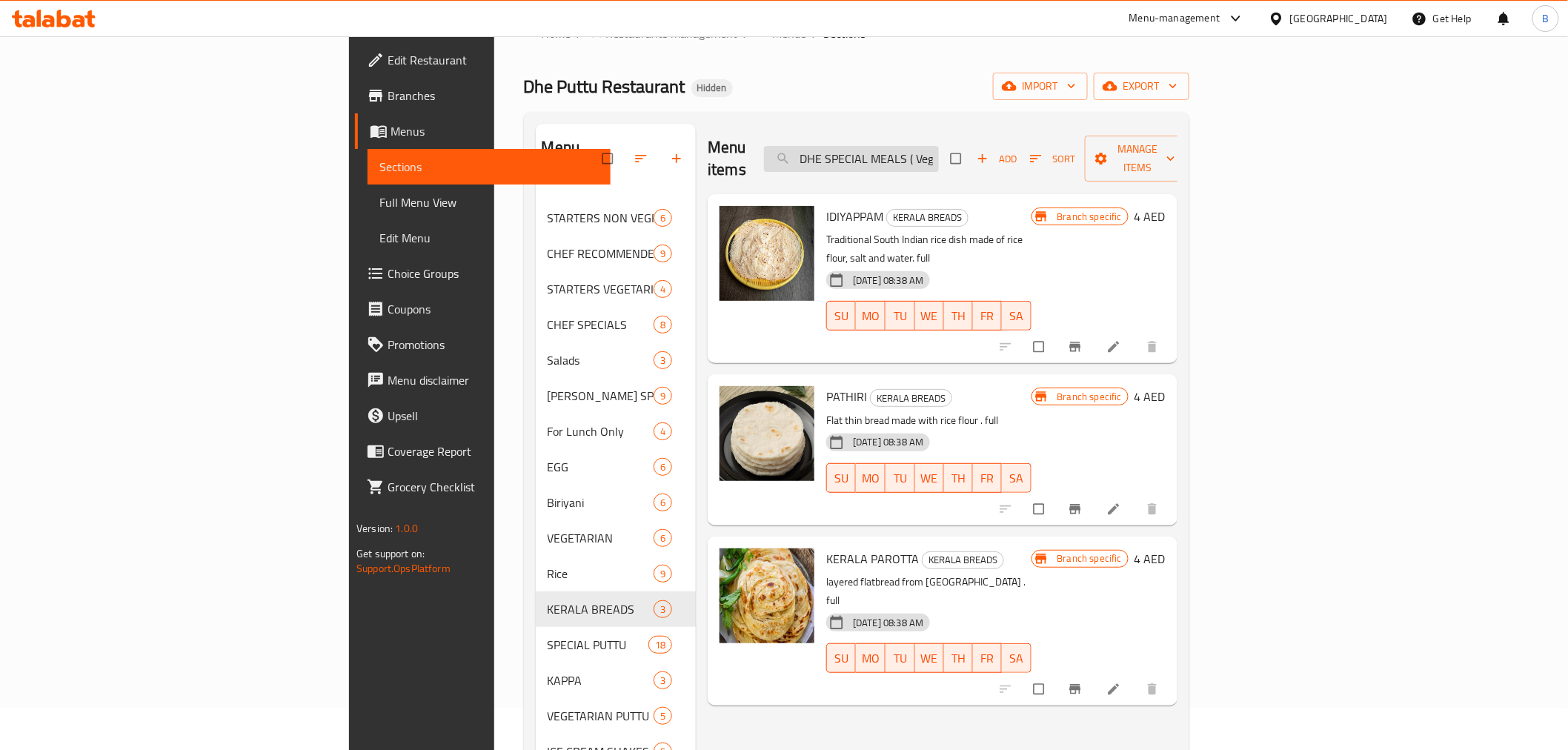
click at [939, 146] on input "DHE SPECIAL MEALS ( Veg )" at bounding box center [851, 159] width 175 height 26
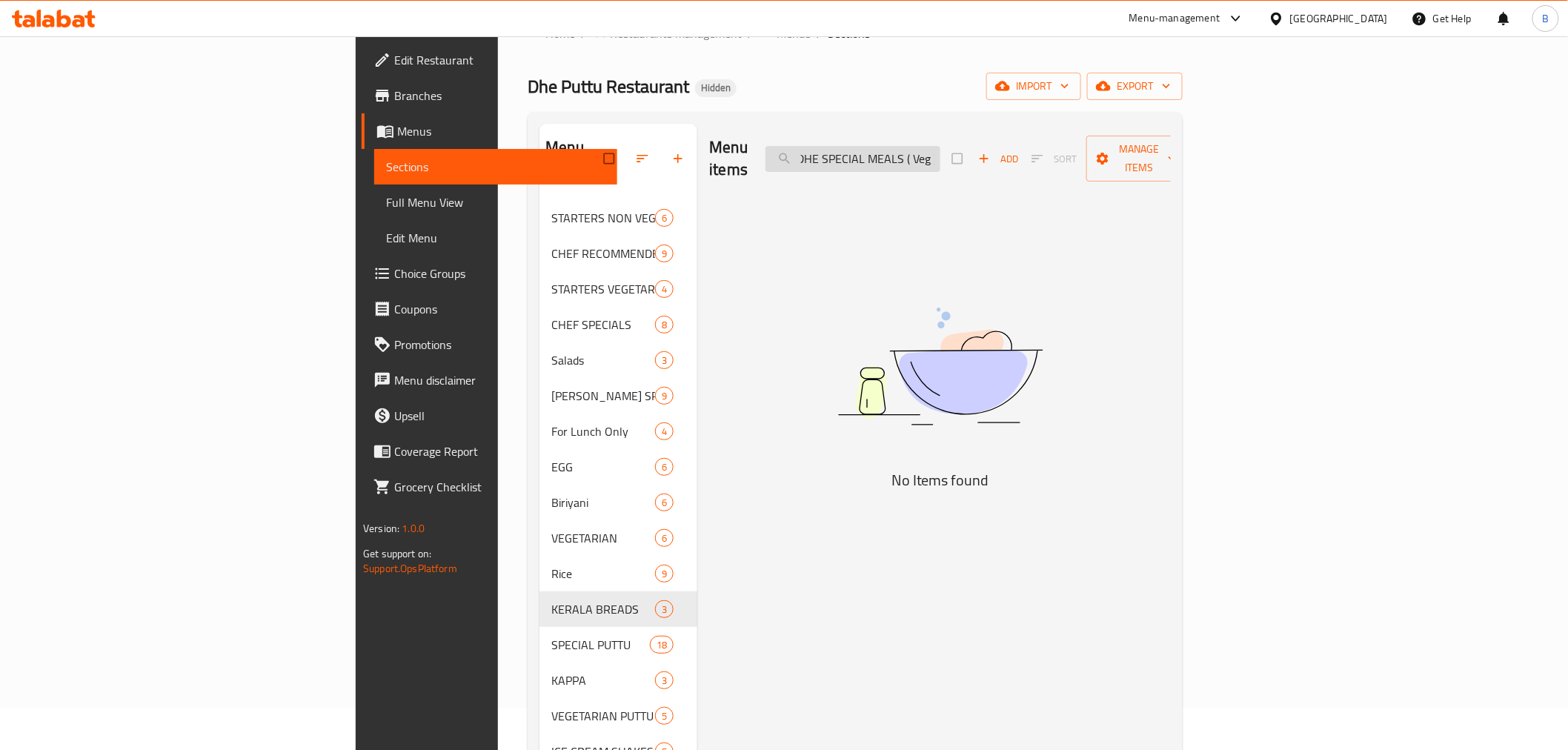
click at [941, 146] on input "DHE SPECIAL MEALS ( Veg )" at bounding box center [852, 159] width 175 height 26
click at [941, 146] on input "DHE SPECIAL MEALS ()" at bounding box center [852, 159] width 175 height 26
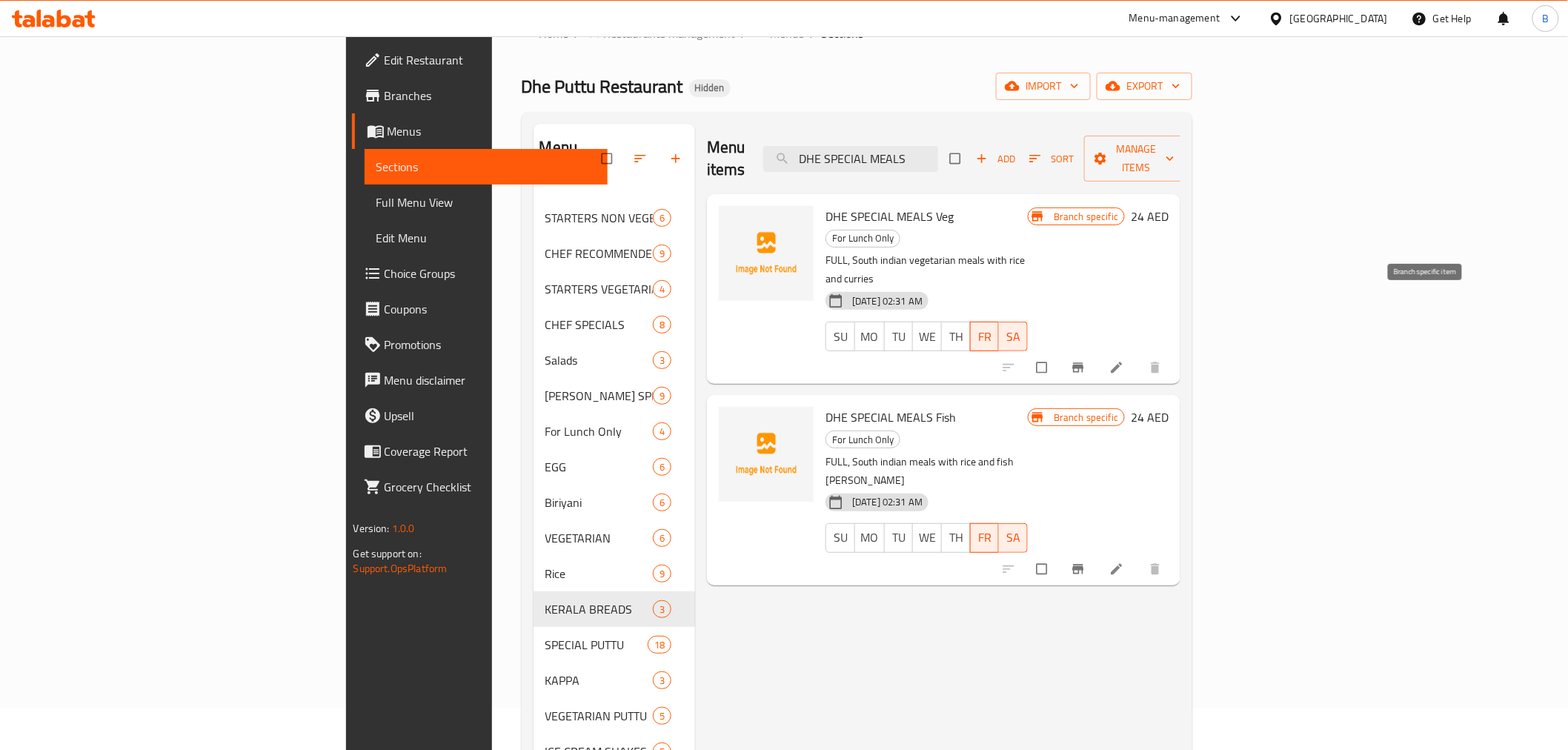
type input "DHE SPECIAL MEALS"
click at [1098, 352] on button "Branch-specific-item" at bounding box center [1079, 367] width 36 height 32
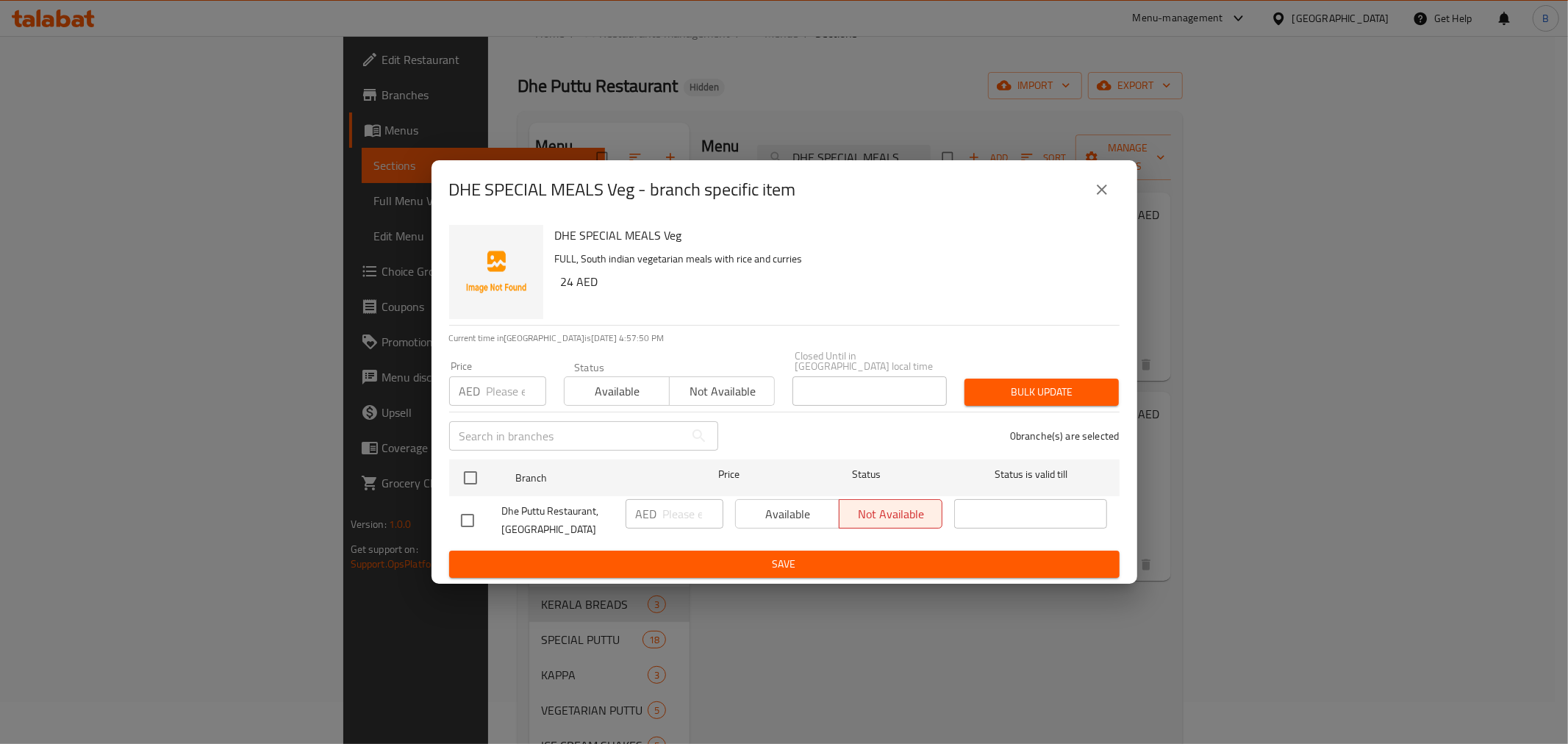
click at [467, 509] on input "checkbox" at bounding box center [467, 521] width 31 height 31
checkbox input "true"
click at [688, 508] on input "number" at bounding box center [693, 514] width 60 height 30
type input "23"
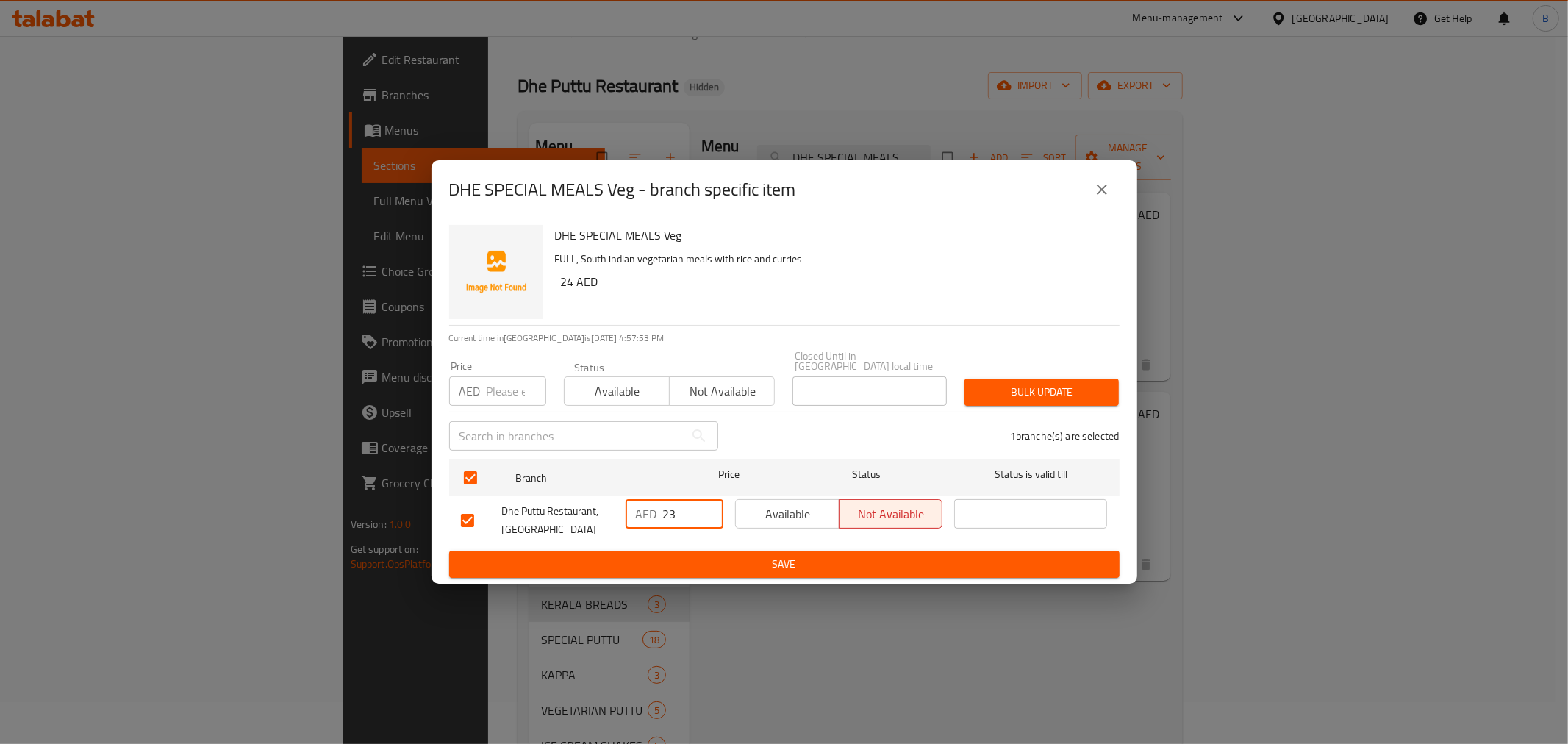
click at [664, 565] on span "Save" at bounding box center [784, 564] width 647 height 18
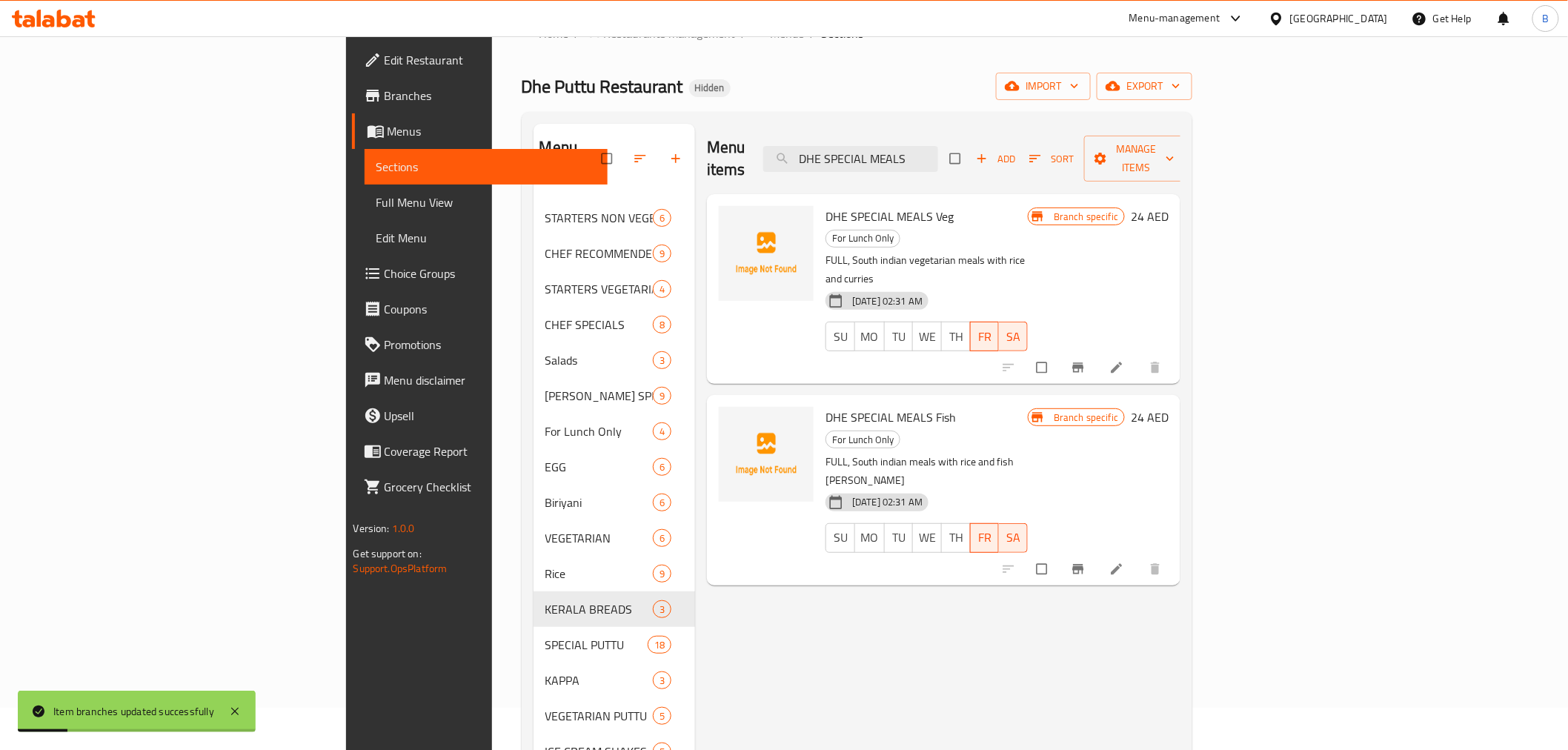
drag, startPoint x: 1398, startPoint y: 581, endPoint x: 1418, endPoint y: 531, distance: 53.9
click at [1181, 581] on div "Menu items DHE SPECIAL MEALS Add Sort Manage items DHE SPECIAL MEALS Veg For Lu…" at bounding box center [938, 499] width 486 height 750
click at [1098, 553] on button "Branch-specific-item" at bounding box center [1079, 569] width 36 height 32
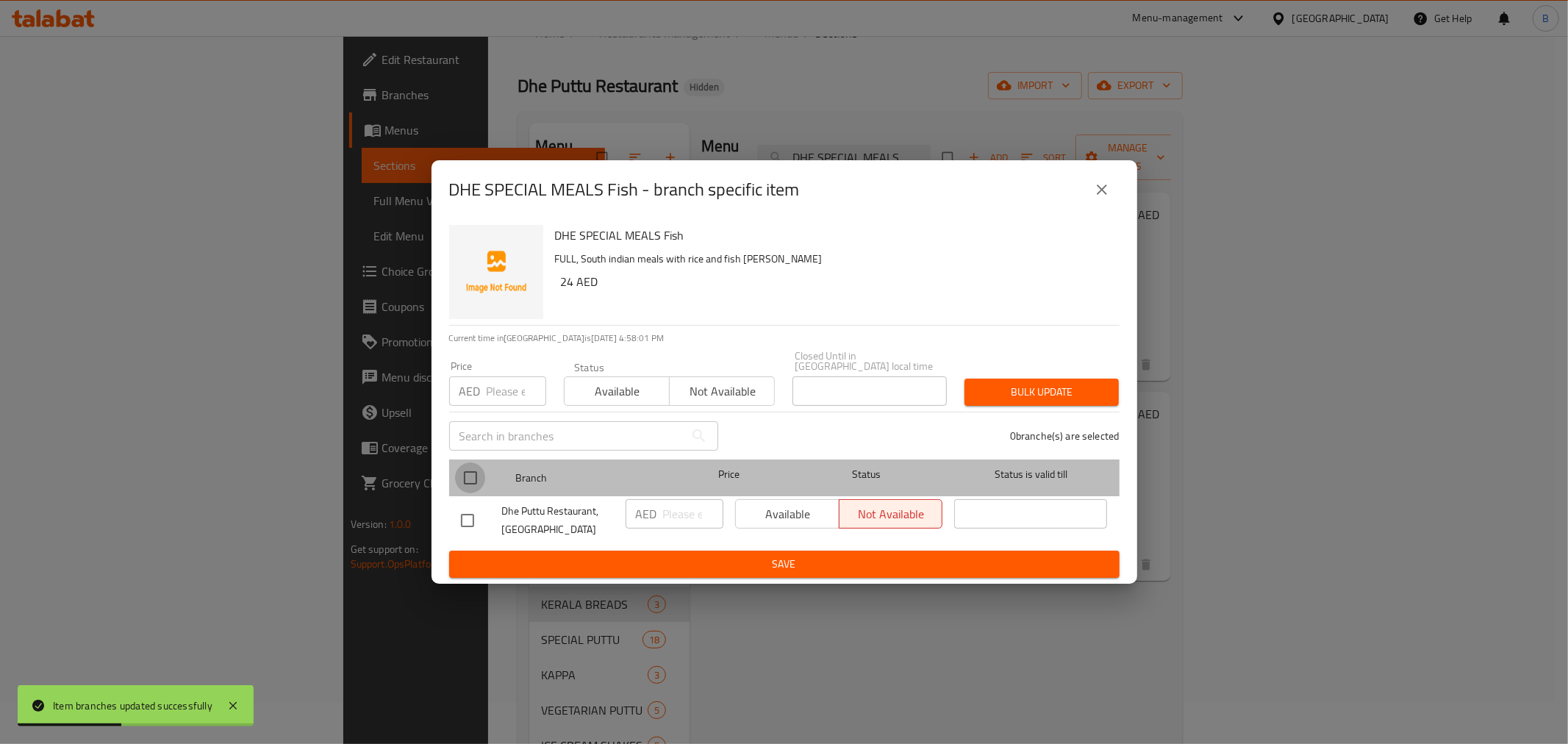
click at [473, 471] on input "checkbox" at bounding box center [470, 477] width 31 height 31
checkbox input "true"
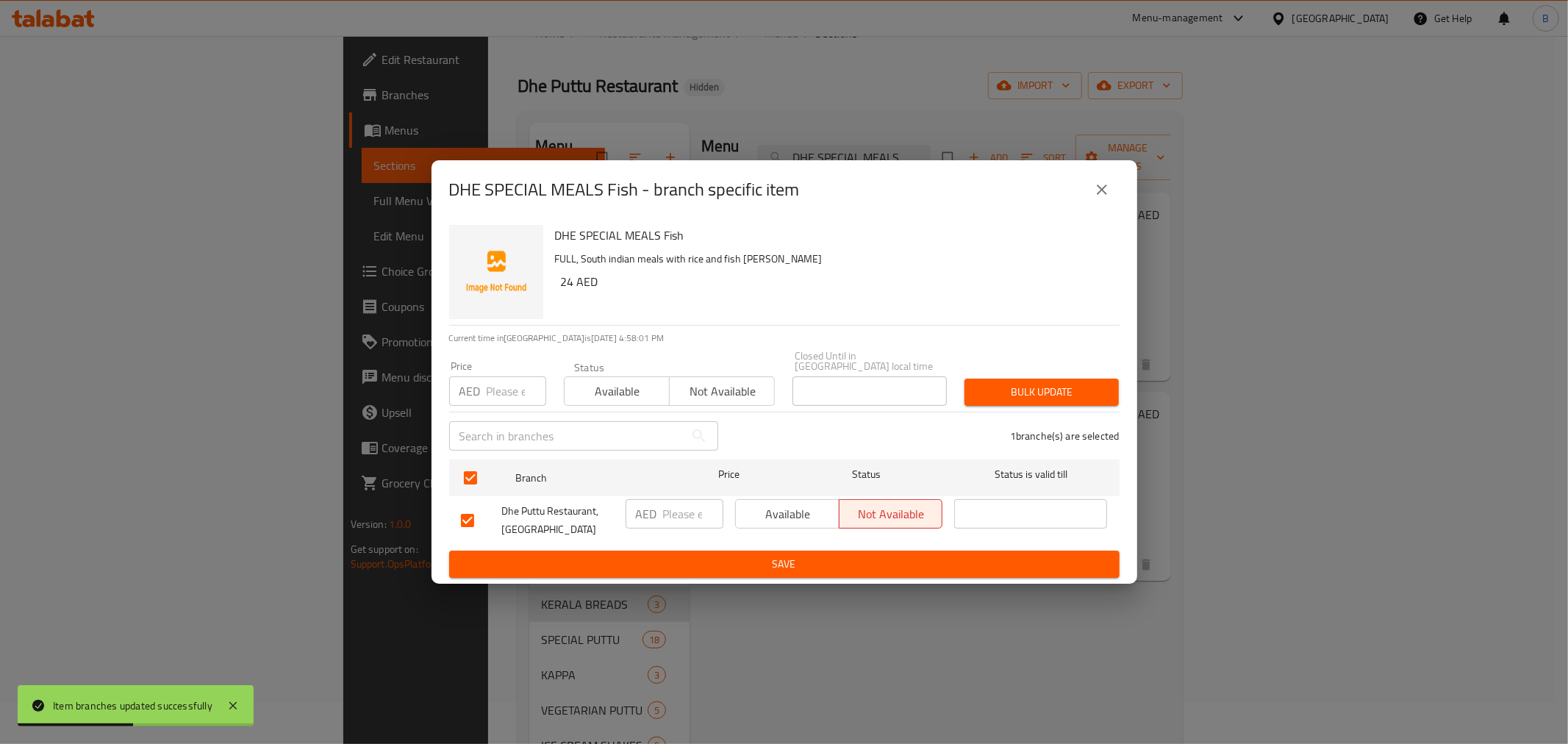
click at [664, 512] on input "number" at bounding box center [693, 514] width 60 height 30
type input "23"
click at [722, 559] on span "Save" at bounding box center [784, 564] width 647 height 18
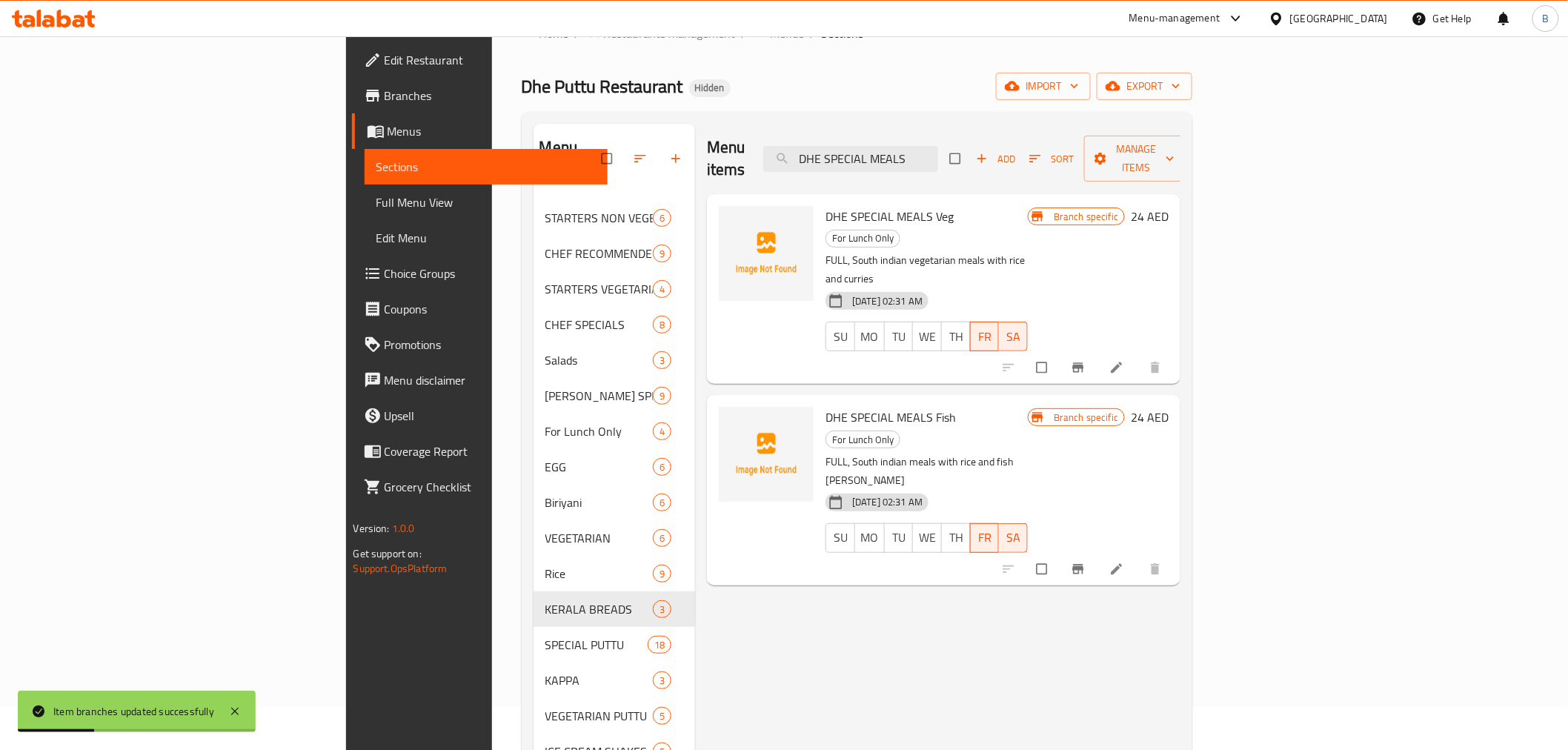
click at [806, 677] on div "Menu items DHE SPECIAL MEALS Add Sort Manage items DHE SPECIAL MEALS Veg For Lu…" at bounding box center [938, 499] width 486 height 750
click at [938, 146] on input "DHE SPECIAL MEALS" at bounding box center [850, 159] width 175 height 26
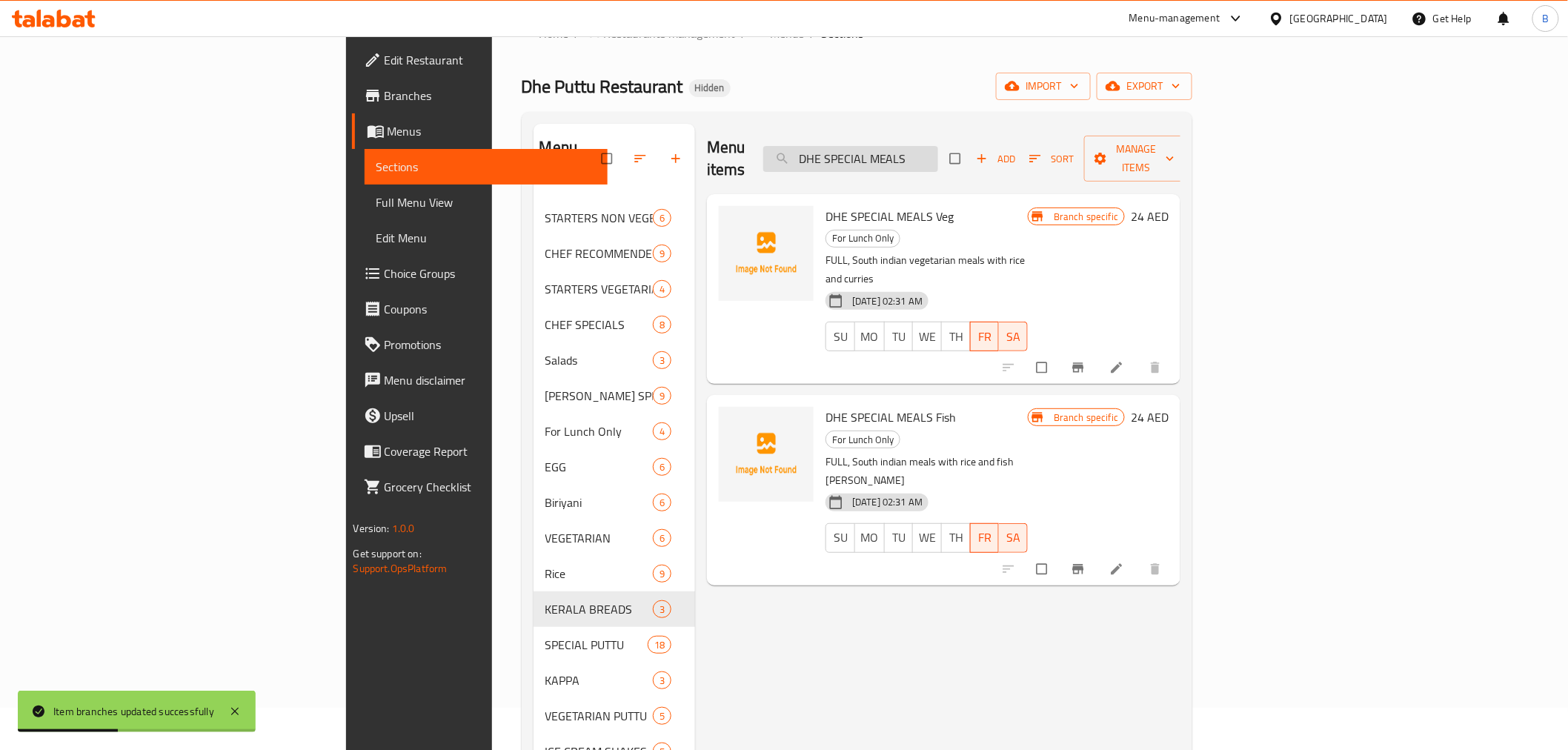
paste input "POTHICHORU"
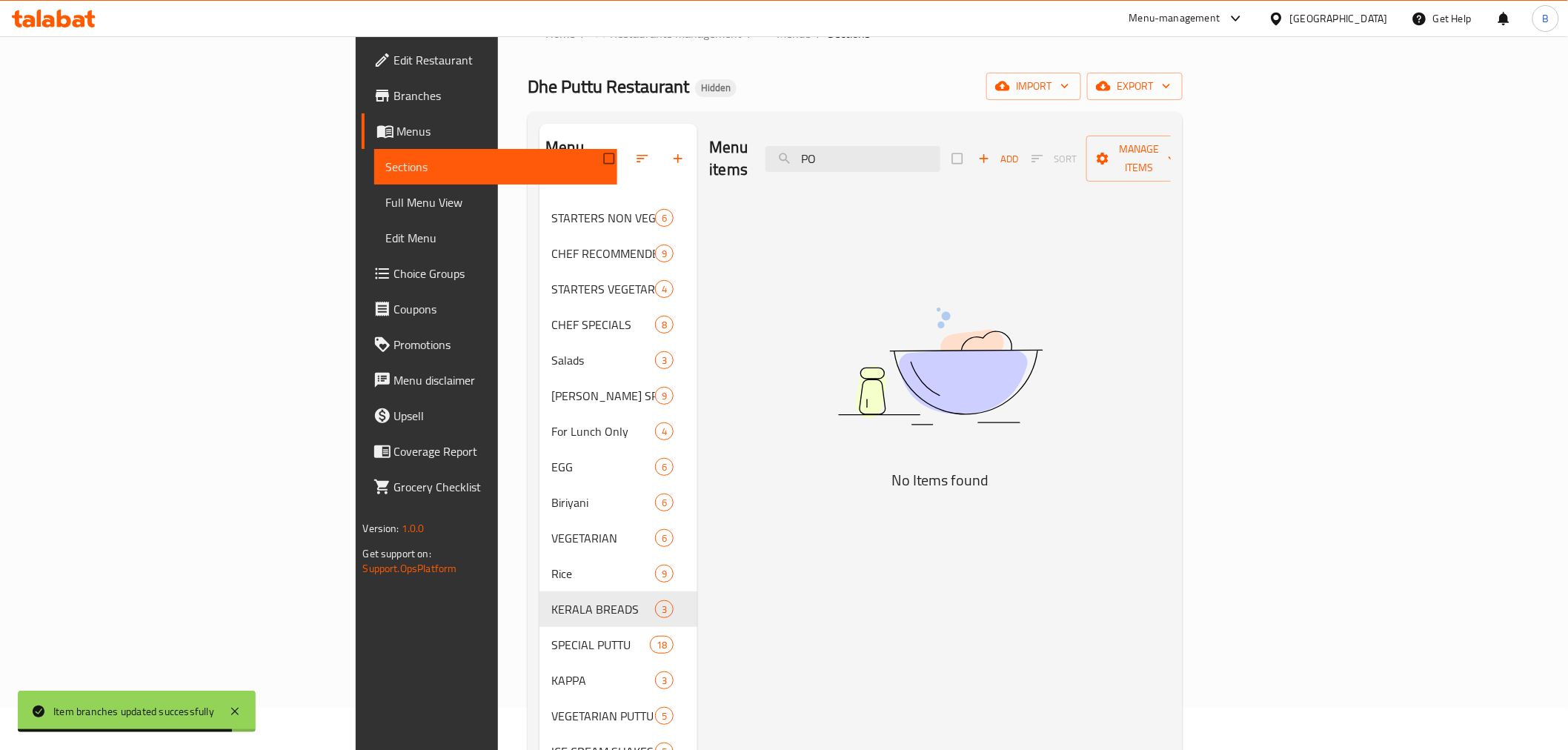
type input "P"
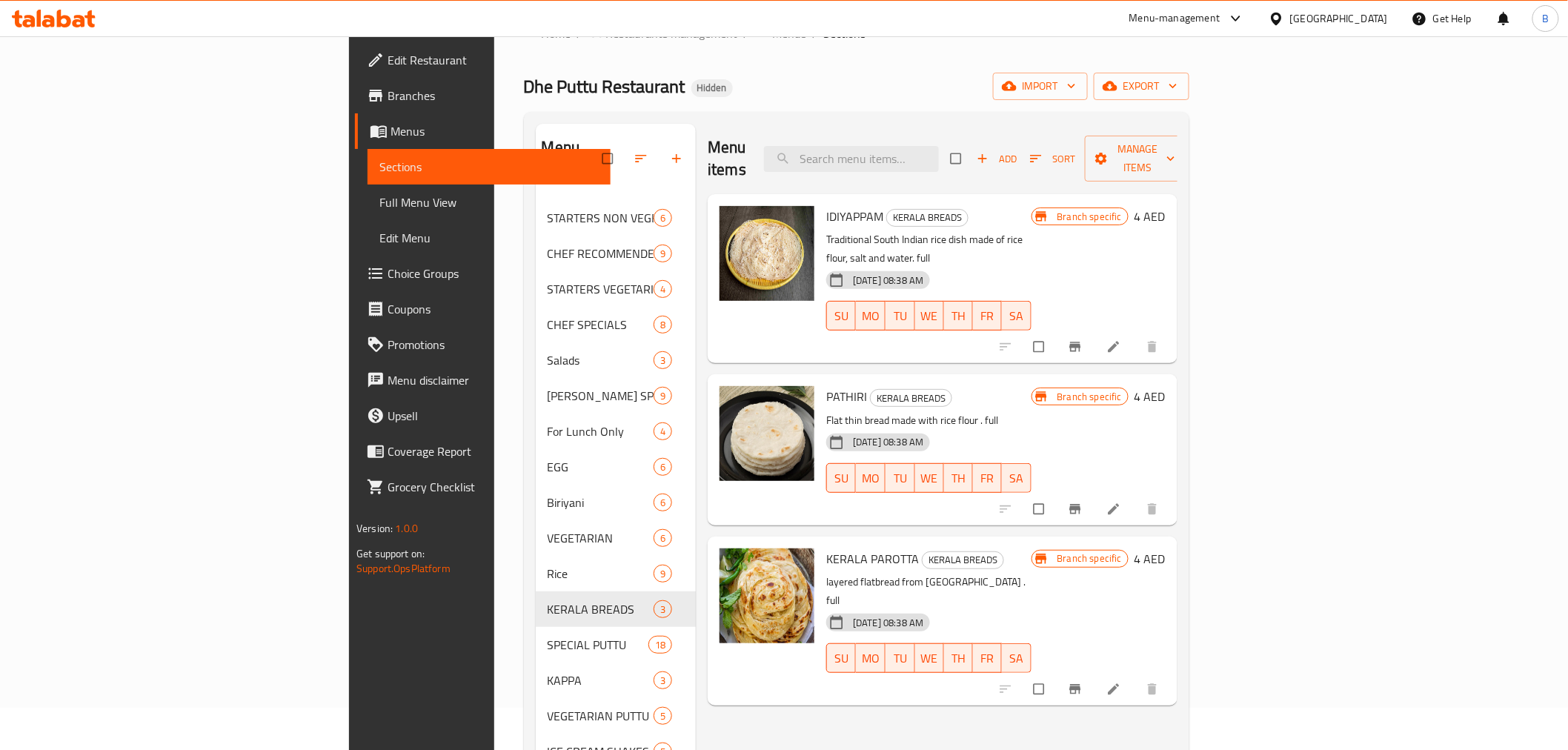
click at [761, 667] on div "Menu items Add Sort Manage items IDIYAPPAM KERALA BREADS Traditional South Indi…" at bounding box center [937, 499] width 482 height 750
click at [1047, 194] on div "IDIYAPPAM KERALA BREADS Traditional South Indian rice dish made of rice flour, …" at bounding box center [942, 279] width 470 height 169
click at [939, 149] on input "search" at bounding box center [851, 159] width 175 height 26
paste input "CHATTY CHORU LUNCH"
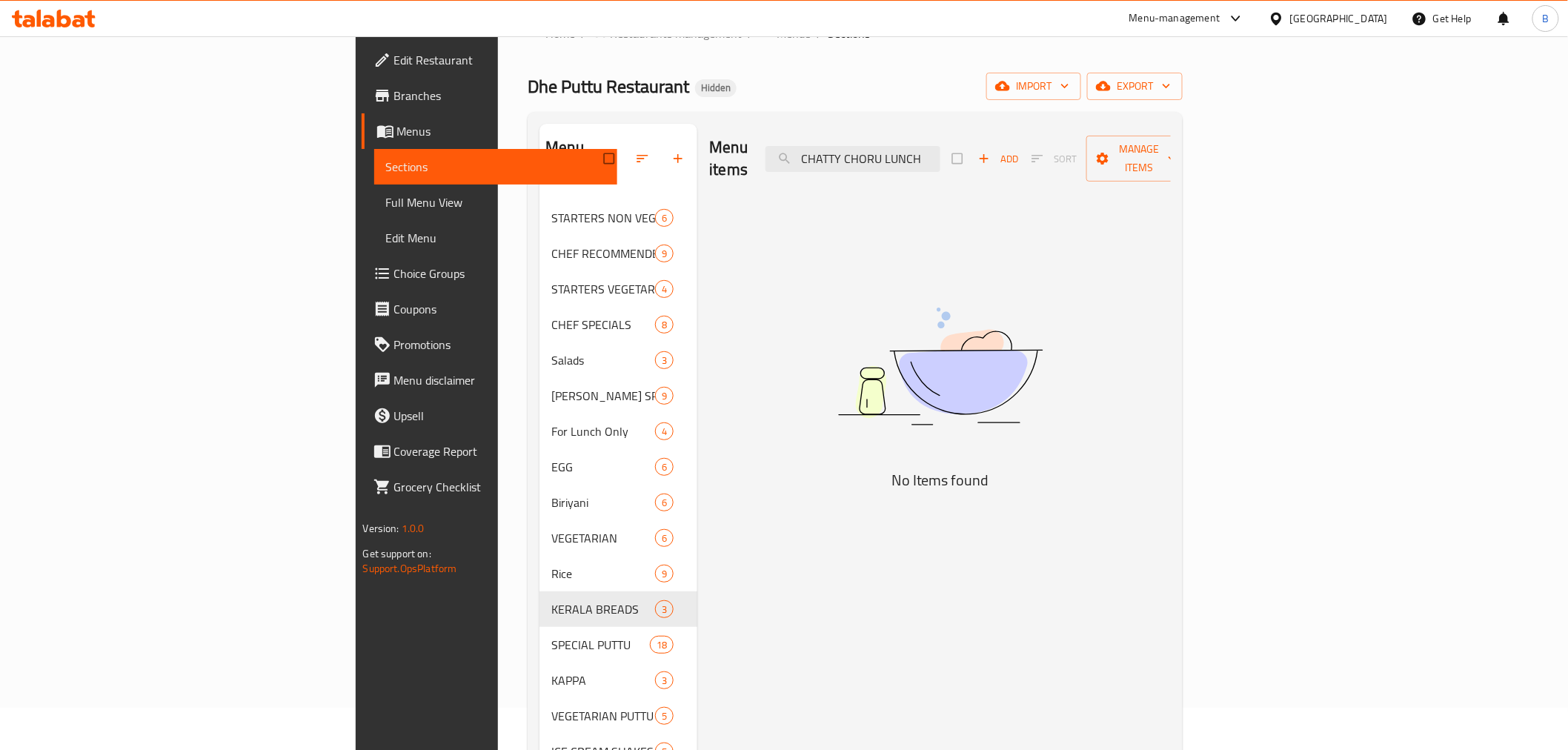
click at [1027, 172] on div "Menu items CHATTY CHORU LUNCH Add Sort Manage items No Items found" at bounding box center [934, 499] width 474 height 750
click at [941, 150] on input "CHATTY CHORU LUNCH" at bounding box center [852, 159] width 175 height 26
click at [941, 146] on input "CHATTY CHOR" at bounding box center [852, 159] width 175 height 26
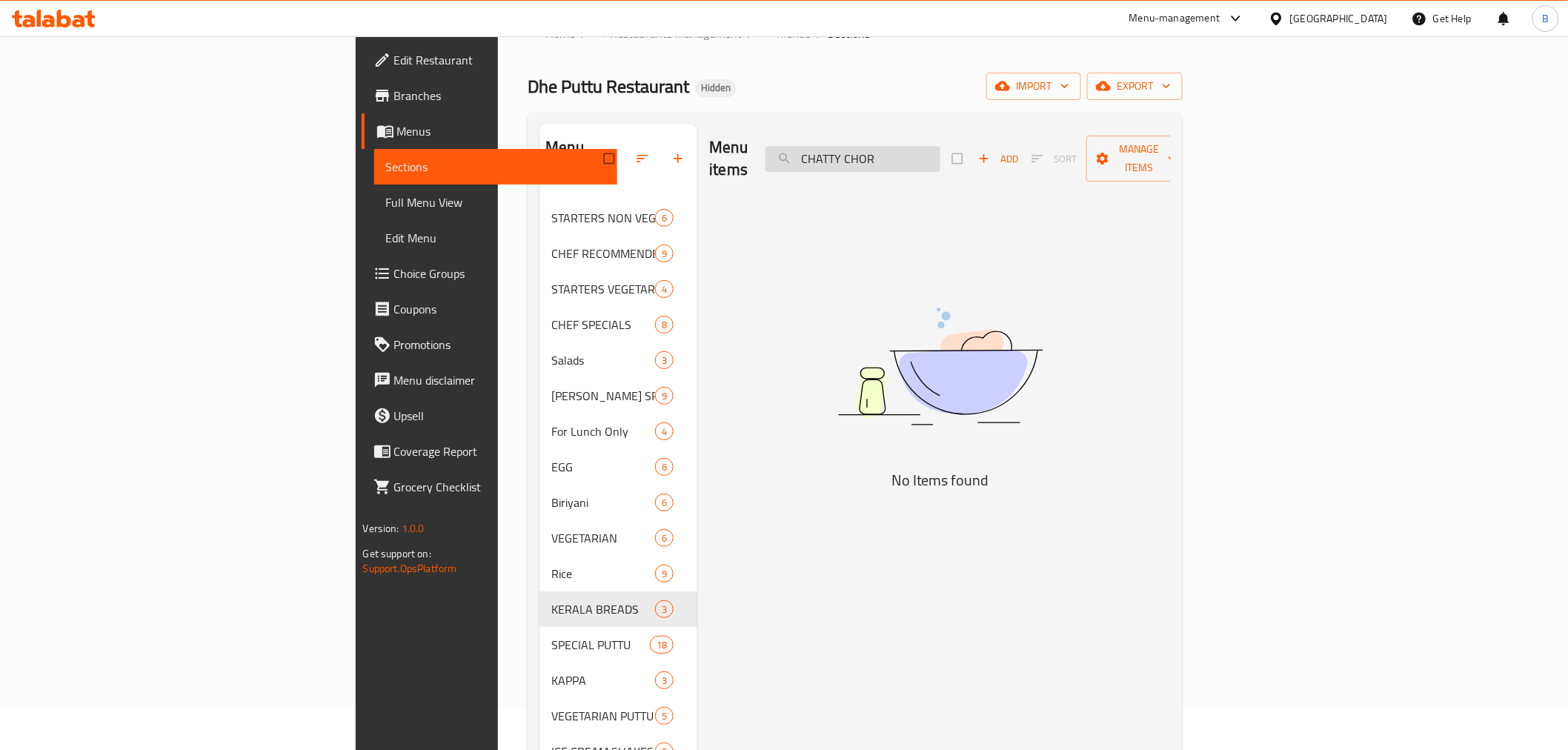
click at [941, 146] on input "CHATTY CHOR" at bounding box center [852, 159] width 175 height 26
type input "C"
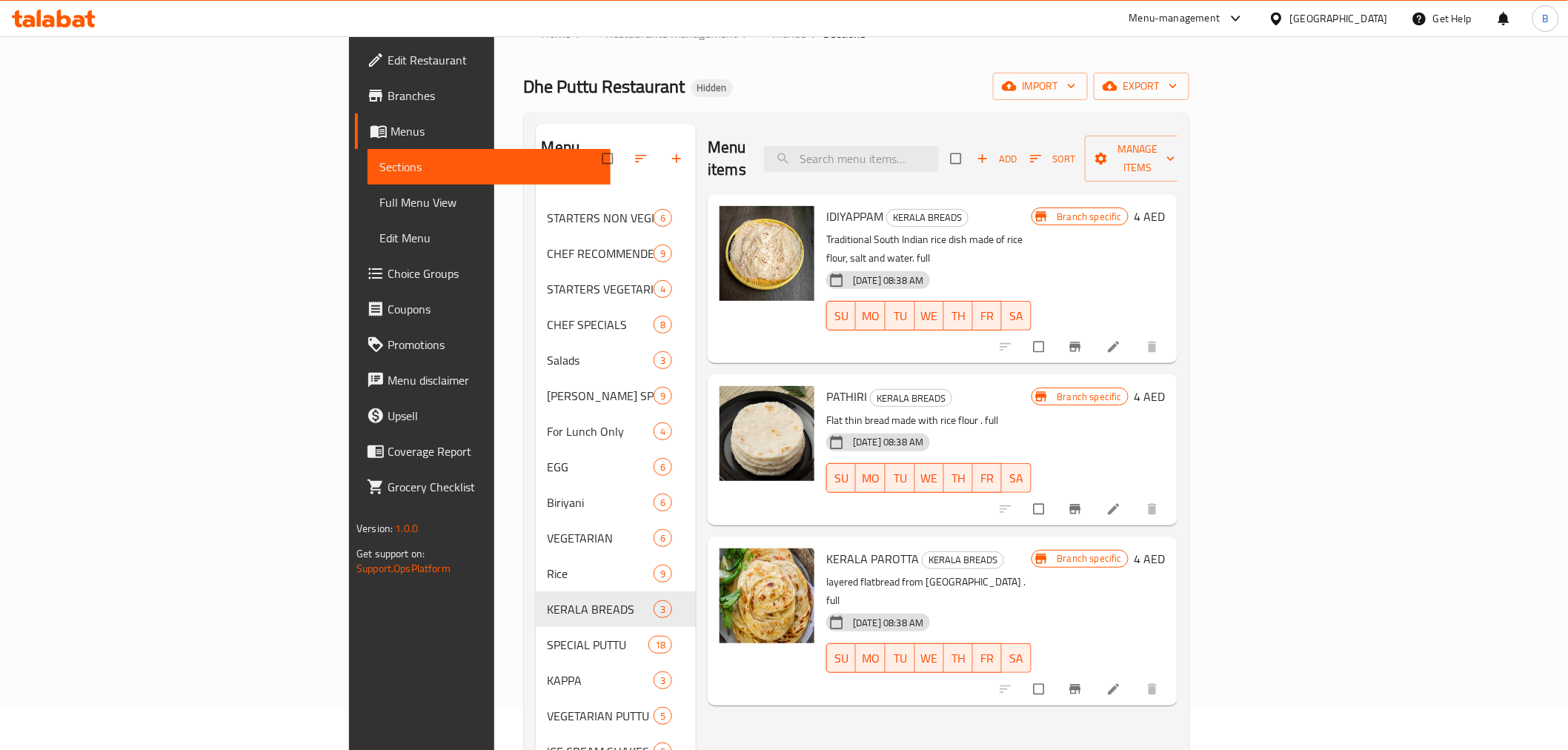
click at [993, 699] on div "Menu items Add Sort Manage items IDIYAPPAM KERALA BREADS Traditional South Indi…" at bounding box center [937, 499] width 482 height 750
click at [939, 149] on input "search" at bounding box center [851, 159] width 175 height 26
paste input "CHICKEN DUM BIRIYANI"
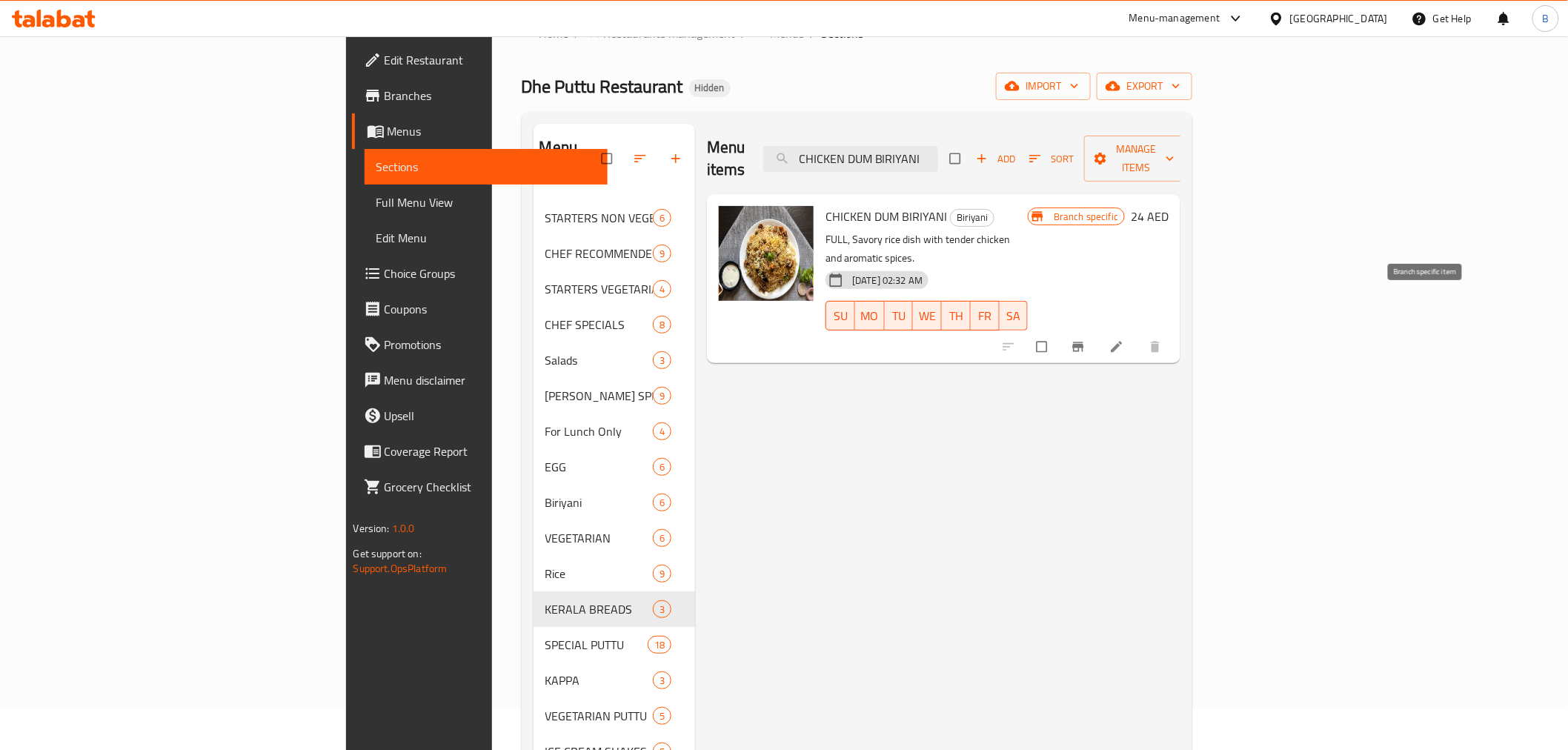
type input "CHICKEN DUM BIRIYANI"
click at [1085, 342] on icon "Branch-specific-item" at bounding box center [1079, 347] width 11 height 9
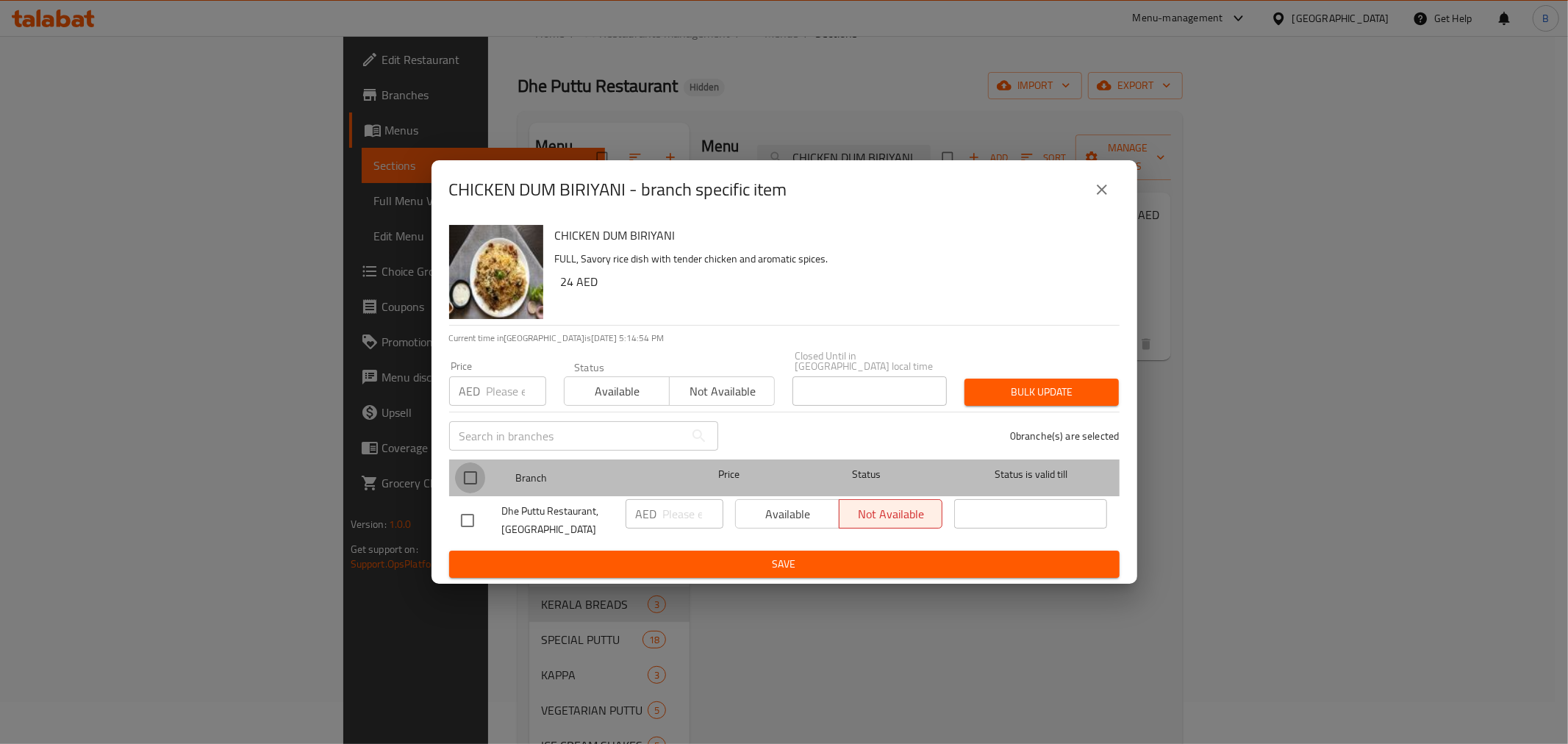
click at [458, 482] on input "checkbox" at bounding box center [470, 477] width 31 height 31
checkbox input "true"
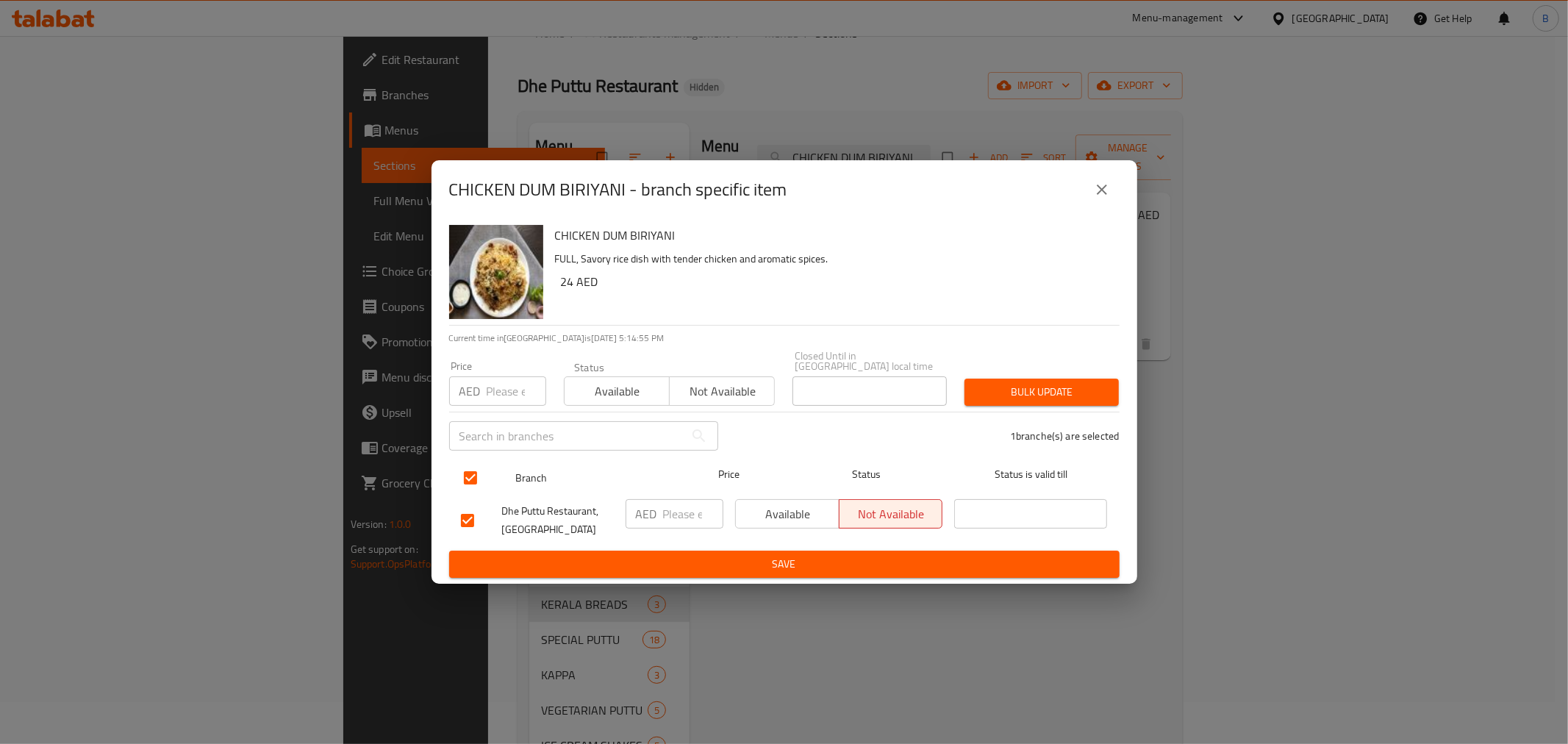
click at [693, 482] on span "Price" at bounding box center [729, 474] width 98 height 18
click at [672, 518] on input "number" at bounding box center [693, 514] width 60 height 30
type input "23"
click at [620, 570] on span "Save" at bounding box center [784, 564] width 647 height 18
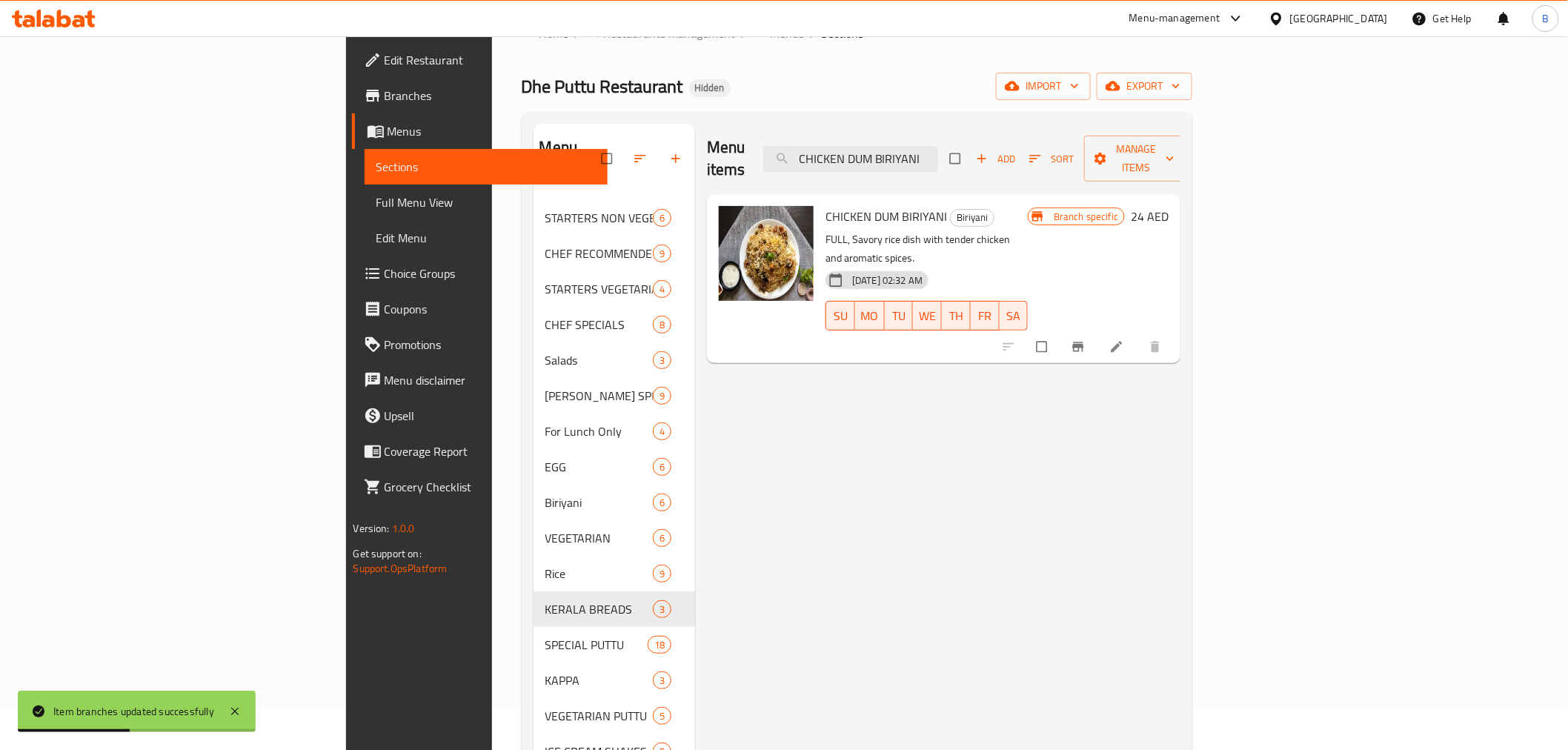
click at [1194, 450] on div "Menu sections STARTERS NON VEGETARIAN 6 CHEF RECOMMENDED ITEMS combos 9 STARTER…" at bounding box center [858, 499] width 671 height 774
click at [938, 149] on input "CHICKEN DUM BIRIYANI" at bounding box center [850, 159] width 175 height 26
paste input "MUTTON"
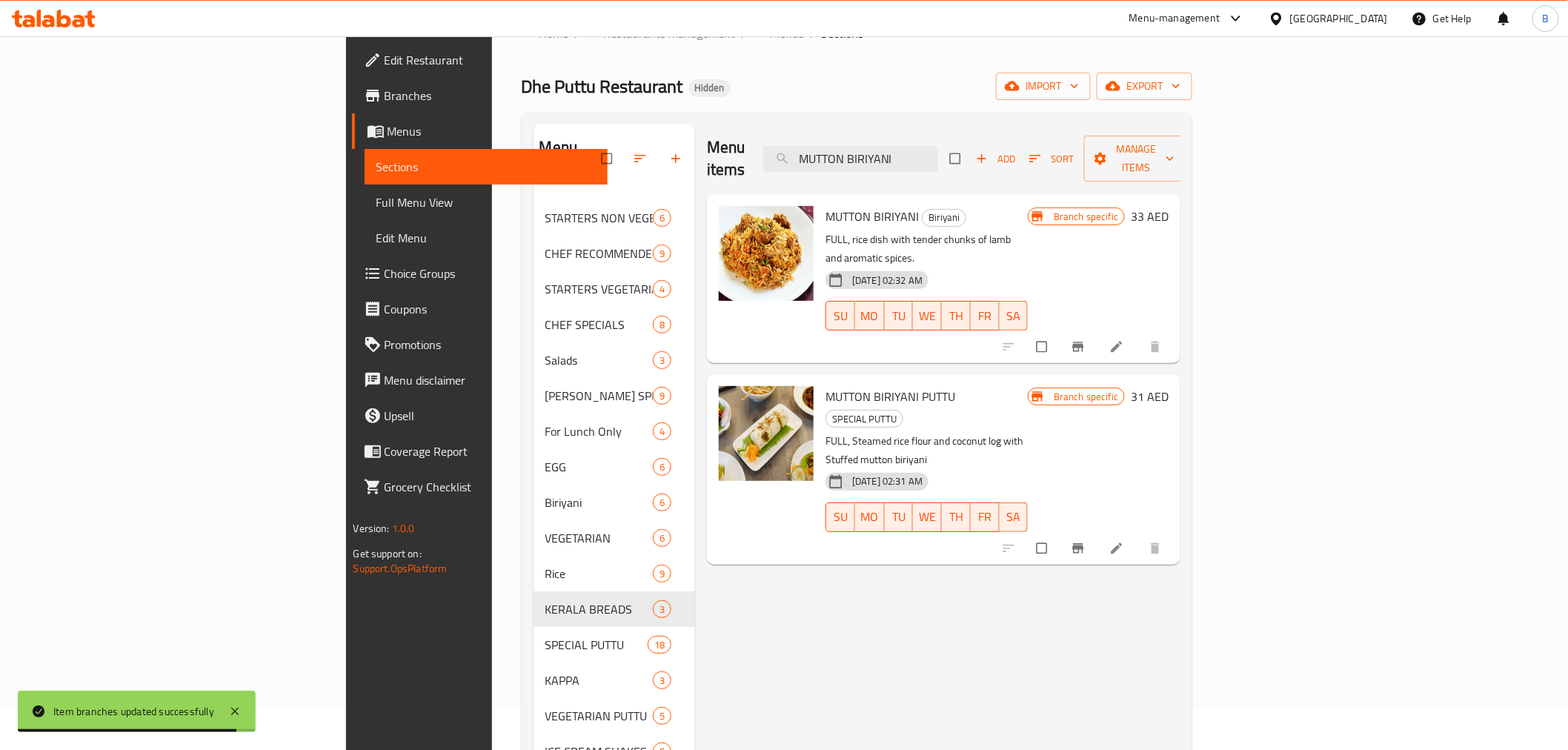
type input "MUTTON BIRIYANI"
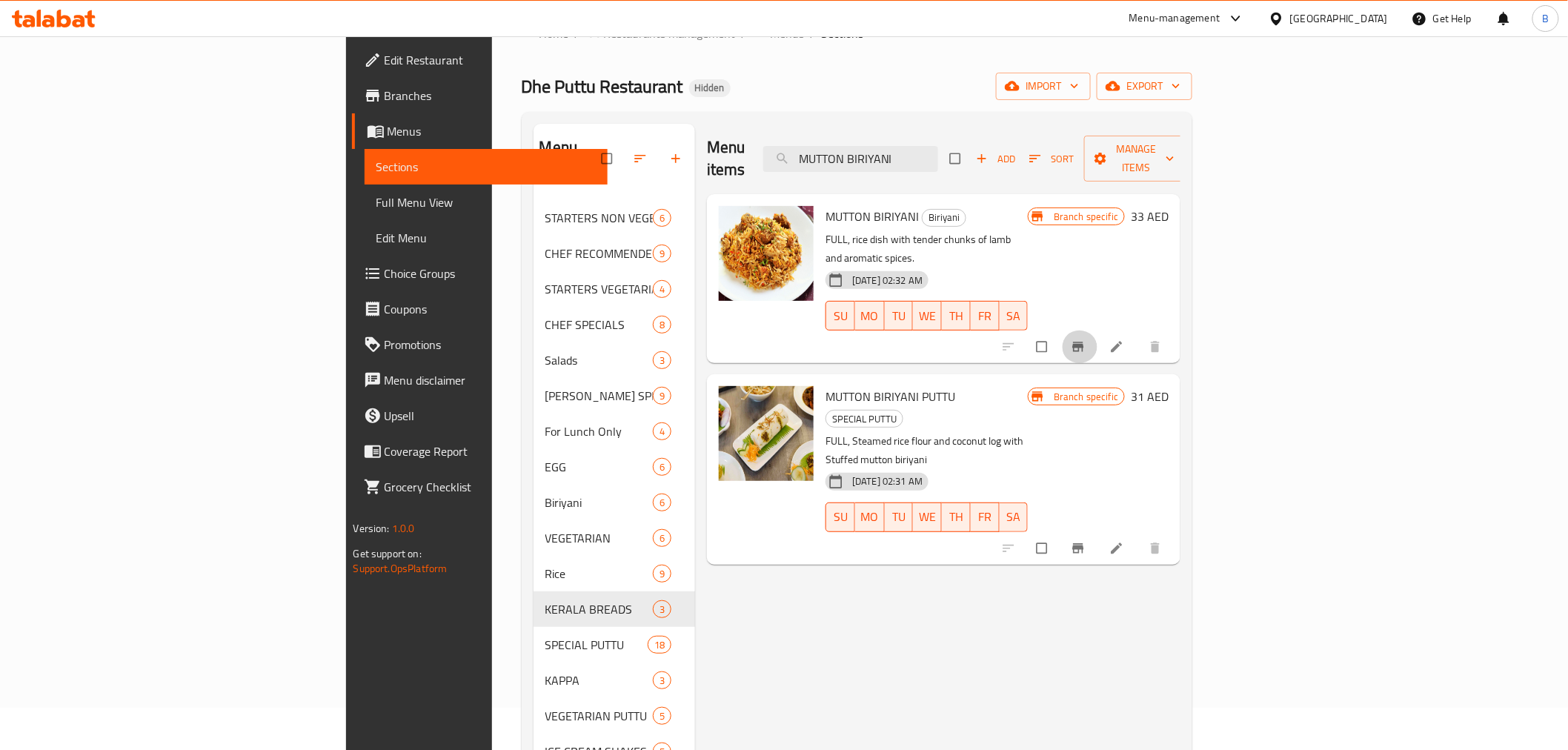
click at [1086, 340] on icon "Branch-specific-item" at bounding box center [1078, 347] width 15 height 15
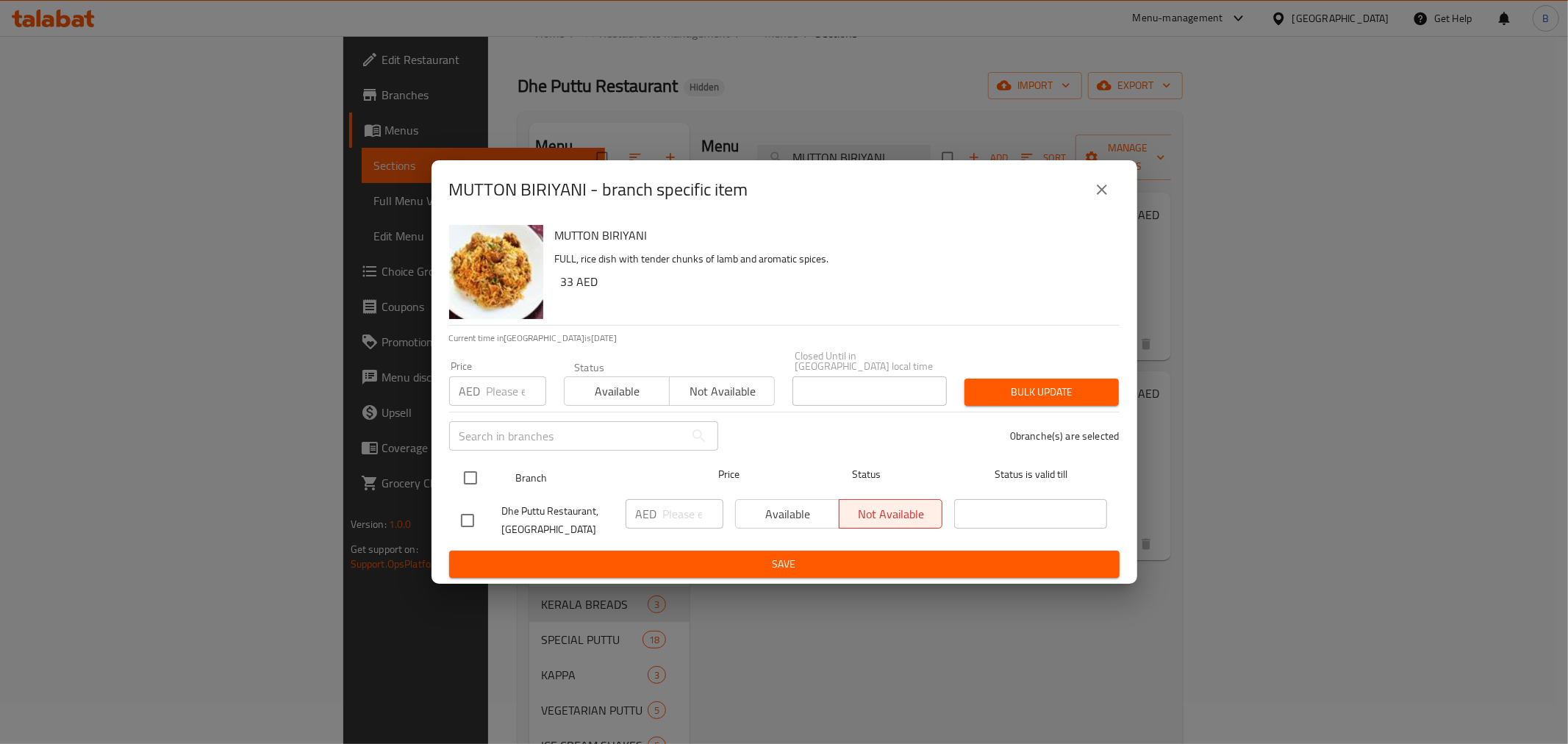
click at [451, 482] on div "Branch Price Status Status is valid till" at bounding box center [784, 477] width 671 height 37
click at [476, 480] on input "checkbox" at bounding box center [470, 477] width 31 height 31
checkbox input "true"
click at [693, 510] on input "number" at bounding box center [693, 514] width 60 height 30
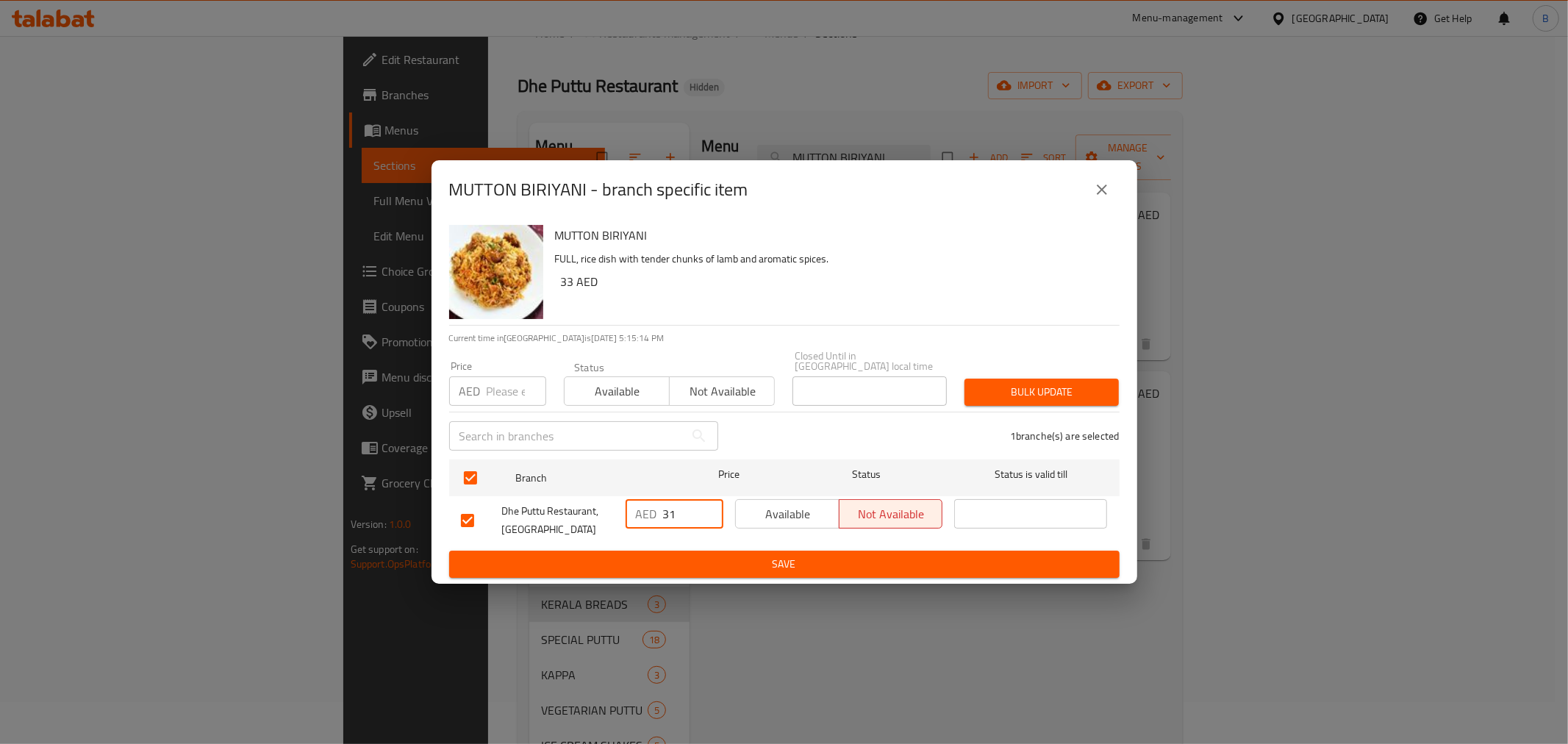
type input "31"
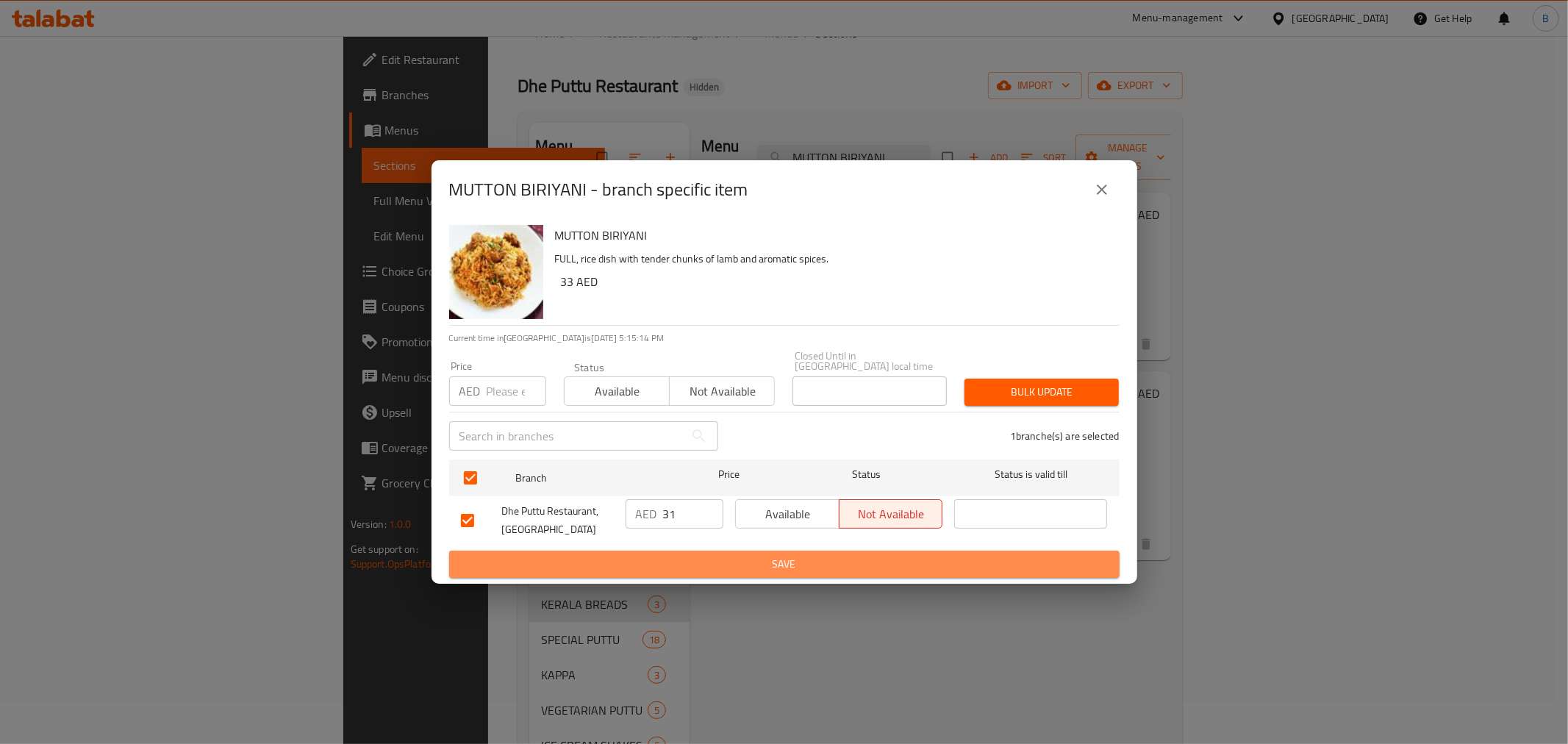
click at [657, 564] on span "Save" at bounding box center [784, 564] width 647 height 18
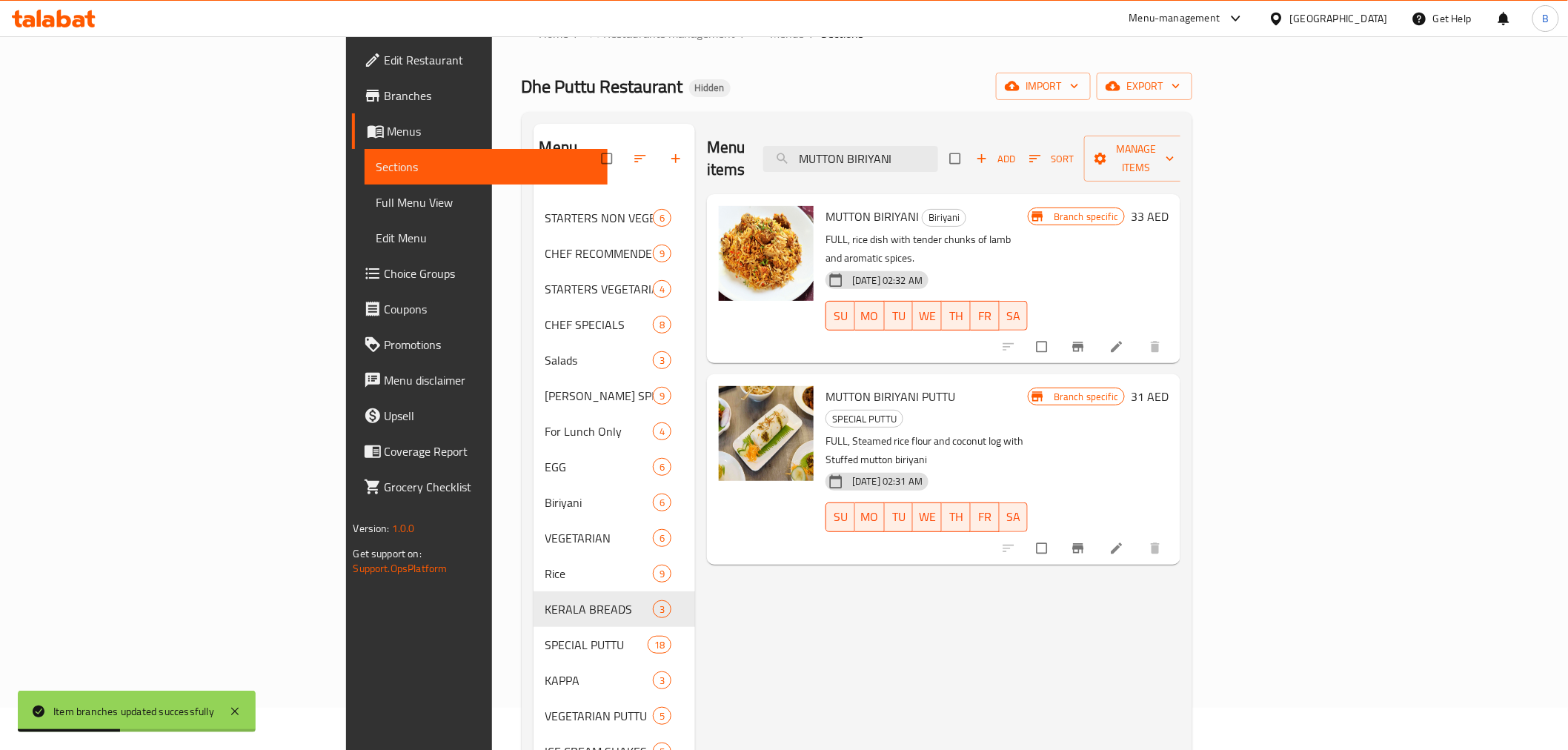
click at [921, 678] on div "Menu items MUTTON BIRIYANI Add Sort Manage items MUTTON BIRIYANI Biriyani FULL,…" at bounding box center [938, 499] width 486 height 750
click at [938, 146] on input "MUTTON BIRIYANI" at bounding box center [850, 159] width 175 height 26
drag, startPoint x: 966, startPoint y: 135, endPoint x: 966, endPoint y: 124, distance: 11.0
click at [966, 134] on div "Menu items MUTTON BIRIYANI Add Sort Manage items" at bounding box center [944, 159] width 474 height 70
click at [966, 124] on div "Menu items MUTTON BIRIYANI Add Sort Manage items" at bounding box center [944, 159] width 474 height 70
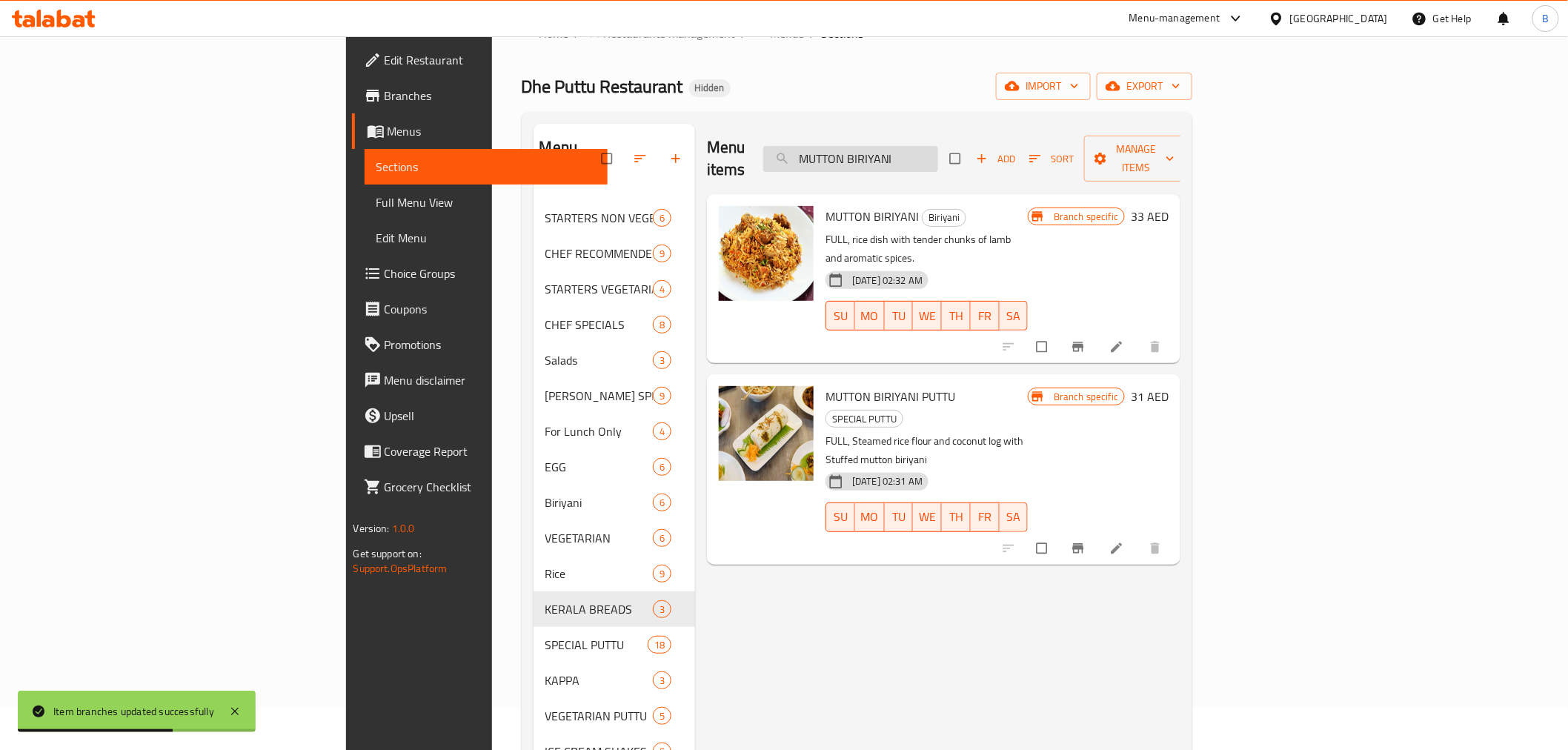
click at [938, 149] on input "MUTTON BIRIYANI" at bounding box center [850, 159] width 175 height 26
paste input "FISH"
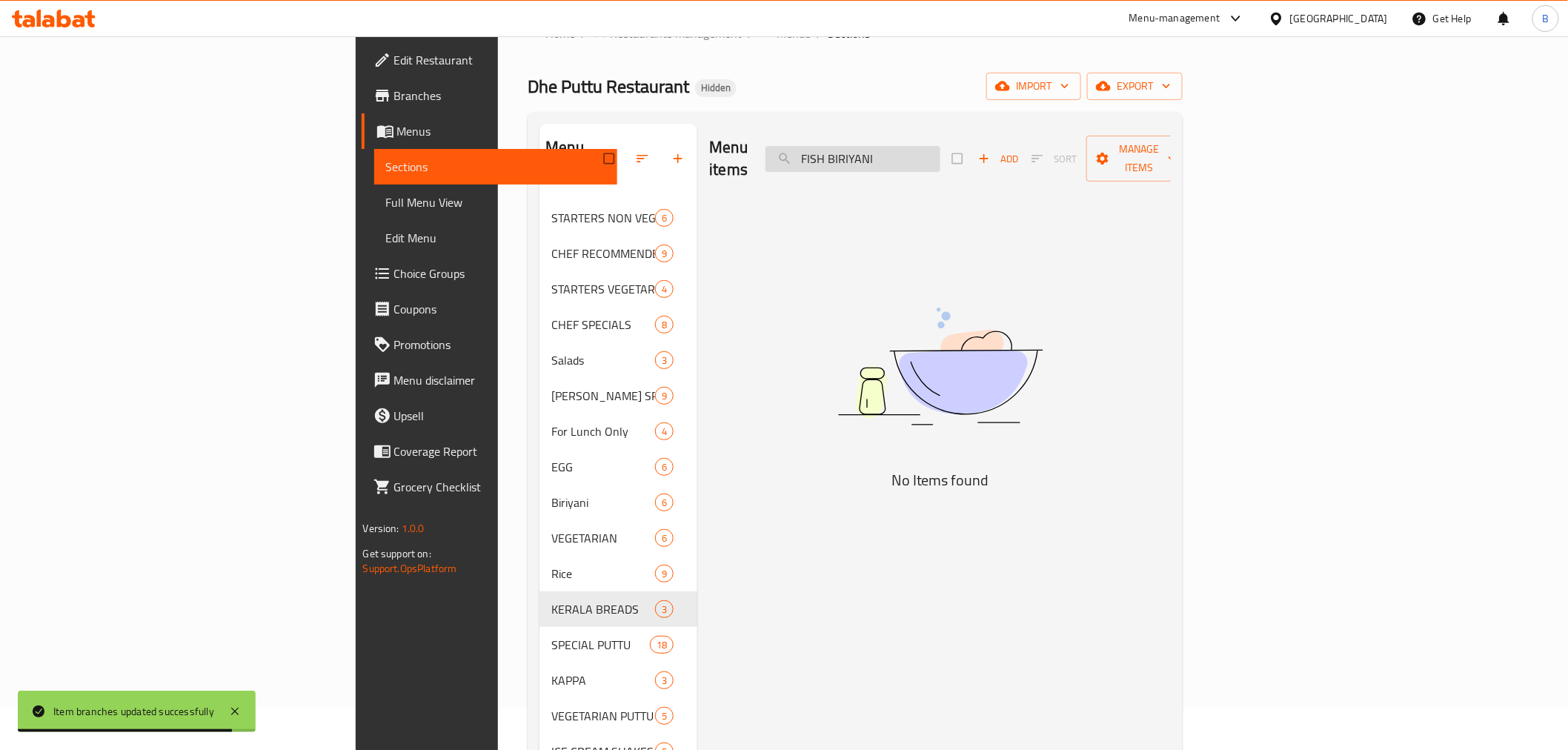
click at [941, 146] on input "FISH BIRIYANI" at bounding box center [852, 159] width 175 height 26
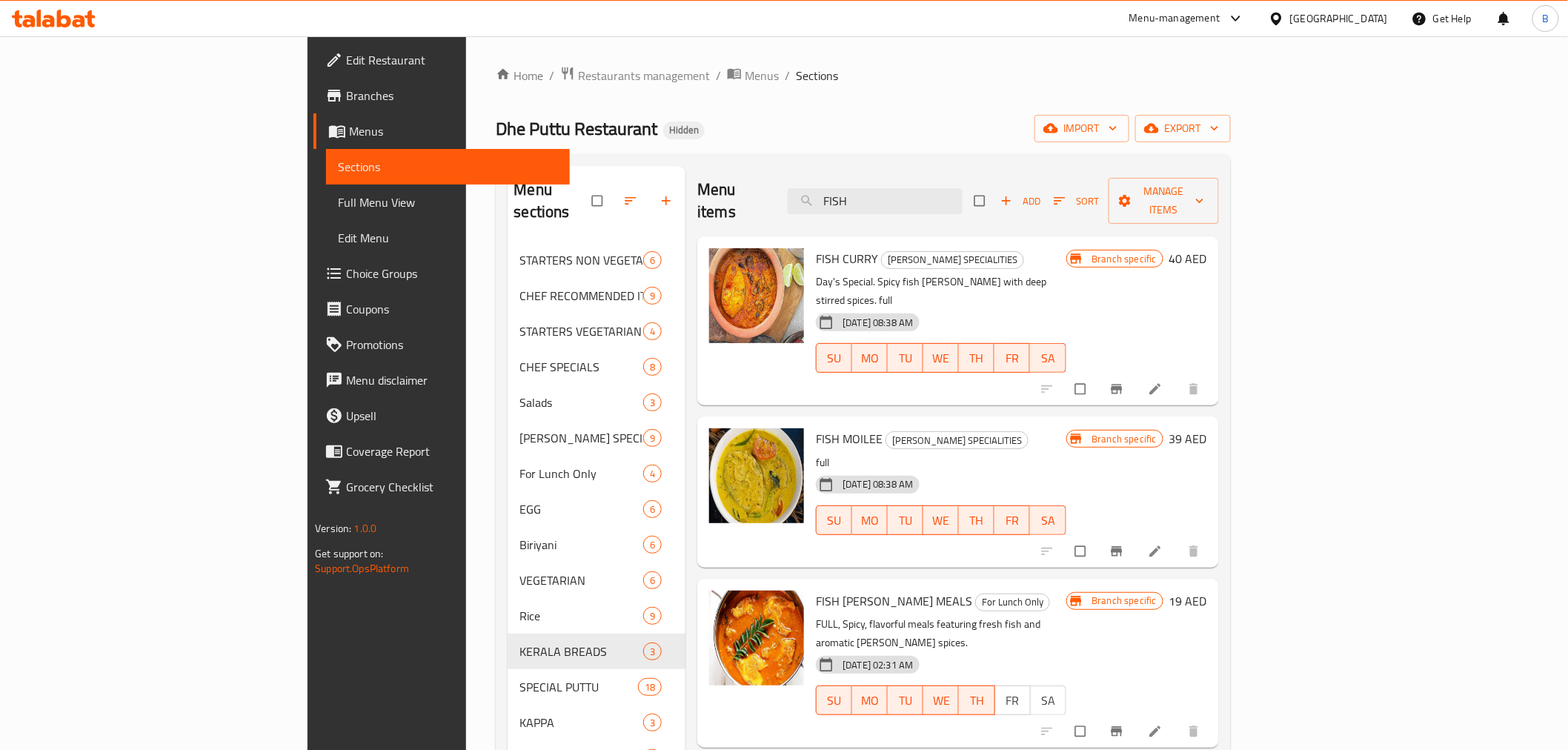
click at [1260, 63] on div "Home / Restaurants management / Menus / Sections Dhe Puttu Restaurant Hidden im…" at bounding box center [863, 497] width 794 height 921
click at [940, 191] on input "FISH" at bounding box center [874, 201] width 175 height 26
paste input "PRAWNS BIRIYANI"
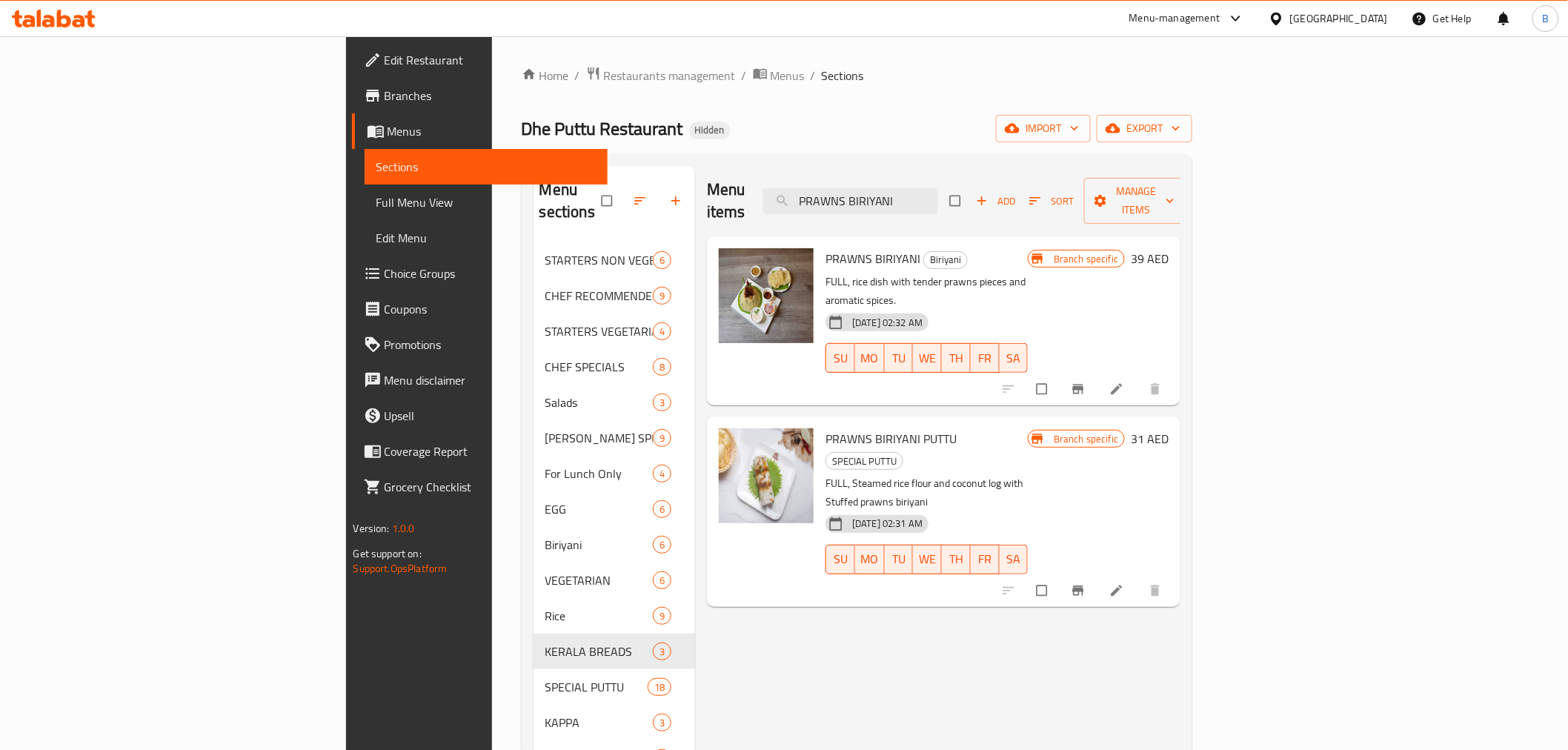
type input "PRAWNS BIRIYANI"
click at [1098, 373] on button "Branch-specific-item" at bounding box center [1079, 389] width 36 height 32
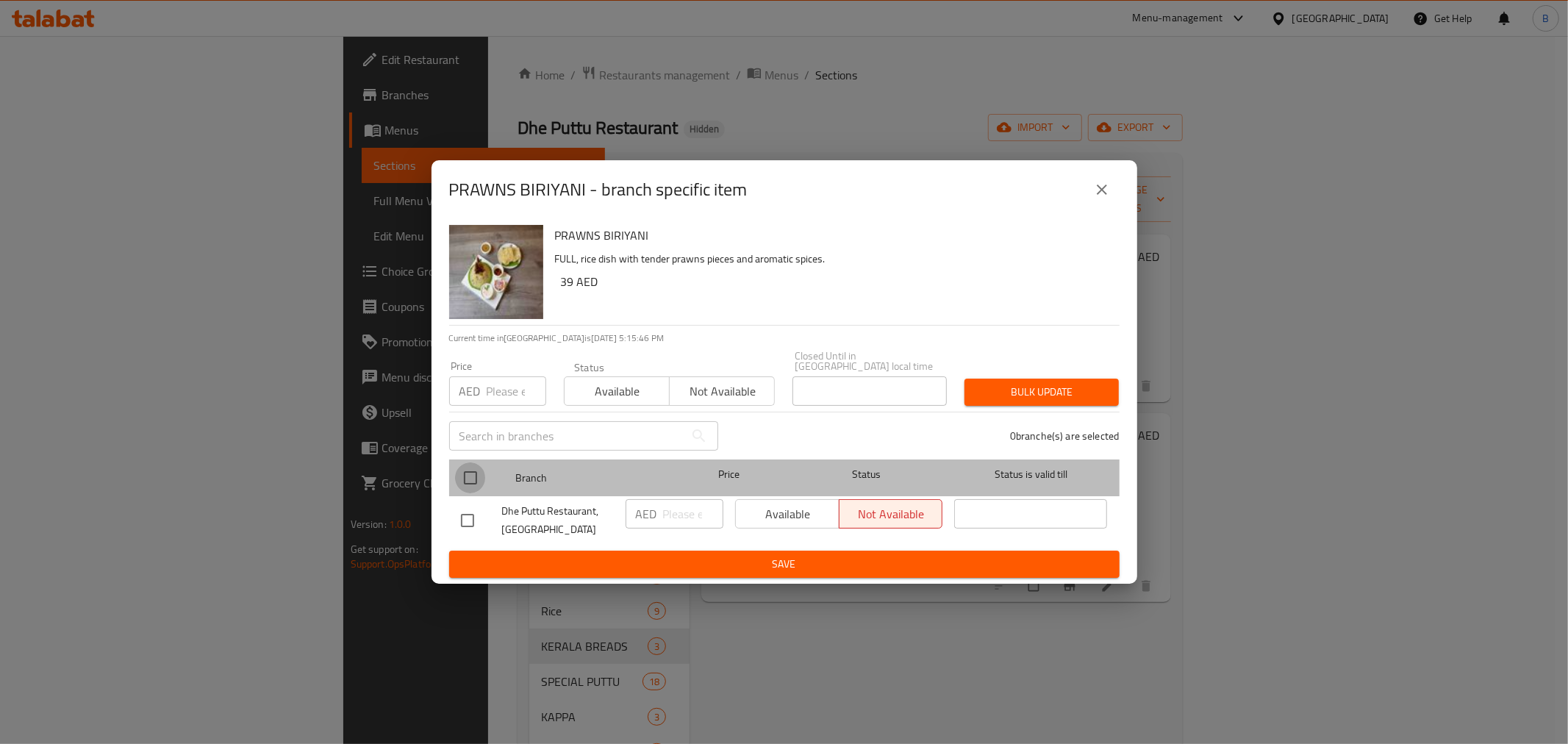
click at [472, 485] on input "checkbox" at bounding box center [470, 477] width 31 height 31
checkbox input "true"
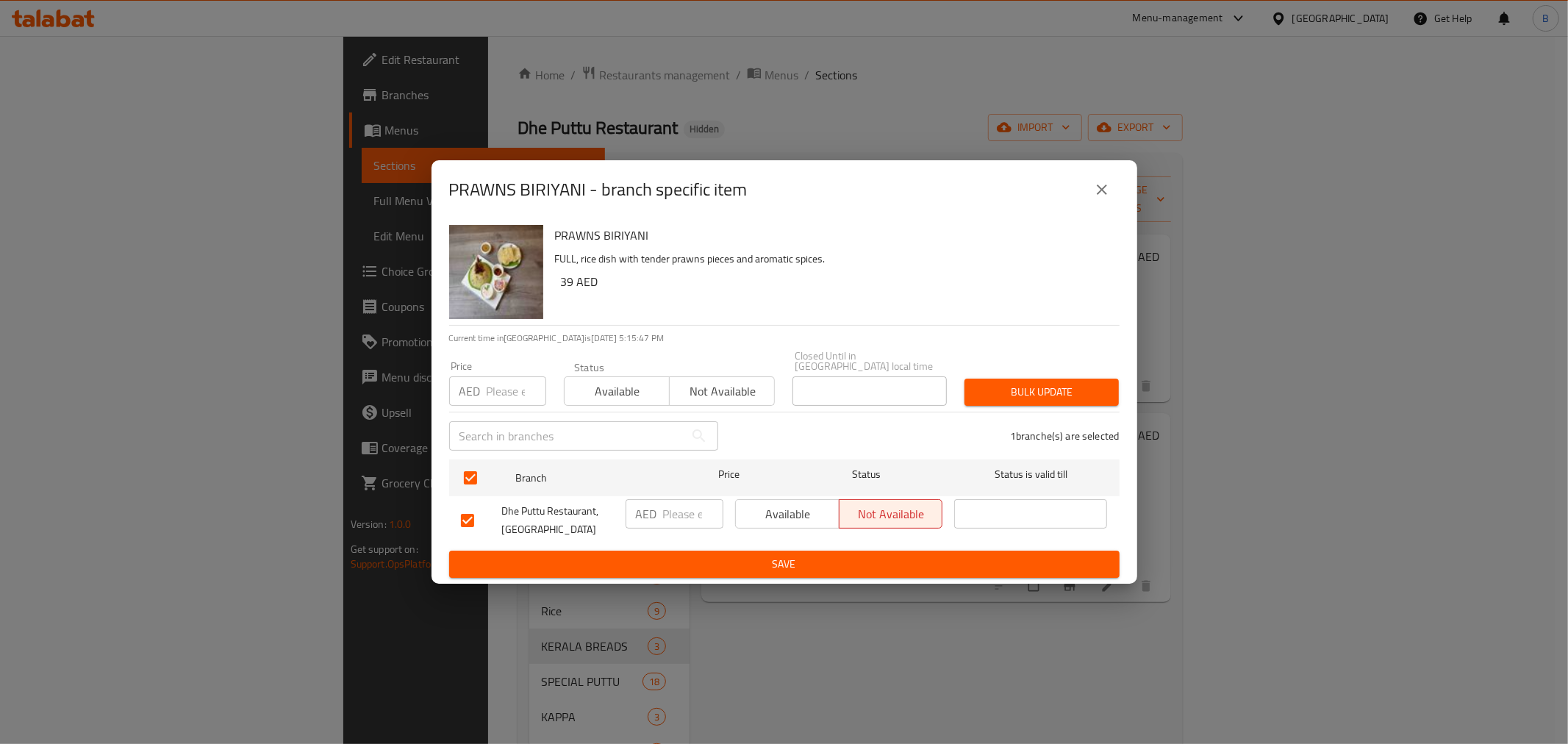
click at [680, 530] on div "AED ​" at bounding box center [675, 521] width 110 height 54
type input "35"
click at [677, 553] on button "Save" at bounding box center [784, 564] width 671 height 27
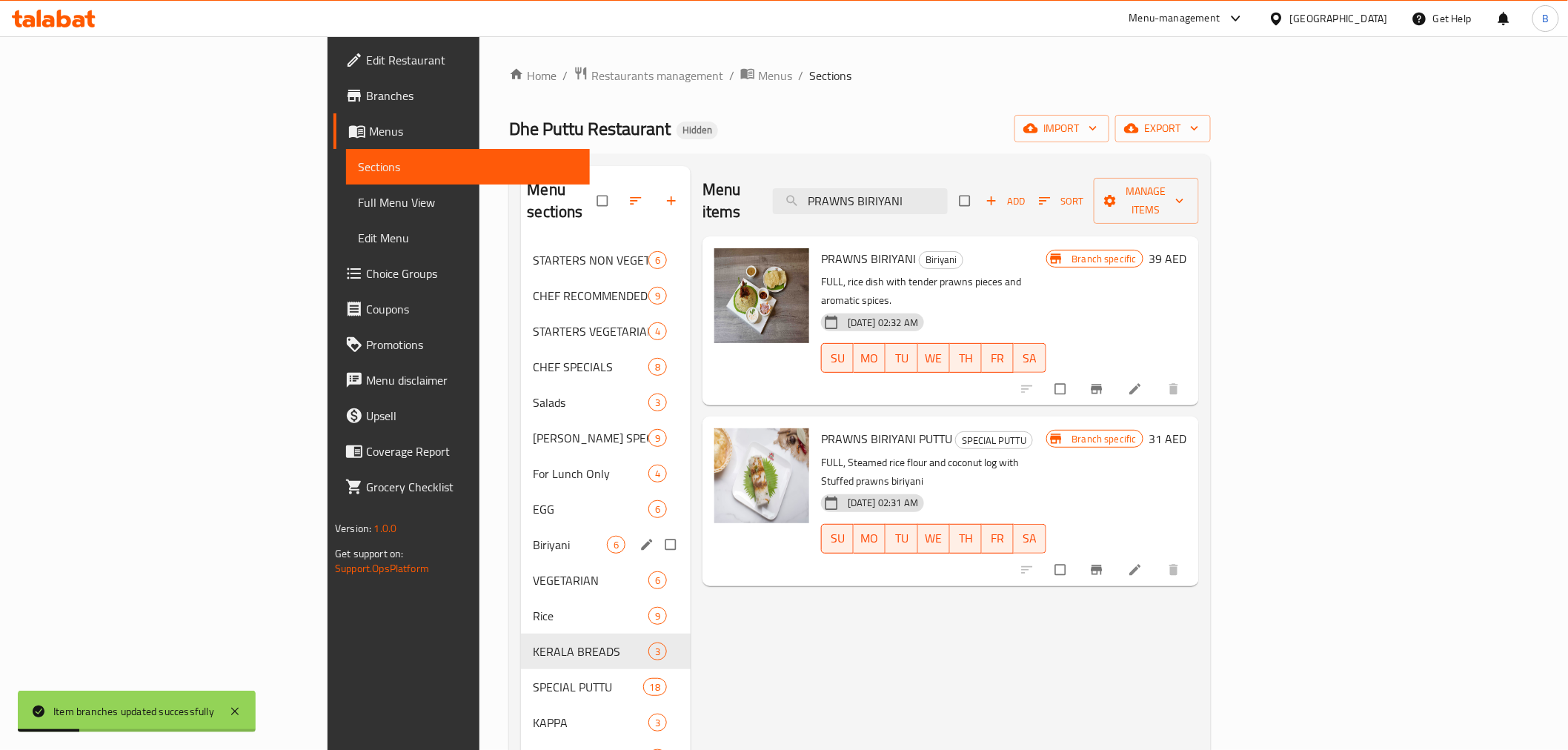
click at [521, 527] on div "Biriyani 6" at bounding box center [606, 545] width 170 height 36
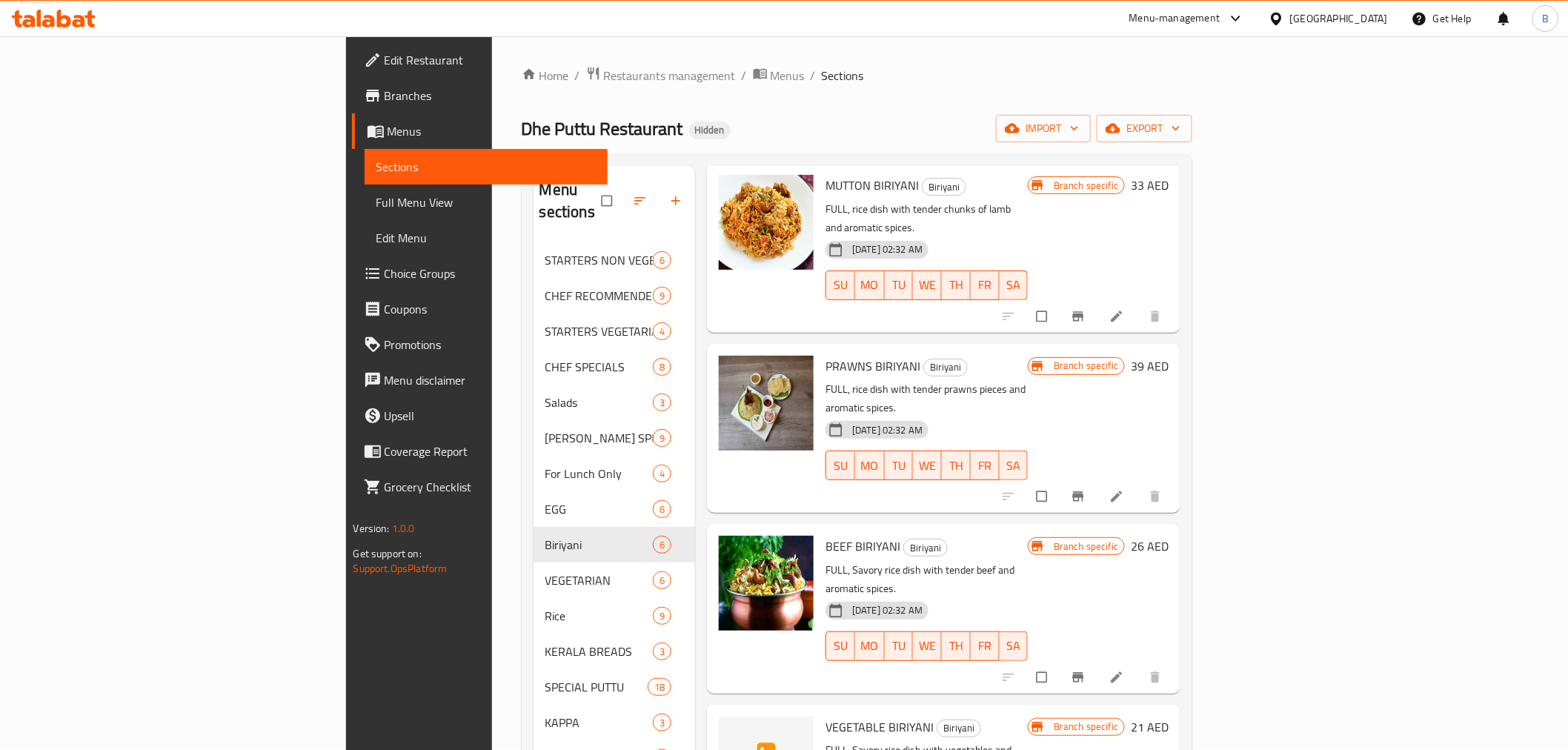
scroll to position [258, 0]
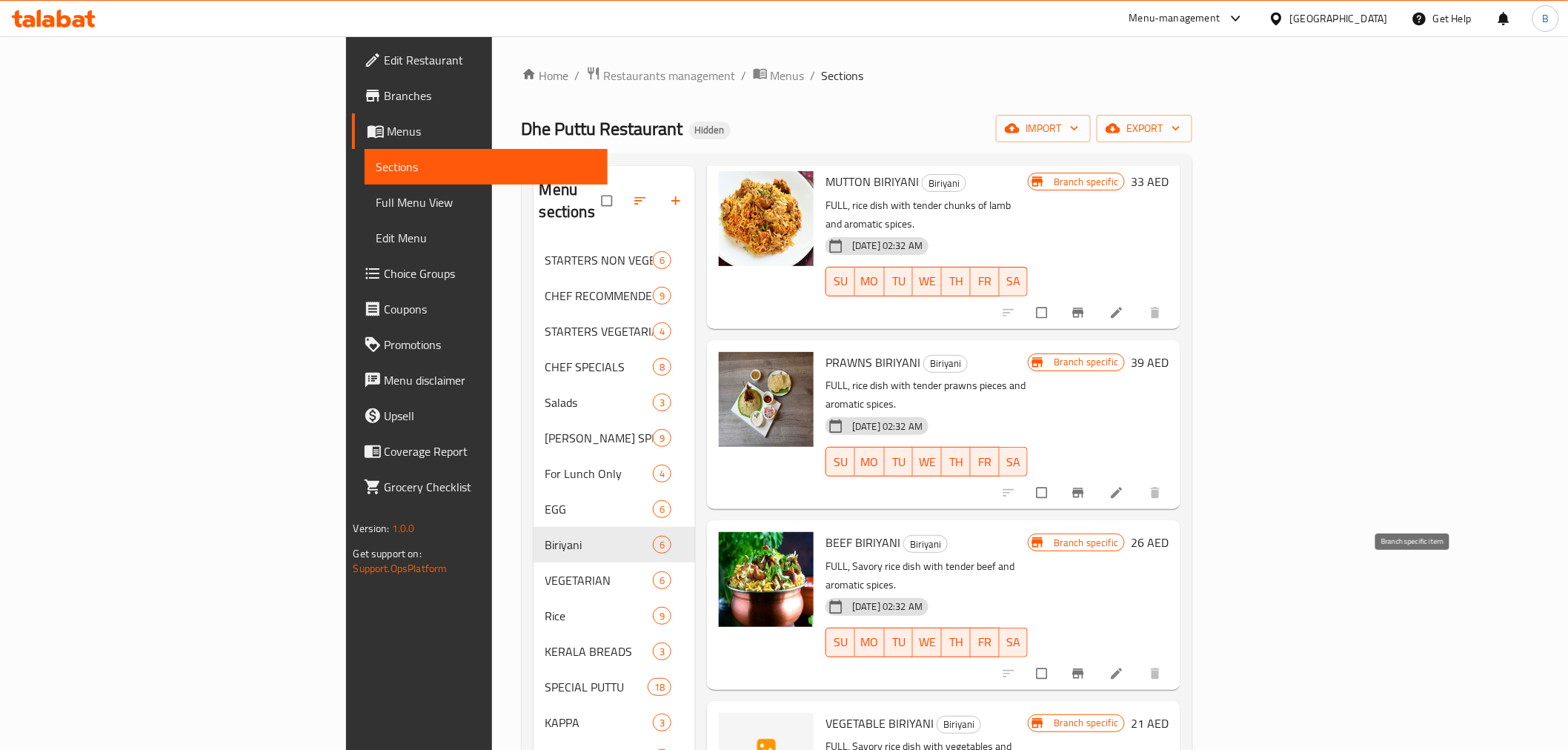
click at [1086, 666] on icon "Branch-specific-item" at bounding box center [1078, 673] width 15 height 15
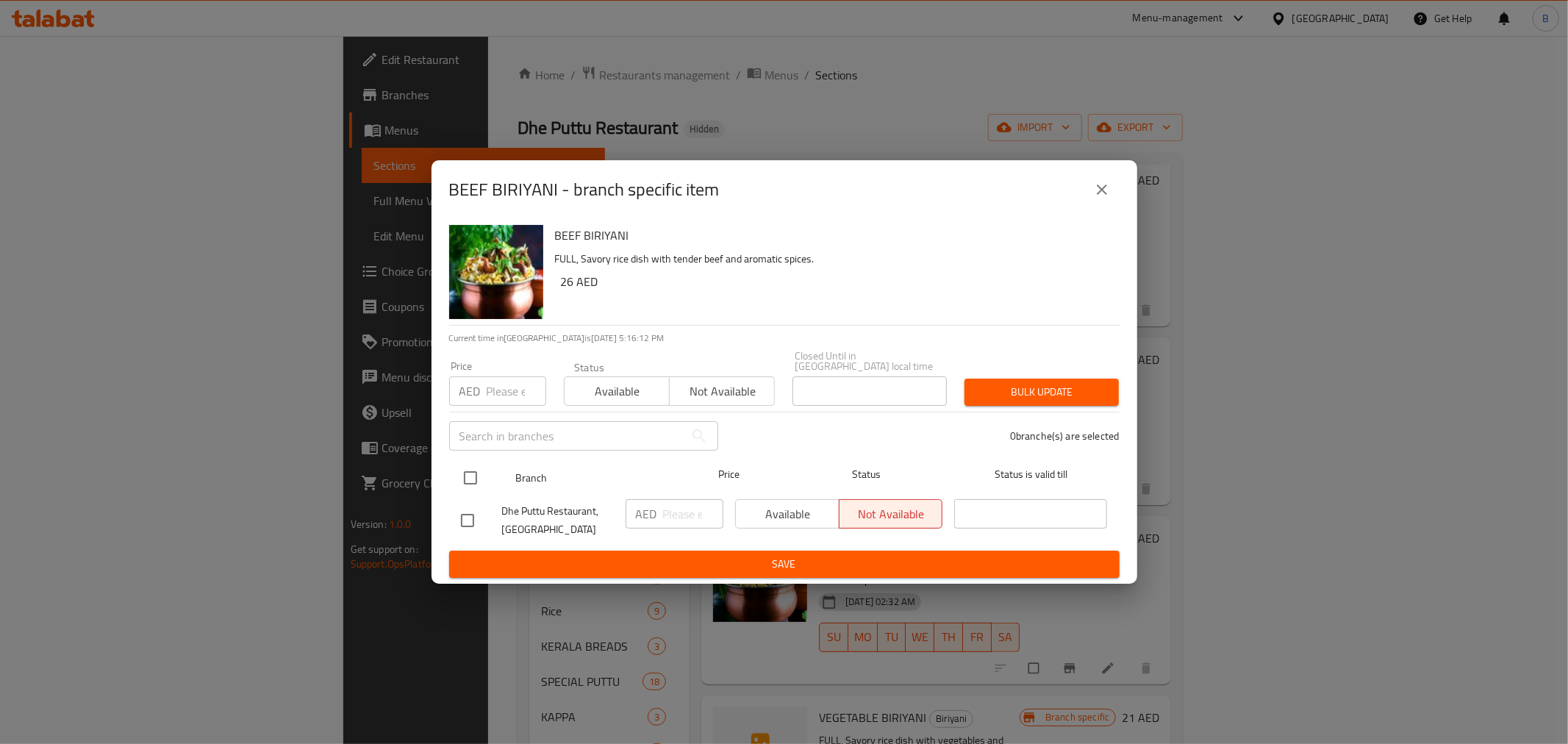
click at [467, 480] on input "checkbox" at bounding box center [470, 477] width 31 height 31
checkbox input "true"
click at [673, 530] on div "AED ​" at bounding box center [675, 521] width 110 height 54
click at [672, 510] on input "number" at bounding box center [693, 514] width 60 height 30
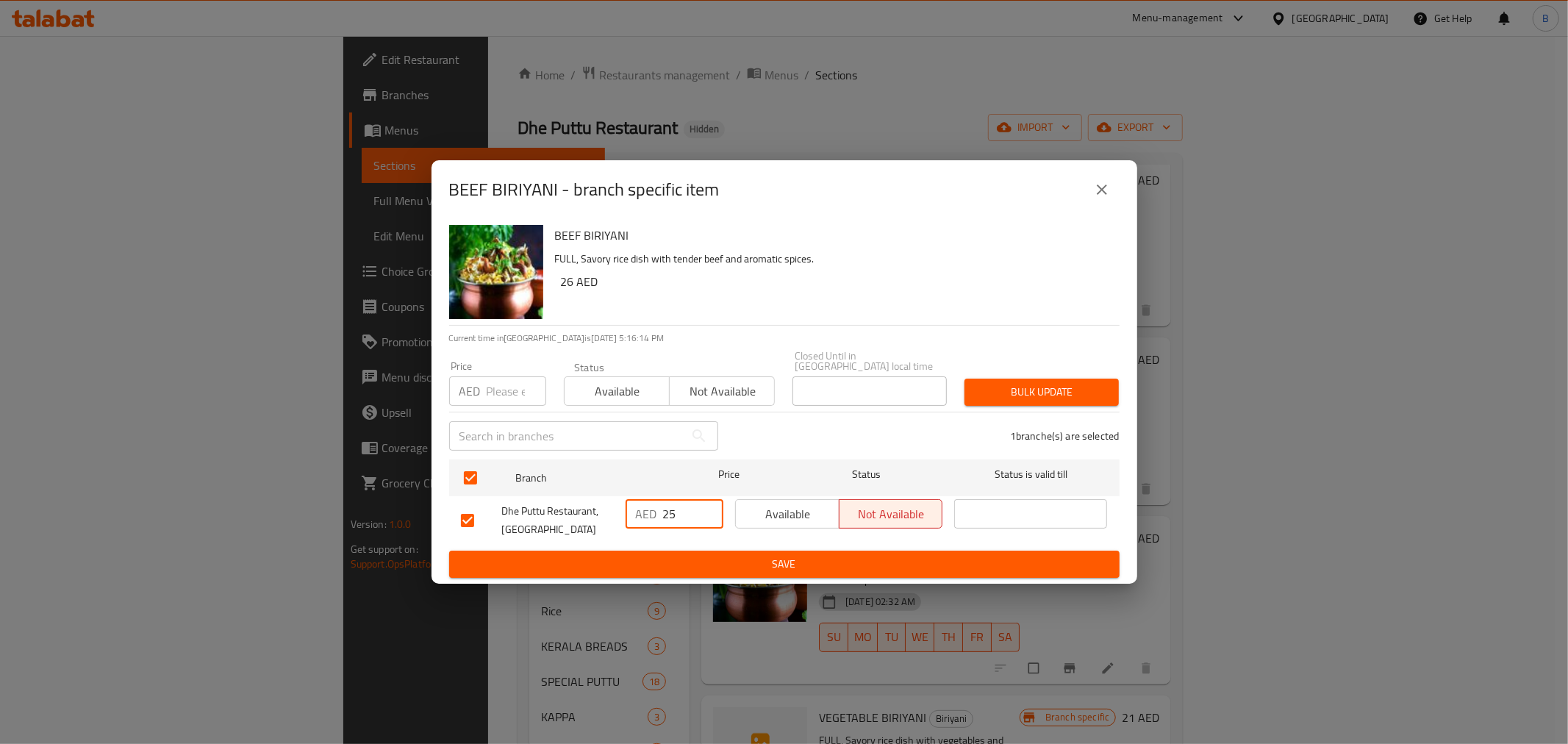
type input "25"
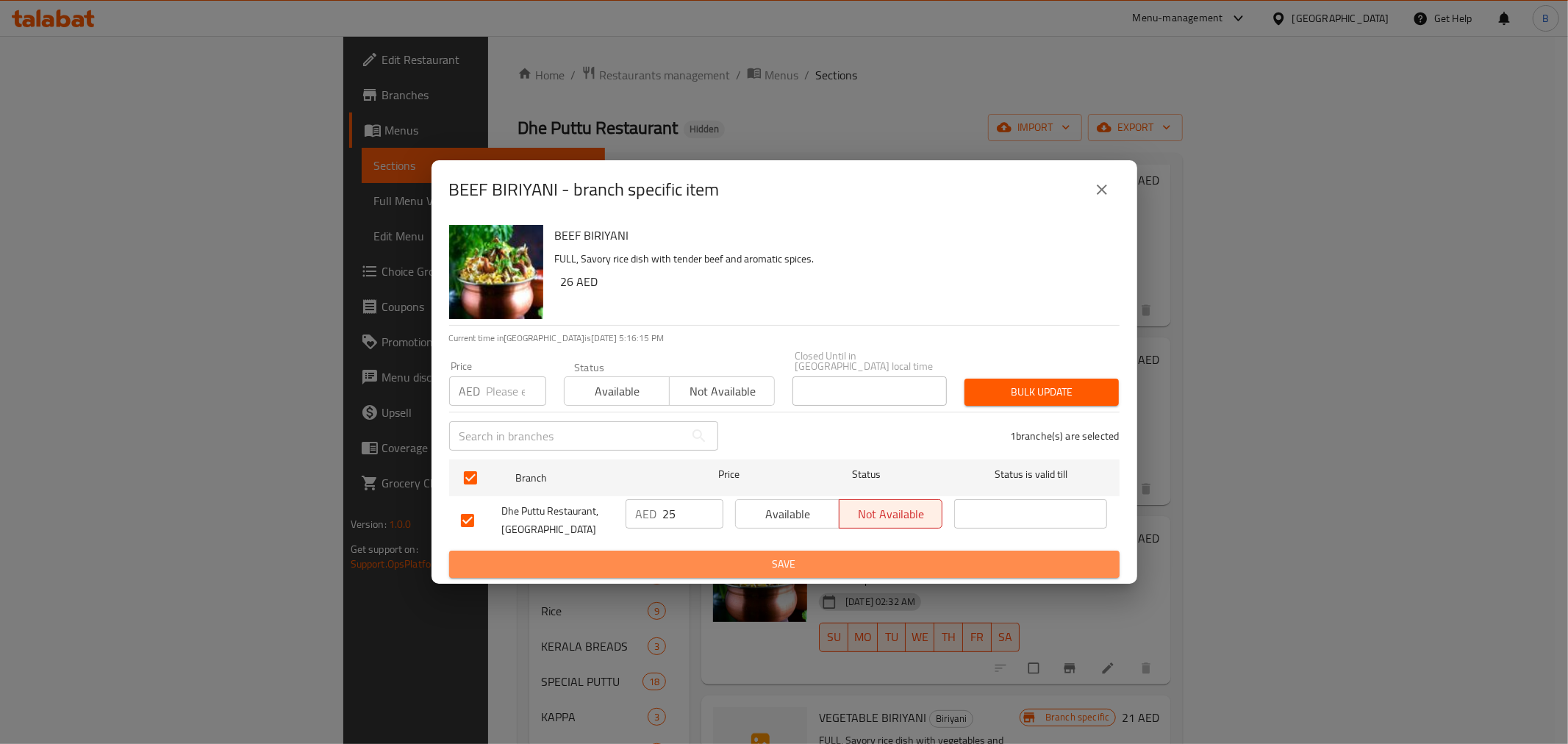
click at [664, 564] on span "Save" at bounding box center [784, 564] width 647 height 18
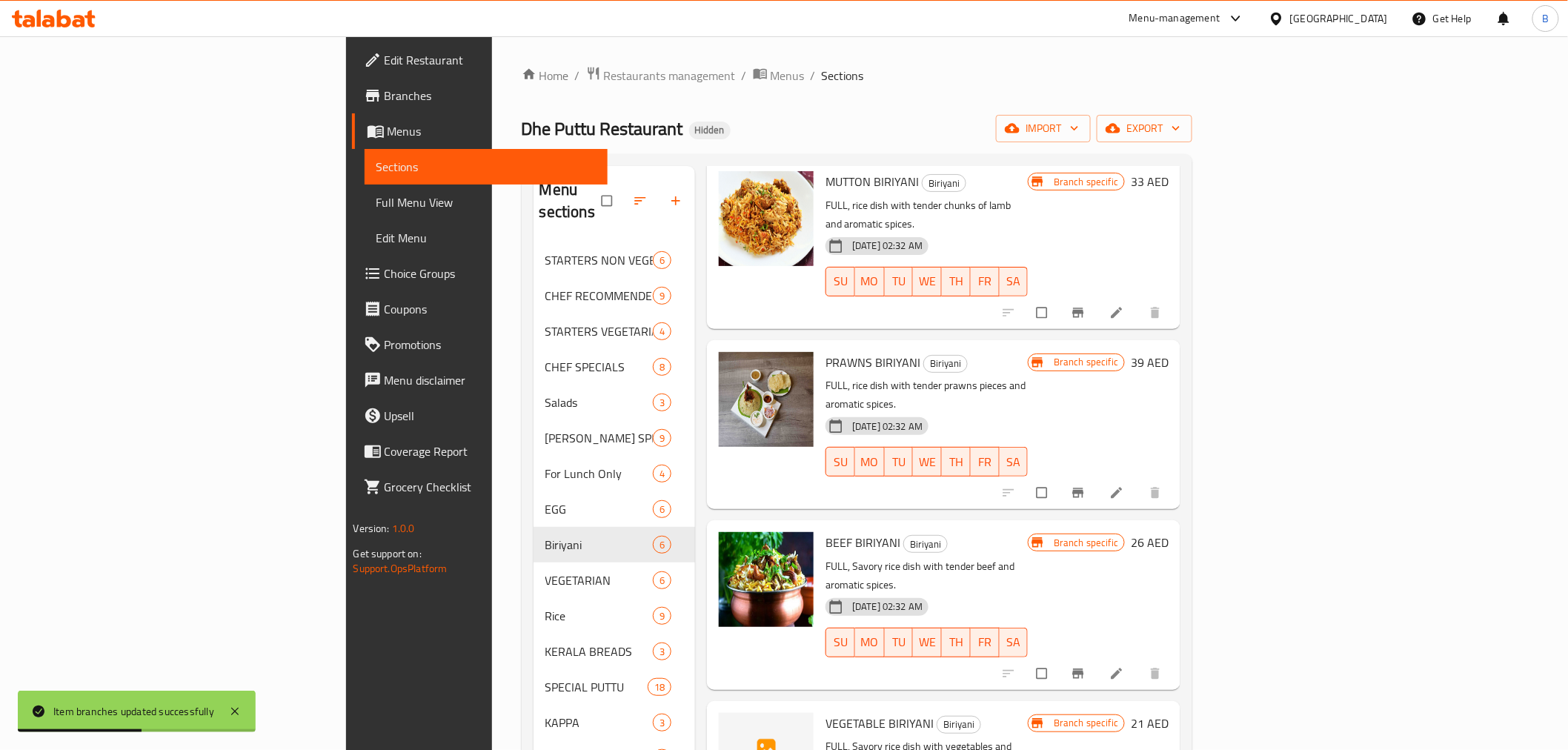
click at [1181, 432] on div "Menu items PRAWNS BIRIYANI Add Sort Manage items CHICKEN DUM BIRIYANI Biriyani …" at bounding box center [938, 541] width 486 height 750
click at [1085, 488] on icon "Branch-specific-item" at bounding box center [1079, 493] width 11 height 9
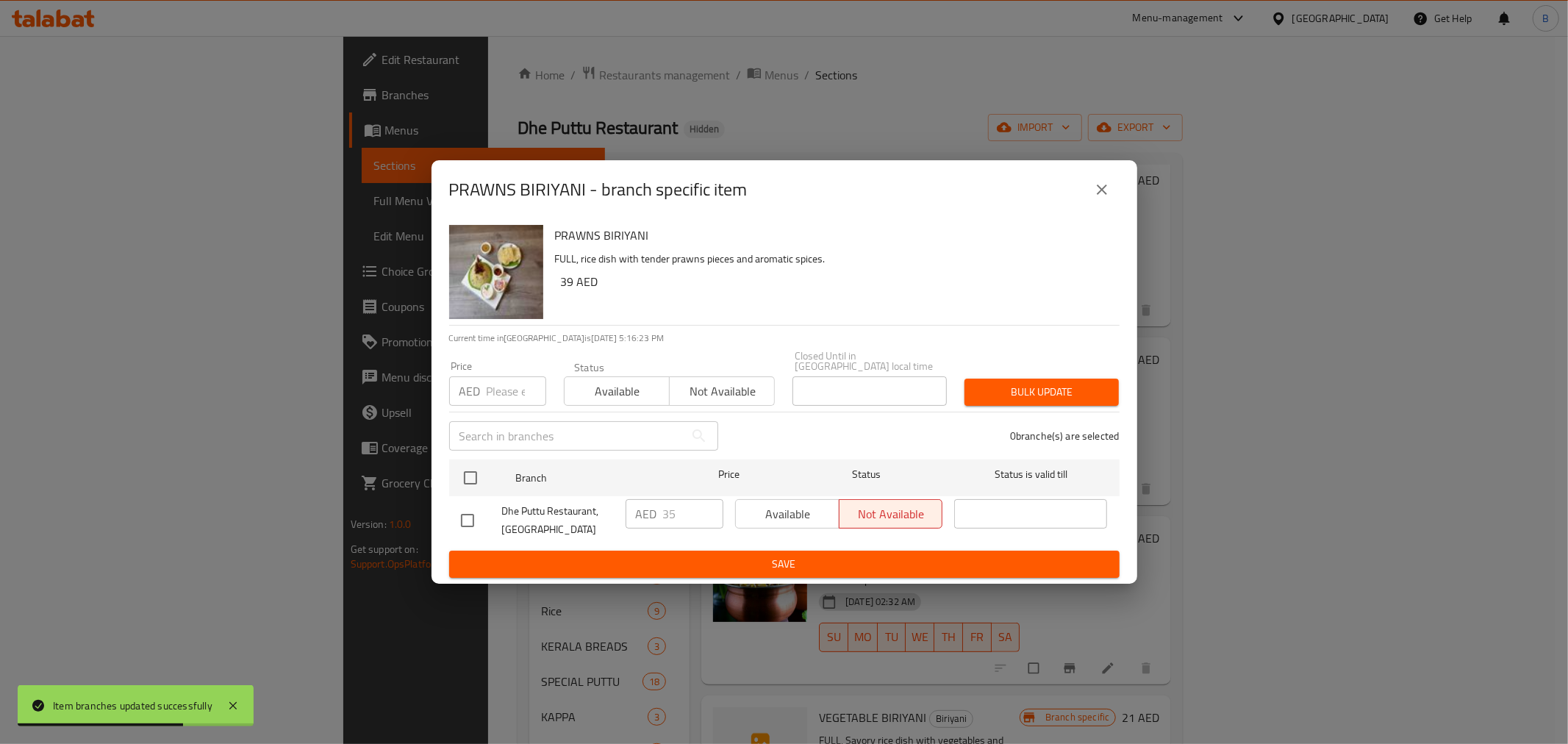
click at [1092, 209] on div "PRAWNS BIRIYANI - branch specific item" at bounding box center [784, 190] width 706 height 59
click at [1099, 200] on button "close" at bounding box center [1102, 190] width 35 height 35
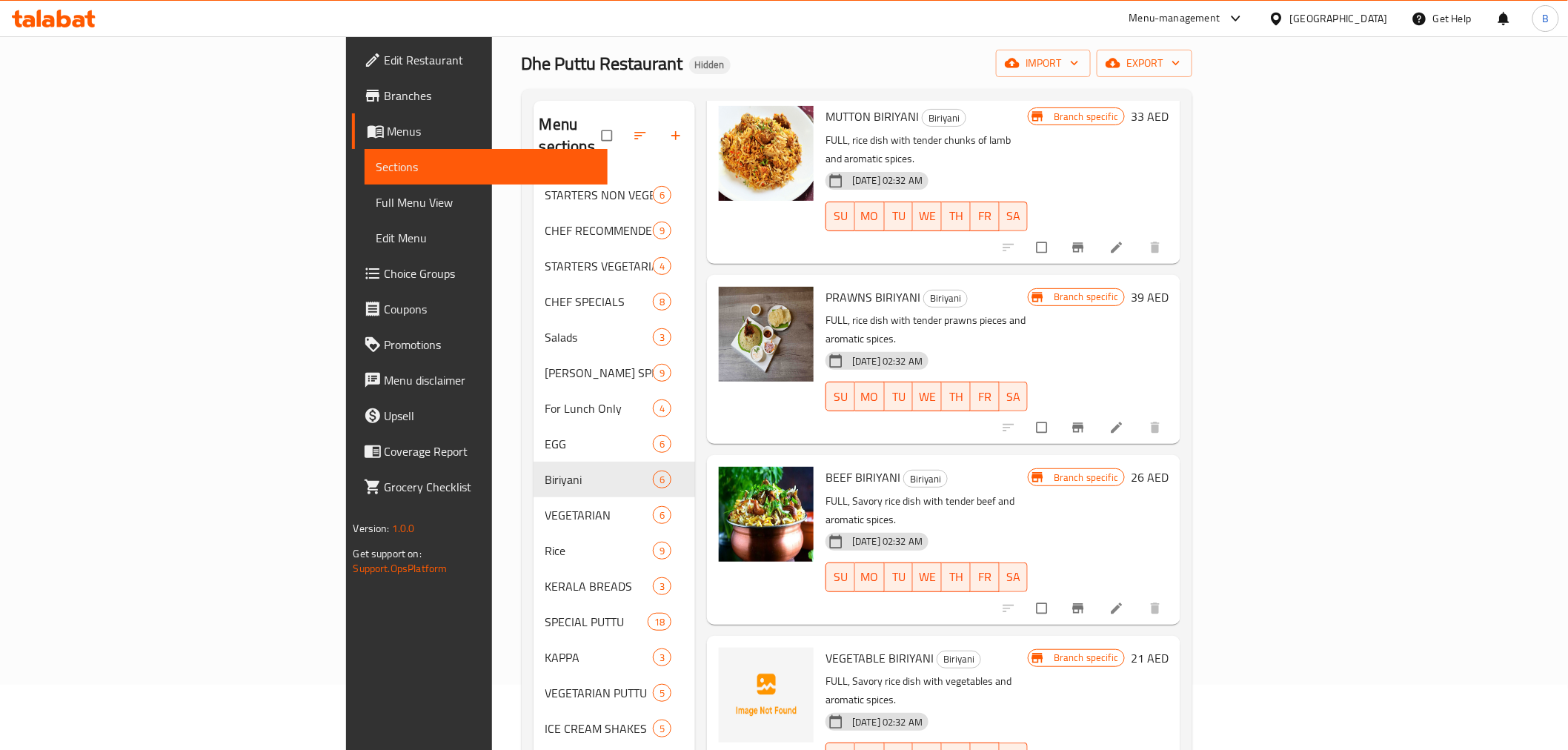
scroll to position [164, 0]
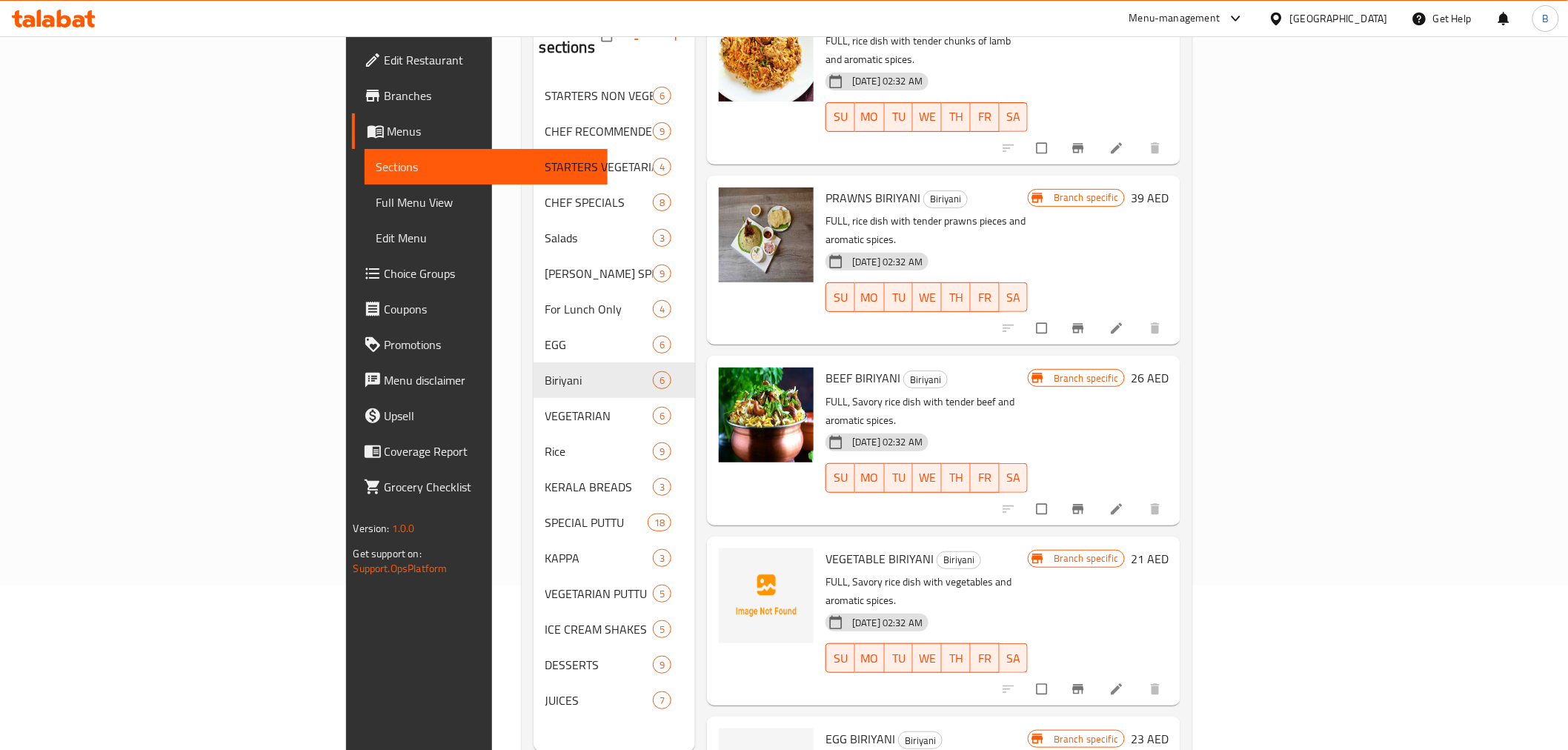
click at [1098, 673] on button "Branch-specific-item" at bounding box center [1079, 689] width 36 height 32
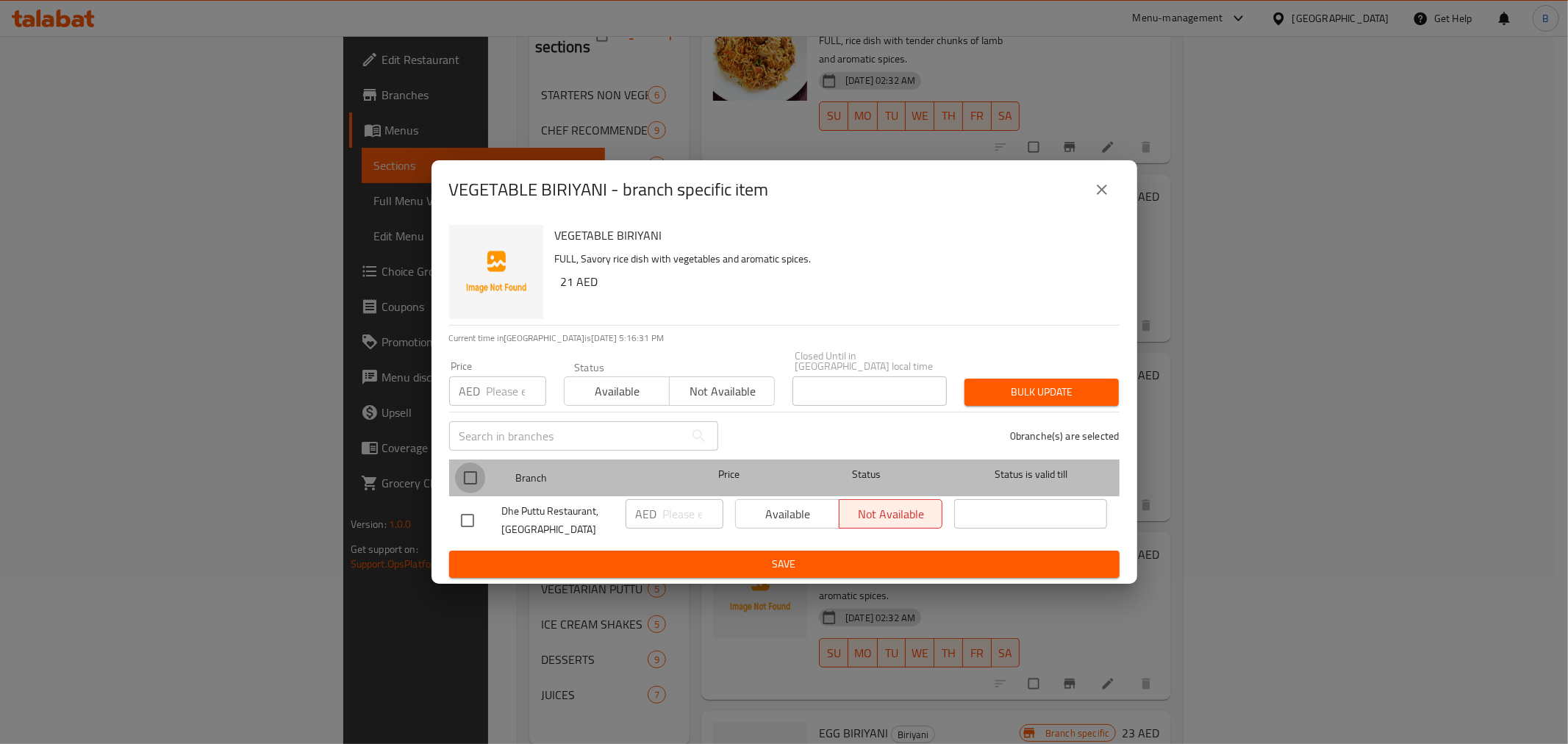
click at [473, 463] on input "checkbox" at bounding box center [470, 477] width 31 height 31
checkbox input "true"
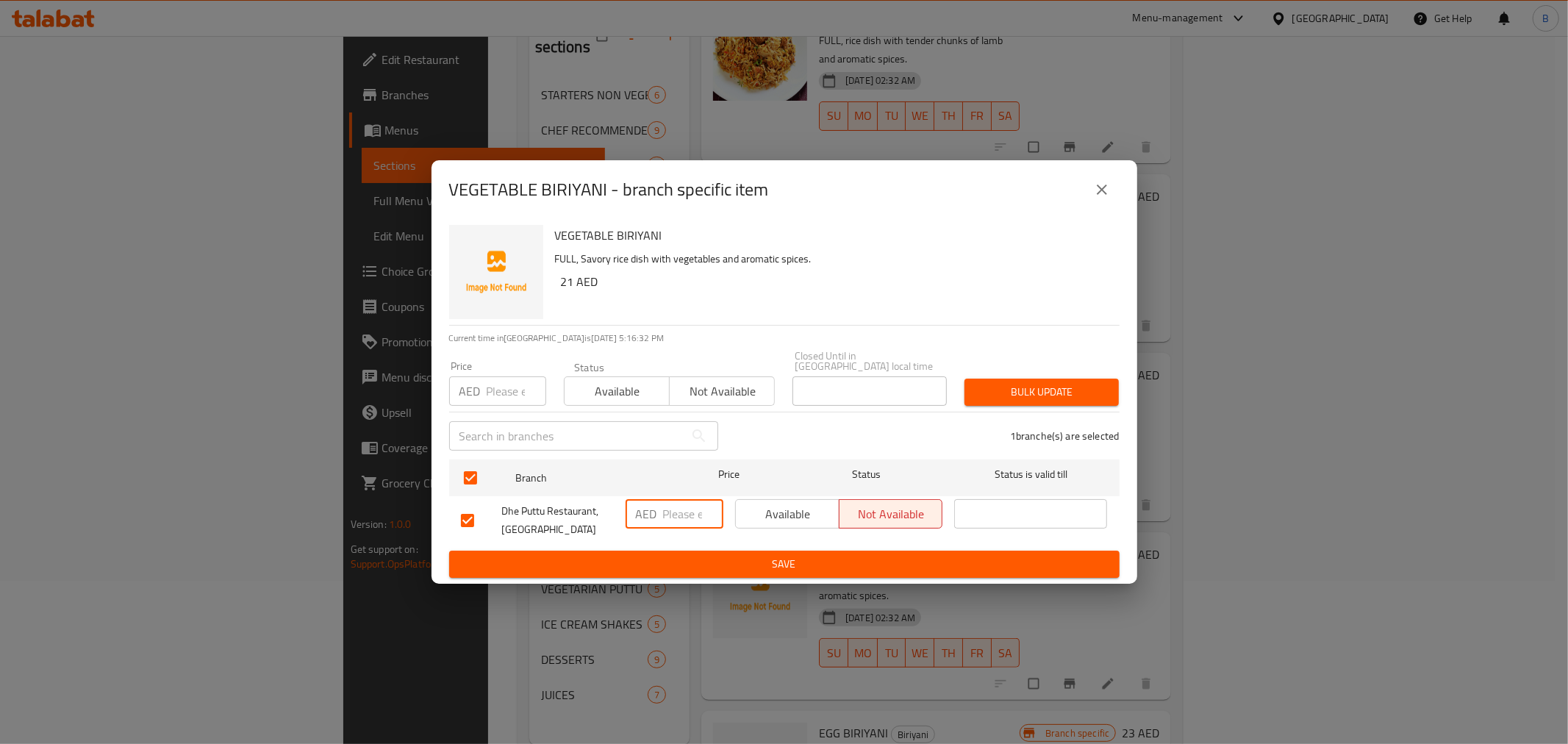
click at [664, 513] on input "number" at bounding box center [693, 514] width 60 height 30
type input "20"
click at [664, 572] on span "Save" at bounding box center [784, 564] width 647 height 18
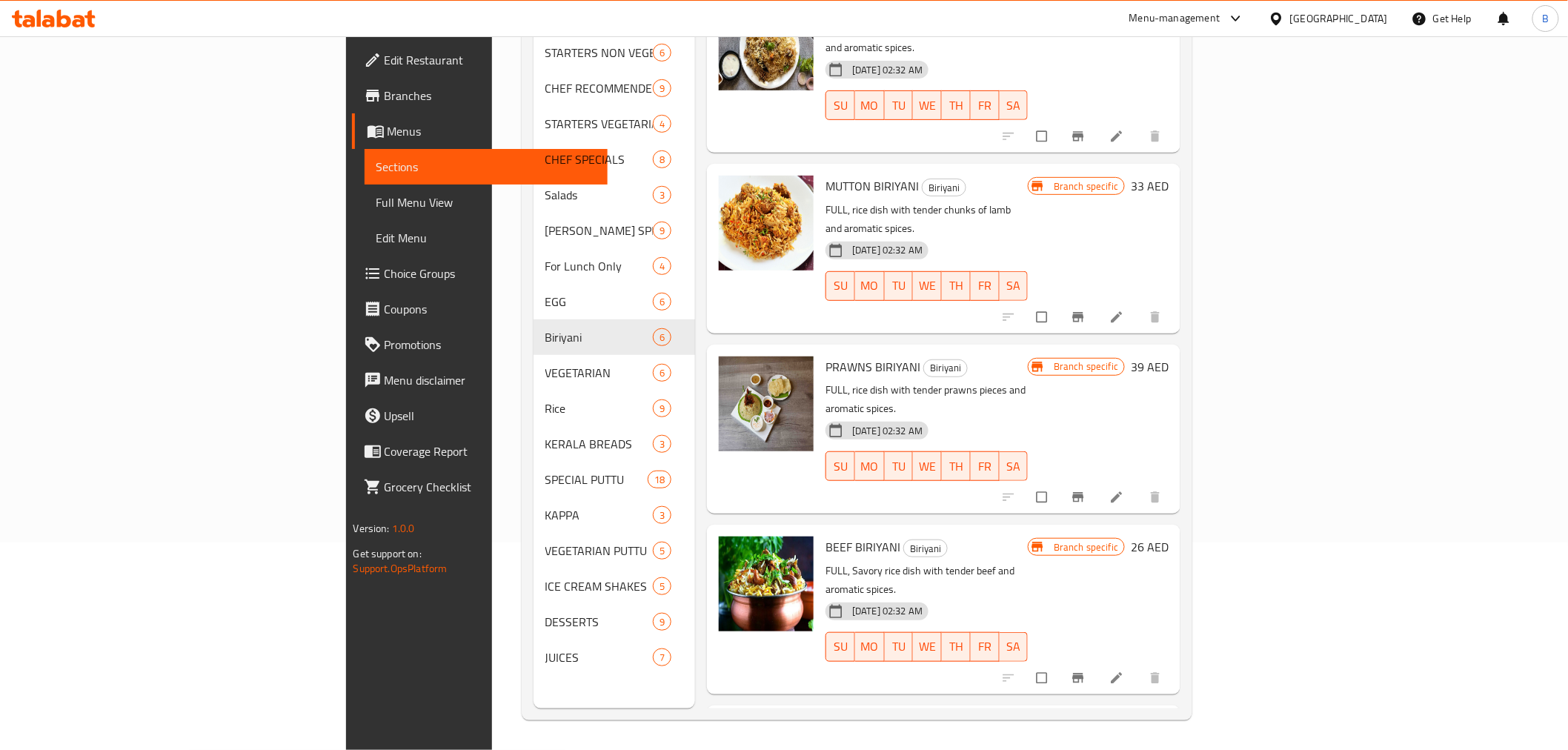
scroll to position [0, 0]
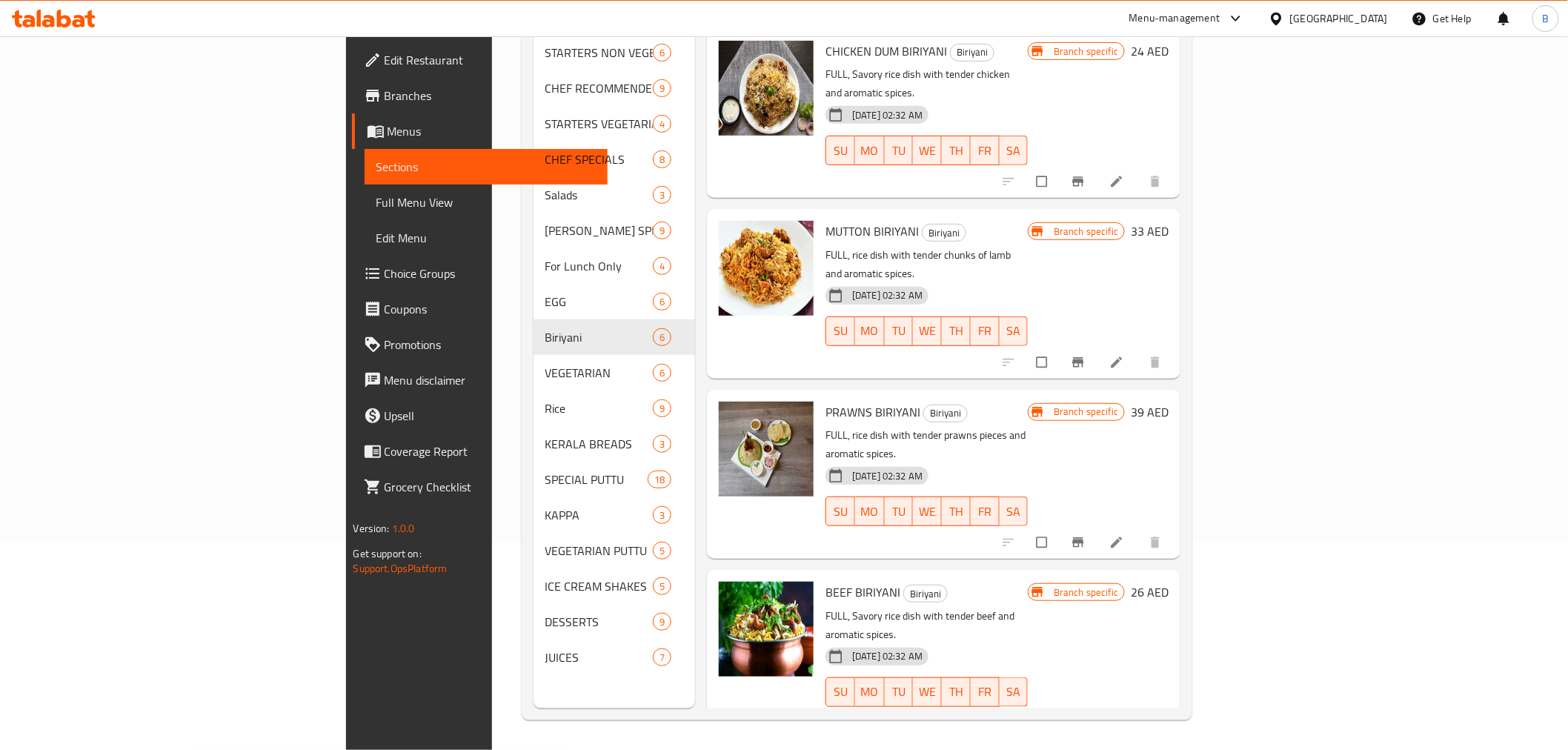
click at [908, 681] on span "TU" at bounding box center [900, 692] width 17 height 21
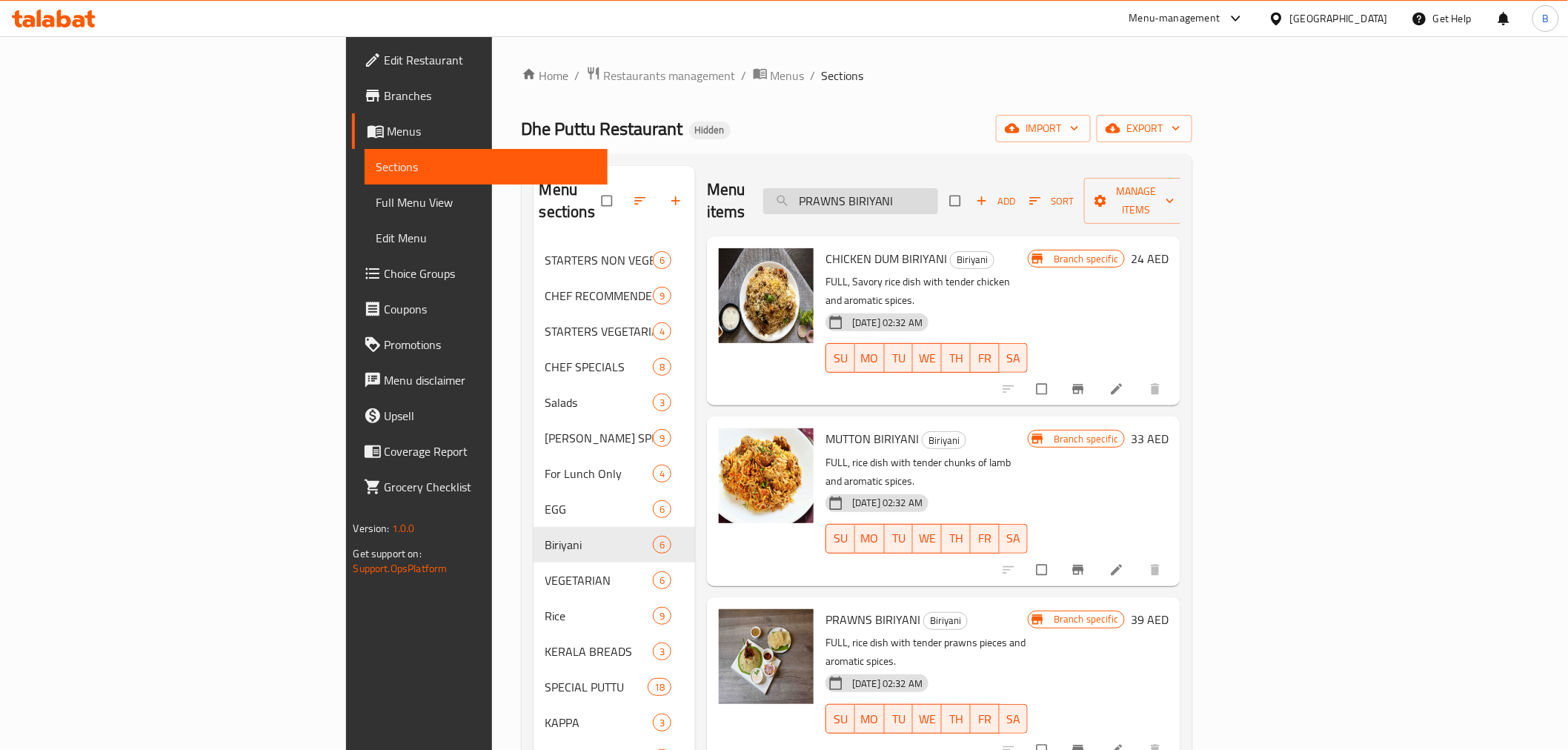
click at [938, 194] on input "PRAWNS BIRIYANI" at bounding box center [850, 201] width 175 height 26
click at [938, 190] on input "PRAWNS BIRIYANI" at bounding box center [850, 201] width 175 height 26
paste input "KOONTHAL"
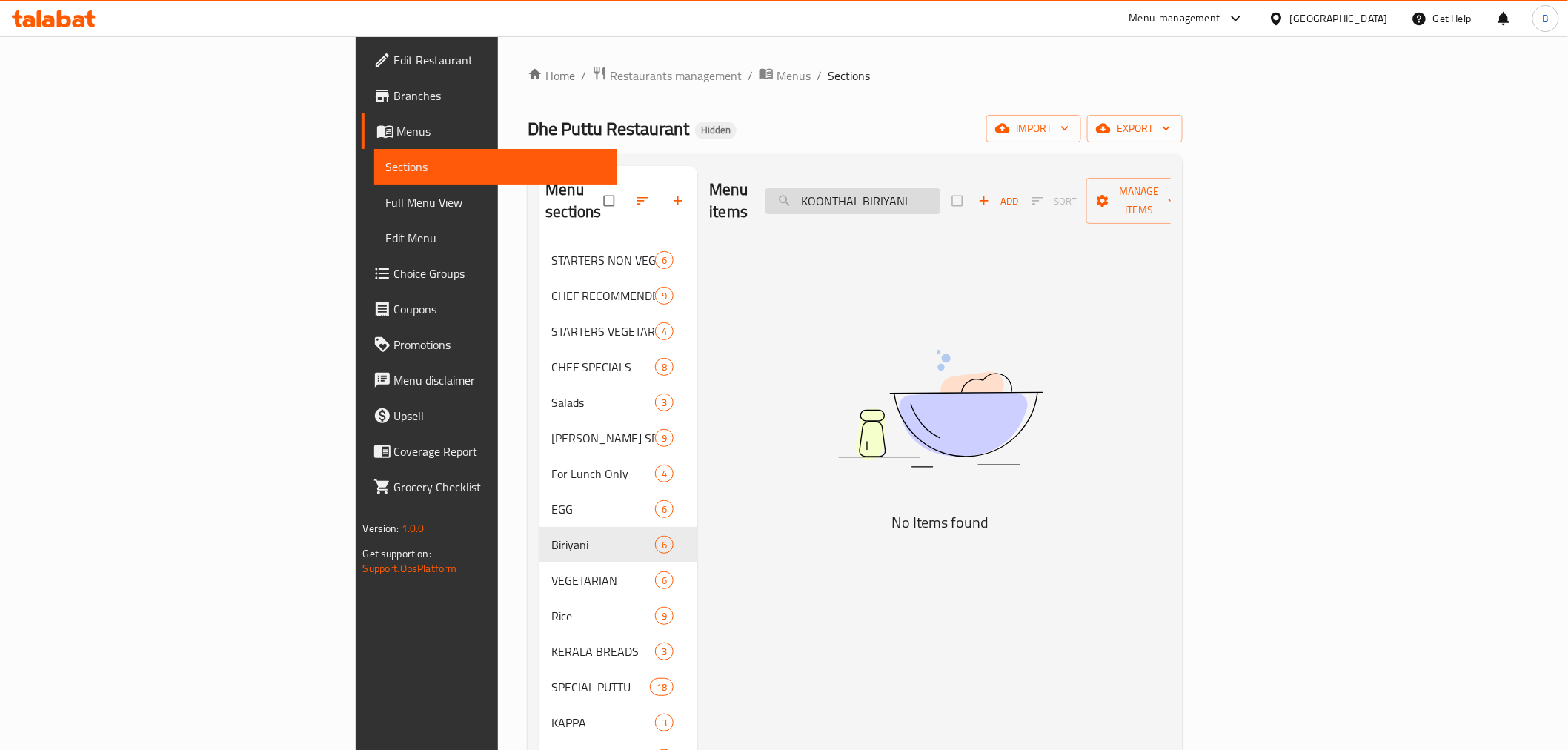
click at [941, 198] on input "KOONTHAL BIRIYANI" at bounding box center [852, 201] width 175 height 26
click at [1009, 205] on div "Menu items KOONTHAL BIRIYANI Add Sort Manage items" at bounding box center [940, 201] width 462 height 70
click at [941, 202] on input "KOONTHAL BIRIYANI" at bounding box center [852, 201] width 175 height 26
click at [941, 202] on input "KOONTHAL BIRIYANI" at bounding box center [852, 201] width 175 height 26
drag, startPoint x: 1014, startPoint y: 202, endPoint x: 1016, endPoint y: 209, distance: 7.3
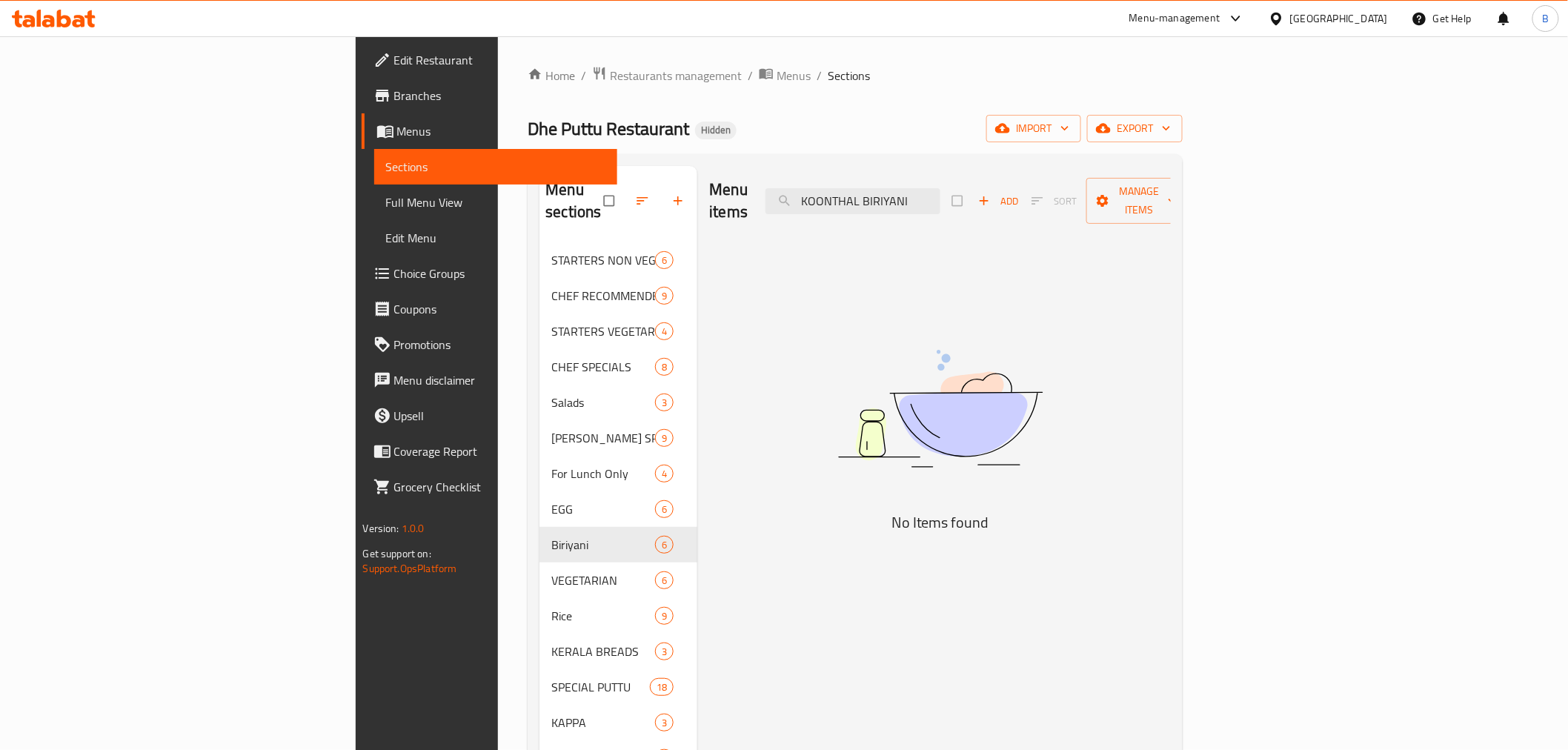
click at [1016, 209] on div "Menu items KOONTHAL BIRIYANI Add Sort Manage items" at bounding box center [940, 201] width 462 height 70
type input "KOONTHAL"
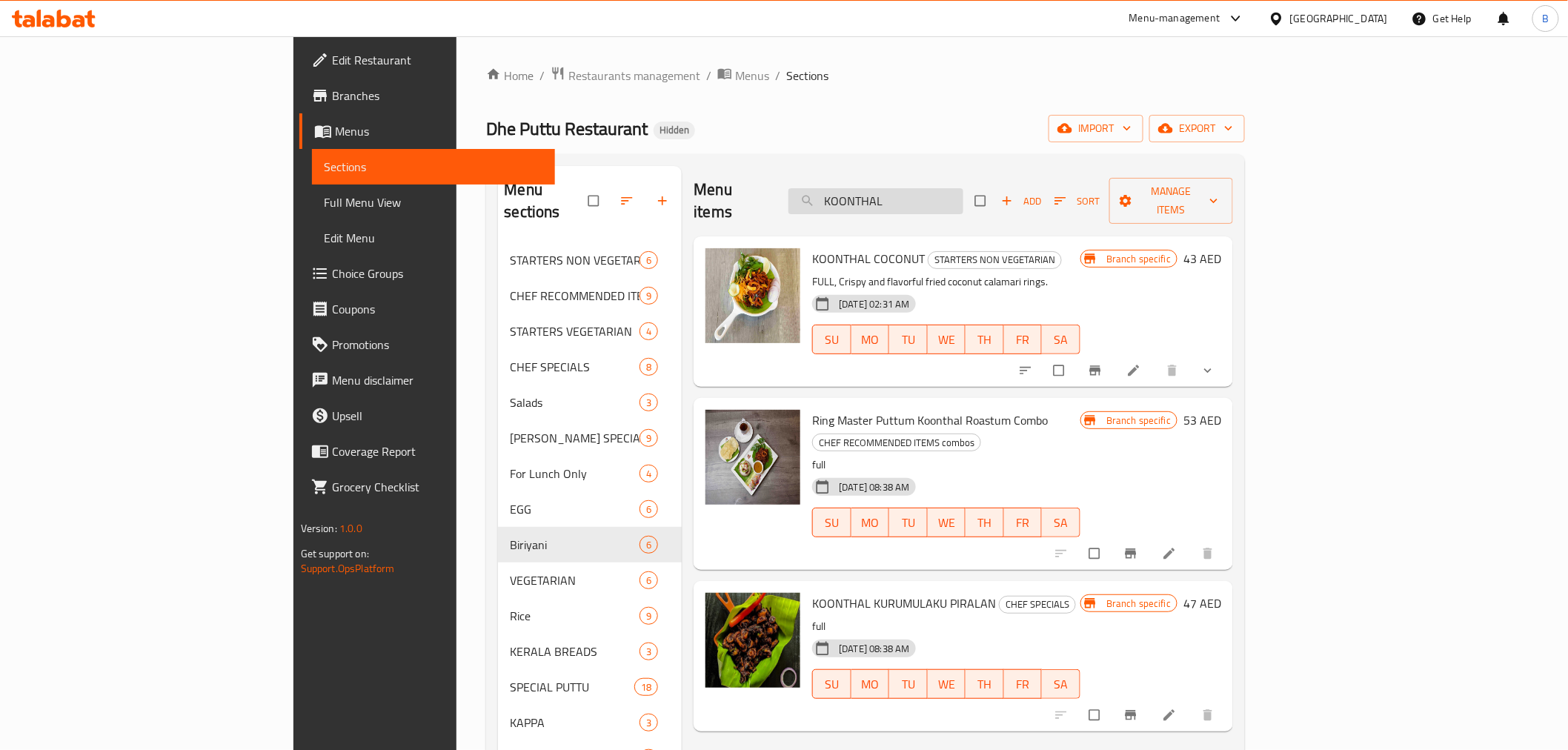
click at [942, 191] on input "KOONTHAL" at bounding box center [875, 201] width 175 height 26
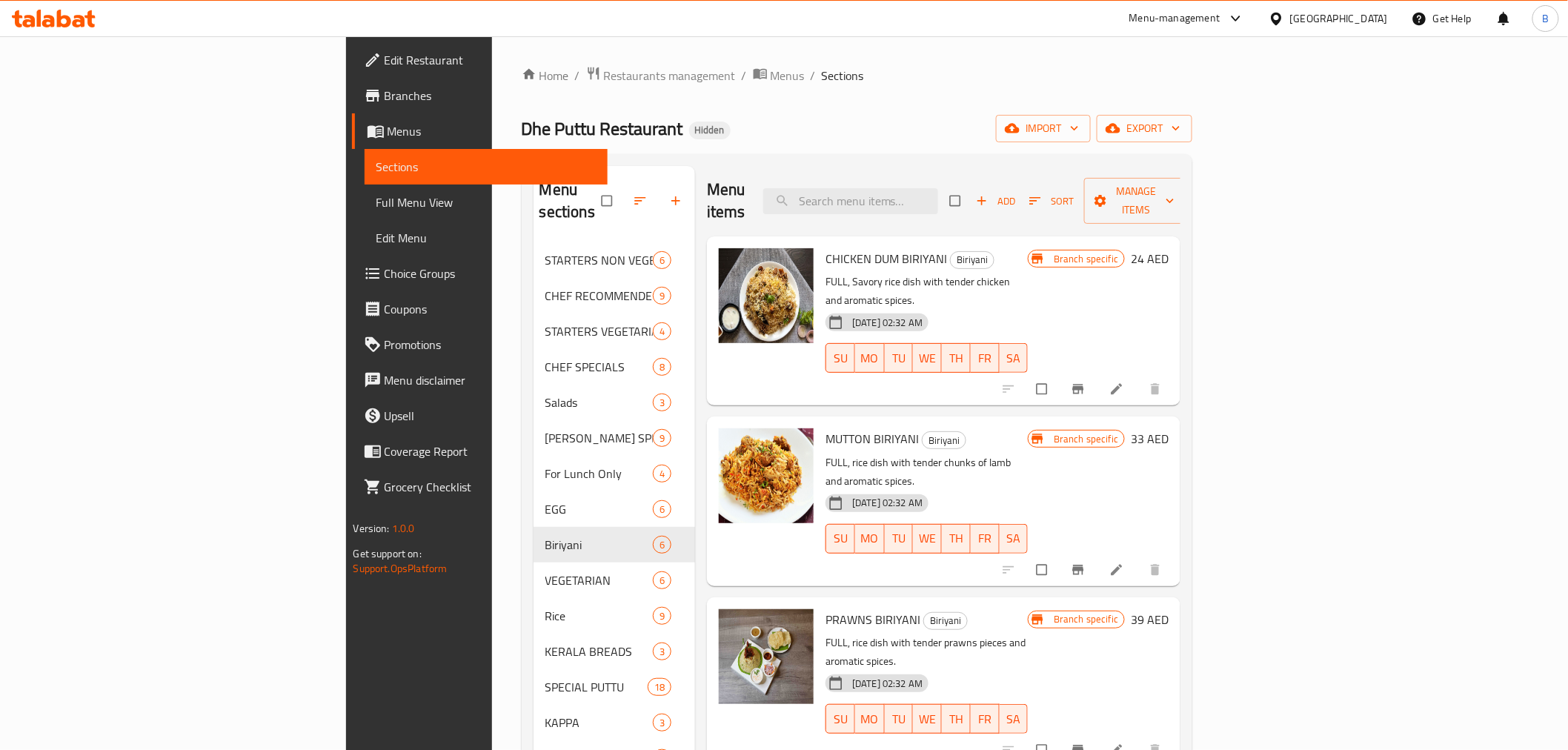
click at [1169, 467] on div "Branch specific 33 AED" at bounding box center [1098, 501] width 141 height 145
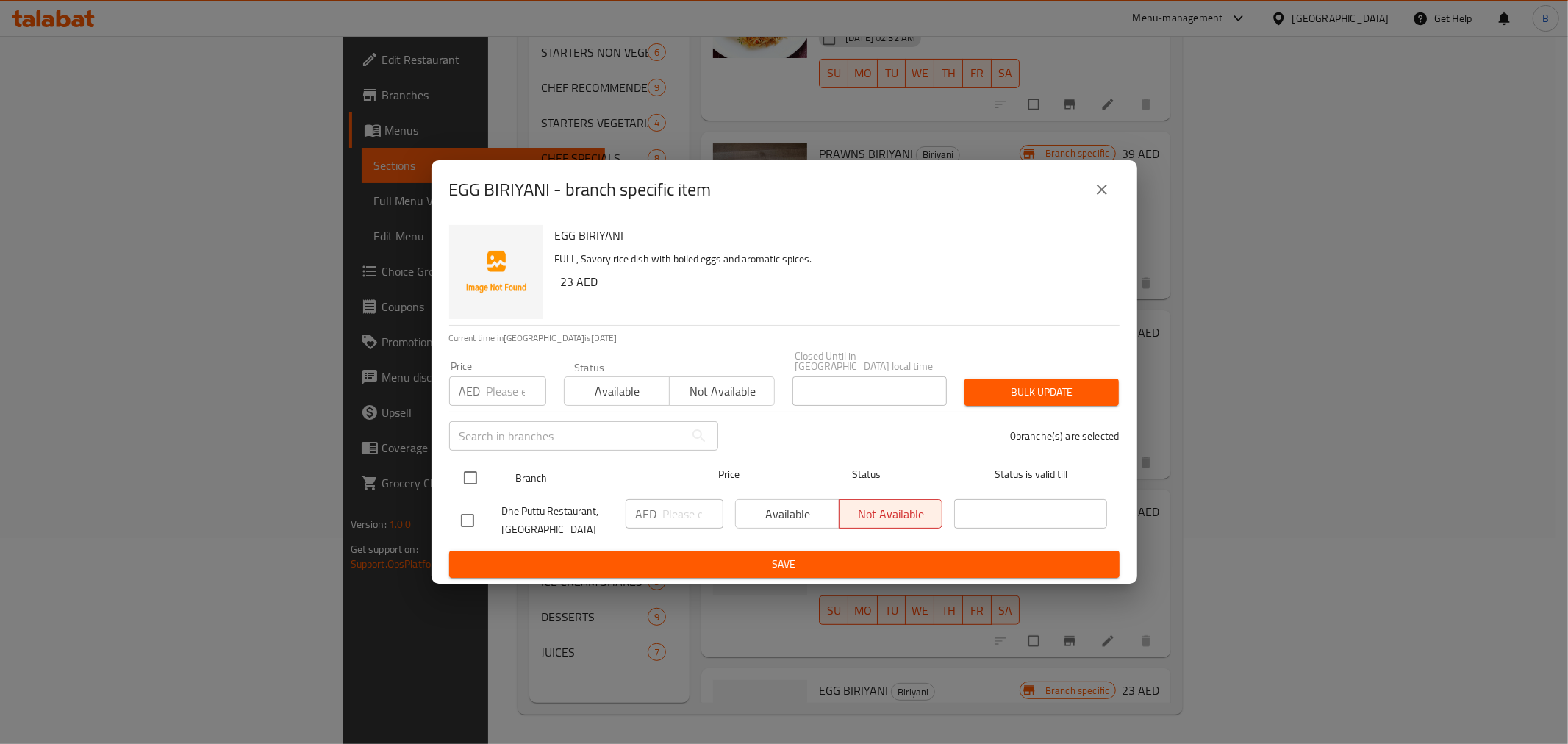
click at [483, 473] on input "checkbox" at bounding box center [470, 477] width 31 height 31
checkbox input "true"
click at [669, 496] on div "AED ​" at bounding box center [675, 521] width 110 height 54
click at [669, 506] on input "number" at bounding box center [693, 514] width 60 height 30
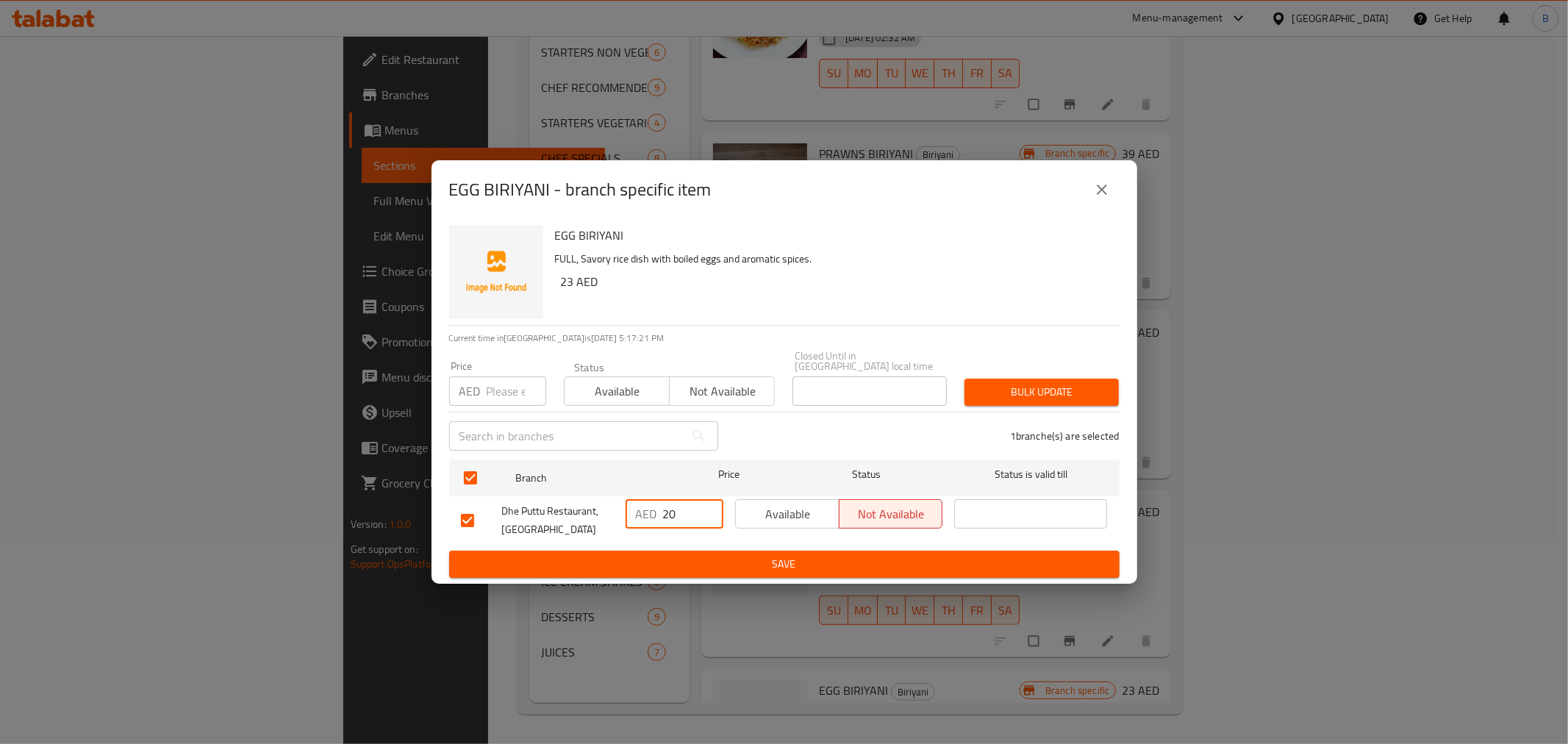
type input "20"
click at [649, 553] on button "Save" at bounding box center [784, 564] width 671 height 27
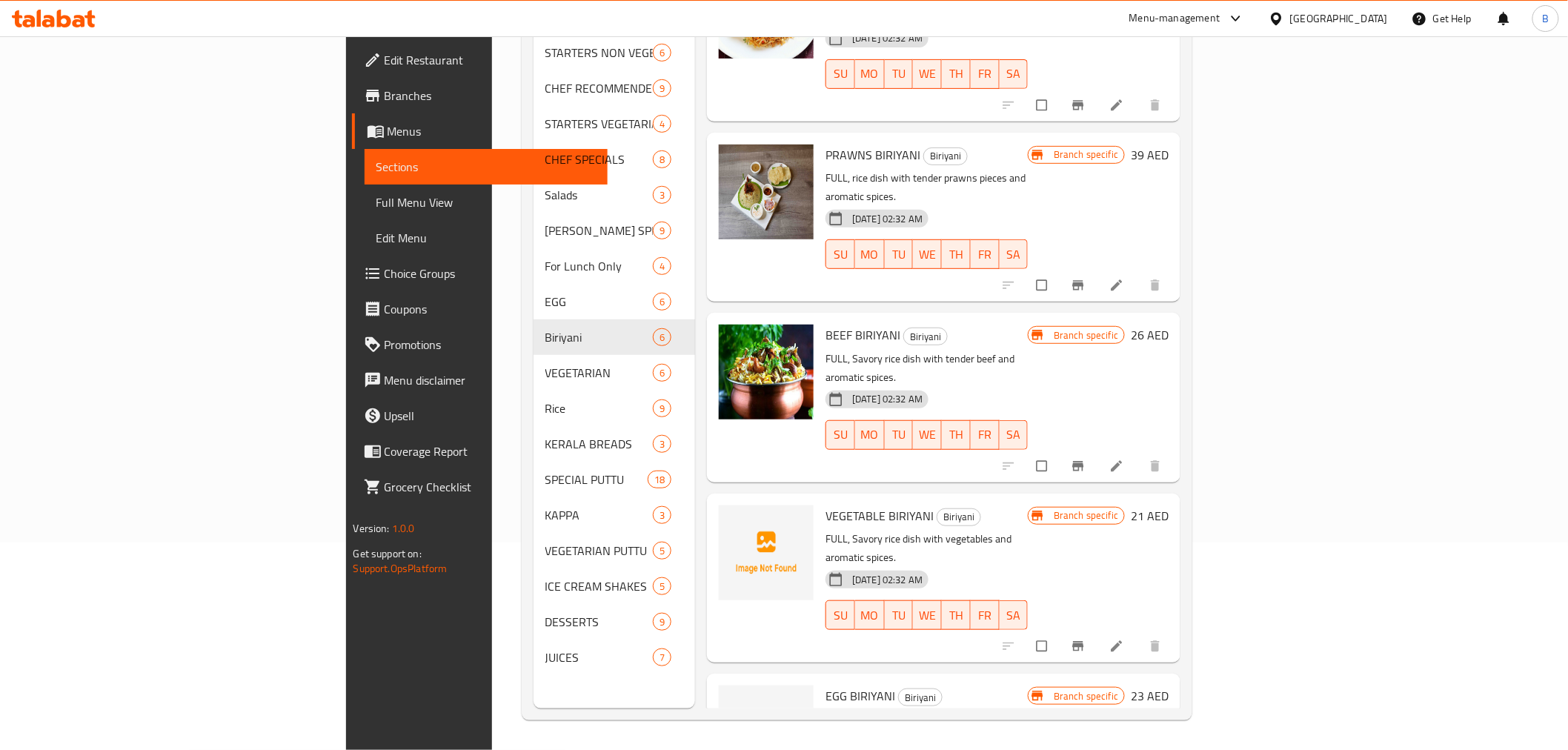
click at [897, 499] on div "VEGETABLE BIRIYANI Biriyani FULL, Savory rice dish with vegetables and aromatic…" at bounding box center [927, 578] width 214 height 157
drag, startPoint x: 1403, startPoint y: 694, endPoint x: 1405, endPoint y: 714, distance: 20.1
click at [1194, 714] on div "Menu sections STARTERS NON VEGETARIAN 6 CHEF RECOMMENDED ITEMS combos 9 STARTER…" at bounding box center [858, 334] width 671 height 774
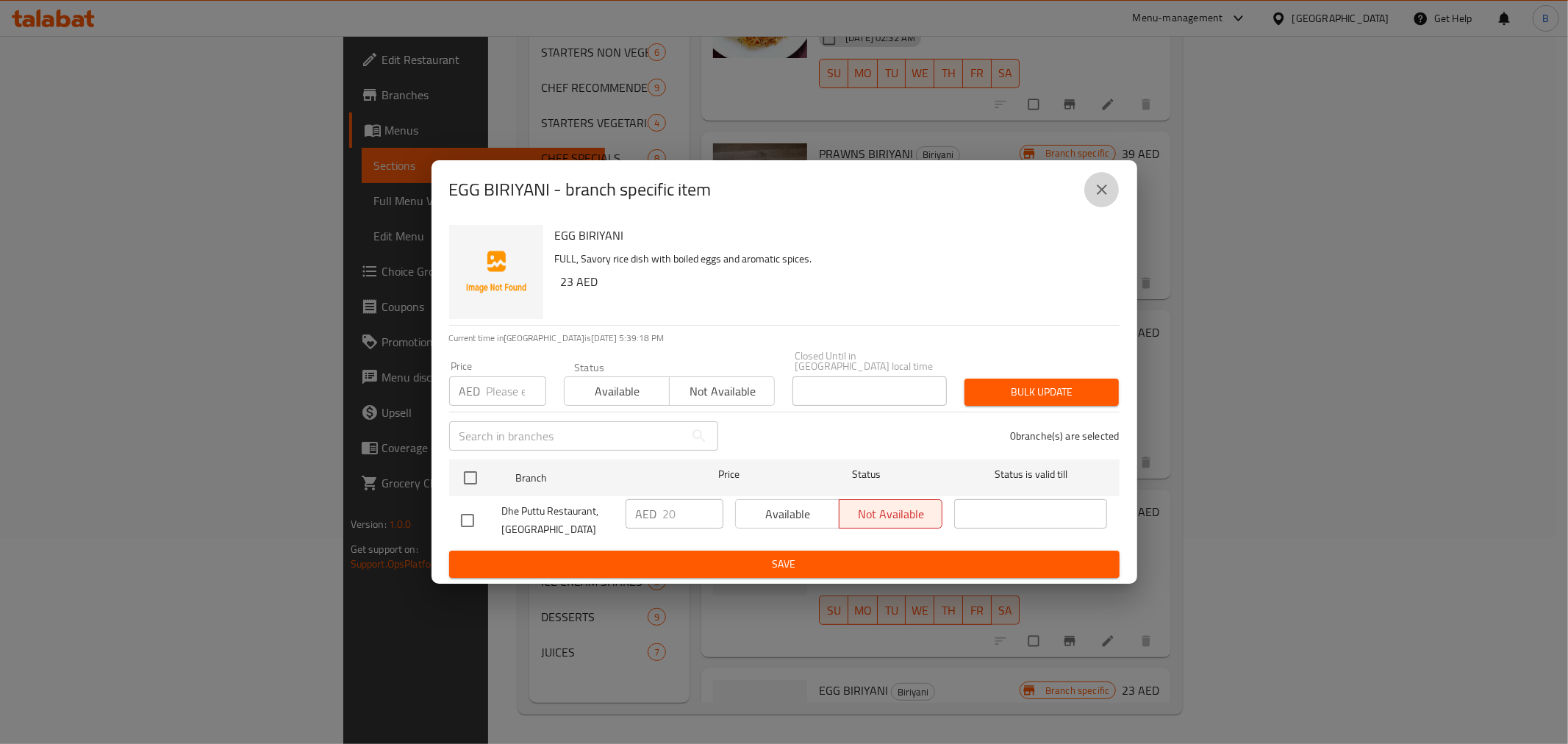
click at [1093, 183] on icon "close" at bounding box center [1102, 190] width 18 height 18
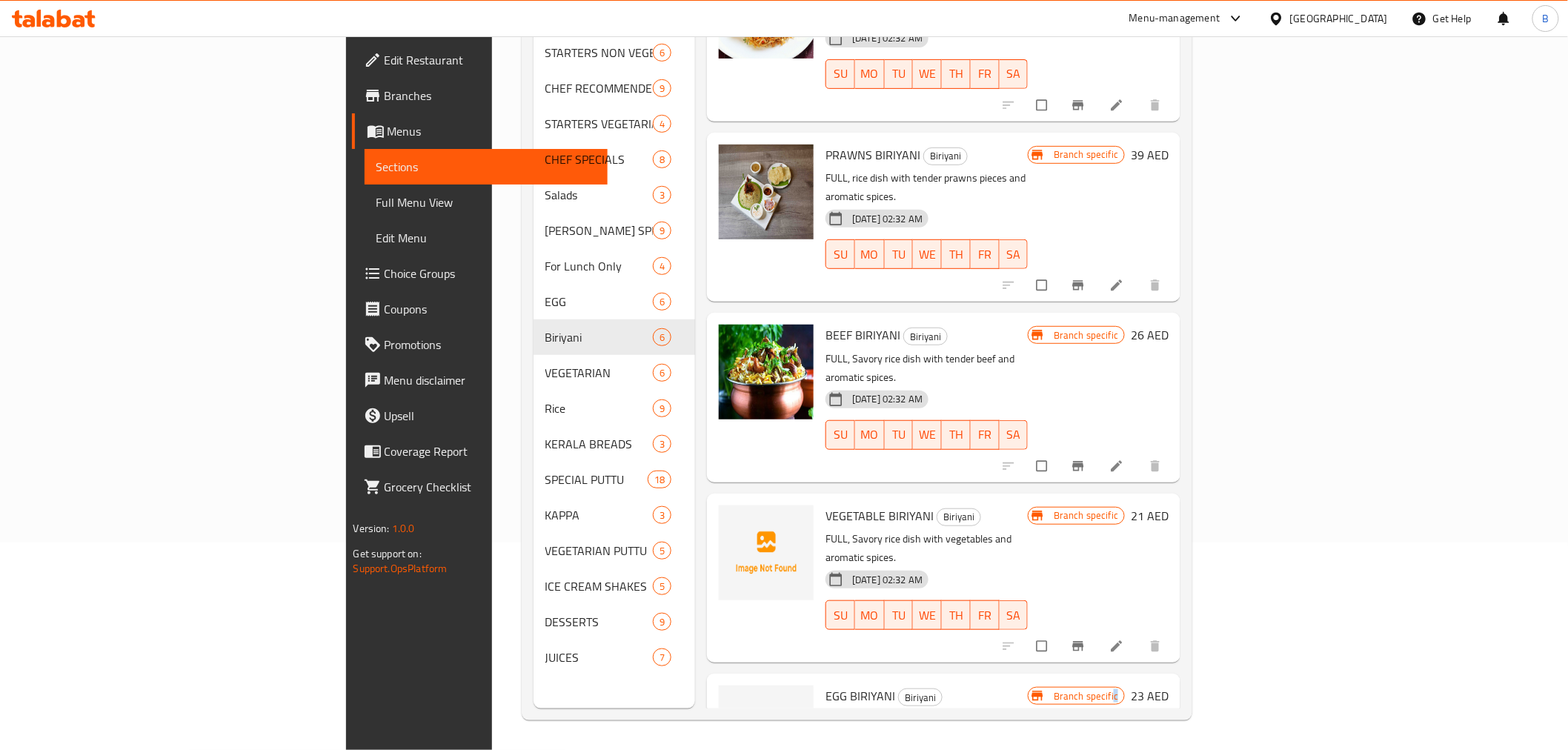
drag, startPoint x: 1450, startPoint y: 618, endPoint x: 1450, endPoint y: 628, distance: 10.0
click at [1169, 686] on div "Branch specific 23 AED" at bounding box center [1098, 759] width 141 height 145
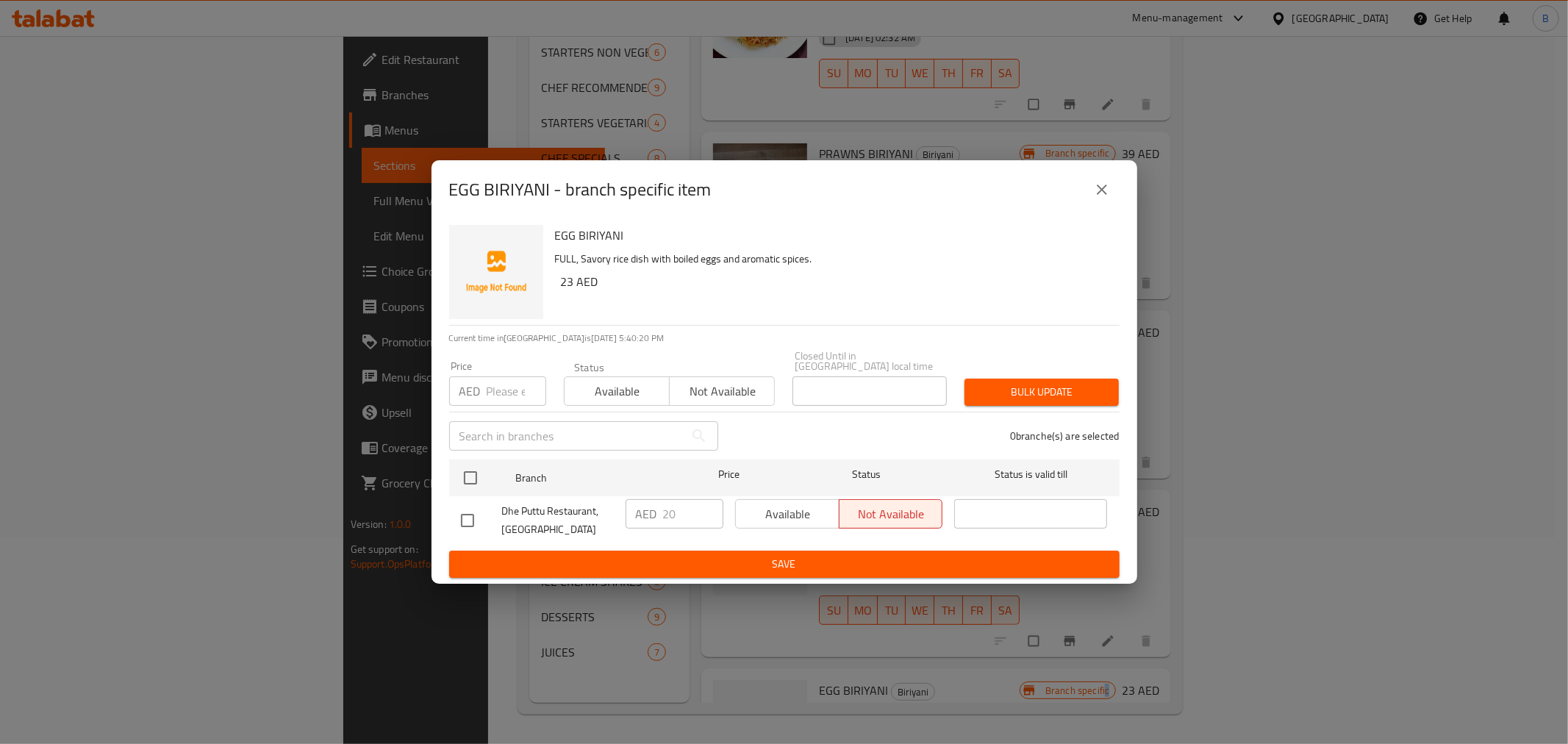
click at [1094, 185] on icon "close" at bounding box center [1102, 190] width 18 height 18
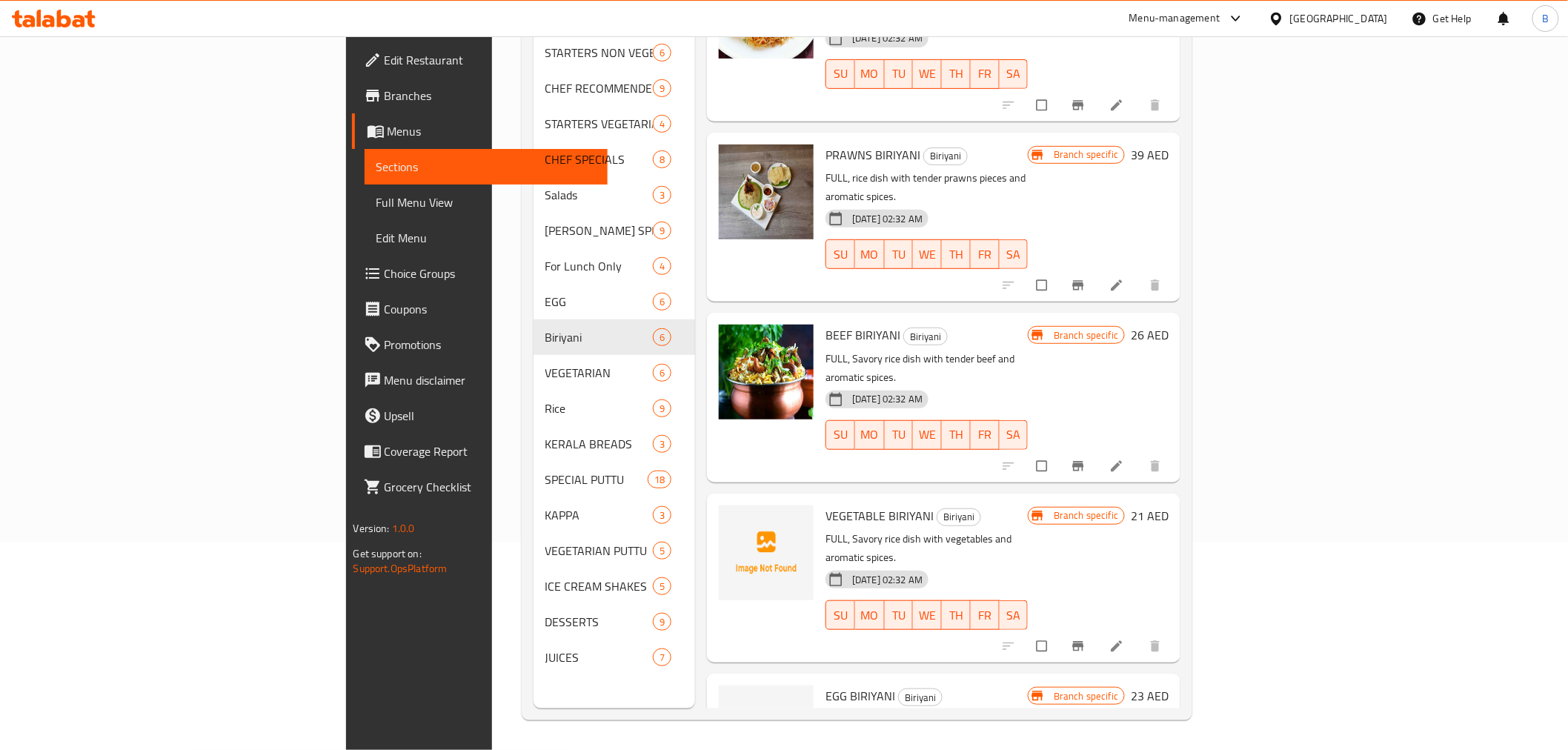
click at [1112, 220] on div "PRAWNS BIRIYANI Biriyani FULL, rice dish with tender prawns pieces and aromatic…" at bounding box center [944, 217] width 474 height 169
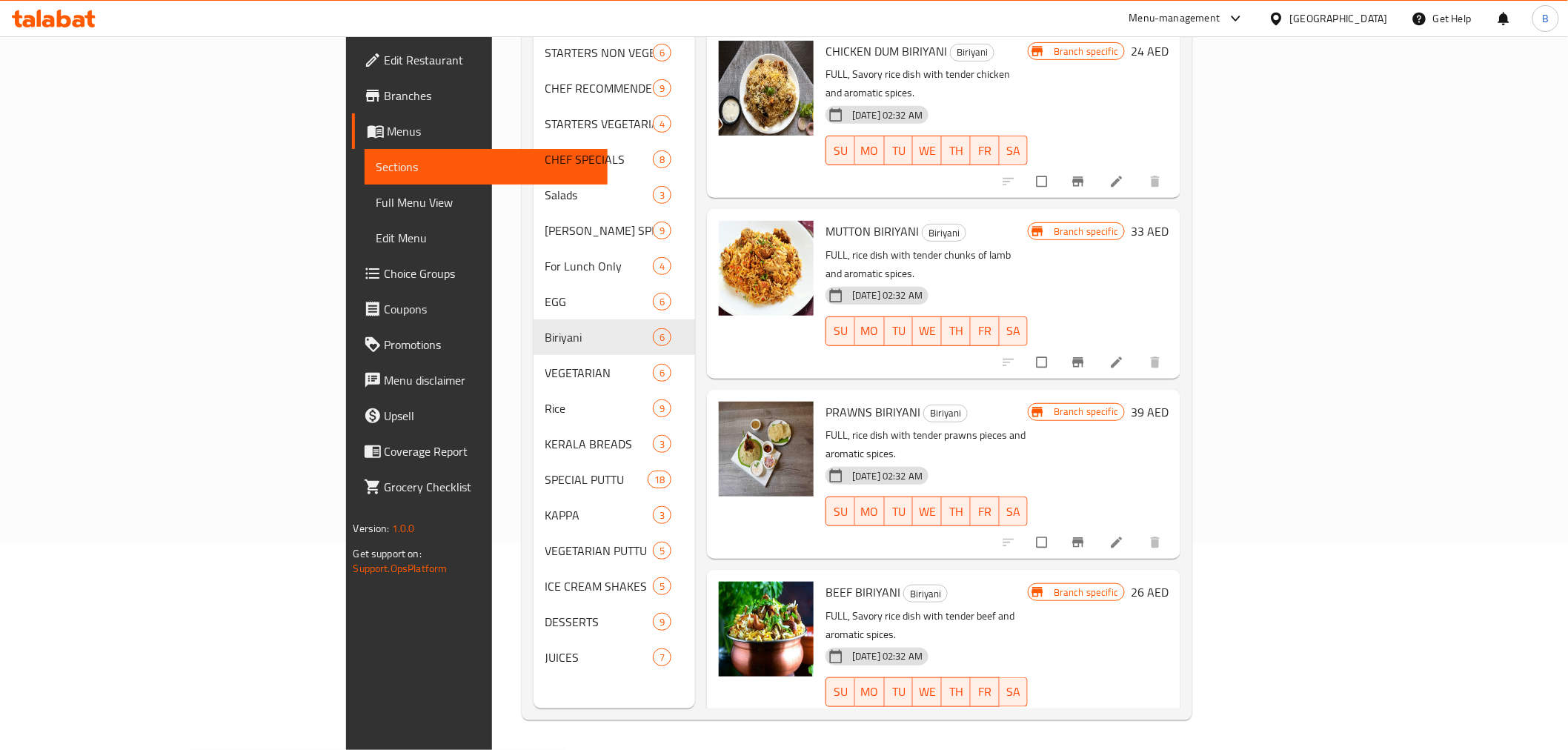
scroll to position [0, 0]
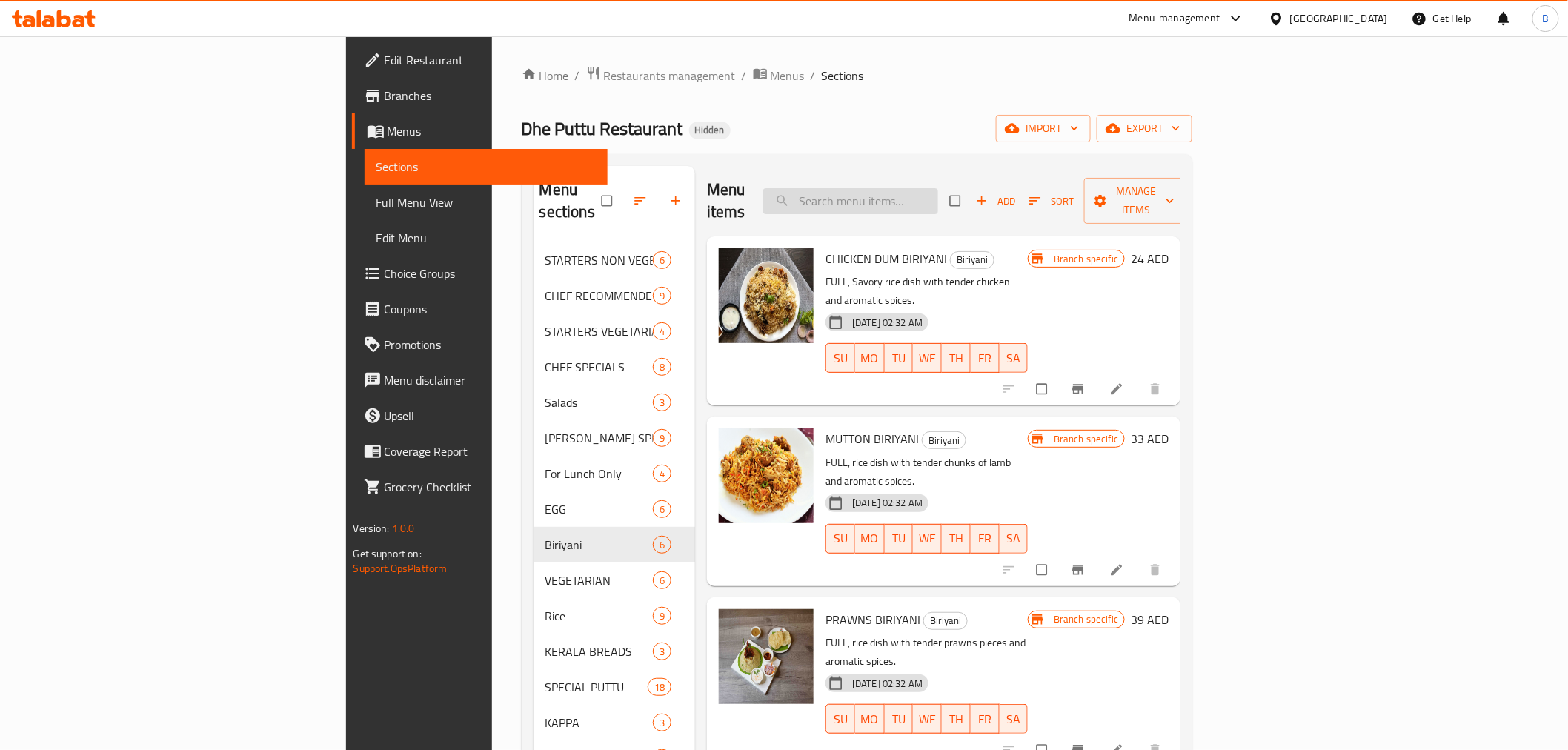
click at [930, 189] on input "search" at bounding box center [850, 201] width 175 height 26
paste input "DHE SPL BIRIYANI SADHYA"
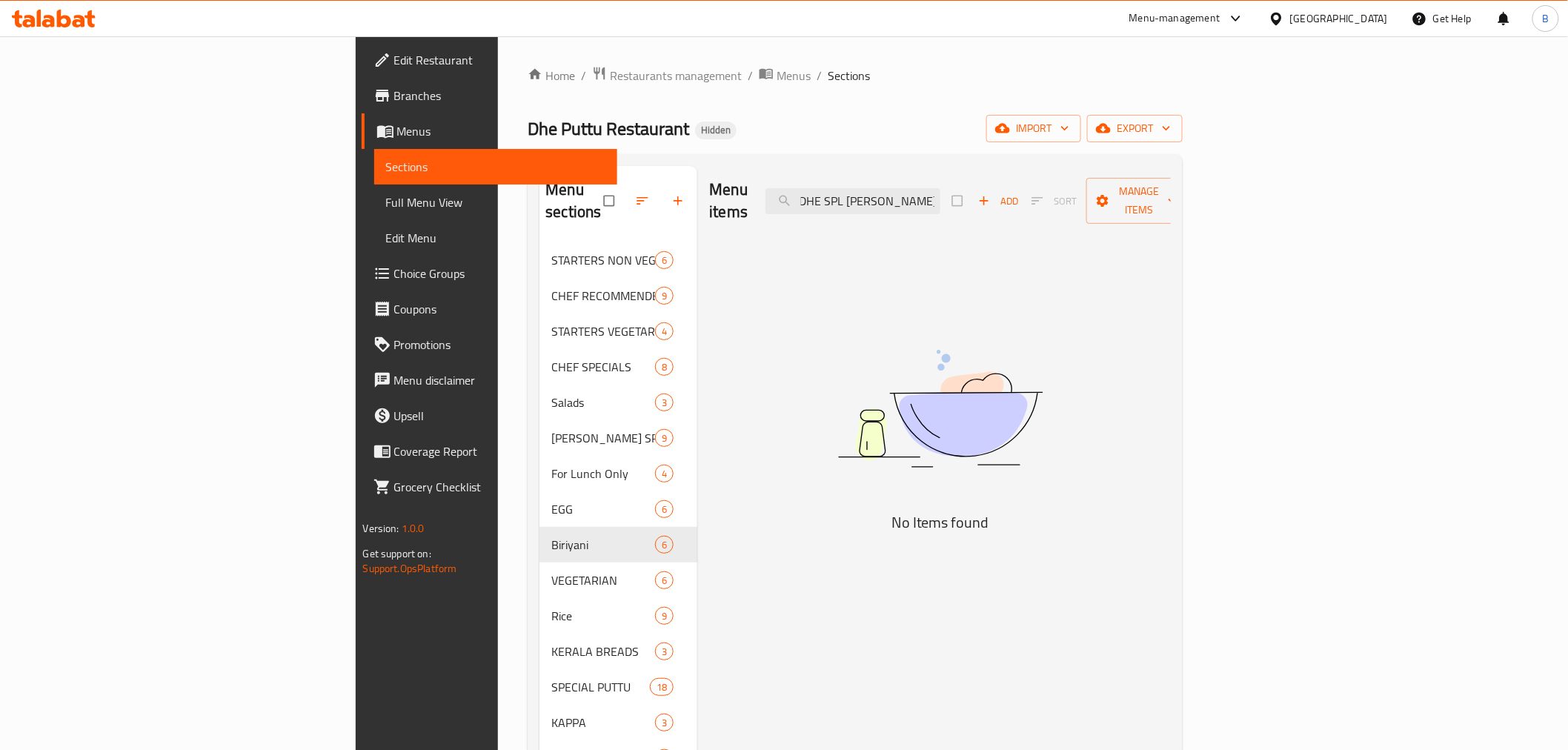
drag, startPoint x: 1026, startPoint y: 183, endPoint x: 1177, endPoint y: 203, distance: 152.3
click at [1171, 203] on div "Menu items DHE SPL BIRIYANI SADHYA Add Sort Manage items" at bounding box center [940, 201] width 462 height 70
click at [941, 196] on input "DHE SPL BIRIYANI" at bounding box center [852, 201] width 175 height 26
click at [941, 189] on input "DHE SPL BIRIYANI" at bounding box center [852, 201] width 175 height 26
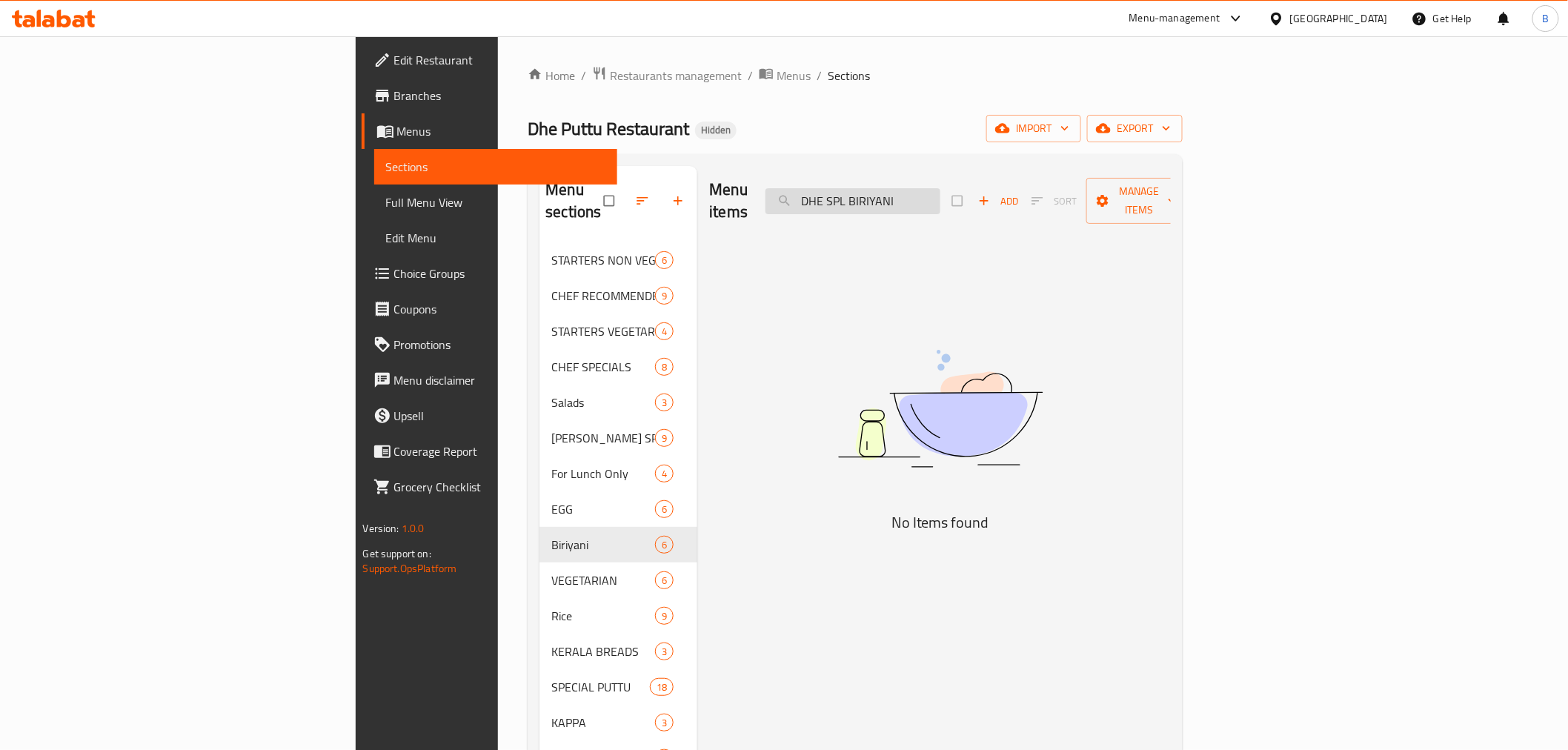
click at [941, 188] on input "DHE SPL BIRIYANI" at bounding box center [852, 201] width 175 height 26
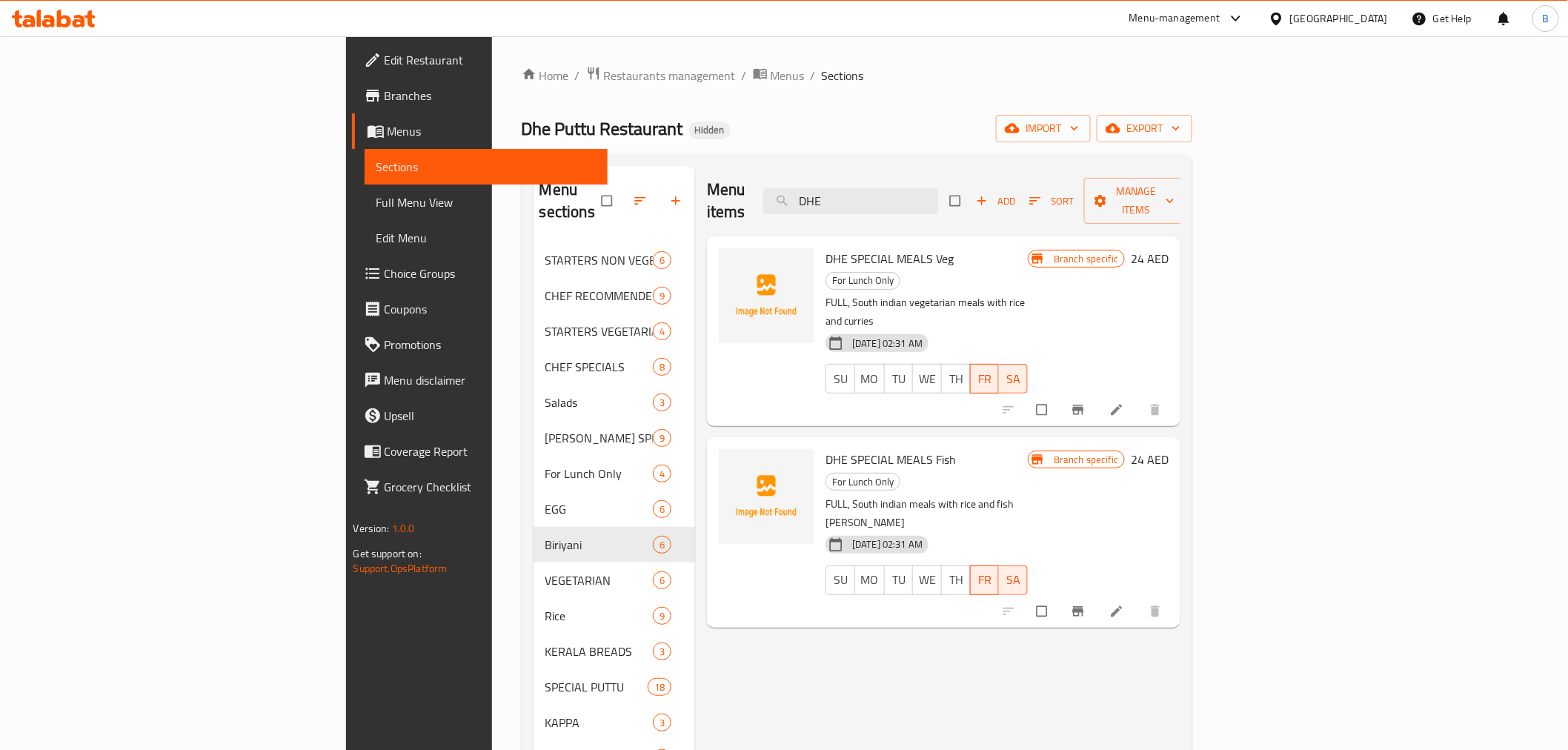
type input "DHE"
click at [1002, 727] on div "Menu items DHE Add Sort Manage items DHE SPECIAL MEALS Veg For Lunch Only FULL,…" at bounding box center [938, 541] width 486 height 750
click at [938, 188] on input "DHE" at bounding box center [850, 201] width 175 height 26
drag, startPoint x: 998, startPoint y: 187, endPoint x: 998, endPoint y: 196, distance: 9.0
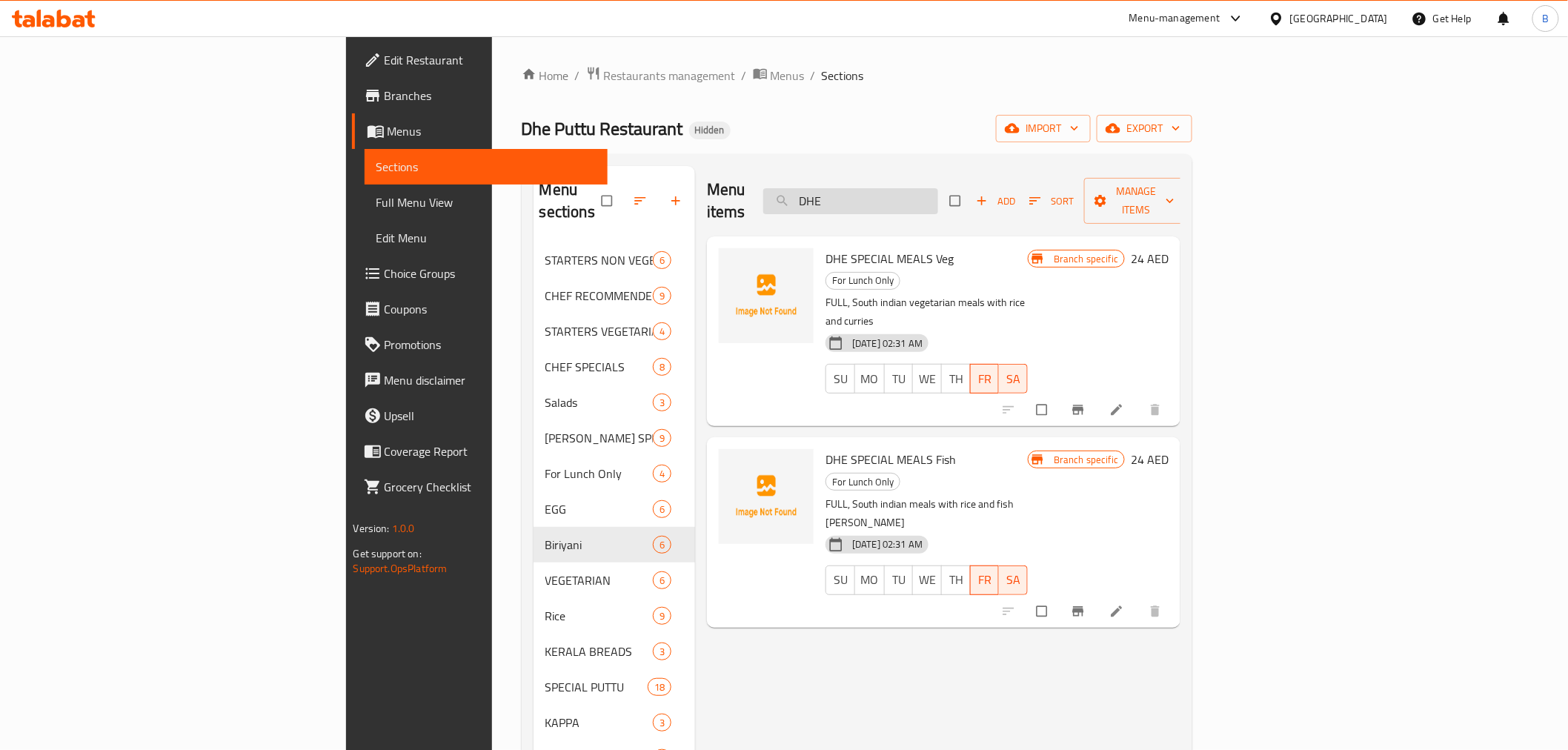
click at [938, 196] on input "DHE" at bounding box center [850, 201] width 175 height 26
click at [938, 202] on input "DHE" at bounding box center [850, 201] width 175 height 26
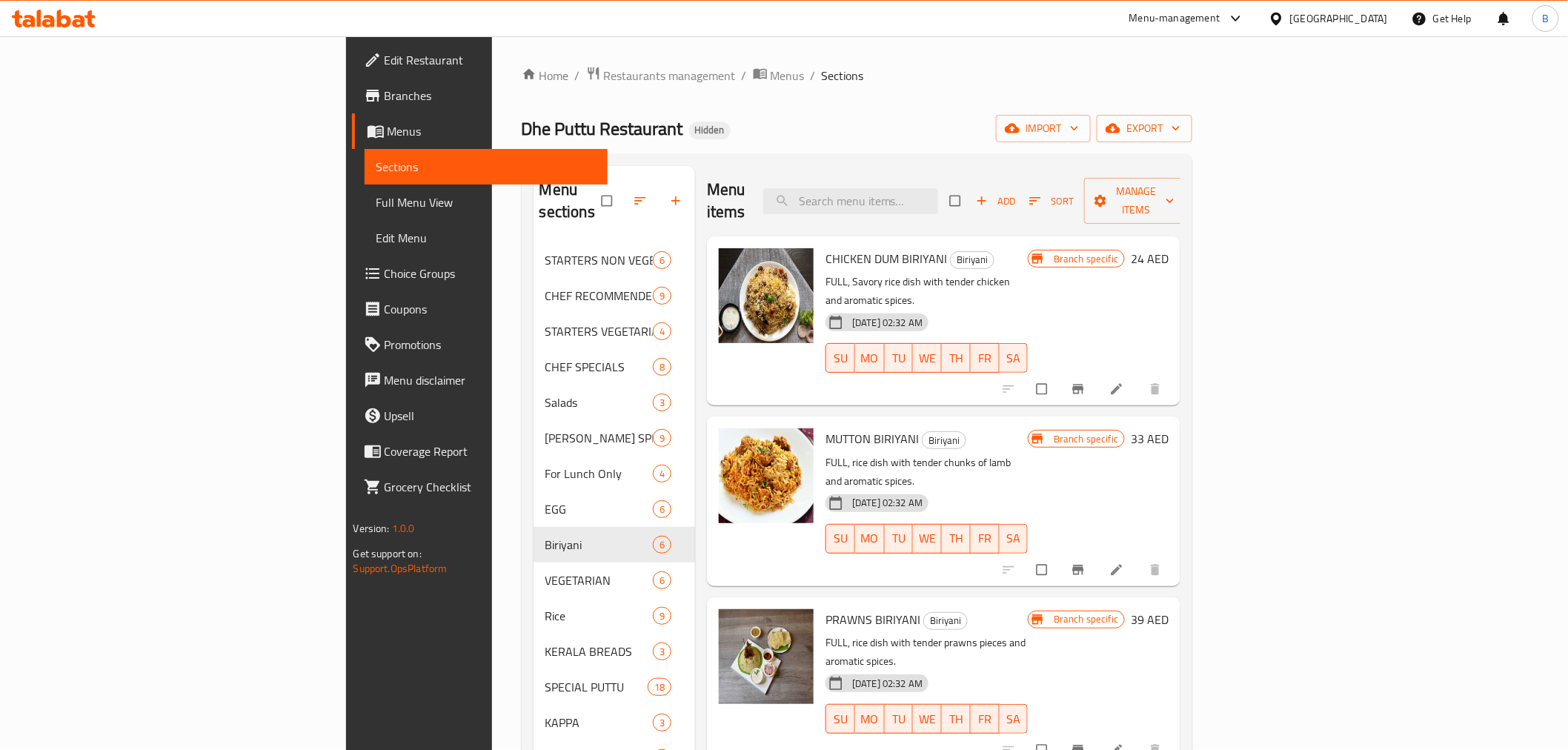
click at [1194, 66] on ol "Home / Restaurants management / Menus / Sections" at bounding box center [858, 76] width 671 height 19
click at [1005, 206] on div "Menu items Add Sort Manage items" at bounding box center [944, 201] width 474 height 70
paste input "POTHI BIRIYANI CHICKEN"
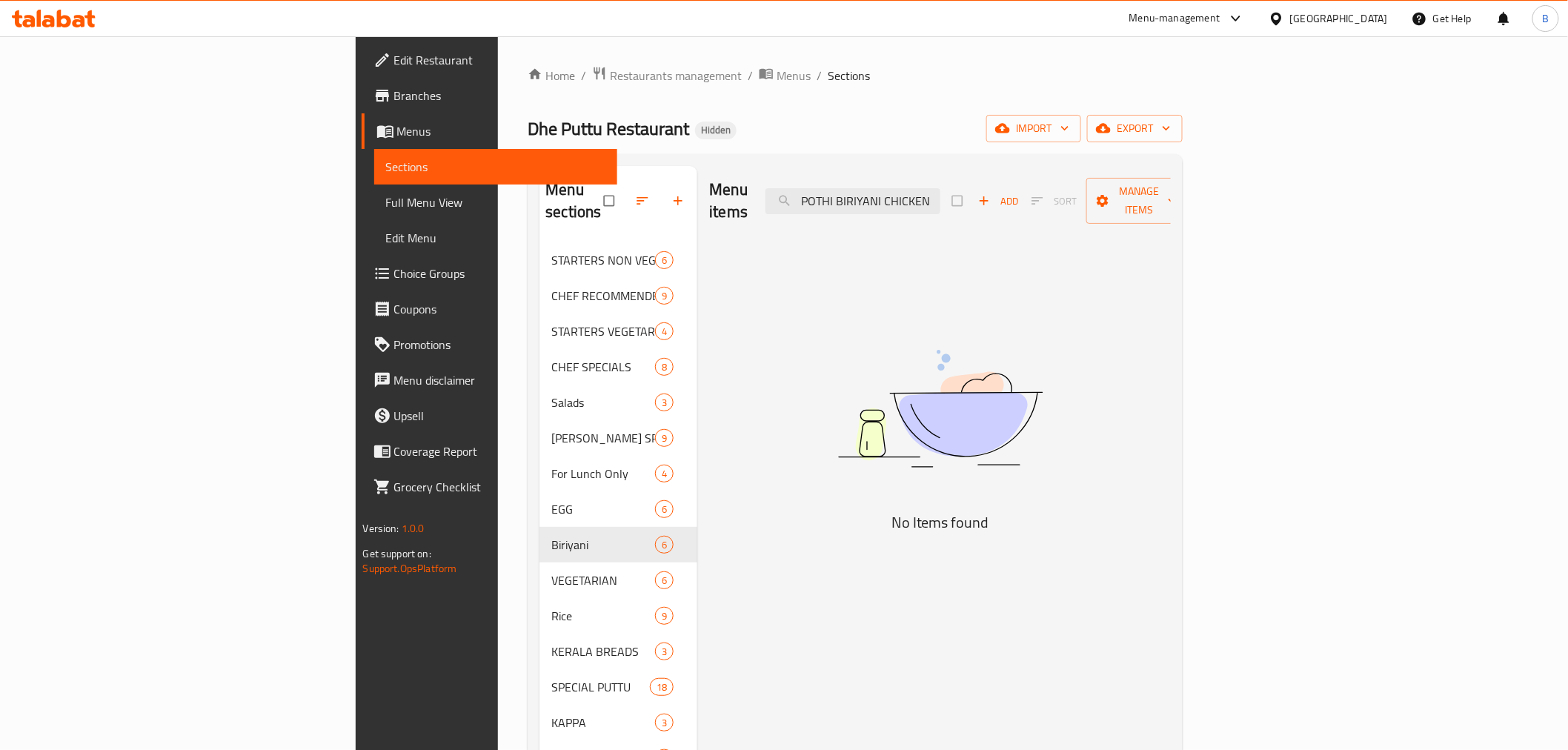
drag, startPoint x: 966, startPoint y: 198, endPoint x: 1160, endPoint y: 186, distance: 194.4
click at [1160, 186] on div "Menu items POTHI BIRIYANI CHICKEN Add Sort Manage items" at bounding box center [940, 201] width 462 height 70
type input "POTHI"
click at [1003, 160] on div "Menu sections STARTERS NON VEGETARIAN 6 CHEF RECOMMENDED ITEMS combos 9 STARTER…" at bounding box center [855, 541] width 655 height 774
click at [941, 188] on input "POTHI" at bounding box center [852, 201] width 175 height 26
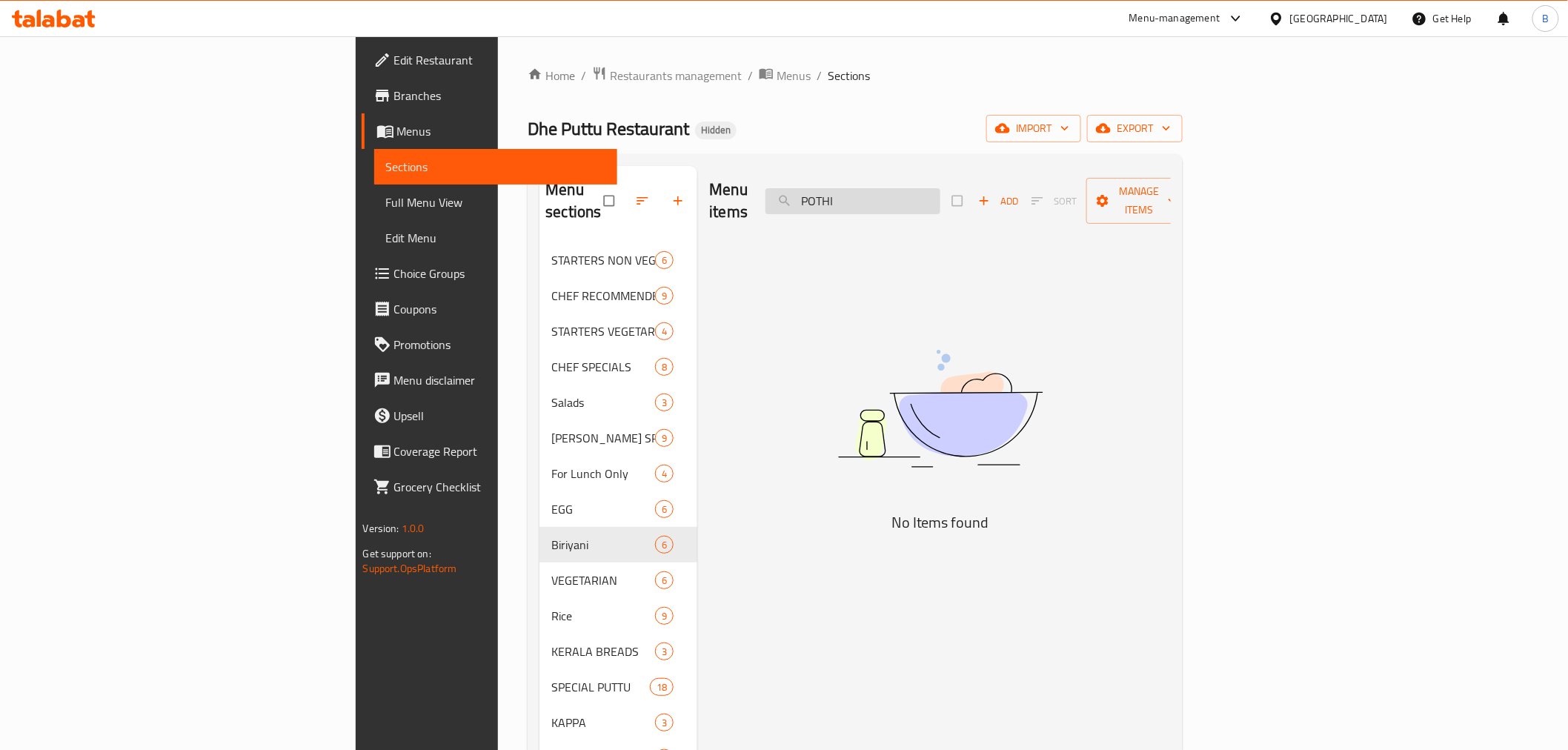
click at [941, 188] on input "POTHI" at bounding box center [852, 201] width 175 height 26
click at [941, 194] on input "POTHI" at bounding box center [852, 201] width 175 height 26
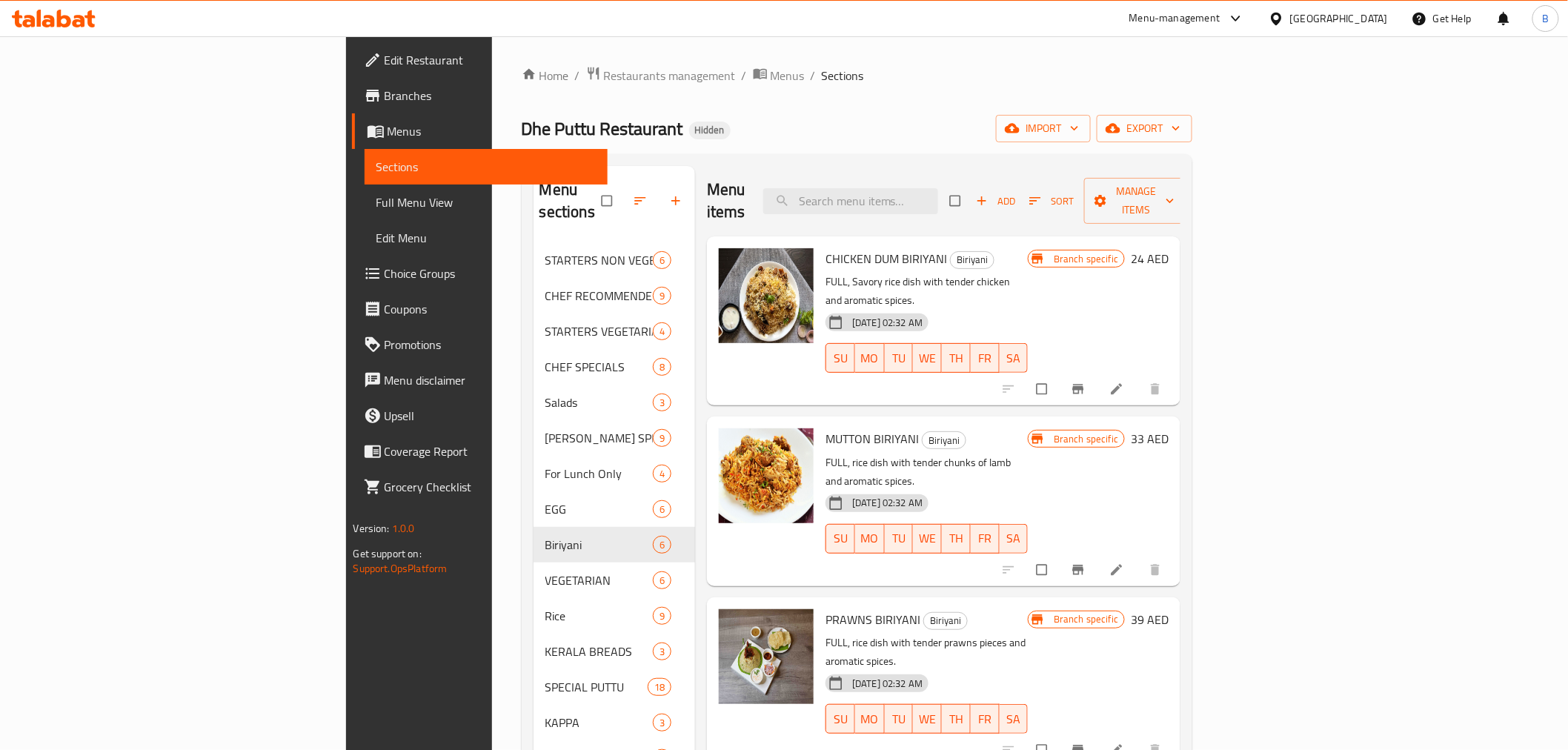
click at [1194, 82] on ol "Home / Restaurants management / Menus / Sections" at bounding box center [858, 76] width 671 height 19
click at [943, 175] on div "Menu items Add Sort Manage items" at bounding box center [944, 201] width 474 height 70
click at [938, 197] on input "search" at bounding box center [850, 201] width 175 height 26
paste input "POTHI BIRIYANI BEEF"
type input "POTHI BIRIYANI BEEF"
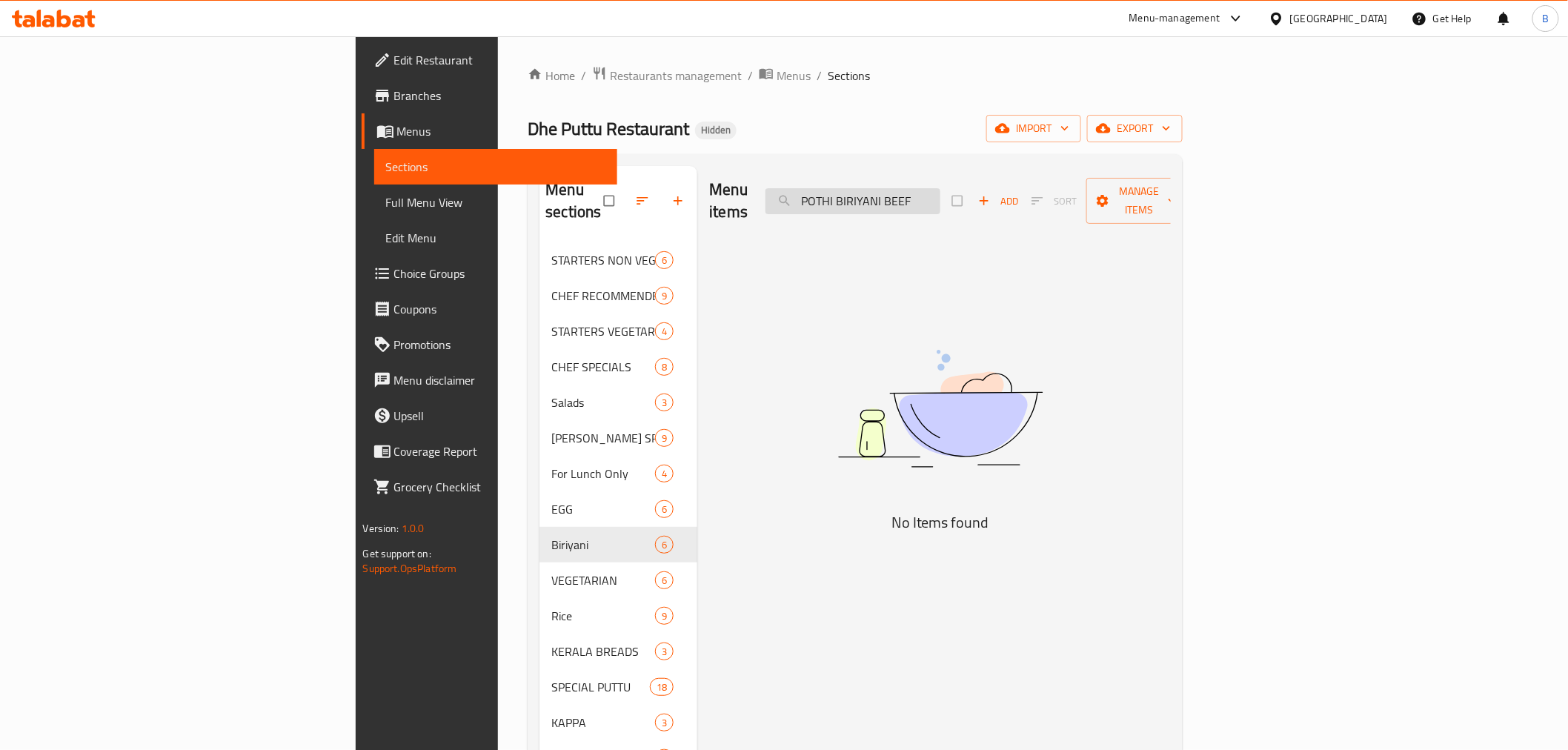
click at [941, 189] on input "POTHI BIRIYANI BEEF" at bounding box center [852, 201] width 175 height 26
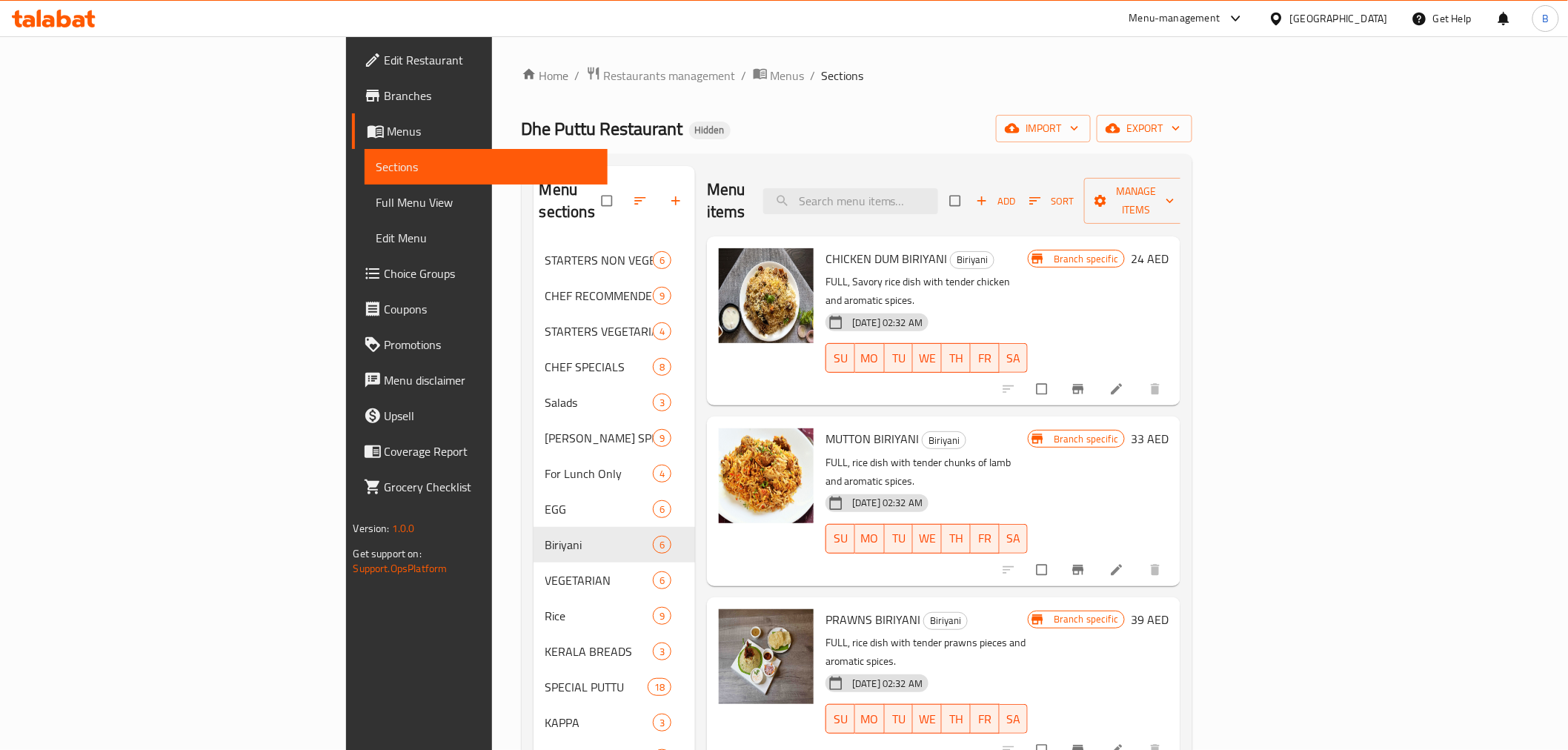
click at [1011, 175] on div "Menu items Add Sort Manage items" at bounding box center [944, 201] width 474 height 70
click at [938, 188] on input "search" at bounding box center [850, 201] width 175 height 26
paste input "FRIED CHICKEN BIRIYANI"
click at [1030, 204] on div "Menu items FRIED CHICKEN BIRIYANI Add Sort Manage items" at bounding box center [944, 201] width 474 height 70
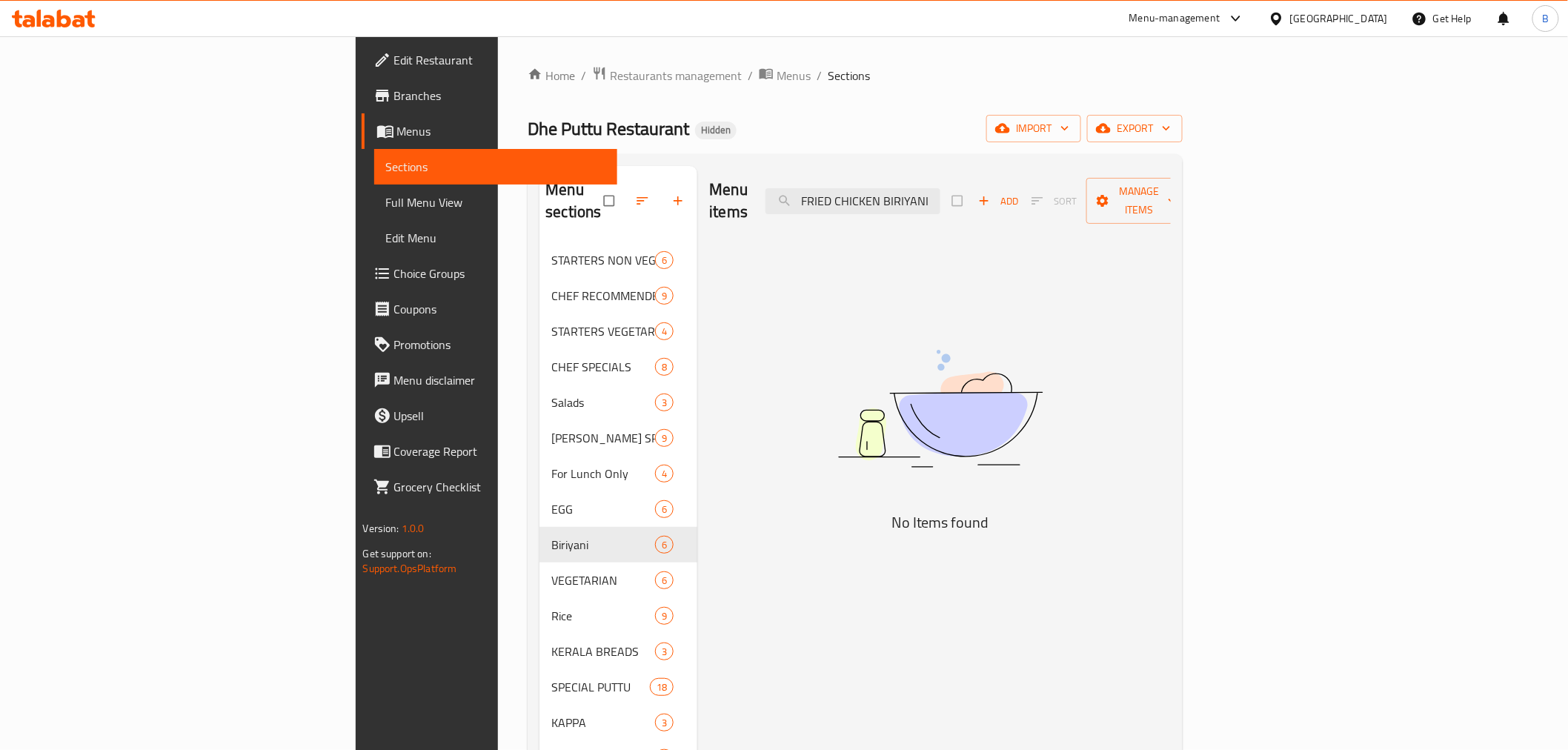
click at [1030, 171] on div "Menu items FRIED CHICKEN BIRIYANI Add Sort Manage items" at bounding box center [940, 201] width 462 height 70
click at [941, 194] on input "FRIED CHICKEN BIRIYANI" at bounding box center [852, 201] width 175 height 26
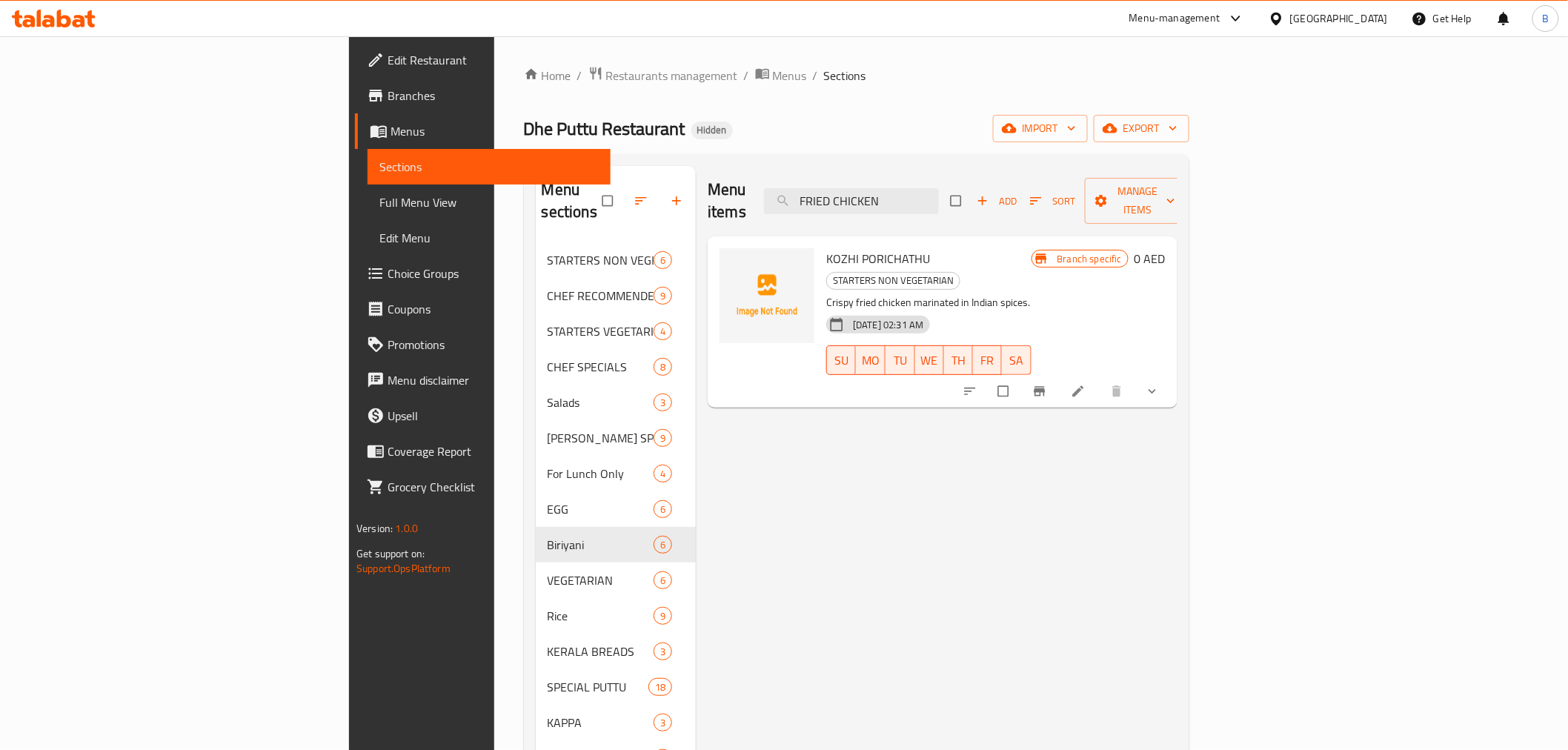
type input "FRIED CHICKEN"
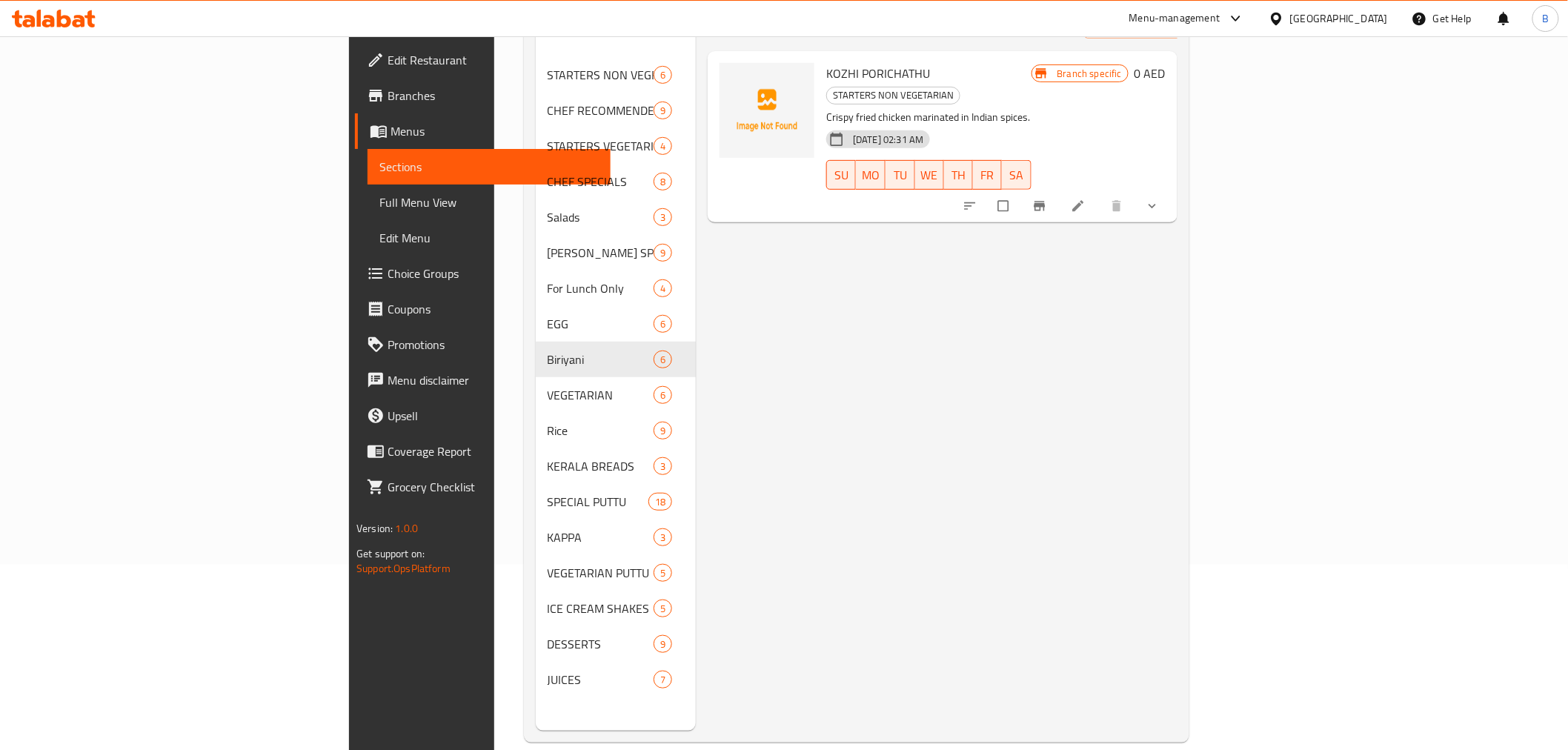
scroll to position [208, 0]
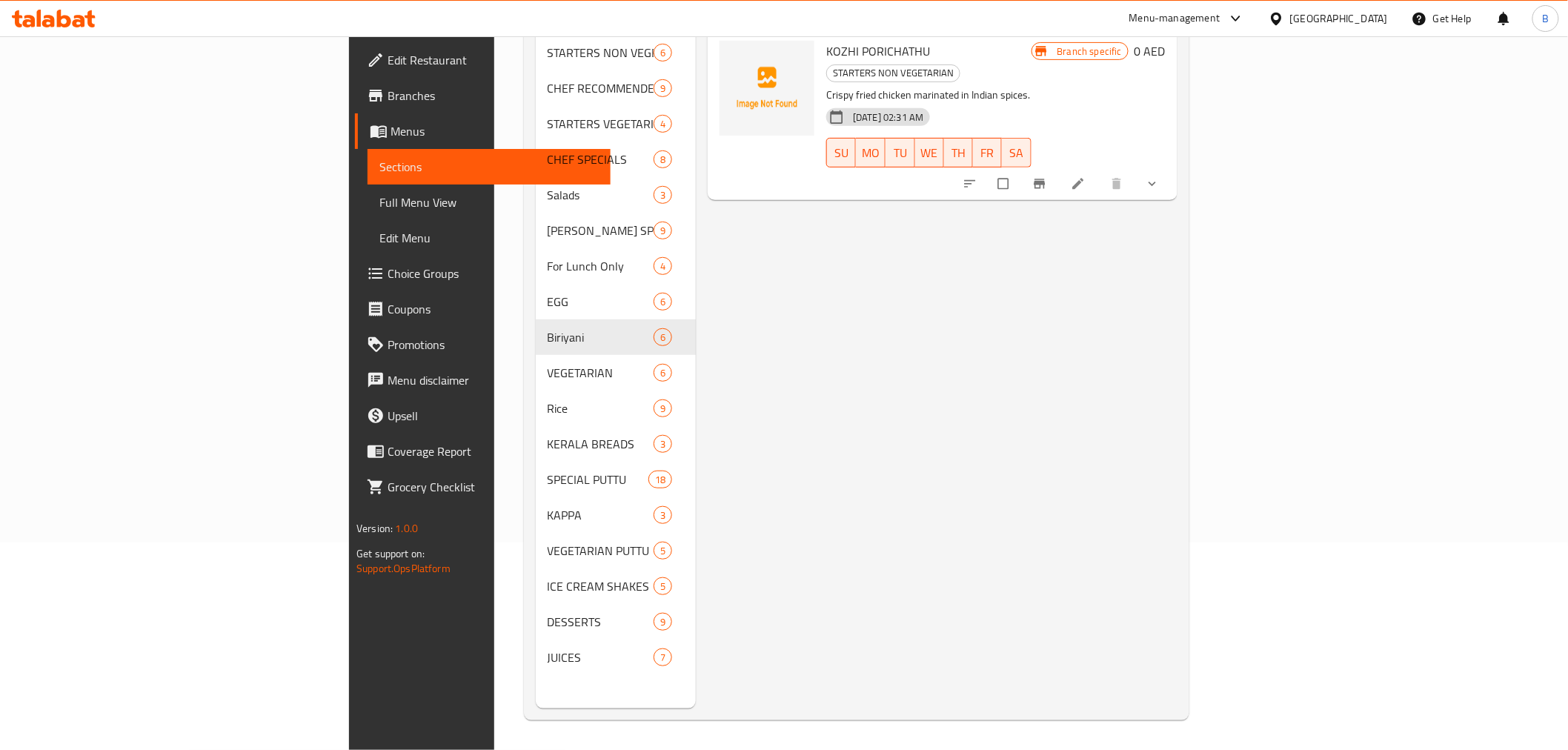
click at [798, 654] on div "Menu items FRIED CHICKEN Add Sort Manage items KOZHI PORICHATHU STARTERS NON VE…" at bounding box center [937, 333] width 482 height 750
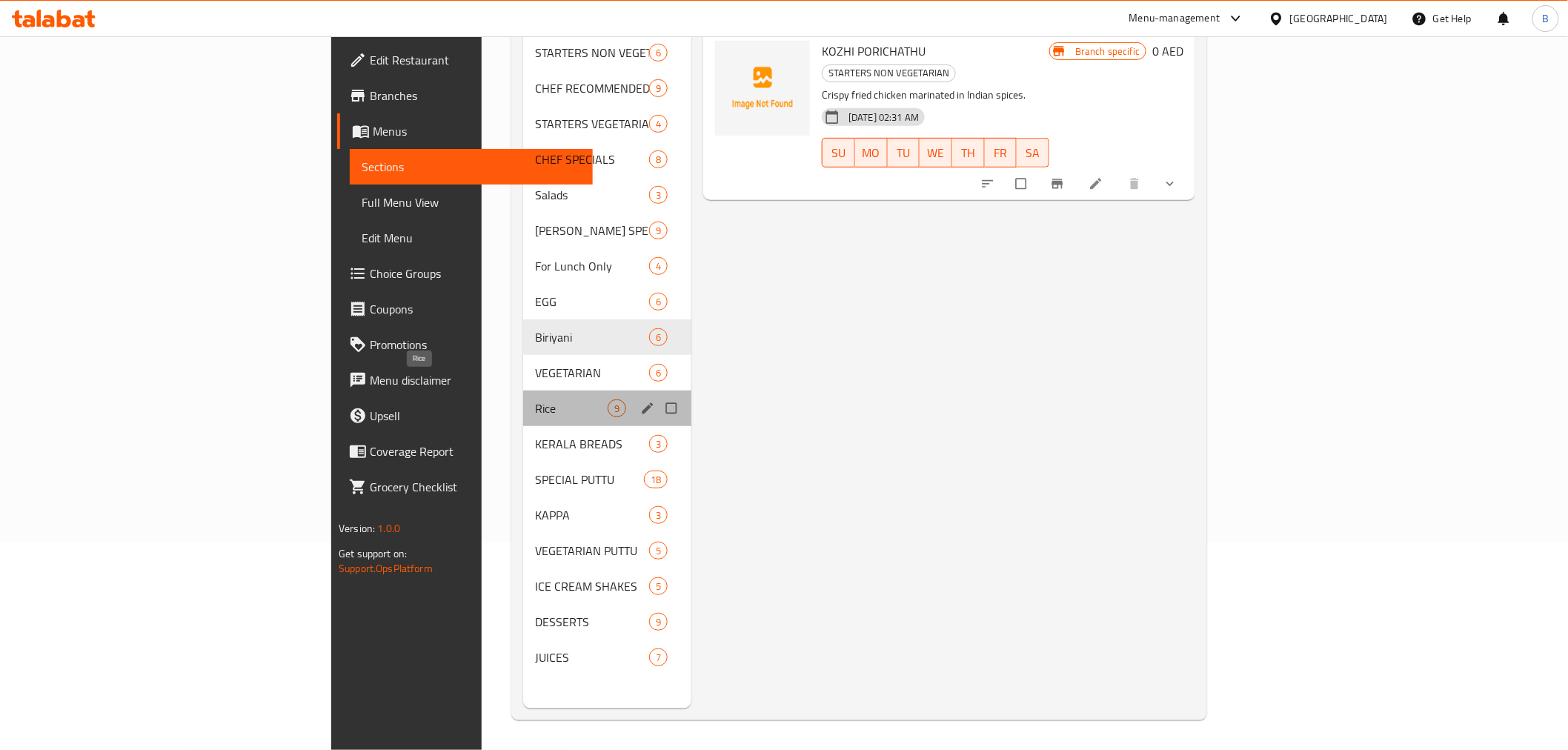
click at [535, 400] on span "Rice" at bounding box center [571, 409] width 73 height 18
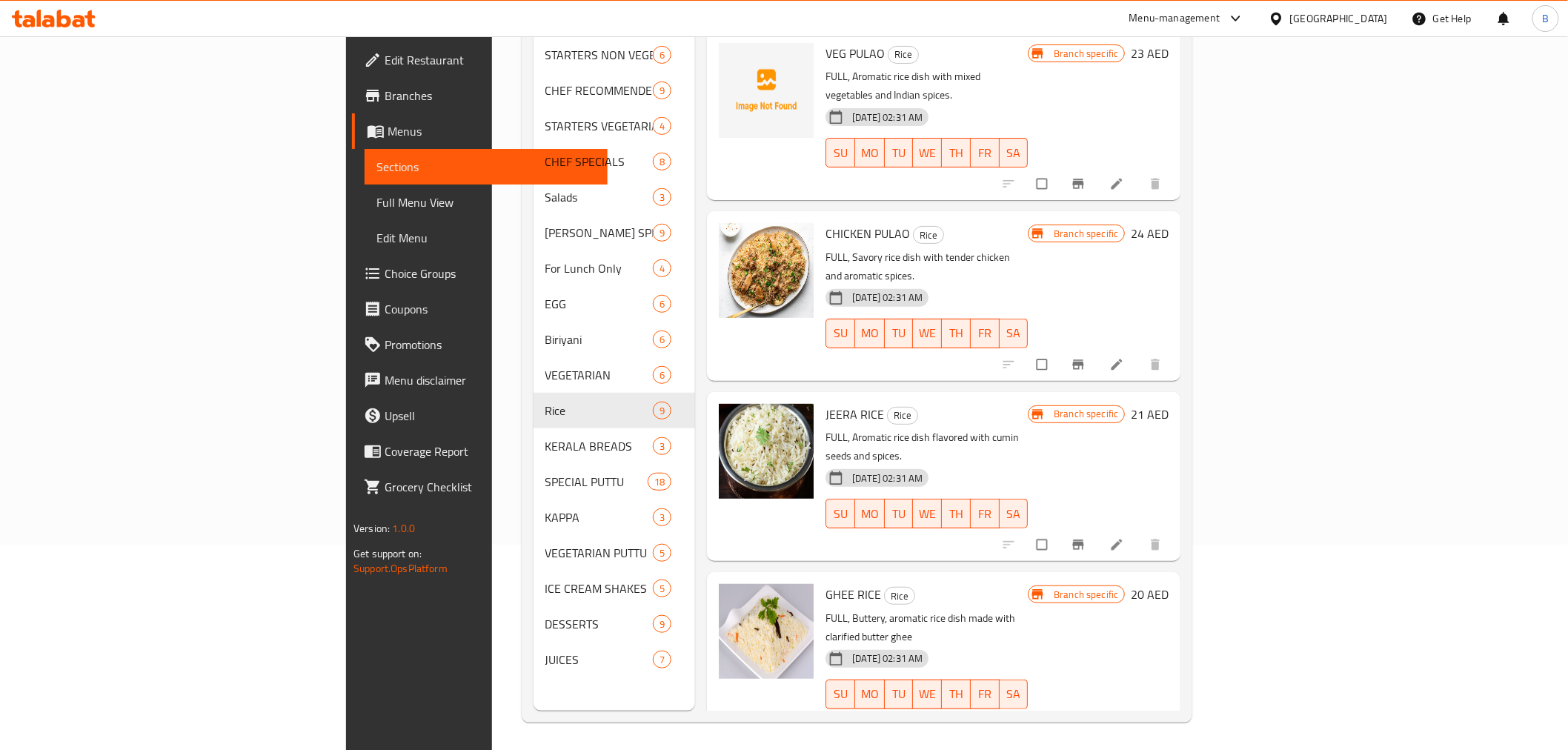
scroll to position [42, 0]
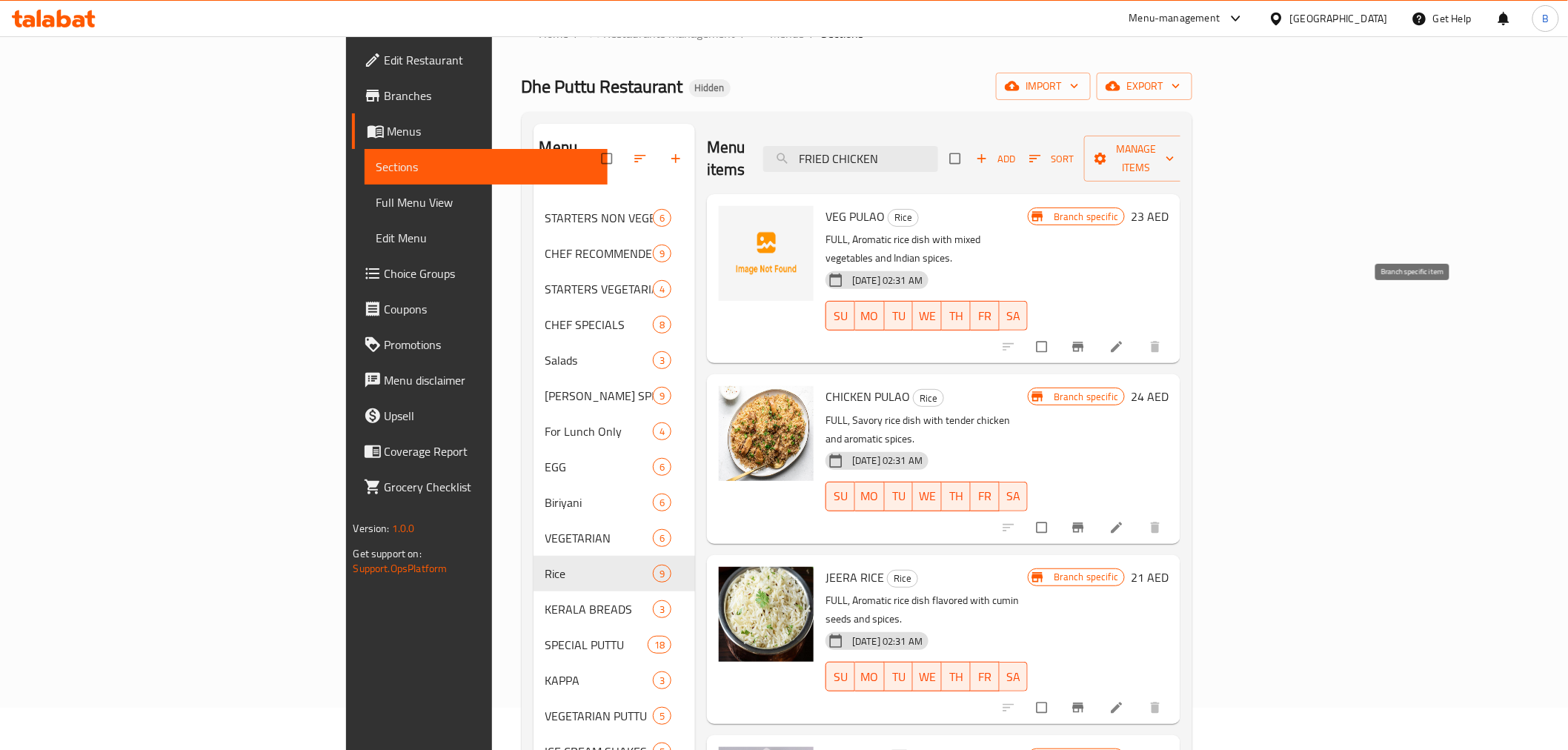
click at [1098, 330] on button "Branch-specific-item" at bounding box center [1079, 346] width 36 height 32
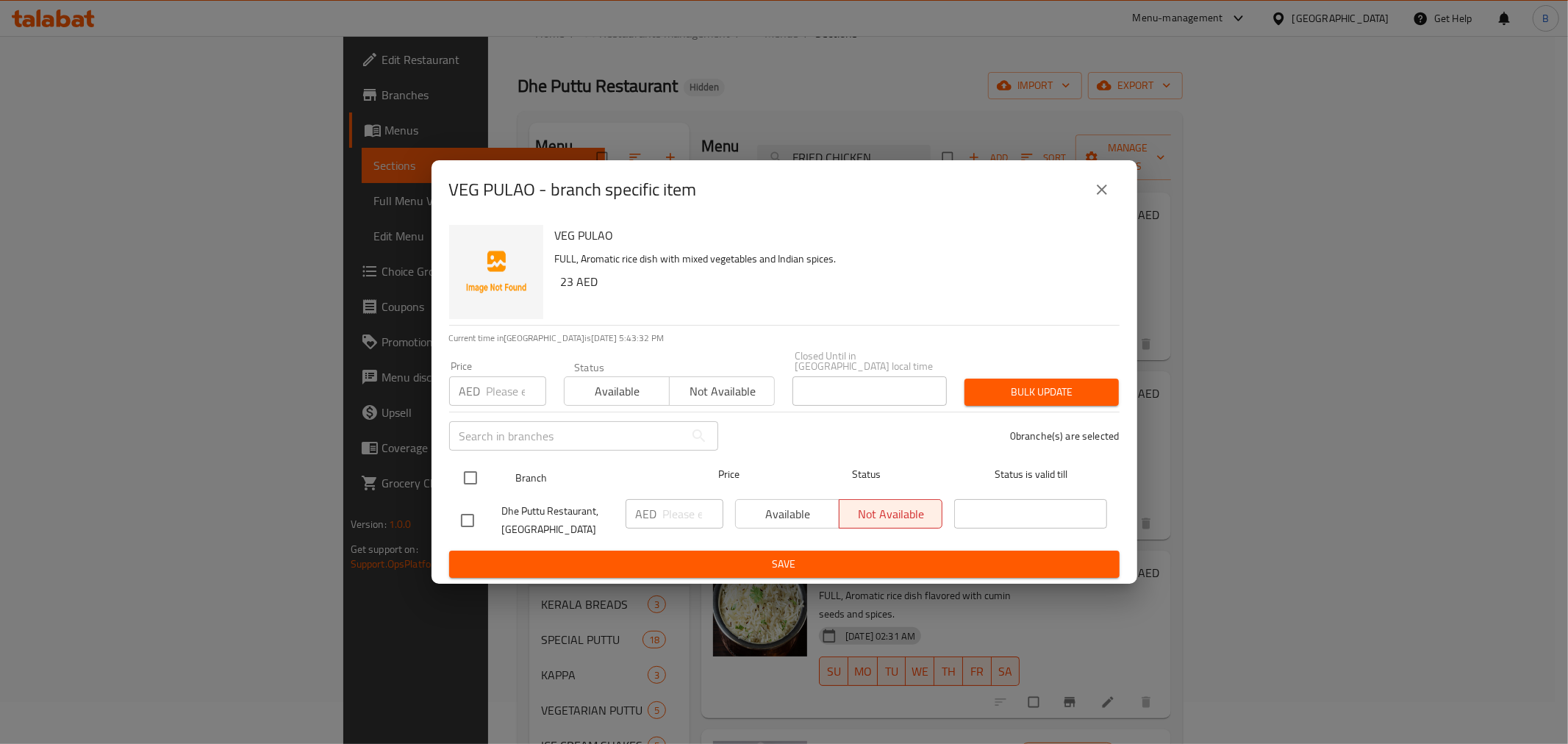
click at [462, 454] on ul "Branch Price Status Status is valid till Dhe Puttu Restaurant, Al Karama AED ​ …" at bounding box center [784, 503] width 671 height 97
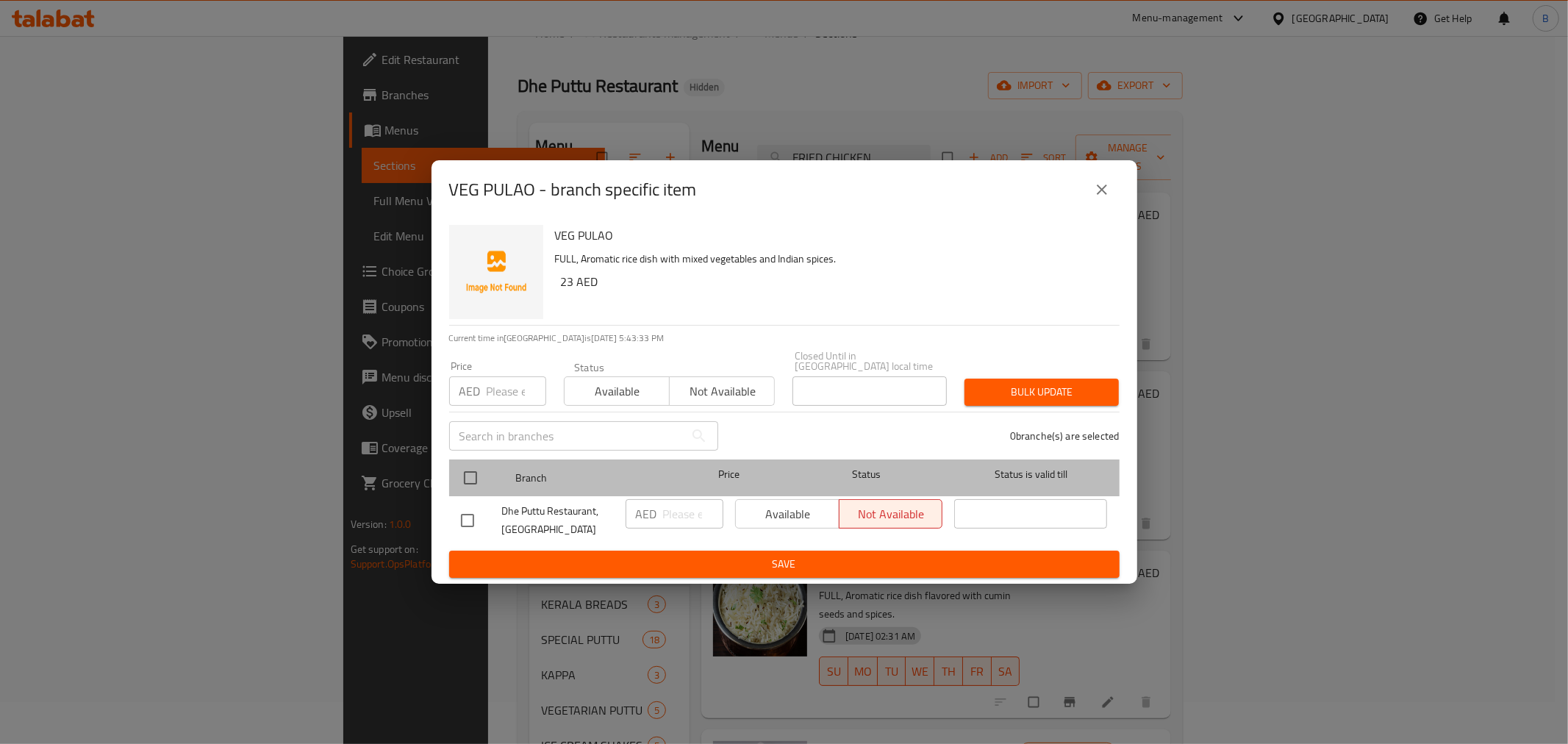
click at [471, 459] on div at bounding box center [483, 478] width 55 height 42
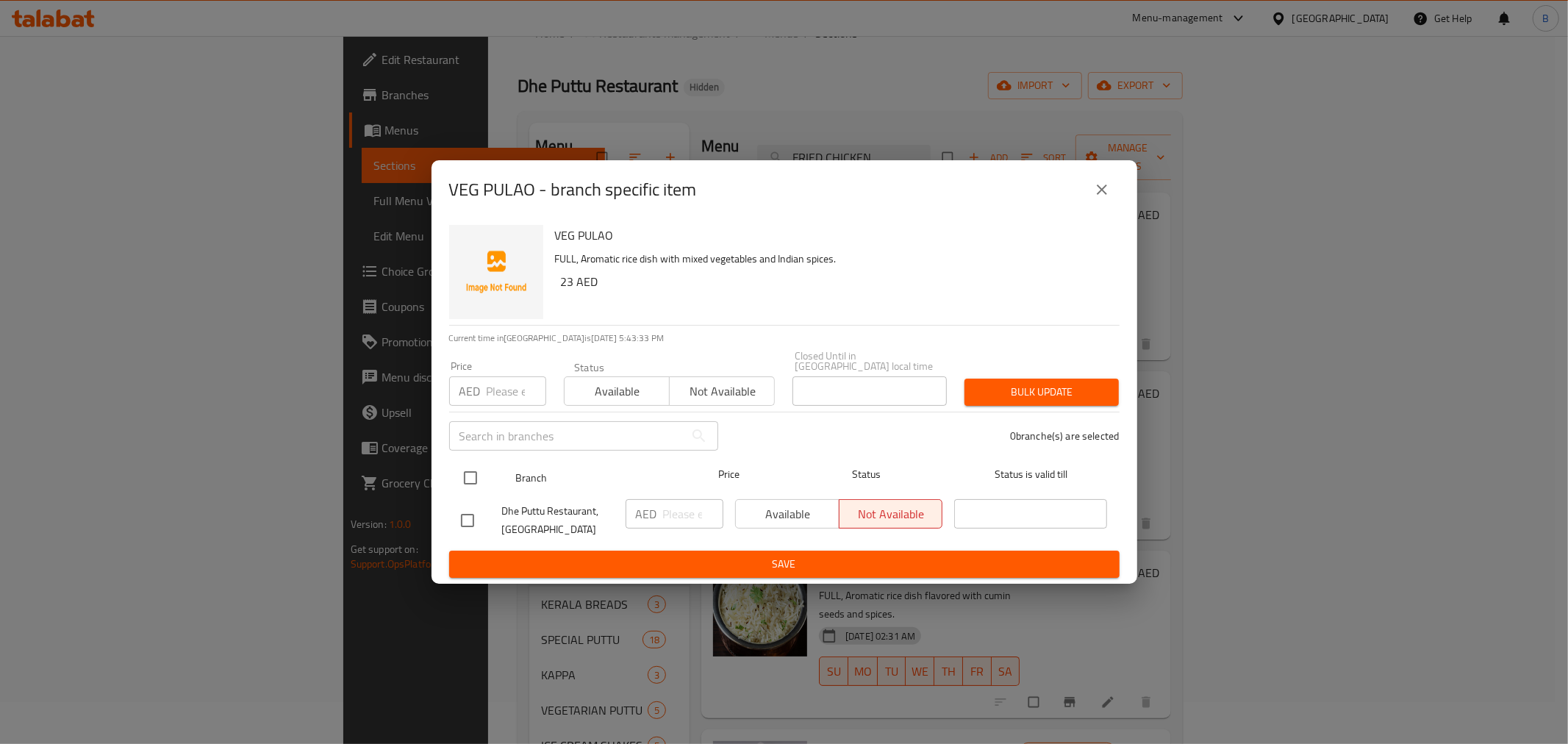
click at [491, 480] on div at bounding box center [483, 478] width 55 height 42
click at [444, 475] on div "VEG PULAO FULL, Aromatic rice dish with mixed vegetables and Indian spices. 23 …" at bounding box center [784, 401] width 706 height 365
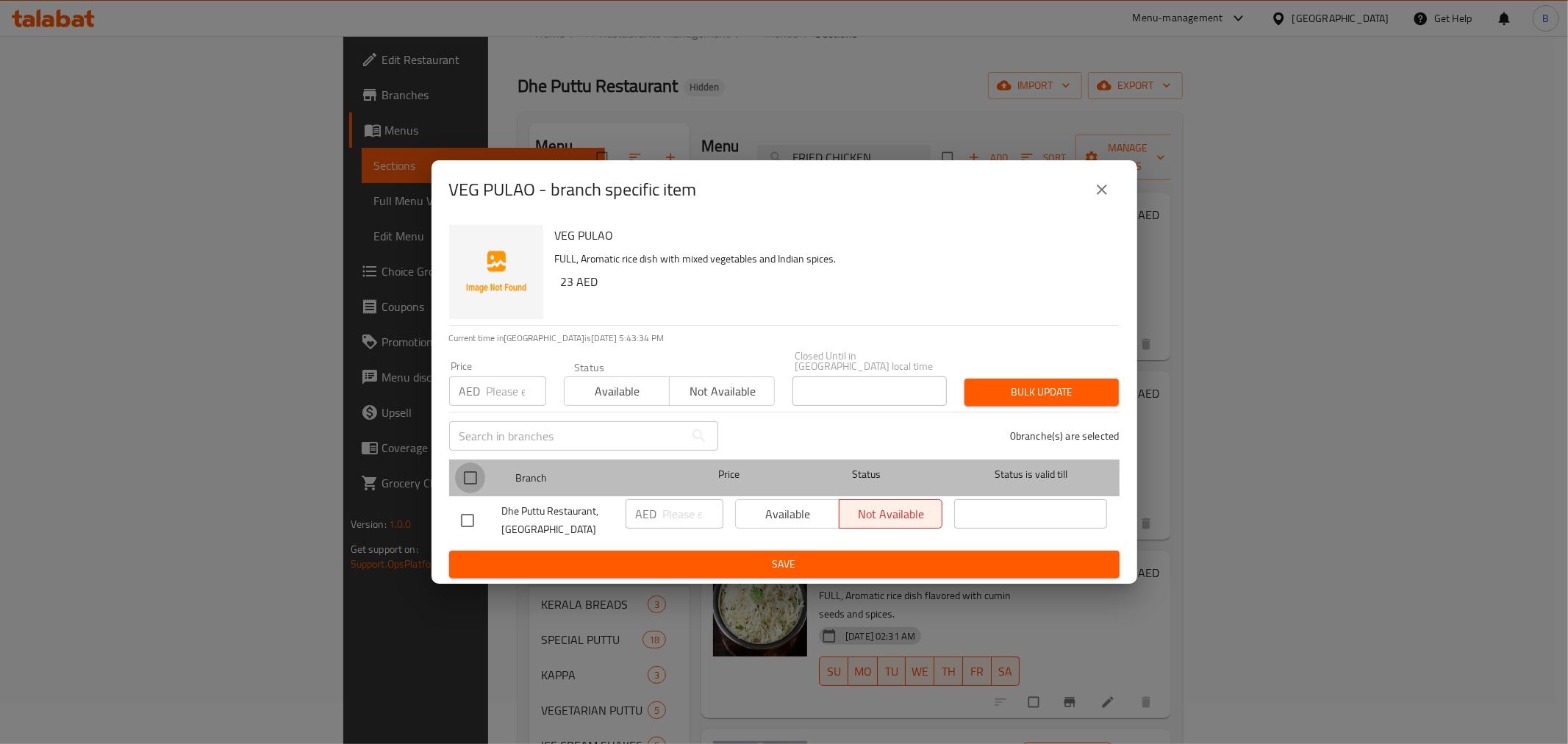
click at [462, 476] on input "checkbox" at bounding box center [470, 477] width 31 height 31
checkbox input "true"
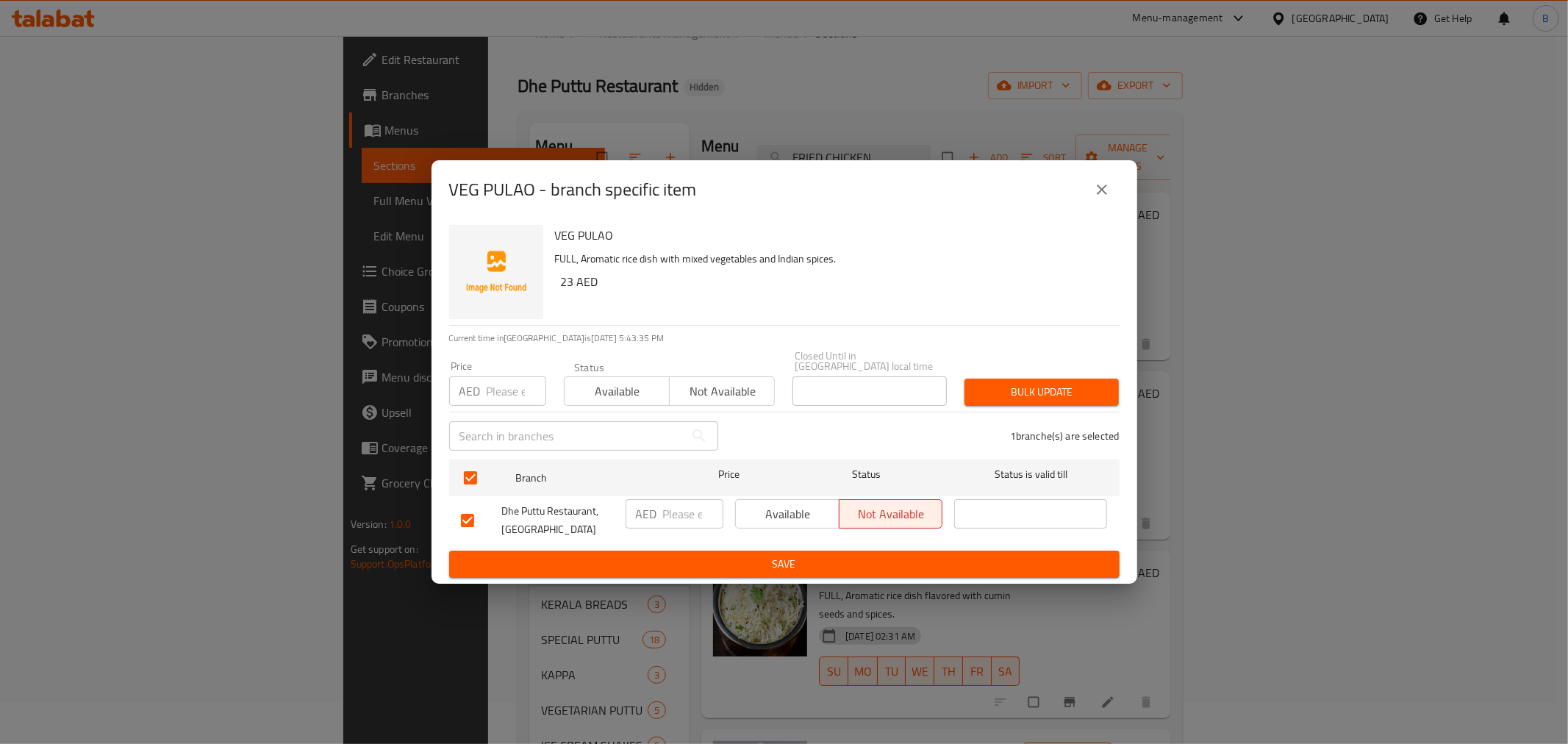
click at [672, 506] on input "number" at bounding box center [693, 514] width 60 height 30
type input "23"
click at [689, 568] on span "Save" at bounding box center [784, 564] width 647 height 18
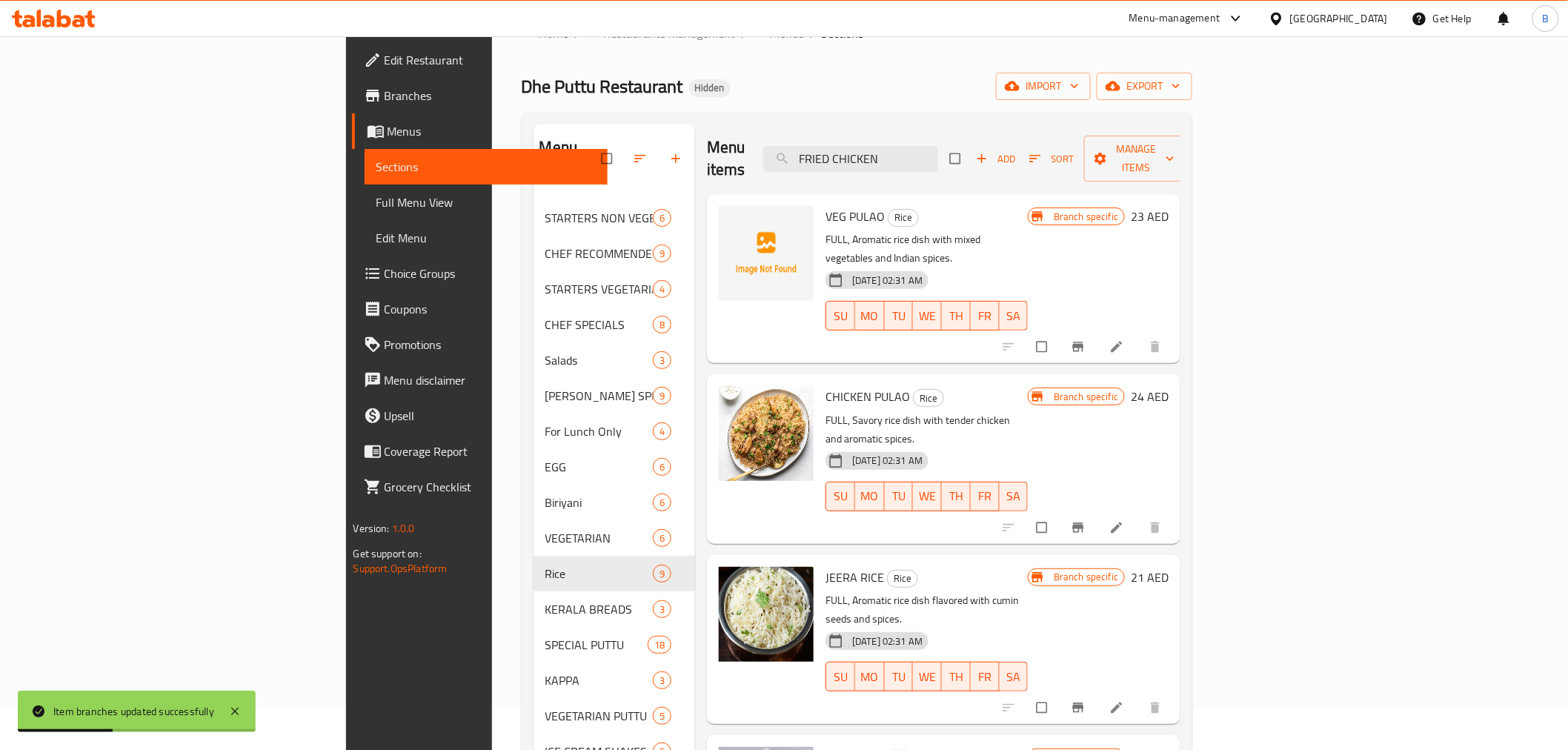
click at [1169, 405] on div "Branch specific 24 AED" at bounding box center [1098, 459] width 141 height 145
click at [1098, 511] on button "Branch-specific-item" at bounding box center [1079, 527] width 36 height 32
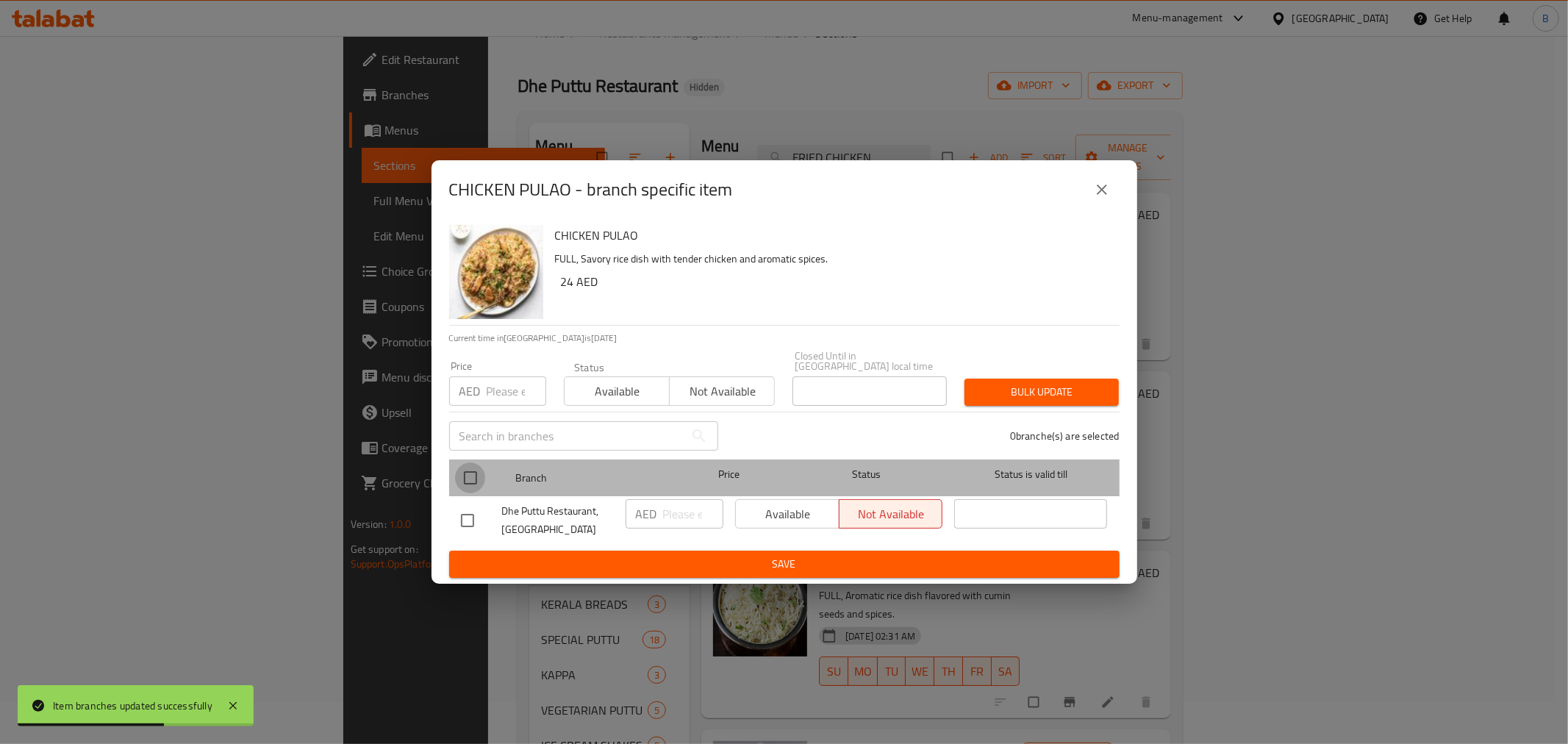
drag, startPoint x: 468, startPoint y: 475, endPoint x: 545, endPoint y: 510, distance: 84.6
click at [468, 482] on input "checkbox" at bounding box center [470, 477] width 31 height 31
checkbox input "true"
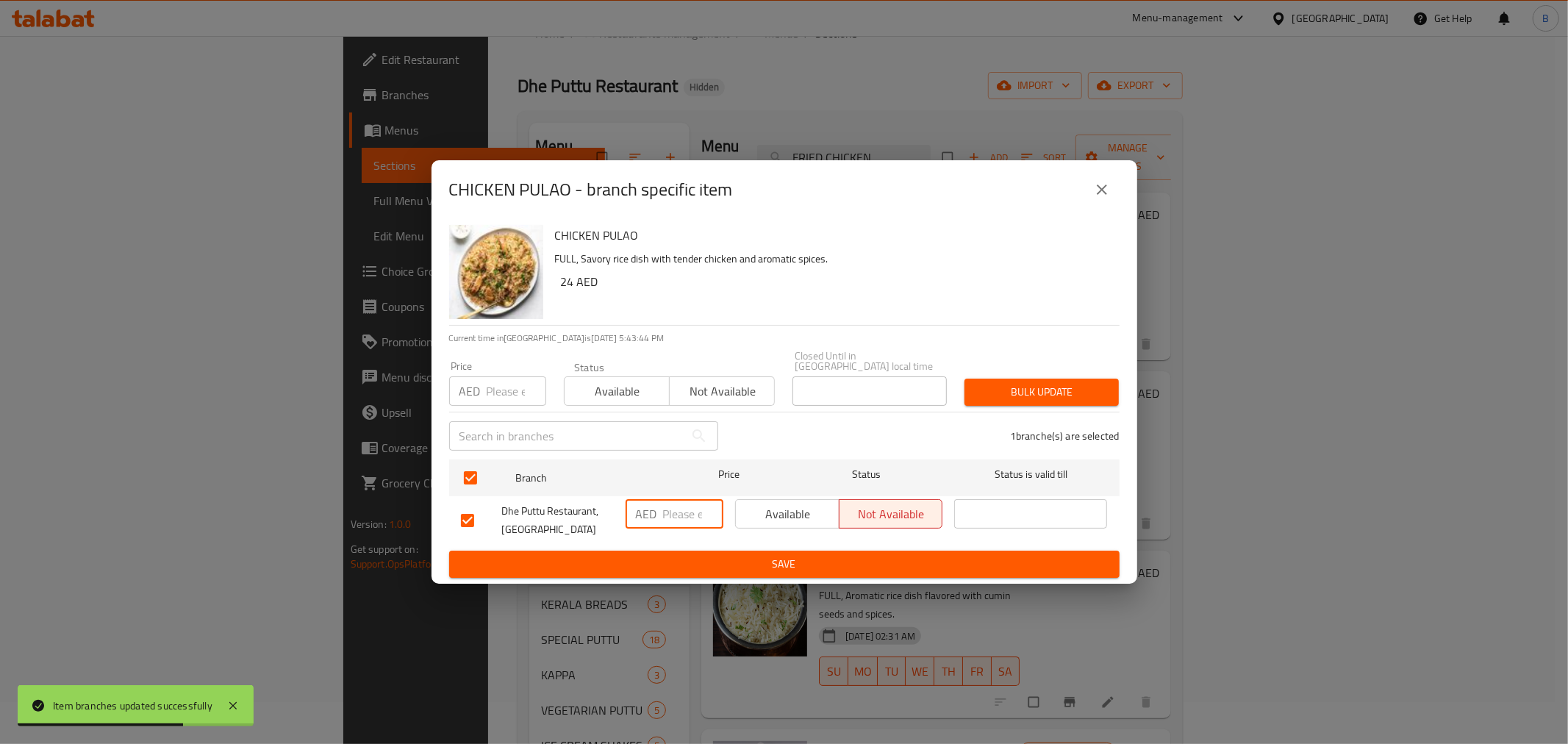
click at [663, 517] on input "number" at bounding box center [693, 514] width 60 height 30
type input "24"
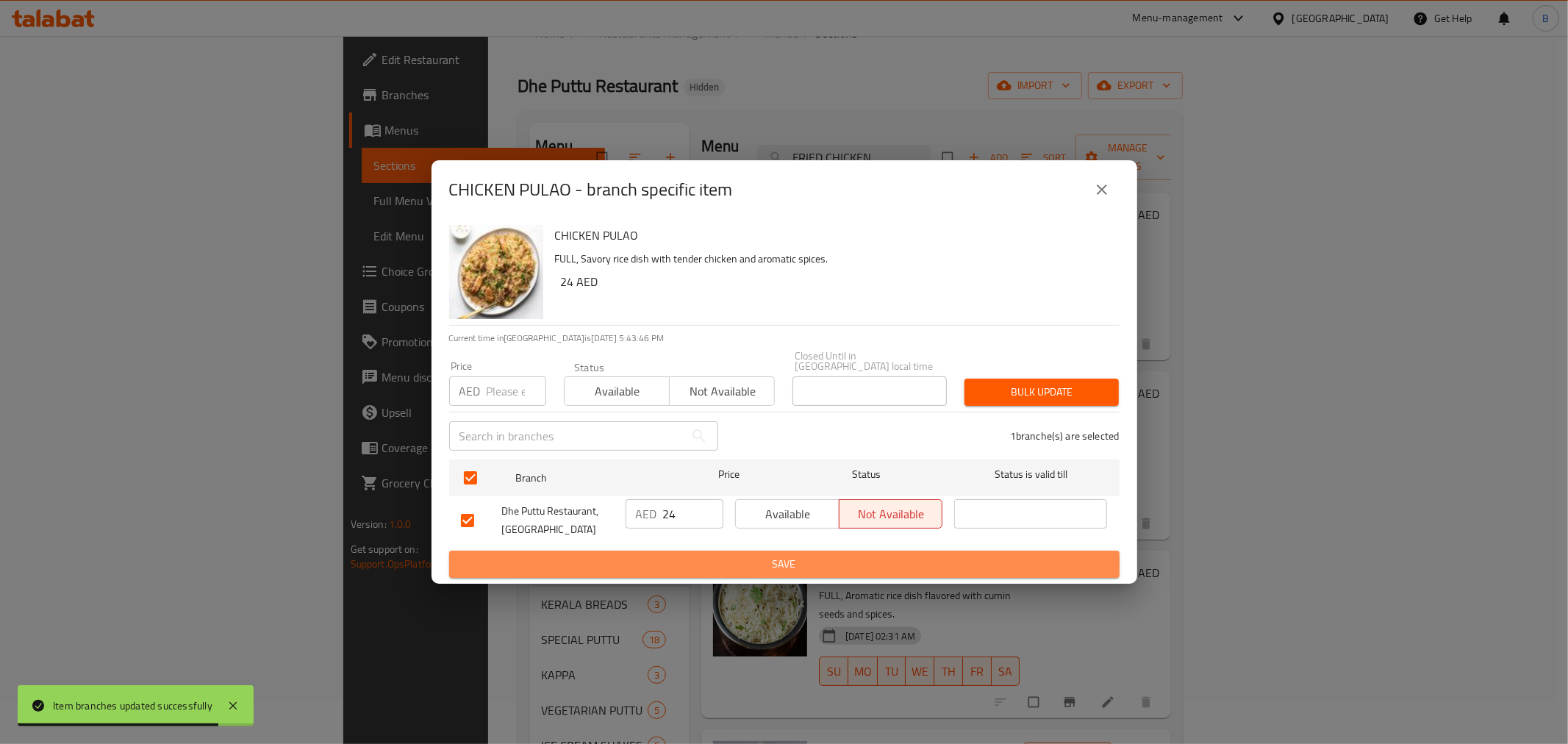
click at [663, 568] on span "Save" at bounding box center [784, 564] width 647 height 18
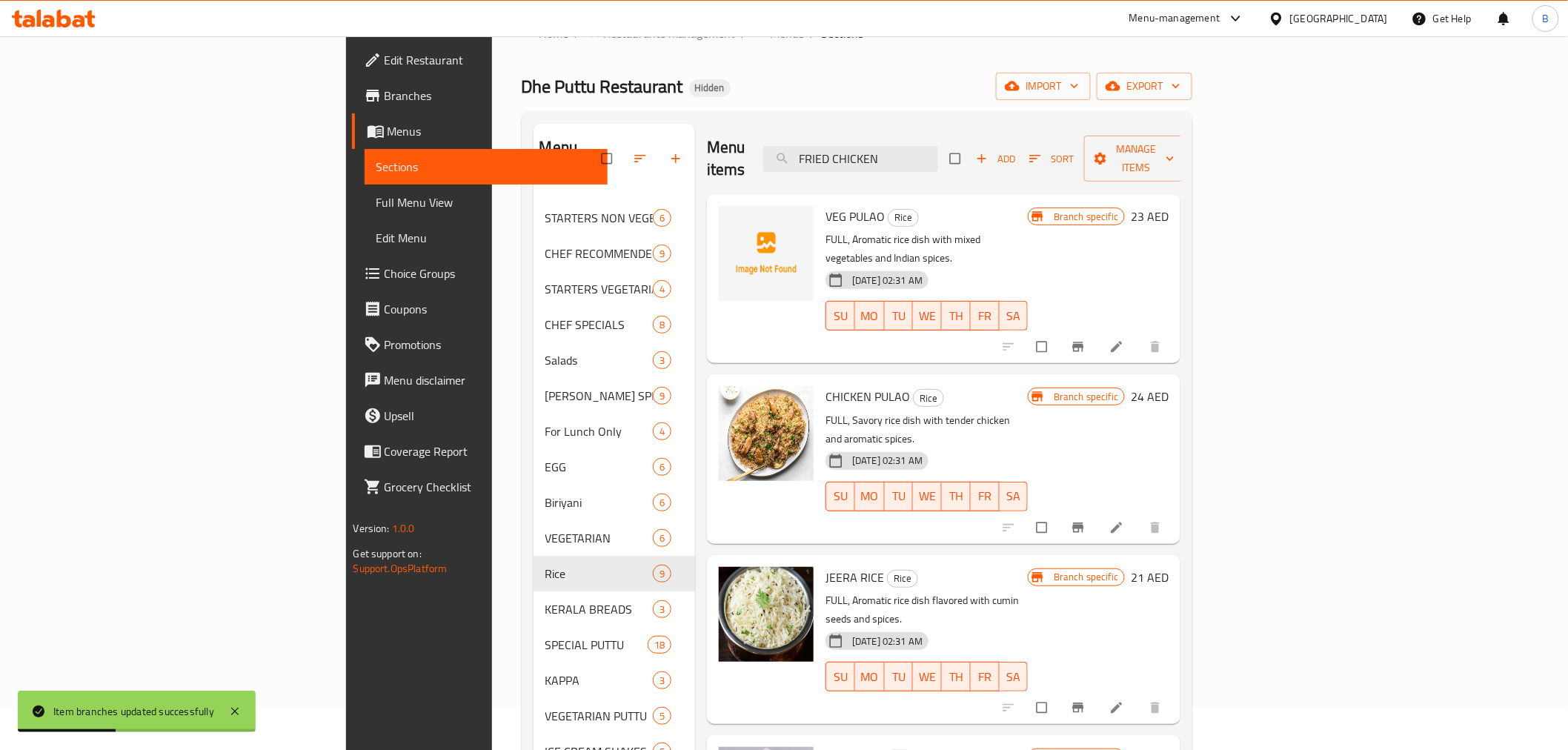
click at [1028, 748] on h6 "GHEE RICE Rice" at bounding box center [927, 758] width 202 height 21
click at [1098, 692] on button "Branch-specific-item" at bounding box center [1079, 707] width 36 height 32
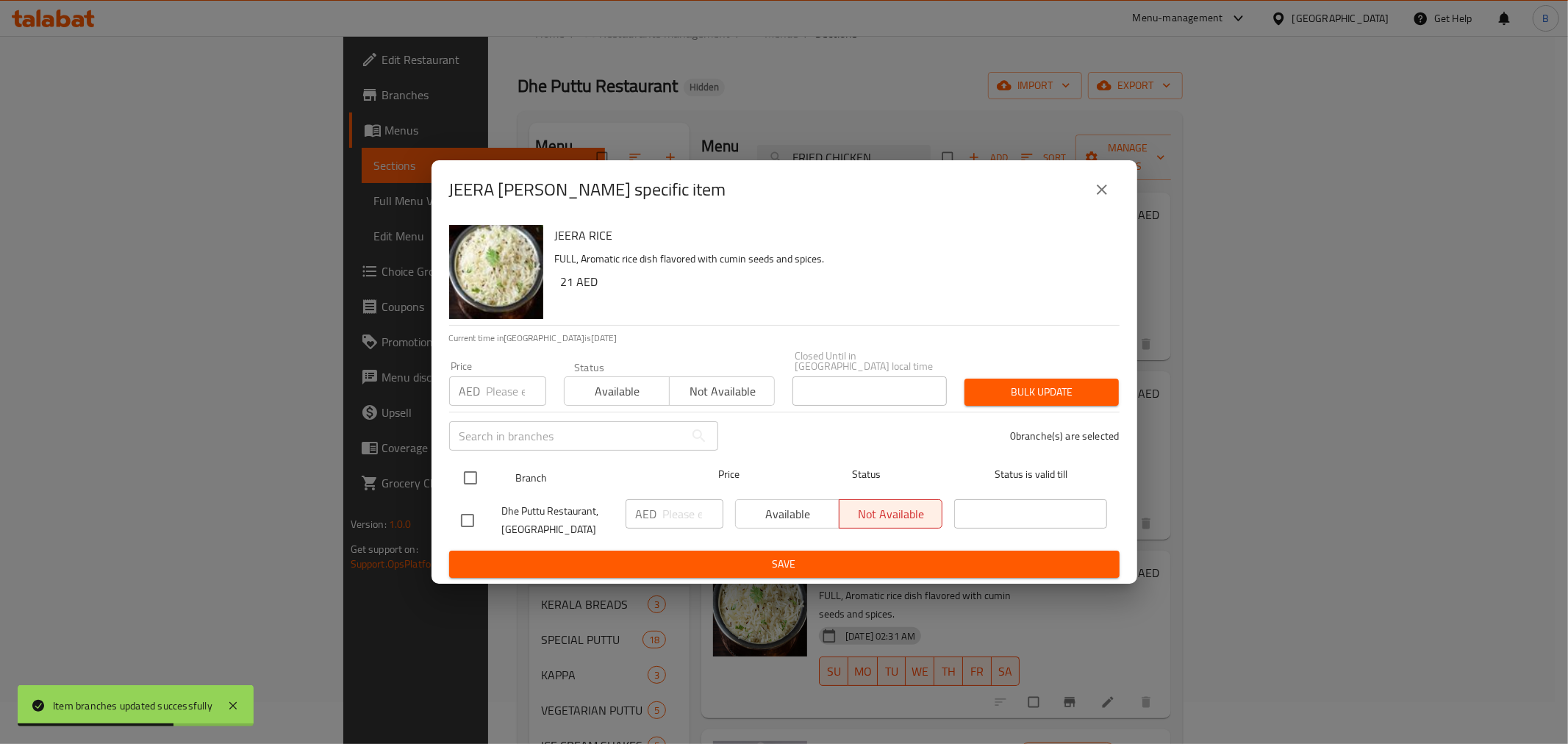
click at [480, 470] on input "checkbox" at bounding box center [470, 477] width 31 height 31
checkbox input "true"
click at [672, 521] on input "number" at bounding box center [693, 514] width 60 height 30
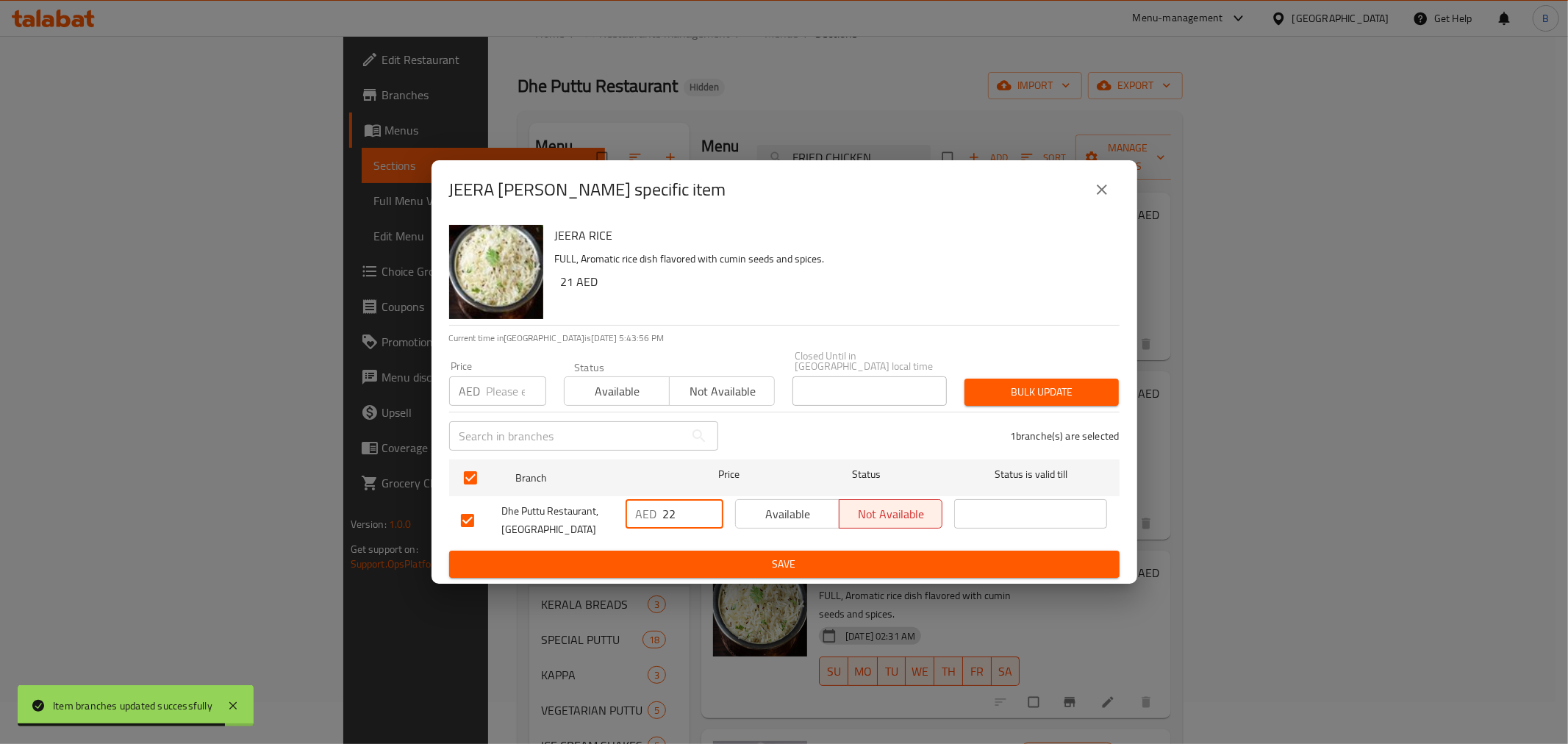
type input "22"
drag, startPoint x: 670, startPoint y: 560, endPoint x: 715, endPoint y: 586, distance: 52.0
click at [671, 569] on span "Save" at bounding box center [784, 564] width 647 height 18
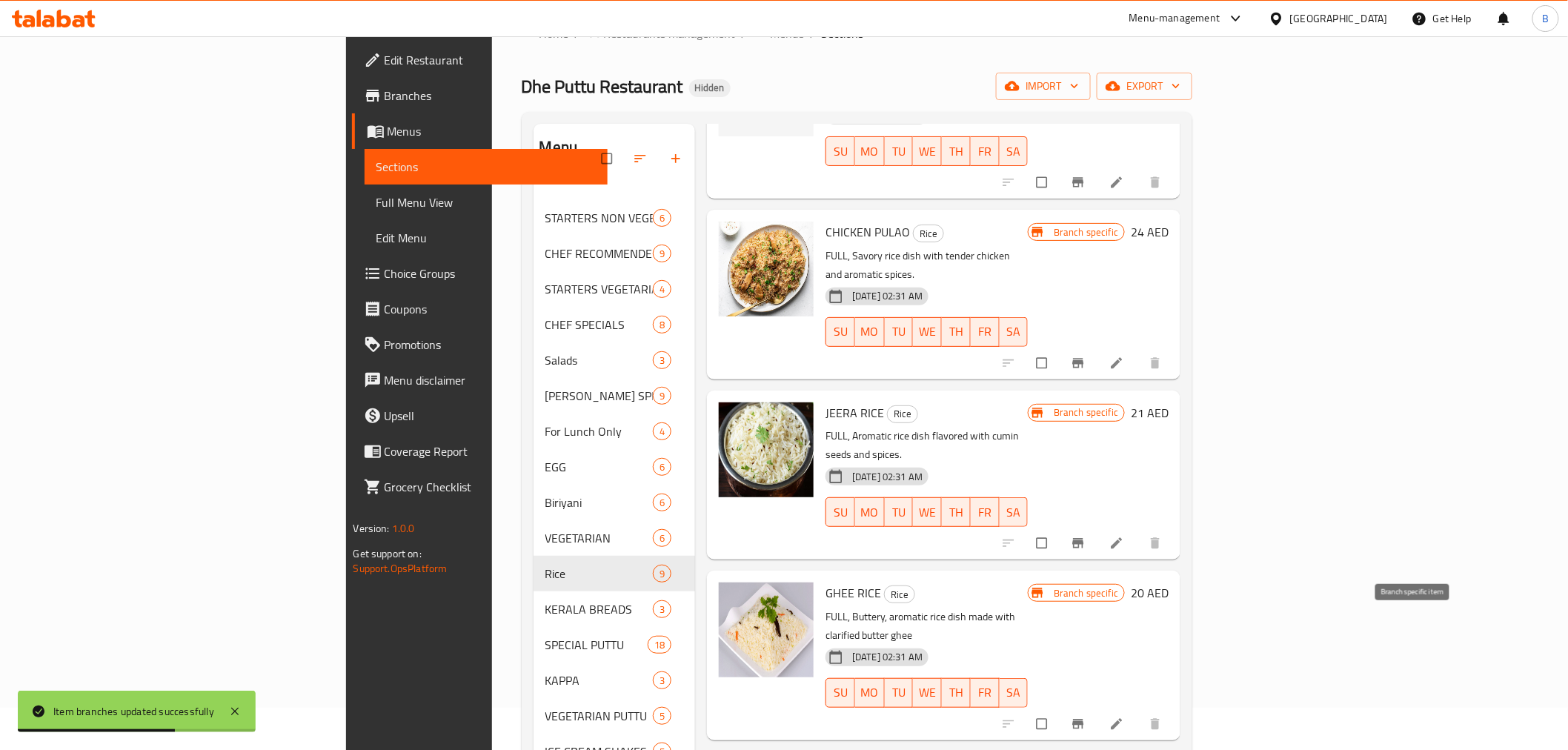
click at [1086, 717] on icon "Branch-specific-item" at bounding box center [1078, 724] width 15 height 15
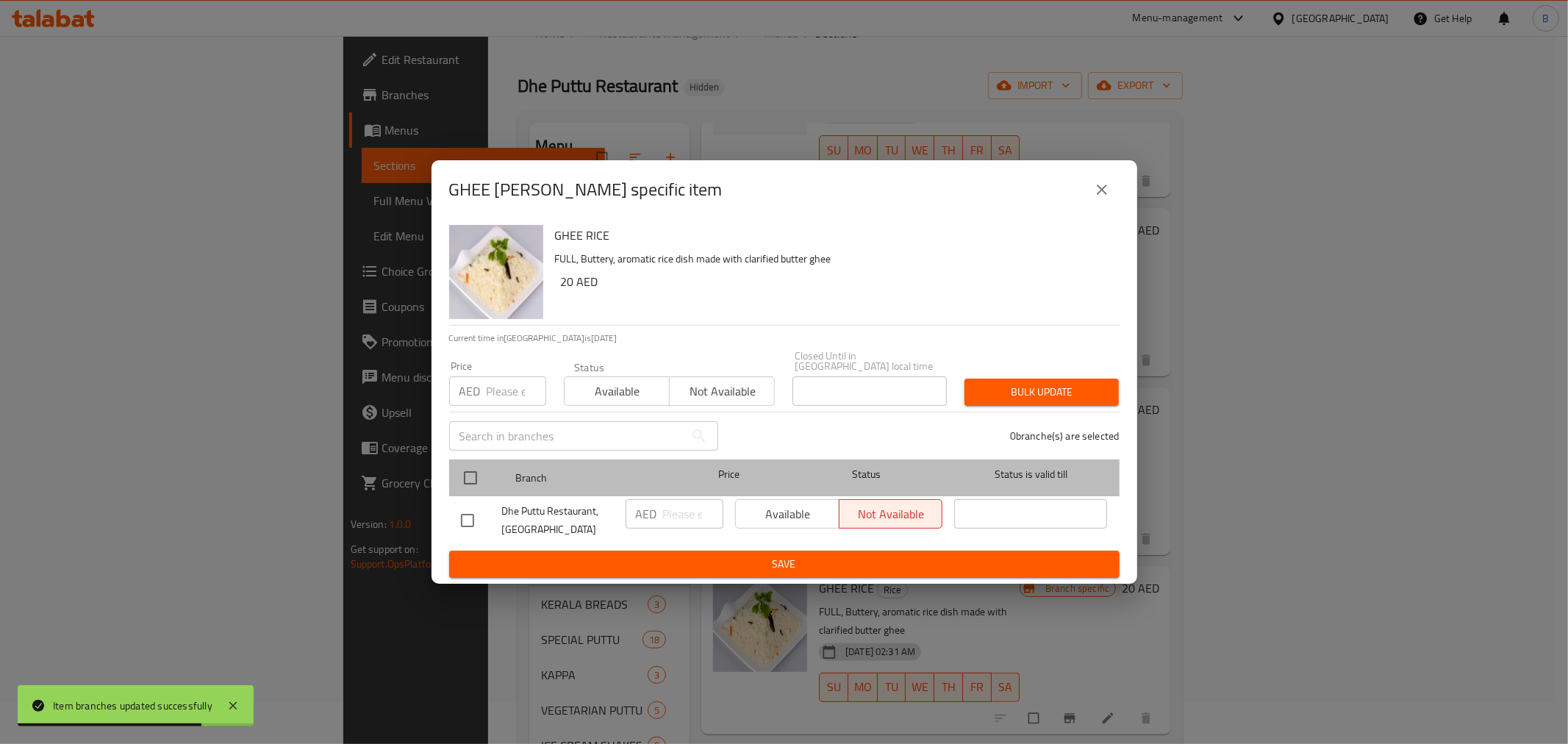
click at [450, 483] on div "Branch Price Status Status is valid till" at bounding box center [784, 477] width 671 height 37
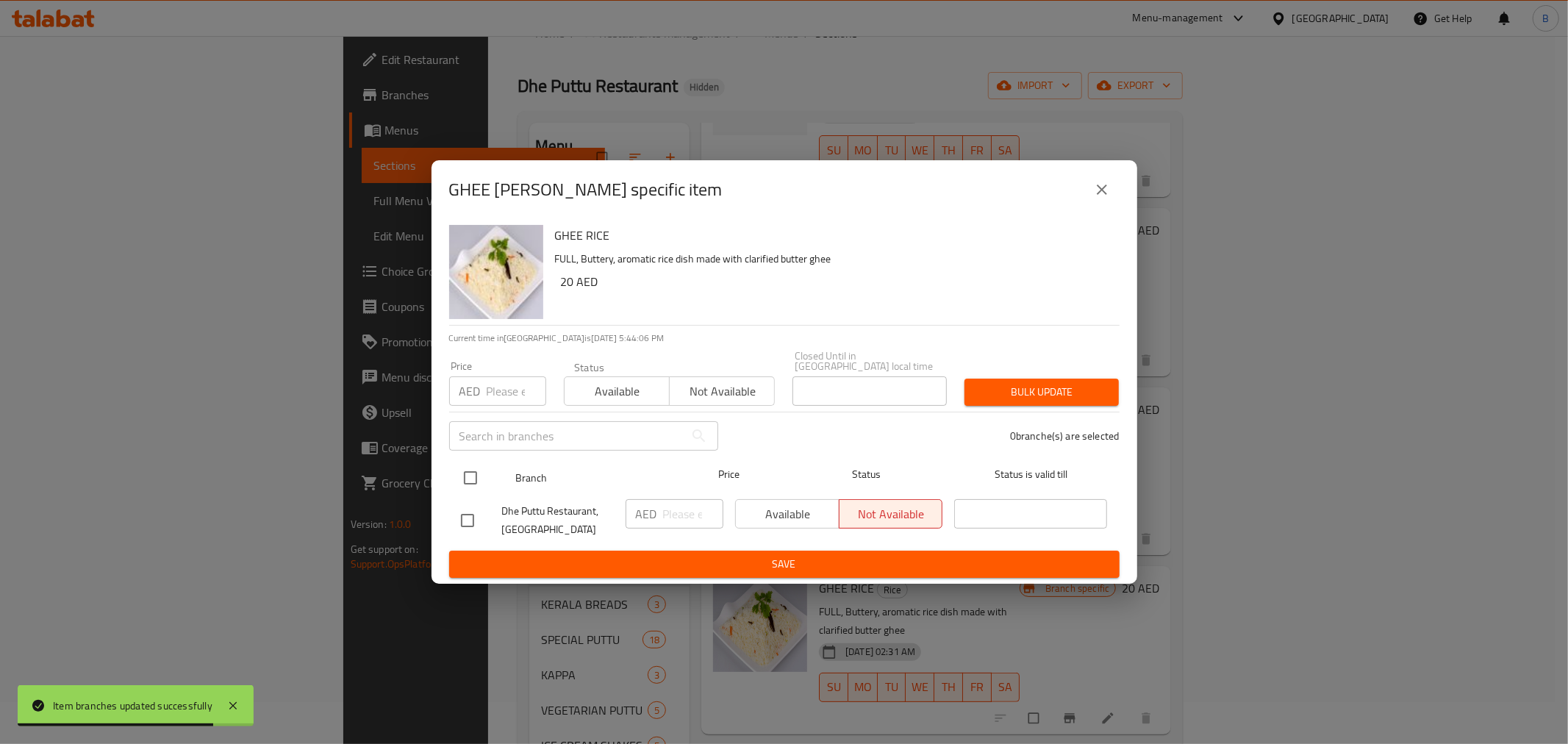
drag, startPoint x: 451, startPoint y: 489, endPoint x: 453, endPoint y: 477, distance: 12.2
click at [452, 479] on div "Branch Price Status Status is valid till" at bounding box center [784, 477] width 671 height 37
click at [453, 477] on div "Branch Price Status Status is valid till" at bounding box center [784, 477] width 671 height 37
click at [472, 469] on input "checkbox" at bounding box center [470, 477] width 31 height 31
checkbox input "true"
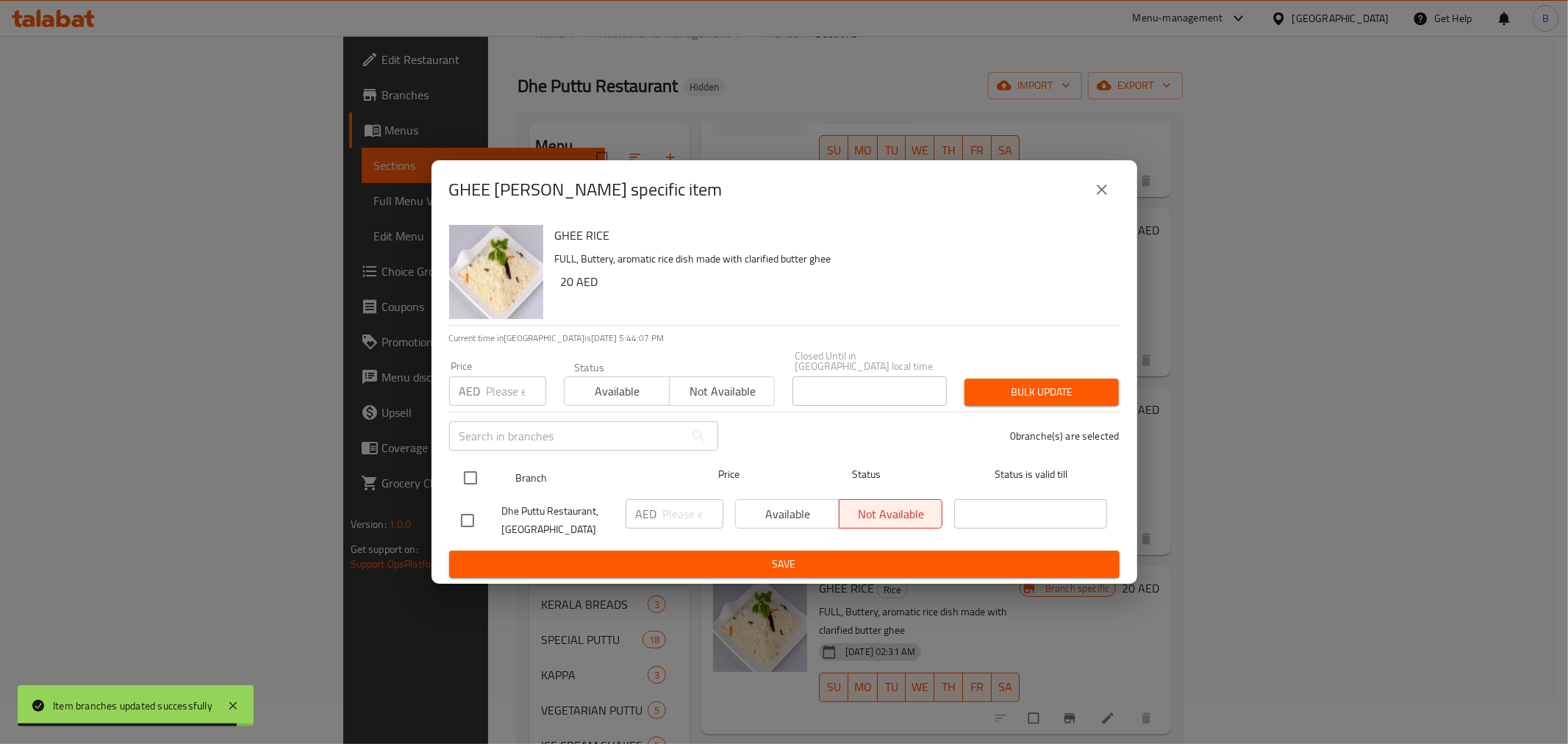
checkbox input "true"
click at [688, 506] on input "number" at bounding box center [693, 514] width 60 height 30
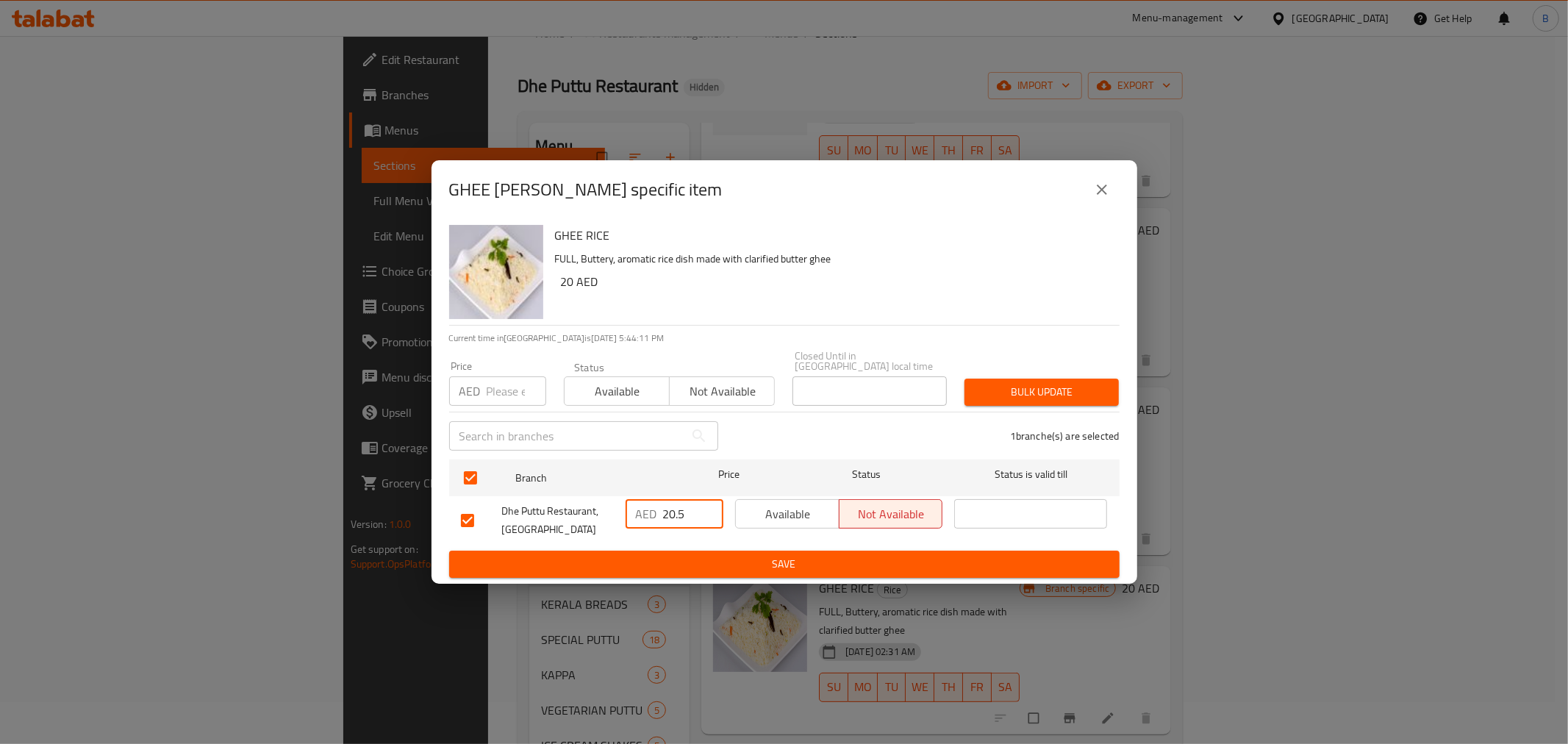
type input "20.5"
click at [687, 562] on span "Save" at bounding box center [784, 564] width 647 height 18
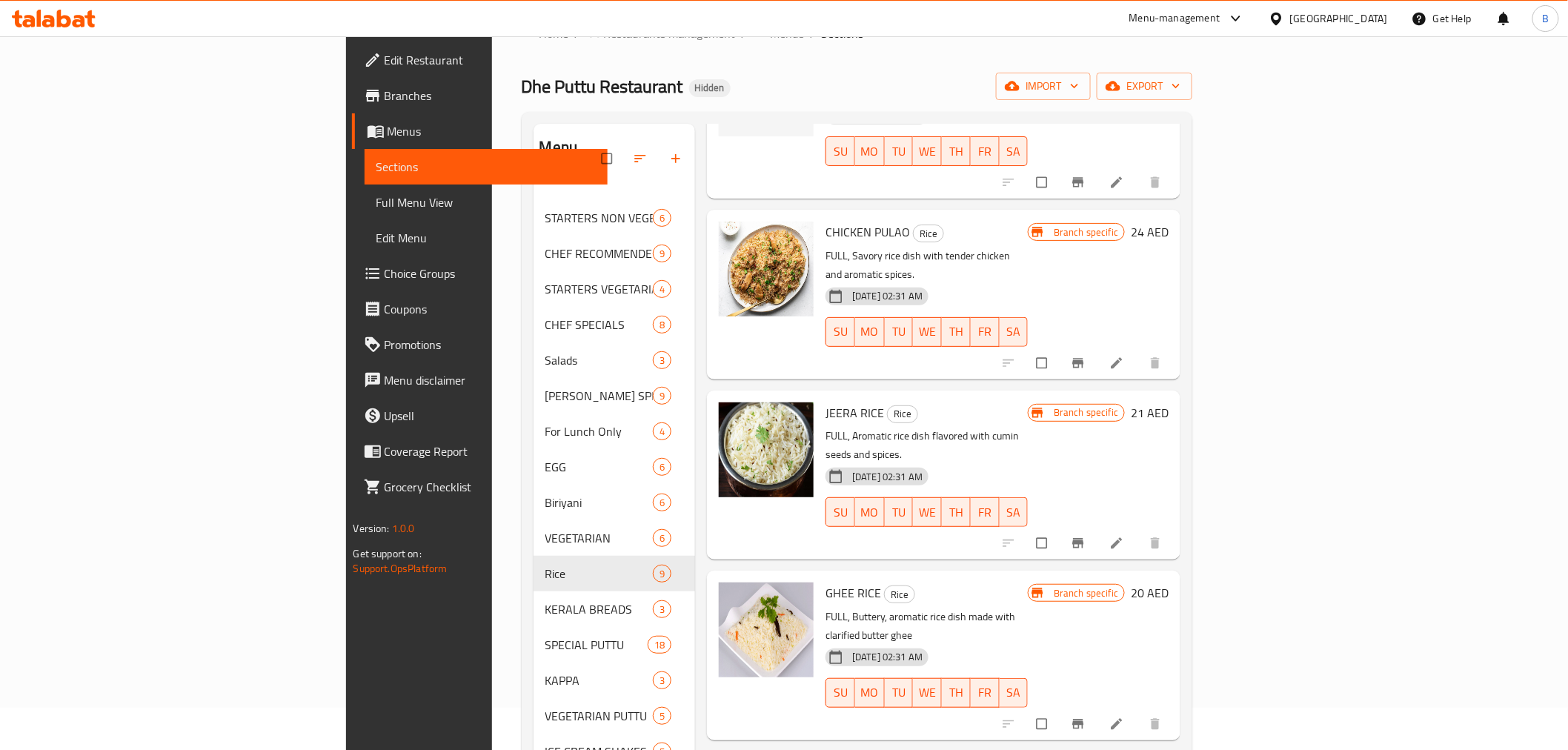
click at [1098, 708] on button "Branch-specific-item" at bounding box center [1079, 724] width 36 height 32
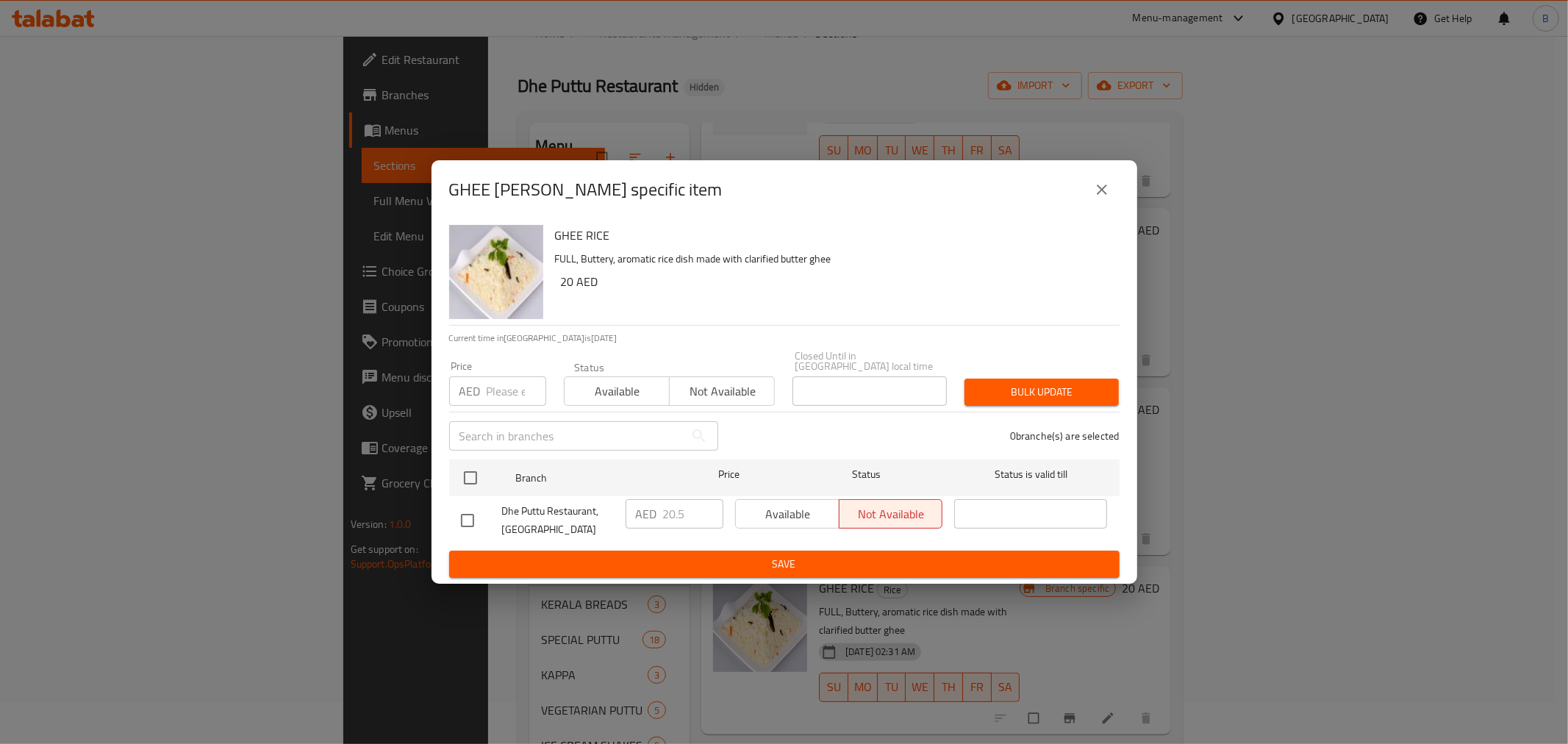
click at [1405, 613] on div "GHEE RICE - branch specific item GHEE RICE FULL, Buttery, aromatic rice dish ma…" at bounding box center [784, 372] width 1568 height 744
click at [1030, 723] on div "GHEE RICE - branch specific item GHEE RICE FULL, Buttery, aromatic rice dish ma…" at bounding box center [784, 372] width 1568 height 744
click at [1101, 181] on icon "close" at bounding box center [1102, 190] width 18 height 18
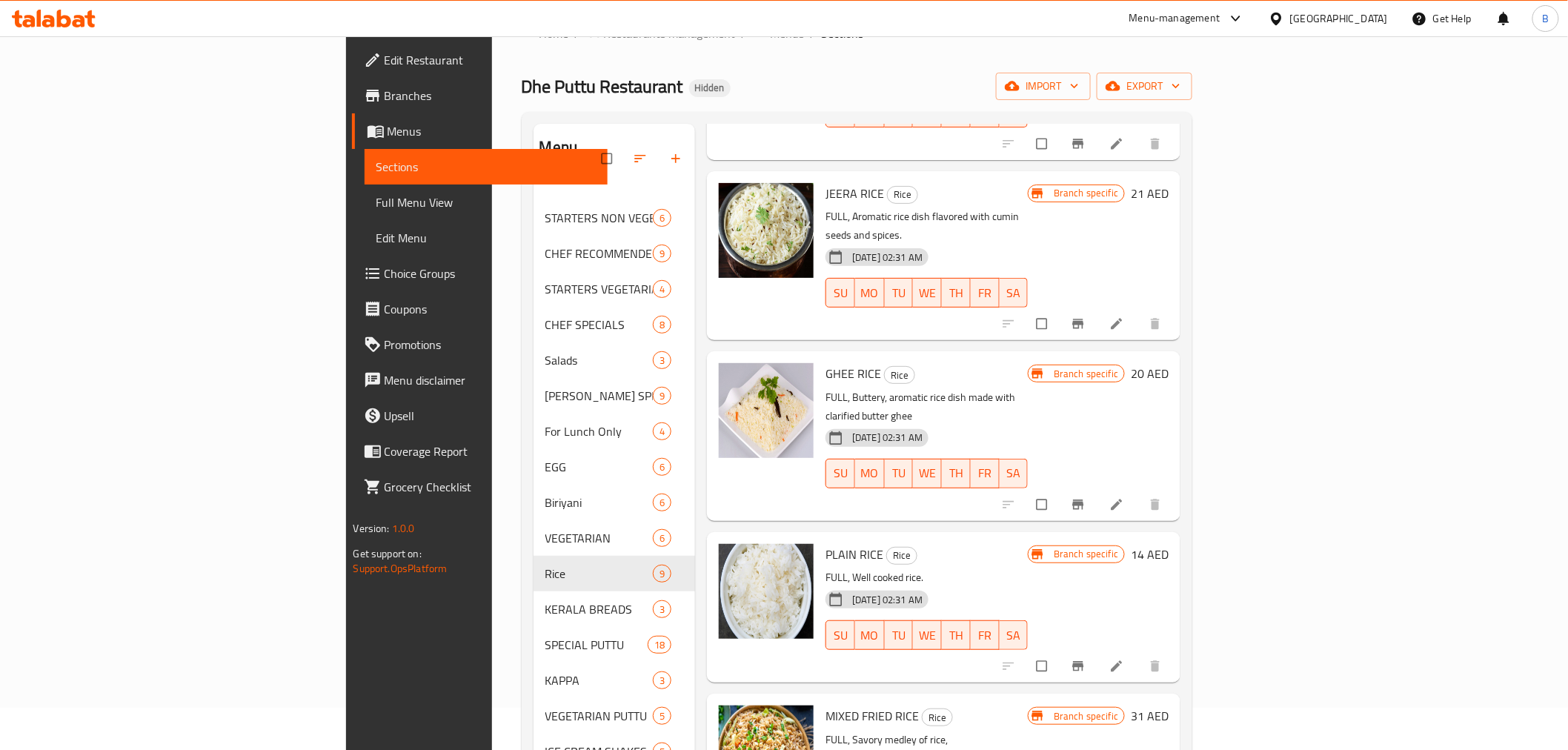
scroll to position [494, 0]
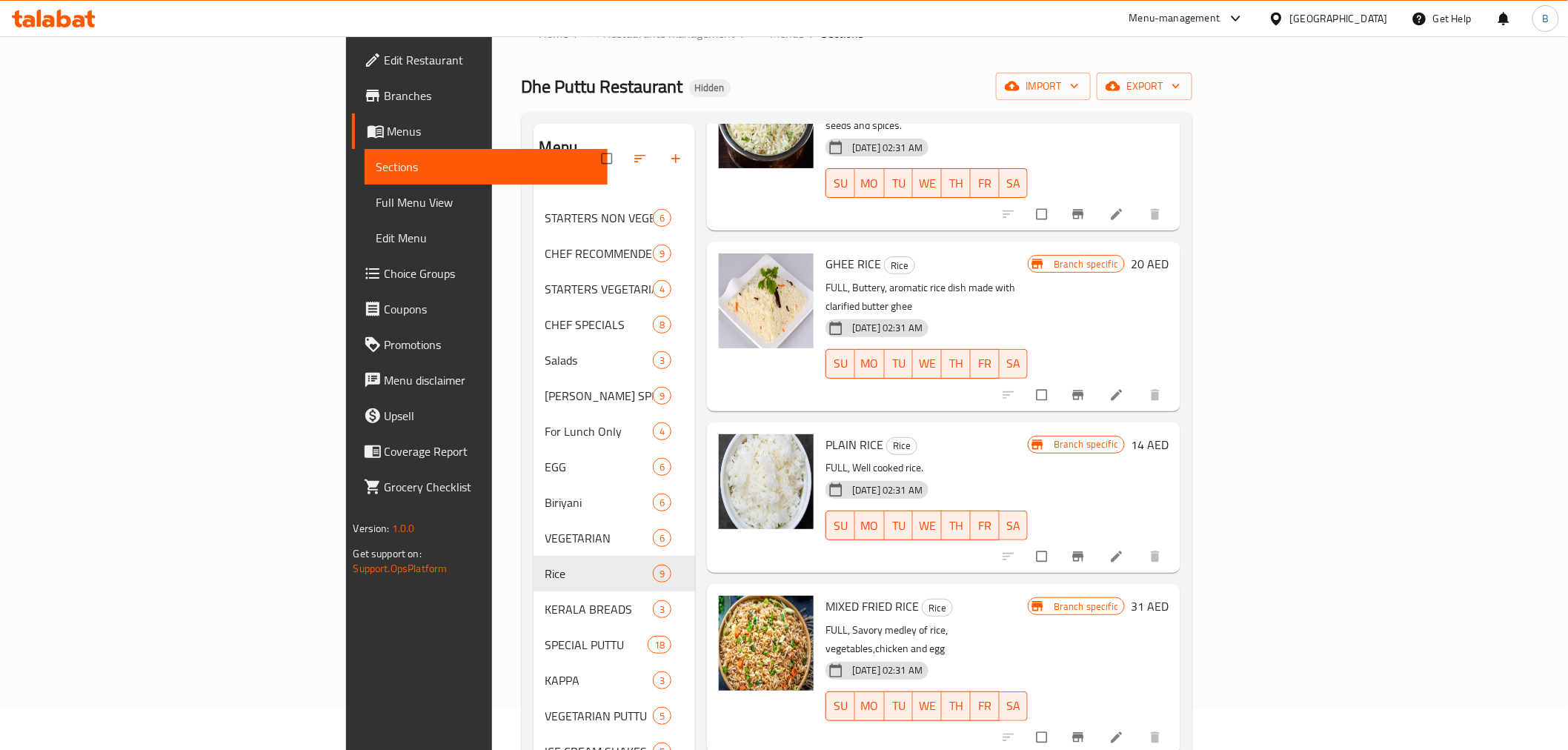
click at [1098, 541] on button "Branch-specific-item" at bounding box center [1079, 556] width 36 height 32
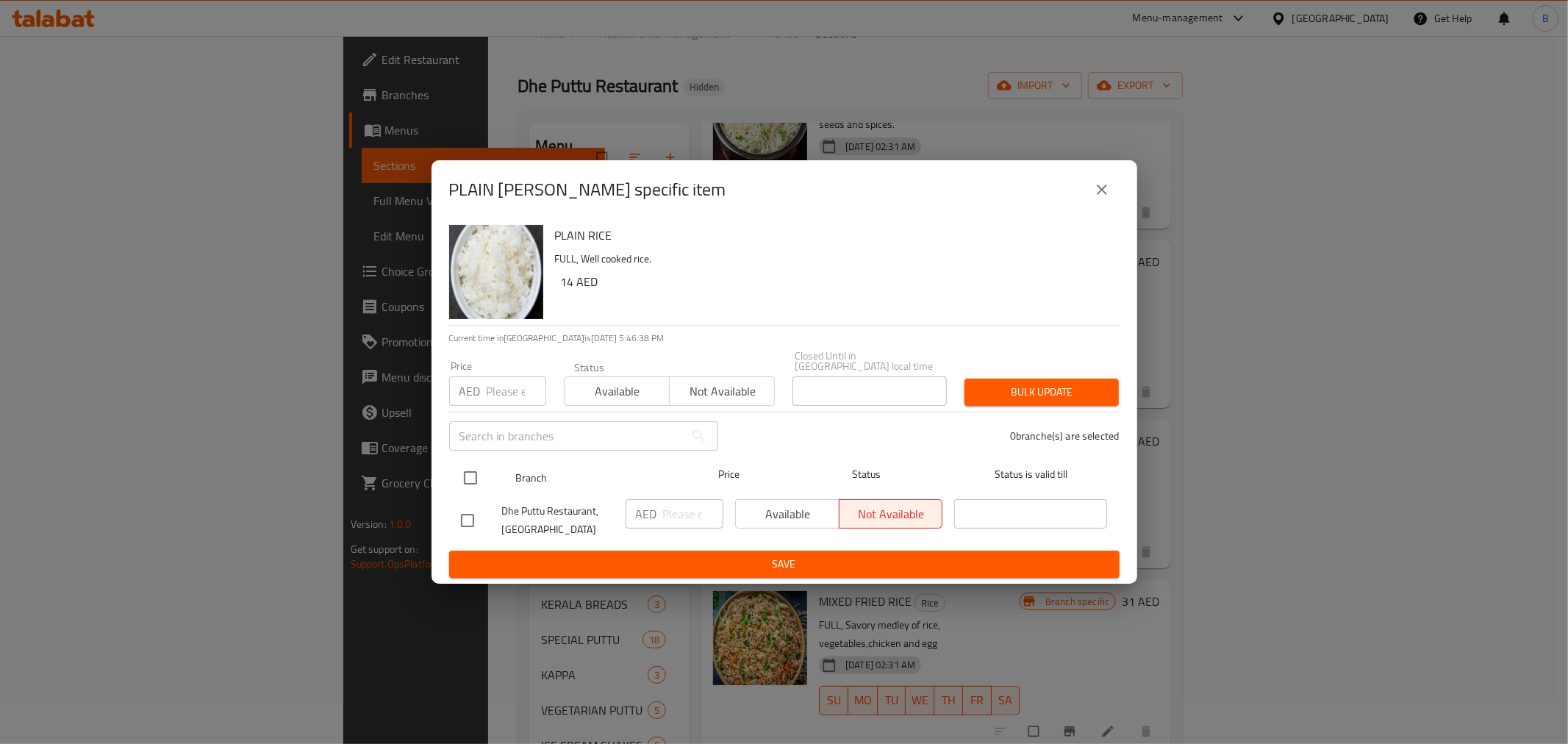
click at [476, 473] on input "checkbox" at bounding box center [470, 477] width 31 height 31
checkbox input "true"
click at [679, 509] on input "number" at bounding box center [693, 514] width 60 height 30
type input "14"
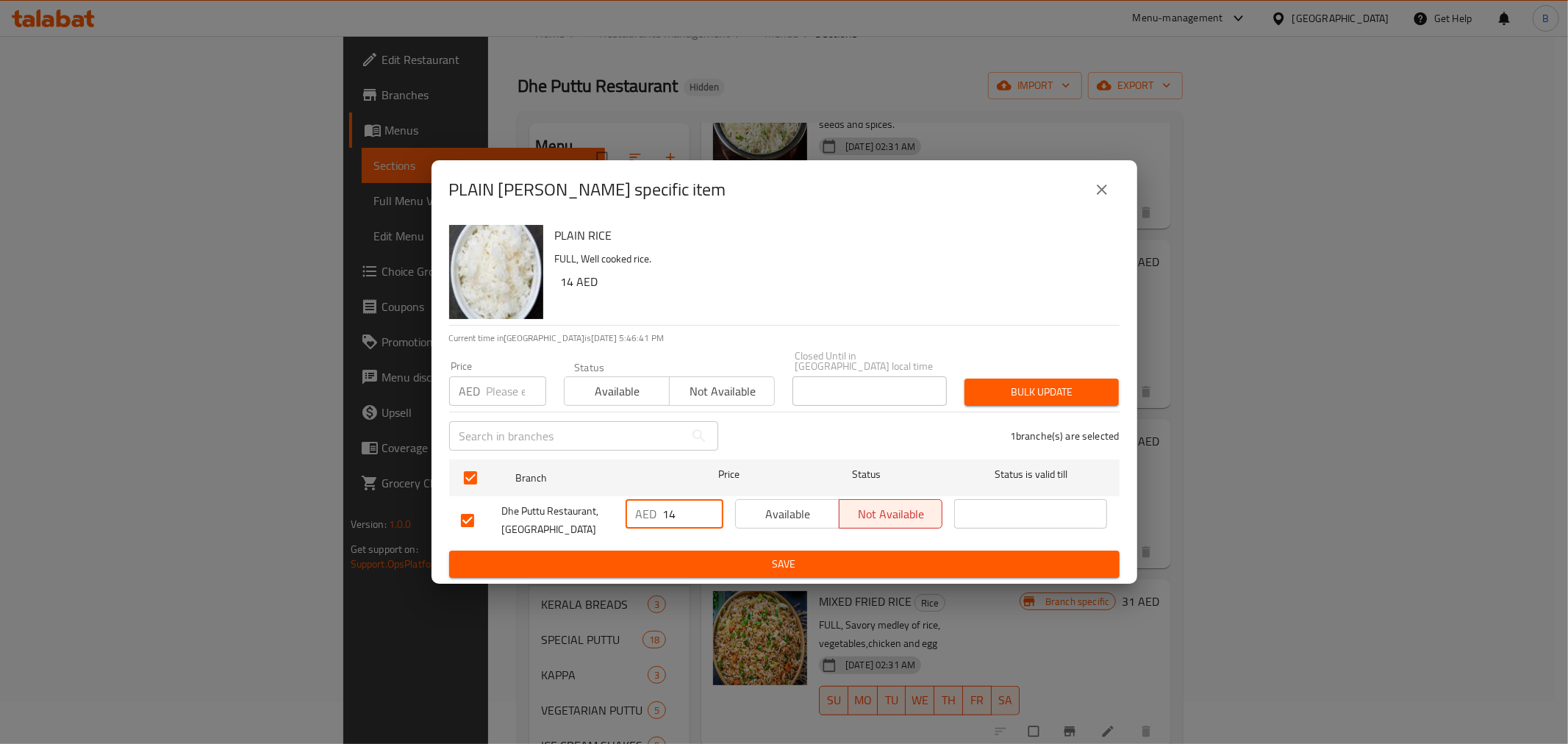
click at [672, 569] on span "Save" at bounding box center [784, 564] width 647 height 18
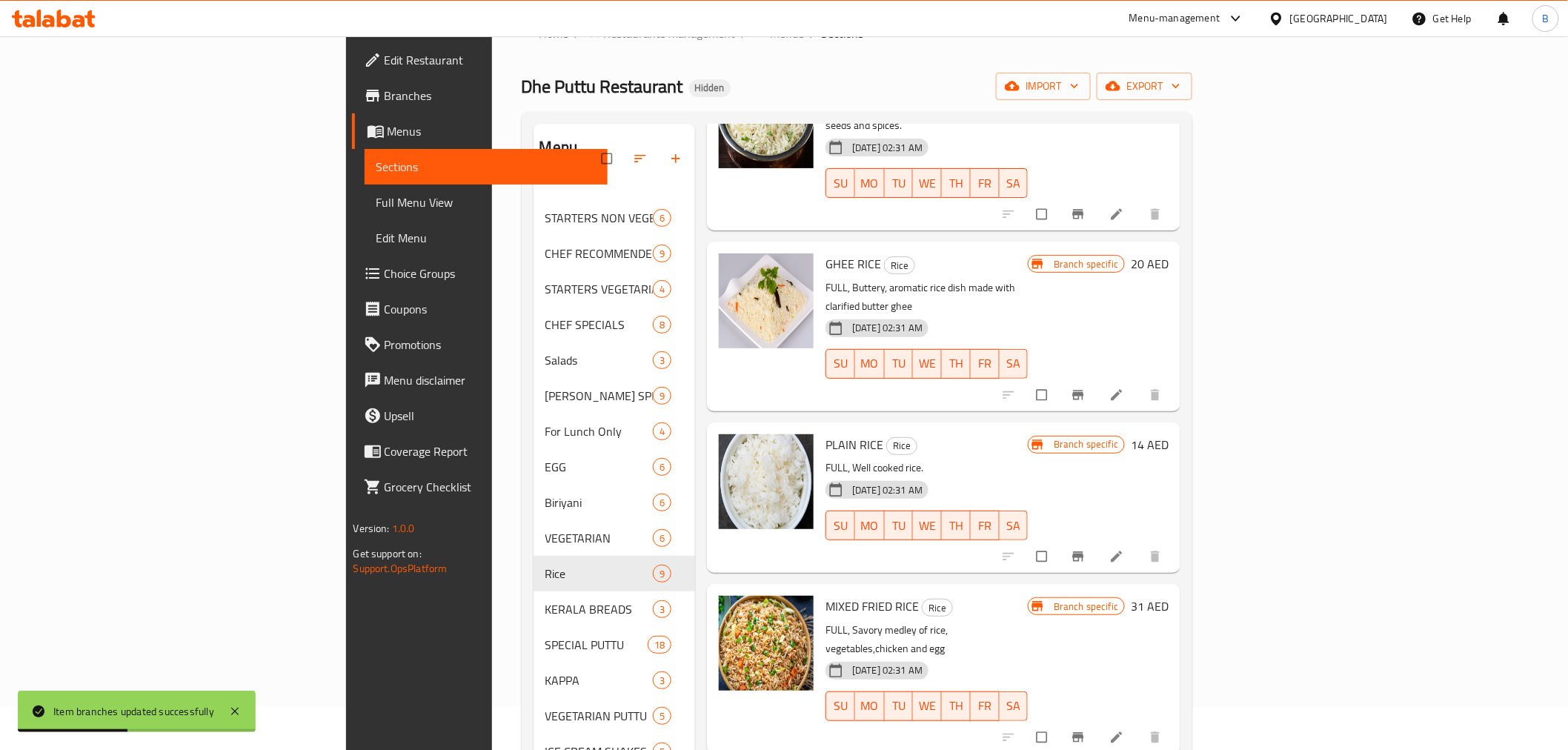
click at [1086, 549] on icon "Branch-specific-item" at bounding box center [1078, 556] width 15 height 15
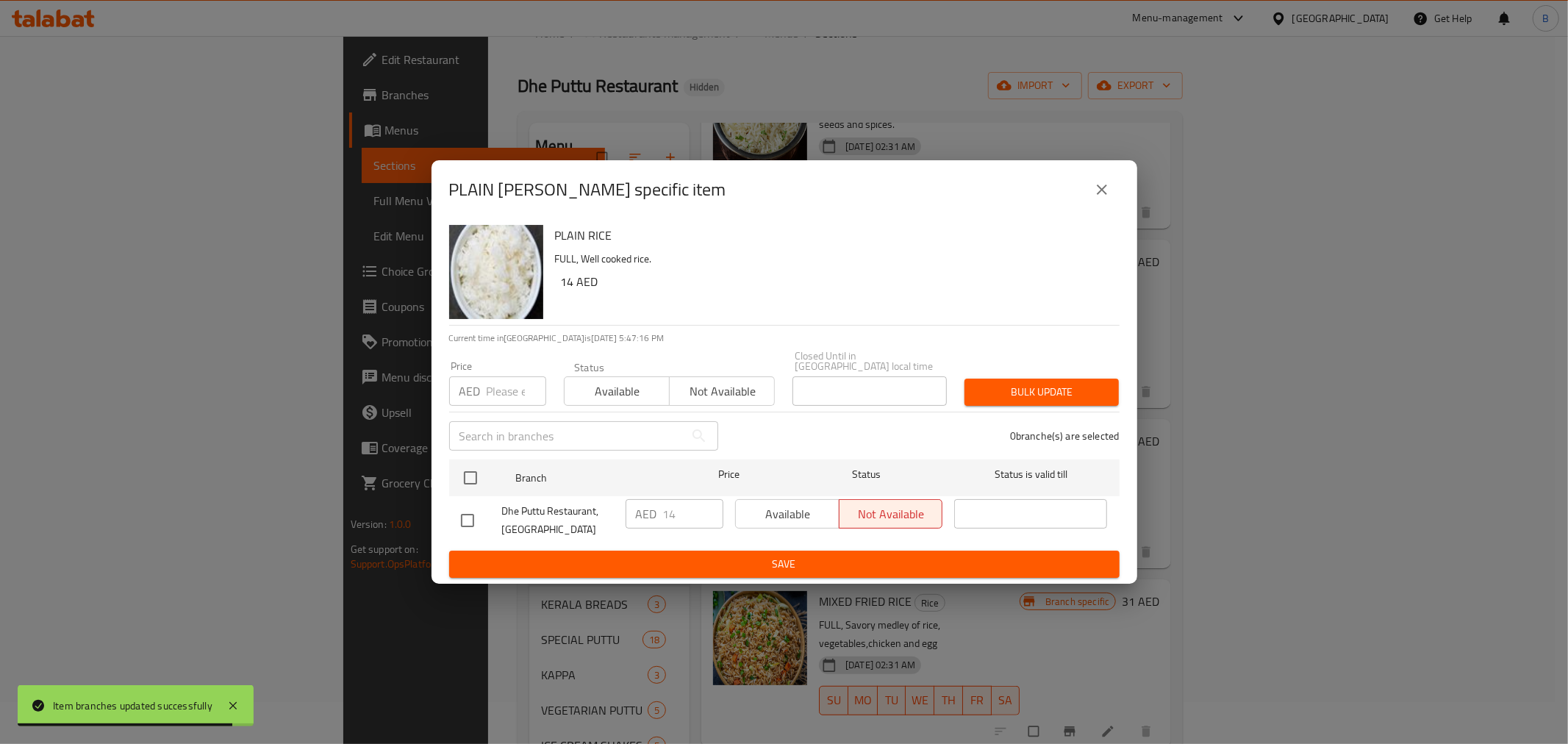
click at [1105, 201] on button "close" at bounding box center [1102, 190] width 35 height 35
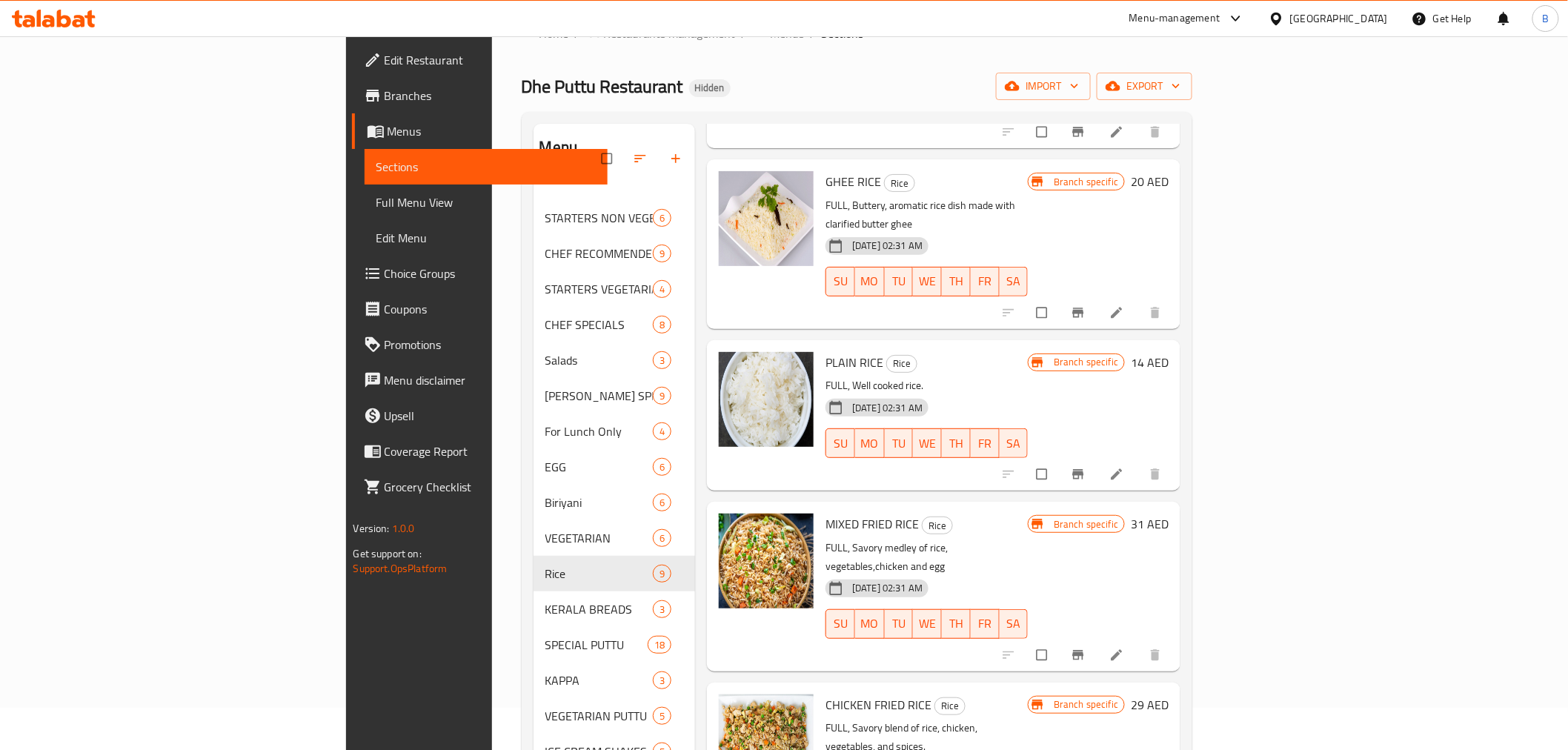
scroll to position [658, 0]
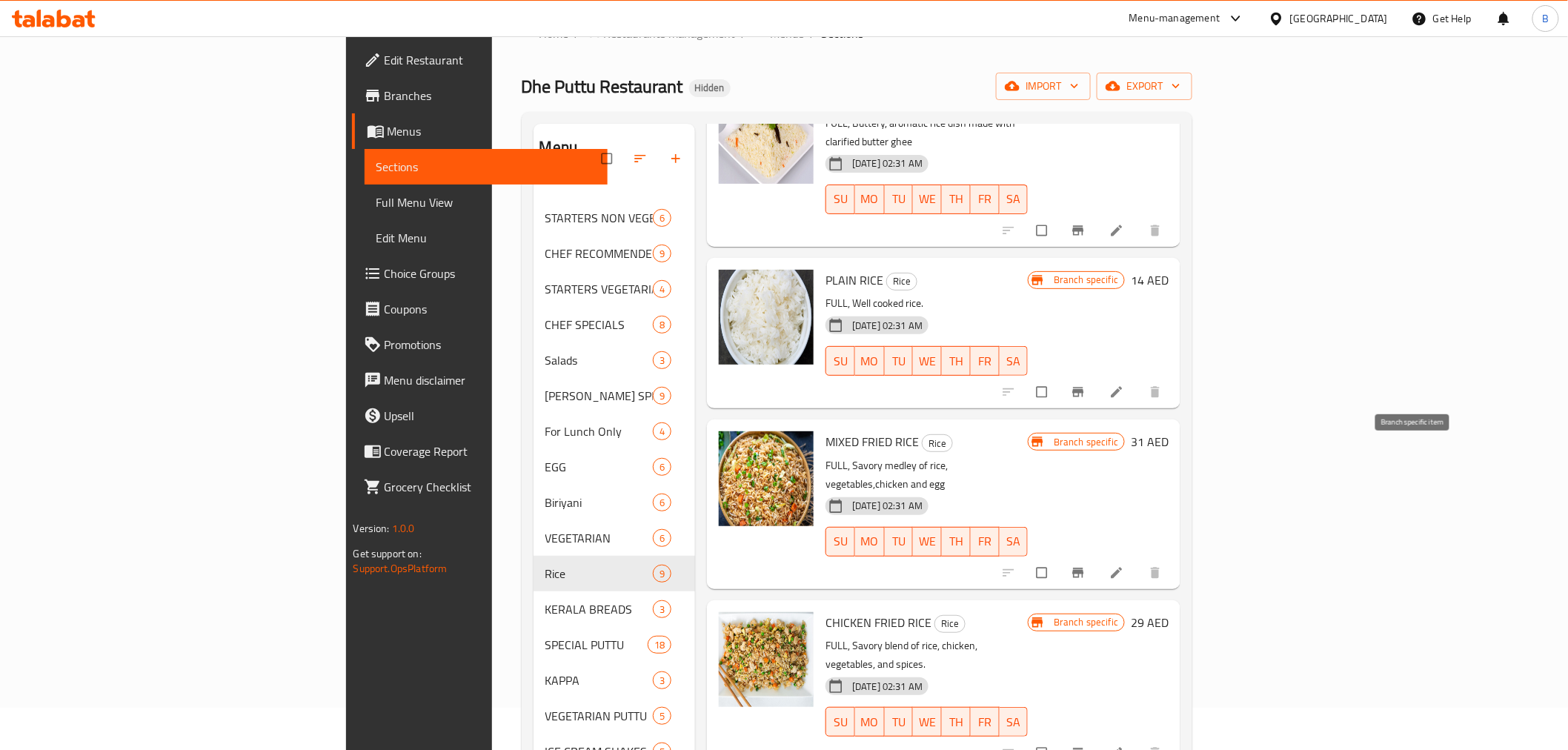
click at [1098, 557] on button "Branch-specific-item" at bounding box center [1079, 573] width 36 height 32
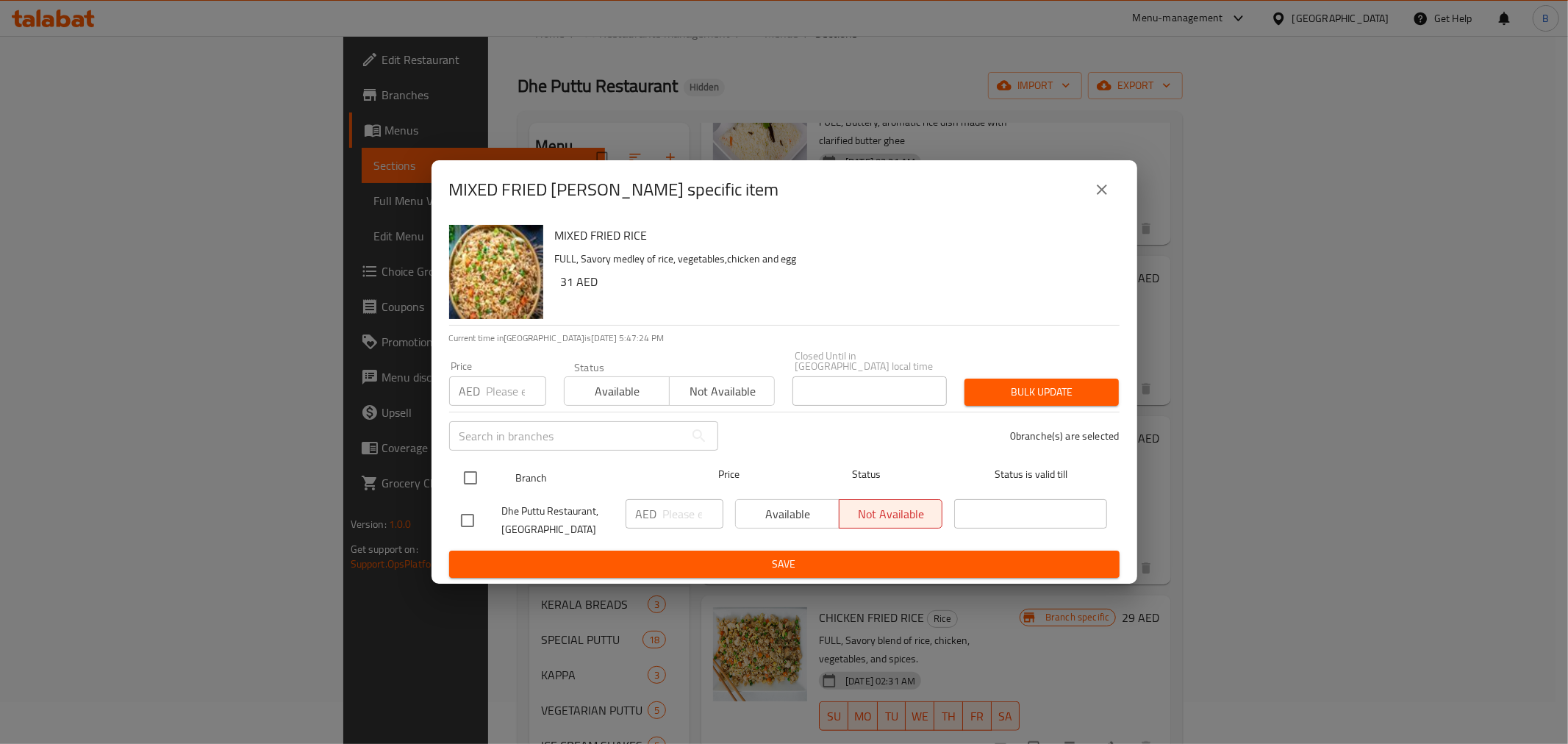
click at [483, 483] on input "checkbox" at bounding box center [470, 477] width 31 height 31
checkbox input "true"
click at [676, 506] on input "number" at bounding box center [693, 514] width 60 height 30
type input "32"
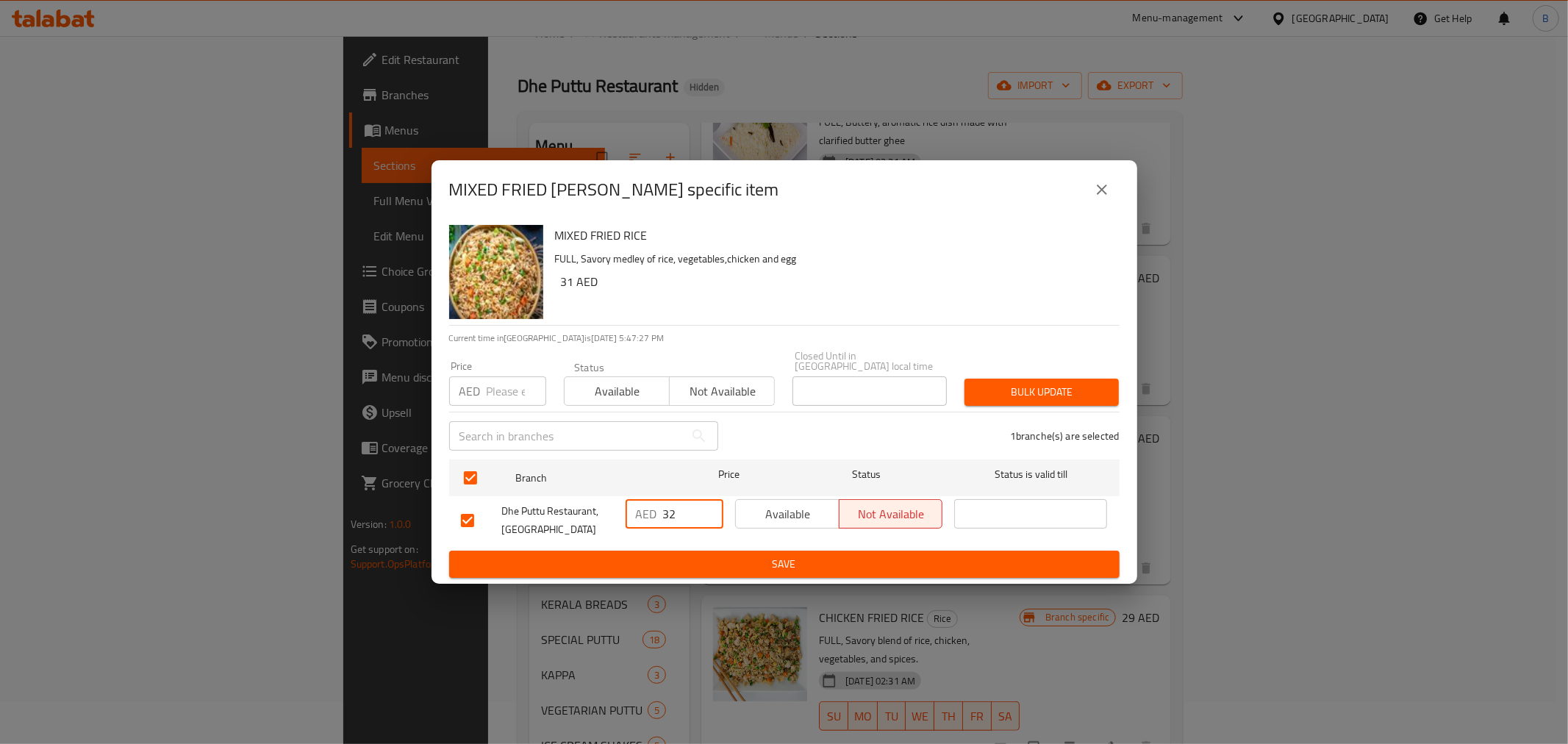
click at [658, 572] on span "Save" at bounding box center [784, 564] width 647 height 18
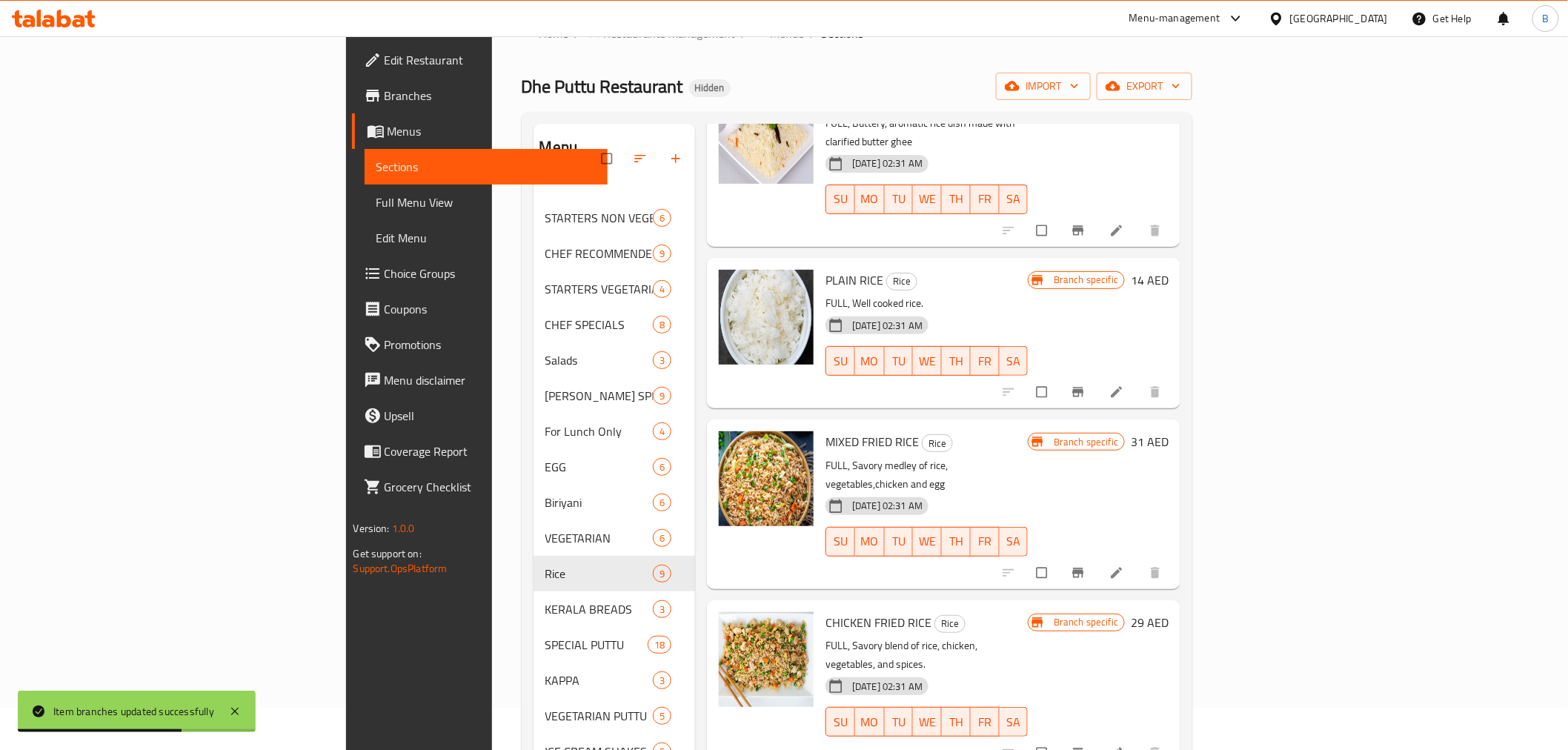
click at [1086, 746] on icon "Branch-specific-item" at bounding box center [1078, 753] width 15 height 15
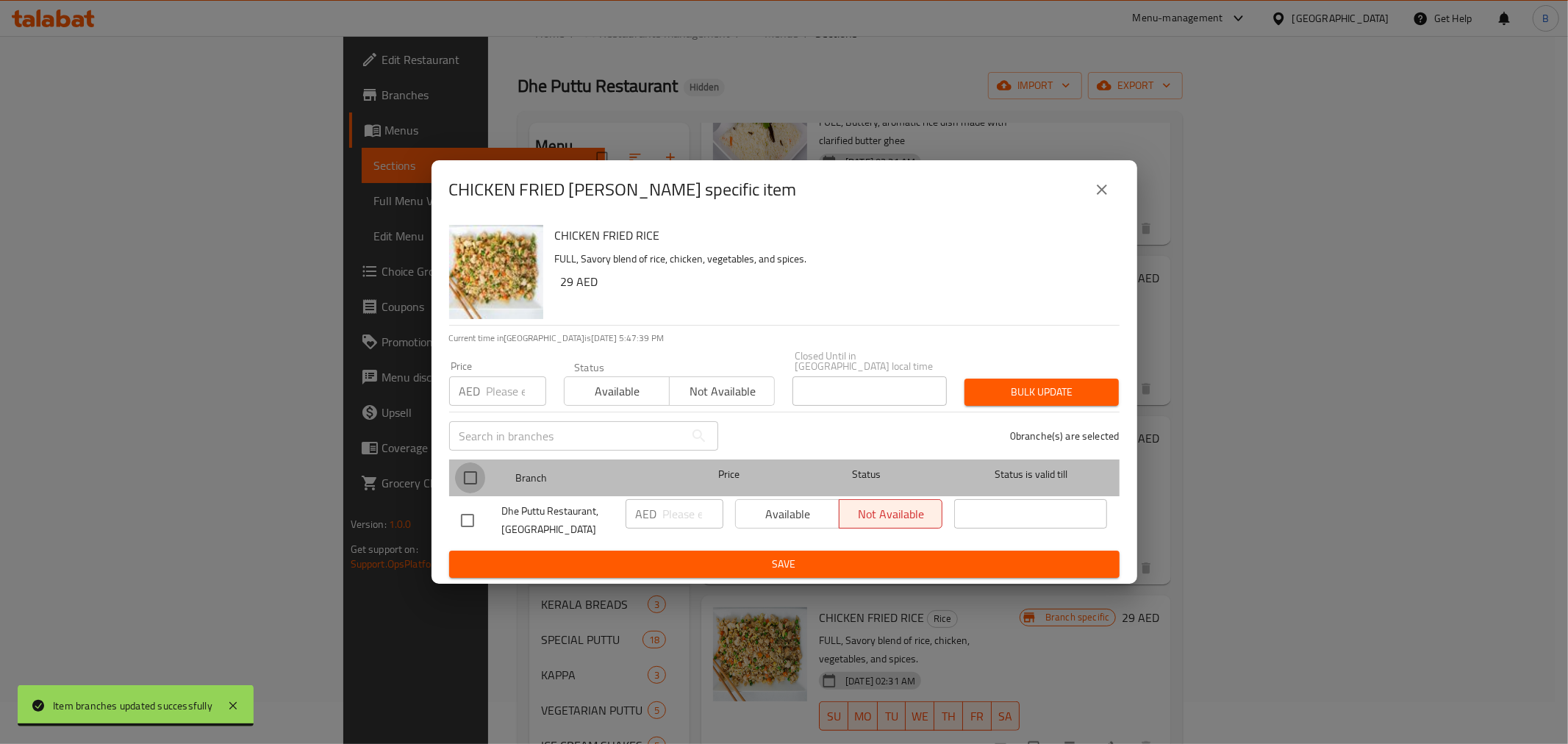
click at [480, 482] on input "checkbox" at bounding box center [470, 477] width 31 height 31
checkbox input "true"
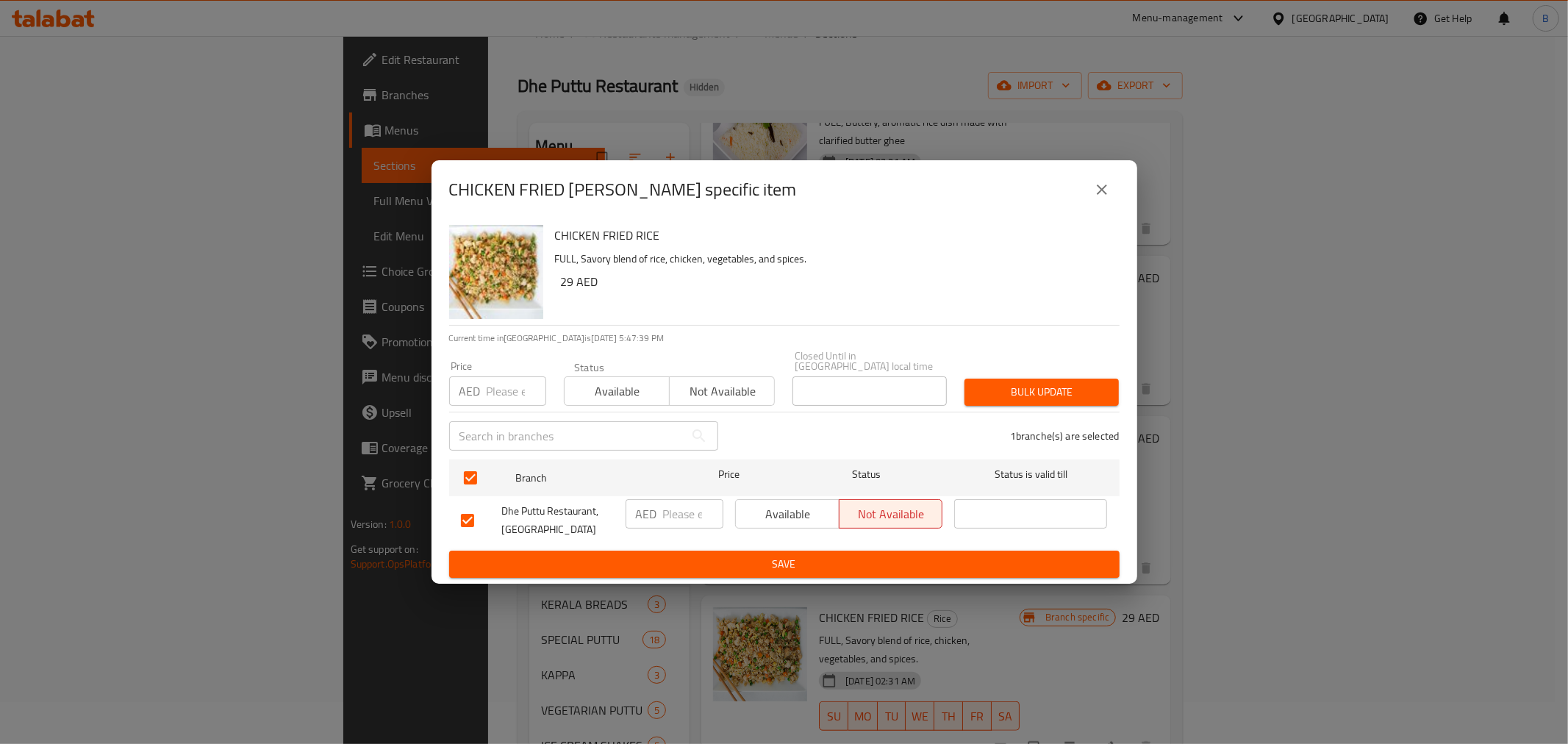
click at [674, 503] on input "number" at bounding box center [693, 514] width 60 height 30
type input "30"
click at [669, 565] on span "Save" at bounding box center [784, 564] width 647 height 18
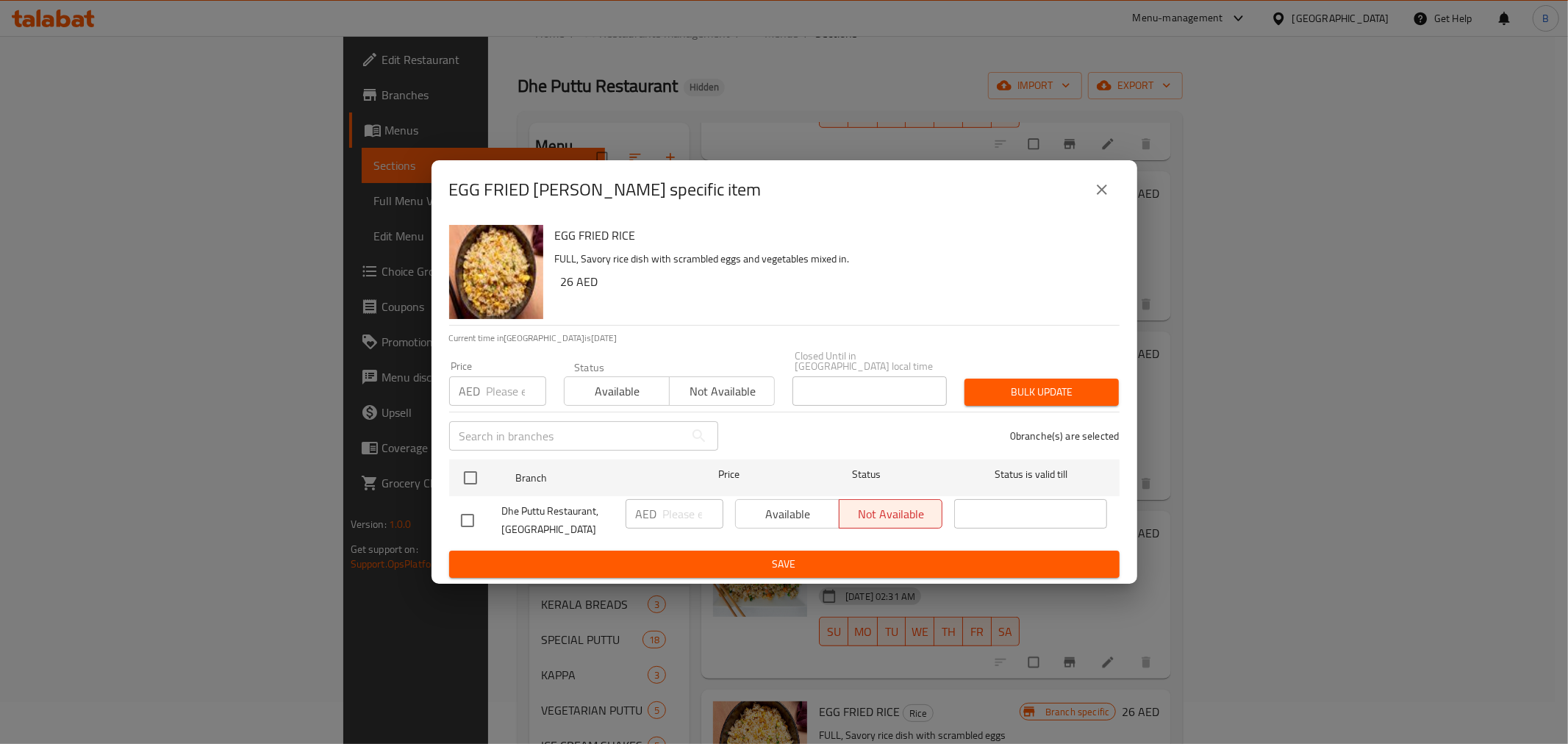
drag, startPoint x: 445, startPoint y: 494, endPoint x: 454, endPoint y: 488, distance: 10.8
click at [446, 494] on div "EGG FRIED RICE FULL, Savory rice dish with scrambled eggs and vegetables mixed …" at bounding box center [784, 401] width 706 height 365
click at [455, 488] on input "checkbox" at bounding box center [470, 477] width 31 height 31
checkbox input "true"
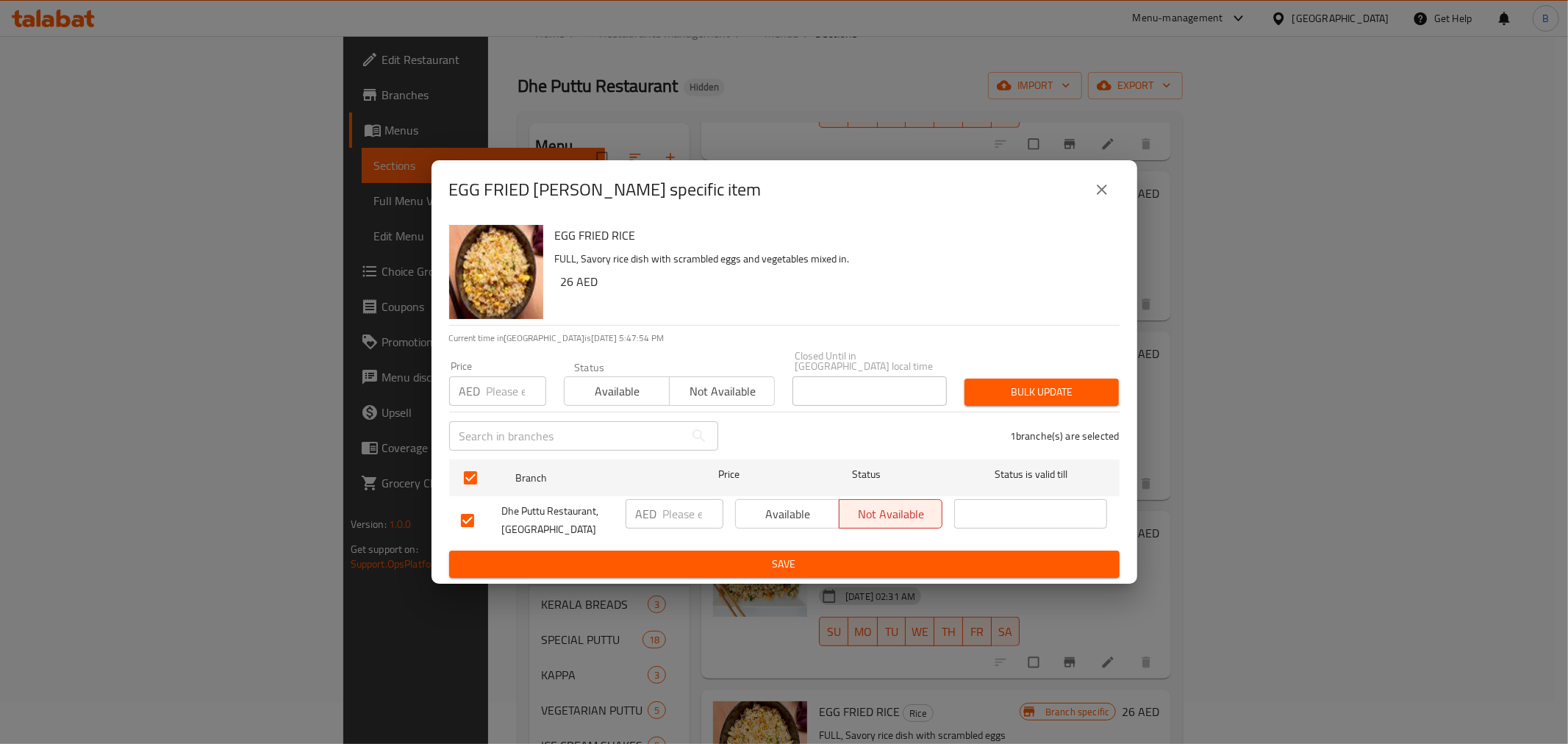
click at [680, 510] on input "number" at bounding box center [693, 514] width 60 height 30
type input "27"
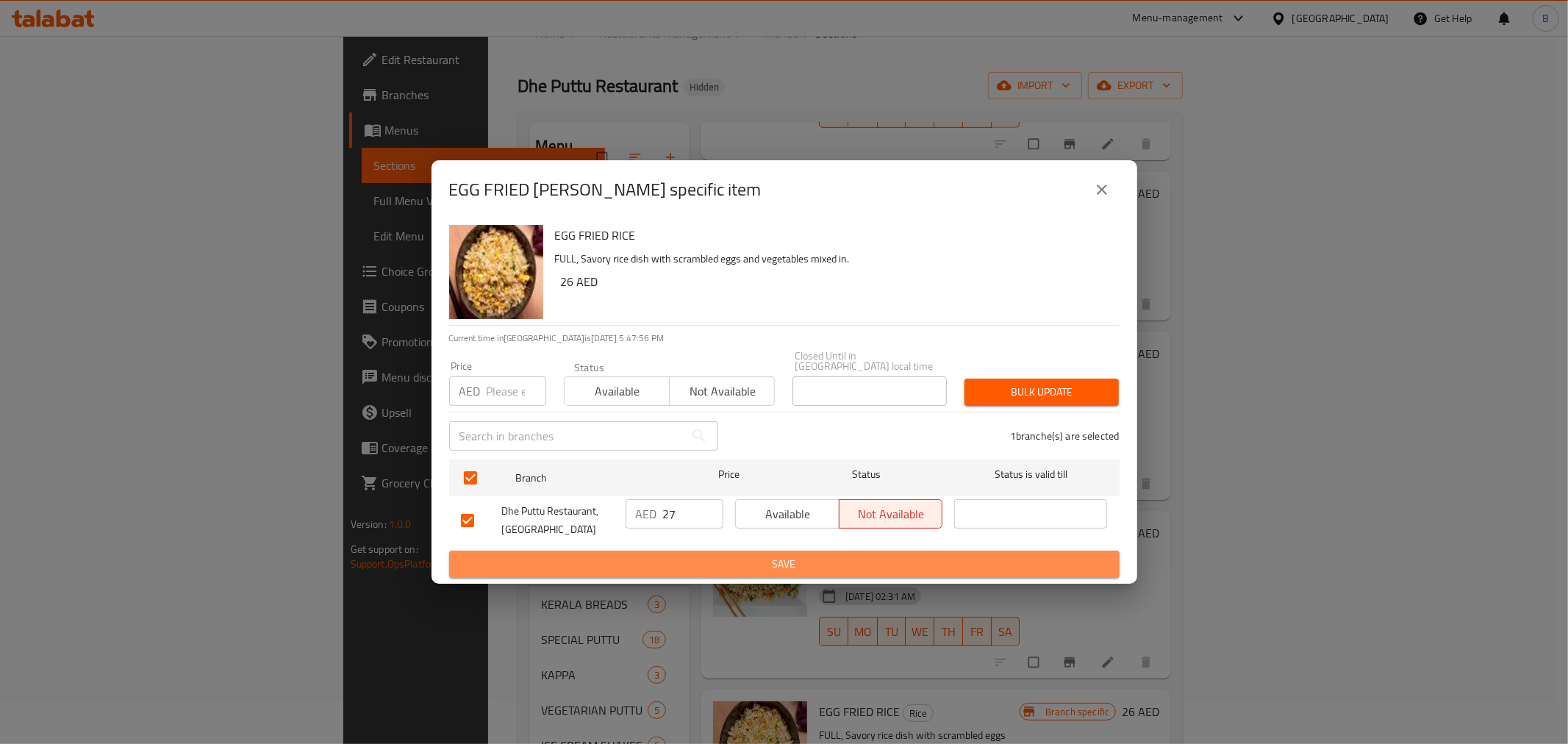
click at [631, 564] on span "Save" at bounding box center [784, 564] width 647 height 18
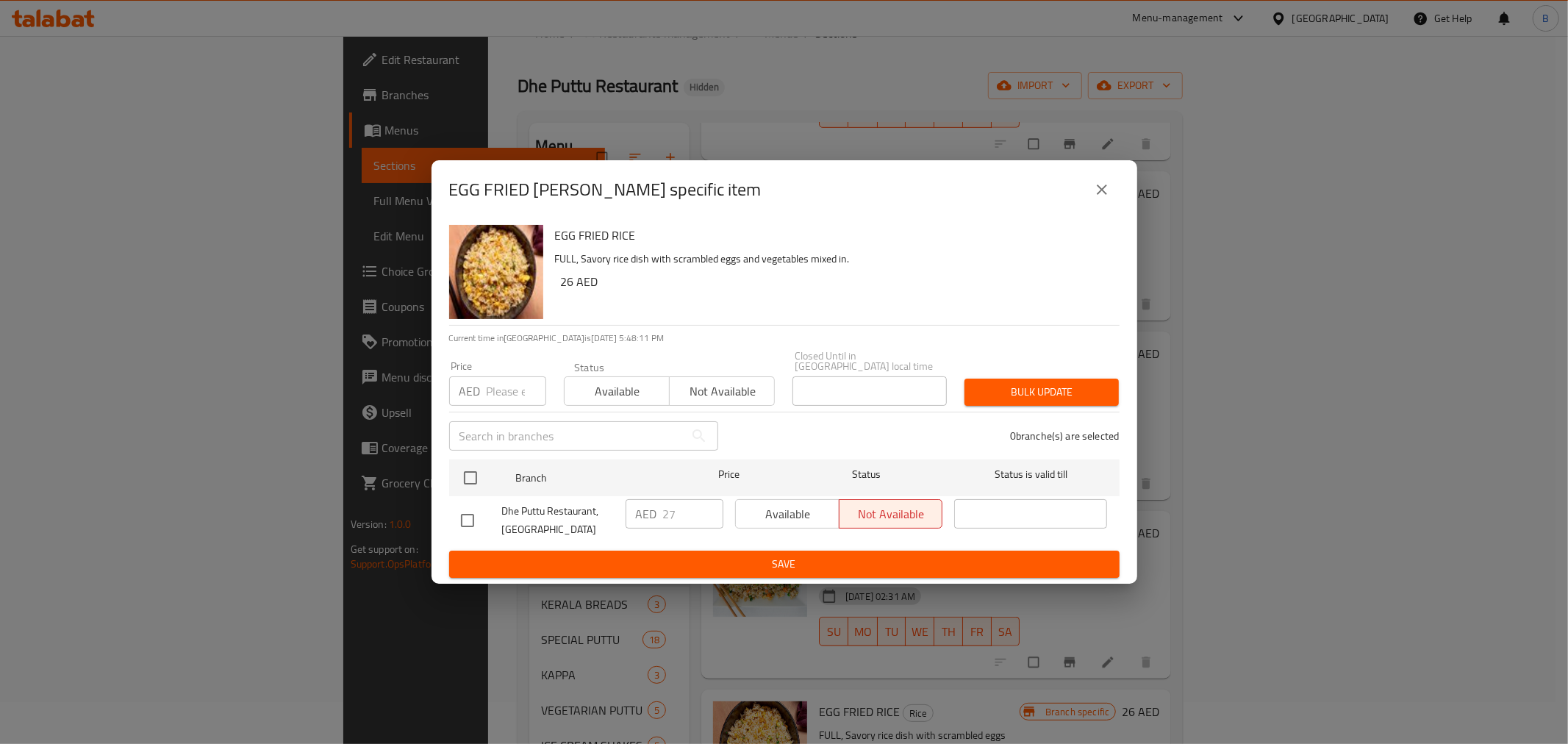
click at [922, 655] on div "EGG FRIED RICE - branch specific item EGG FRIED RICE FULL, Savory rice dish wit…" at bounding box center [784, 372] width 1568 height 744
click at [1100, 178] on button "close" at bounding box center [1102, 190] width 35 height 35
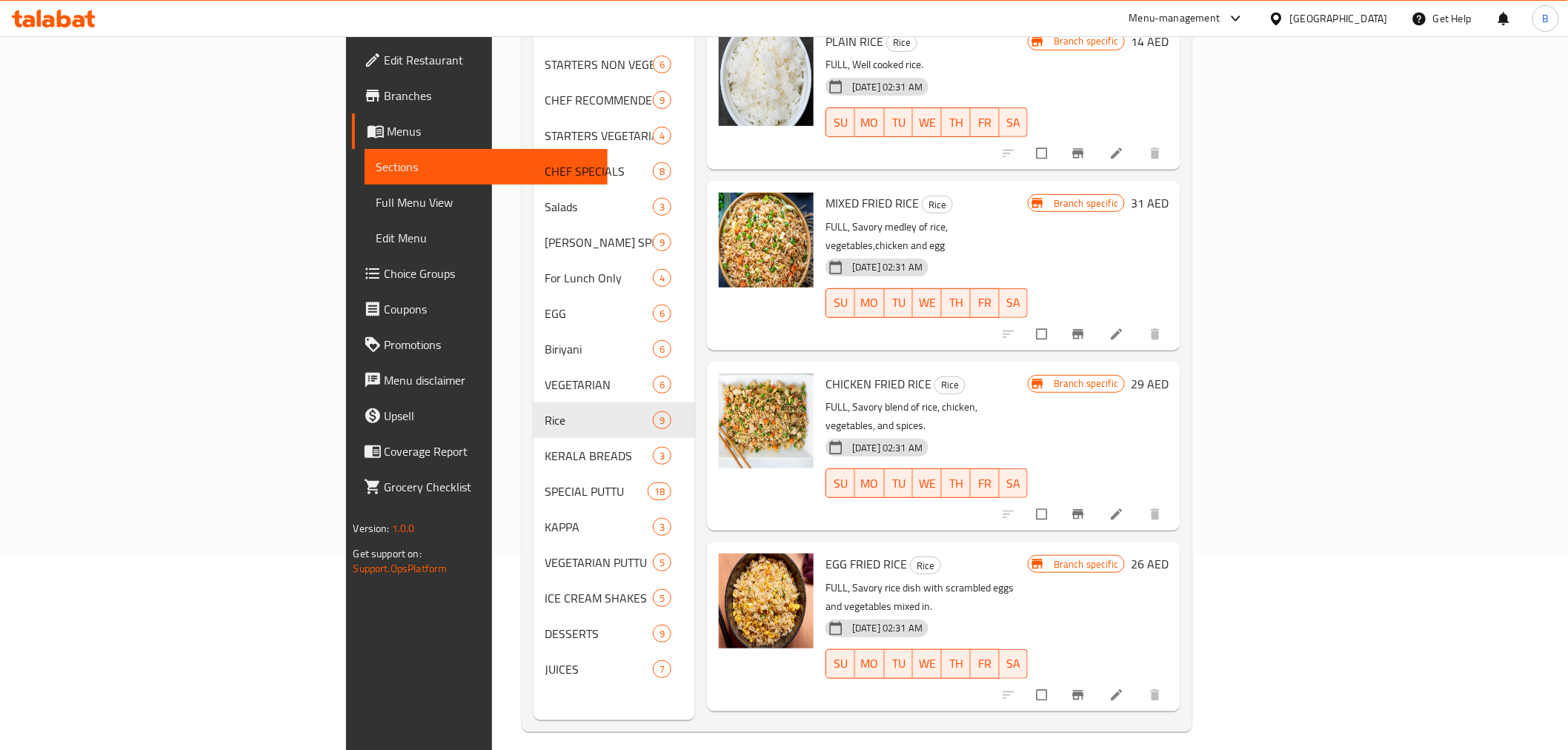
scroll to position [208, 0]
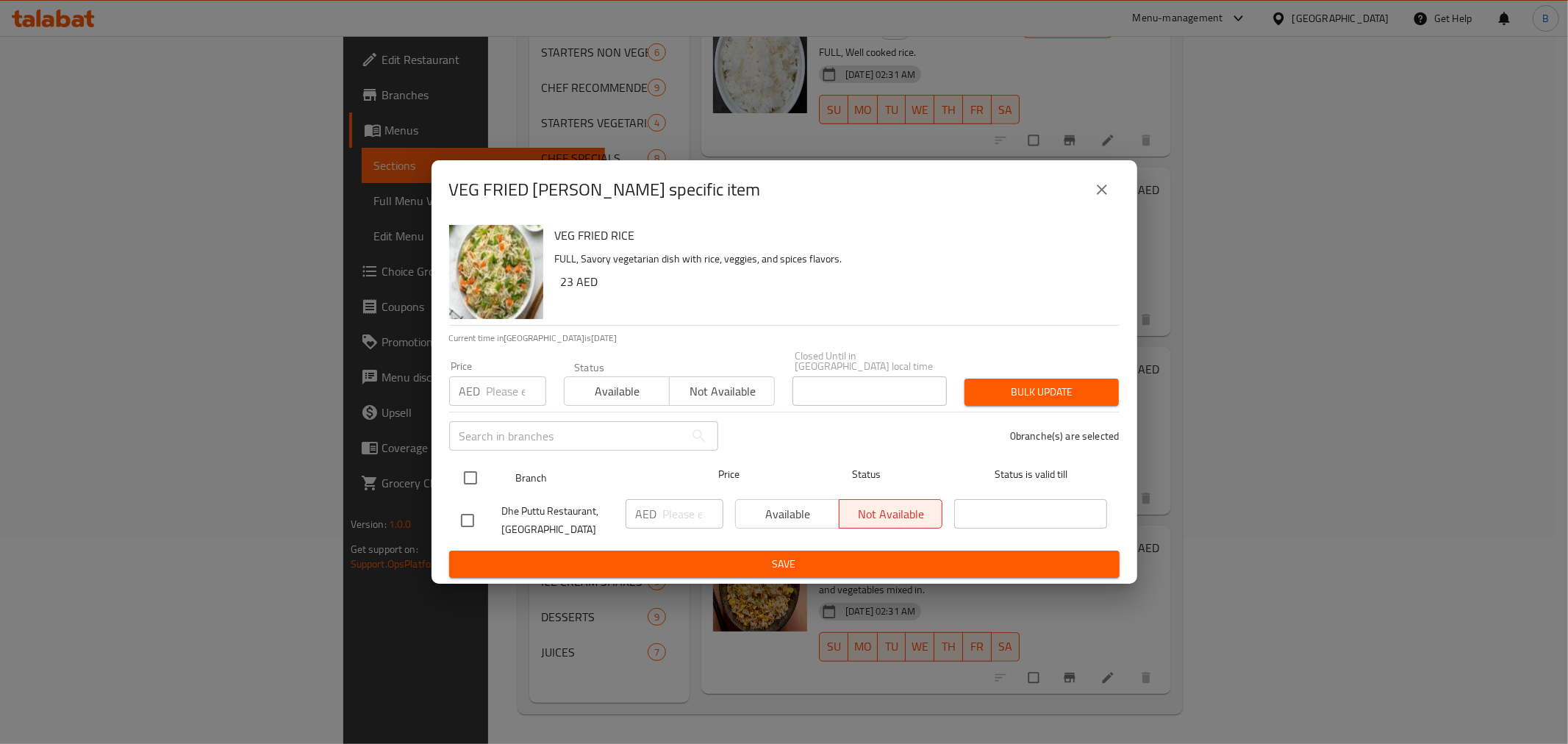
drag, startPoint x: 460, startPoint y: 481, endPoint x: 520, endPoint y: 482, distance: 60.0
click at [460, 481] on input "checkbox" at bounding box center [470, 477] width 31 height 31
checkbox input "true"
click at [672, 507] on input "number" at bounding box center [693, 514] width 60 height 30
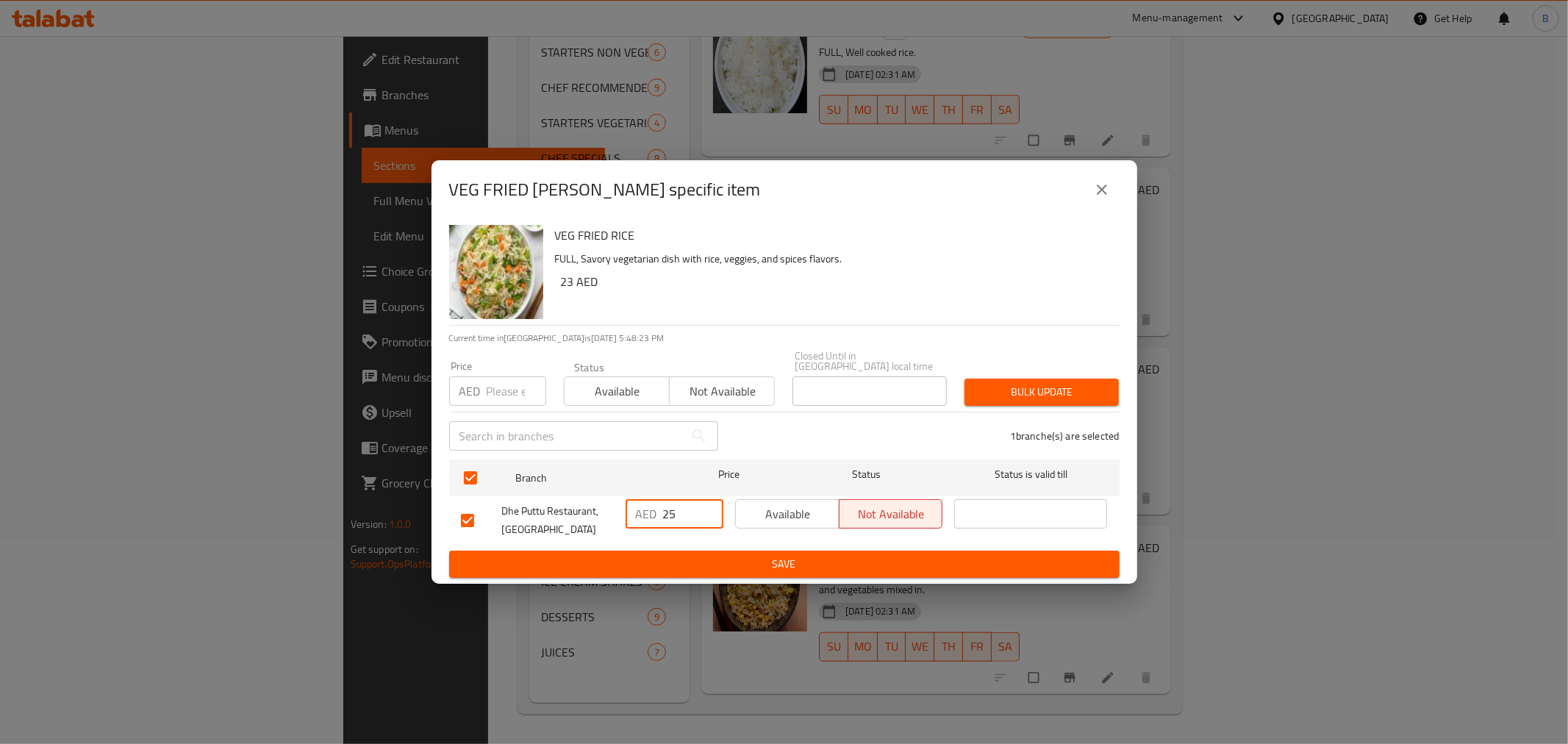
type input "25"
click at [670, 561] on span "Save" at bounding box center [784, 564] width 647 height 18
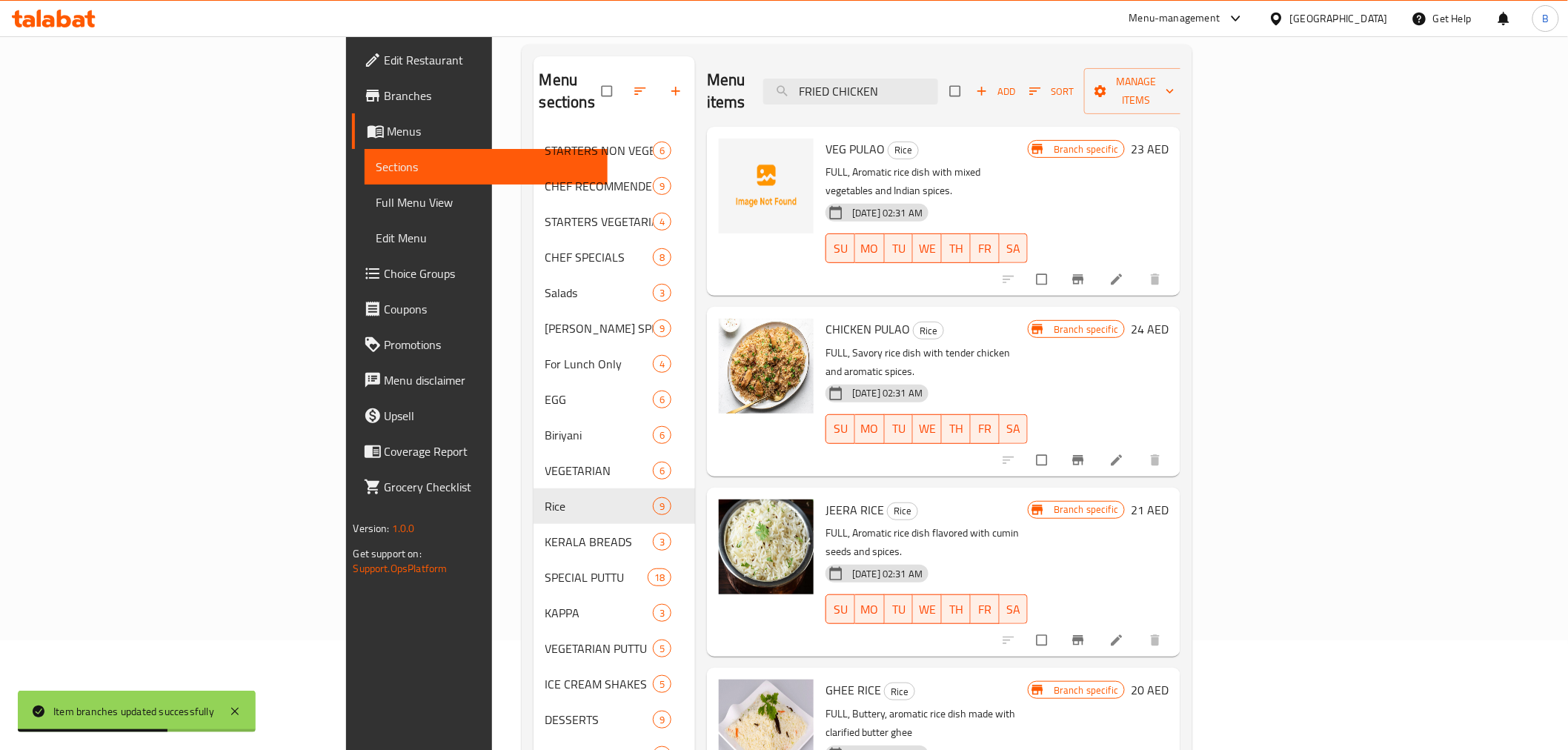
scroll to position [0, 0]
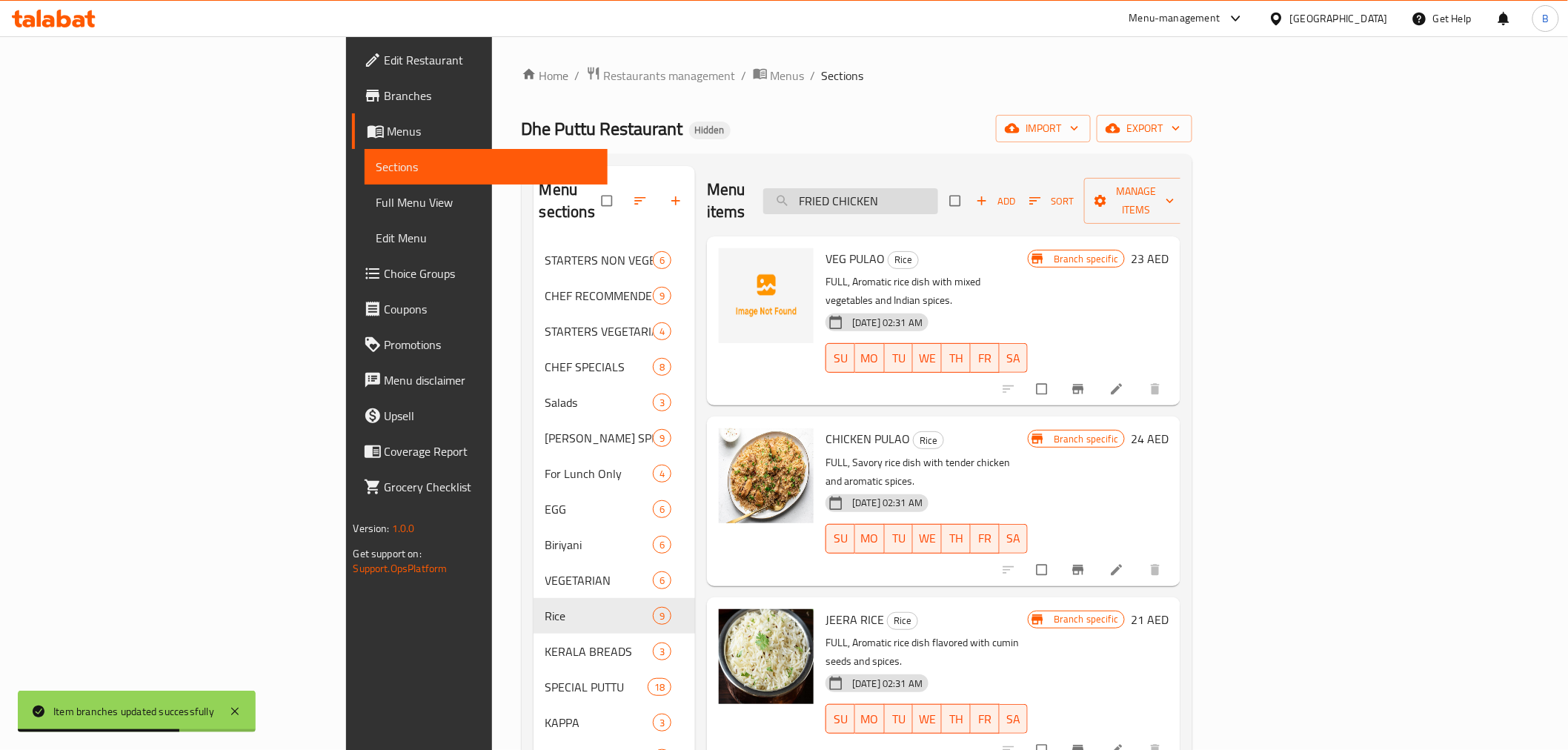
click at [990, 206] on div "Menu items FRIED CHICKEN Add Sort Manage items" at bounding box center [944, 201] width 474 height 70
click at [938, 189] on input "FRIED CHICKEN" at bounding box center [850, 201] width 175 height 26
paste input "ERACHI CHORU"
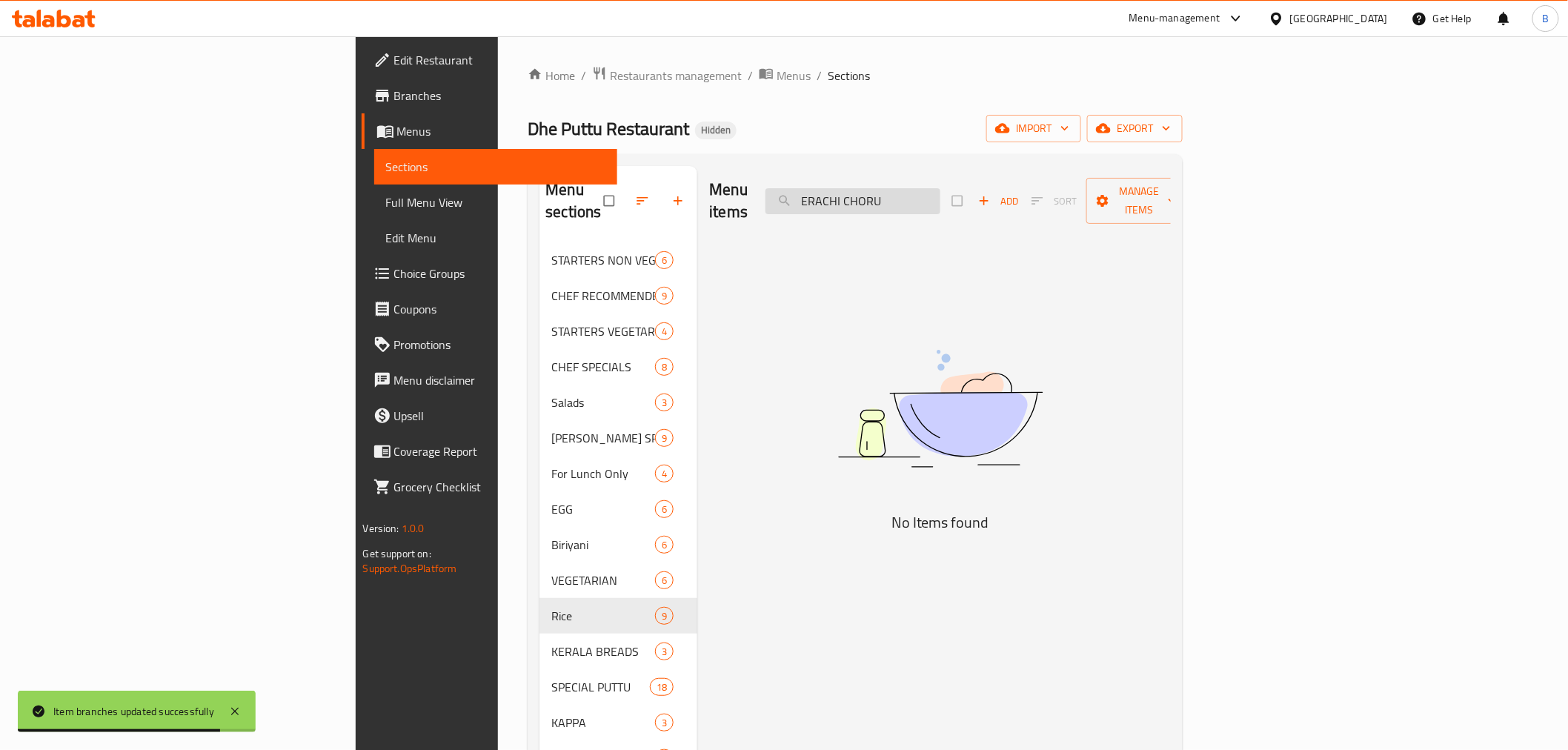
click at [941, 201] on input "ERACHI CHORU" at bounding box center [852, 201] width 175 height 26
click at [941, 188] on input "ERACHI CHORU" at bounding box center [852, 201] width 175 height 26
click at [941, 190] on input "CHORU" at bounding box center [852, 201] width 175 height 26
click at [941, 194] on input "CHORU" at bounding box center [852, 201] width 175 height 26
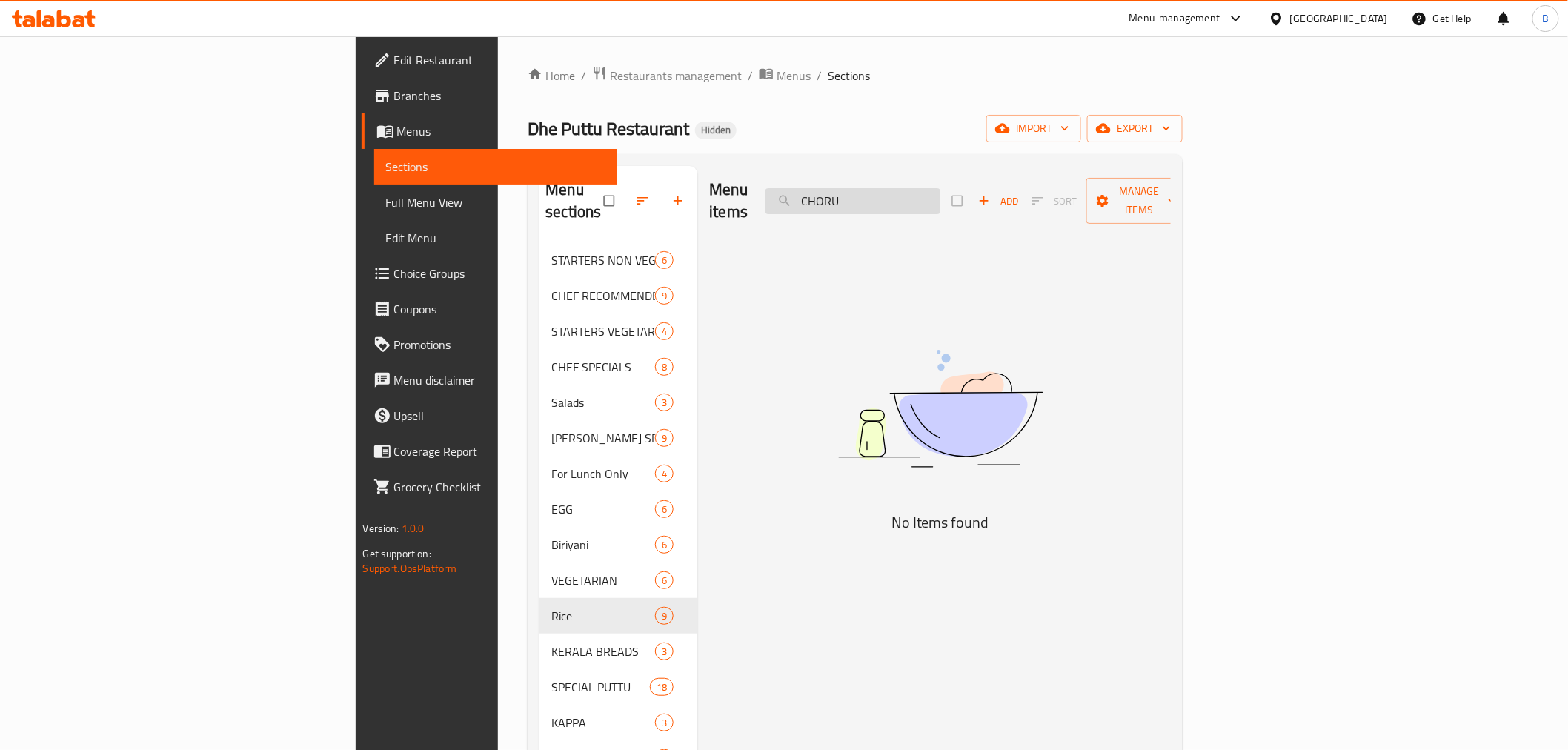
click at [941, 190] on input "CHORU" at bounding box center [852, 201] width 175 height 26
paste input "ERACHI CHORU"
click at [941, 190] on input "CHOERACHI CHORURU" at bounding box center [852, 201] width 175 height 26
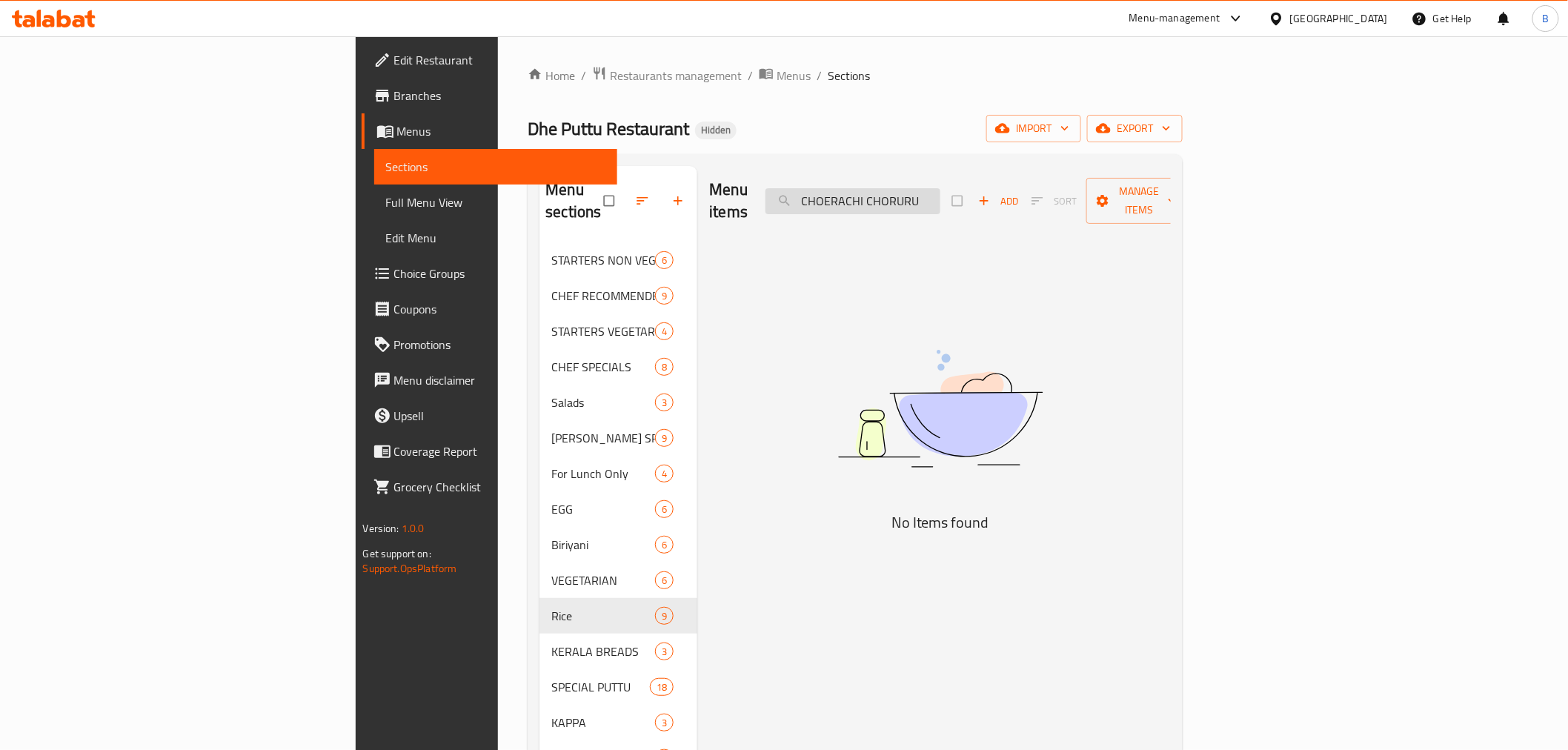
click at [941, 190] on input "CHOERACHI CHORURU" at bounding box center [852, 201] width 175 height 26
paste input "ERACHI CHO"
click at [941, 188] on input "ERACHI CHORU" at bounding box center [852, 201] width 175 height 26
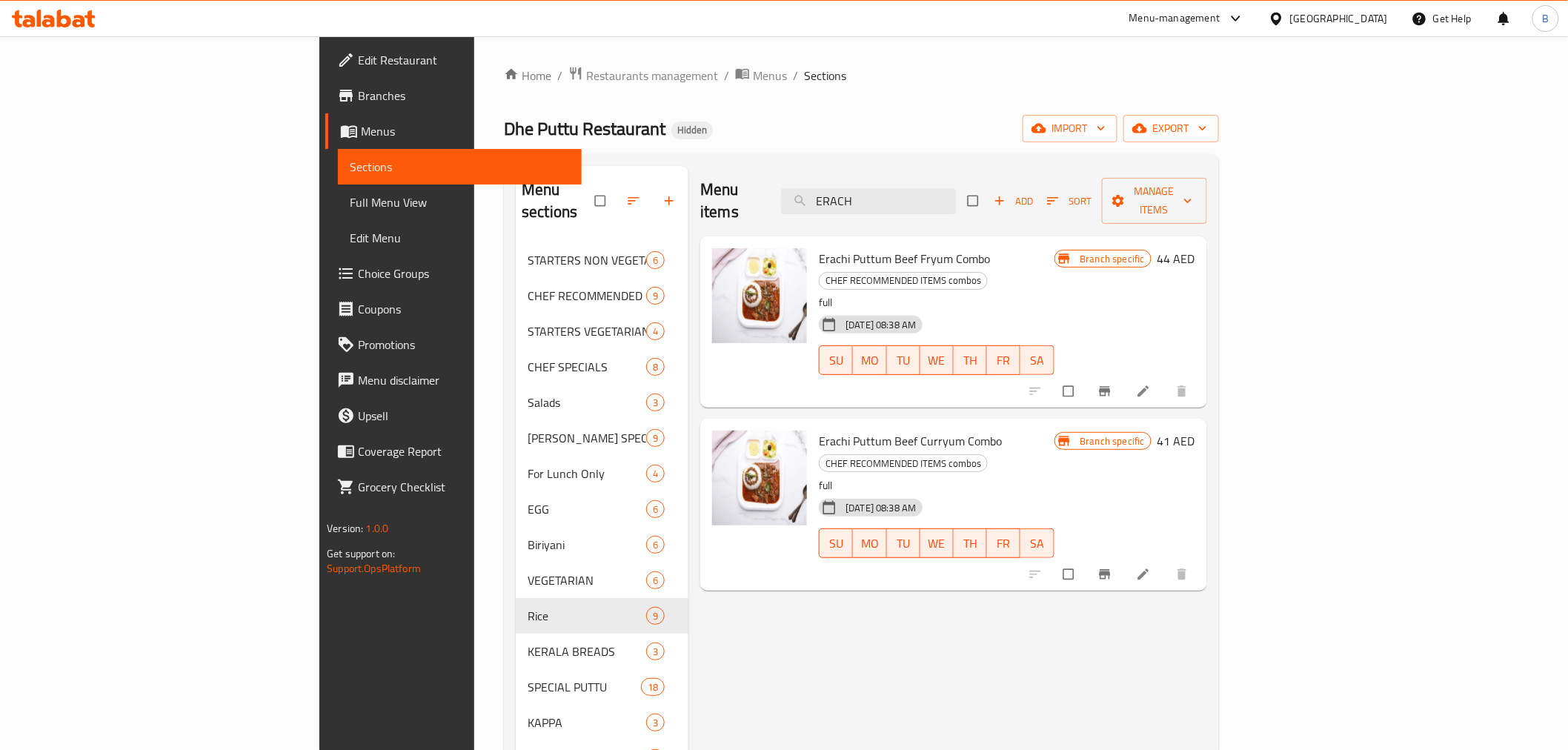
click at [752, 647] on div "Menu items ERACH Add Sort Manage items Erachi Puttum Beef Fryum Combo CHEF RECO…" at bounding box center [948, 541] width 518 height 750
click at [956, 188] on input "ERACH" at bounding box center [868, 201] width 175 height 26
paste input "GHEE RICE CHICKEN CURRY COMBO"
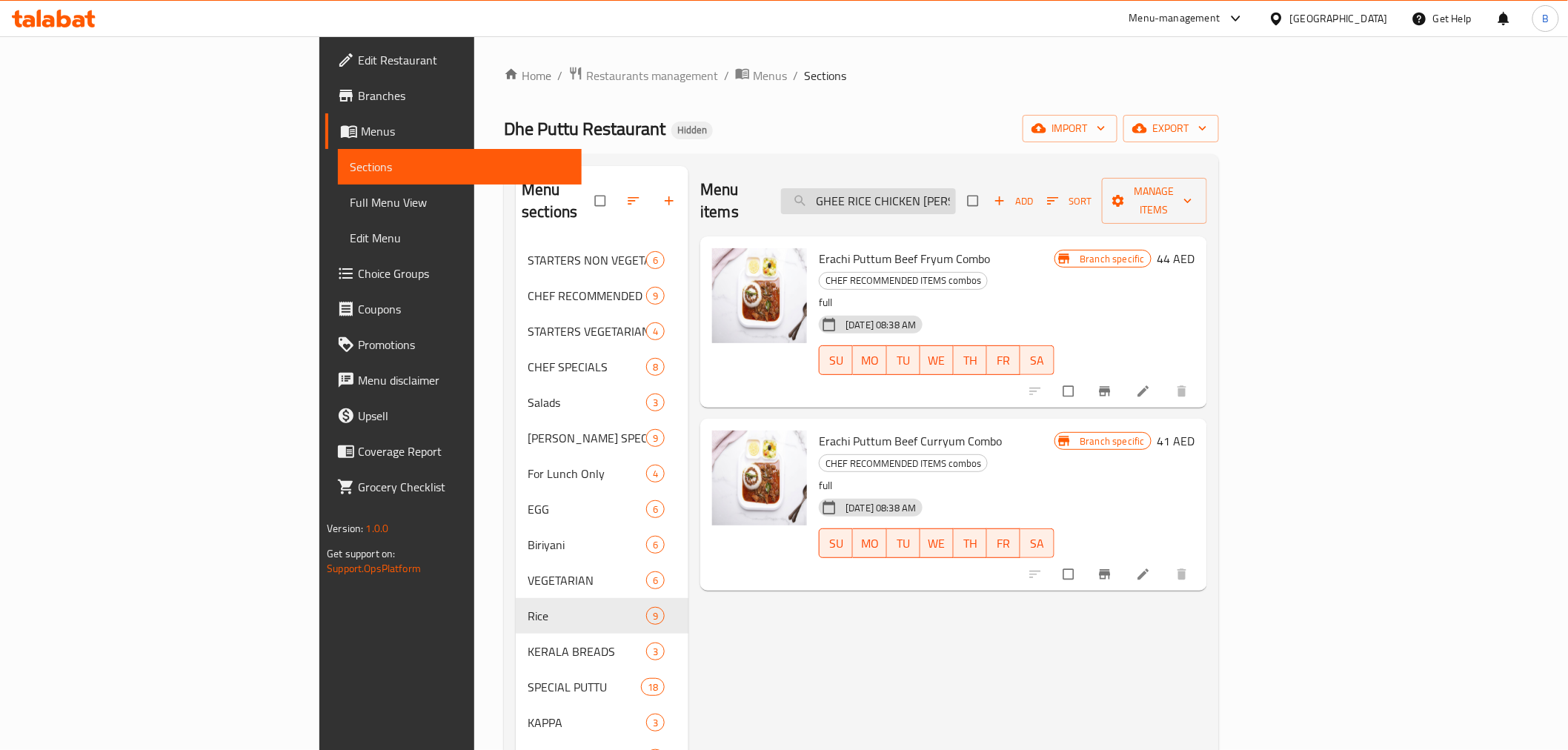
scroll to position [0, 48]
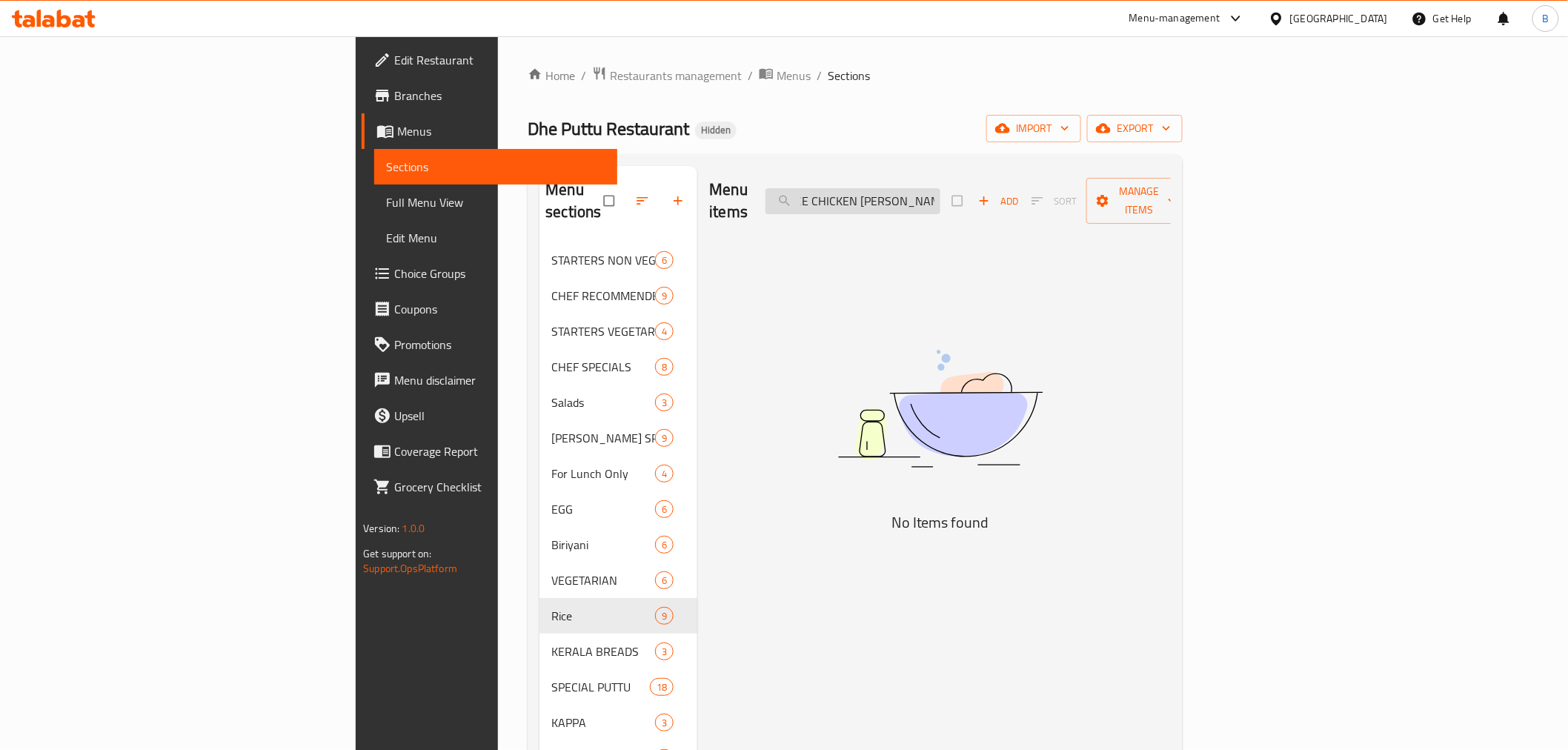
click at [941, 188] on input "GHEE RICE CHICKEN CURRY COMBO" at bounding box center [852, 201] width 175 height 26
click at [941, 196] on input "GHEE RICE CHICKEN CURRY COMBO" at bounding box center [852, 201] width 175 height 26
drag, startPoint x: 1120, startPoint y: 208, endPoint x: 1151, endPoint y: 213, distance: 31.4
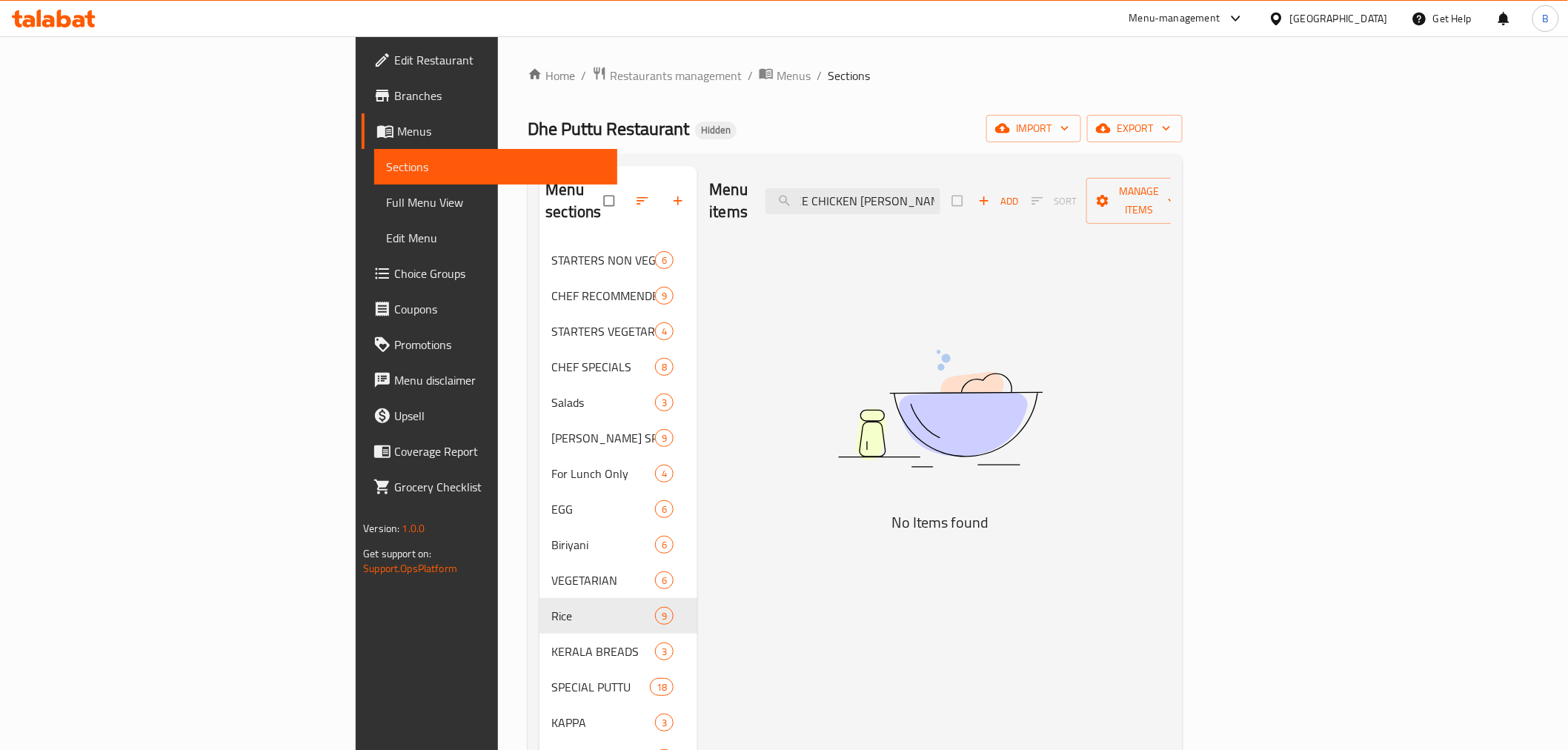
click at [1151, 213] on div "Menu items GHEE RICE CHICKEN CURRY COMBO Add Sort Manage items" at bounding box center [940, 201] width 462 height 70
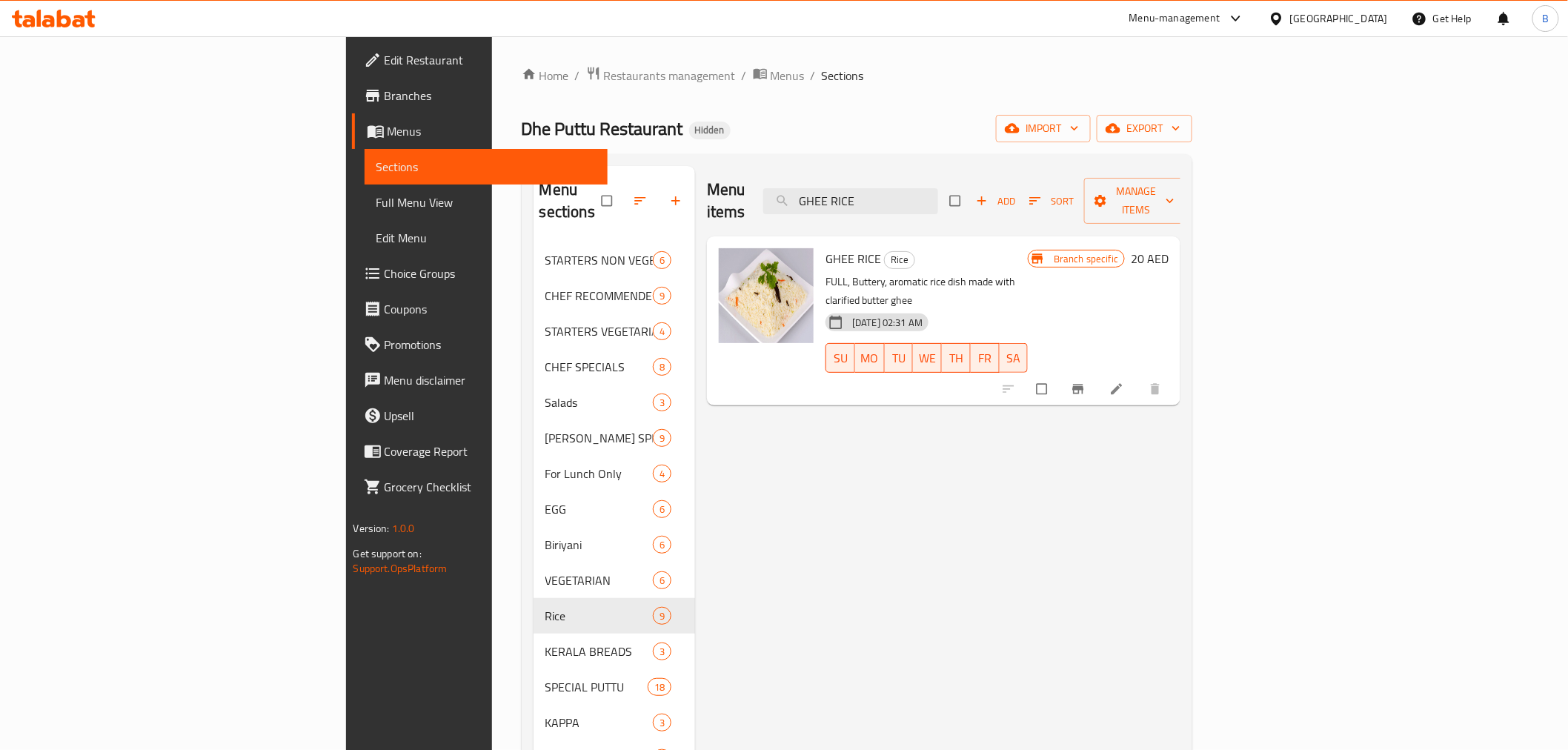
click at [699, 648] on div "Menu items GHEE RICE Add Sort Manage items GHEE RICE Rice FULL, Buttery, aromat…" at bounding box center [938, 541] width 486 height 750
click at [938, 194] on input "GHEE RICE" at bounding box center [850, 201] width 175 height 26
paste input "BEEF CURRY COMBO"
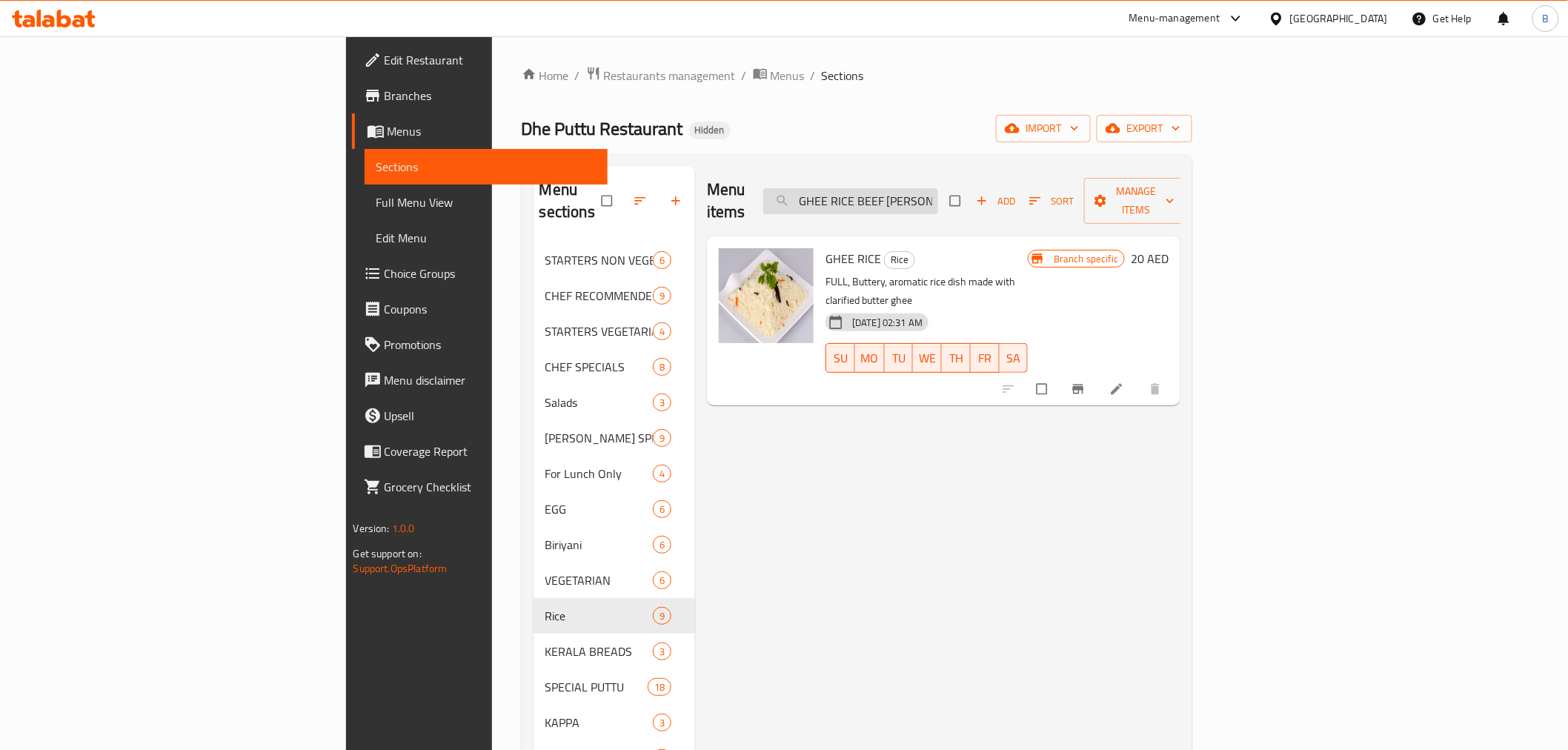
scroll to position [0, 30]
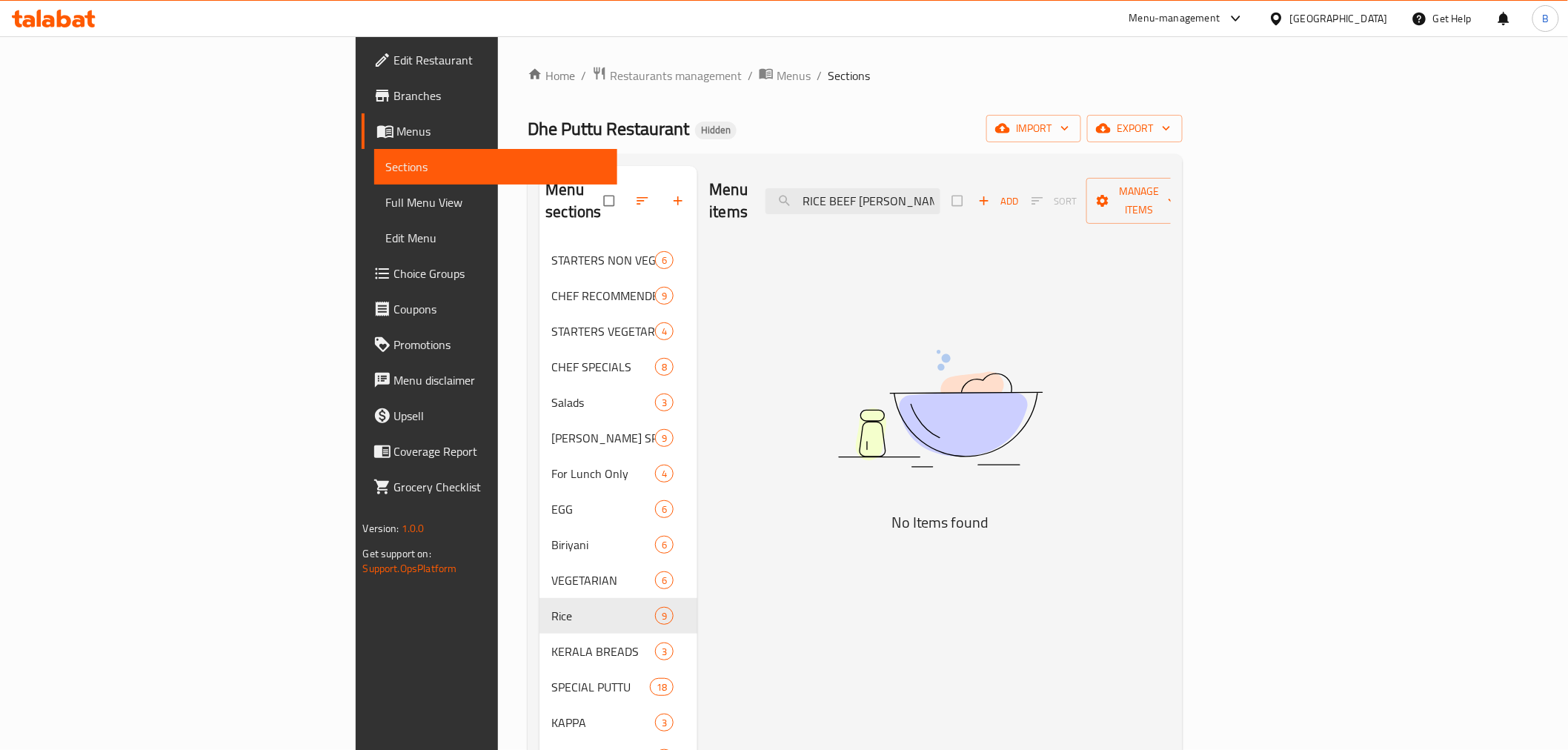
type input "GHEE RICE BEEF CURRY COMBO"
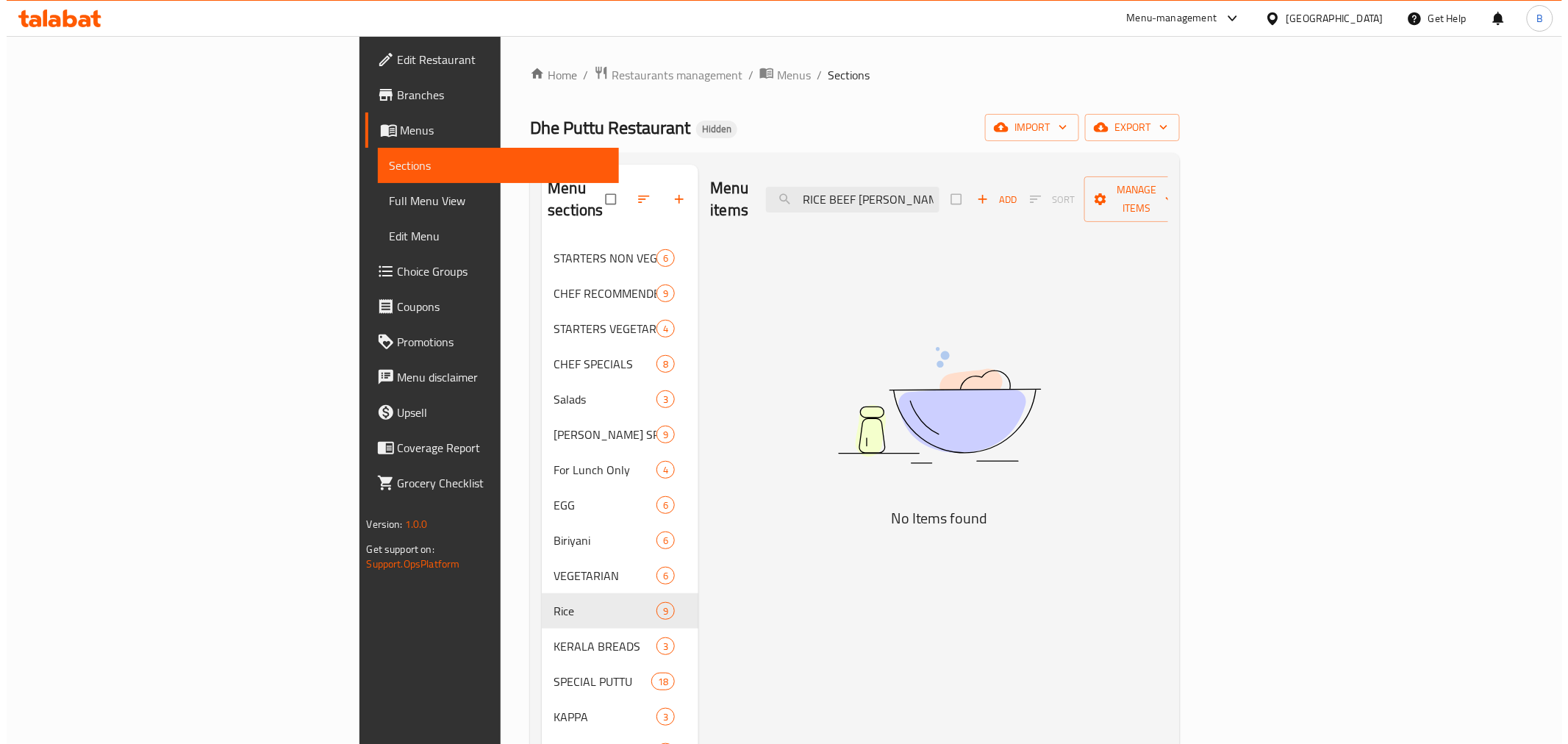
scroll to position [0, 0]
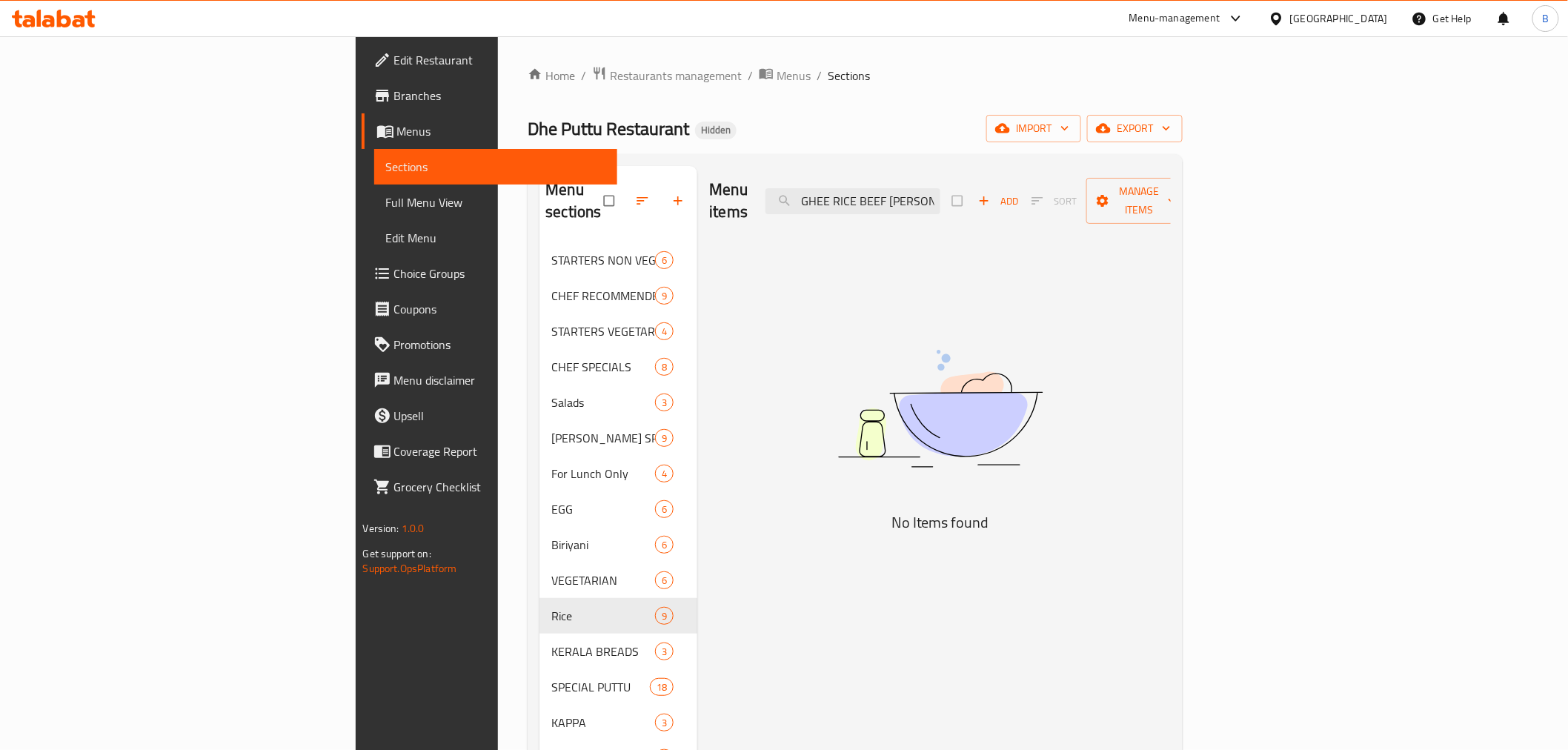
click at [1183, 81] on ol "Home / Restaurants management / Menus / Sections" at bounding box center [855, 76] width 655 height 19
click at [1183, 110] on div "Home / Restaurants management / Menus / Sections Dhe Puttu Restaurant Hidden im…" at bounding box center [855, 497] width 655 height 862
click at [1171, 119] on span "export" at bounding box center [1134, 128] width 72 height 18
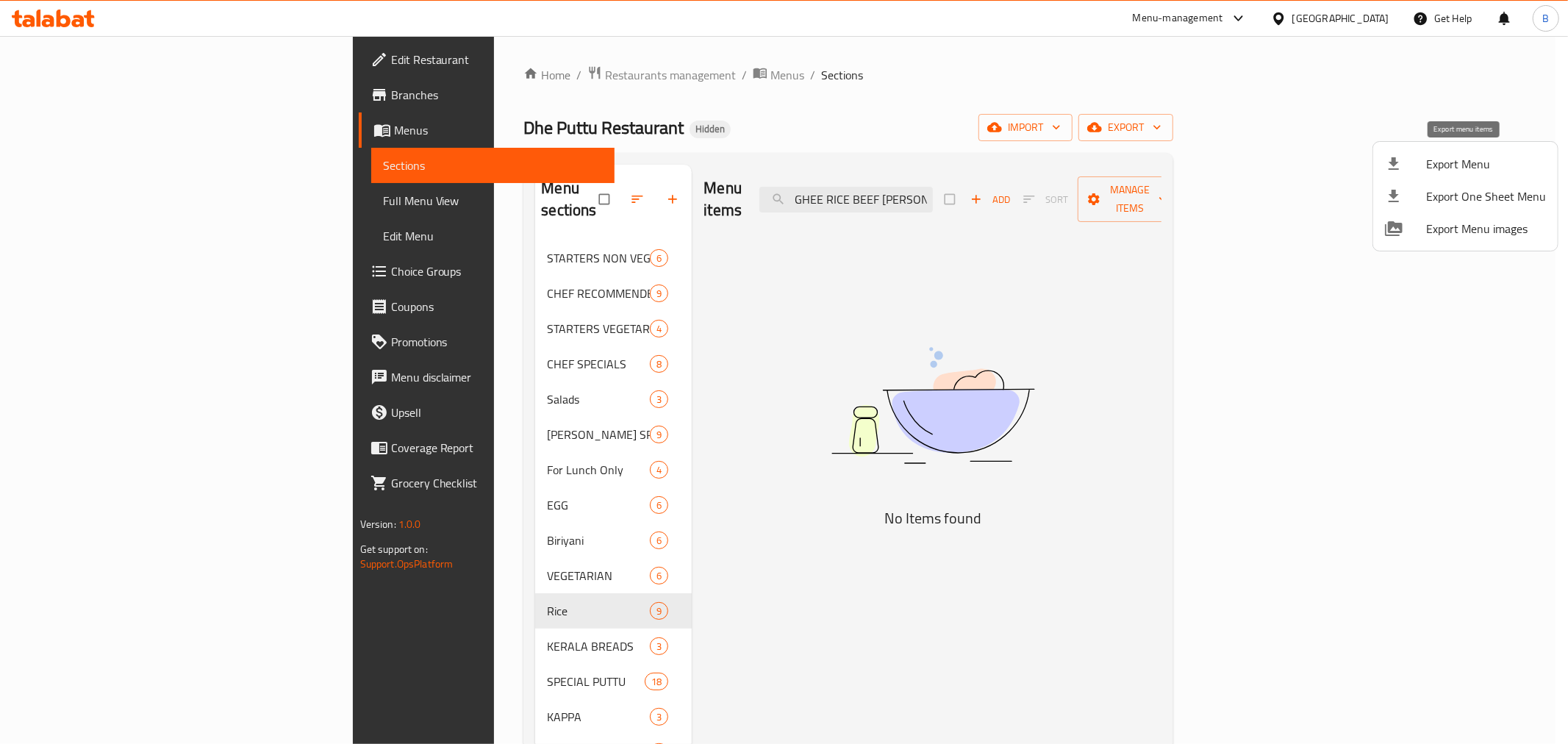
click at [1439, 163] on span "Export Menu" at bounding box center [1486, 164] width 120 height 18
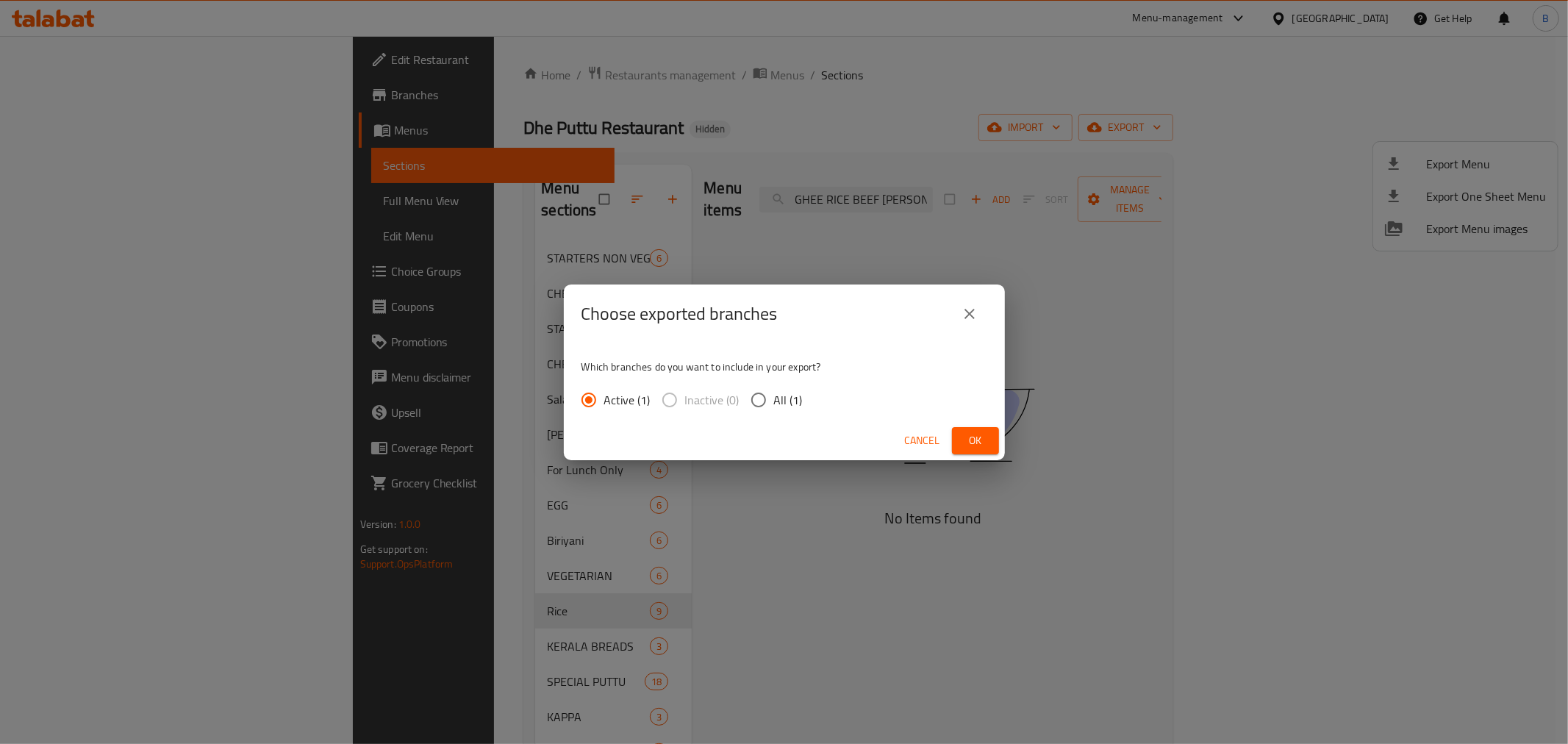
click at [774, 394] on span "All (1)" at bounding box center [788, 400] width 29 height 18
click at [774, 394] on input "All (1)" at bounding box center [759, 400] width 31 height 31
radio input "true"
click at [979, 446] on span "Ok" at bounding box center [976, 441] width 24 height 18
